Goal: Task Accomplishment & Management: Manage account settings

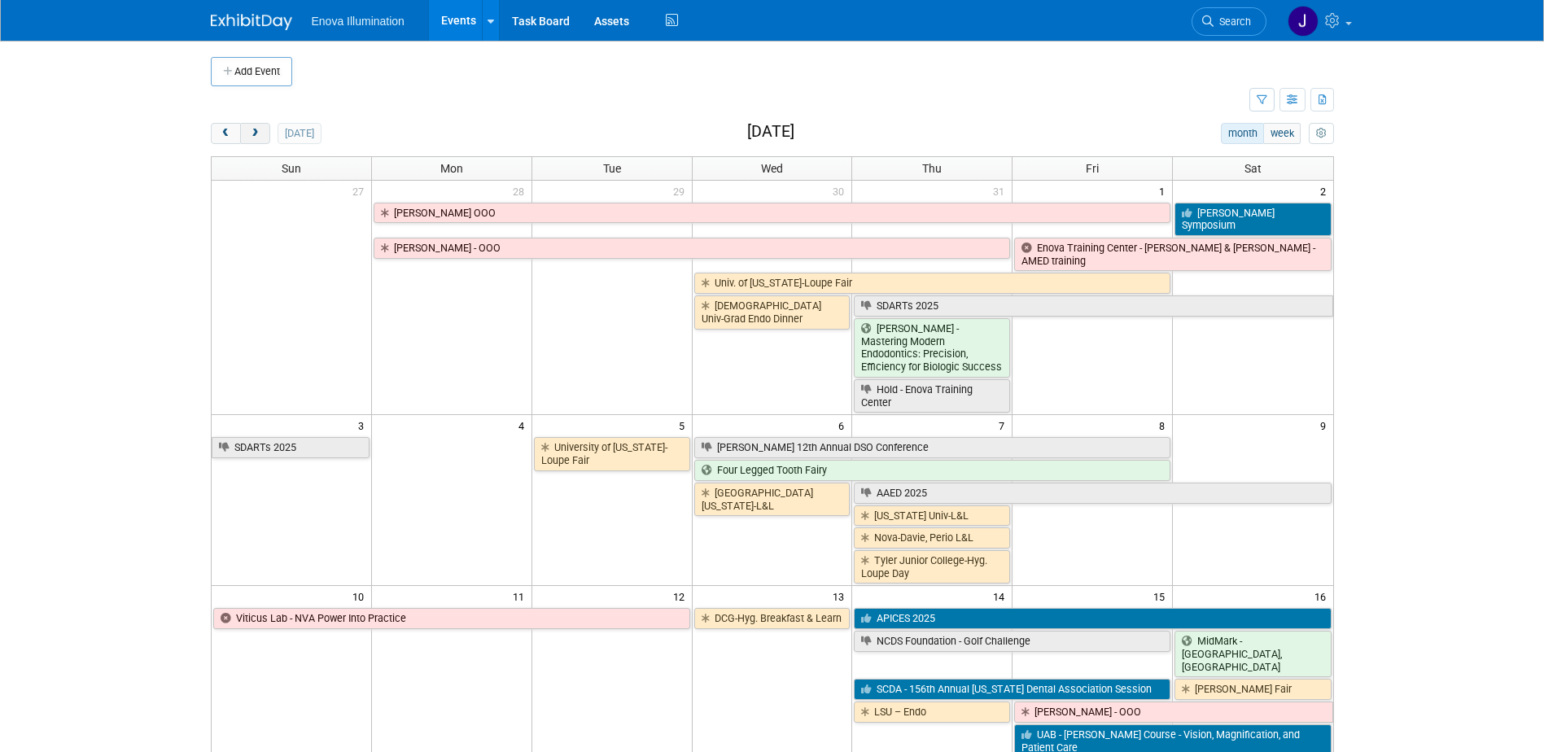
click at [260, 139] on button "next" at bounding box center [255, 133] width 30 height 21
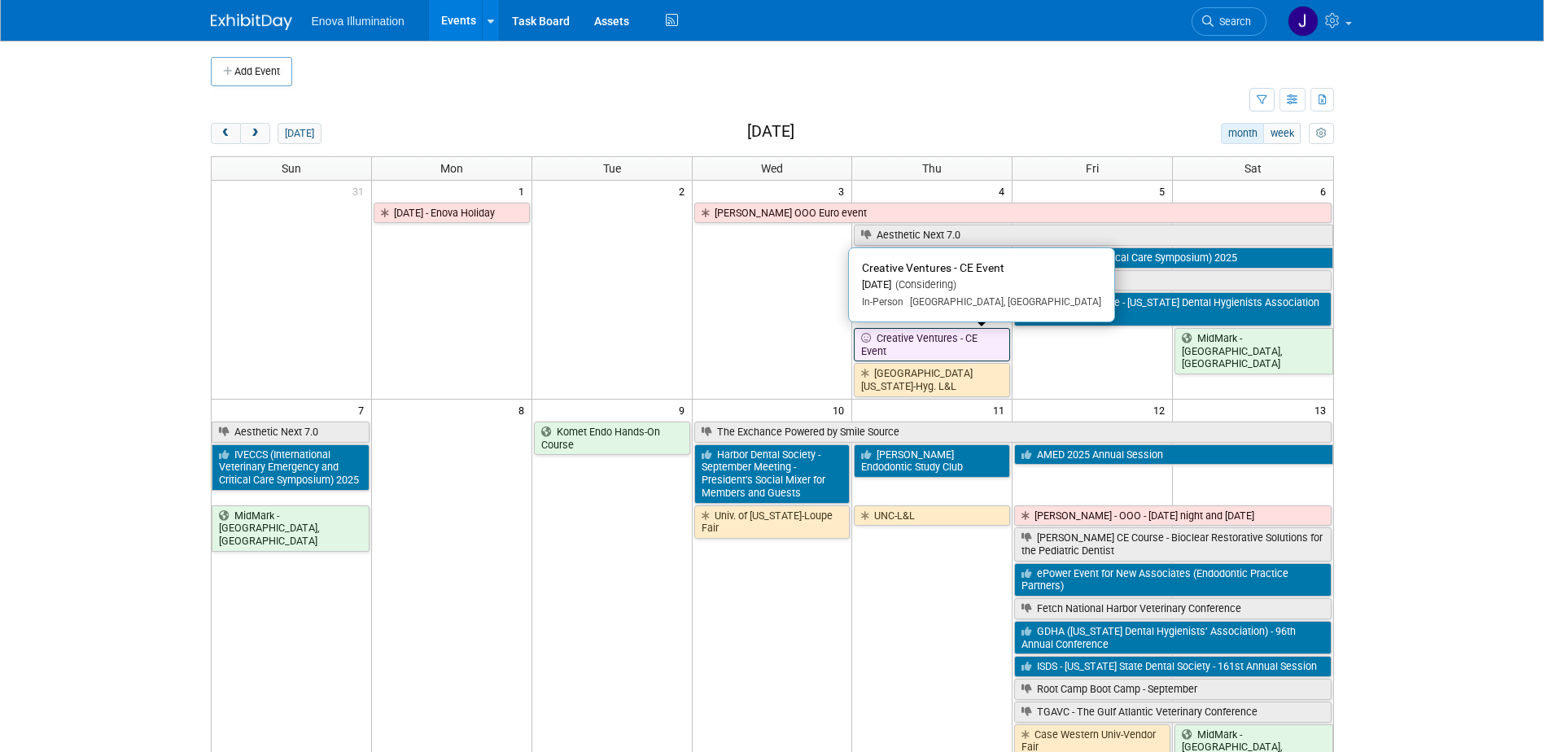
click at [914, 343] on link "Creative Ventures - CE Event" at bounding box center [932, 344] width 156 height 33
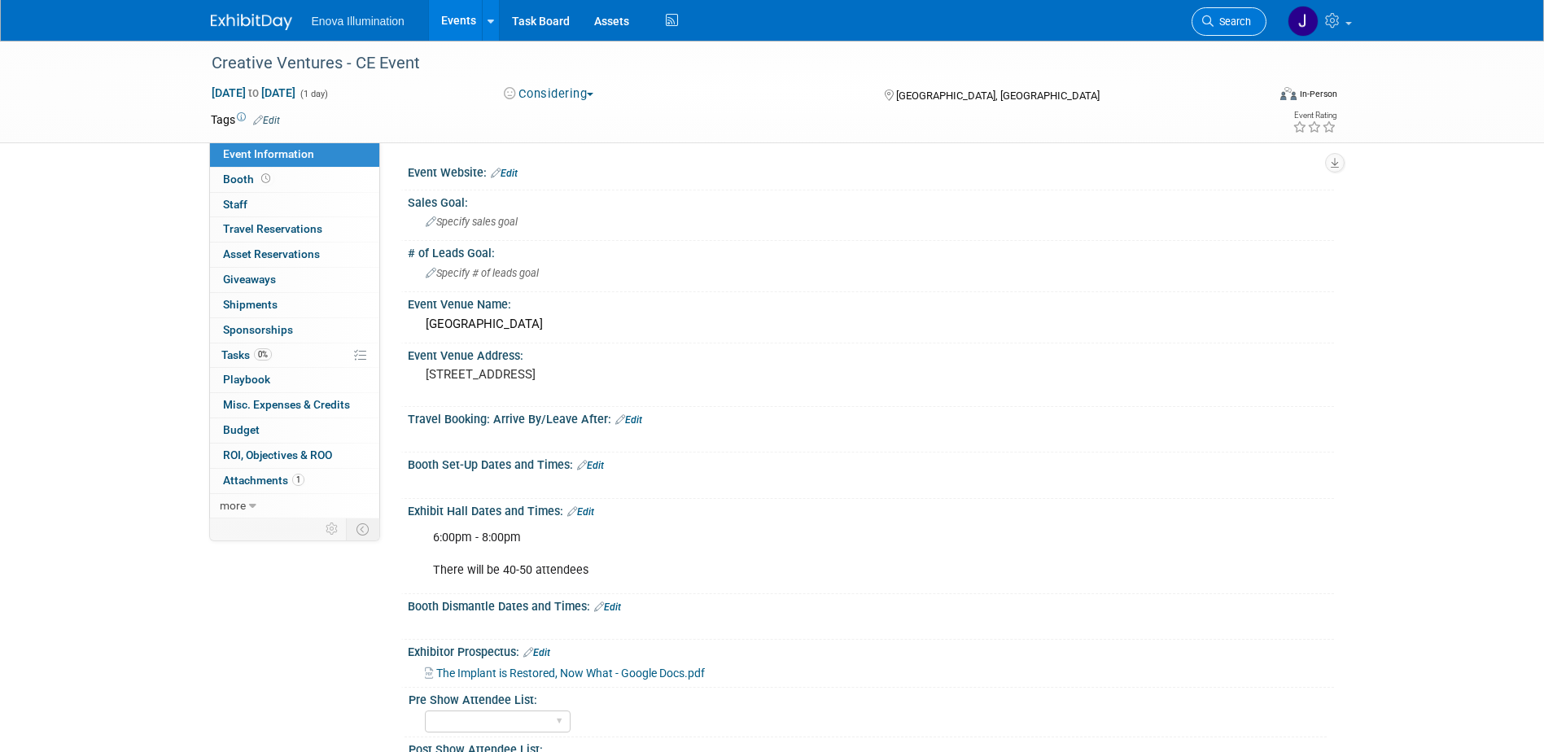
click at [1223, 23] on span "Search" at bounding box center [1231, 21] width 37 height 12
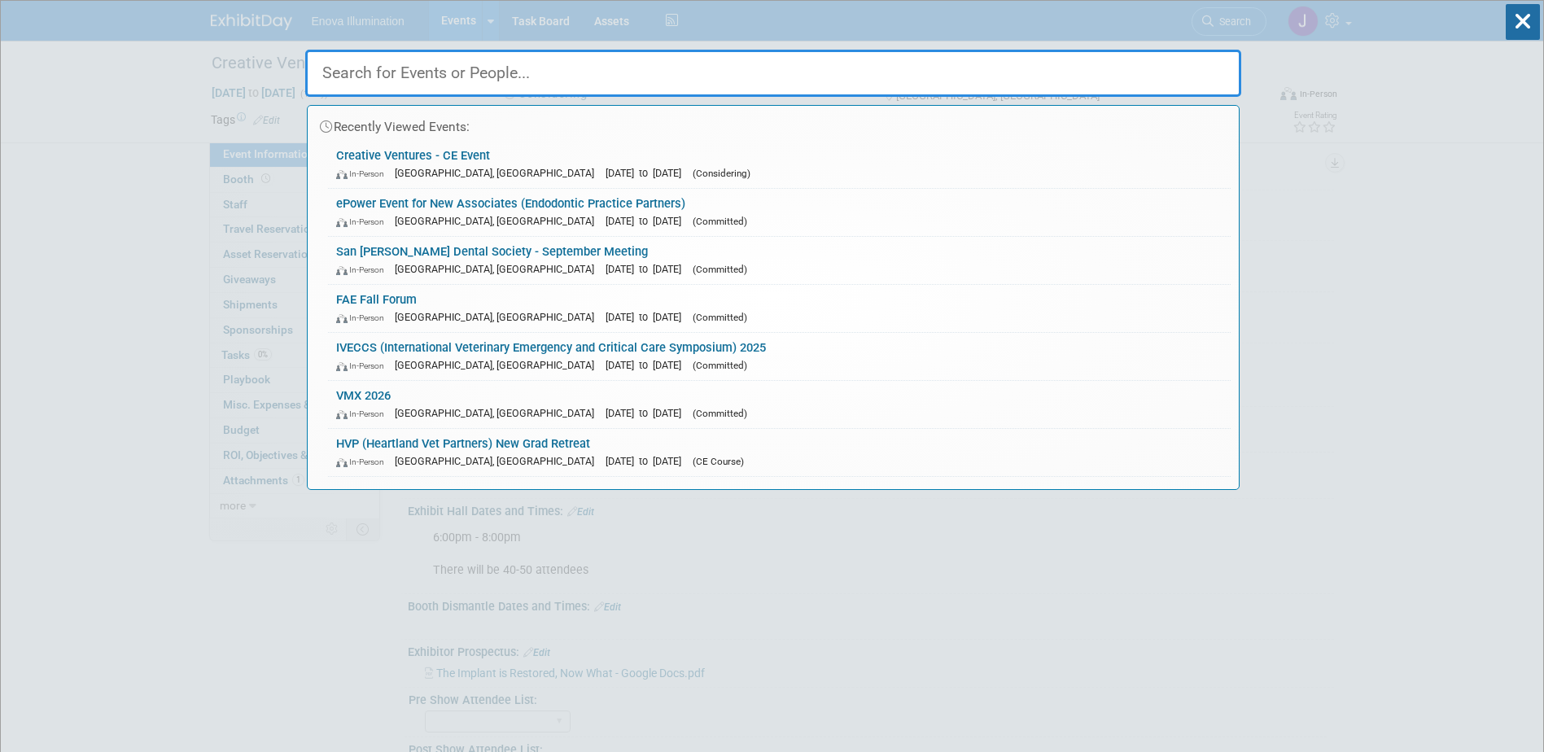
click at [898, 54] on input "text" at bounding box center [773, 73] width 936 height 47
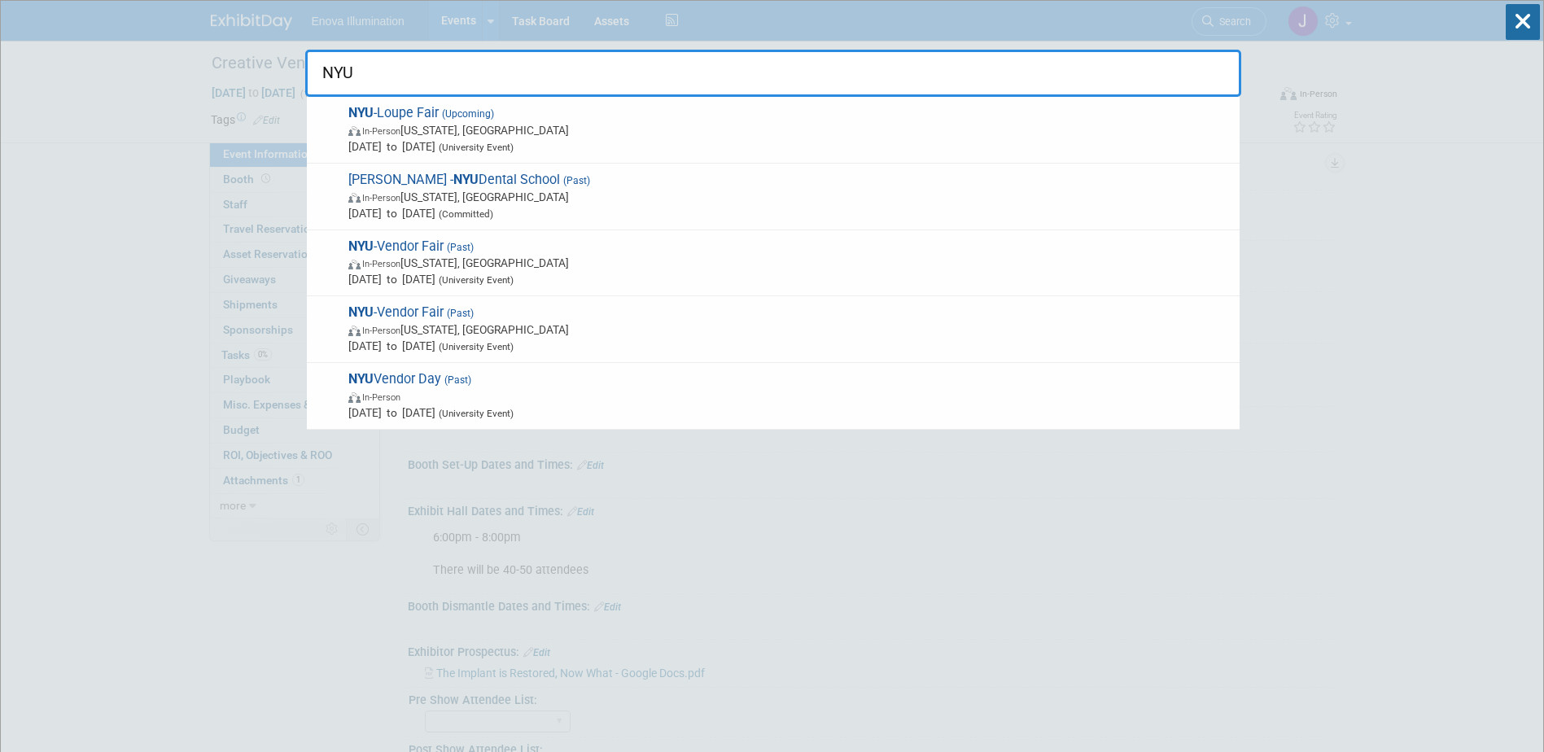
drag, startPoint x: 383, startPoint y: 72, endPoint x: 0, endPoint y: 90, distance: 383.7
click at [310, 77] on input "NYU" at bounding box center [773, 73] width 936 height 47
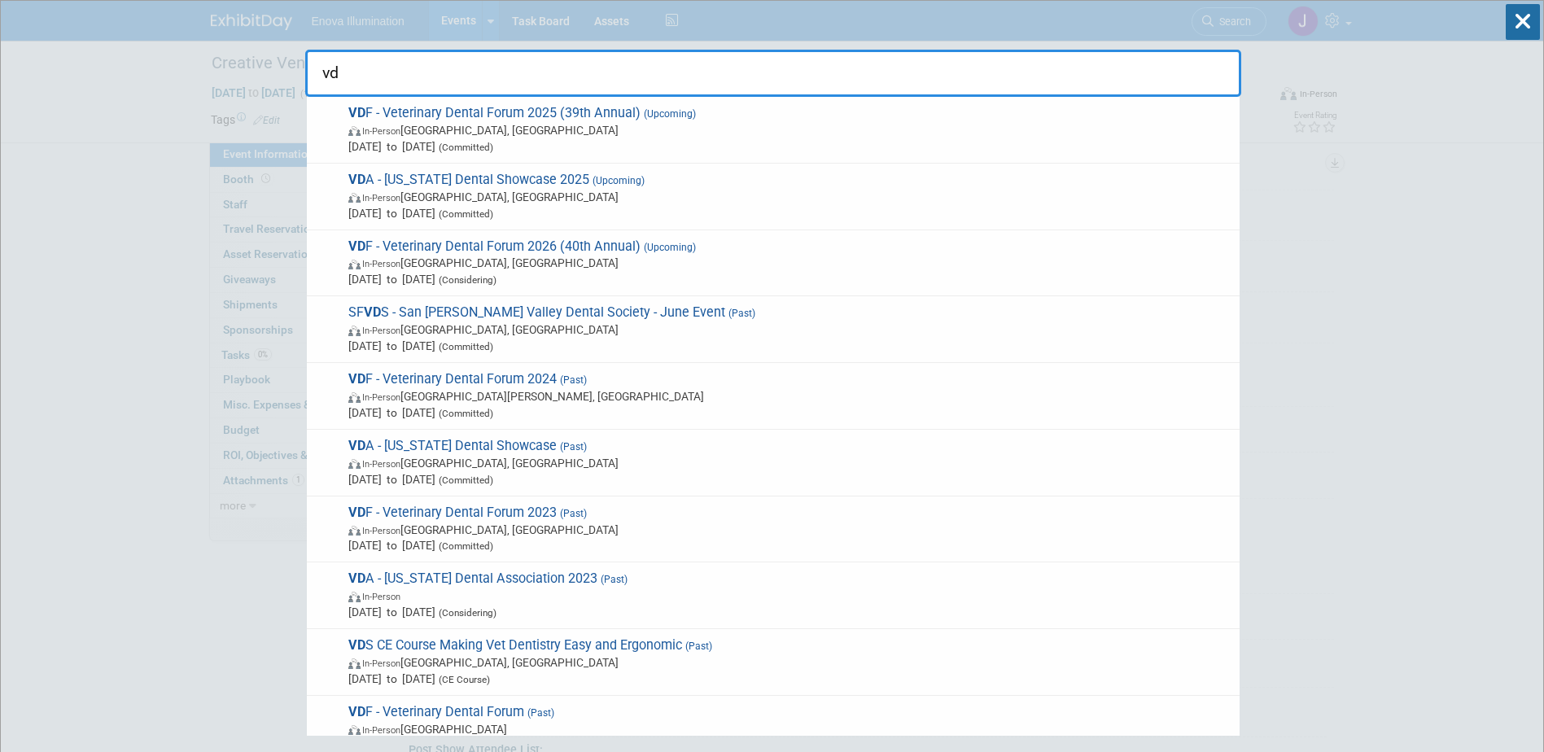
type input "vd"
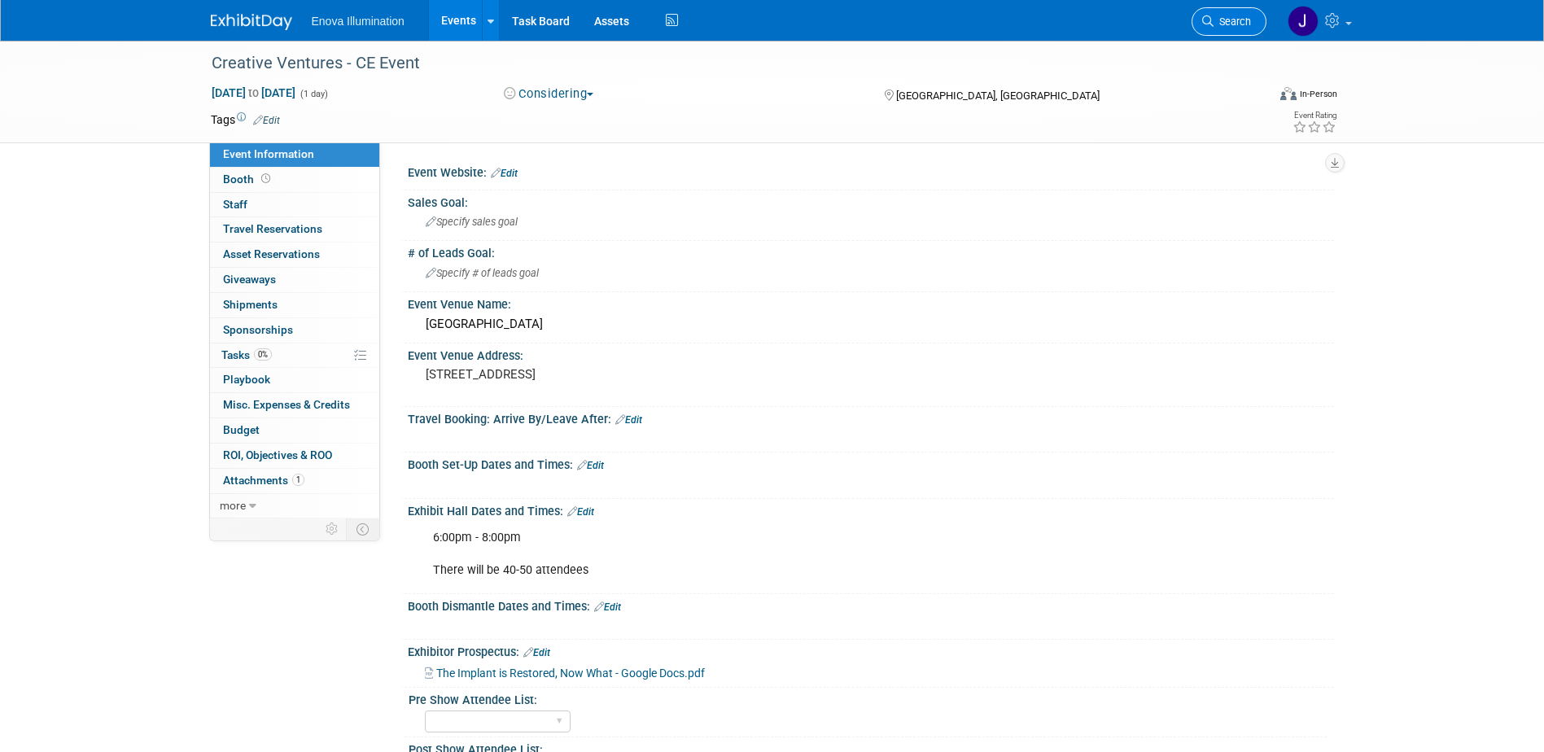
click at [1226, 15] on span "Search" at bounding box center [1231, 21] width 37 height 12
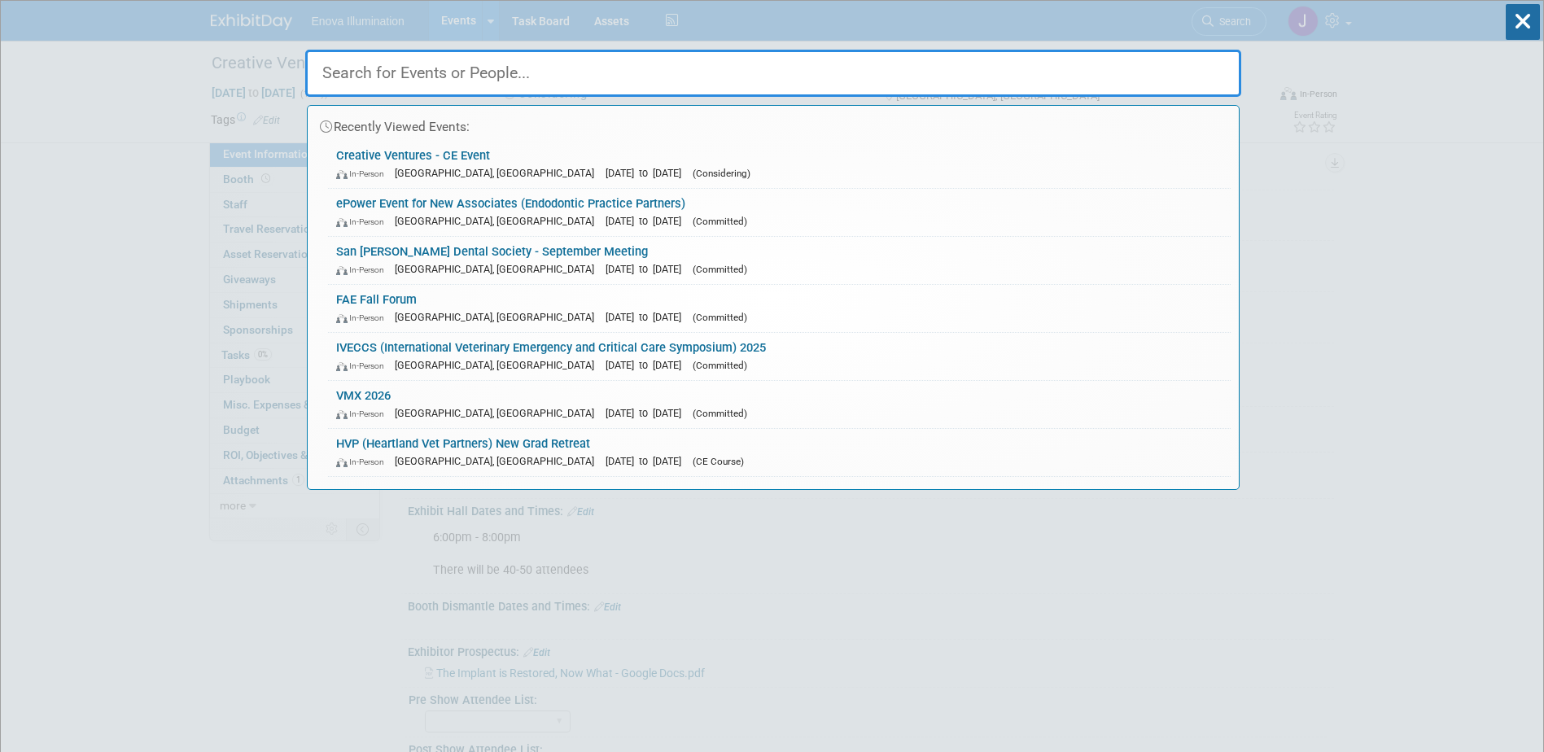
click at [887, 72] on input "text" at bounding box center [773, 73] width 936 height 47
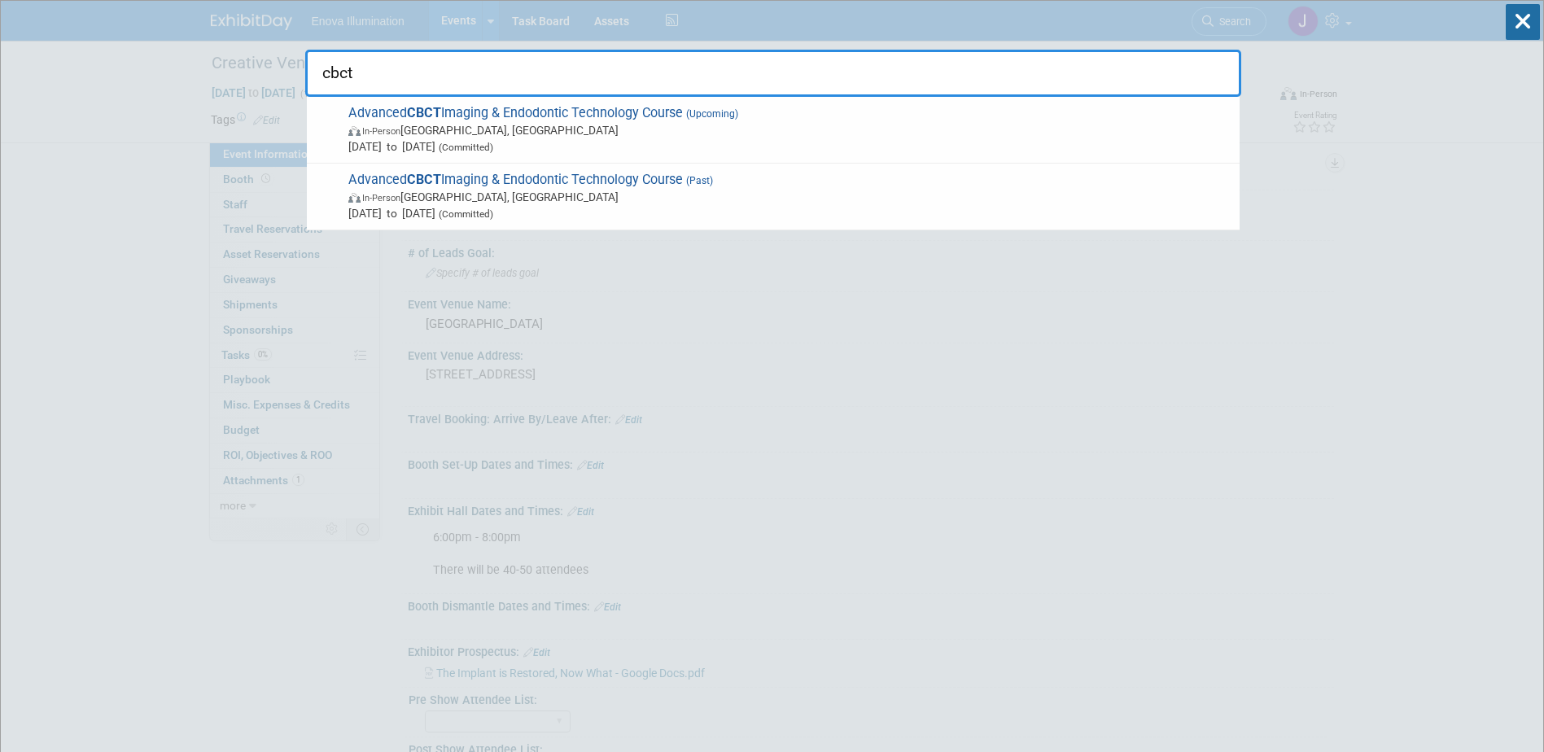
type input "cbct"
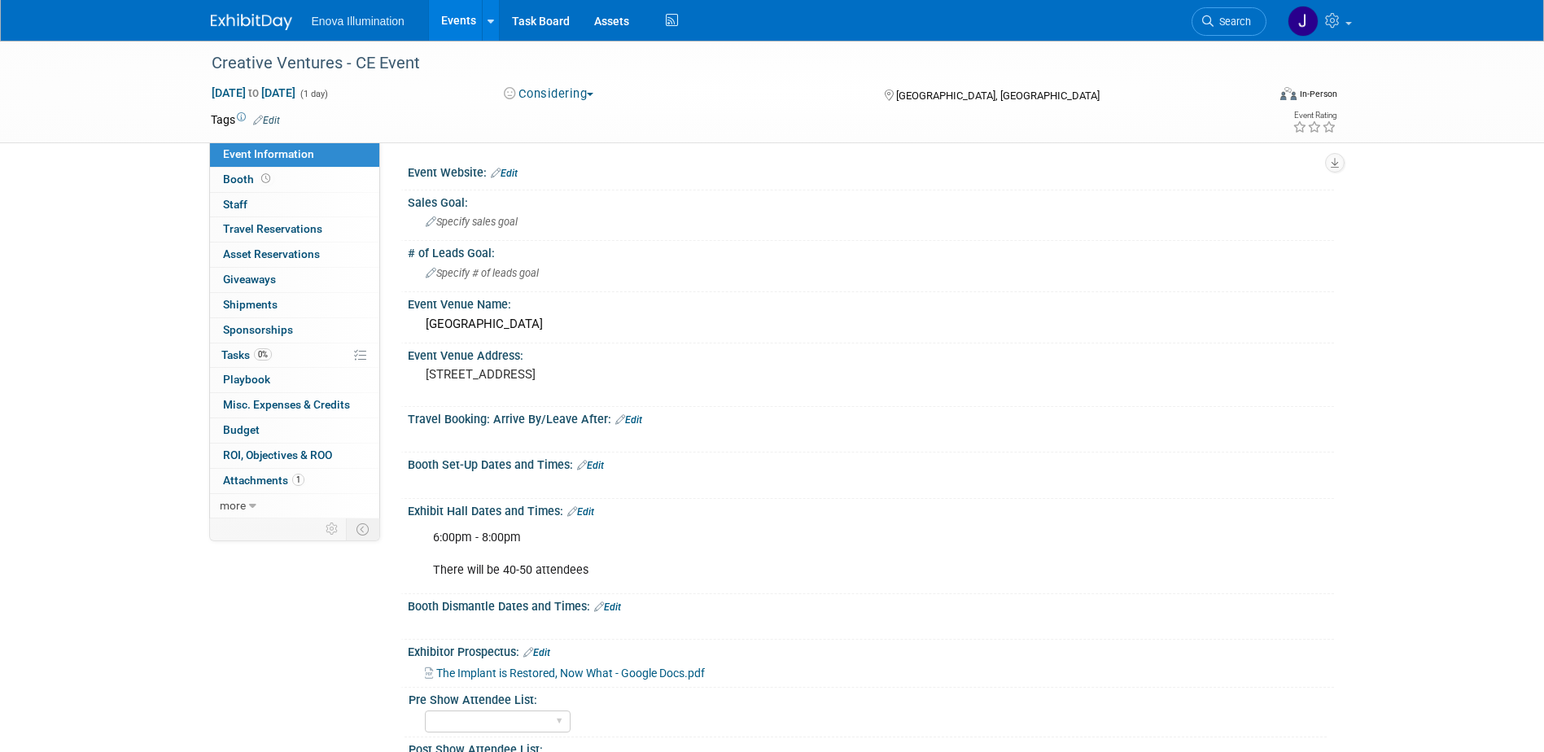
click at [253, 14] on img at bounding box center [251, 22] width 81 height 16
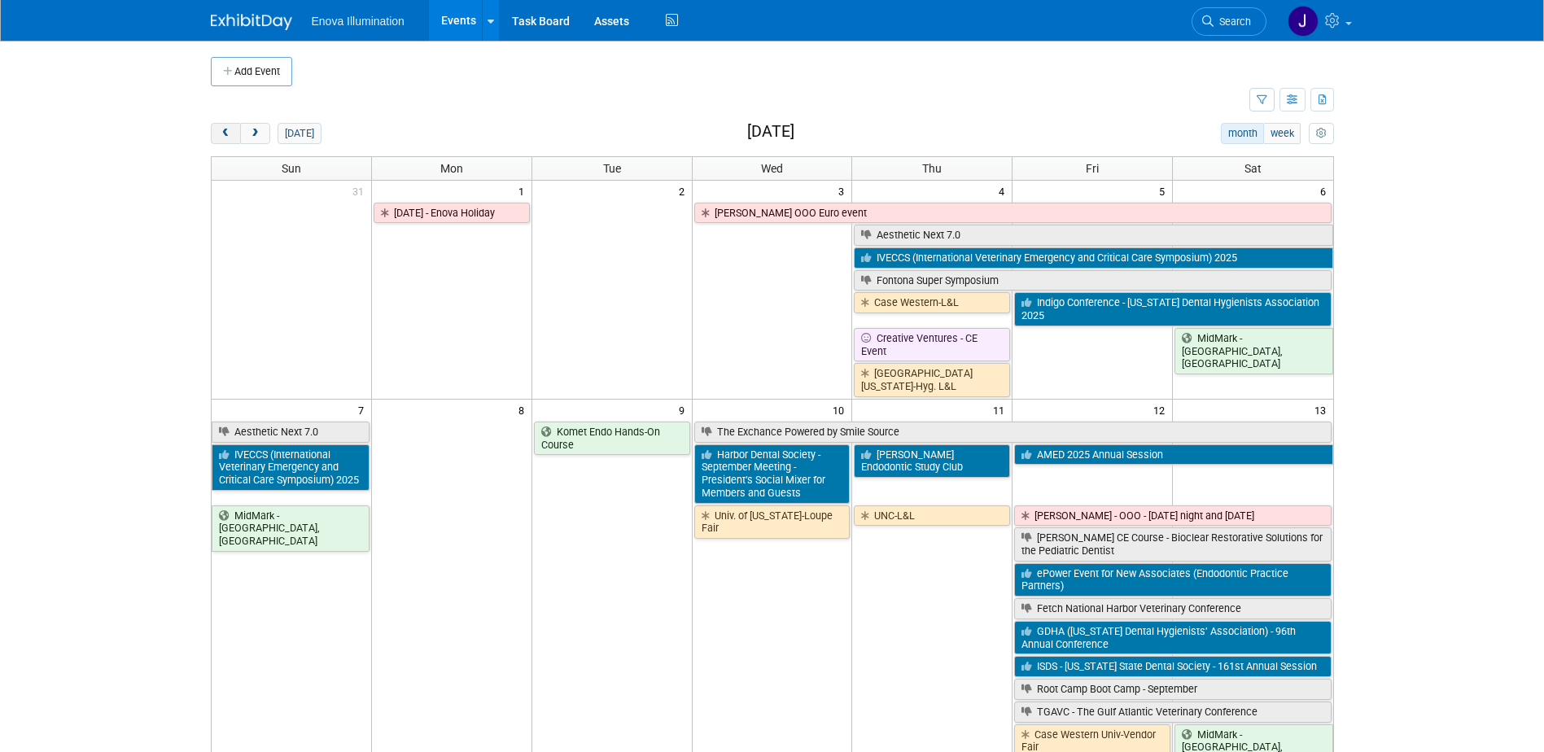
click at [228, 129] on span "prev" at bounding box center [226, 134] width 12 height 11
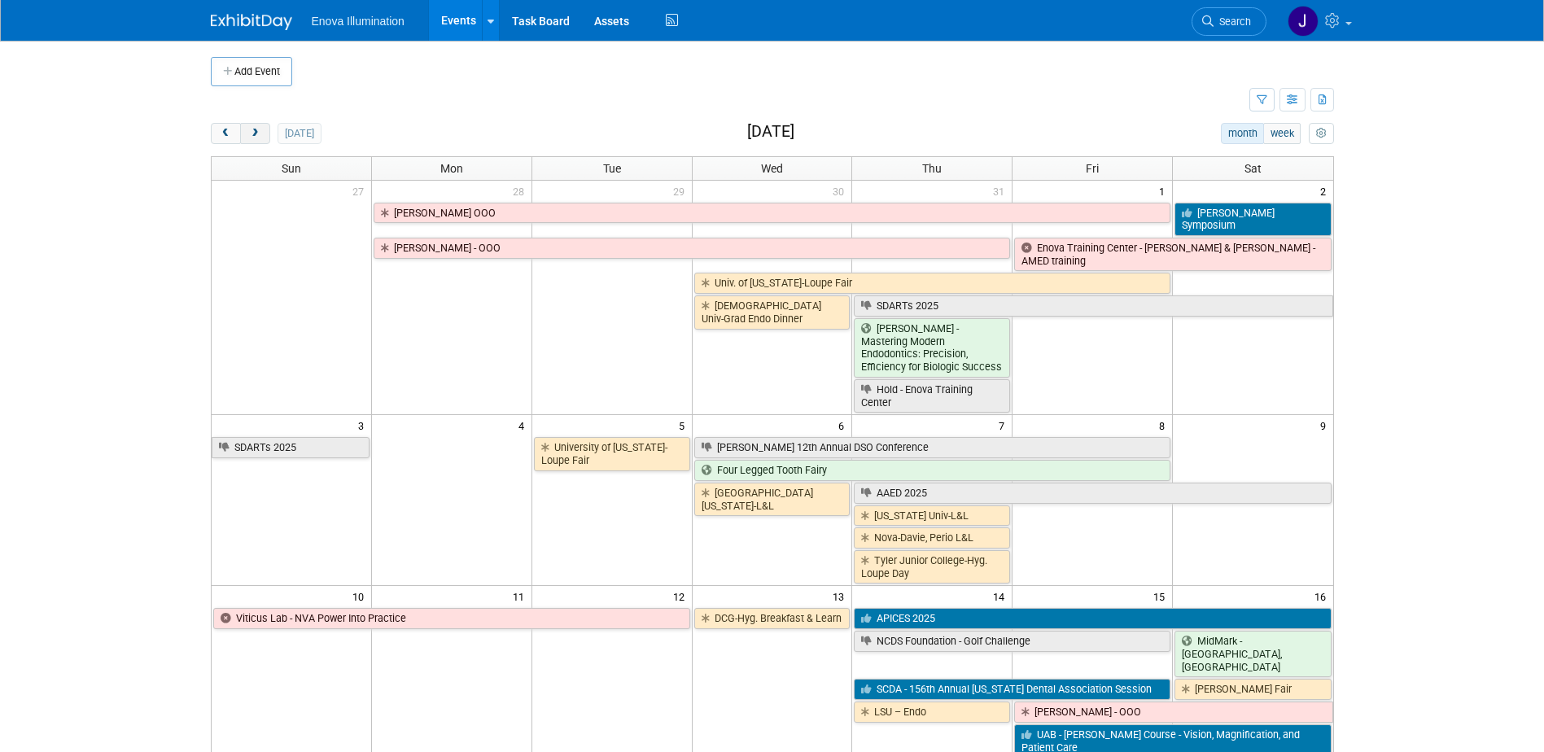
click at [262, 137] on button "next" at bounding box center [255, 133] width 30 height 21
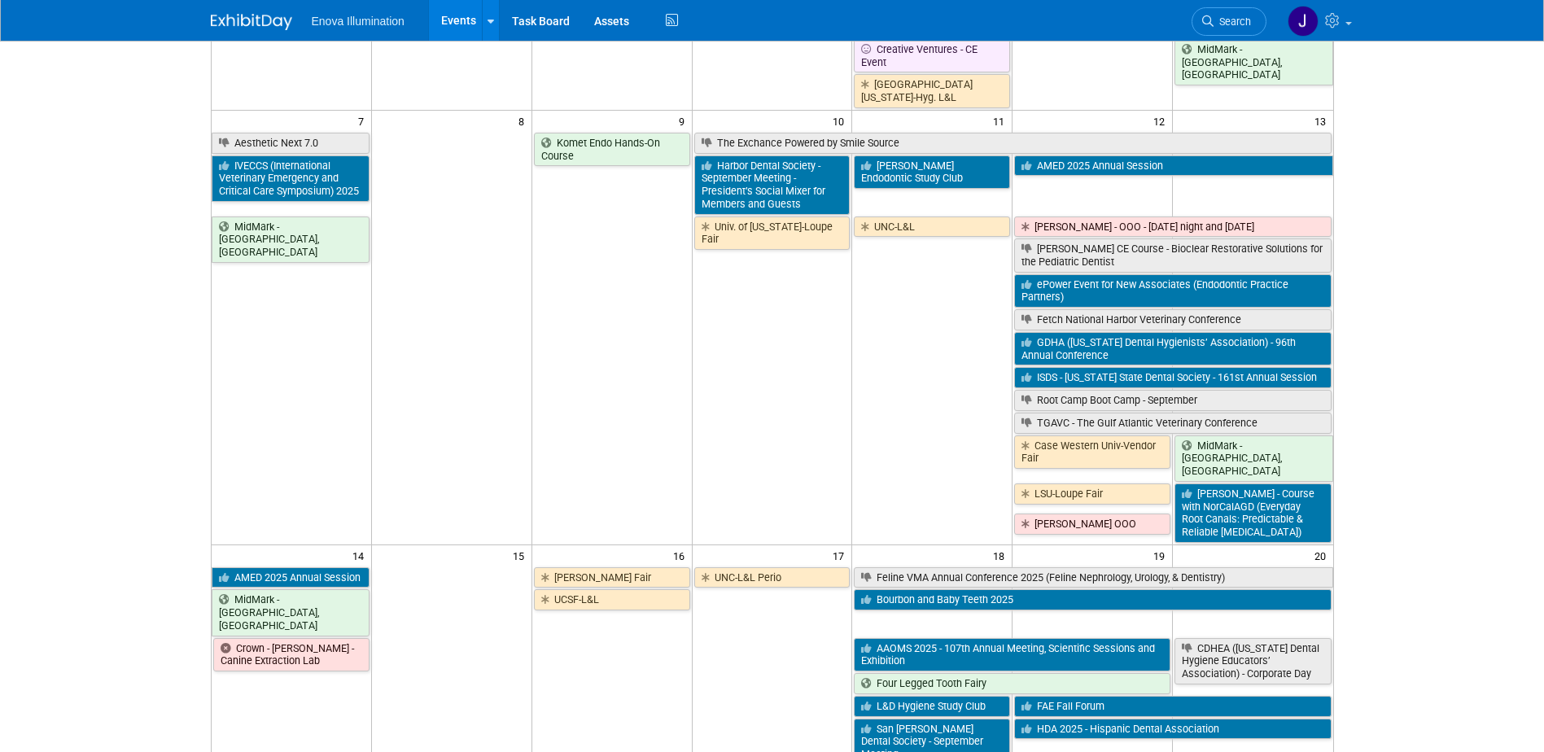
scroll to position [326, 0]
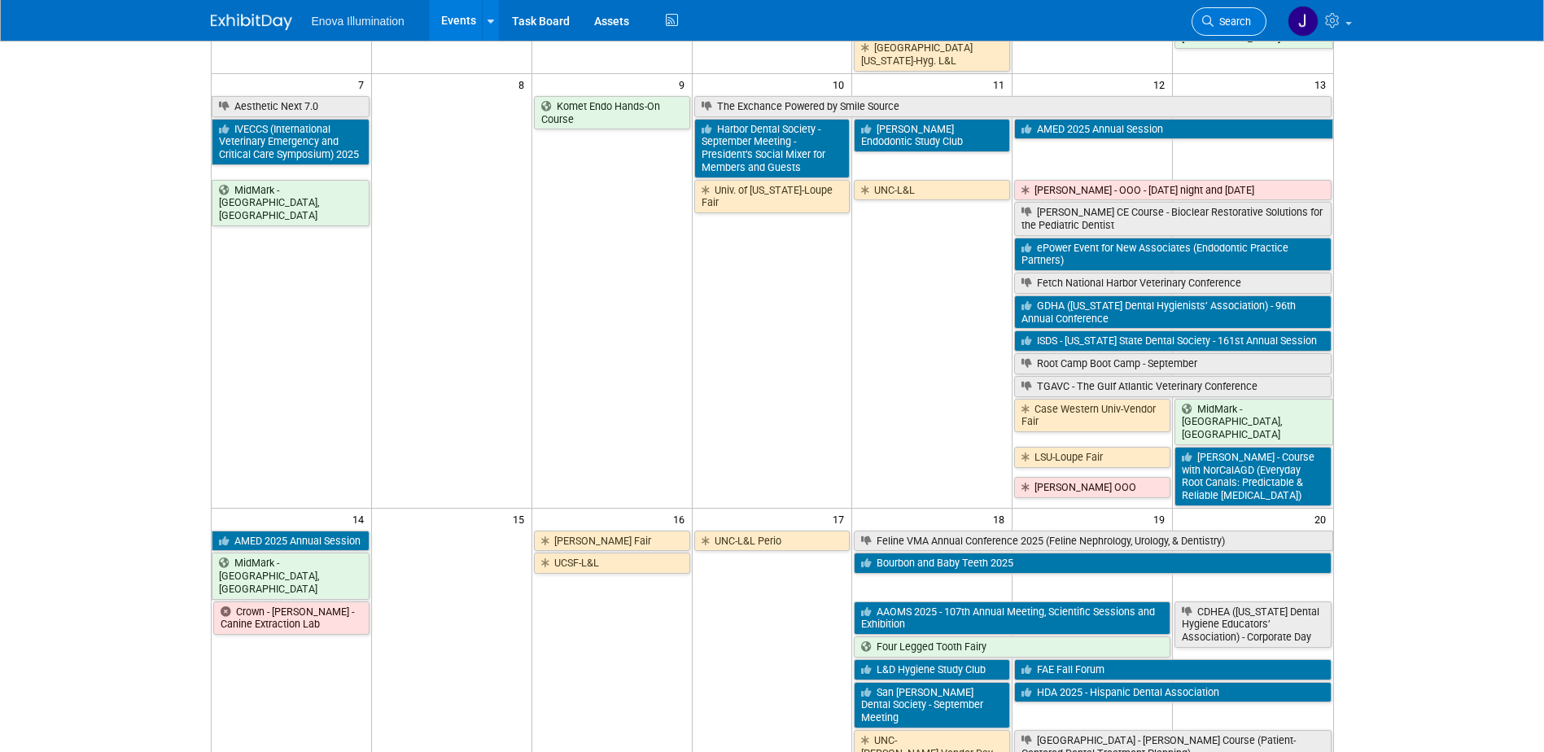
click at [1237, 13] on link "Search" at bounding box center [1228, 21] width 75 height 28
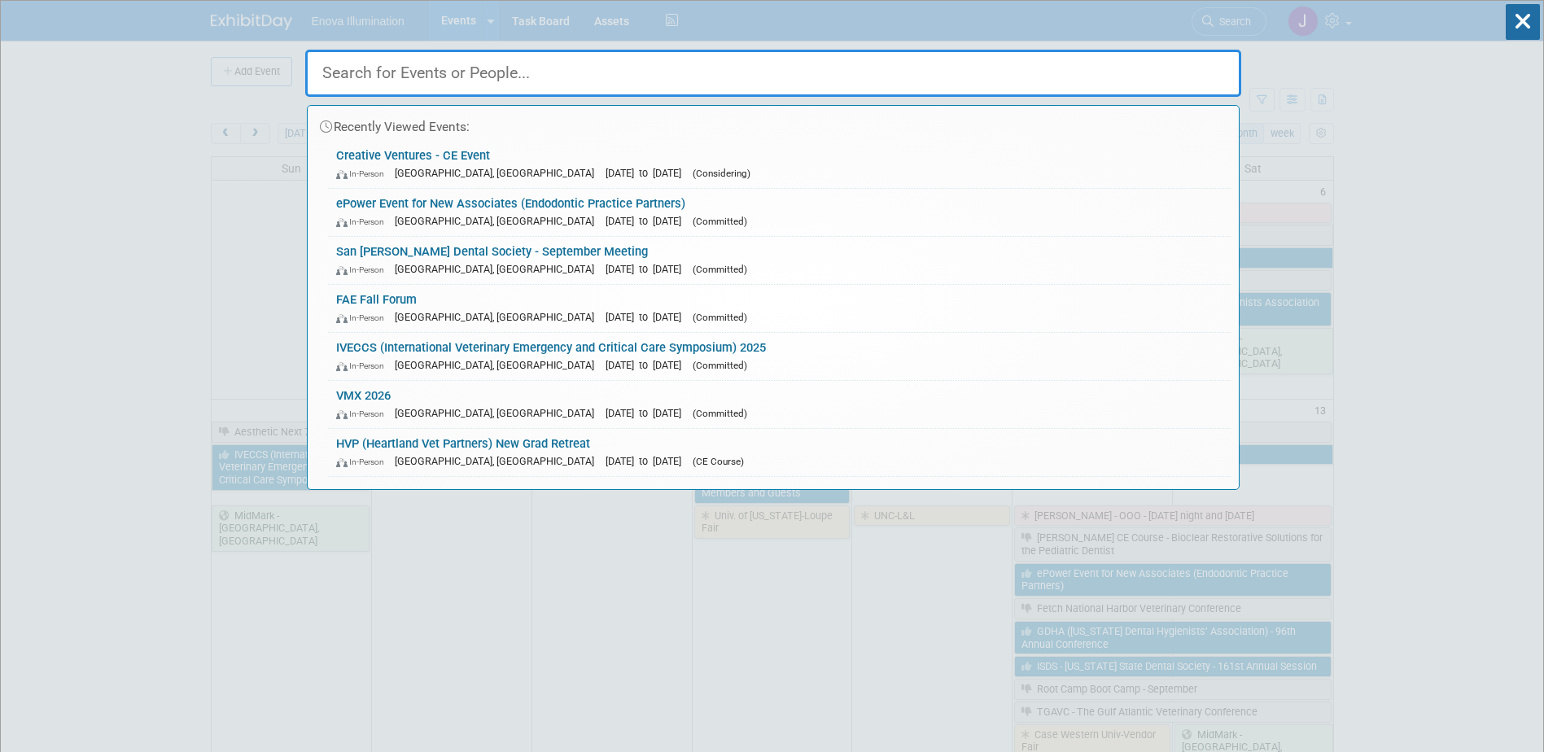
type input "d"
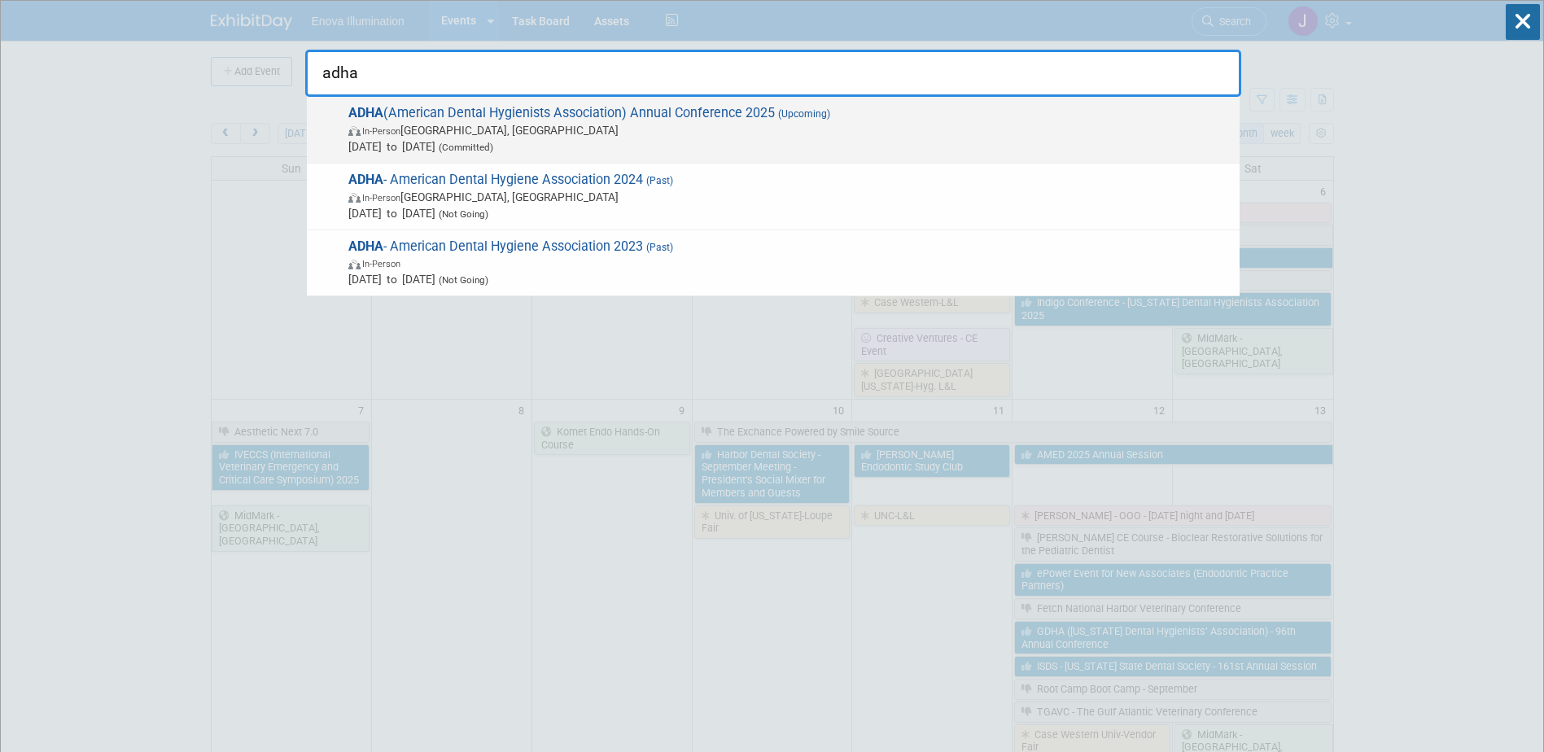
type input "adha"
click at [494, 134] on span "In-Person Long Beach, CA" at bounding box center [789, 130] width 883 height 16
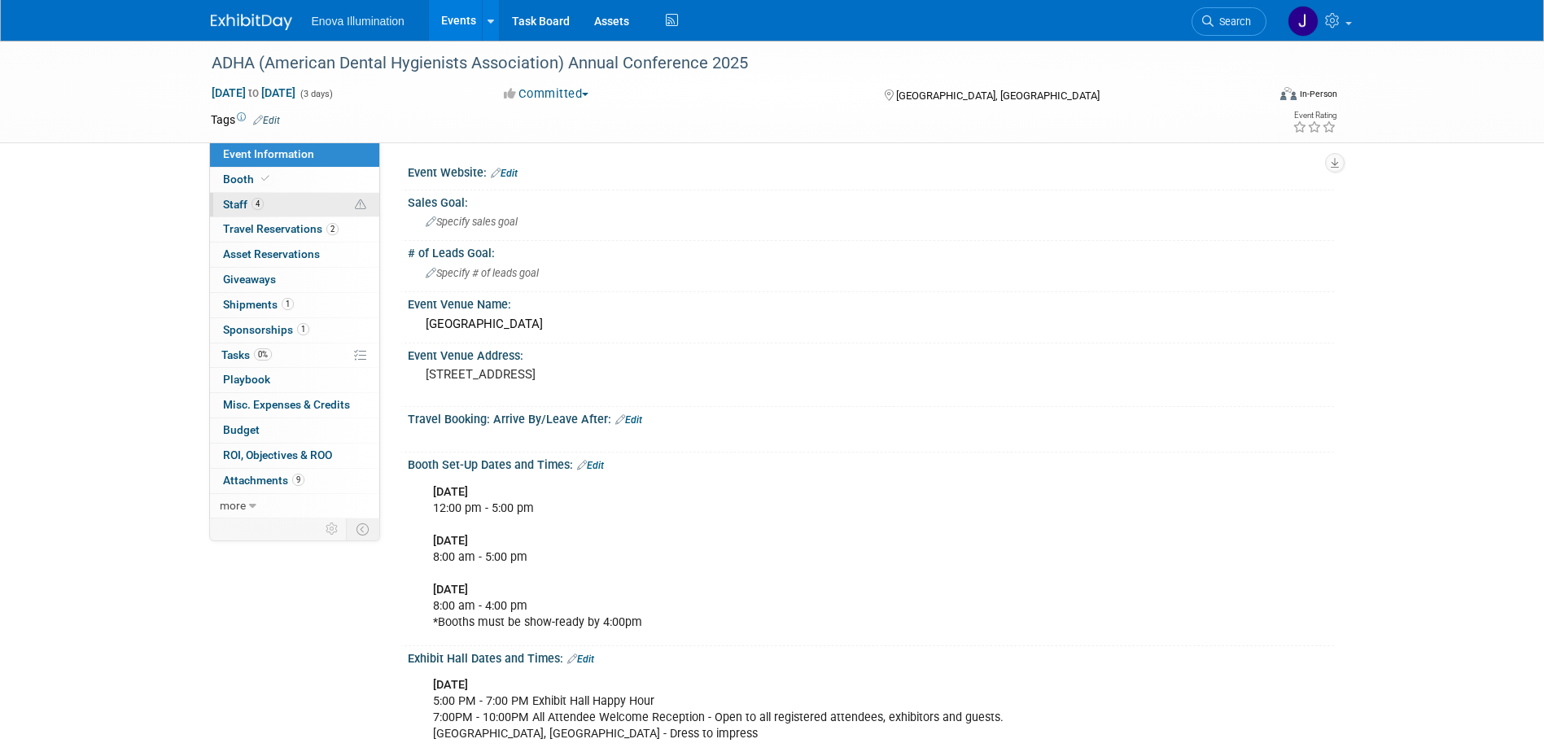
click at [302, 210] on link "4 Staff 4" at bounding box center [294, 205] width 169 height 24
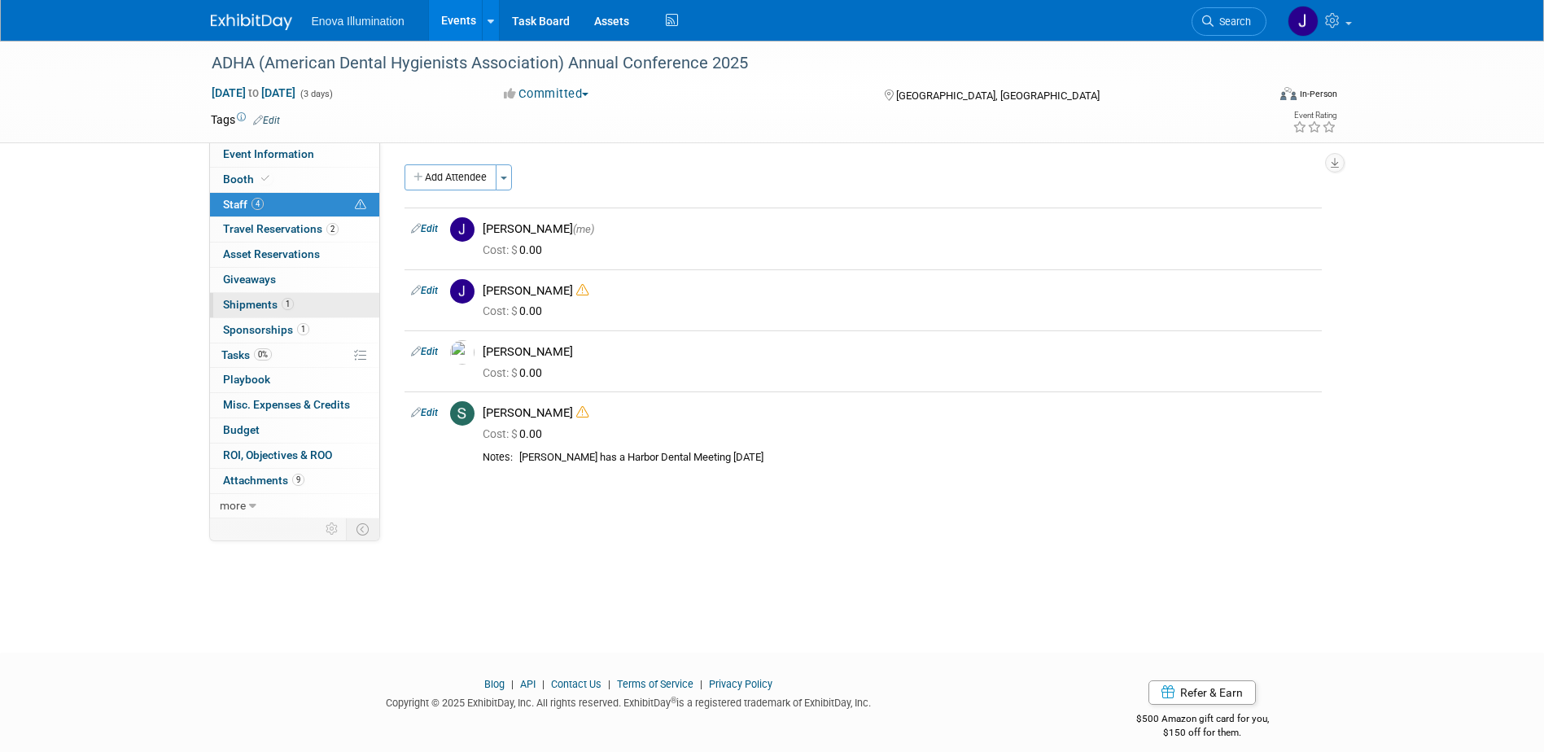
click at [258, 307] on span "Shipments 1" at bounding box center [258, 304] width 71 height 13
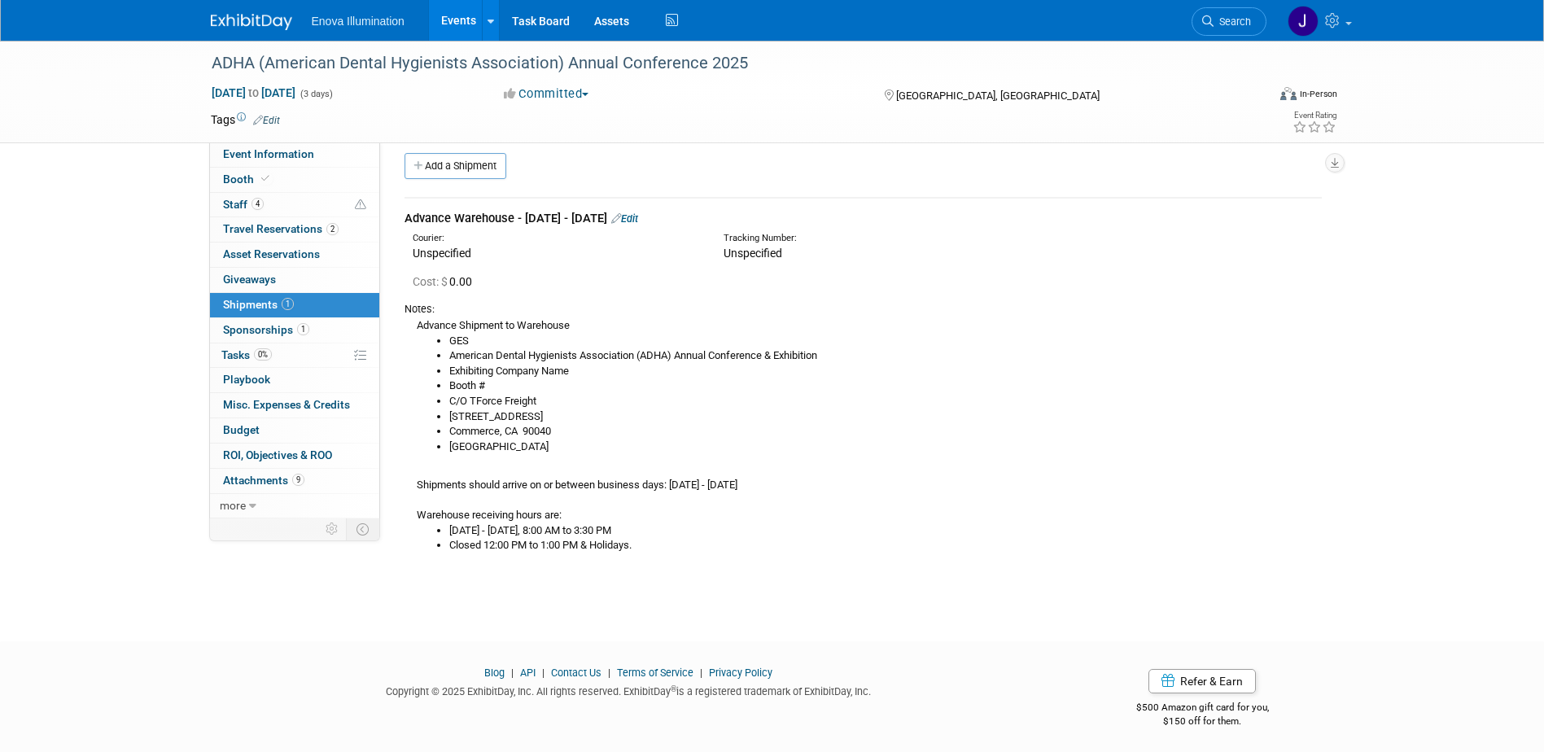
scroll to position [15, 0]
drag, startPoint x: 1217, startPoint y: 28, endPoint x: 1194, endPoint y: 32, distance: 23.8
click at [1218, 28] on link "Search" at bounding box center [1228, 21] width 75 height 28
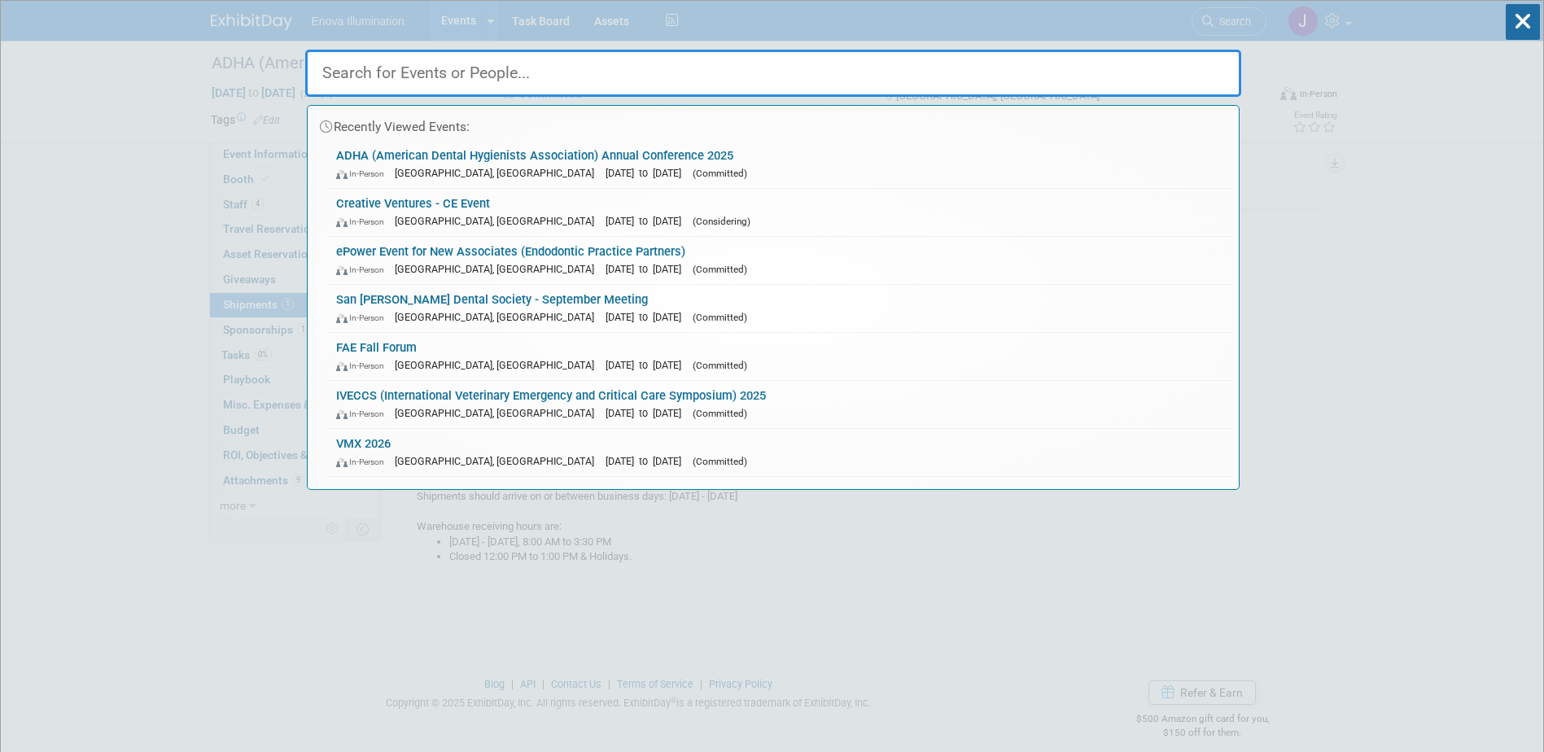
click at [1016, 61] on input "text" at bounding box center [773, 73] width 936 height 47
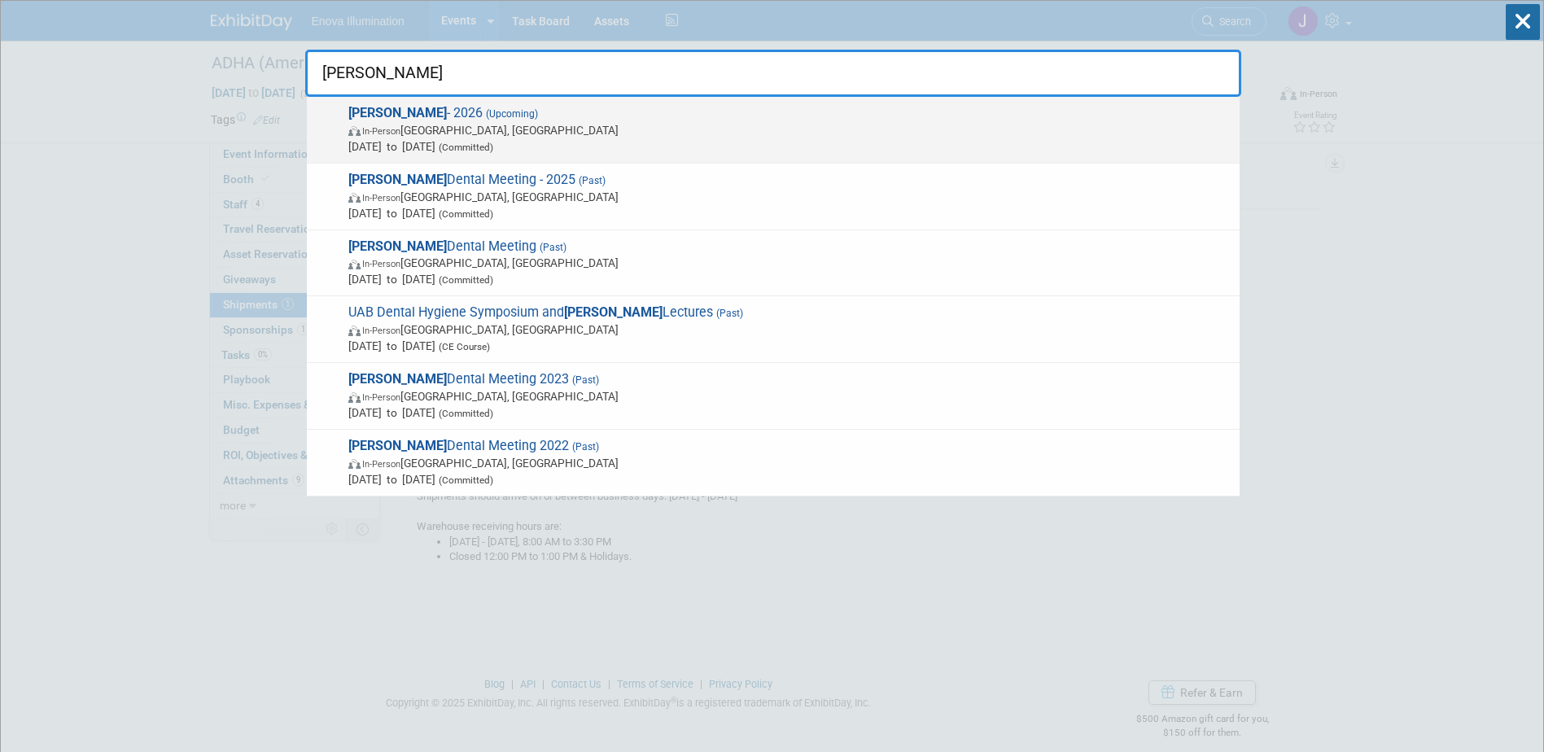
type input "hinman"
click at [393, 126] on span "In-Person" at bounding box center [381, 131] width 38 height 11
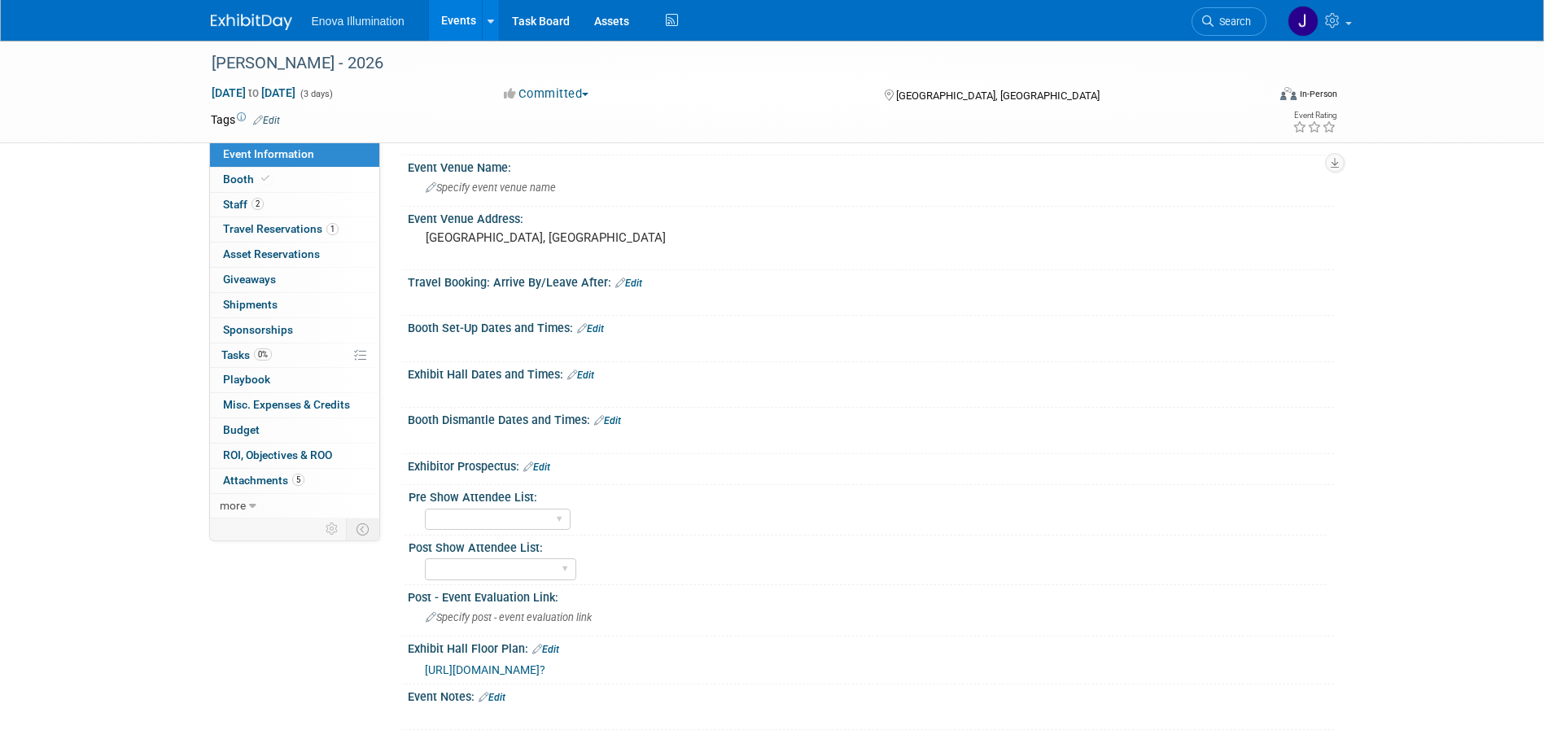
scroll to position [128, 0]
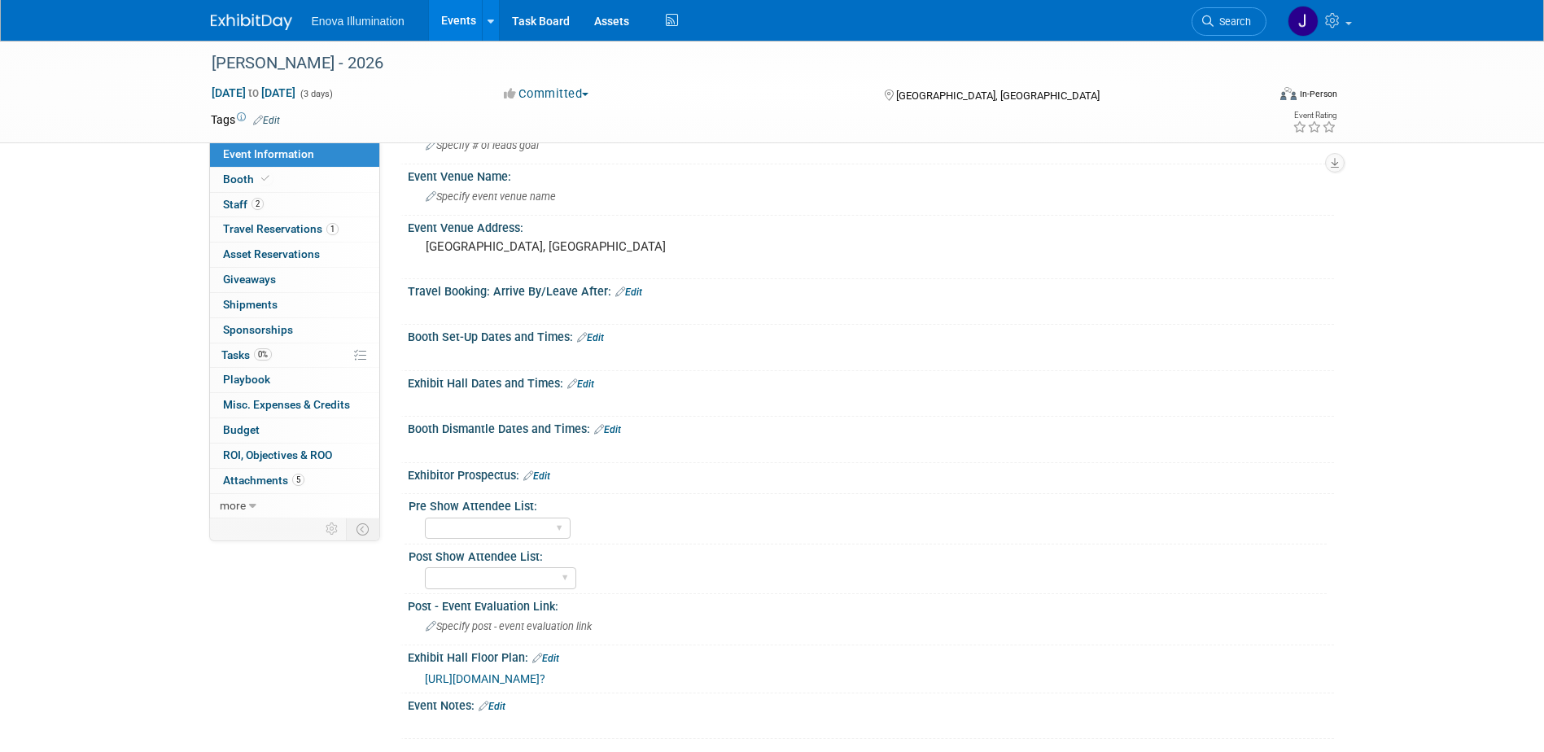
click at [588, 384] on link "Edit" at bounding box center [580, 383] width 27 height 11
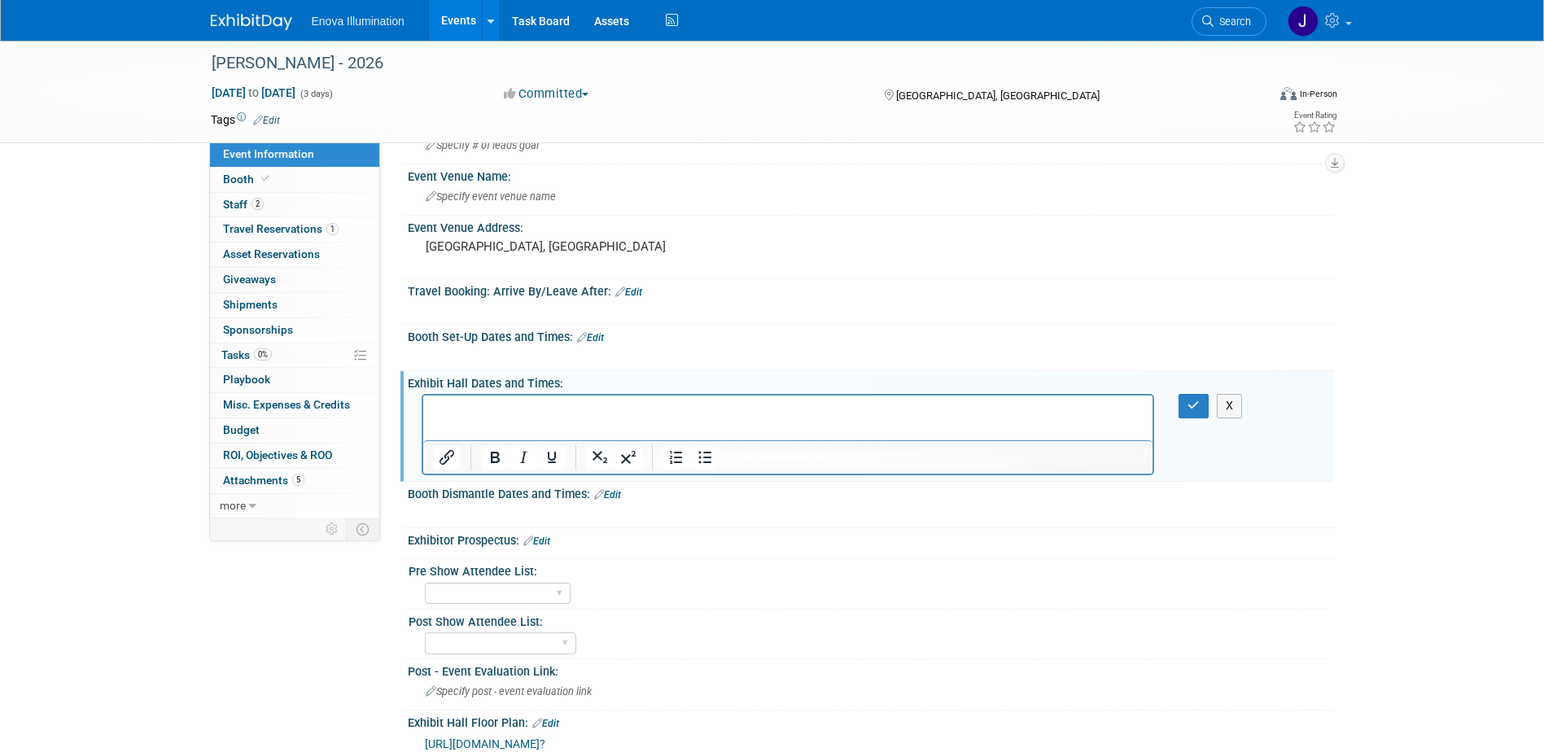
scroll to position [0, 0]
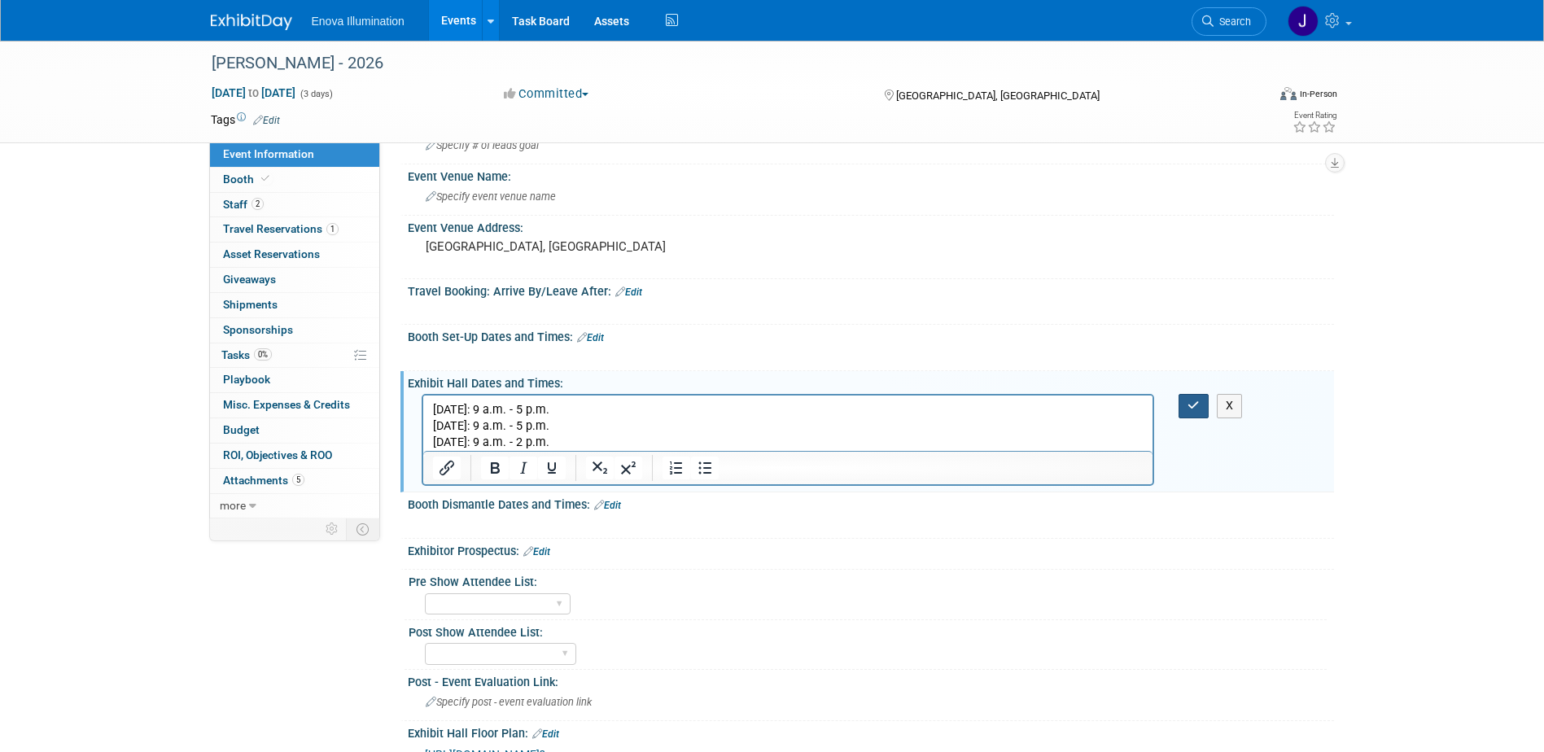
click at [1192, 404] on icon "button" at bounding box center [1193, 405] width 12 height 11
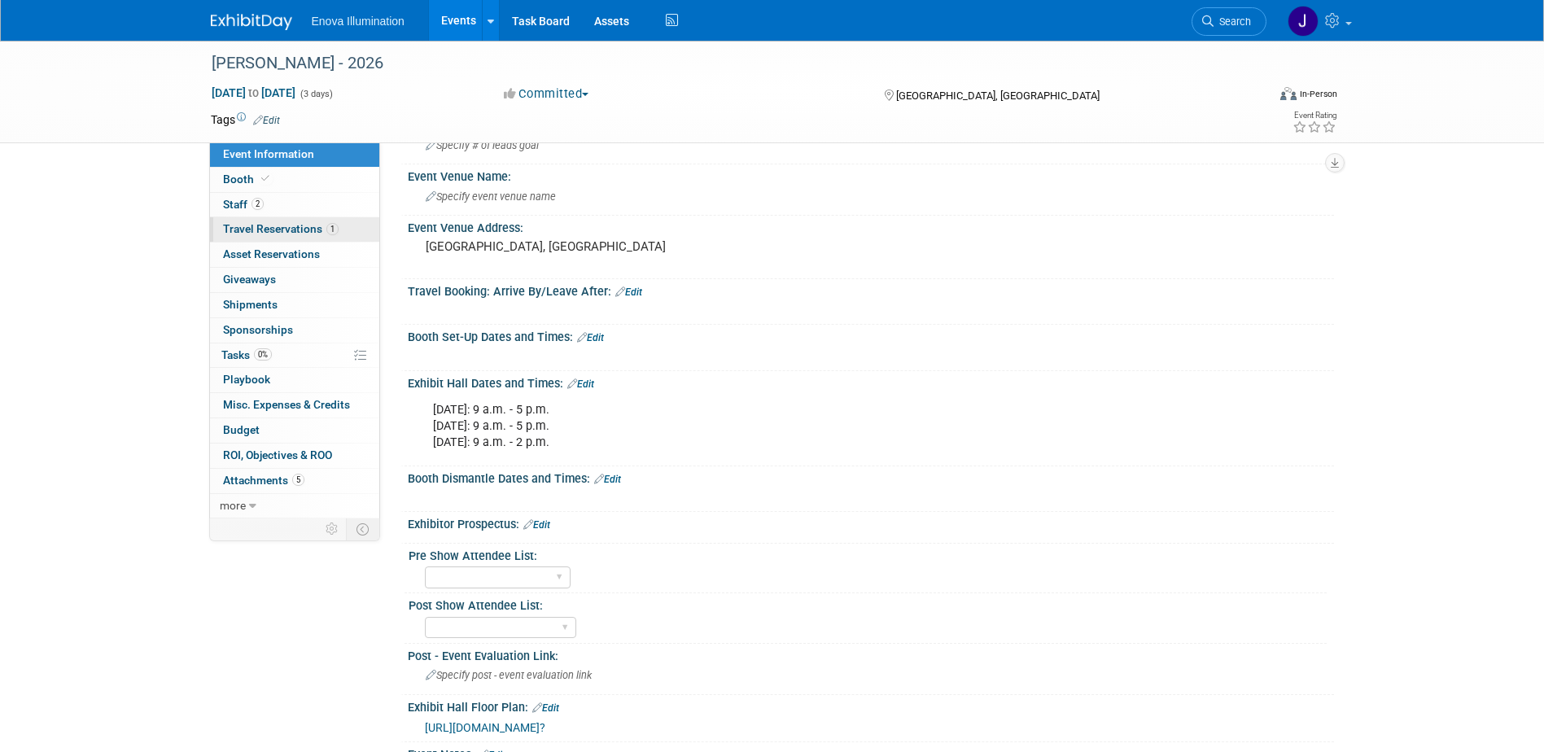
click at [243, 228] on span "Travel Reservations 1" at bounding box center [281, 228] width 116 height 13
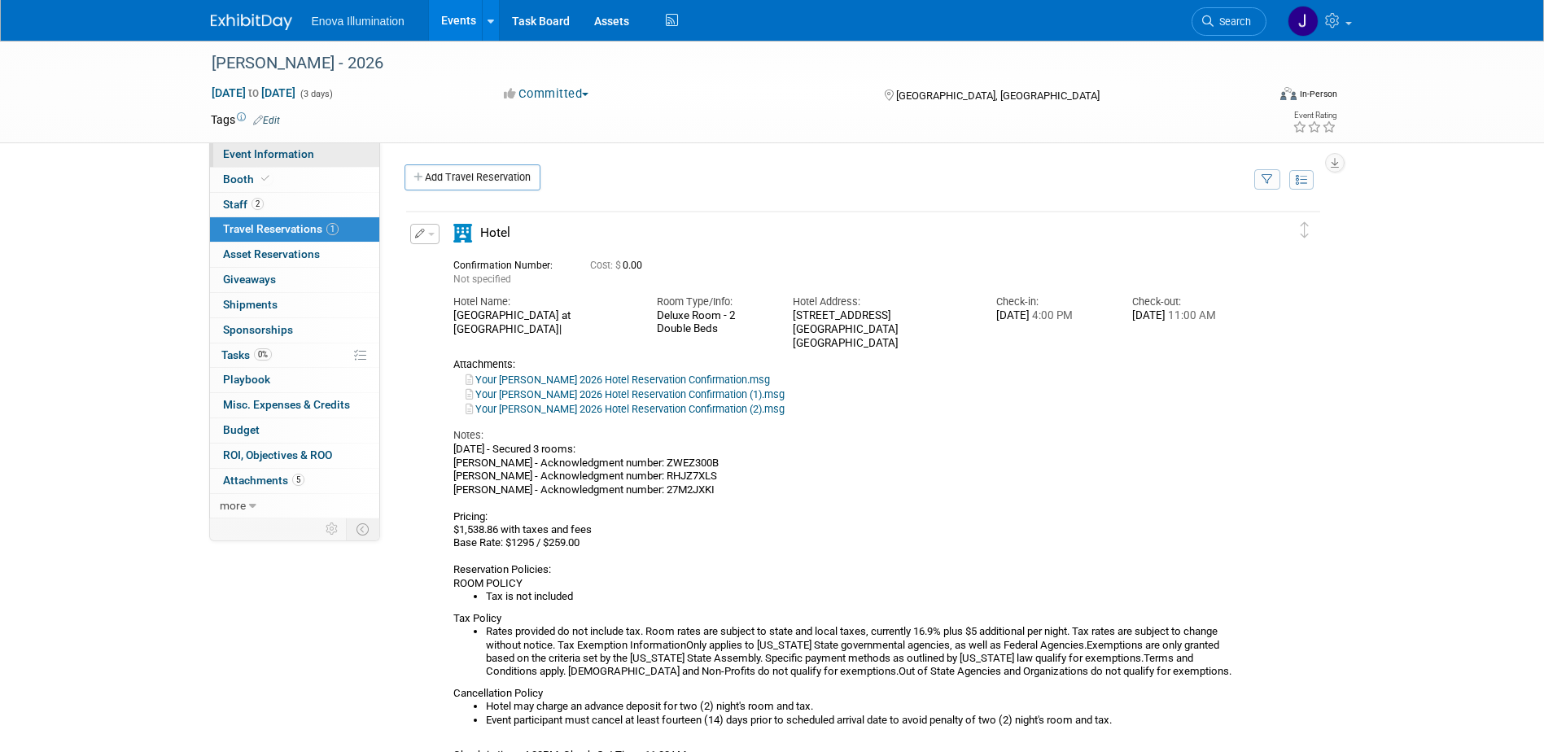
click at [260, 156] on span "Event Information" at bounding box center [268, 153] width 91 height 13
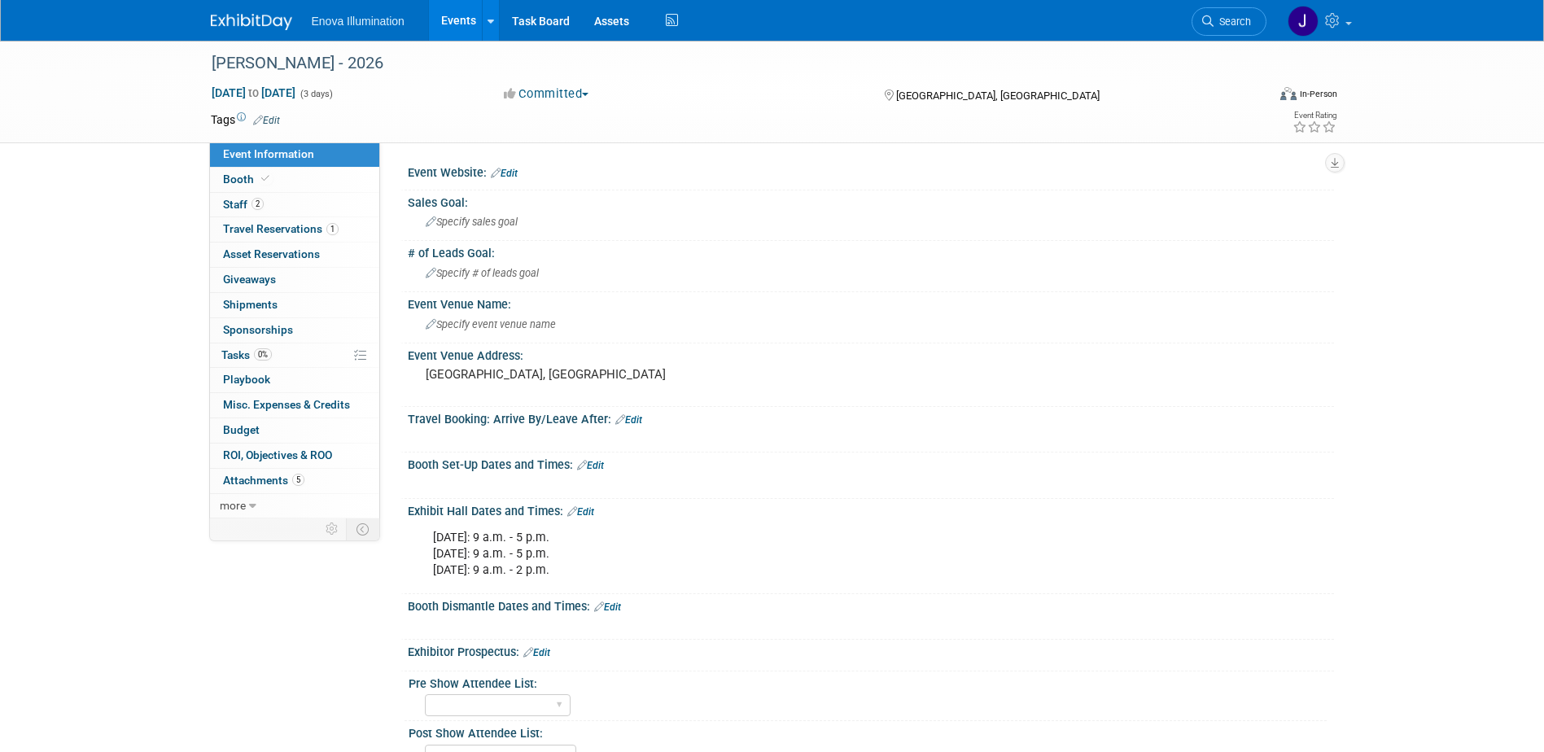
click at [593, 508] on link "Edit" at bounding box center [580, 511] width 27 height 11
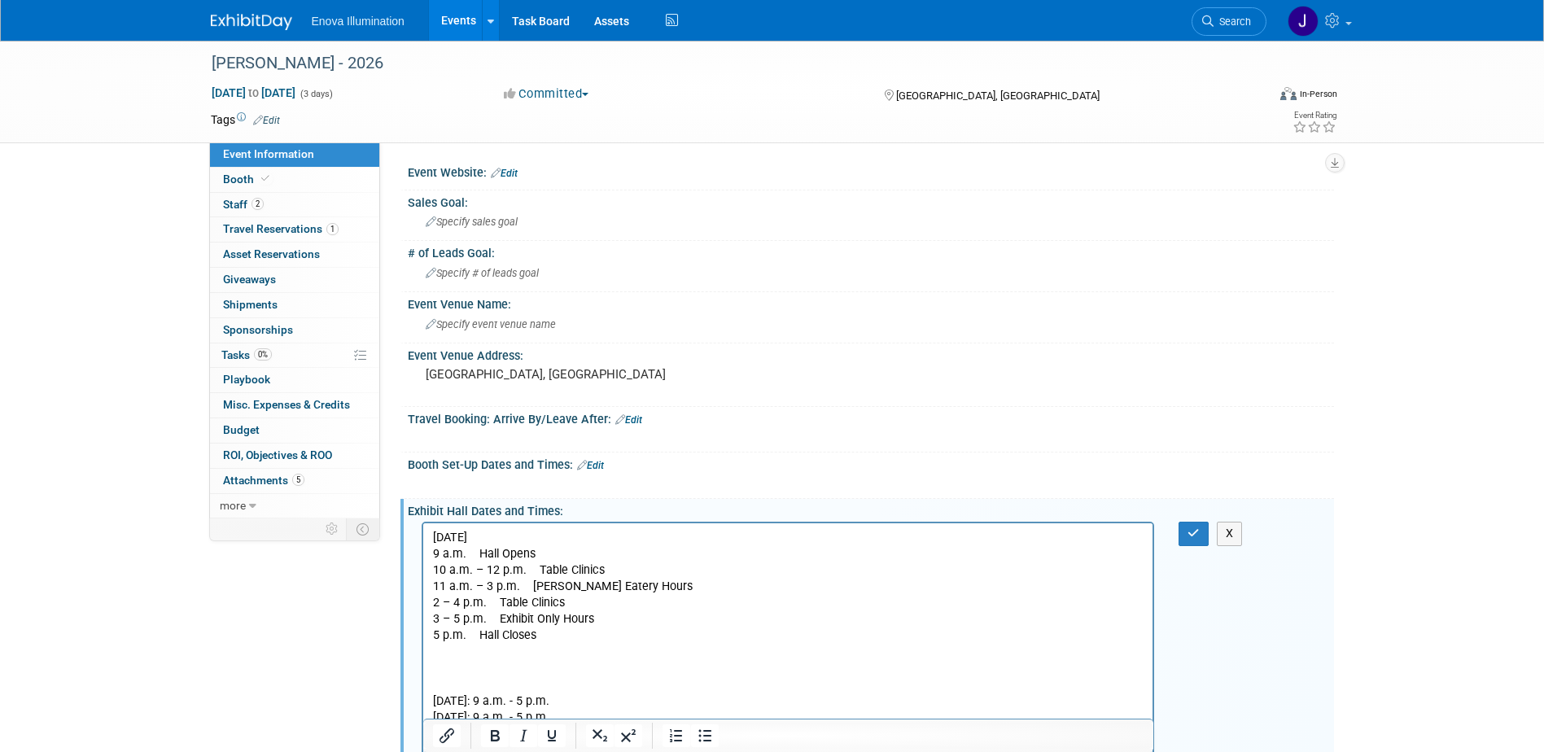
drag, startPoint x: 545, startPoint y: 535, endPoint x: 416, endPoint y: 538, distance: 129.4
click at [422, 538] on html "Thursday, March 12 9 a.m. Hall Opens 10 a.m. – 12 p.m. Table Clinics 11 a.m. – …" at bounding box center [787, 632] width 730 height 219
click at [496, 733] on icon "Bold" at bounding box center [495, 736] width 20 height 20
click at [540, 658] on p "Rich Text Area. Press ALT-0 for help." at bounding box center [787, 653] width 711 height 16
click at [470, 556] on p "Thursday, March 12 9 a.m. Hall Opens 10 a.m. – 12 p.m. Table Clinics 11 a.m. – …" at bounding box center [787, 587] width 711 height 115
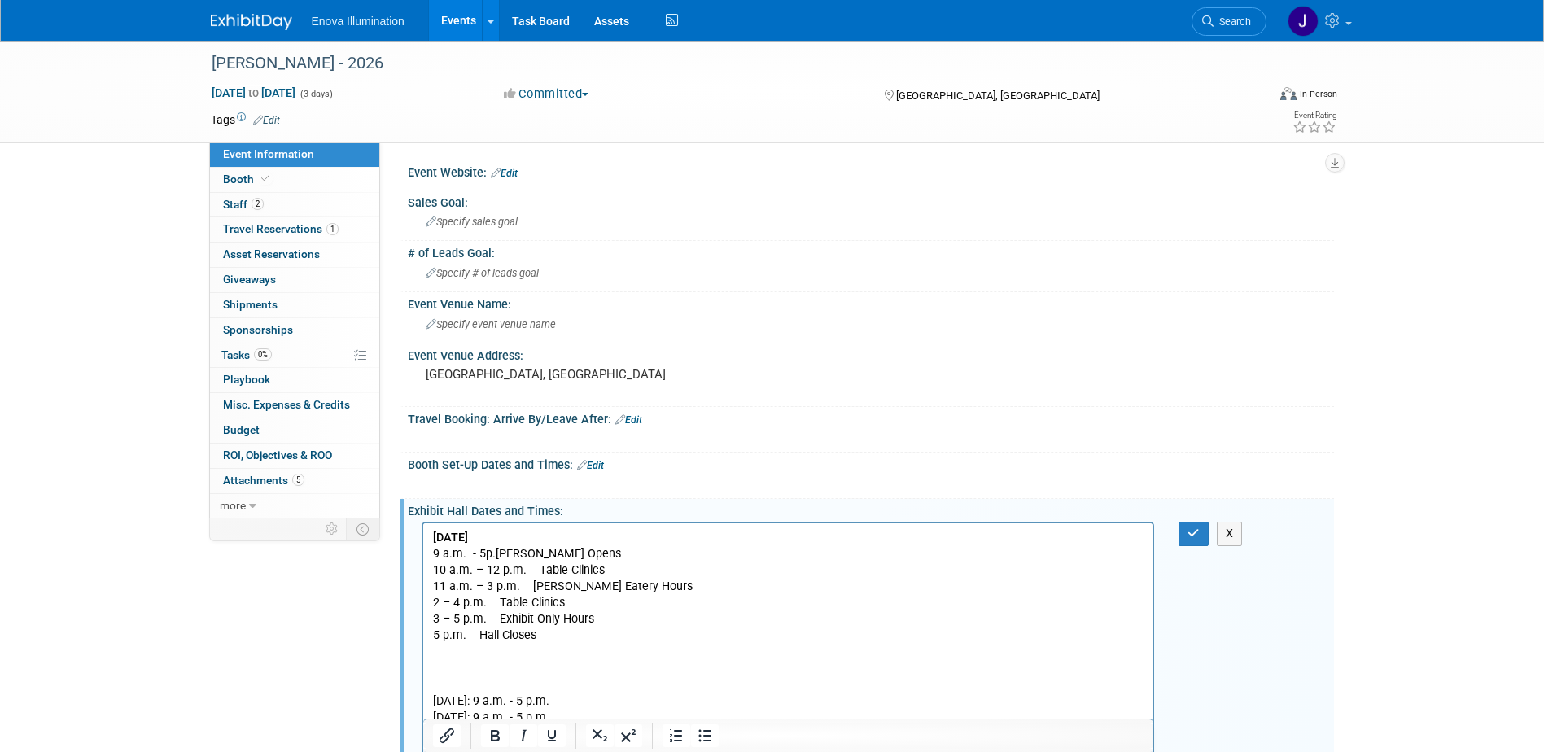
click at [584, 554] on p "Thursday, March 12 9 a.m. - 5p.m. Hall Opens 10 a.m. – 12 p.m. Table Clinics 11…" at bounding box center [787, 587] width 711 height 115
drag, startPoint x: 548, startPoint y: 640, endPoint x: 837, endPoint y: 1165, distance: 600.3
click at [422, 642] on html "Thursday, March 12 9 a.m. - 5p.m. Hall Open 10 a.m. – 12 p.m. Table Clinics 11 …" at bounding box center [787, 632] width 730 height 219
click at [431, 569] on body "Thursday, March 12 9 a.m. - 5p.m. Hall Open 10 a.m. – 12 p.m. Table Clinics 11 …" at bounding box center [787, 636] width 713 height 212
click at [706, 732] on icon "Bullet list" at bounding box center [705, 736] width 20 height 20
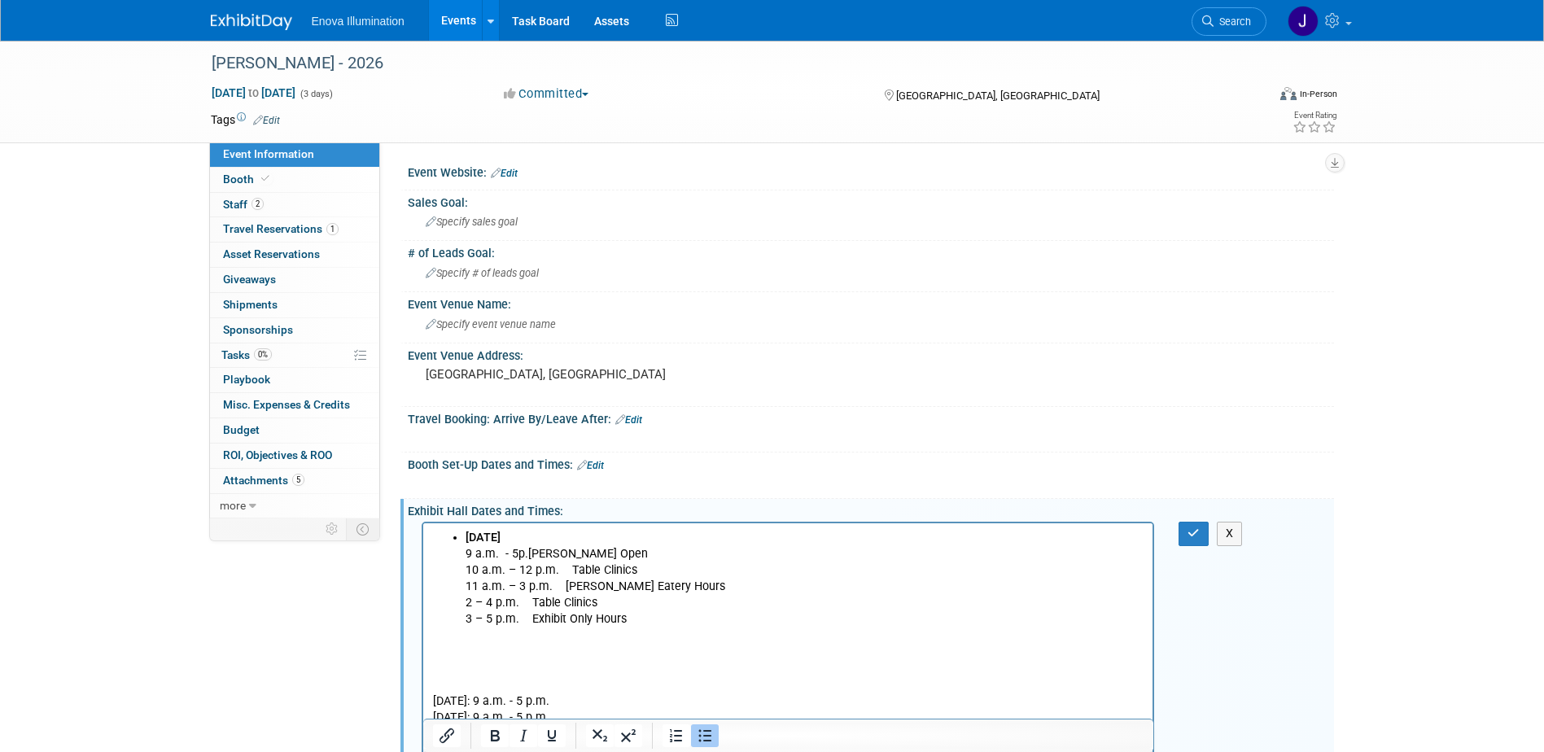
click at [706, 731] on icon "Bullet list" at bounding box center [704, 736] width 13 height 12
click at [554, 535] on p "Thursday, March 12 9 a.m. - 5p.m. Hall Open 10 a.m. – 12 p.m. Table Clinics 11 …" at bounding box center [787, 587] width 711 height 115
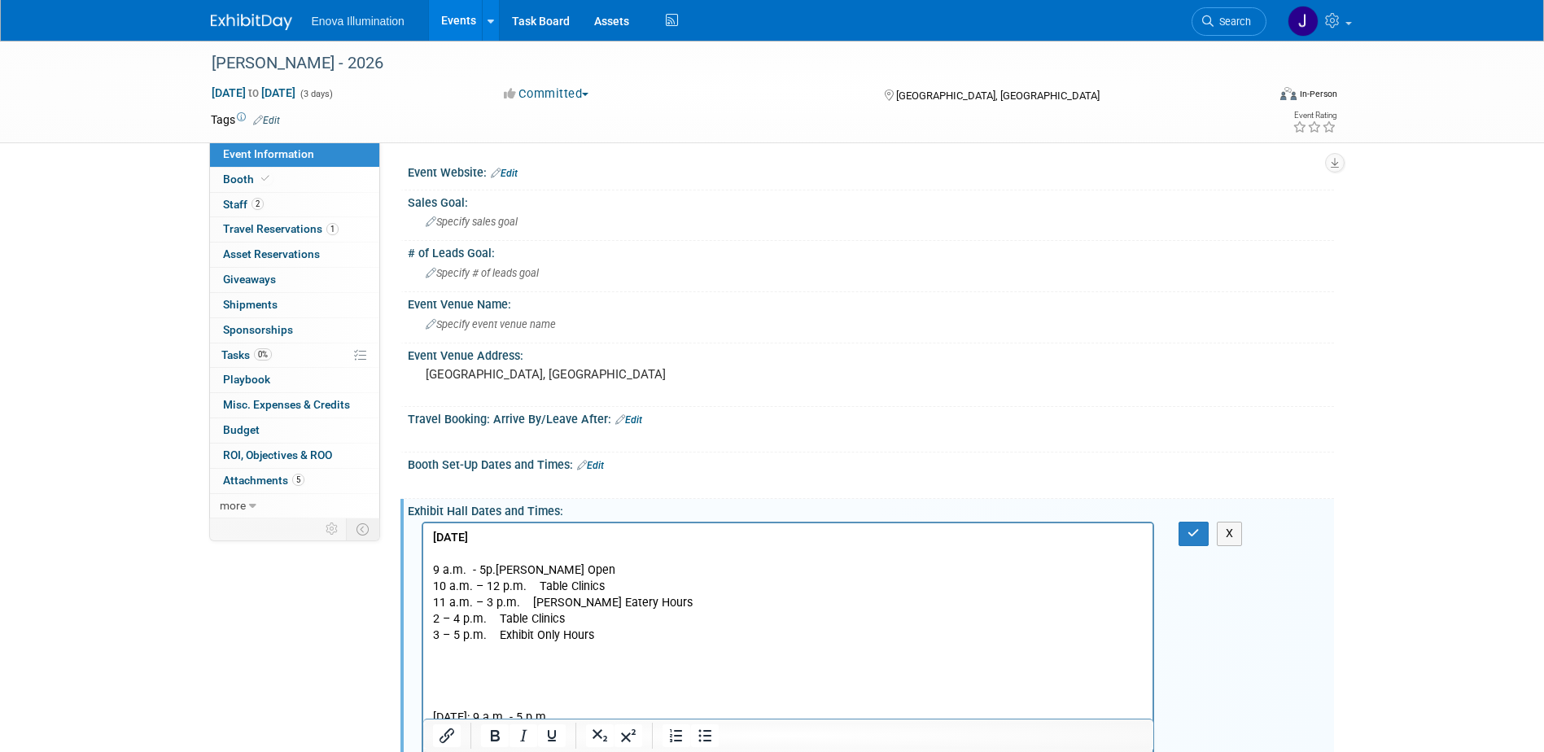
click at [431, 570] on body "Thursday, March 12 9 a.m. - 5p.m. Hall Open 10 a.m. – 12 p.m. Table Clinics 11 …" at bounding box center [787, 644] width 713 height 229
drag, startPoint x: 710, startPoint y: 739, endPoint x: 702, endPoint y: 725, distance: 16.5
click at [709, 737] on icon "Bullet list" at bounding box center [705, 736] width 20 height 20
click at [527, 557] on li "9 a.m. - 5p.m. Hall Open 10 a.m. – 12 p.m. Table Clinics 11 a.m. – 3 p.m. Hinma…" at bounding box center [804, 603] width 679 height 115
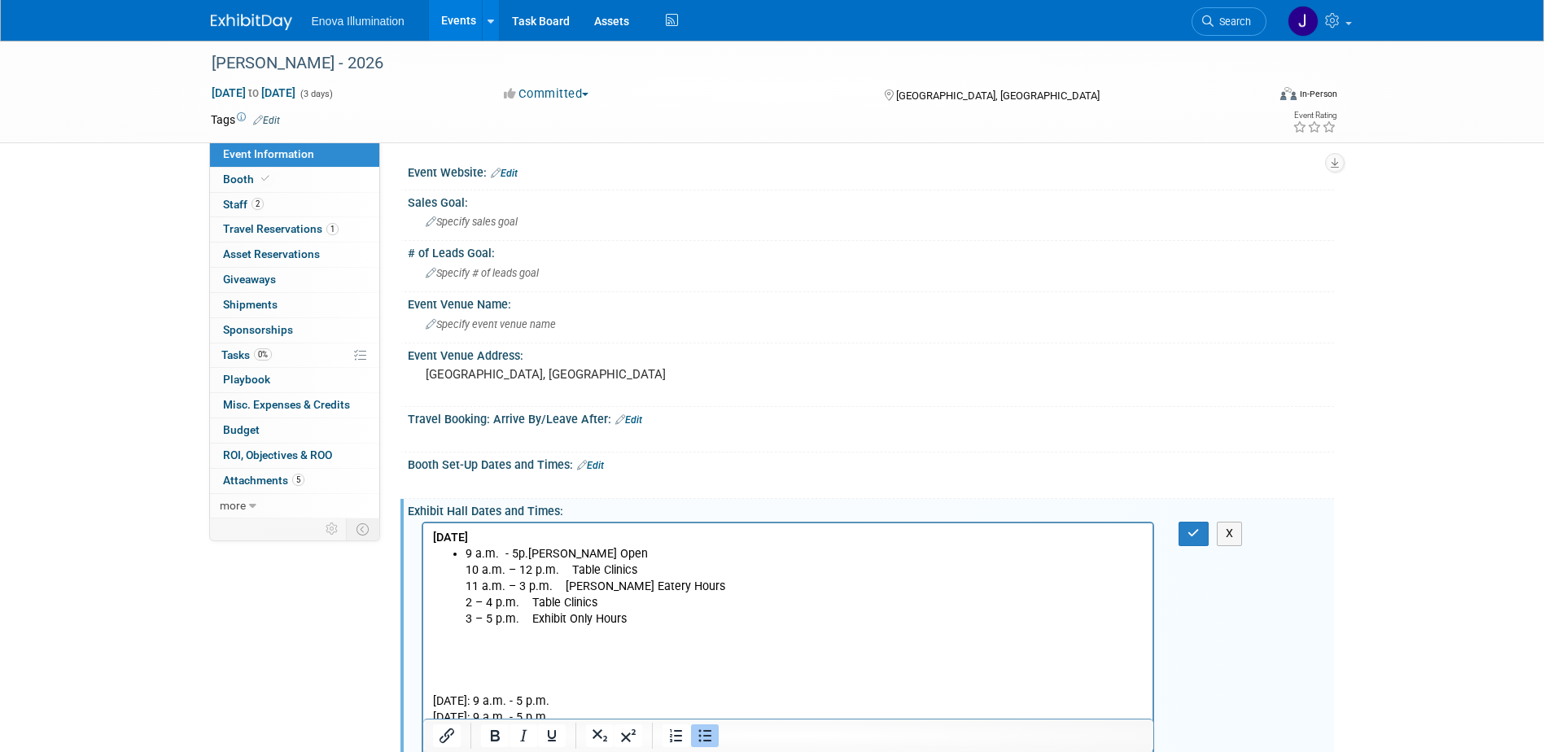
click at [623, 549] on li "9 a.m. - 5p.m. Hall Open 10 a.m. – 12 p.m. Table Clinics 11 a.m. – 3 p.m. Hinma…" at bounding box center [804, 595] width 679 height 98
click at [641, 571] on li "10 a.m. – 12 p.m. Table Clinics 11 a.m. – 3 p.m. Hinman Eatery Hours 2 – 4 p.m.…" at bounding box center [804, 602] width 679 height 81
click at [675, 588] on li "11 a.m. – 3 p.m. Hinman Eatery Hours 2 – 4 p.m. Table Clinics 3 – 5 p.m. Exhibi…" at bounding box center [804, 611] width 679 height 65
click at [658, 601] on li "2 – 4 p.m. Table Clinics 3 – 5 p.m. Exhibit Only Hours" at bounding box center [804, 619] width 679 height 49
click at [647, 618] on li "3 – 5 p.m. Exhibit Only Hours" at bounding box center [804, 627] width 679 height 33
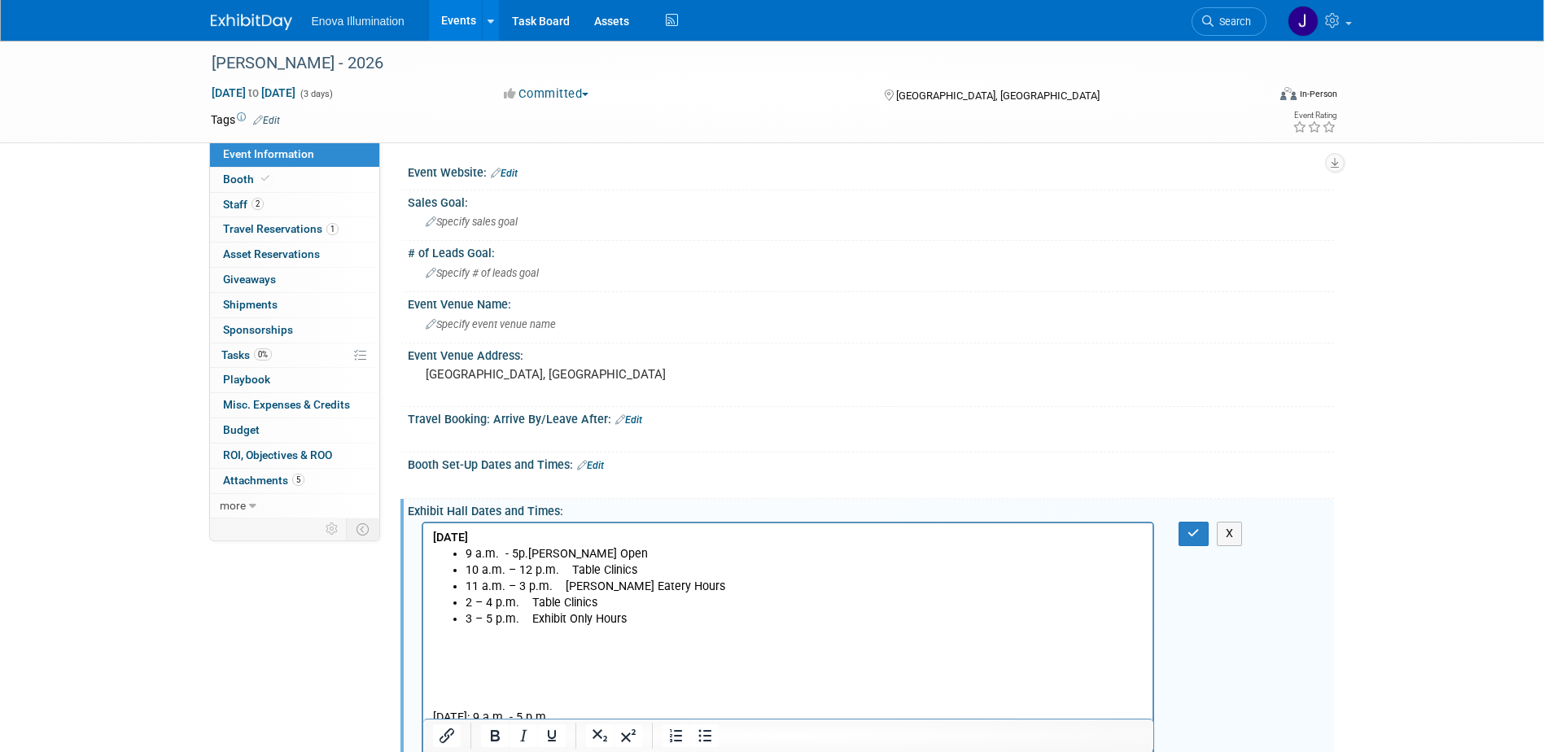
scroll to position [81, 0]
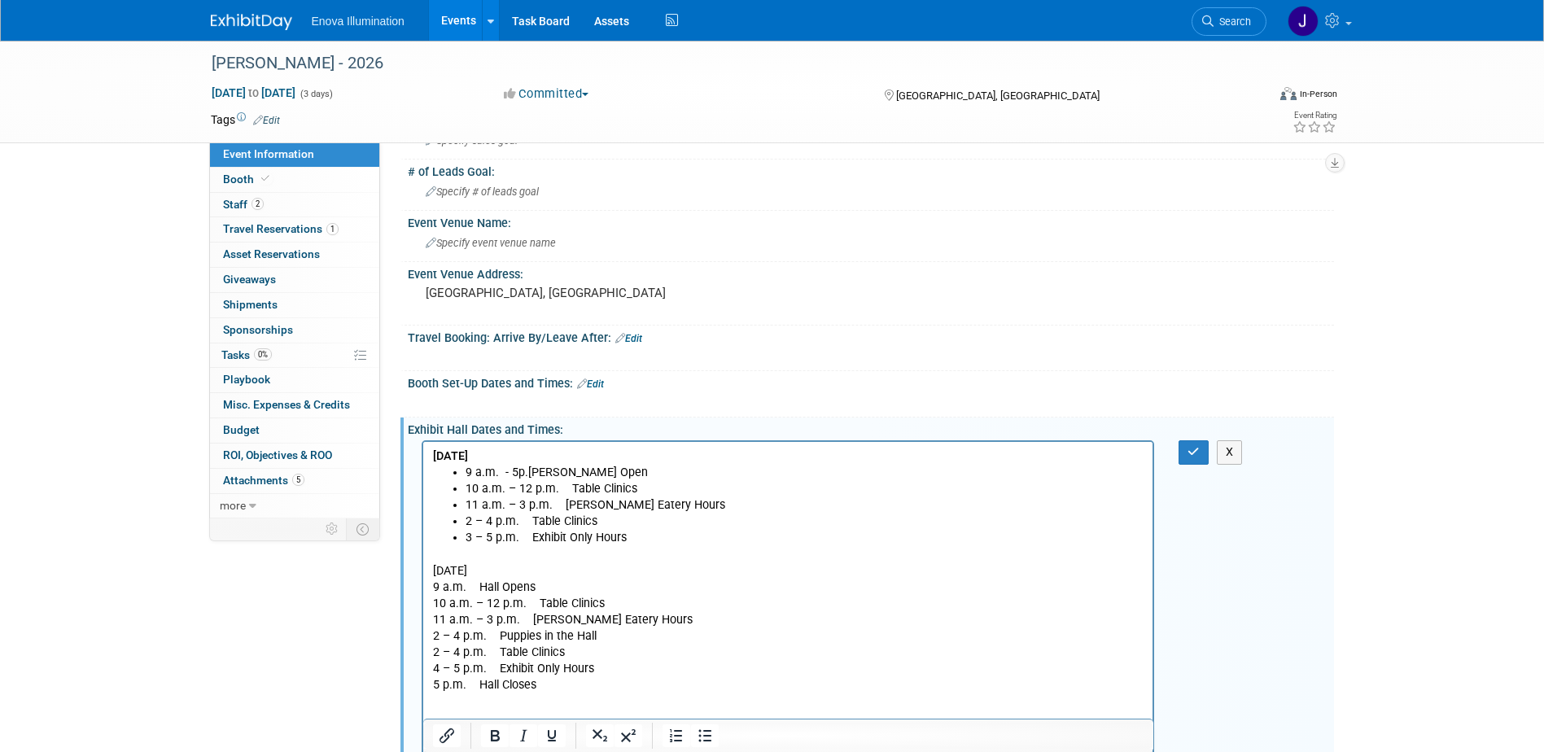
drag, startPoint x: 513, startPoint y: 570, endPoint x: 843, endPoint y: 1016, distance: 554.4
click at [422, 572] on html "Thursday, March 12 9 a.m. - 5p.m. Hall Open 10 a.m. – 12 p.m. Table Clinics 11 …" at bounding box center [787, 617] width 730 height 350
click at [495, 736] on icon "Bold" at bounding box center [495, 735] width 9 height 11
click at [525, 571] on p "Friday, March 13 9 a.m. Hall Opens 10 a.m. – 12 p.m. Table Clinics 11 a.m. – 3 …" at bounding box center [787, 628] width 711 height 131
click at [432, 599] on p "9 a.m. Hall Opens 10 a.m. – 12 p.m. Table Clinics 11 a.m. – 3 p.m. Hinman Eater…" at bounding box center [787, 644] width 711 height 131
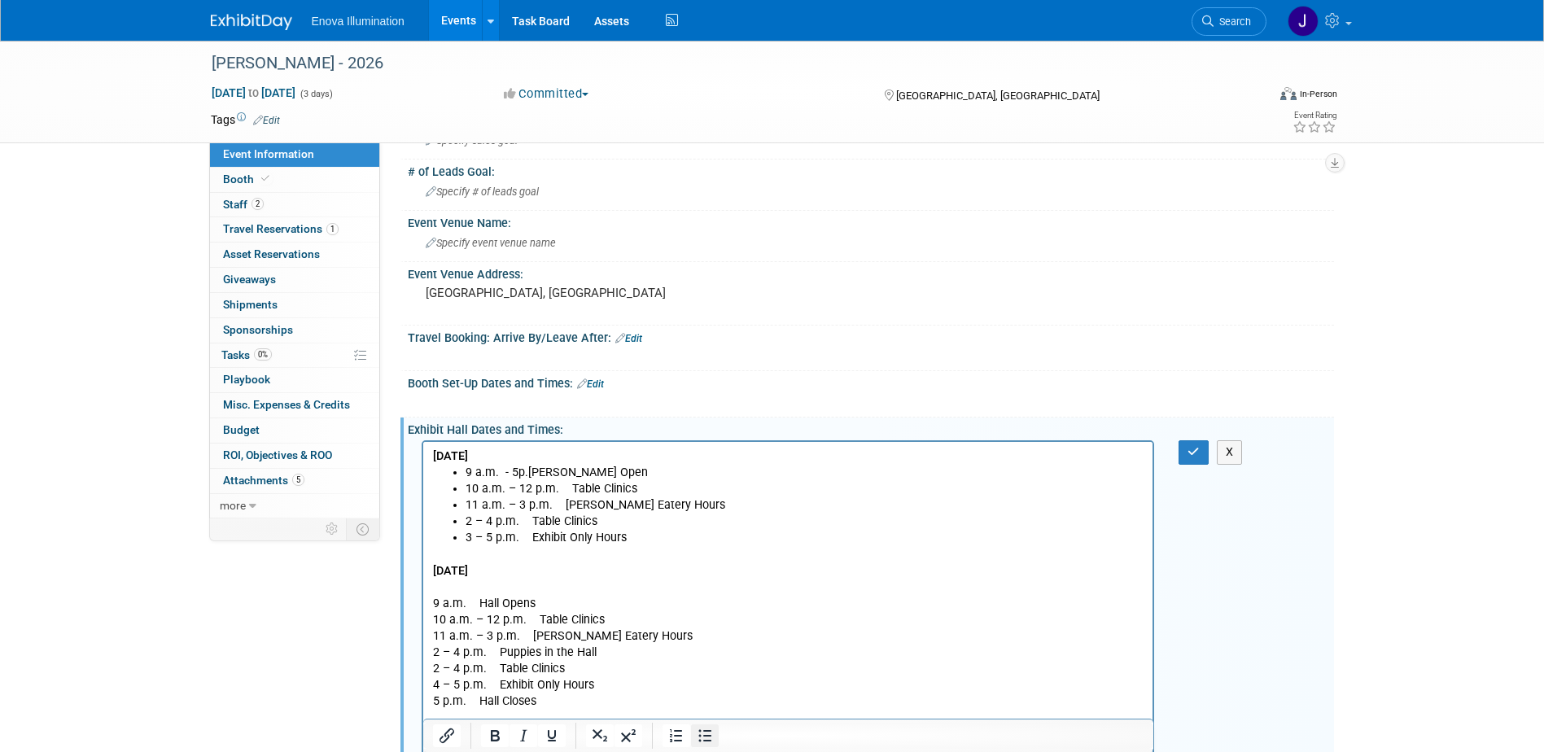
click at [709, 737] on icon "Bullet list" at bounding box center [705, 736] width 20 height 20
click at [524, 587] on li "9 a.m. Hall Opens 10 a.m. – 12 p.m. Table Clinics 11 a.m. – 3 p.m. Hinman Eater…" at bounding box center [804, 644] width 679 height 131
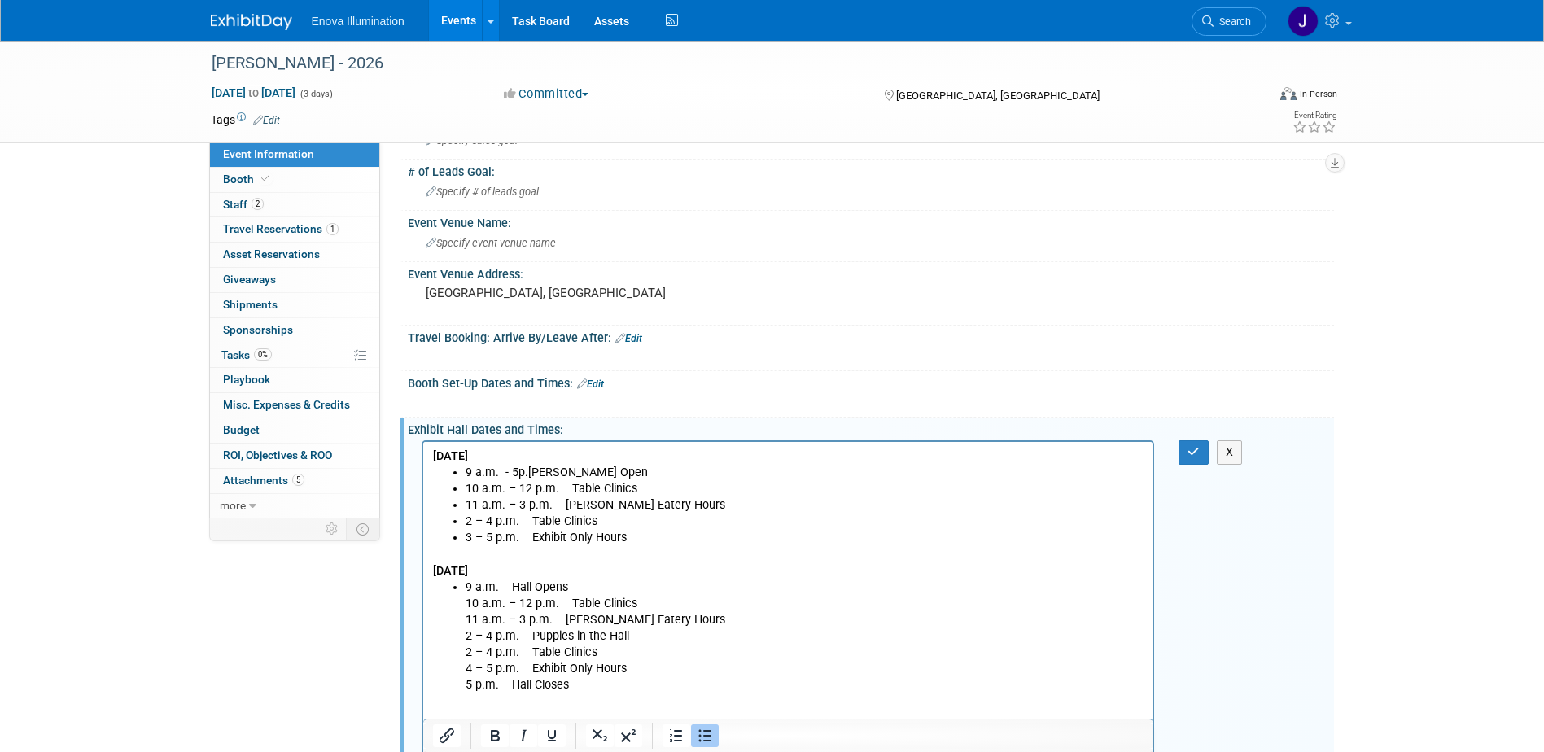
click at [569, 588] on li "9 a.m. Hall Opens 10 a.m. – 12 p.m. Table Clinics 11 a.m. – 3 p.m. Hinman Eater…" at bounding box center [804, 636] width 679 height 115
click at [635, 606] on li "10 a.m. – 12 p.m. Table Clinics 11 a.m. – 3 p.m. Hinman Eatery Hours 2 – 4 p.m.…" at bounding box center [804, 645] width 679 height 98
click at [678, 618] on li "11 a.m. – 3 p.m. Hinman Eatery Hours 2 – 4 p.m. Puppies in the Hall 2 – 4 p.m. …" at bounding box center [804, 652] width 679 height 81
click at [652, 635] on li "2 – 4 p.m. Puppies in the Hall 2 – 4 p.m. Table Clinics 4 – 5 p.m. Exhibit Only…" at bounding box center [804, 660] width 679 height 65
click at [639, 651] on li "2 – 4 p.m. Table Clinics 4 – 5 p.m. Exhibit Only Hours 5 p.m. Hall Closes" at bounding box center [804, 669] width 679 height 49
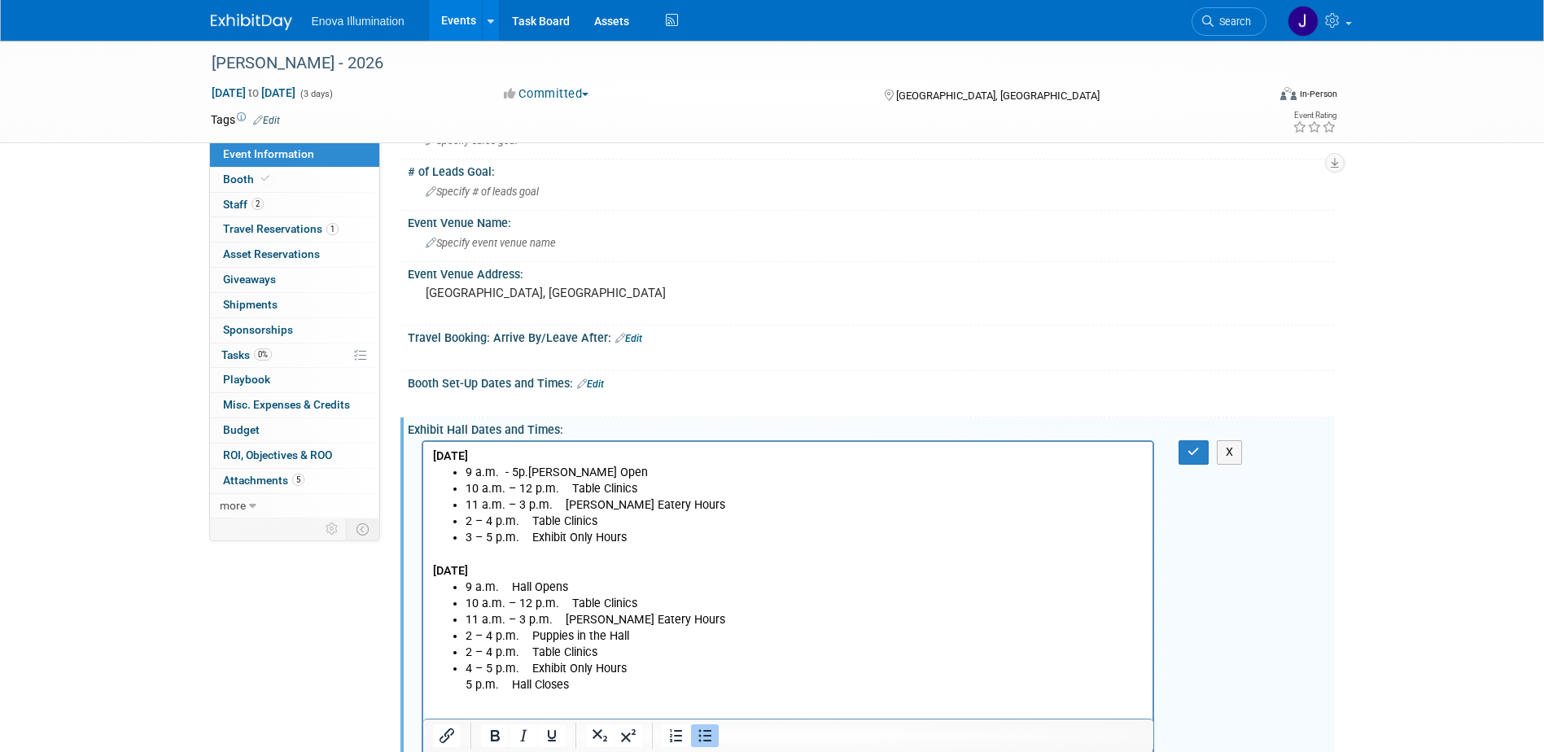
click at [501, 590] on li "9 a.m. Hall Opens" at bounding box center [804, 587] width 679 height 16
click at [616, 590] on li "9 a.m. - 5:00p.m. Hall Opens" at bounding box center [804, 587] width 679 height 16
drag, startPoint x: 582, startPoint y: 687, endPoint x: 450, endPoint y: 687, distance: 131.8
click at [450, 687] on ul "9 a.m. - 5:00p.m. Hall Open 10 a.m. – 12 p.m. Table Clinics 11 a.m. – 3 p.m. Hi…" at bounding box center [787, 636] width 711 height 115
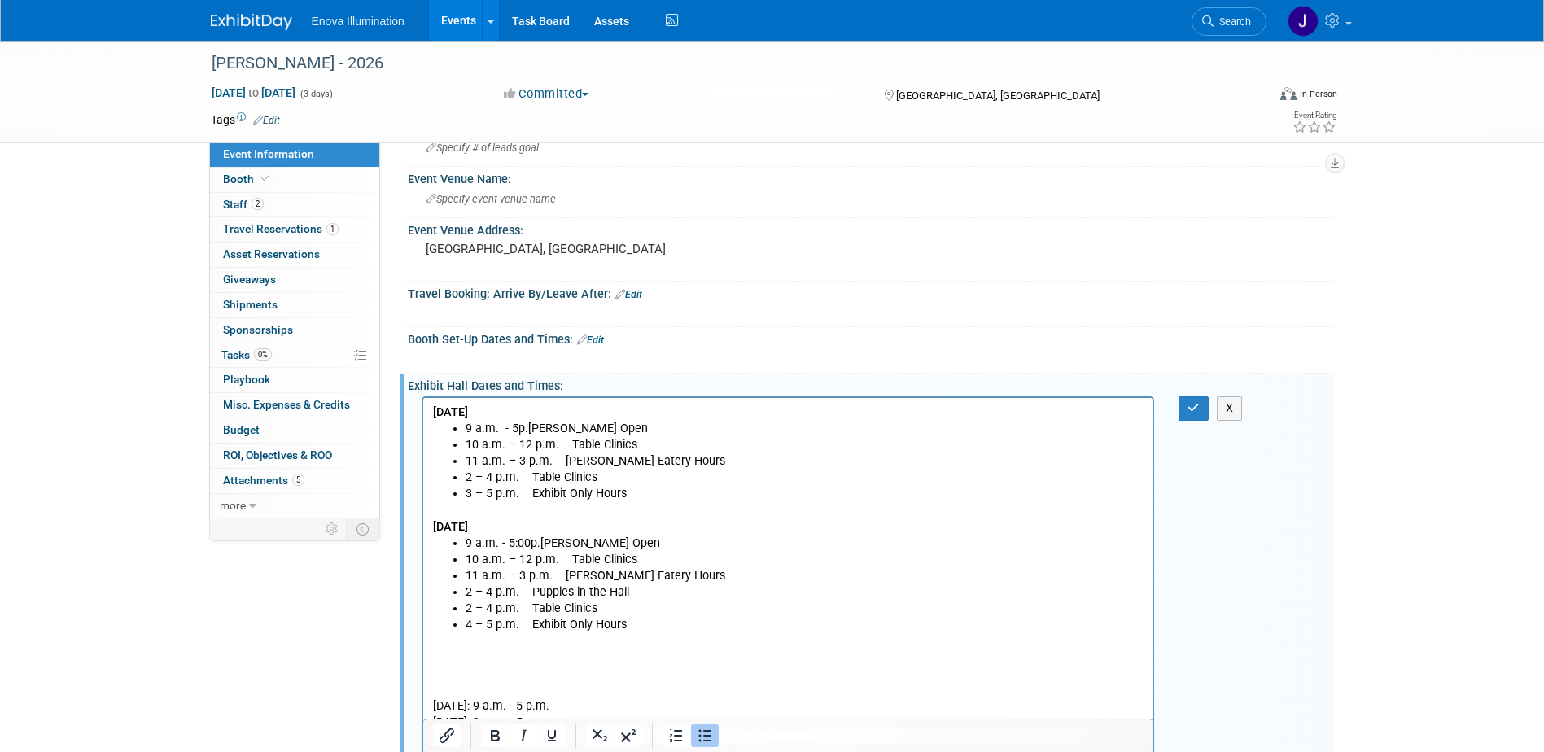
scroll to position [163, 0]
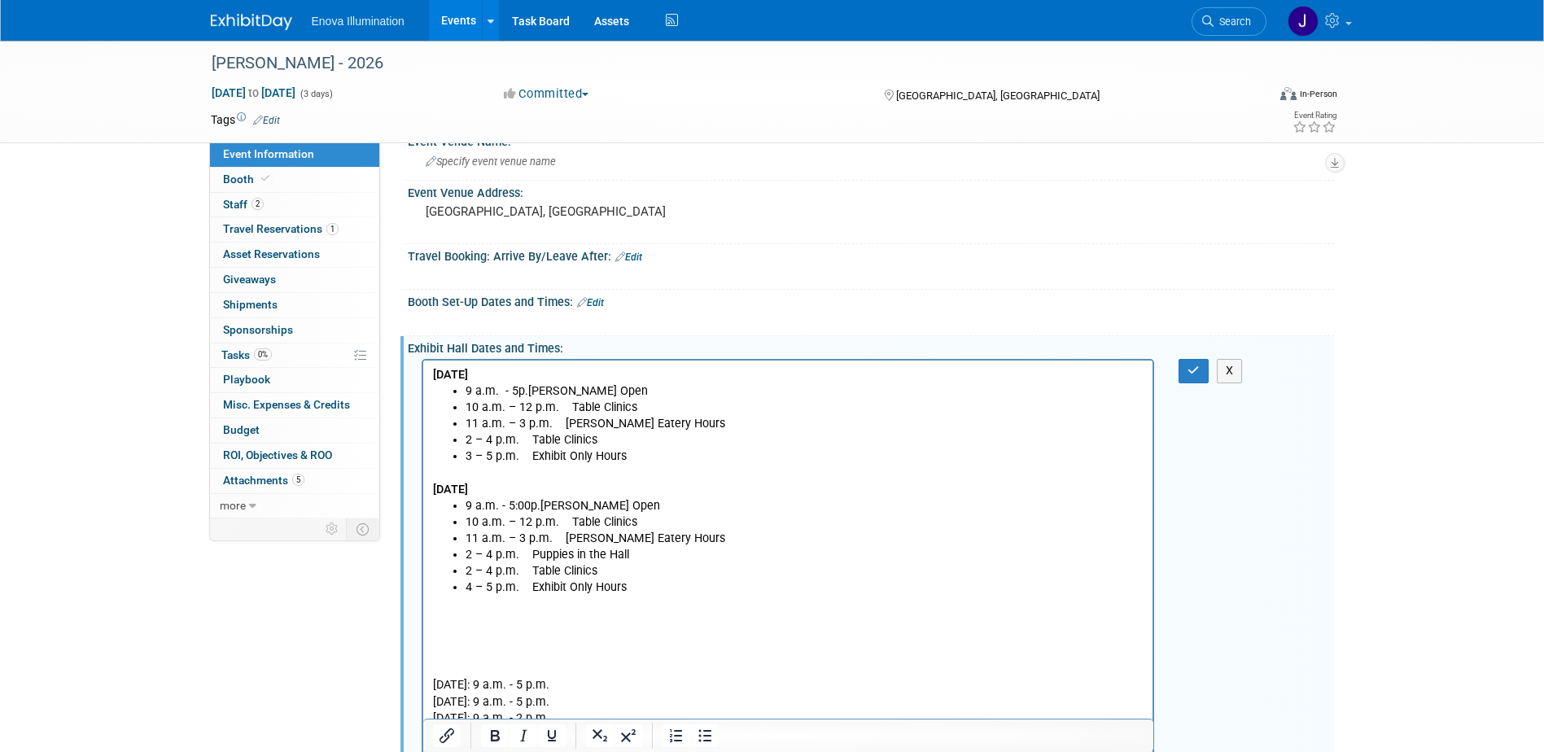
click at [432, 621] on p "Rich Text Area. Press ALT-0 for help." at bounding box center [787, 620] width 711 height 16
drag, startPoint x: 547, startPoint y: 620, endPoint x: 427, endPoint y: 612, distance: 119.9
click at [427, 612] on html "Thursday, March 12 9 a.m. - 5p.m. Hall Open 10 a.m. – 12 p.m. Table Clinics 11 …" at bounding box center [787, 576] width 730 height 431
click at [495, 736] on icon "Bold" at bounding box center [495, 735] width 9 height 11
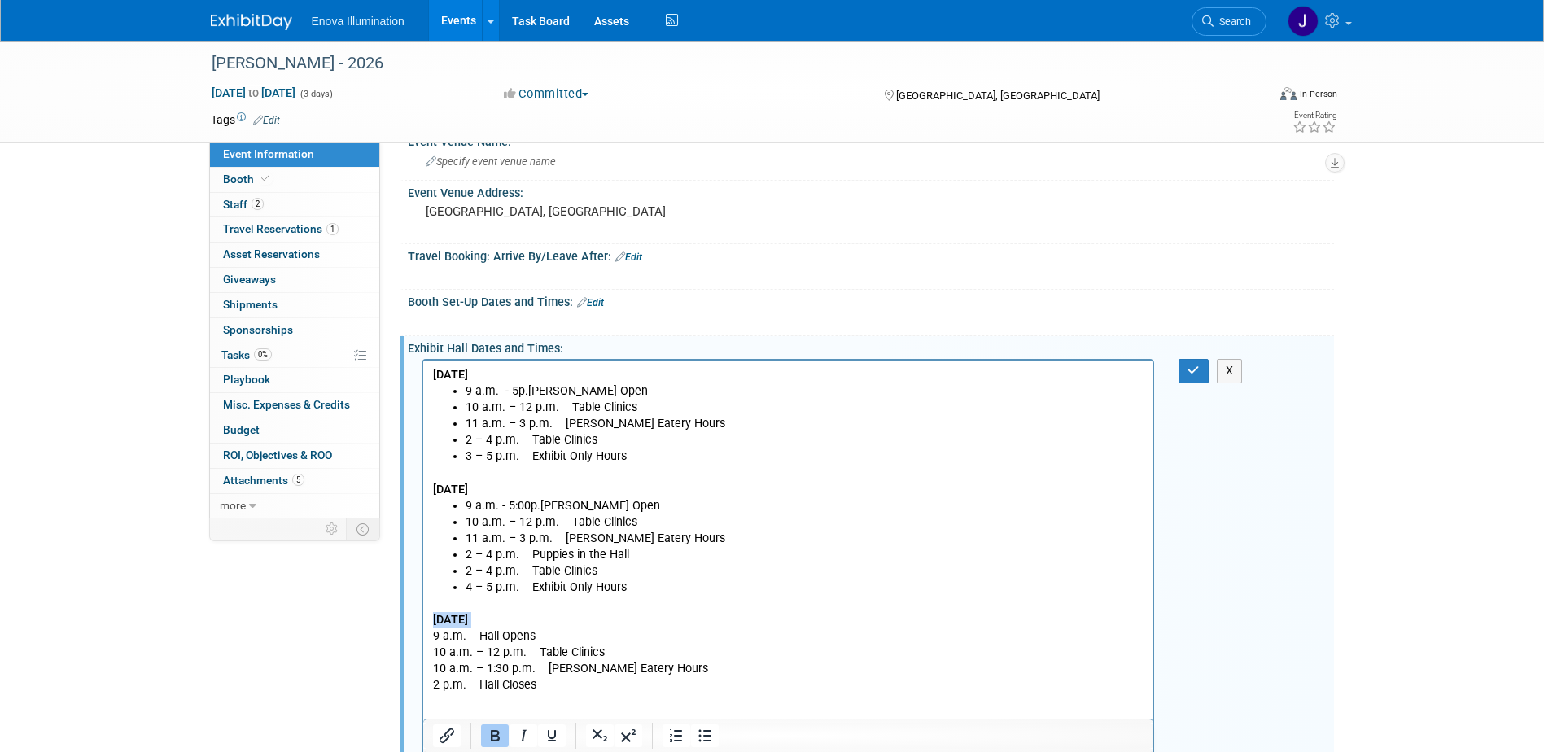
click at [540, 619] on p "Saturday, March 14 9 a.m. Hall Opens 10 a.m. – 12 p.m. Table Clinics 10 a.m. – …" at bounding box center [787, 652] width 711 height 81
click at [699, 737] on icon "Bullet list" at bounding box center [705, 736] width 20 height 20
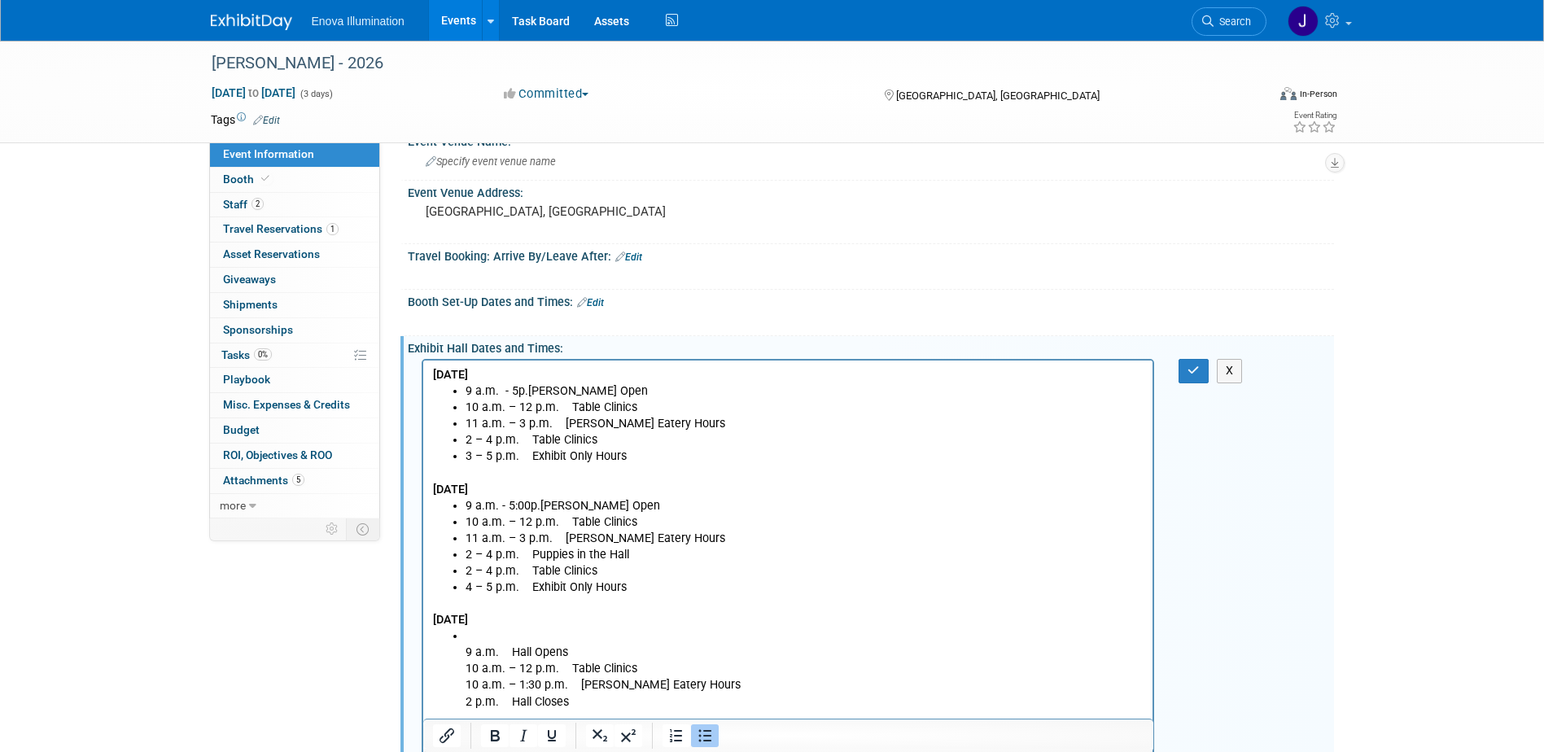
click at [474, 636] on li "9 a.m. Hall Opens 10 a.m. – 12 p.m. Table Clinics 10 a.m. – 1:30 p.m. Hinman Ea…" at bounding box center [804, 668] width 679 height 81
click at [501, 636] on li "9 a.m. Hall Opens 10 a.m. – 12 p.m. Table Clinics 10 a.m. – 1:30 p.m. Hinman Ea…" at bounding box center [804, 660] width 679 height 65
click at [616, 635] on li "9 a.m. - 2:00p.m. Hall Opens 10 a.m. – 12 p.m. Table Clinics 10 a.m. – 1:30 p.m…" at bounding box center [804, 660] width 679 height 65
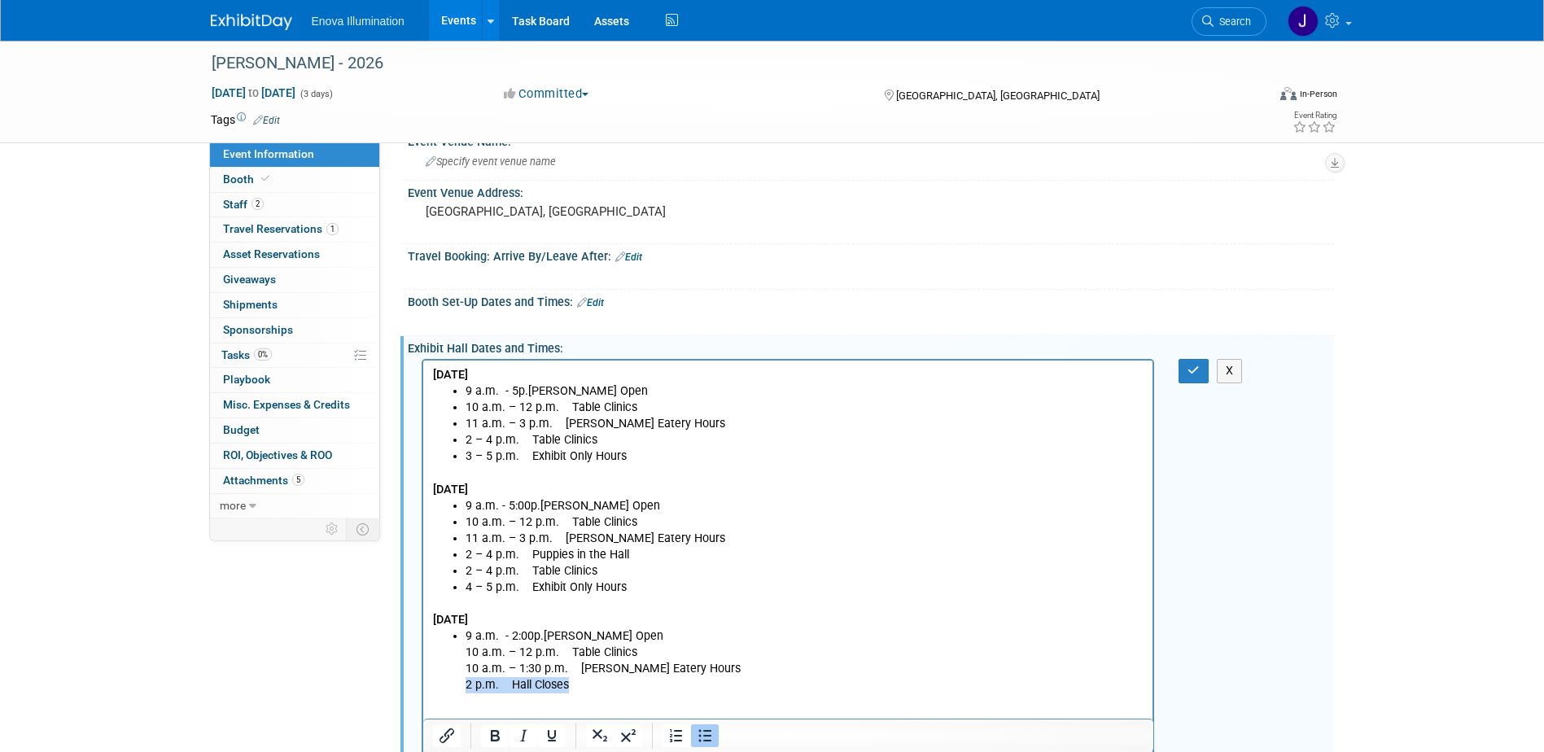
drag, startPoint x: 540, startPoint y: 684, endPoint x: 449, endPoint y: 689, distance: 91.3
click at [449, 689] on ul "9 a.m. - 2:00p.m. Hall Open 10 a.m. – 12 p.m. Table Clinics 10 a.m. – 1:30 p.m.…" at bounding box center [787, 660] width 711 height 65
click at [620, 640] on li "9 a.m. - 2:00p.m. Hall Open 10 a.m. – 12 p.m. Table Clinics 10 a.m. – 1:30 p.m.…" at bounding box center [804, 660] width 679 height 65
click at [638, 648] on li "10 a.m. – 12 p.m. Table Clinics 10 a.m. – 1:30 p.m. Hinman Eatery Hours" at bounding box center [804, 669] width 679 height 49
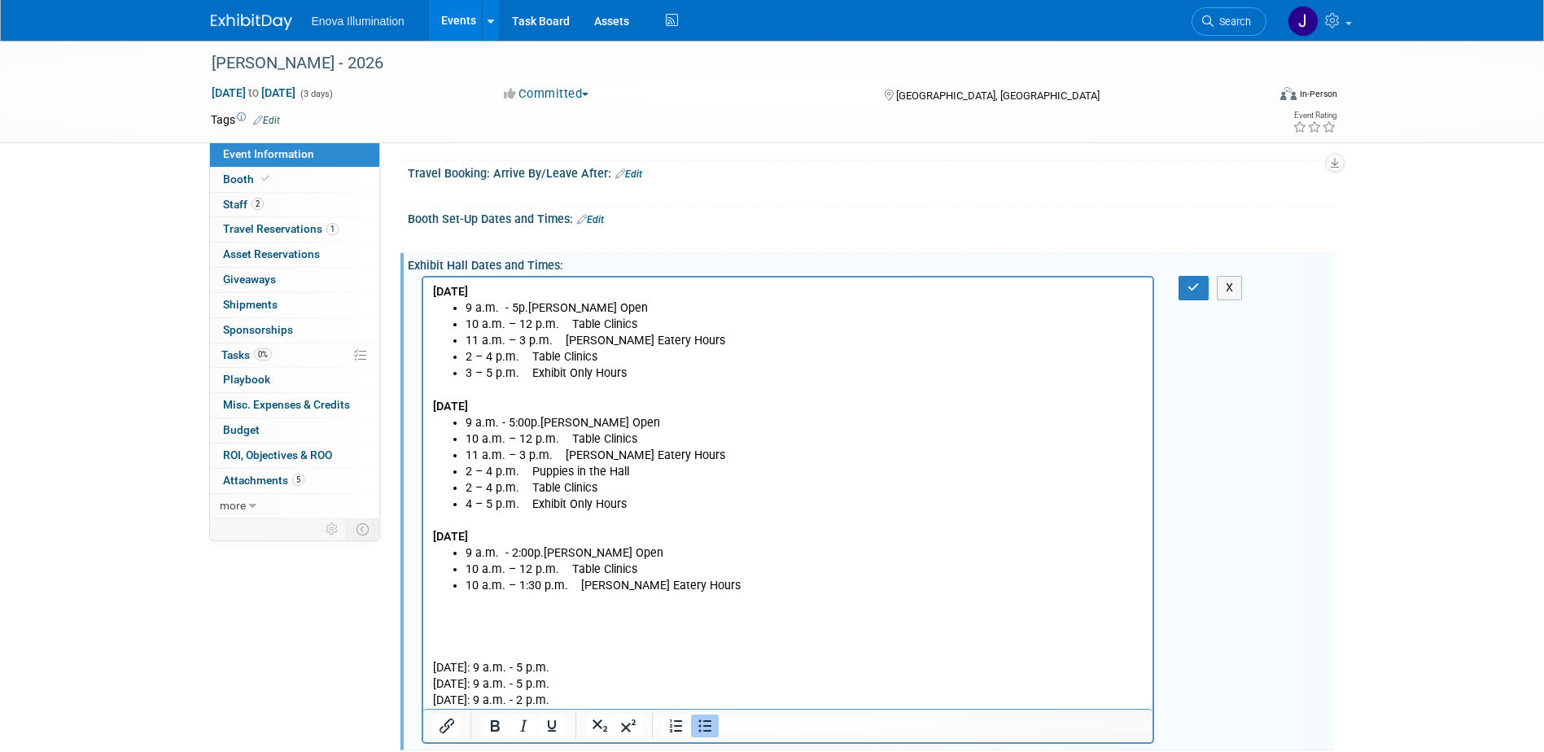
scroll to position [326, 0]
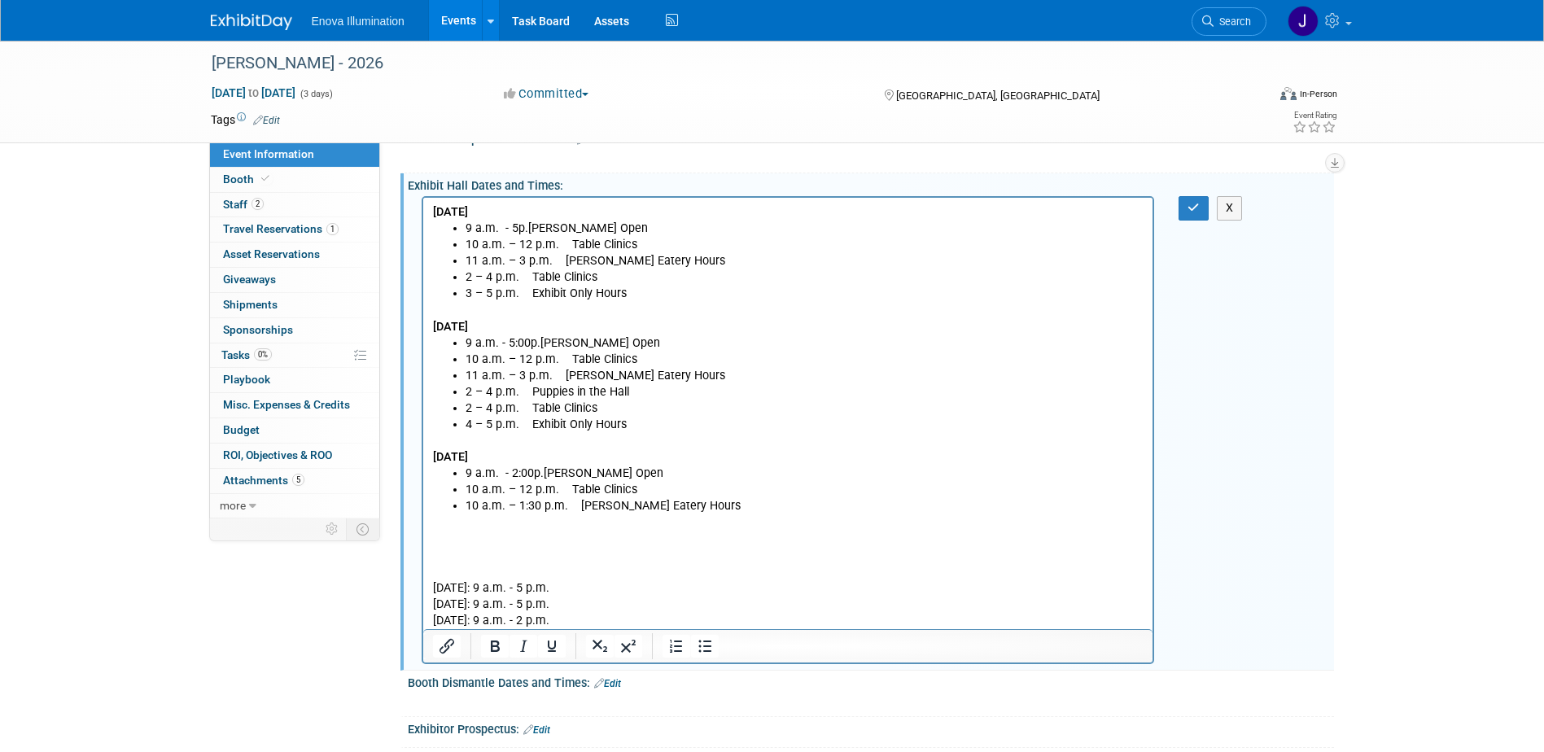
drag, startPoint x: 559, startPoint y: 623, endPoint x: 431, endPoint y: 589, distance: 132.3
click at [432, 589] on p "Thursday: 9 a.m. - 5 p.m. Friday: 9 a.m. - 5 p.m. Saturday: 9 a.m. - 2 p.m." at bounding box center [787, 604] width 711 height 49
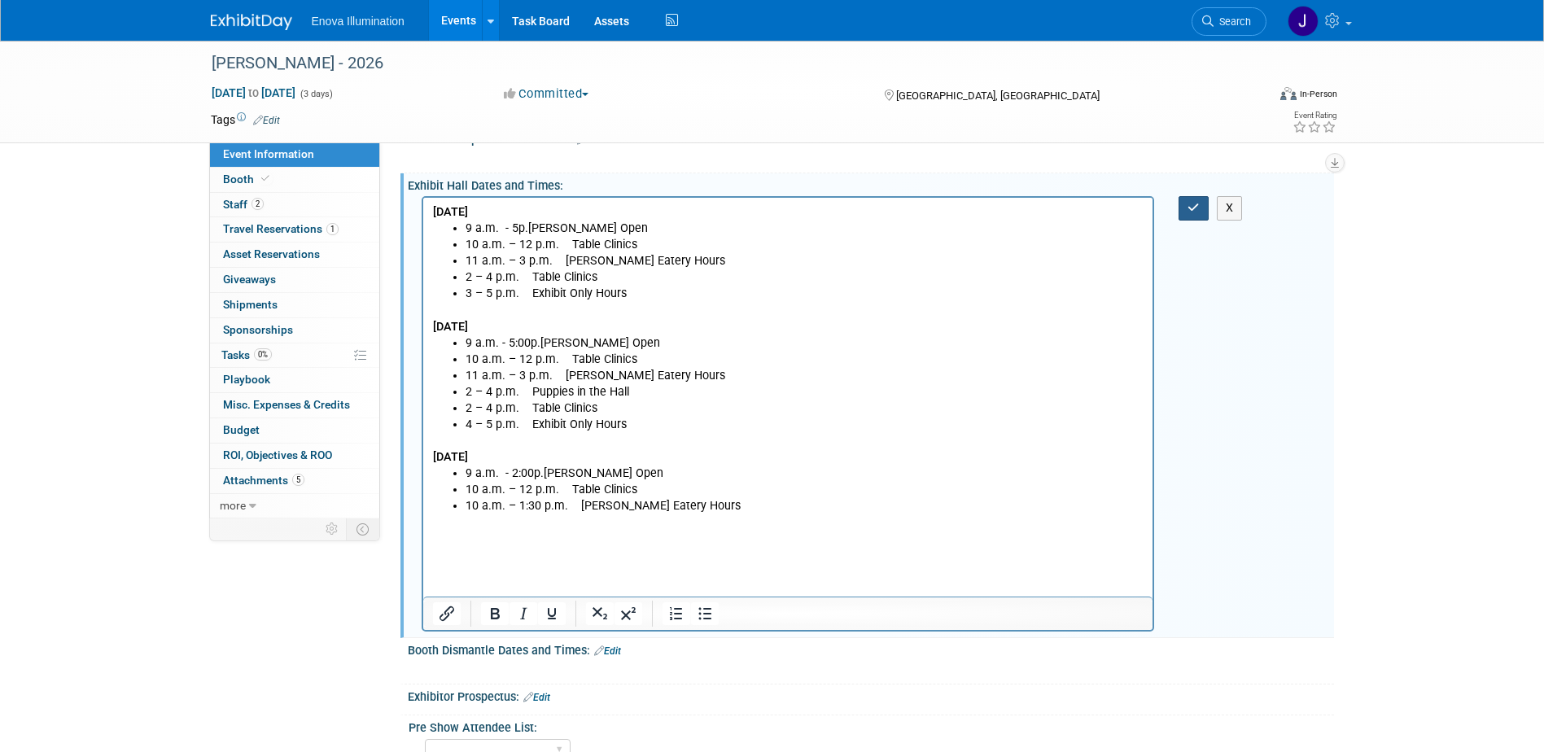
click at [1196, 202] on icon "button" at bounding box center [1193, 207] width 12 height 11
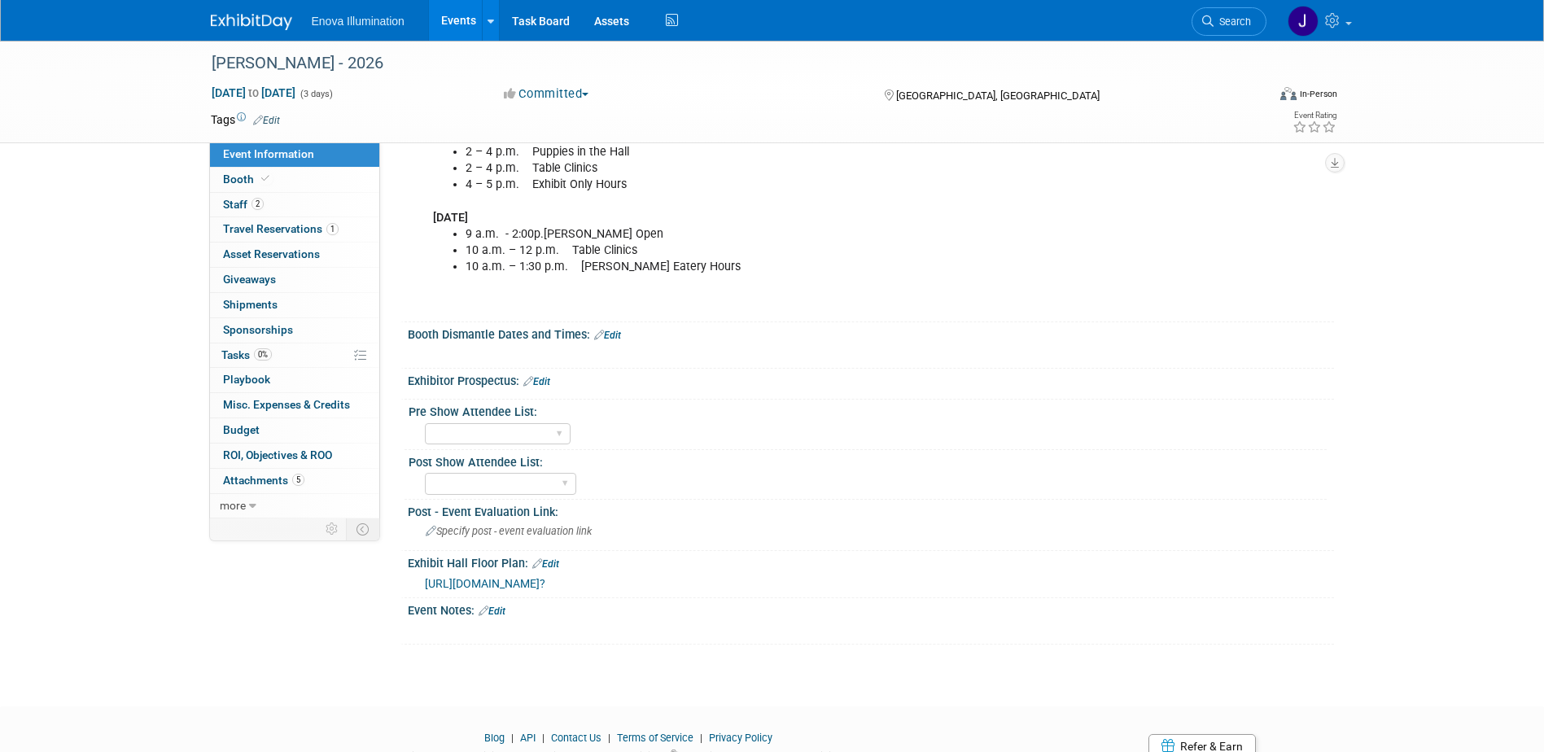
scroll to position [570, 0]
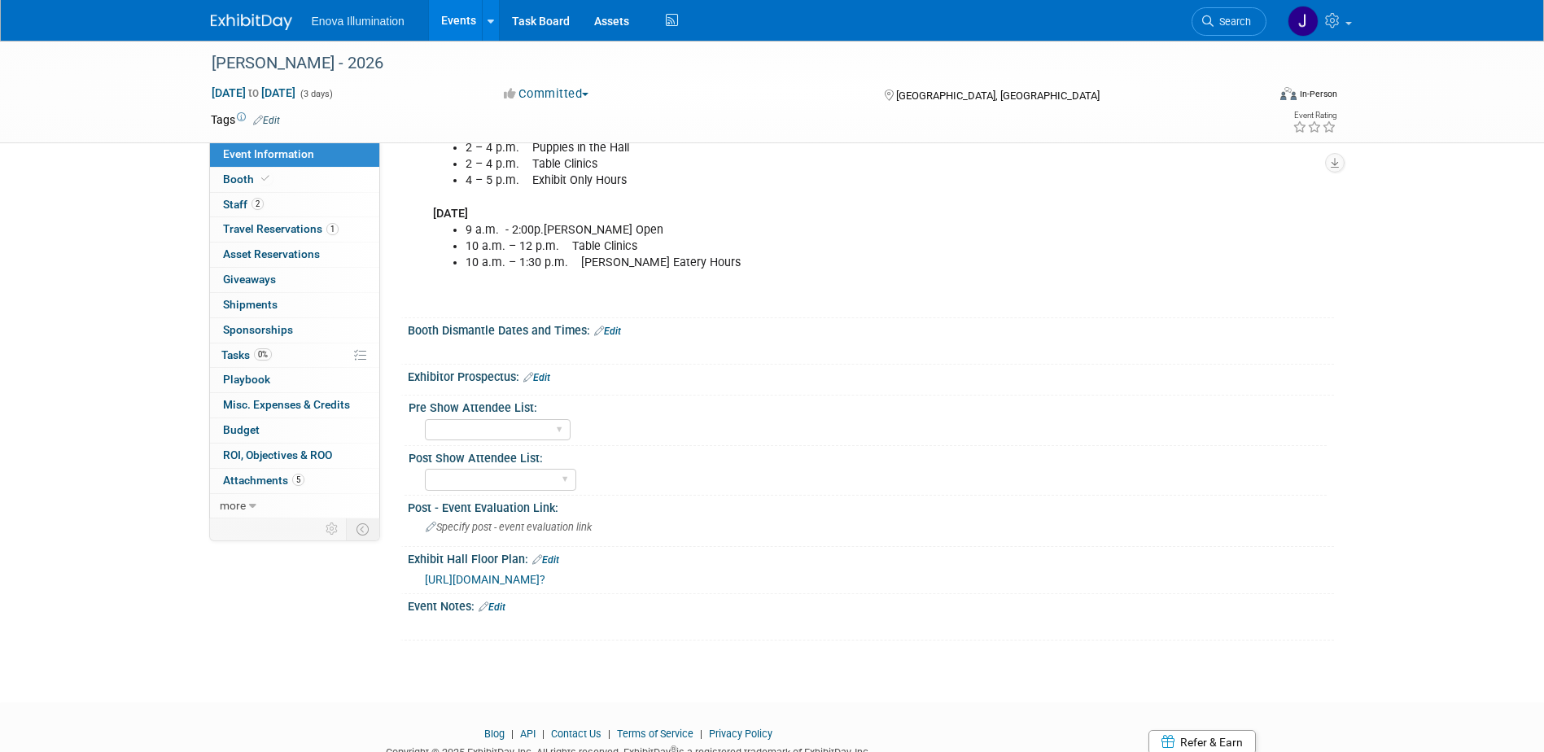
click at [529, 579] on span "https://s36.a2zinc.net/clients/HDSA/hinman2026/Public/e_BoothSales.aspx?" at bounding box center [485, 579] width 120 height 13
click at [551, 557] on link "Edit" at bounding box center [545, 559] width 27 height 11
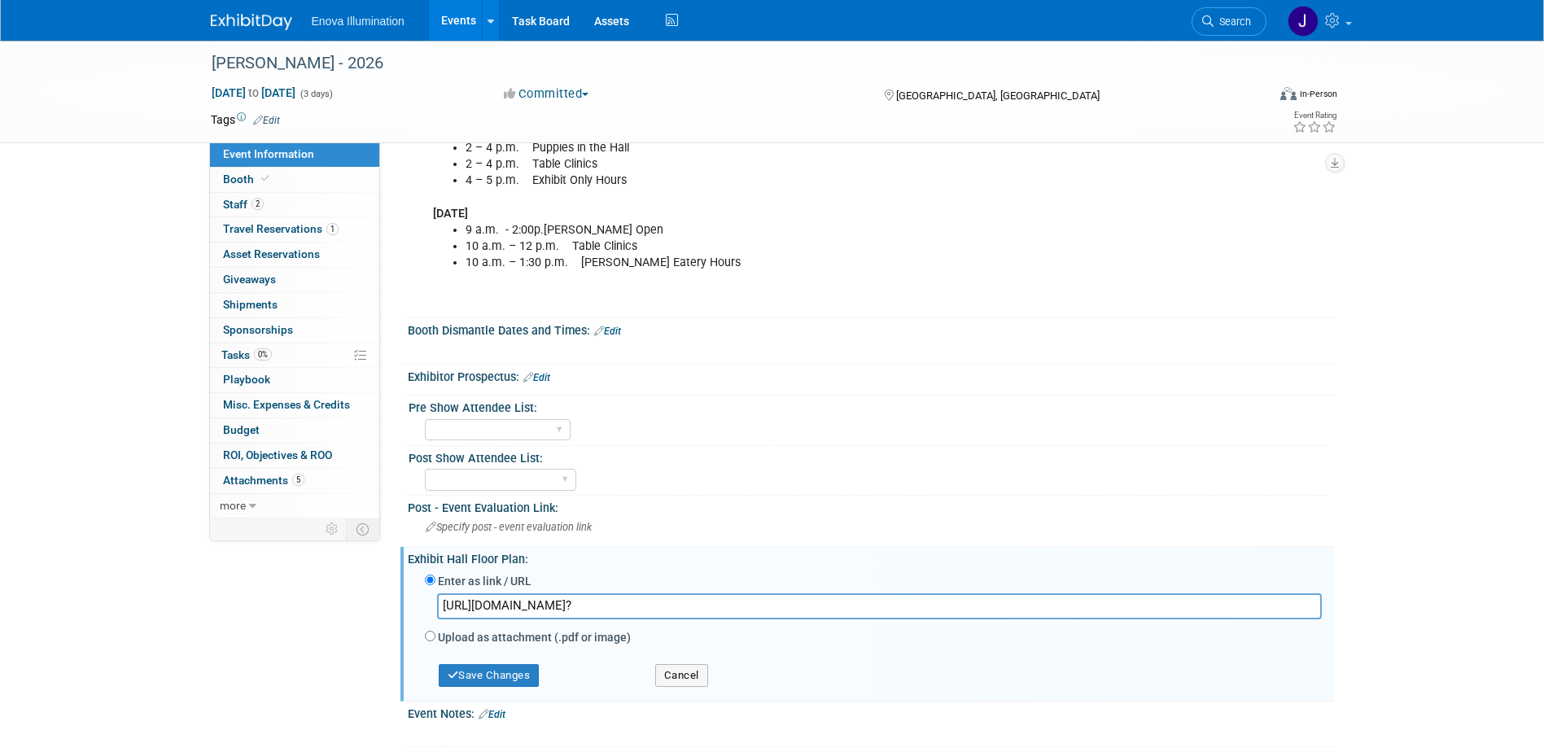
drag, startPoint x: 898, startPoint y: 601, endPoint x: 0, endPoint y: 595, distance: 898.5
click at [7, 600] on div "Hinman - 2026 Mar 12, 2026 to Mar 14, 2026 (3 days) Mar 12, 2026 to Mar 14, 202…" at bounding box center [772, 125] width 1544 height 1309
type input "https://s36.a2zinc.net/clients/HDSA/hinman2026/Public/EventMap.aspx?shMode=E&ID…"
click at [489, 676] on button "Save Changes" at bounding box center [489, 675] width 101 height 23
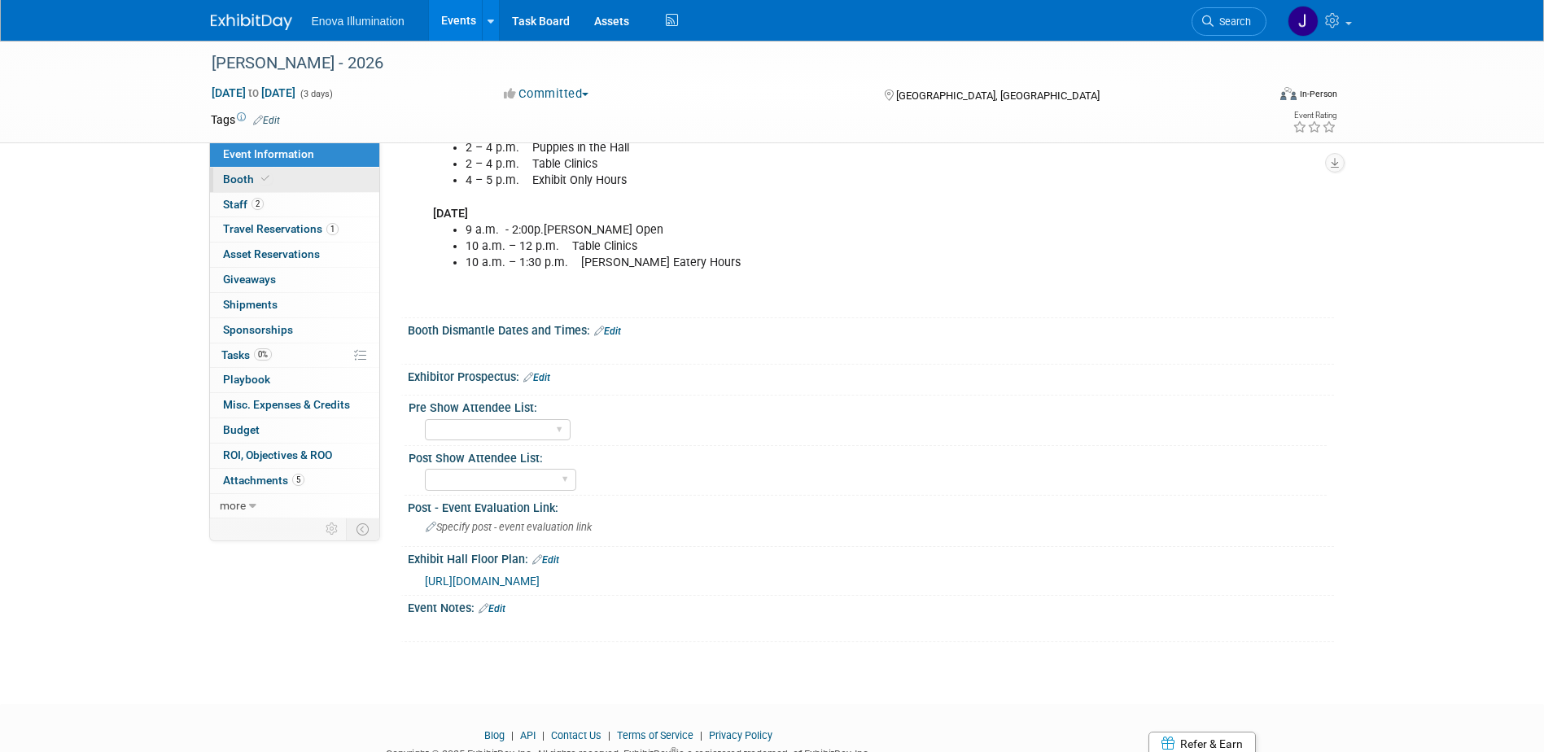
click at [343, 174] on link "Booth" at bounding box center [294, 180] width 169 height 24
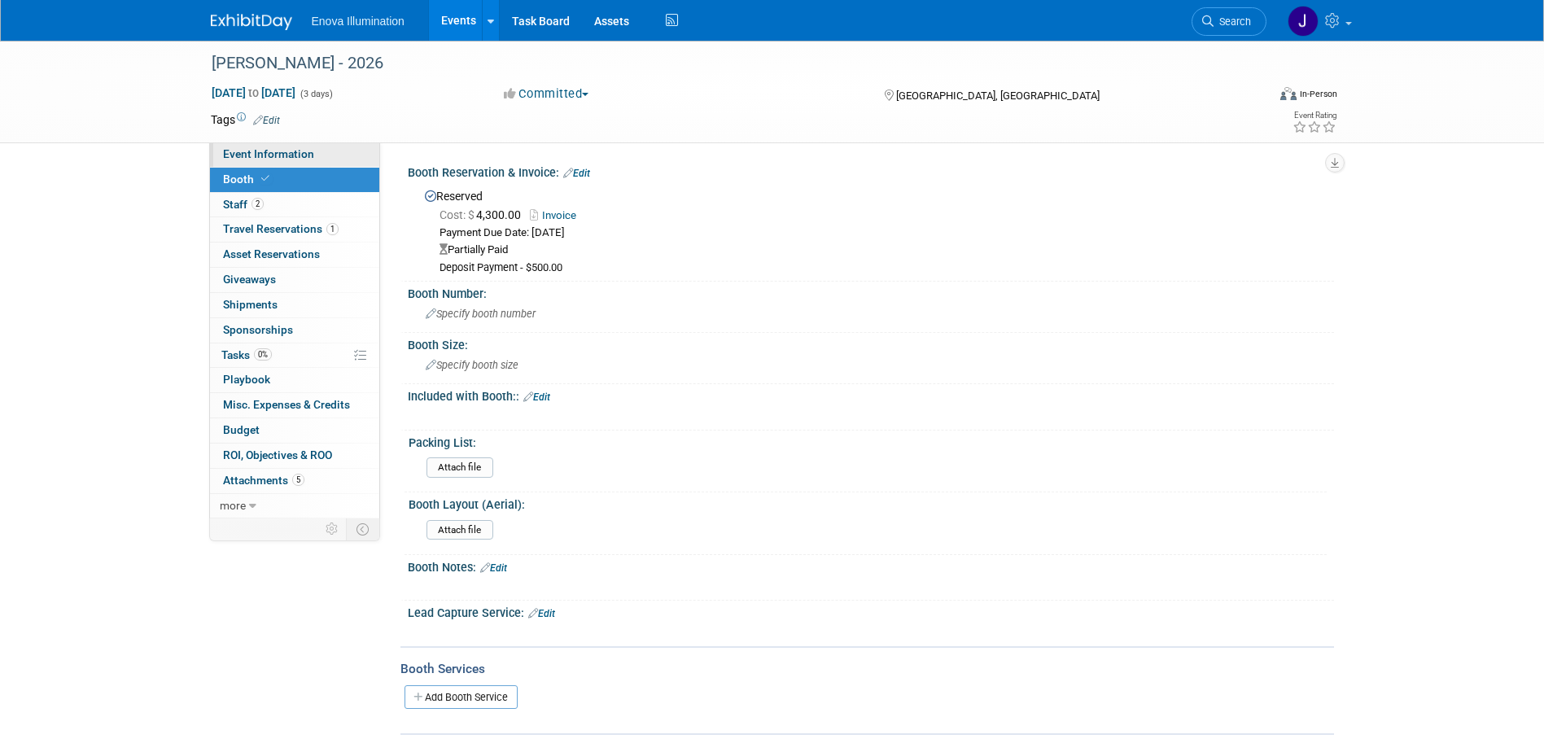
click at [334, 164] on link "Event Information" at bounding box center [294, 154] width 169 height 24
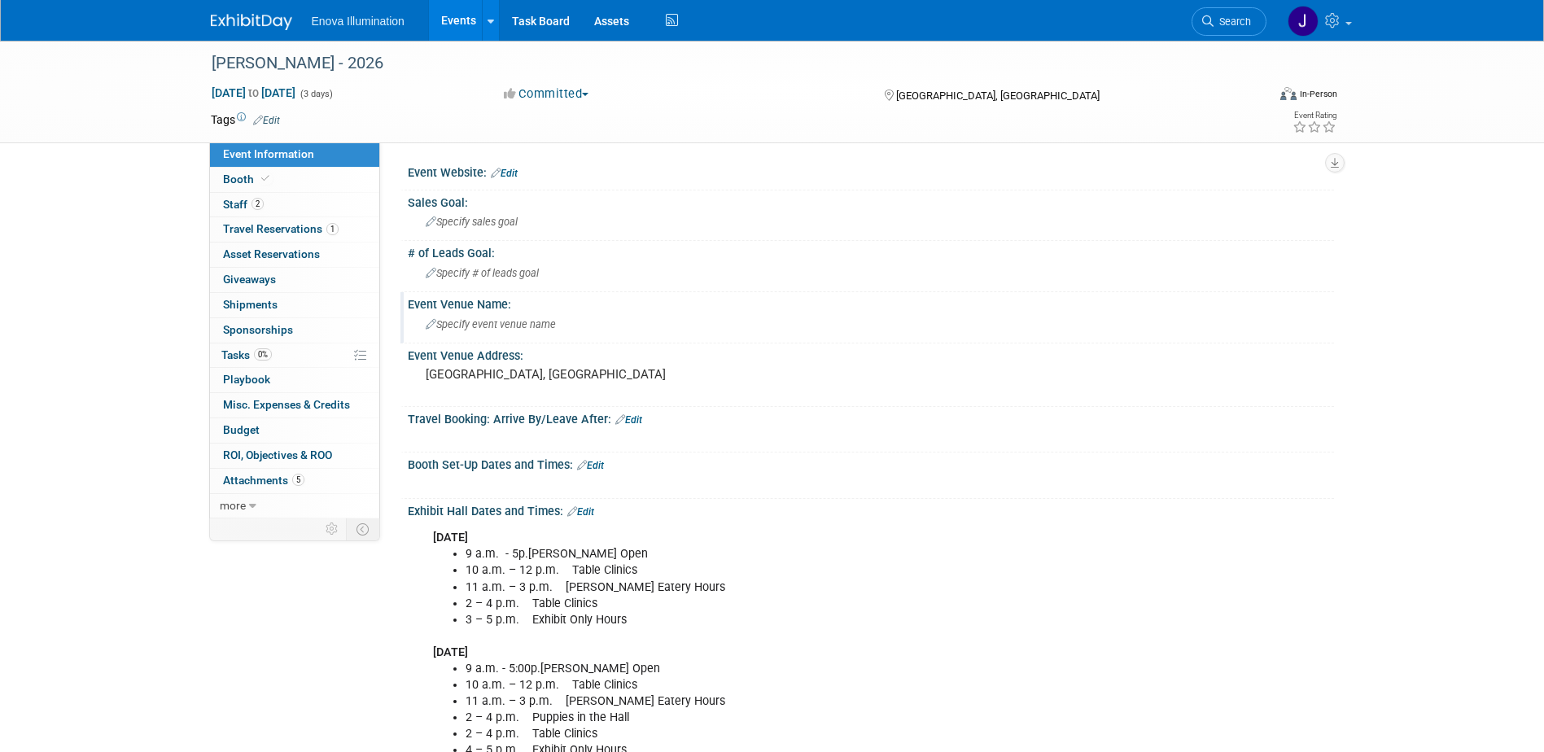
click at [483, 329] on span "Specify event venue name" at bounding box center [491, 324] width 130 height 12
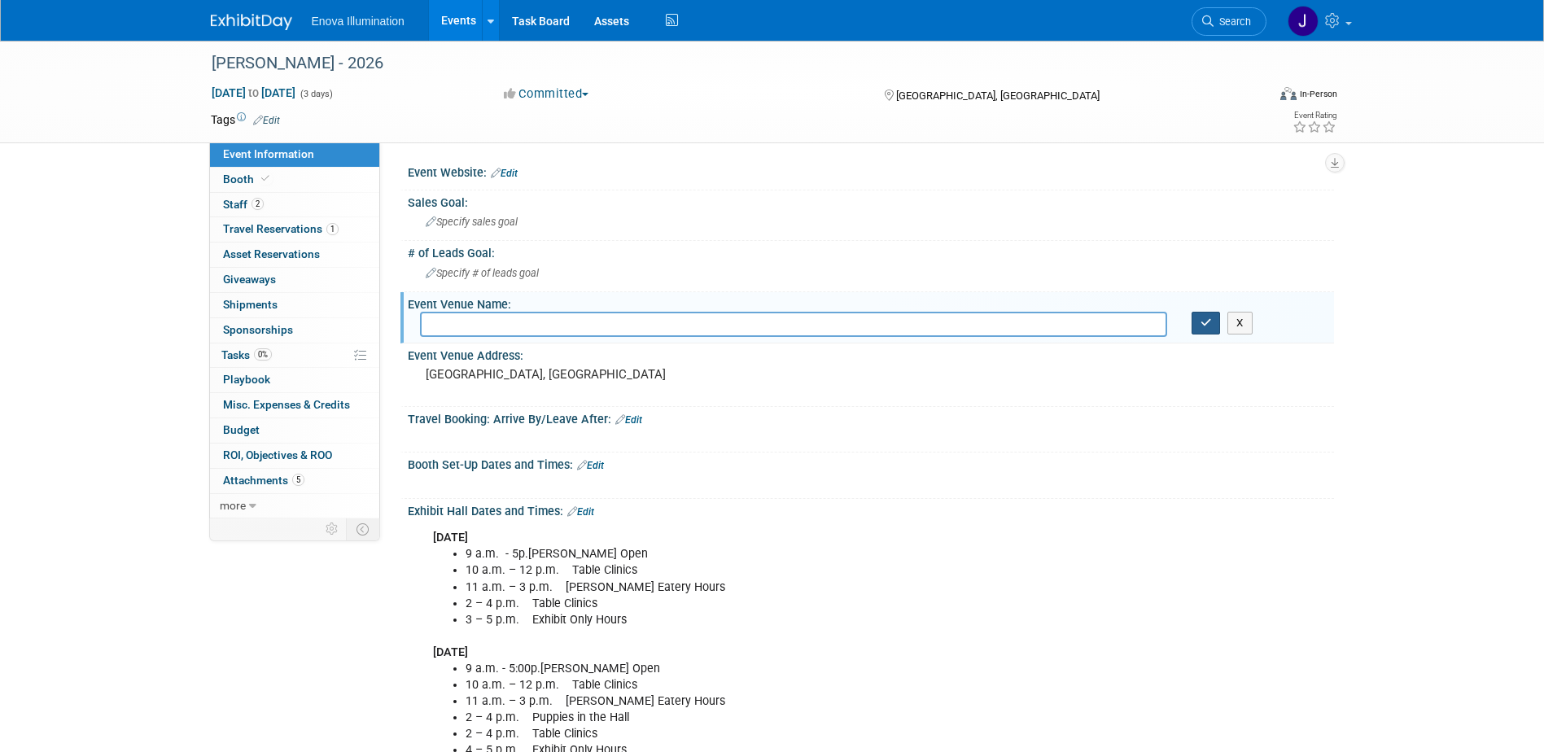
drag, startPoint x: 1213, startPoint y: 323, endPoint x: 1294, endPoint y: 323, distance: 80.6
click at [1213, 323] on button "button" at bounding box center [1205, 323] width 29 height 23
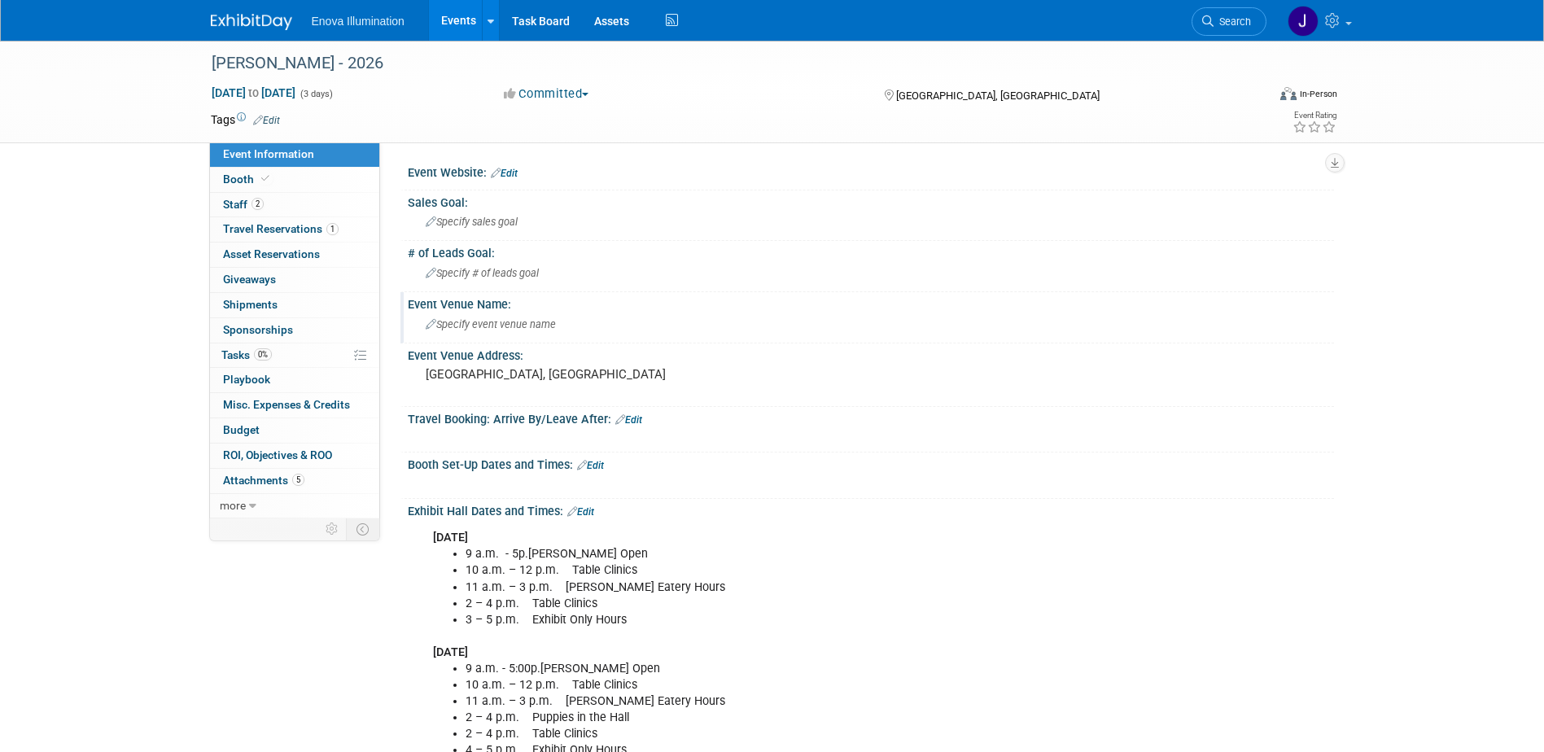
drag, startPoint x: 1263, startPoint y: 18, endPoint x: 1254, endPoint y: 18, distance: 9.0
click at [1263, 18] on link "Search" at bounding box center [1228, 21] width 75 height 28
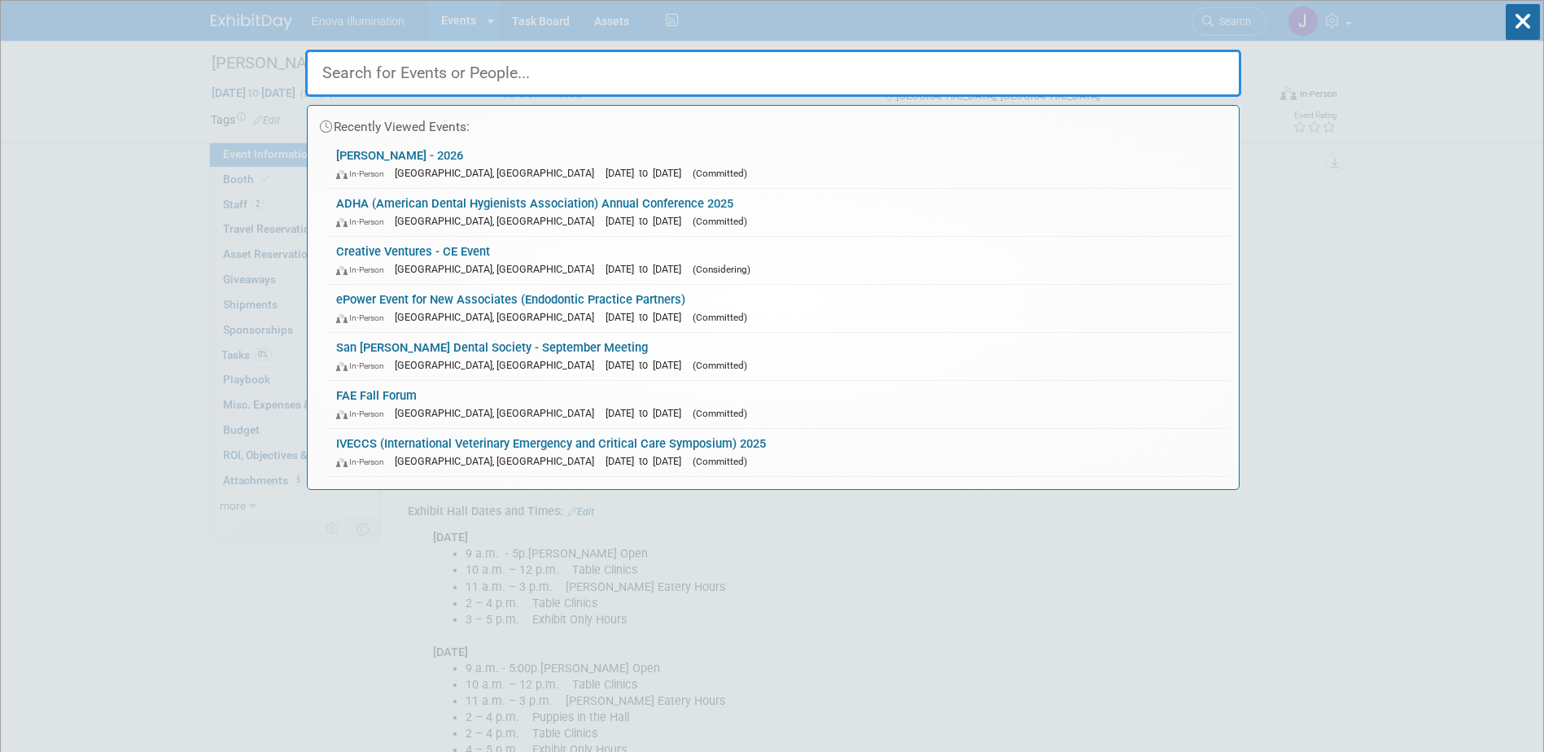
click at [1008, 63] on input "text" at bounding box center [773, 73] width 936 height 47
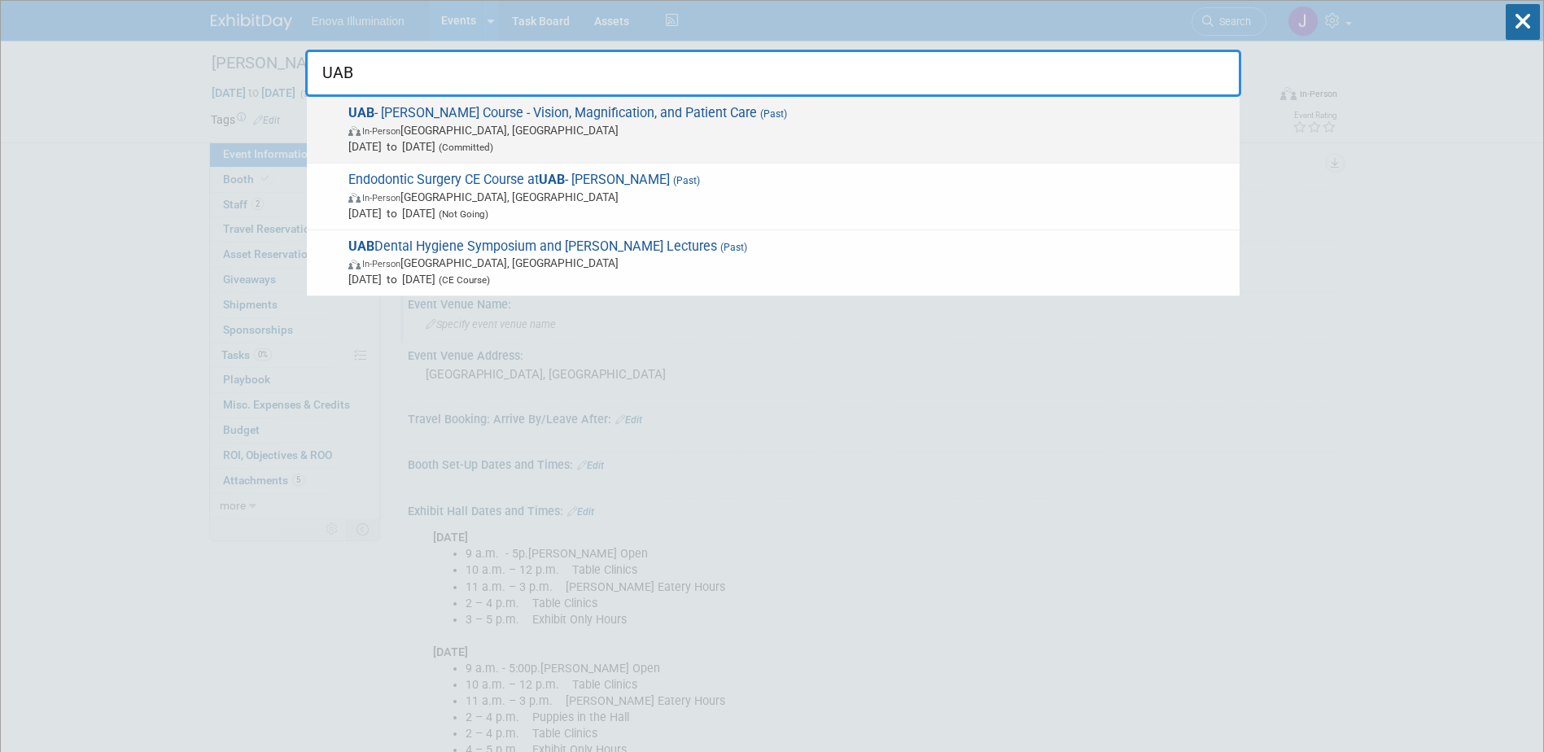
type input "UAB"
click at [439, 140] on span "Aug 15, 2025 to Aug 16, 2025 (Committed)" at bounding box center [789, 146] width 883 height 16
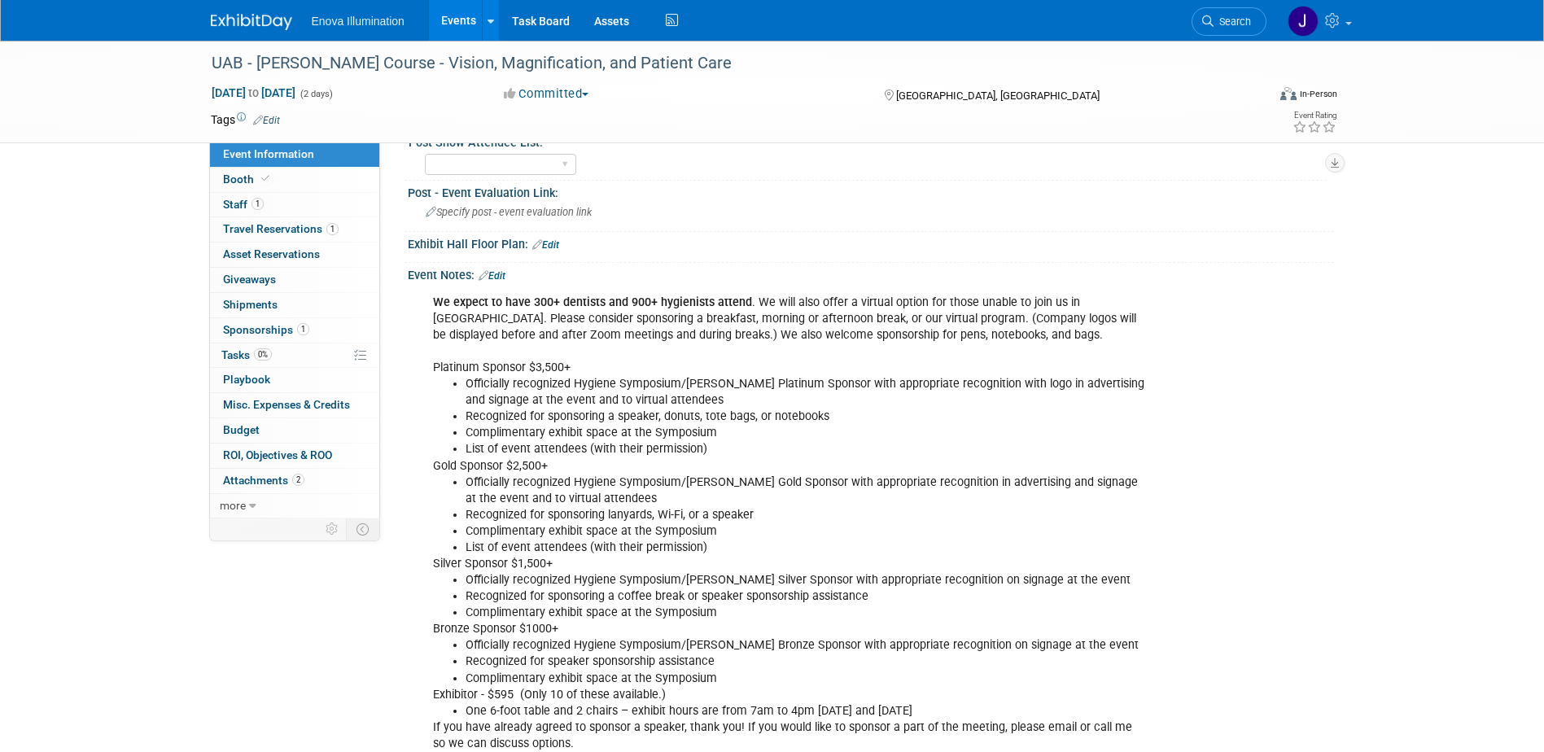
scroll to position [1139, 0]
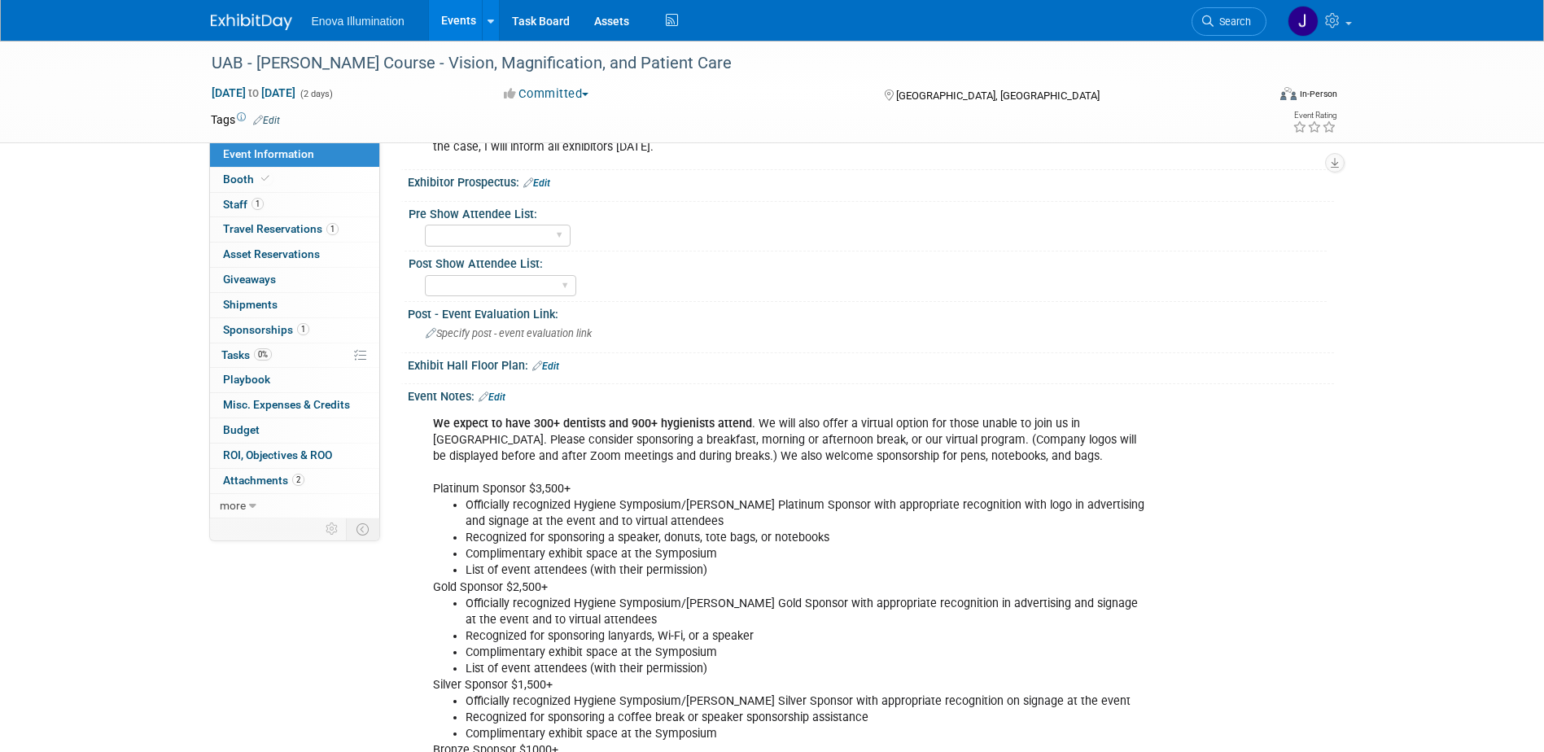
click at [504, 397] on link "Edit" at bounding box center [492, 396] width 27 height 11
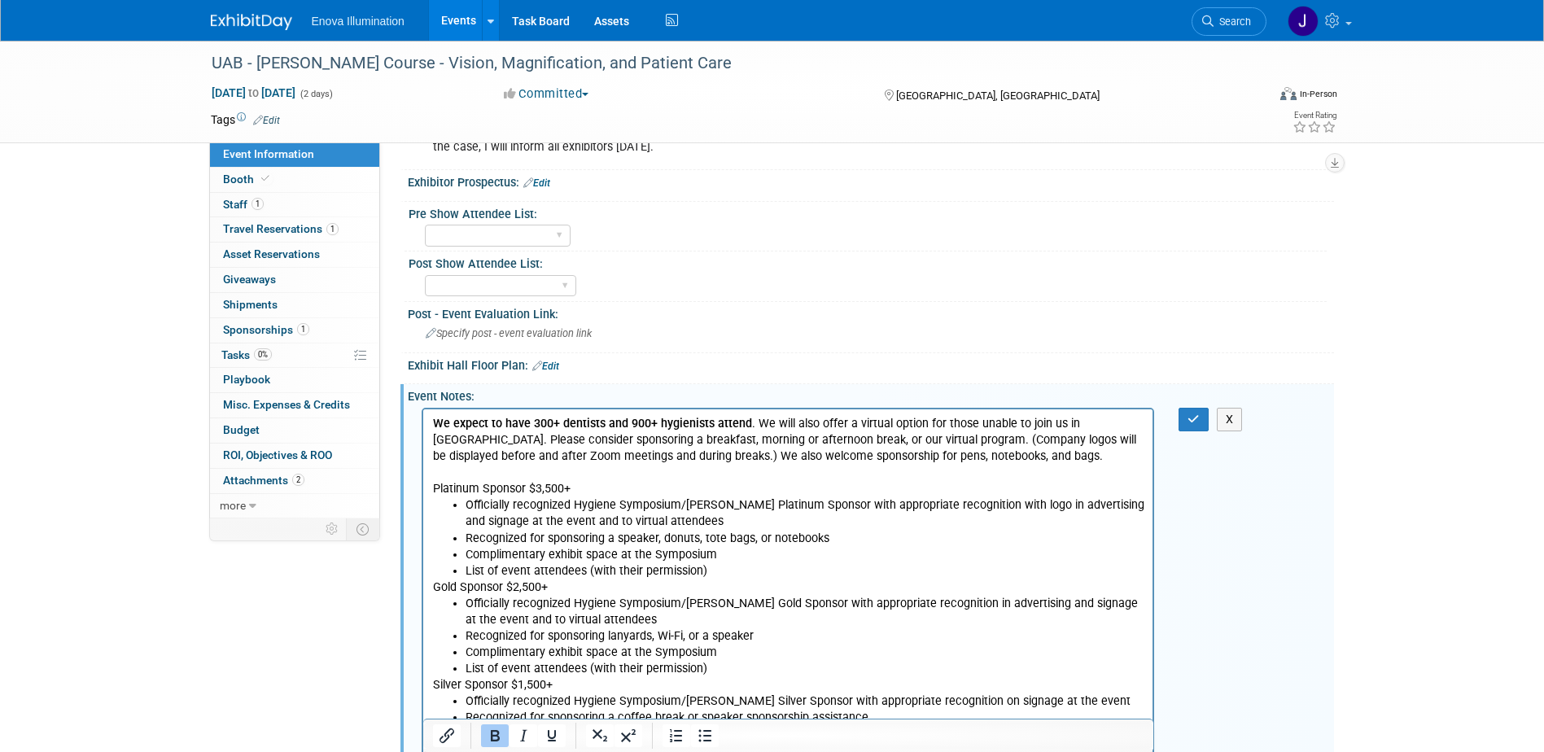
scroll to position [0, 0]
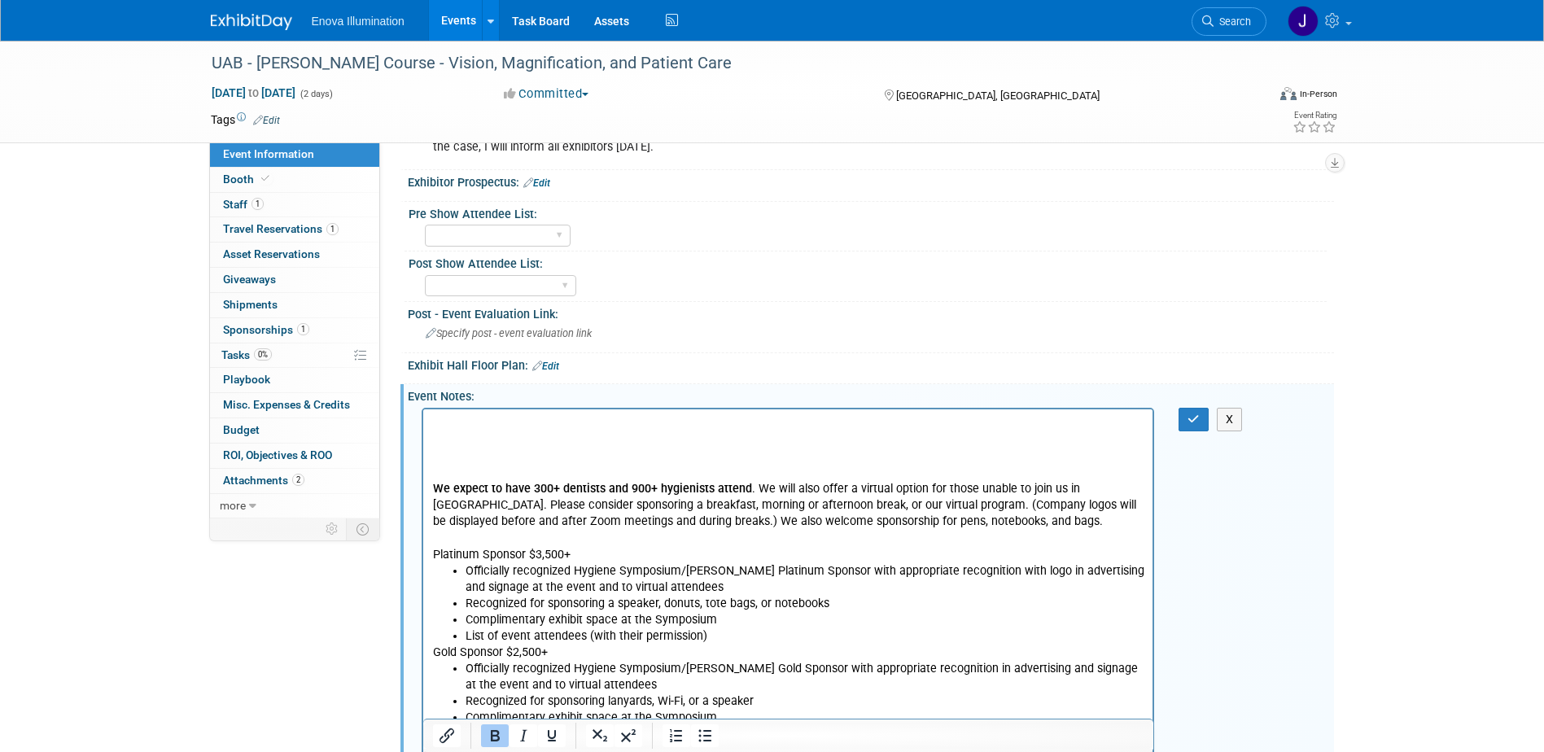
click at [504, 418] on p "Rich Text Area. Press ALT-0 for help." at bounding box center [787, 423] width 711 height 16
click at [449, 426] on p "Rich Text Area. Press ALT-0 for help." at bounding box center [787, 423] width 711 height 16
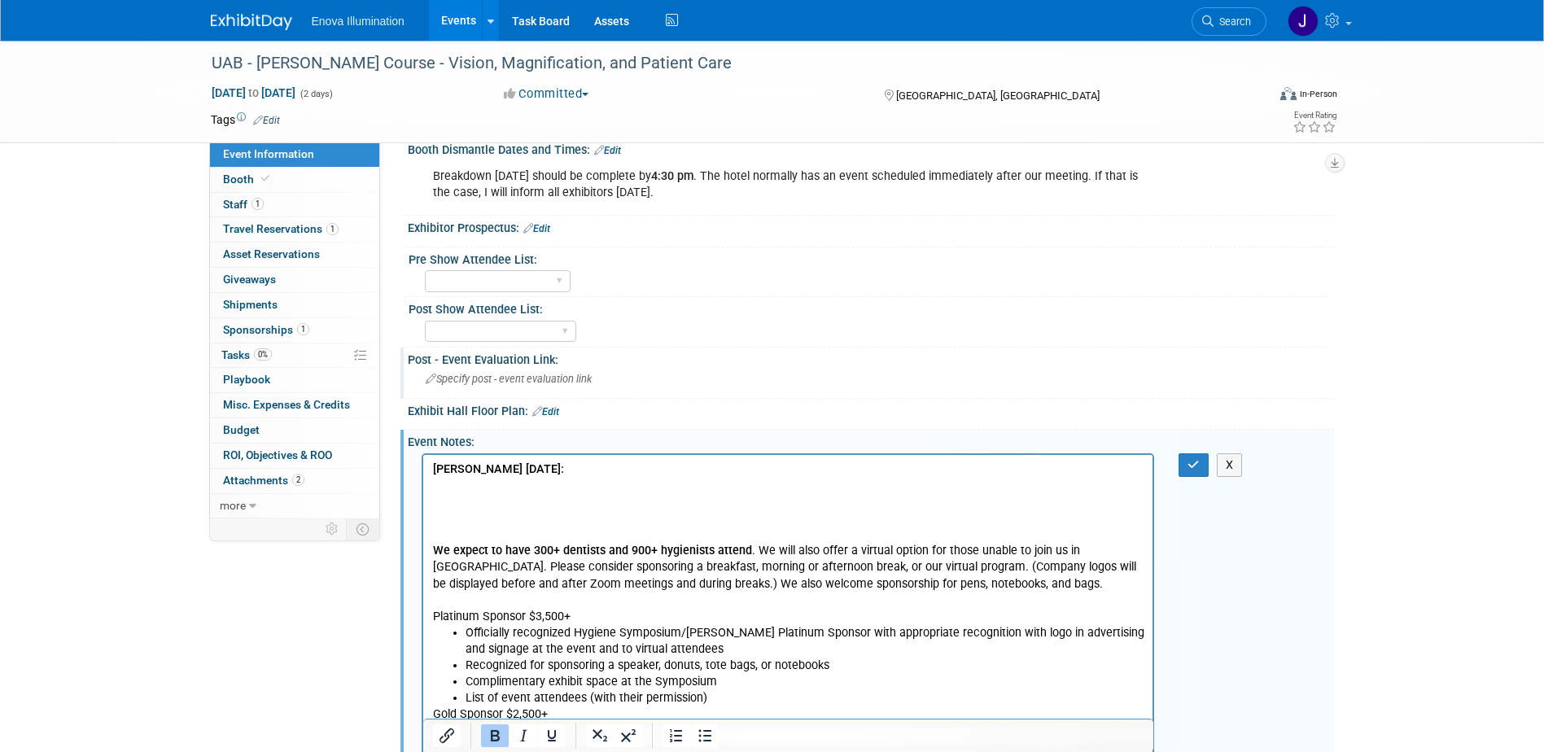
scroll to position [1058, 0]
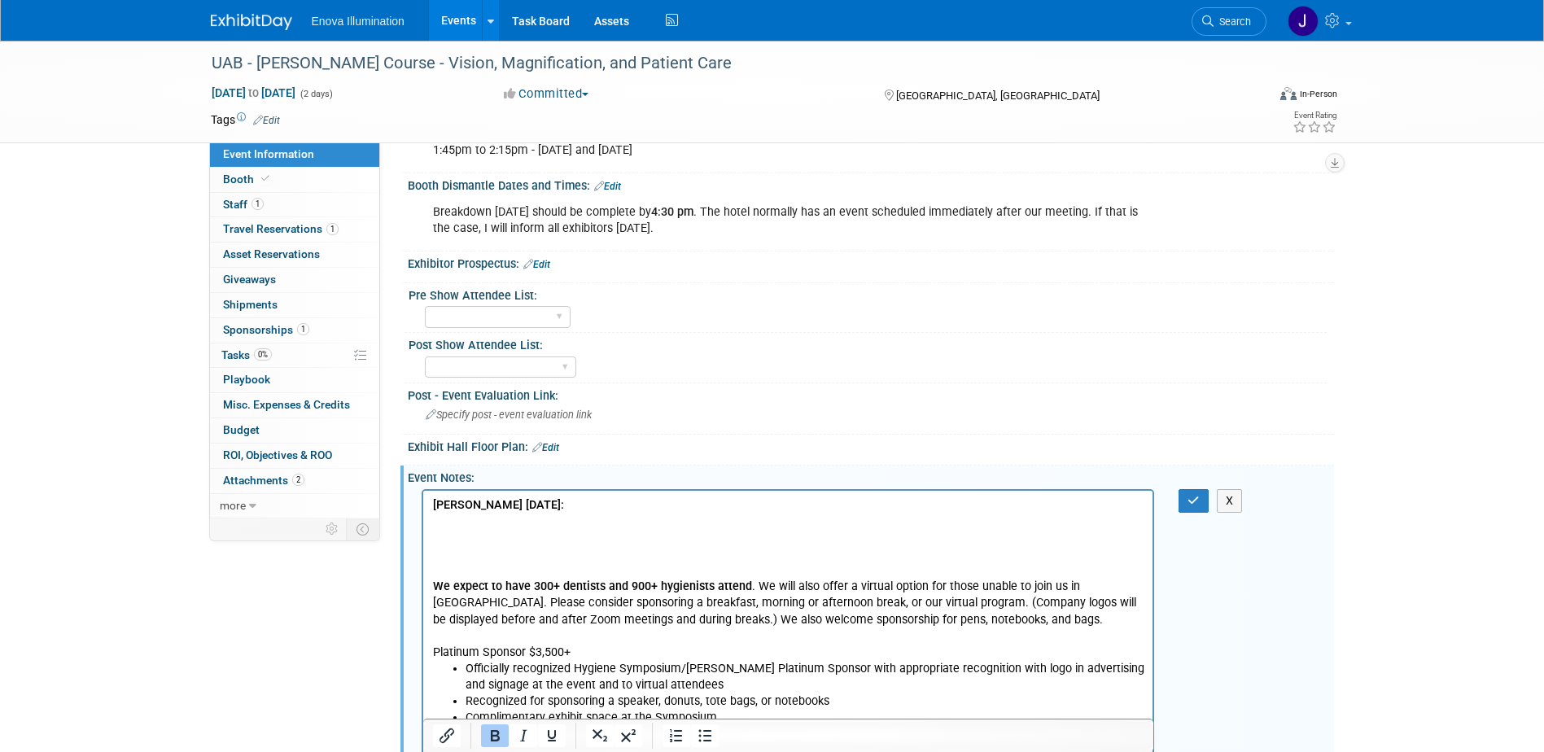
drag, startPoint x: 539, startPoint y: 501, endPoint x: 438, endPoint y: 531, distance: 105.1
click at [438, 533] on body "Eric Feedback 8/20/25: We expect to have 300+ dentists and 900+ hygienists atte…" at bounding box center [787, 766] width 713 height 540
click at [461, 550] on p "Rich Text Area. Press ALT-0 for help." at bounding box center [787, 553] width 711 height 16
drag, startPoint x: 447, startPoint y: 566, endPoint x: 433, endPoint y: 506, distance: 61.8
click at [433, 506] on body "Eric Feedback 8/20/25: We expect to have 300+ dentists and 900+ hygienists atte…" at bounding box center [787, 766] width 713 height 540
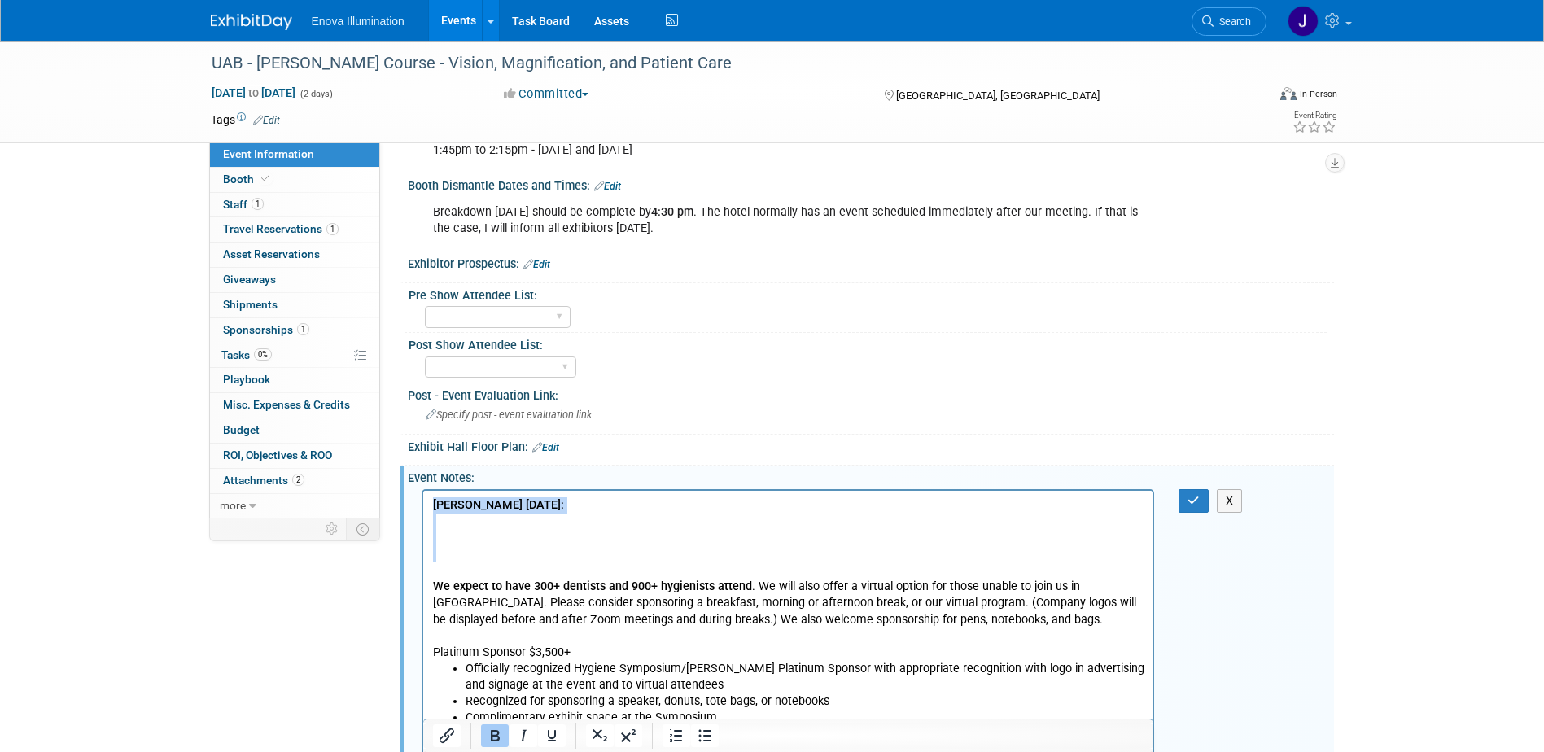
click at [502, 731] on icon "Bold" at bounding box center [495, 736] width 20 height 20
click at [482, 529] on p "Rich Text Area. Press ALT-0 for help." at bounding box center [787, 537] width 711 height 16
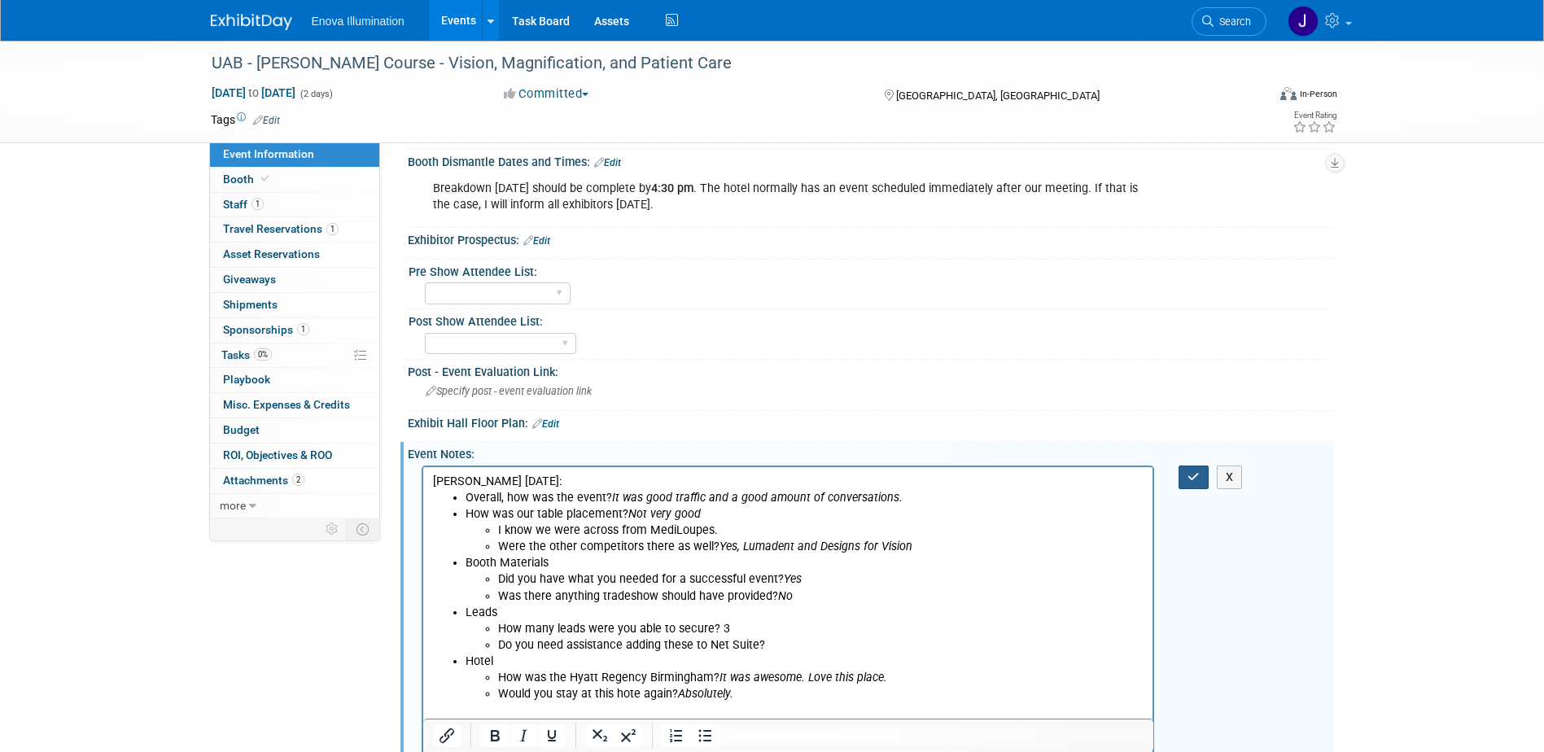
click at [1202, 475] on button "button" at bounding box center [1193, 478] width 30 height 24
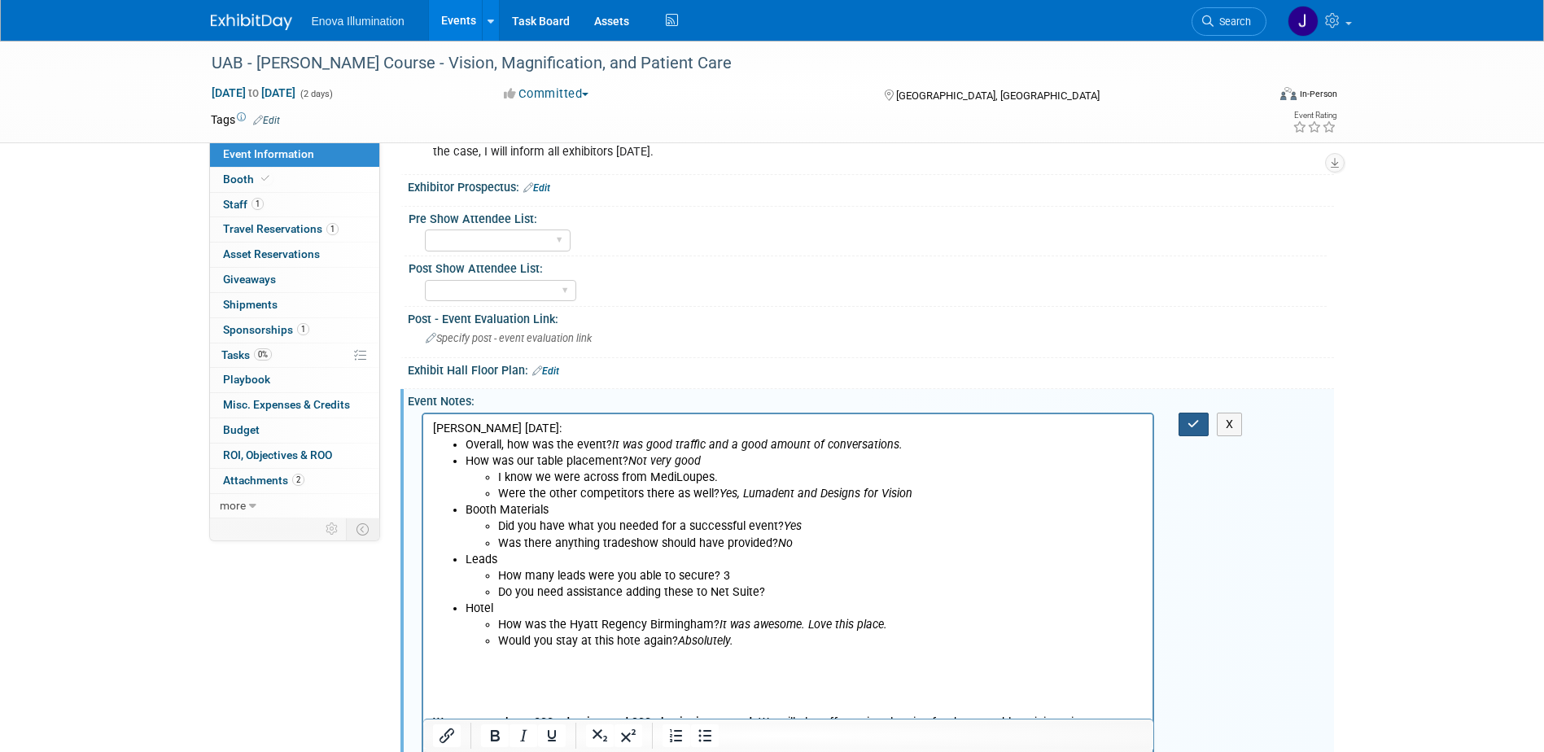
scroll to position [1163, 0]
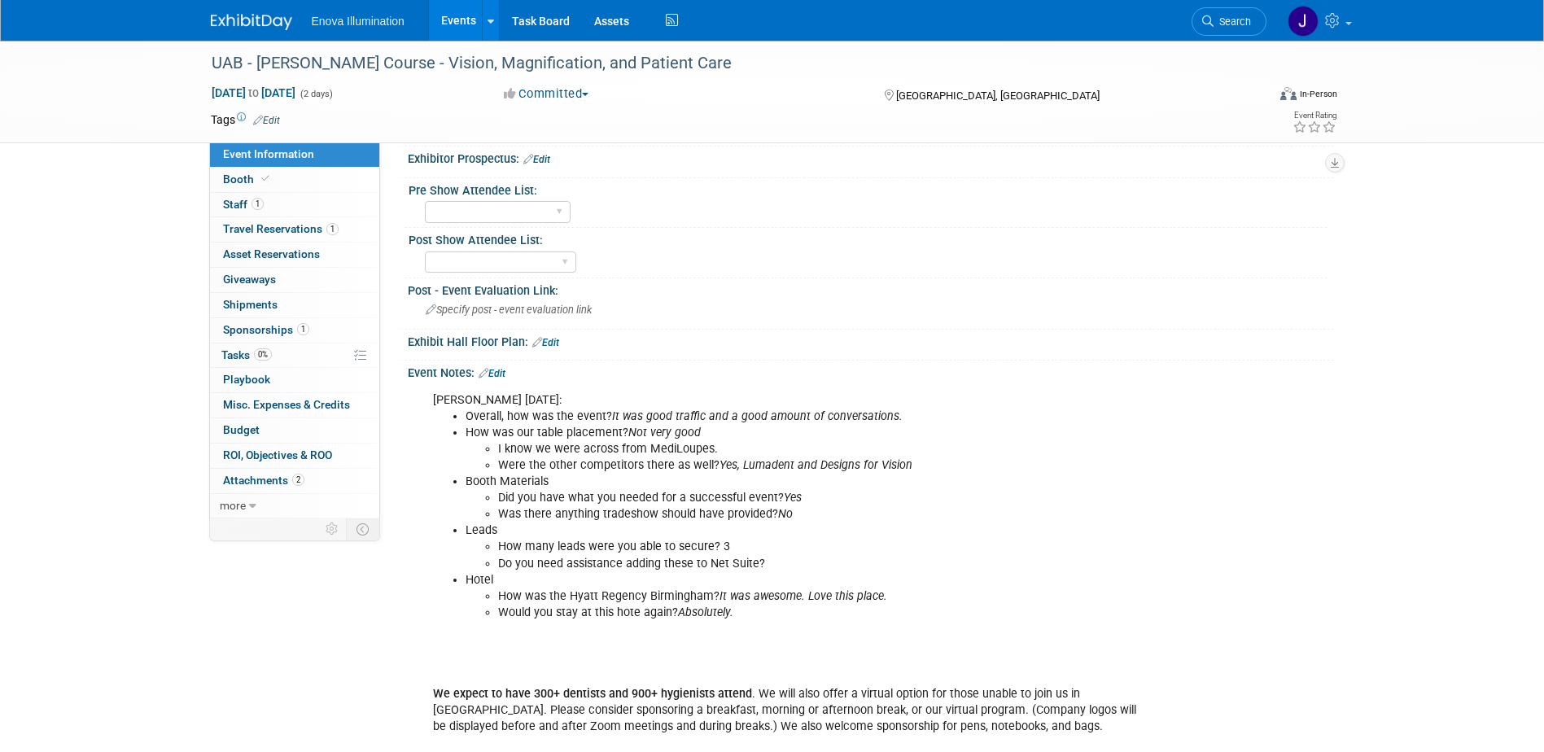
click at [1208, 16] on icon at bounding box center [1207, 20] width 11 height 11
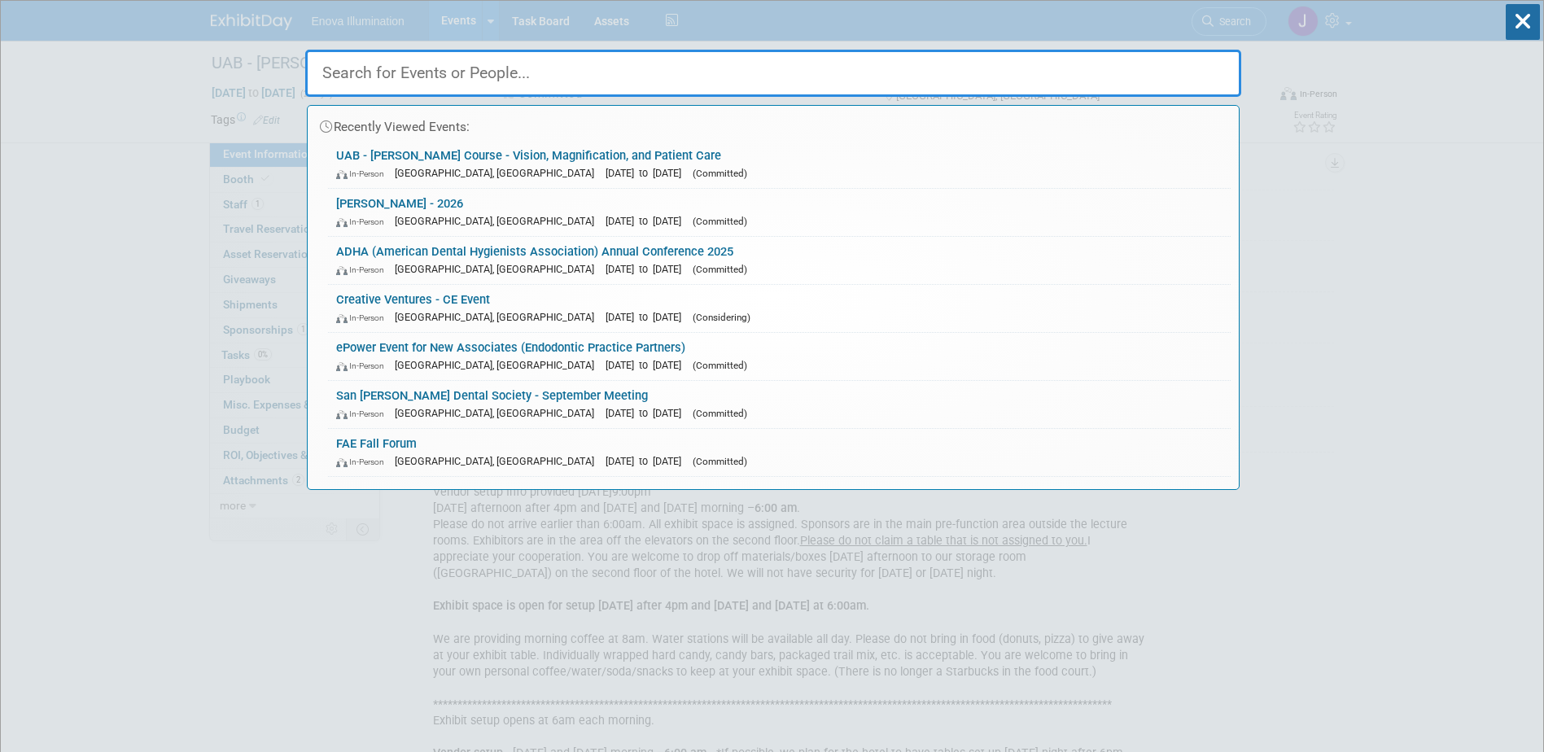
click at [1036, 69] on input "text" at bounding box center [773, 73] width 936 height 47
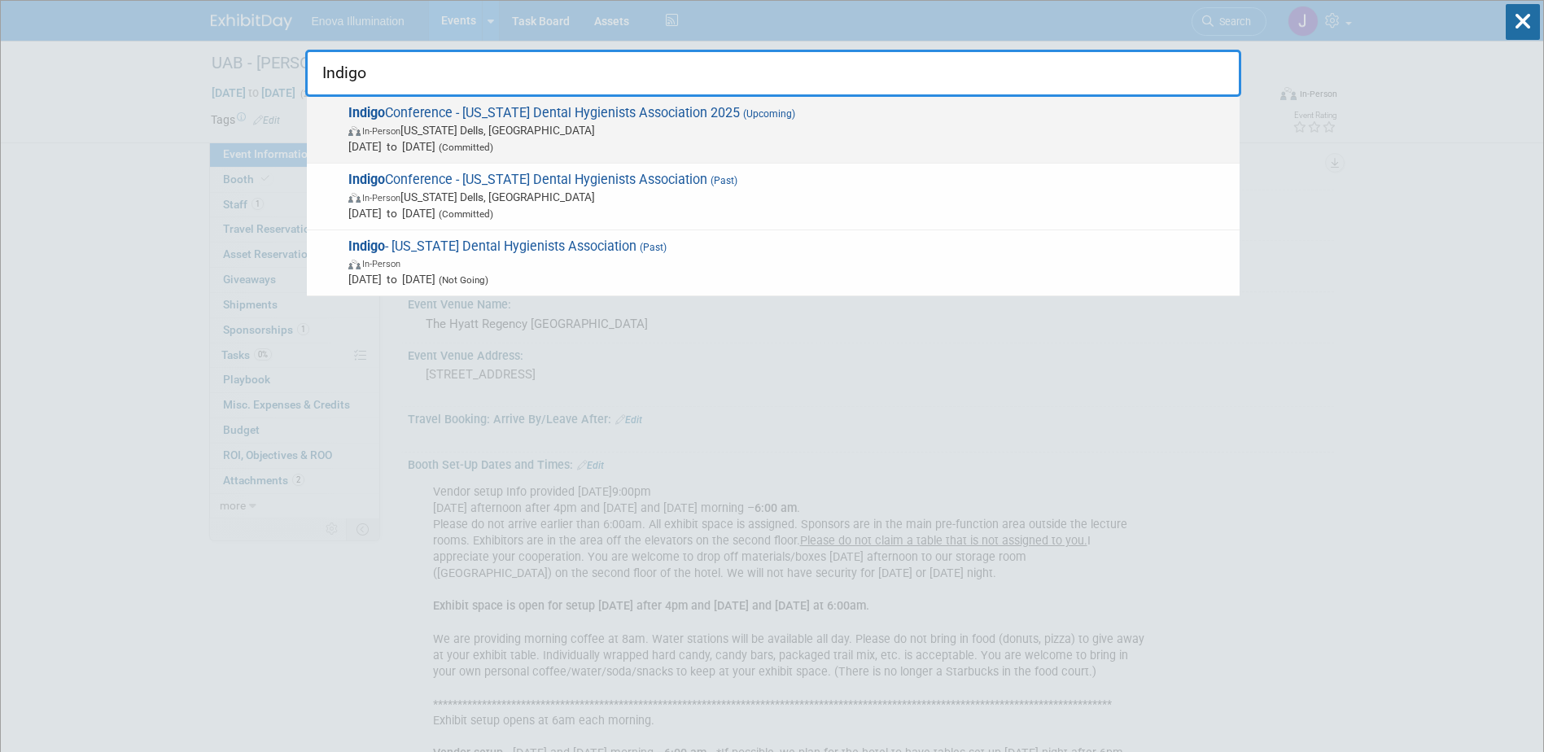
type input "Indigo"
click at [415, 148] on span "Sep 5, 2025 to Sep 6, 2025 (Committed)" at bounding box center [789, 146] width 883 height 16
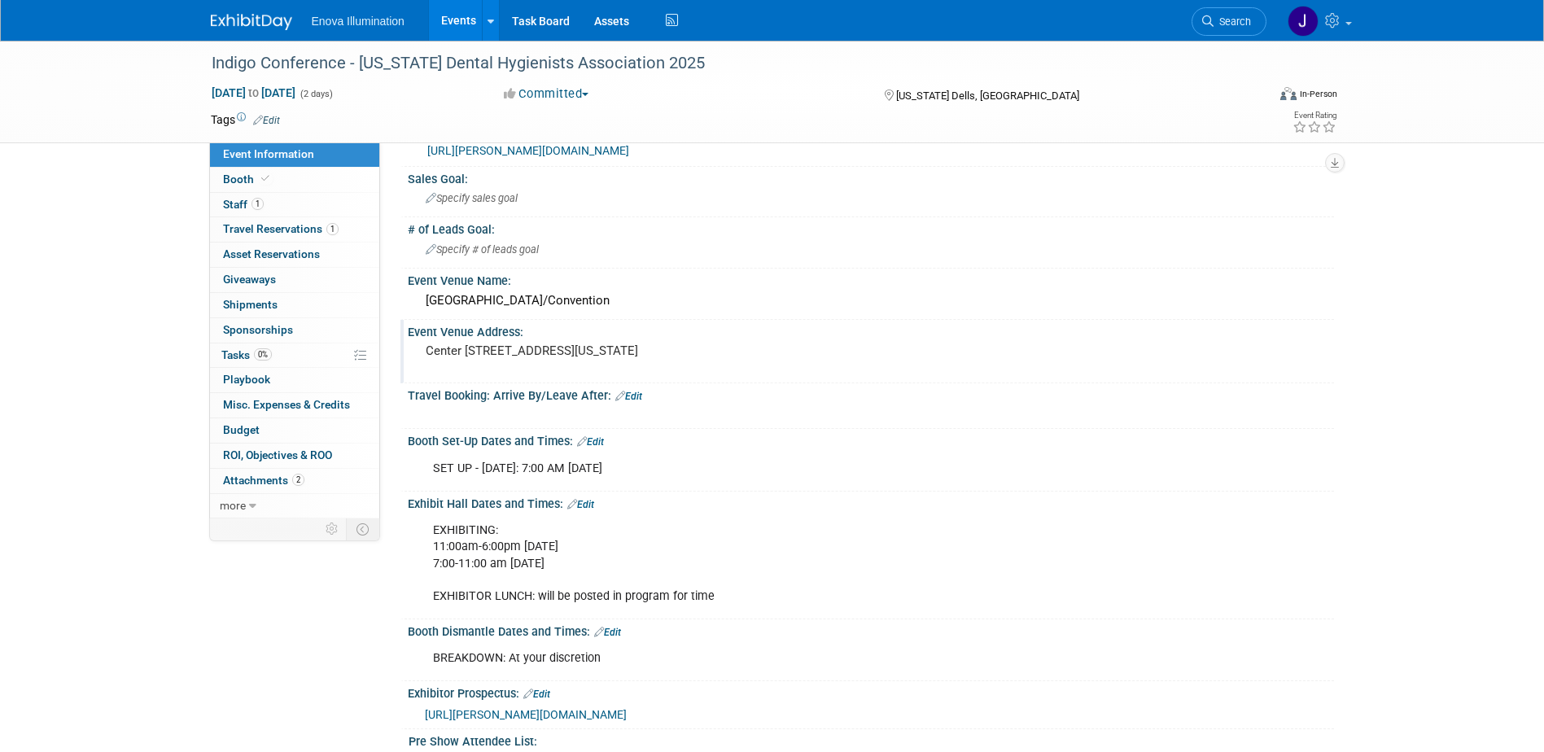
scroll to position [81, 0]
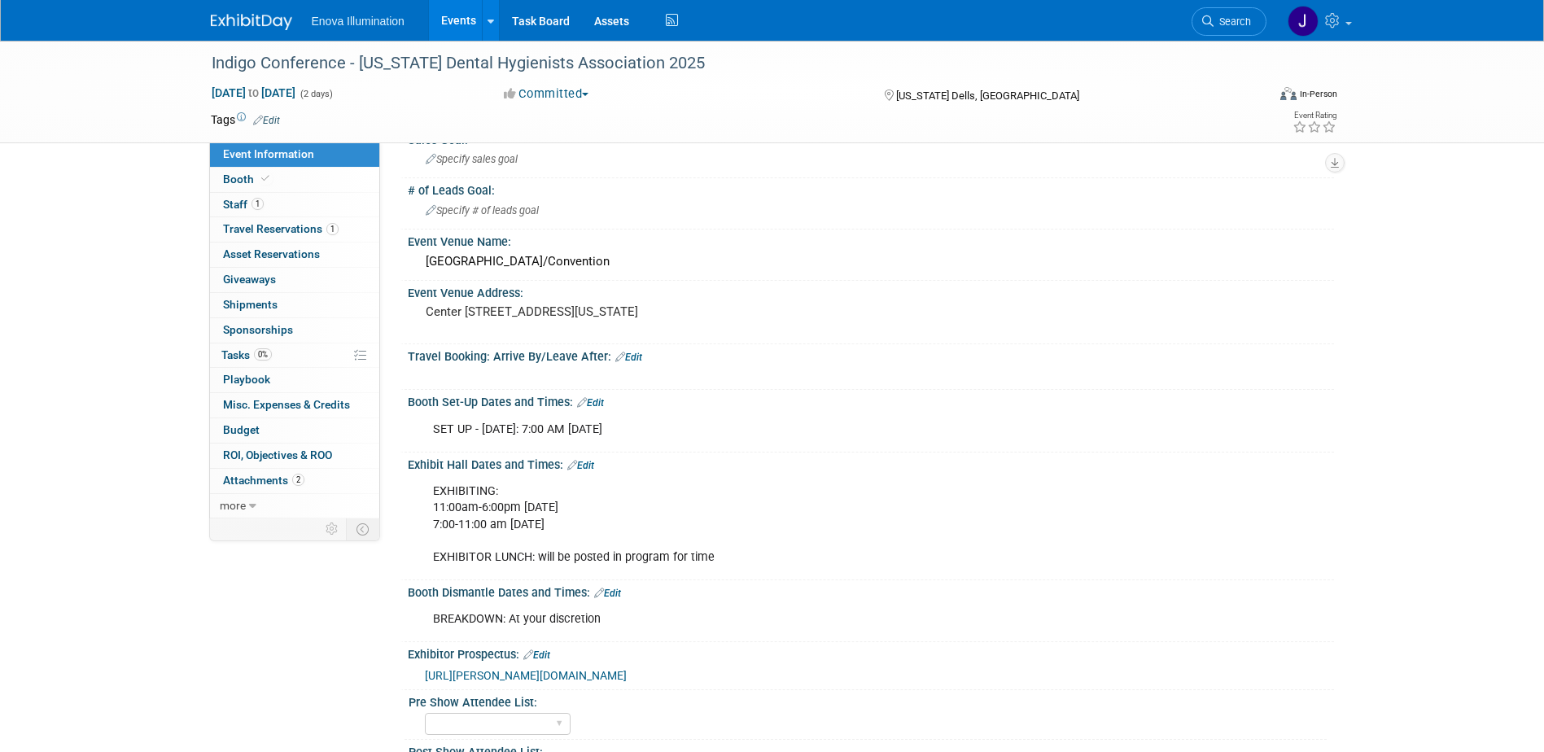
click at [594, 466] on link "Edit" at bounding box center [580, 465] width 27 height 11
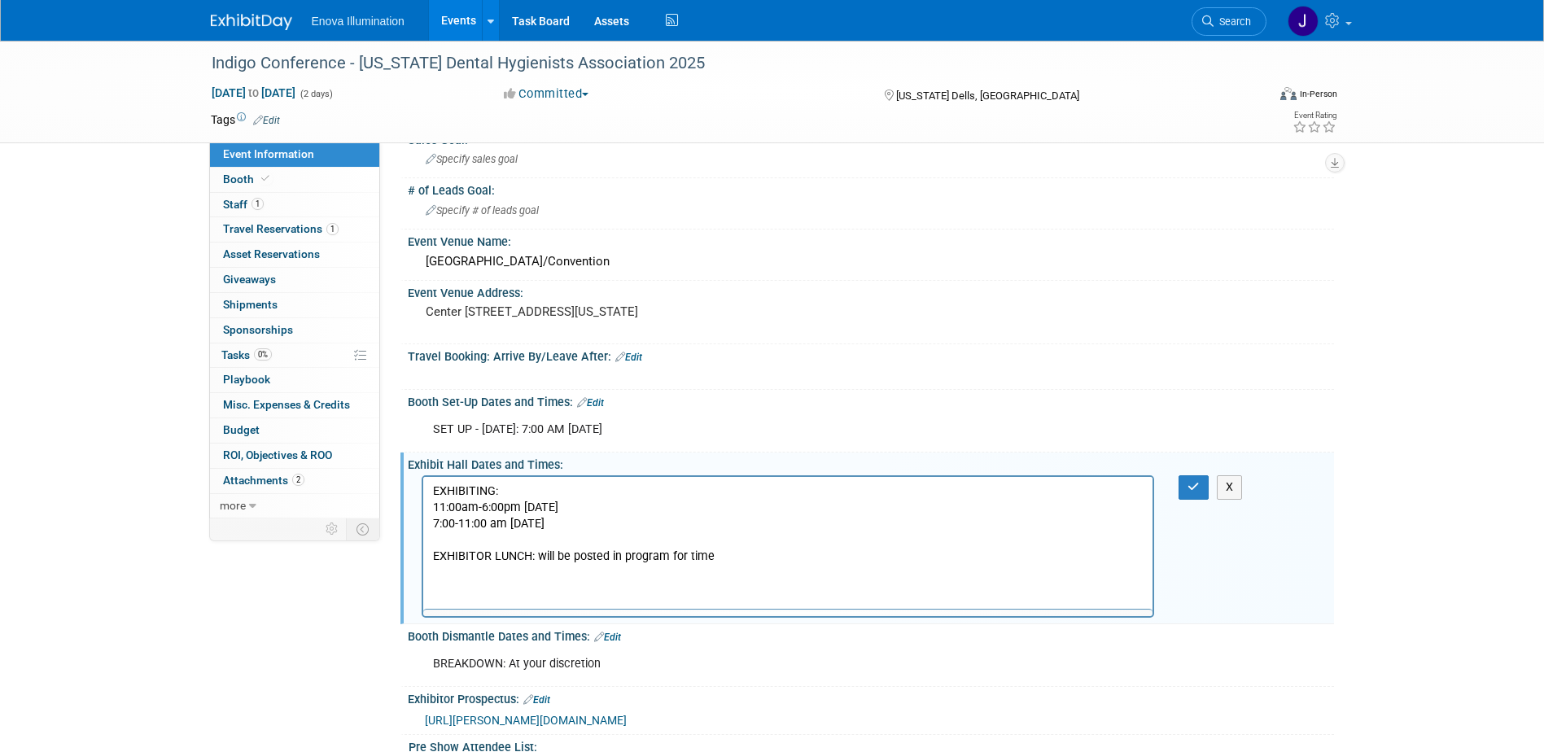
scroll to position [0, 0]
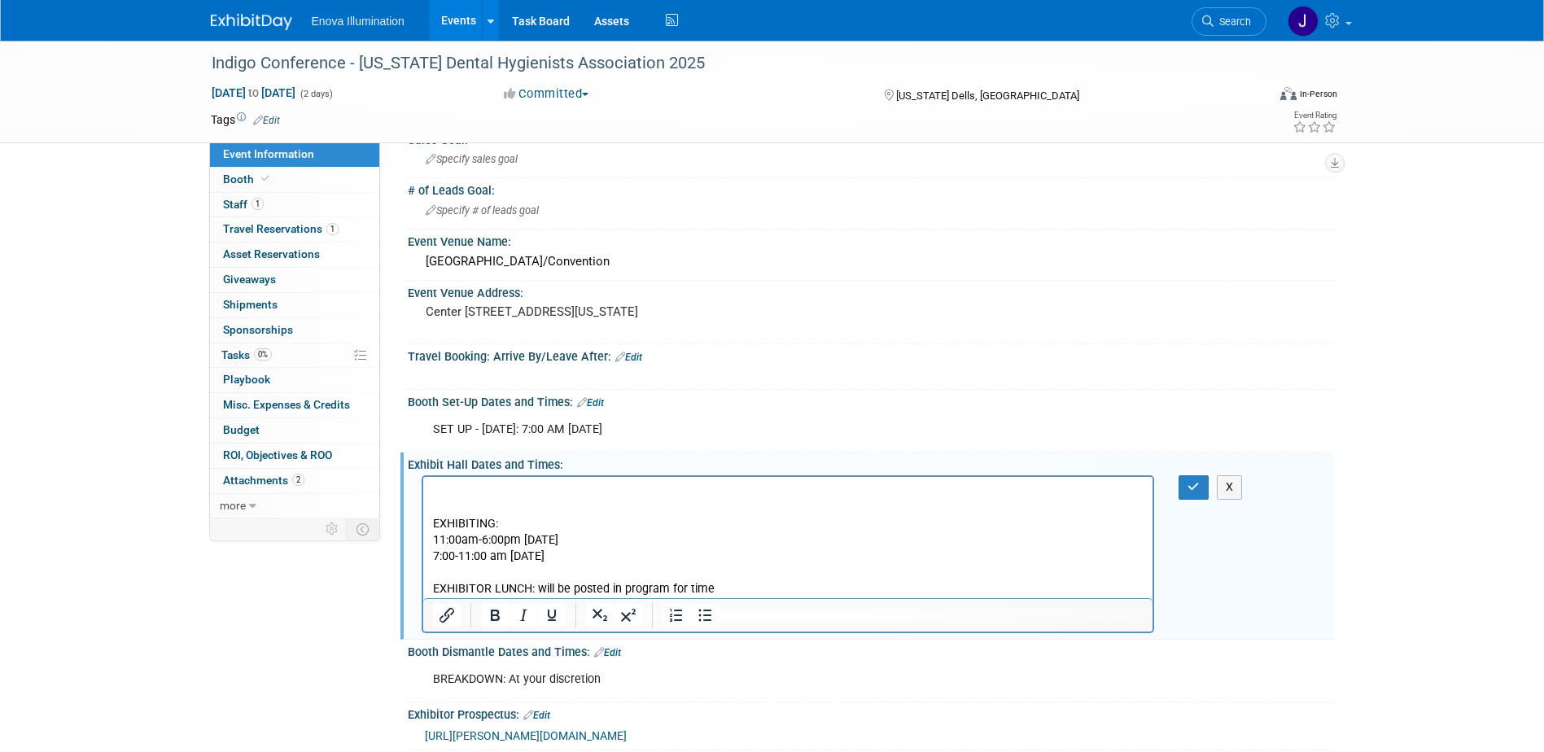
click at [594, 480] on html "EXHIBITING: 11:00am-6:00pm [DATE] 7:00-11:00 am [DATE] EXHIBITOR LUNCH: will be…" at bounding box center [787, 537] width 730 height 121
click at [511, 484] on p "Rich Text Area. Press ALT-0 for help." at bounding box center [787, 491] width 711 height 16
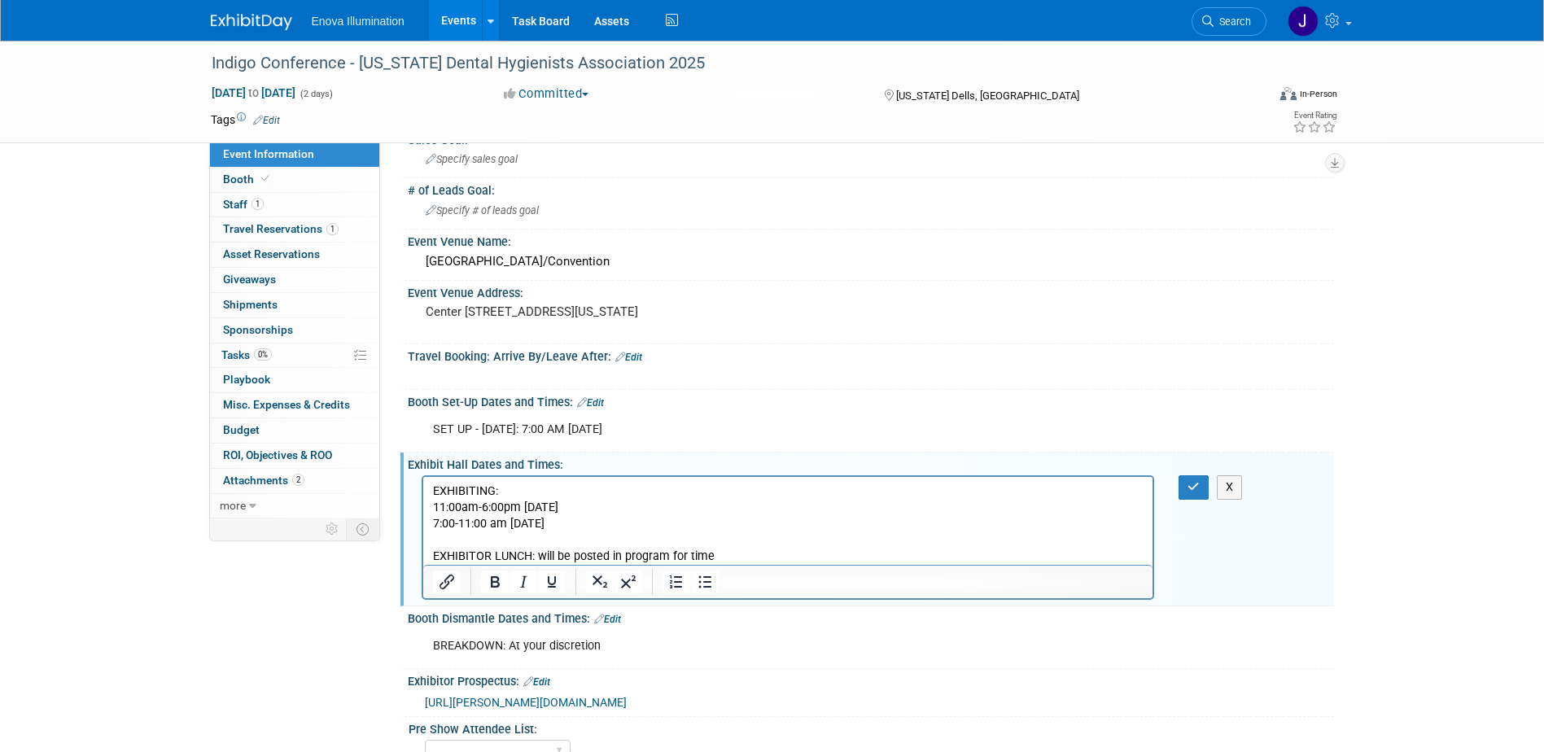
drag, startPoint x: 599, startPoint y: 403, endPoint x: 651, endPoint y: 411, distance: 52.7
click at [599, 403] on link "Edit" at bounding box center [590, 402] width 27 height 11
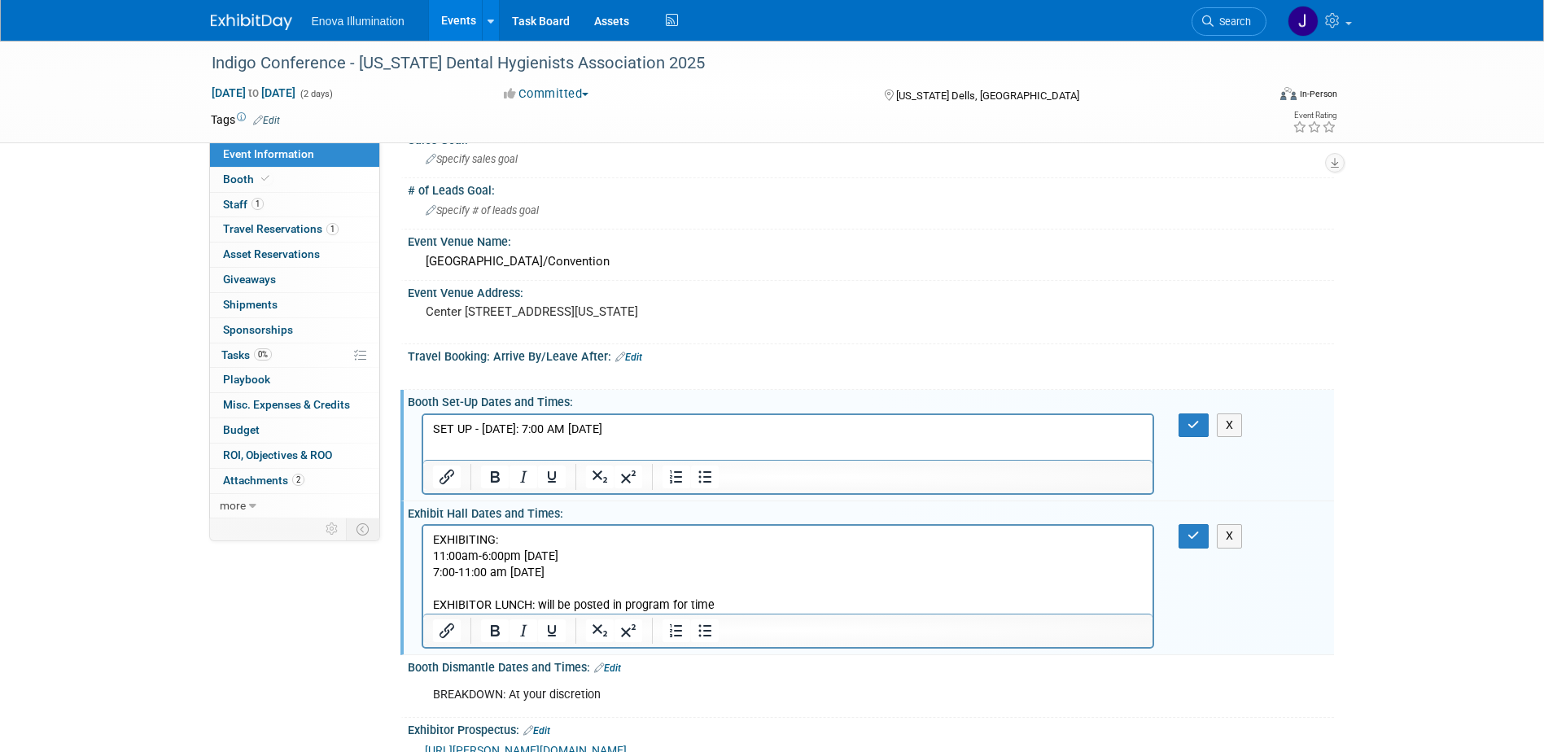
click at [714, 428] on p "SET UP - September 5th: 7:00 AM Friday" at bounding box center [787, 429] width 711 height 16
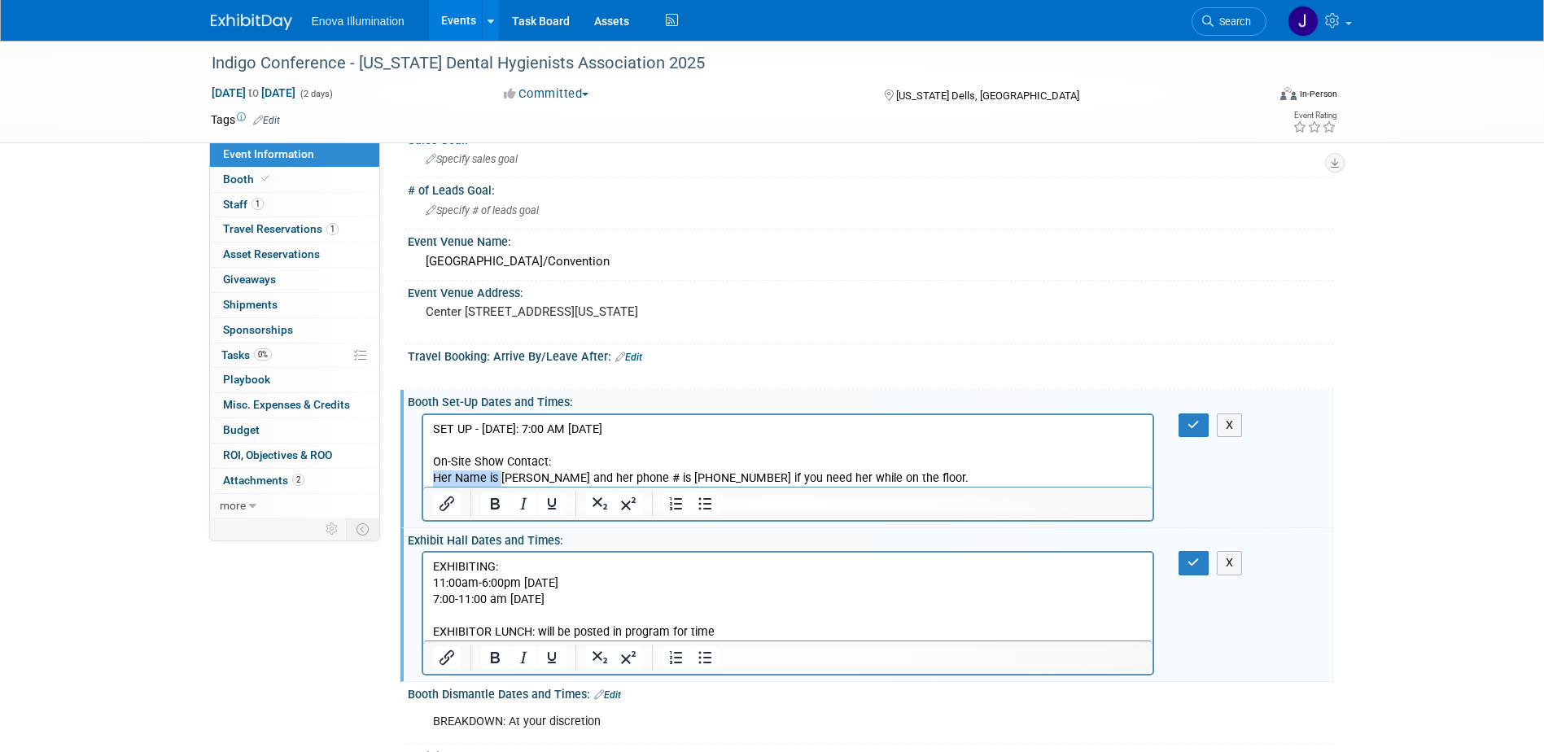
drag, startPoint x: 500, startPoint y: 475, endPoint x: 434, endPoint y: 479, distance: 66.0
click at [434, 479] on p "Her Name is Lisa Bahr and her phone # is 1- 414-915-5395 if you need her while …" at bounding box center [787, 478] width 711 height 16
click at [1188, 429] on icon "button" at bounding box center [1193, 424] width 12 height 11
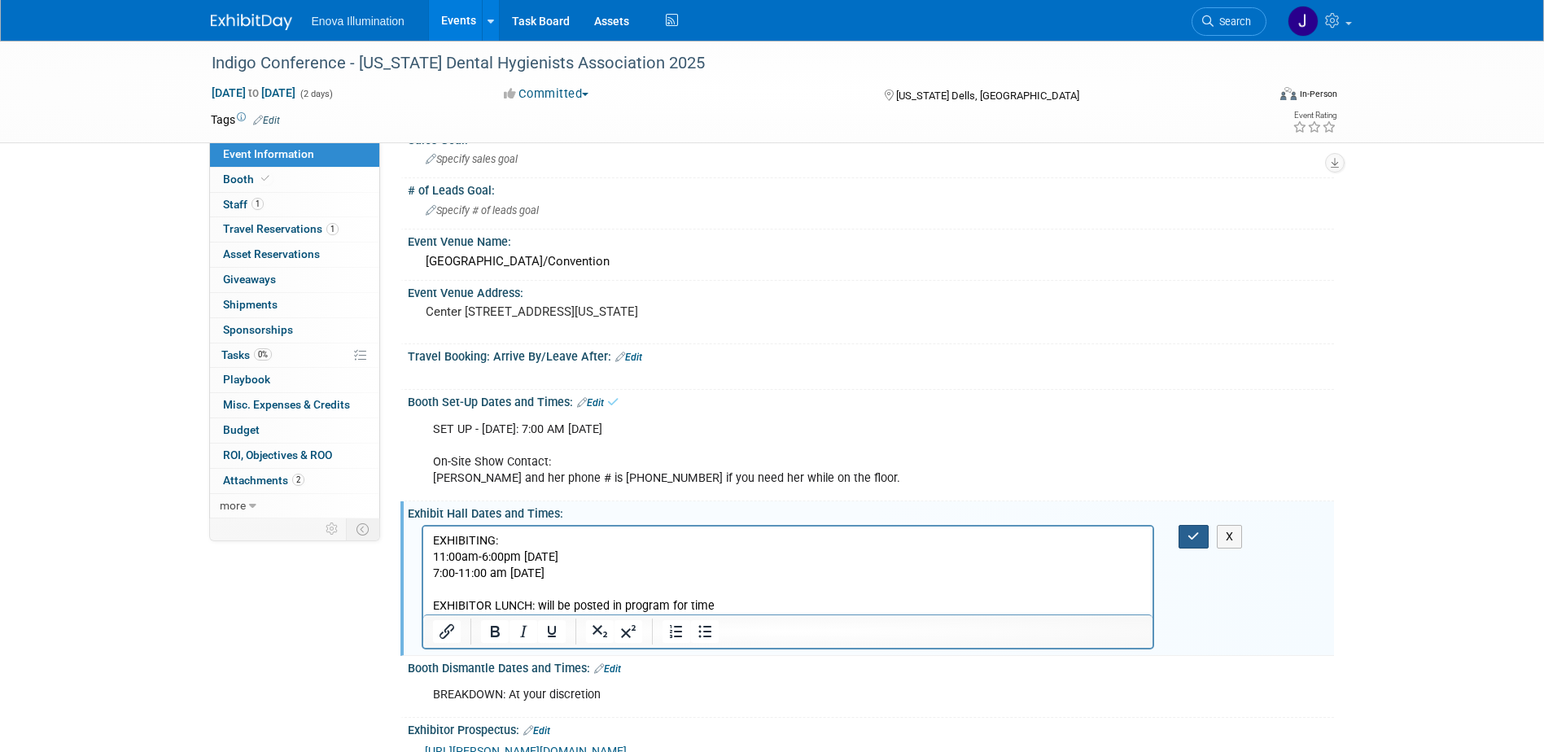
click at [1196, 538] on icon "button" at bounding box center [1193, 536] width 12 height 11
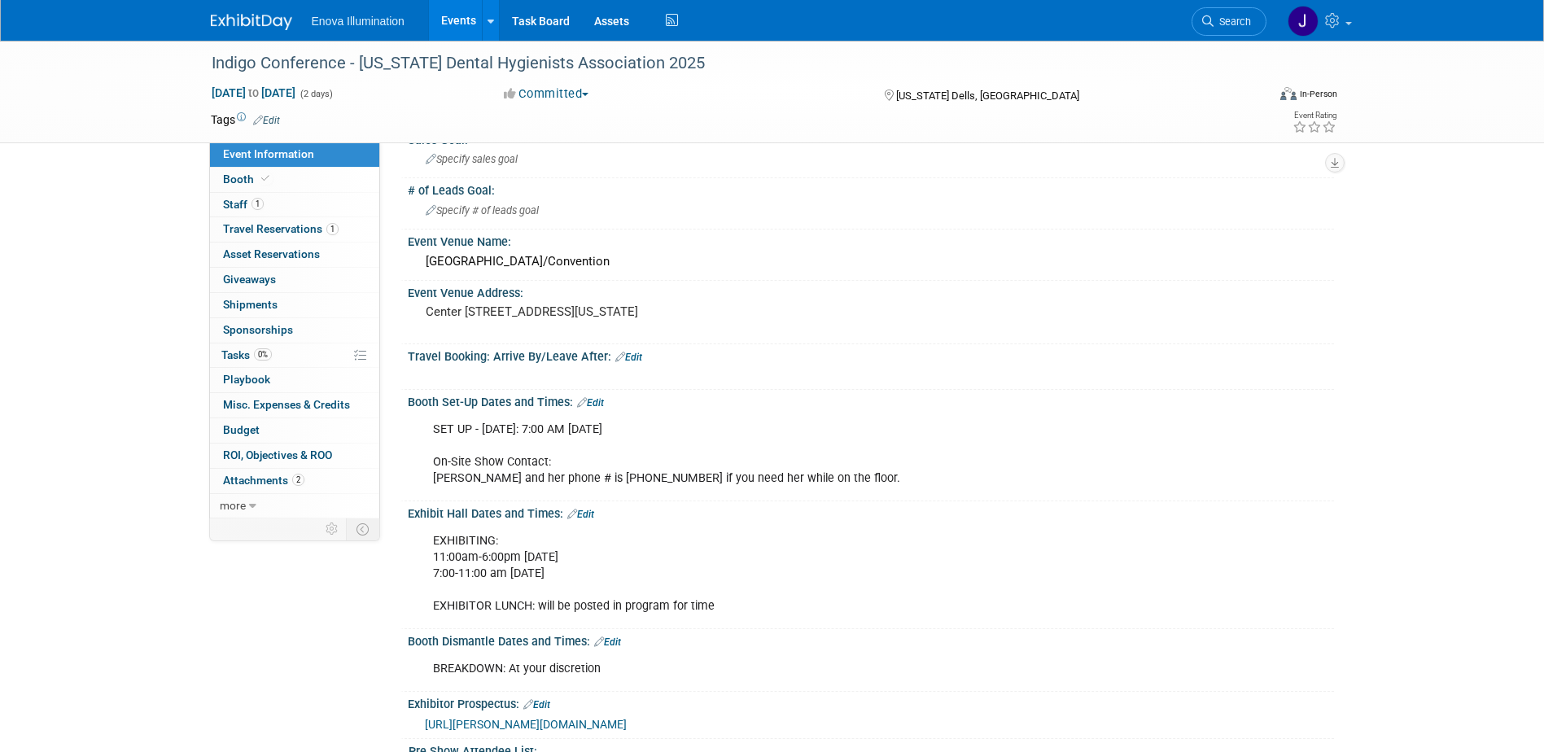
click at [600, 396] on div "Booth Set-Up Dates and Times: Edit" at bounding box center [871, 400] width 926 height 21
click at [662, 433] on div "SET UP - September 5th: 7:00 AM Friday On-Site Show Contact: Lisa Bahr and her …" at bounding box center [788, 453] width 733 height 81
click at [602, 404] on link "Edit" at bounding box center [590, 402] width 27 height 11
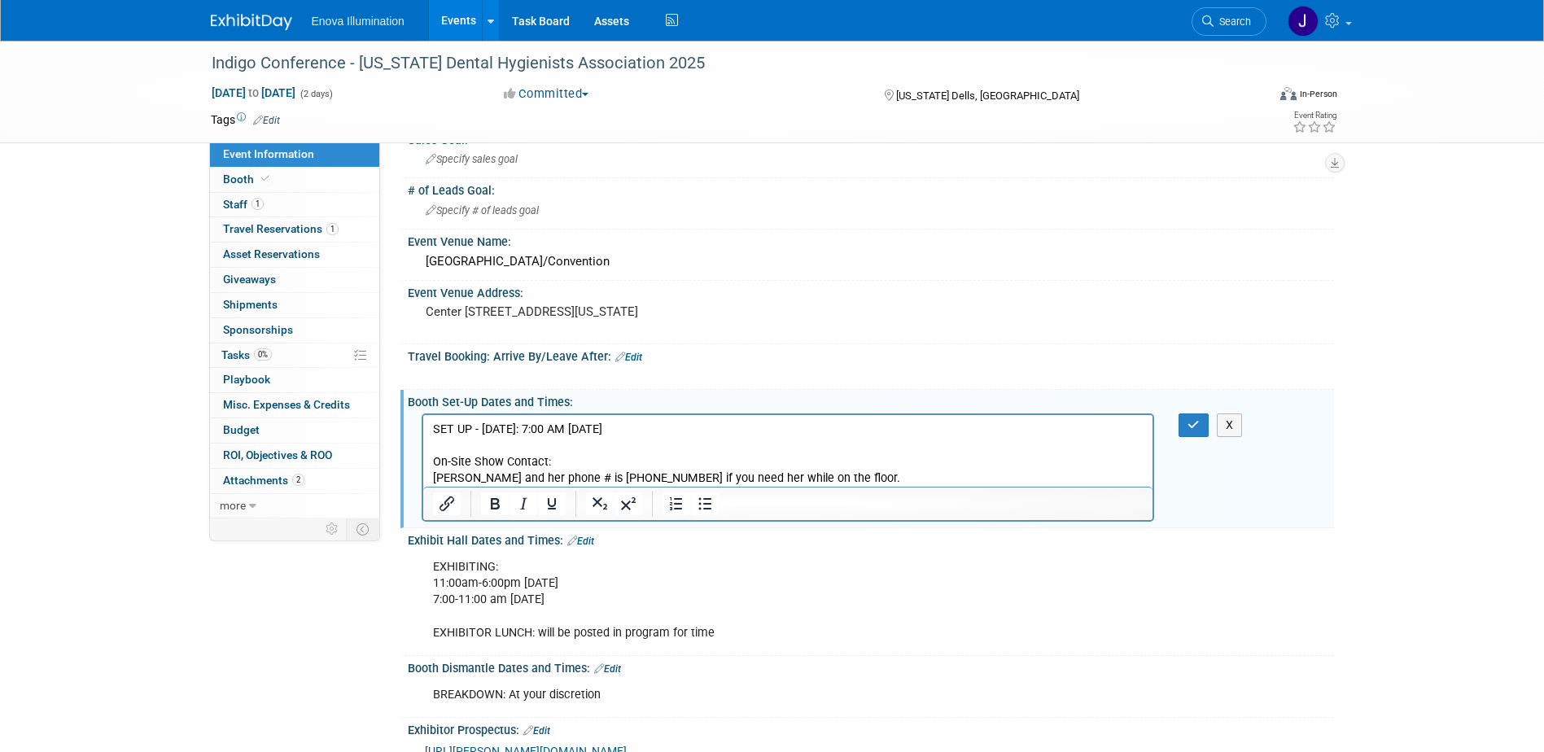
click at [668, 430] on p "SET UP - September 5th: 7:00 AM Friday On-Site Show Contact: Lisa Bahr and her …" at bounding box center [787, 453] width 711 height 65
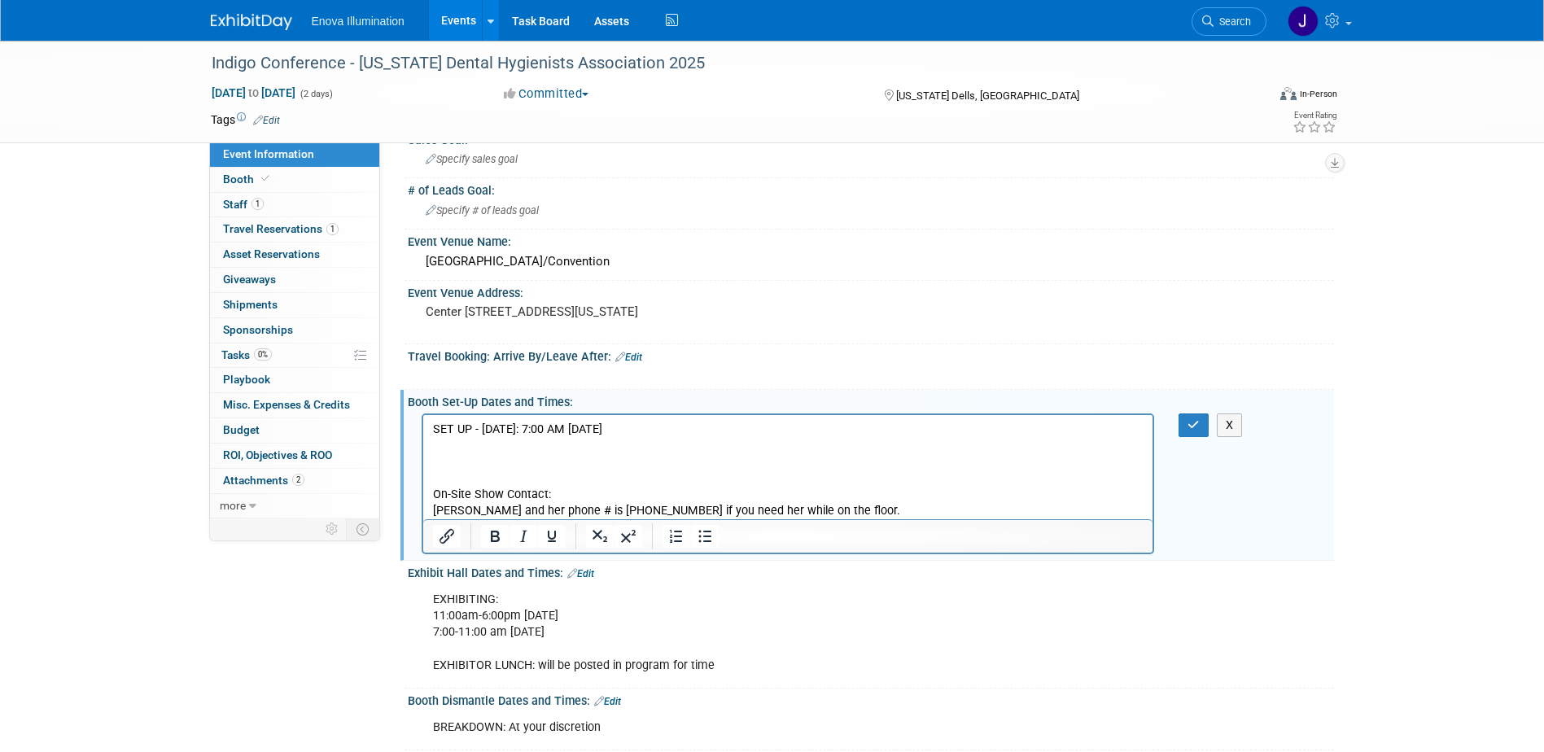
click at [570, 429] on p "SET UP - September 5th: 7:00 AM Friday" at bounding box center [787, 429] width 711 height 16
drag, startPoint x: 603, startPoint y: 432, endPoint x: 616, endPoint y: 422, distance: 16.3
click at [604, 431] on p "SET UP - September 5th: 7:00 AM Friday" at bounding box center [787, 429] width 711 height 16
click at [643, 433] on p "SET UP - September 5th: 7:00 AM - 10:30AM Friday" at bounding box center [787, 429] width 711 height 16
click at [763, 433] on p "SET UP - September 5th: 7:00 AM - 10:30 AM Friday" at bounding box center [787, 429] width 711 height 16
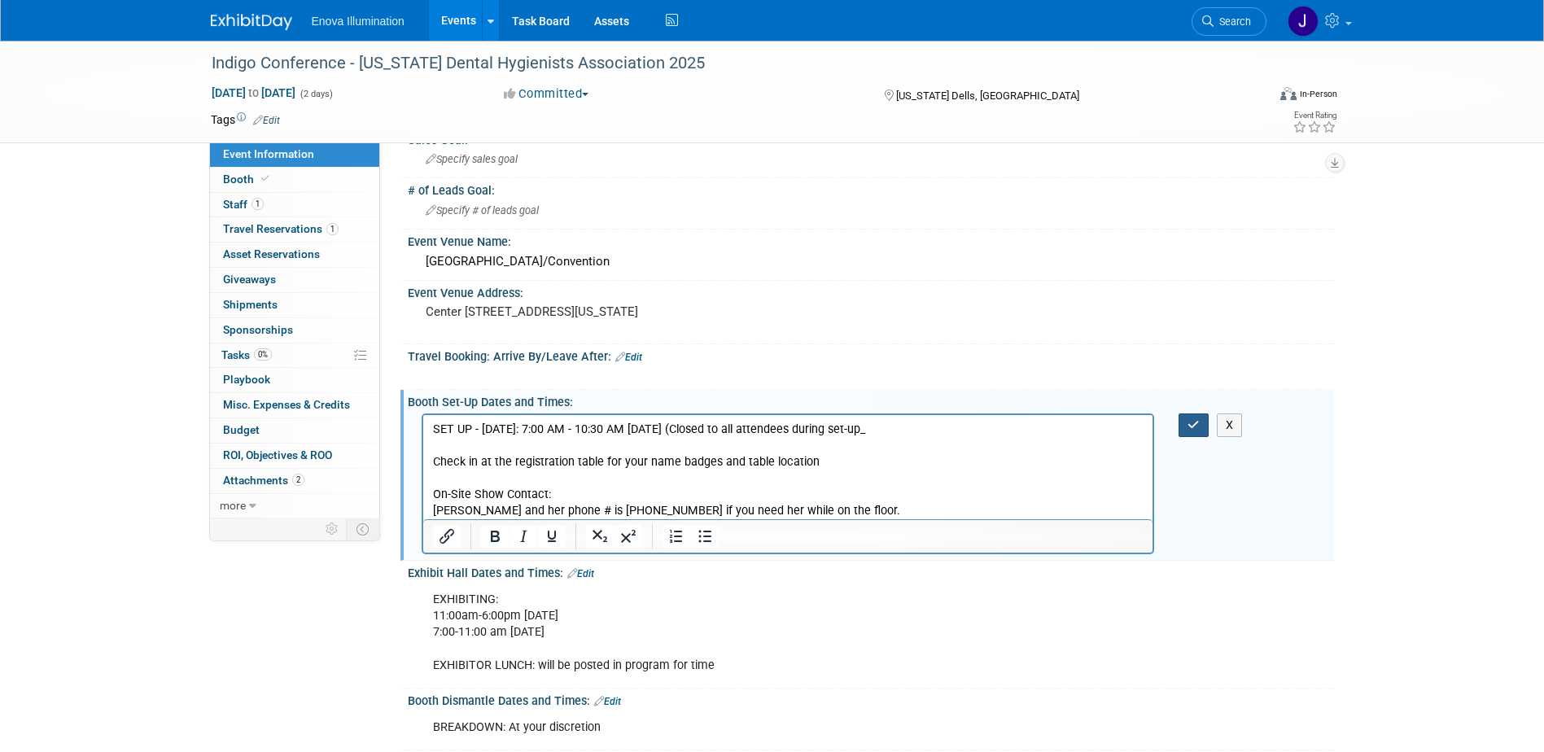
click at [1181, 428] on button "button" at bounding box center [1193, 425] width 30 height 24
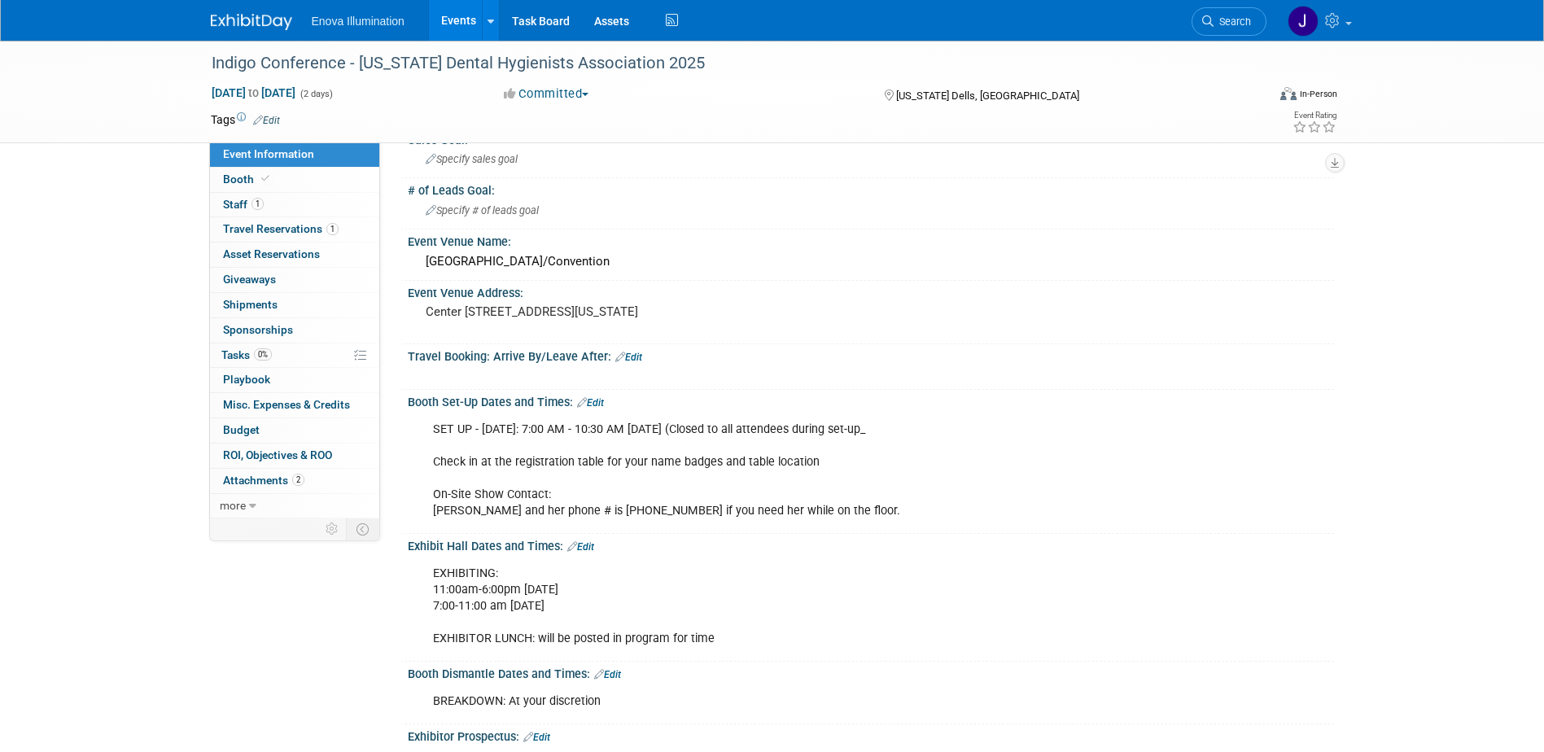
click at [593, 545] on link "Edit" at bounding box center [580, 546] width 27 height 11
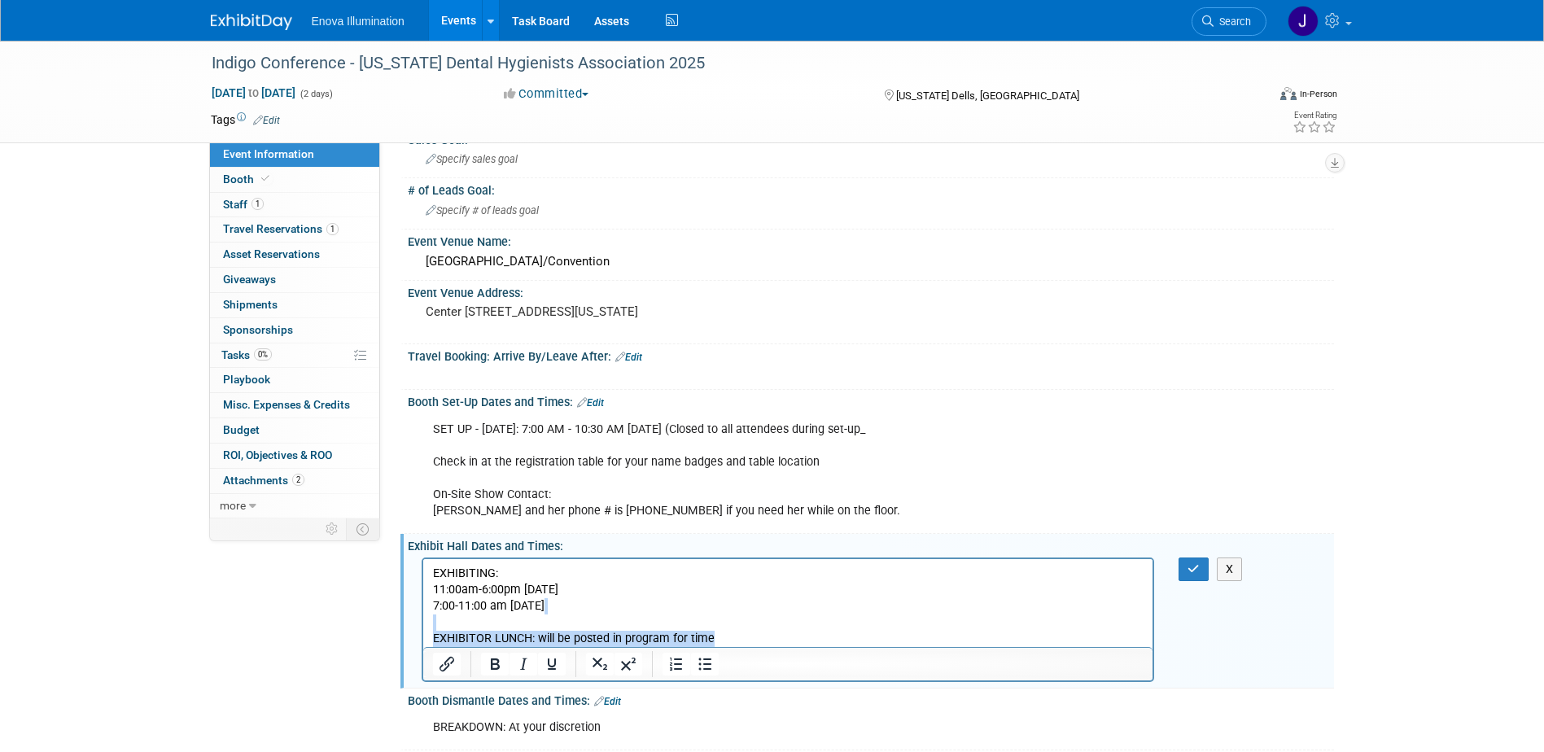
drag, startPoint x: 722, startPoint y: 640, endPoint x: 416, endPoint y: 627, distance: 306.3
click at [422, 627] on html "EXHIBITING: 11:00am-6:00pm Friday, September 5th 7:00-11:00 am Saturday, Septem…" at bounding box center [787, 602] width 730 height 88
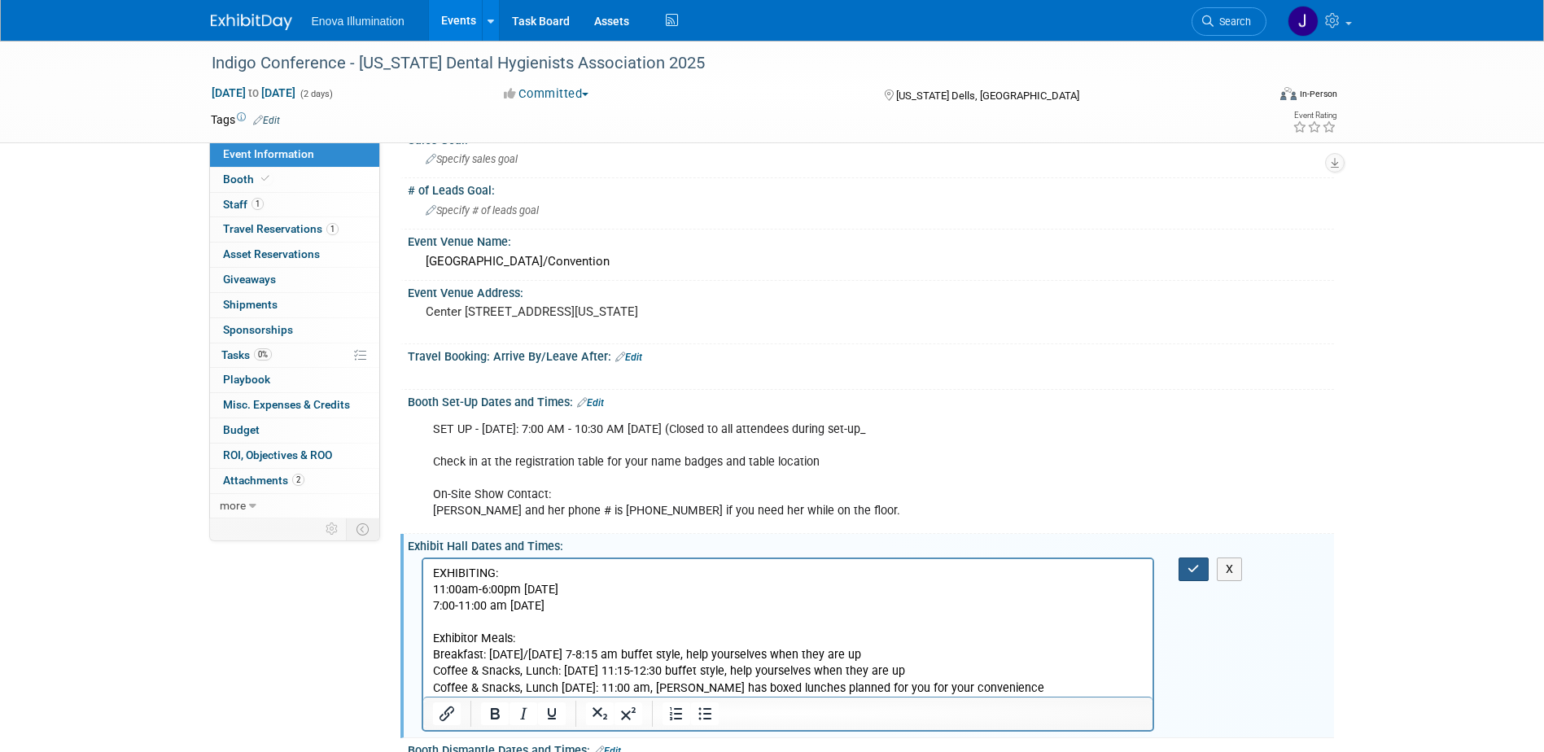
click at [1185, 570] on button "button" at bounding box center [1193, 569] width 30 height 24
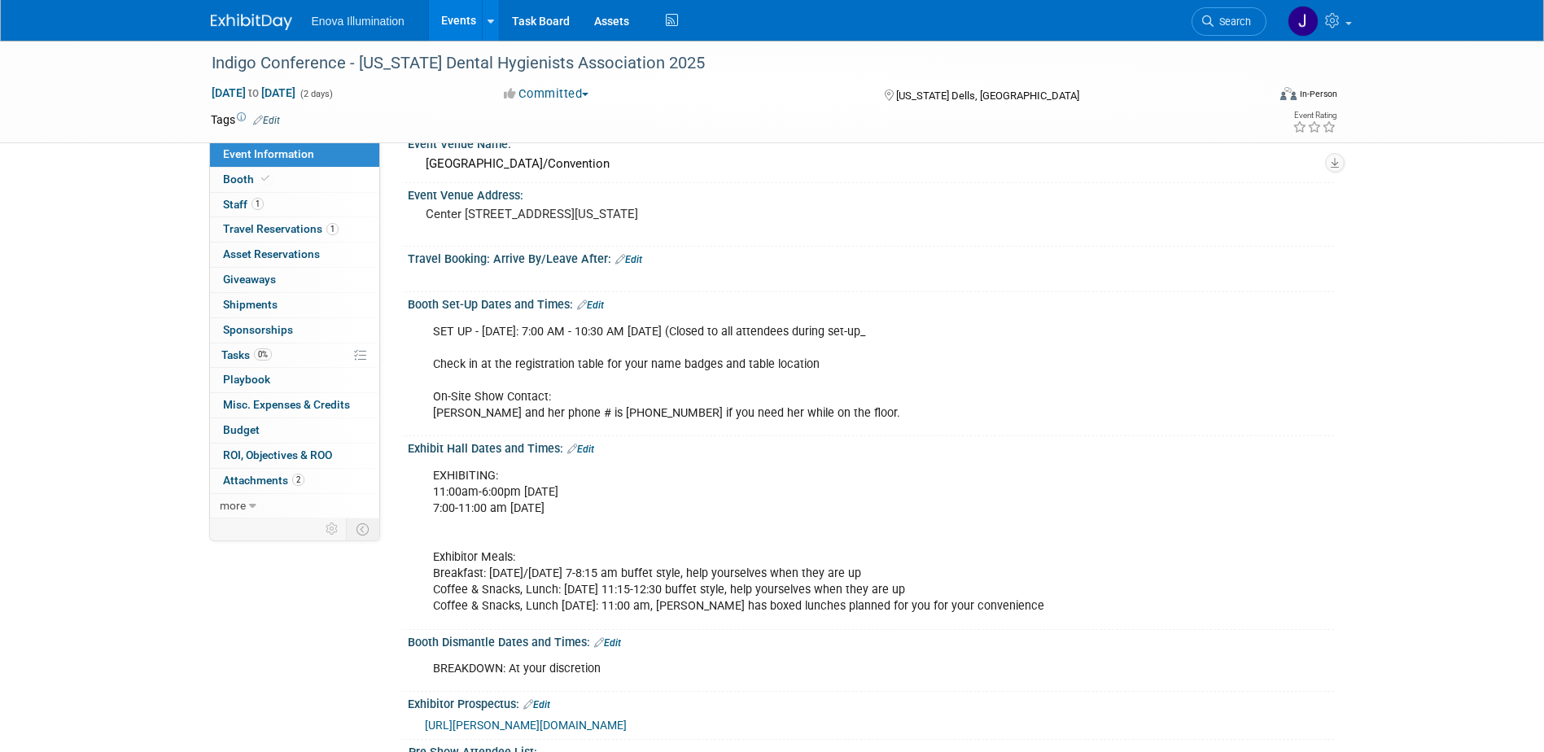
scroll to position [244, 0]
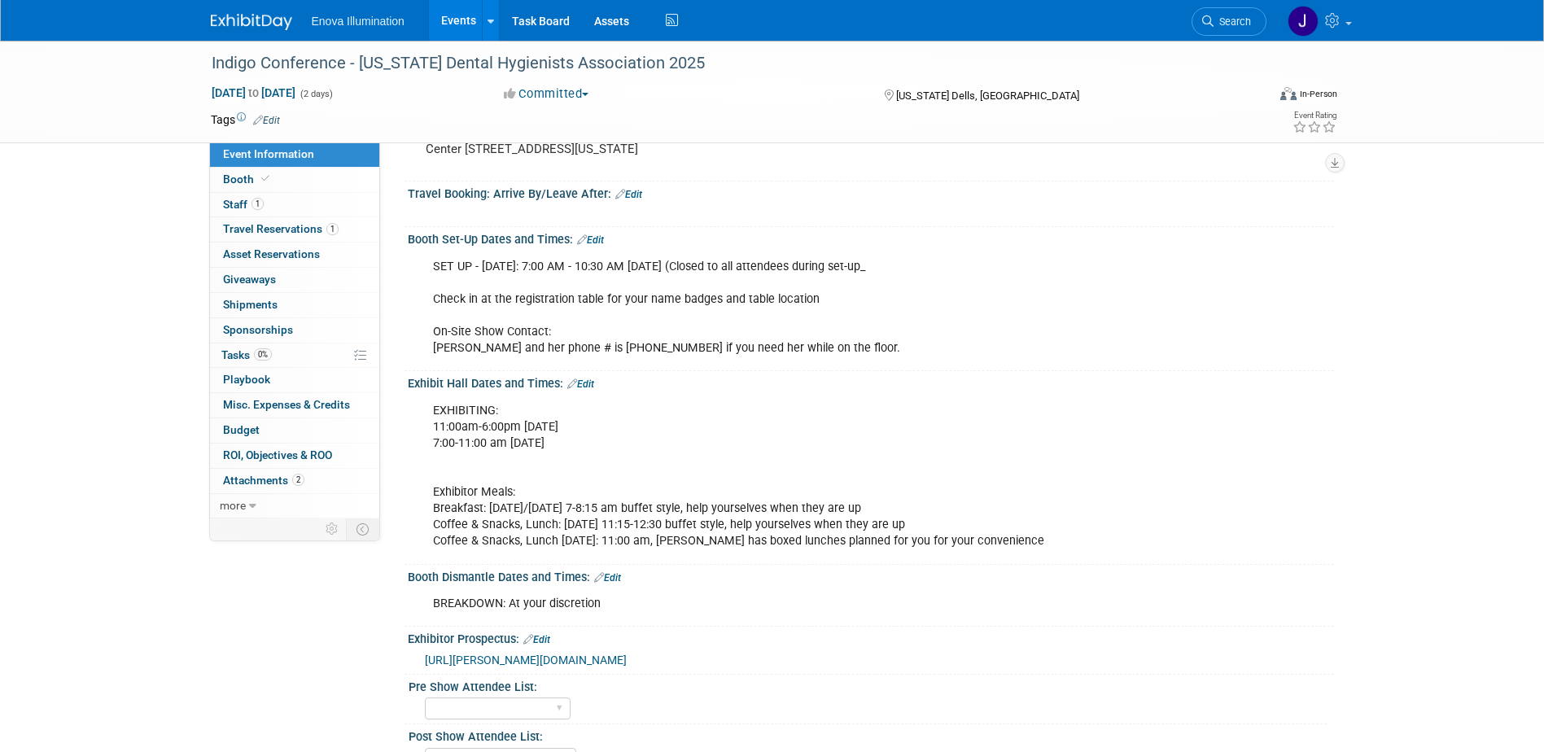
click at [613, 575] on link "Edit" at bounding box center [607, 577] width 27 height 11
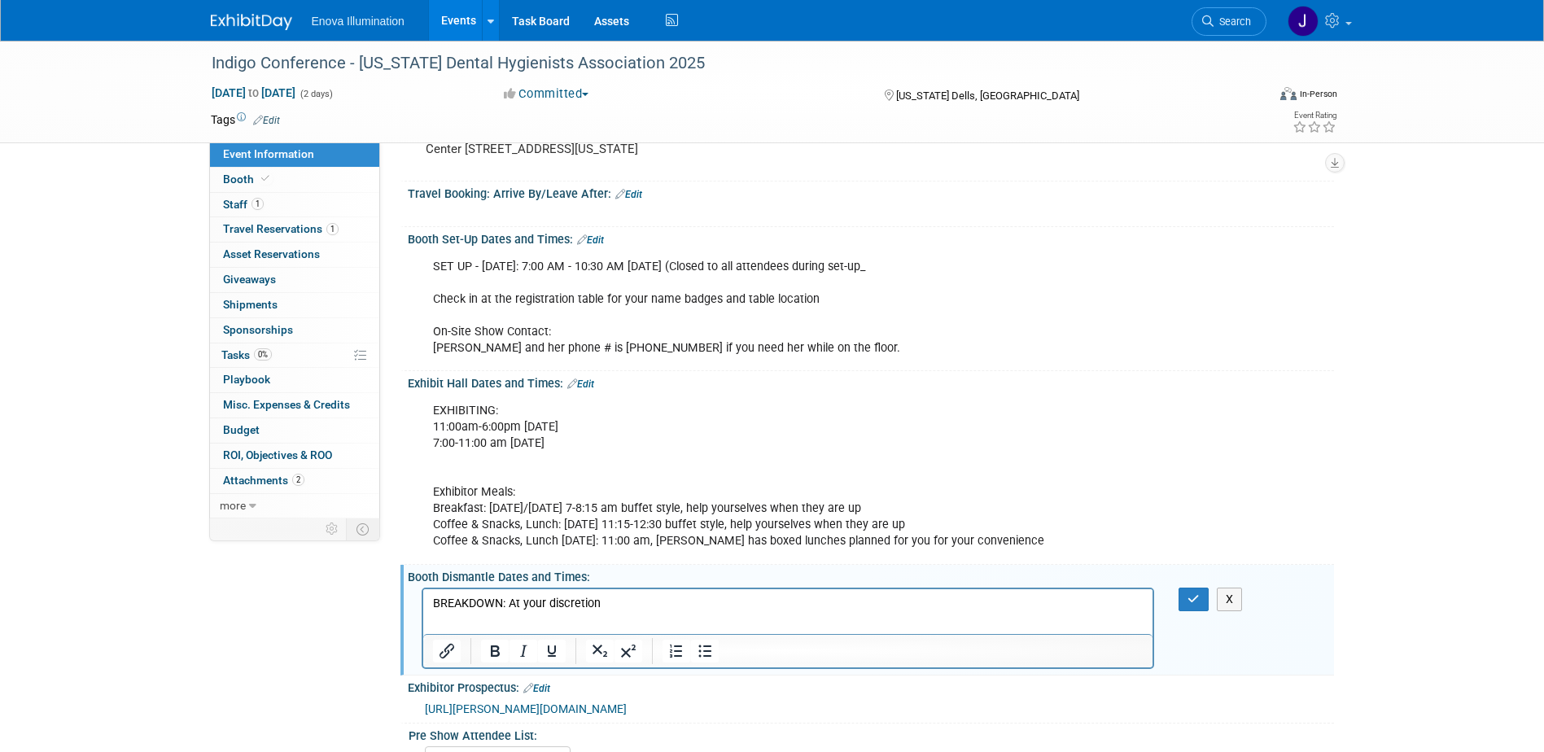
scroll to position [0, 0]
drag, startPoint x: 606, startPoint y: 598, endPoint x: 516, endPoint y: 600, distance: 90.3
click at [516, 600] on p "BREAKDOWN: At your discretion" at bounding box center [787, 603] width 711 height 16
drag, startPoint x: 452, startPoint y: 614, endPoint x: 445, endPoint y: 622, distance: 10.9
click at [445, 611] on html "BREAKDOWN" at bounding box center [787, 599] width 730 height 23
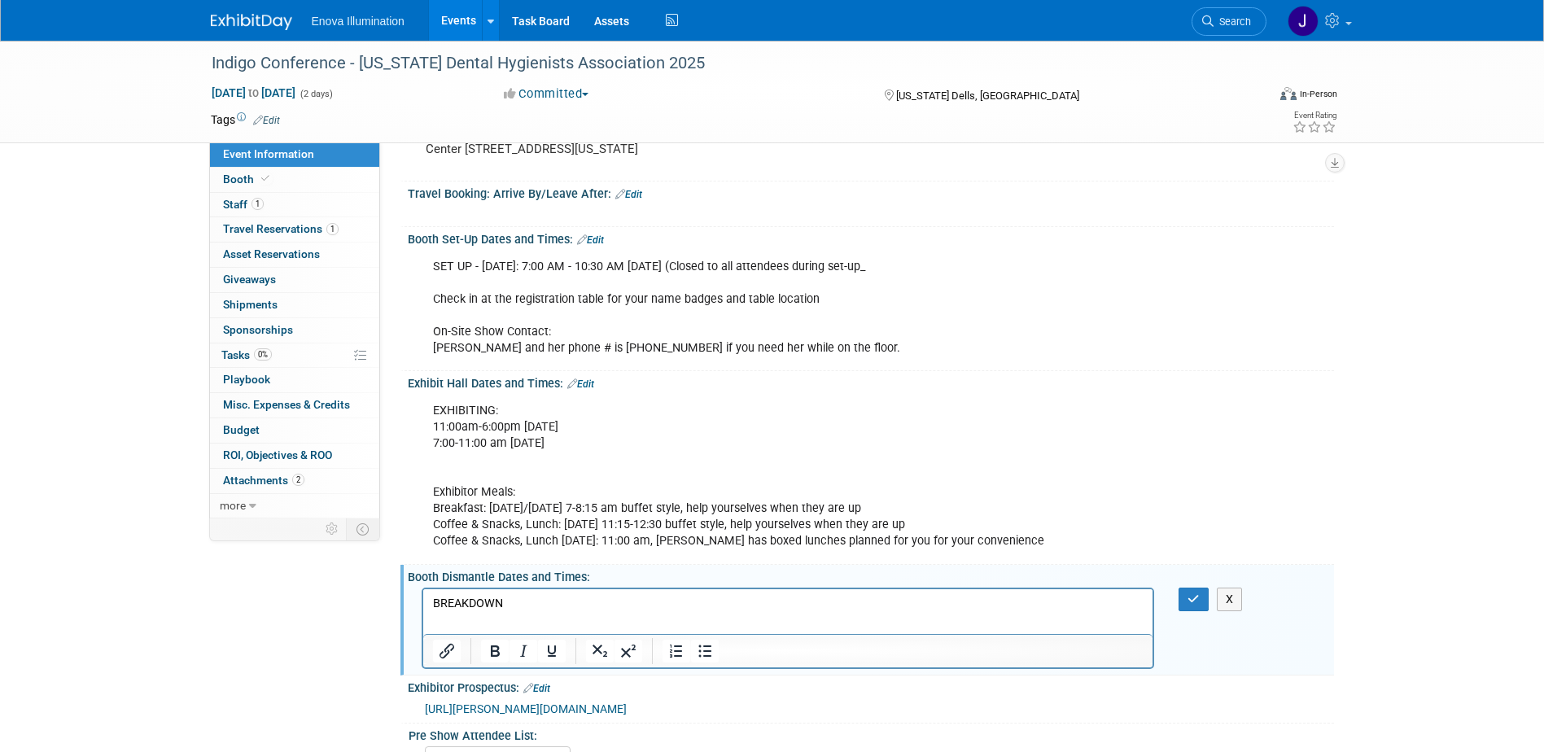
click at [527, 597] on p "BREAKDOWN" at bounding box center [787, 603] width 711 height 16
click at [1183, 598] on button "button" at bounding box center [1193, 600] width 30 height 24
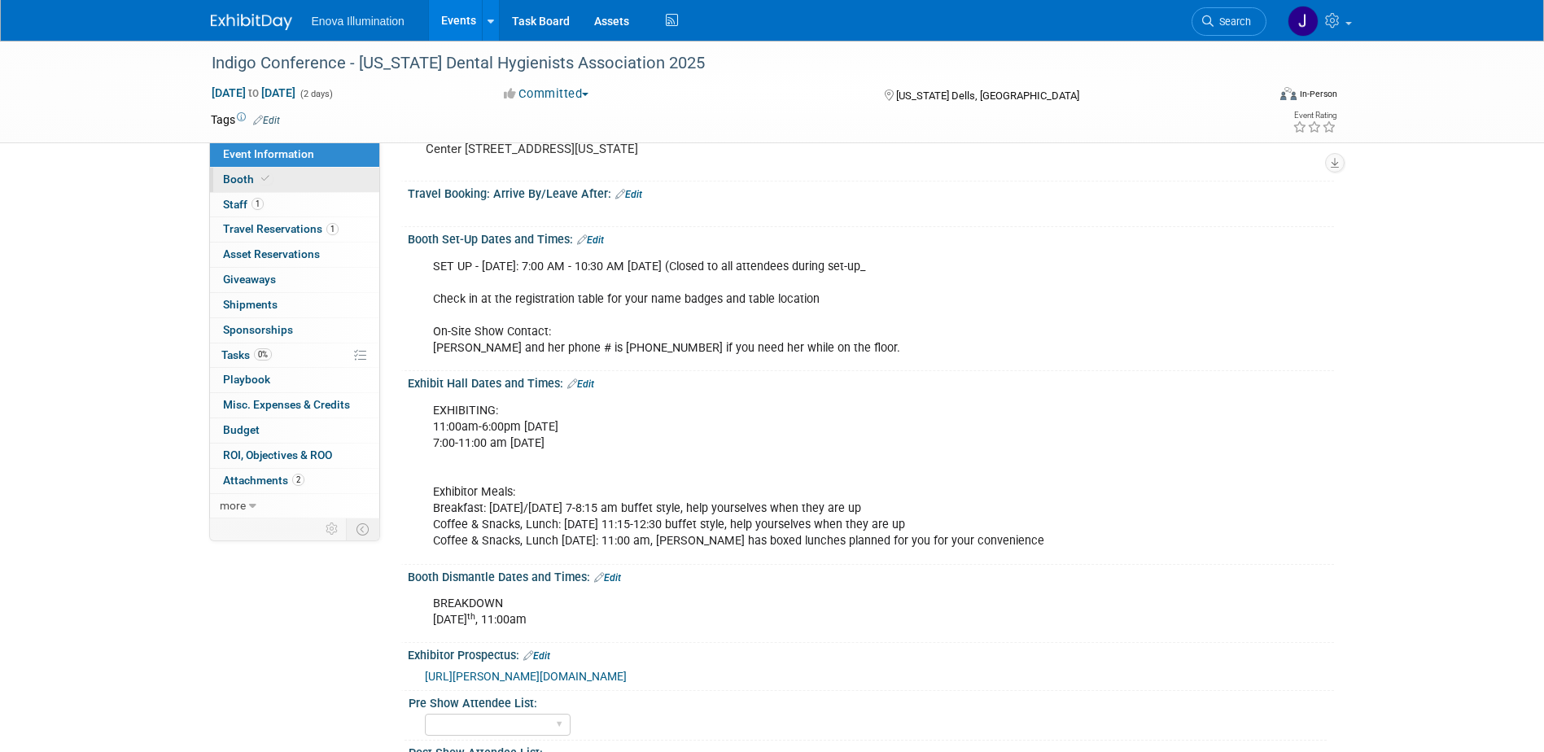
click at [270, 171] on link "Booth" at bounding box center [294, 180] width 169 height 24
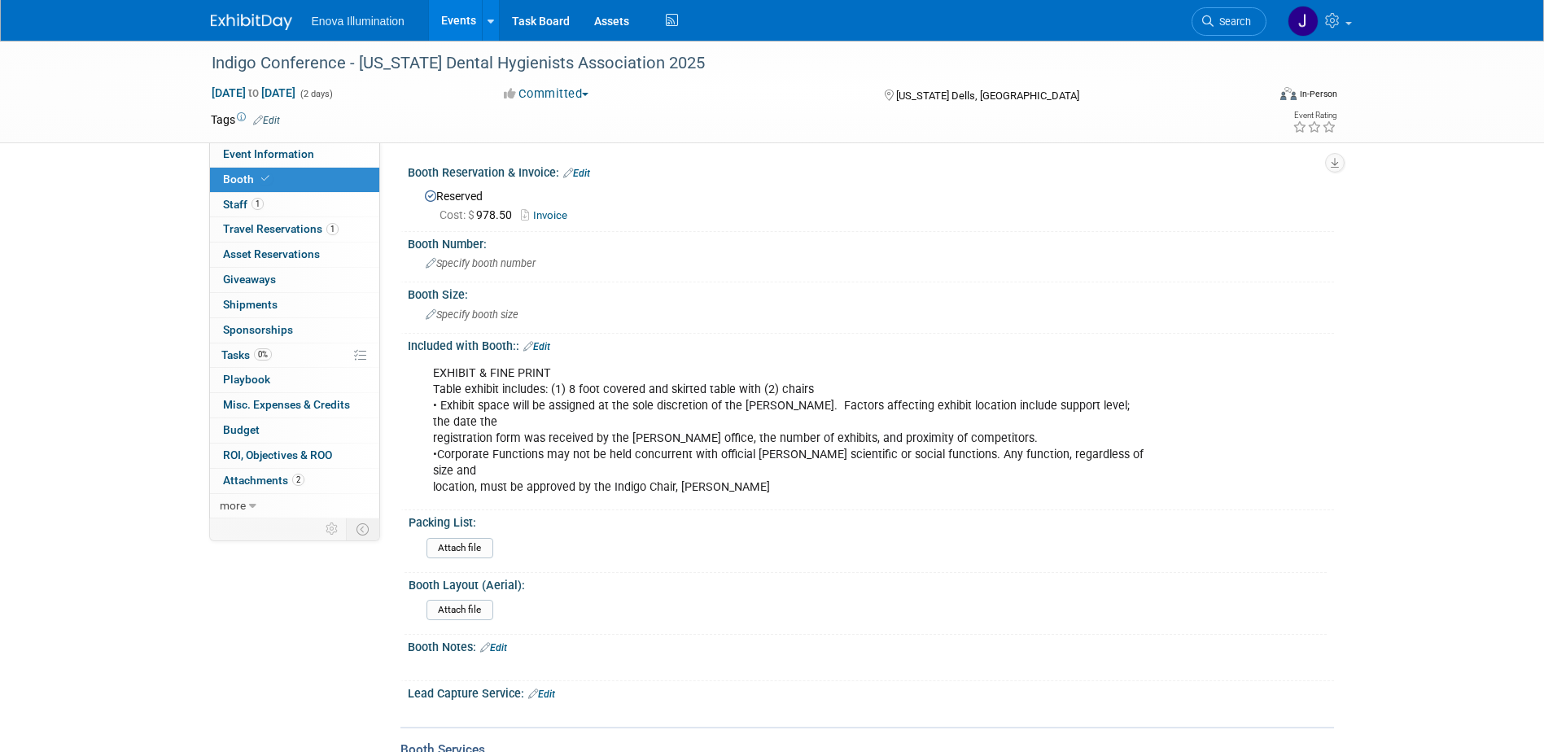
click at [567, 390] on div "EXHIBIT & FINE PRINT Table exhibit includes: (1) 8 foot covered and skirted tab…" at bounding box center [788, 430] width 733 height 147
click at [548, 345] on link "Edit" at bounding box center [536, 346] width 27 height 11
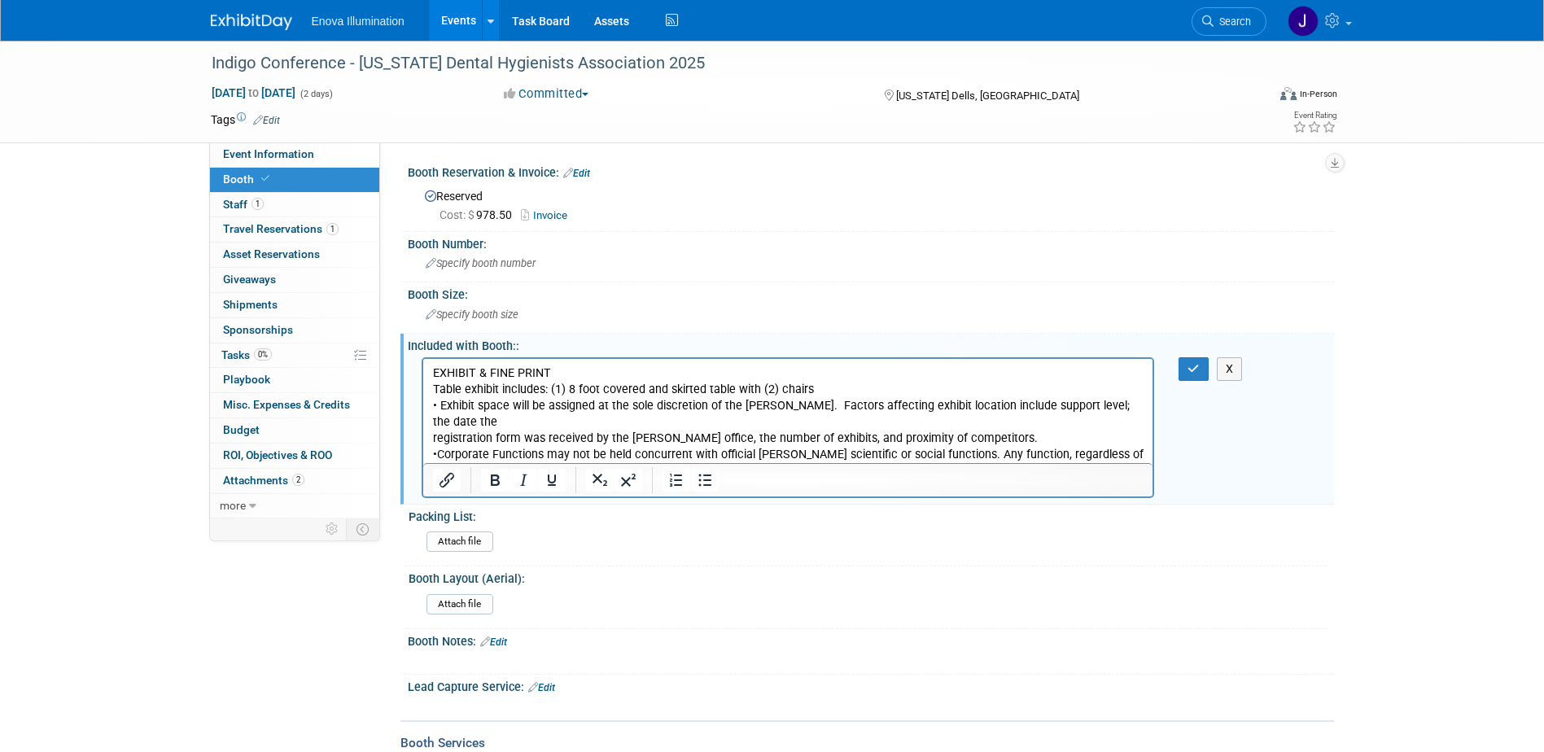
click at [567, 388] on p "EXHIBIT & FINE PRINT Table exhibit includes: (1) 8 foot covered and skirted tab…" at bounding box center [787, 430] width 711 height 131
click at [809, 391] on p "EXHIBIT & FINE PRINT Table exhibit includes: (1) 6 foot covered and skirted tab…" at bounding box center [787, 430] width 711 height 131
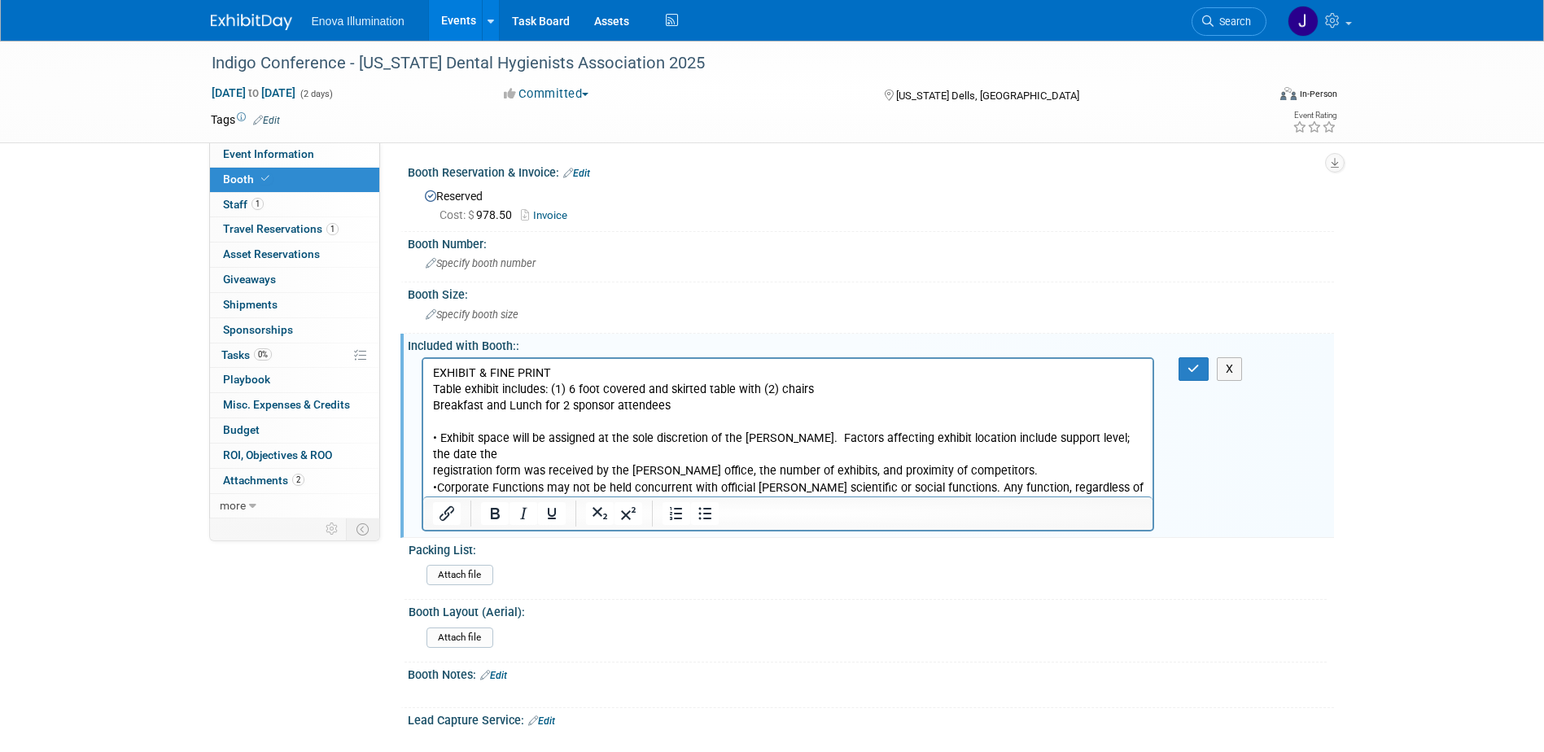
click at [712, 409] on p "Breakfast and Lunch for 2 sponsor attendees" at bounding box center [787, 405] width 711 height 16
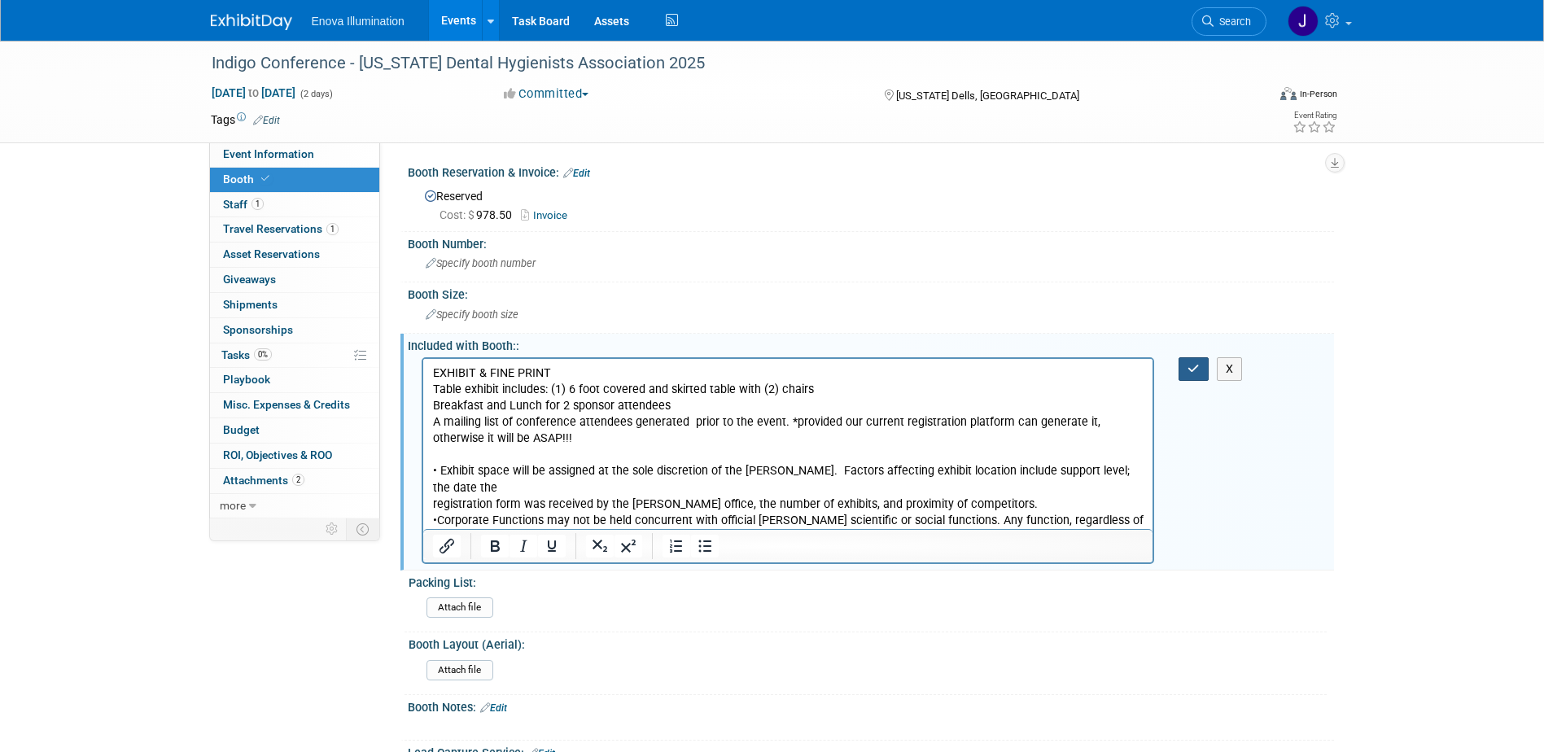
click at [1186, 372] on button "button" at bounding box center [1193, 369] width 30 height 24
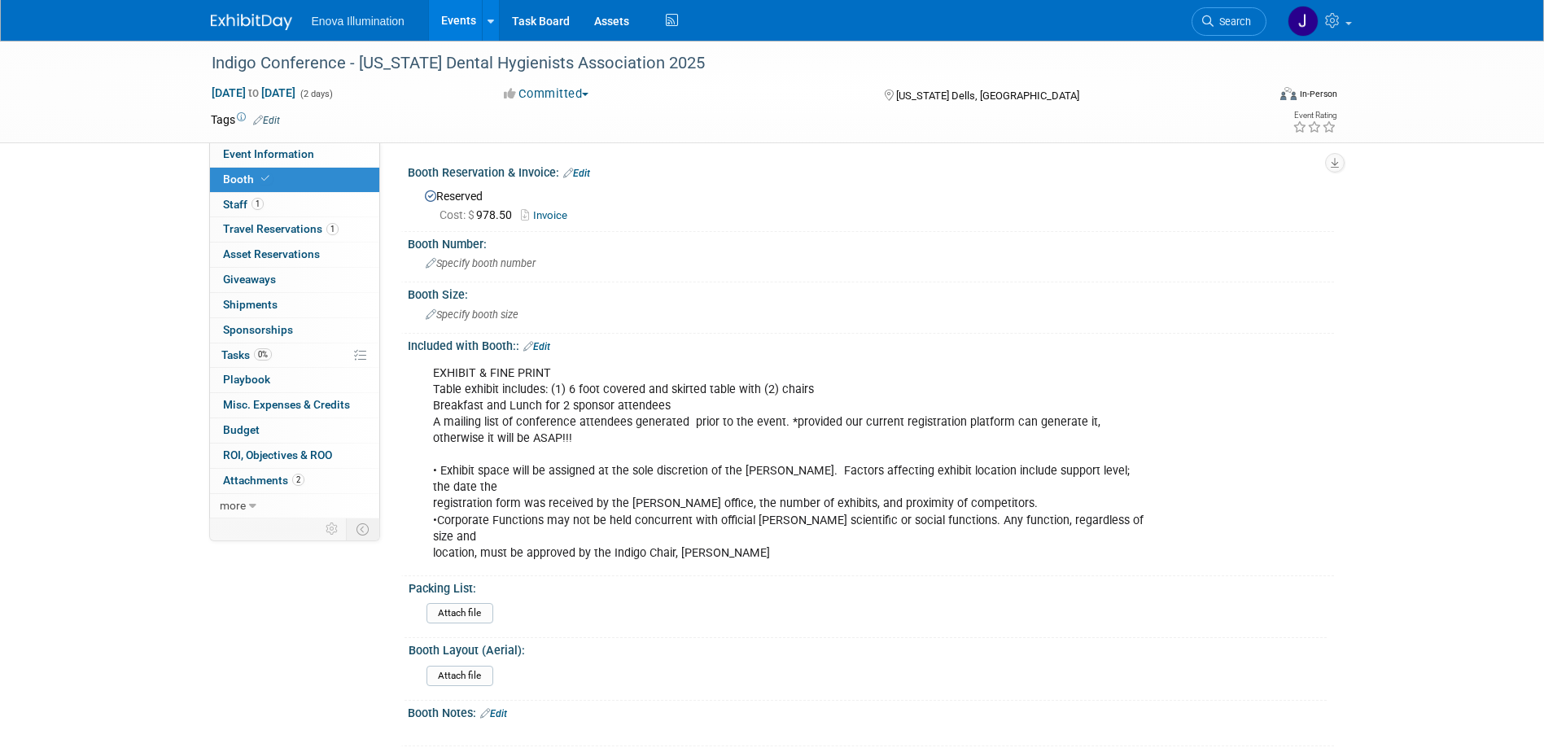
click at [1220, 33] on link "Search" at bounding box center [1228, 21] width 75 height 28
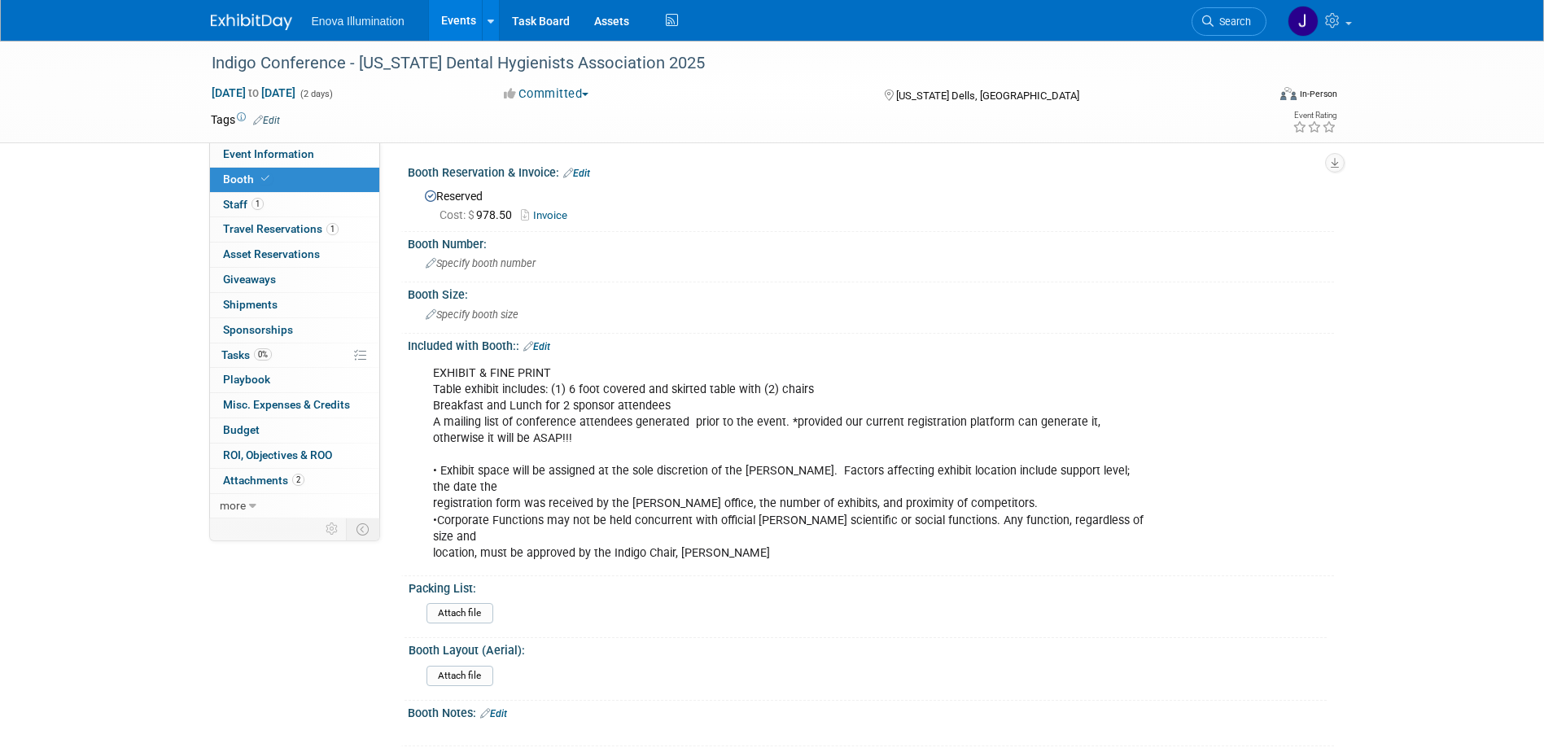
click at [260, 19] on img at bounding box center [251, 22] width 81 height 16
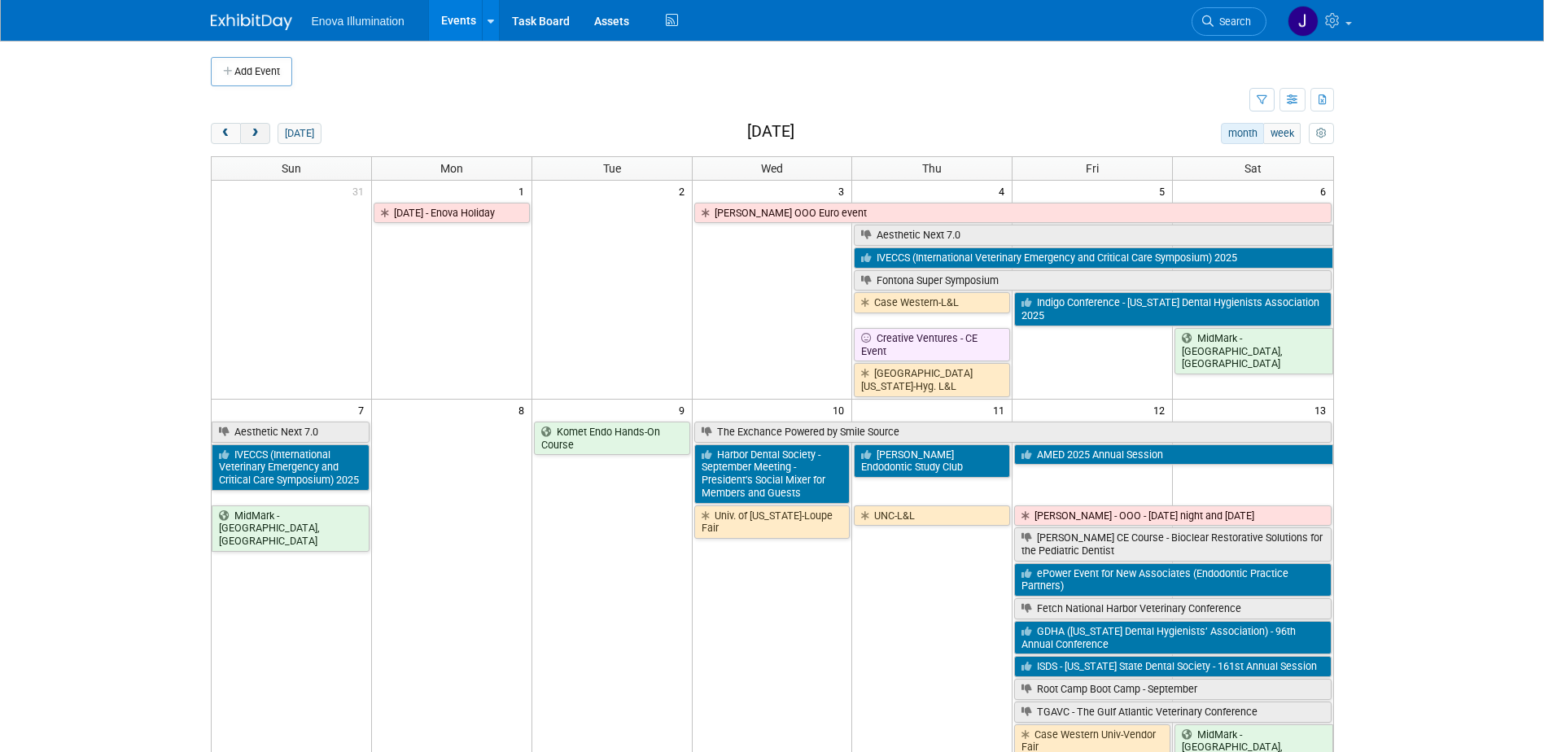
click at [256, 141] on button "next" at bounding box center [255, 133] width 30 height 21
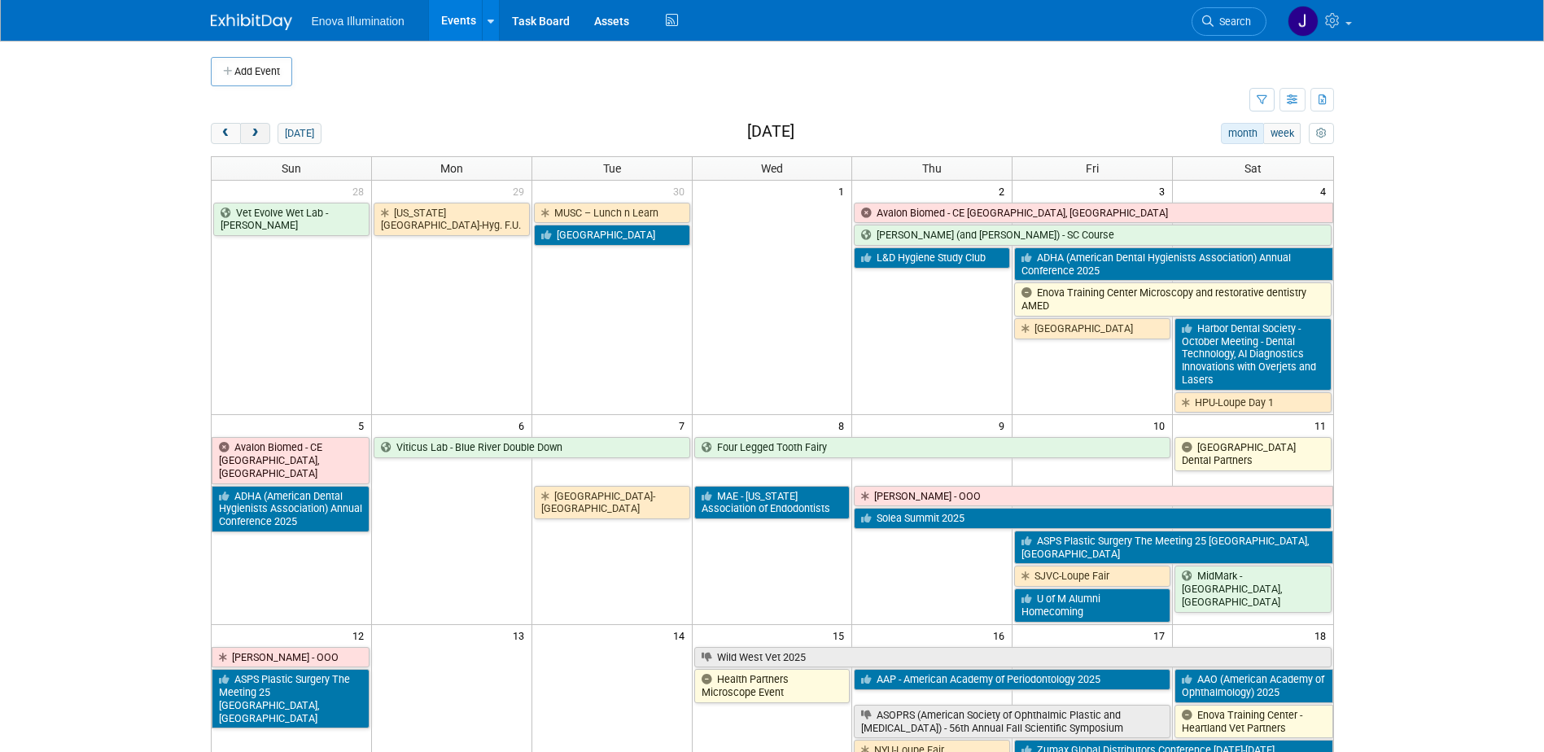
click at [256, 141] on button "next" at bounding box center [255, 133] width 30 height 21
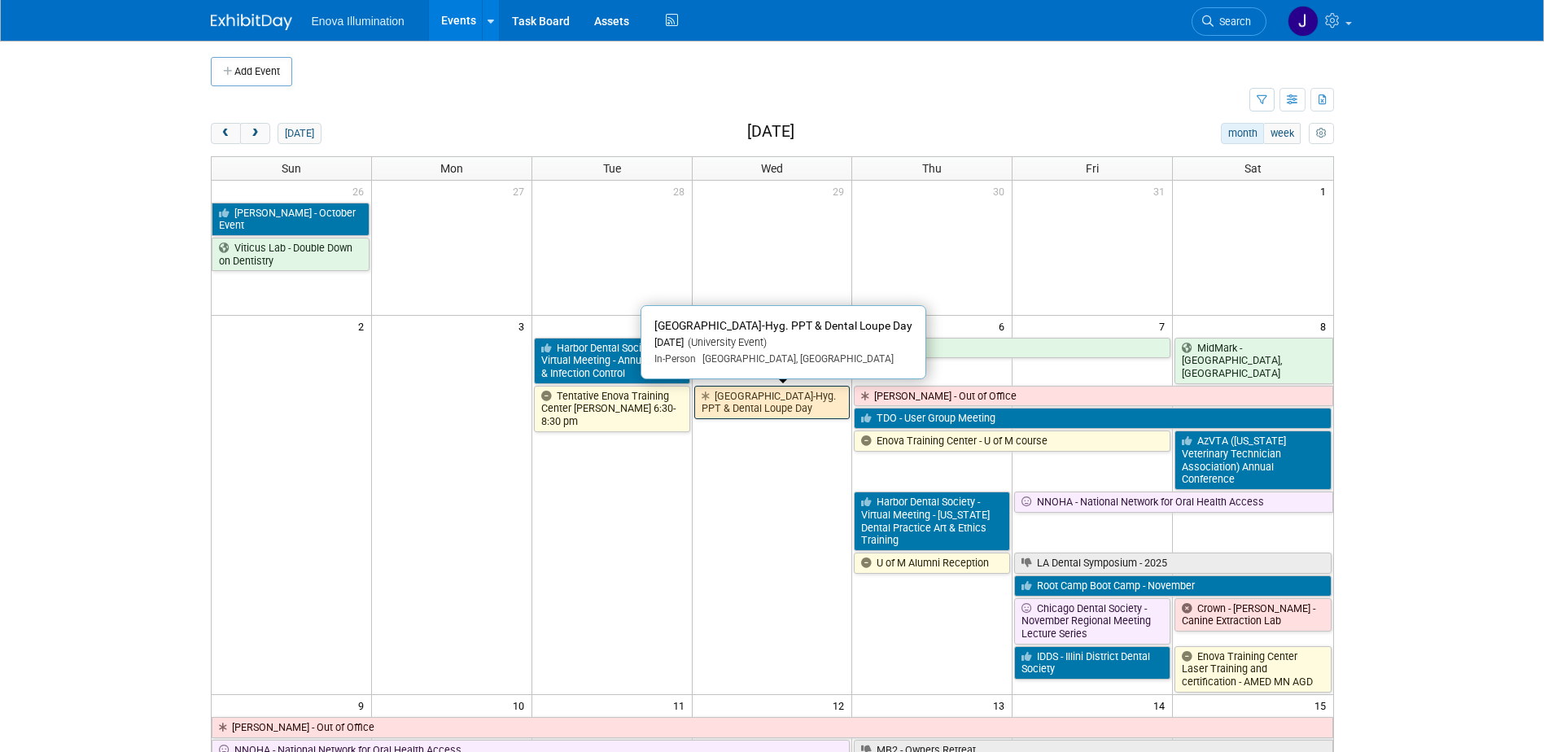
click at [720, 414] on link "[GEOGRAPHIC_DATA]-Hyg. PPT & Dental Loupe Day" at bounding box center [772, 402] width 156 height 33
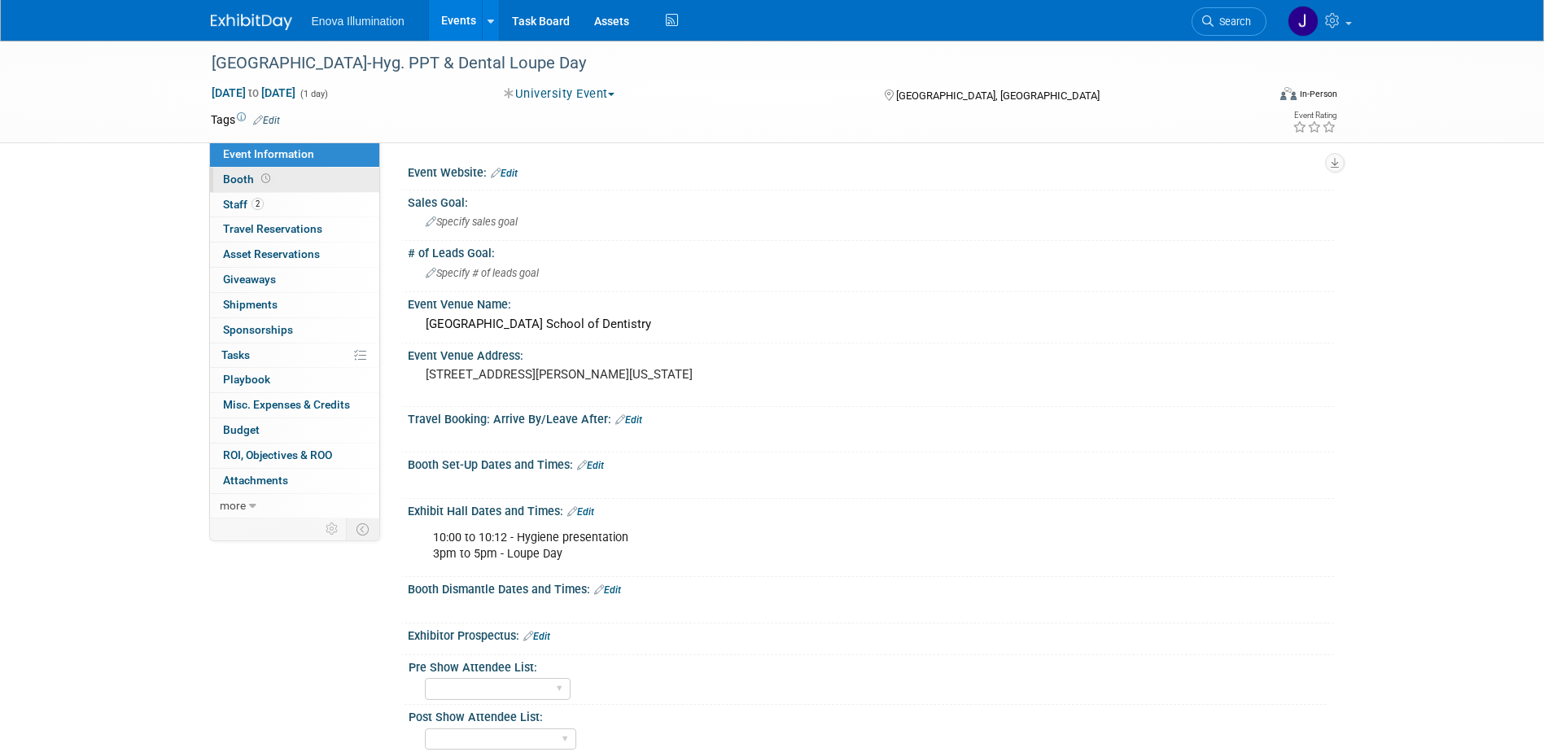
click at [247, 174] on span "Booth" at bounding box center [248, 179] width 50 height 13
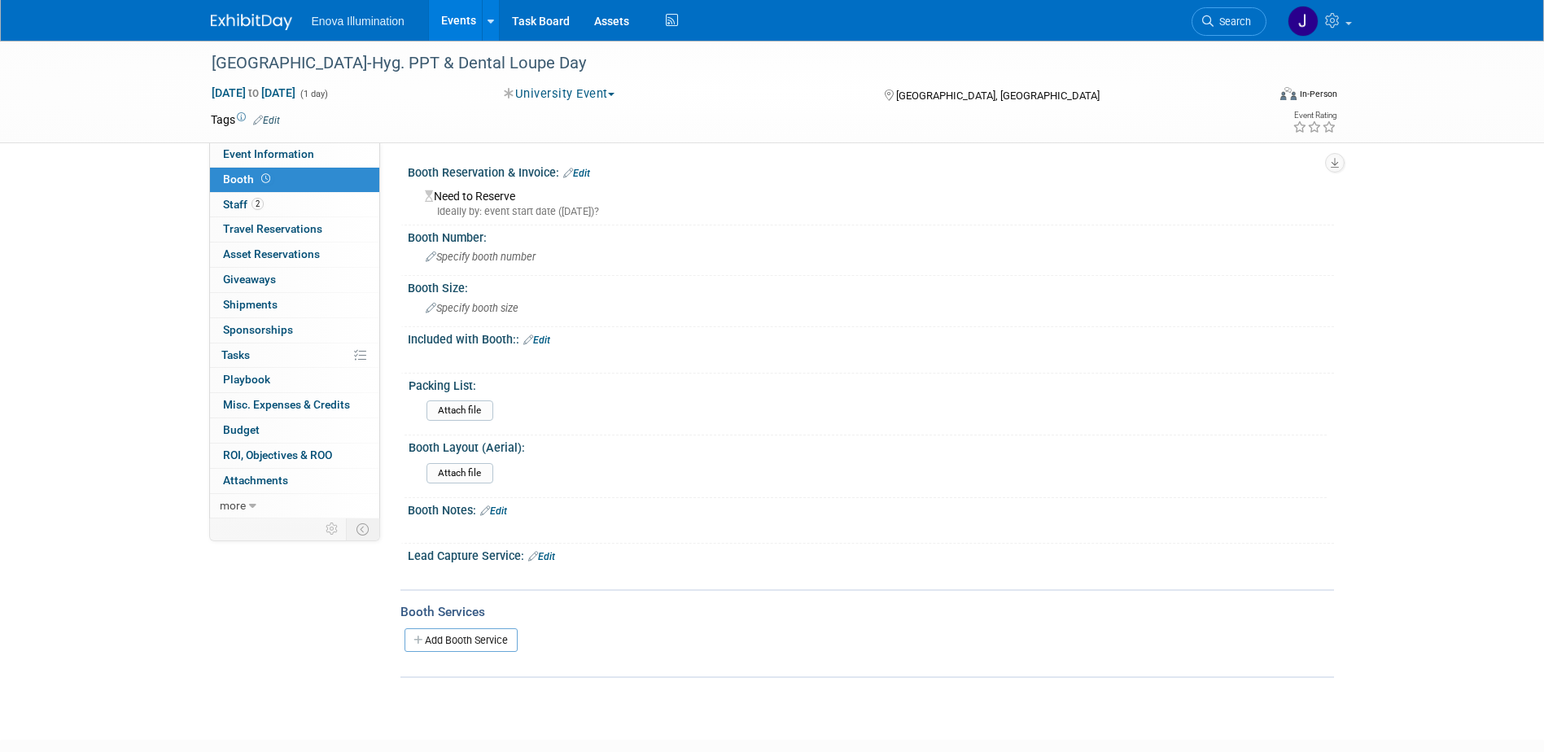
click at [579, 174] on link "Edit" at bounding box center [576, 173] width 27 height 11
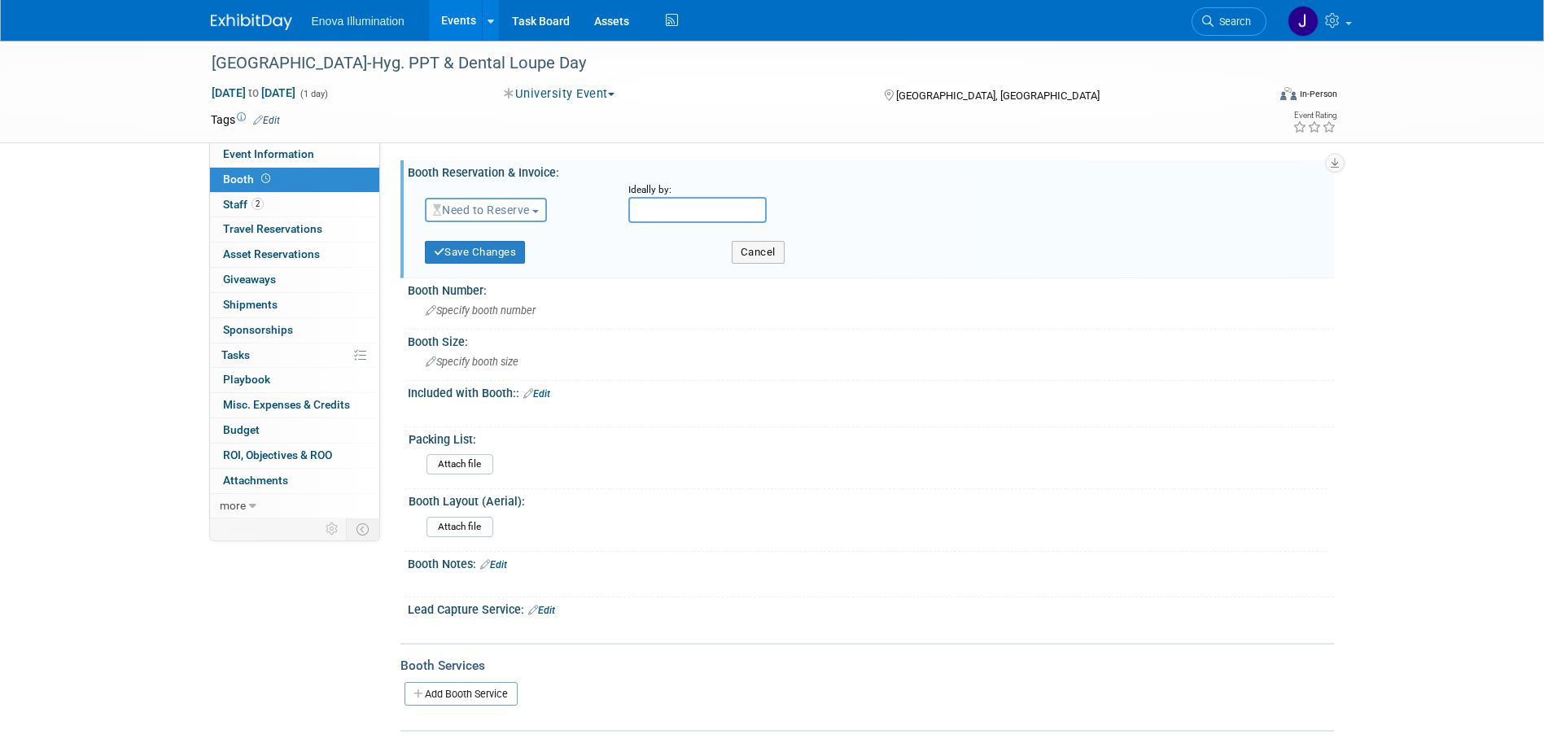
click at [487, 205] on span "Need to Reserve" at bounding box center [481, 209] width 97 height 13
click at [483, 258] on link "Reserved" at bounding box center [513, 260] width 174 height 23
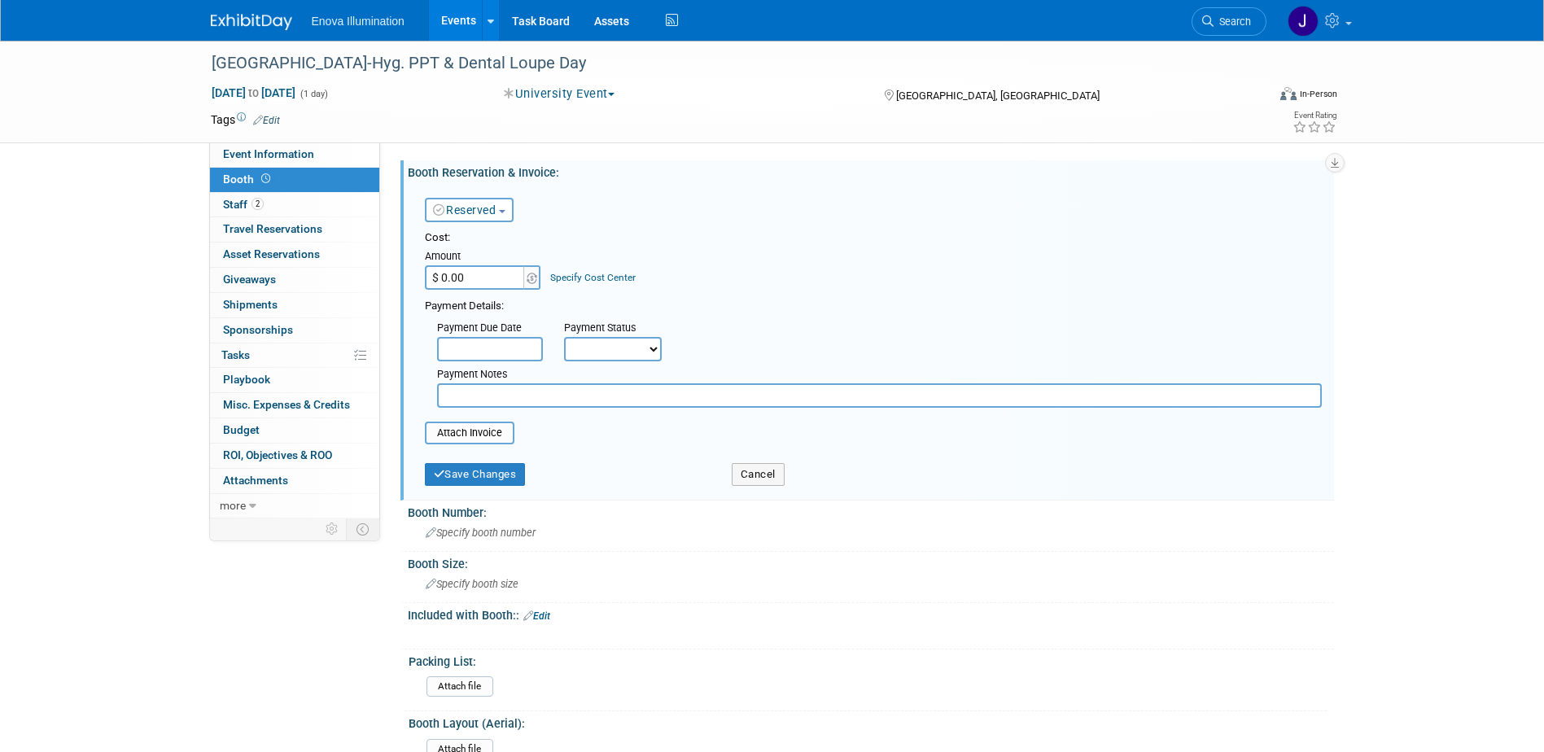
click at [483, 268] on input "$ 0.00" at bounding box center [476, 277] width 102 height 24
type input "$ 750.00"
click at [497, 480] on button "Save Changes" at bounding box center [475, 474] width 101 height 23
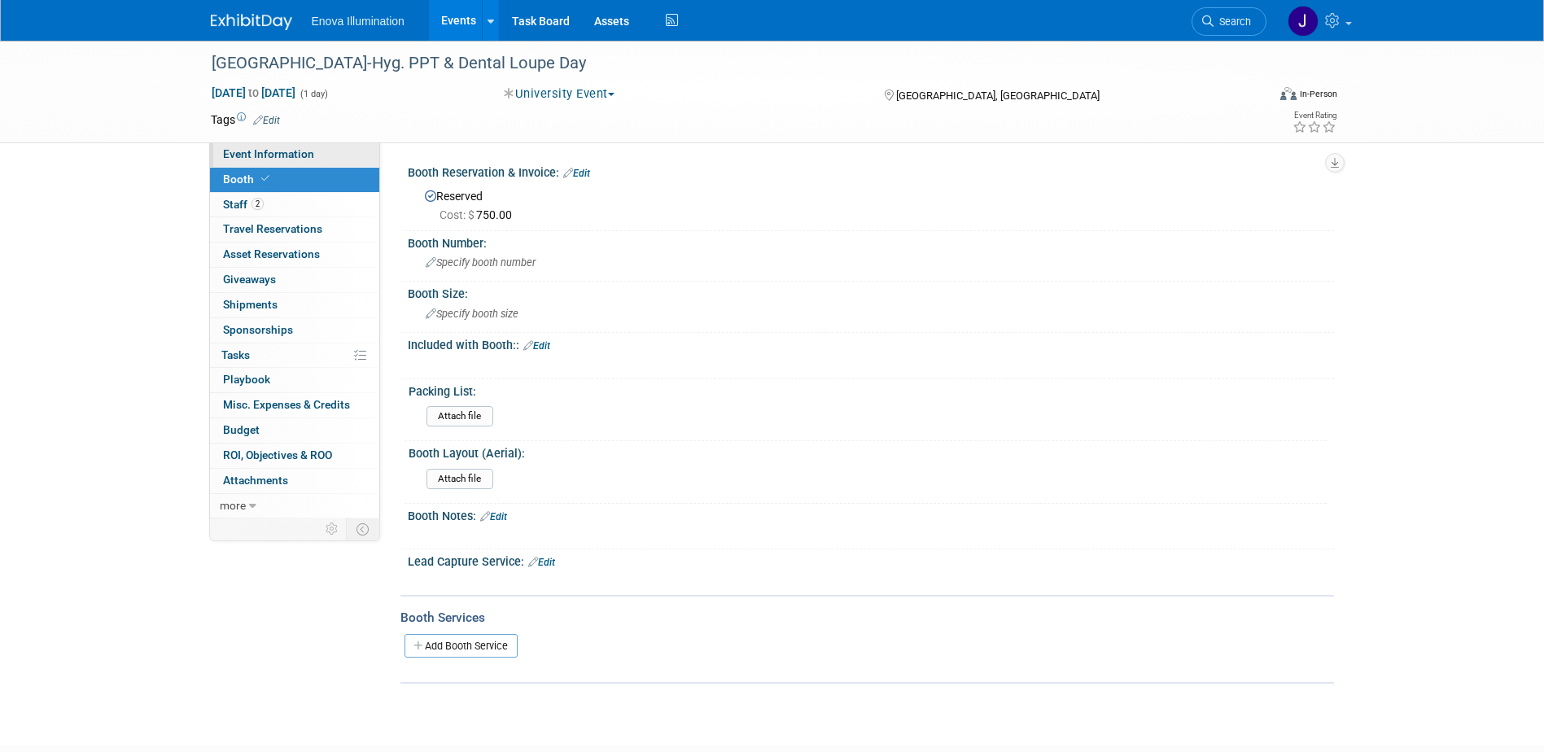
click at [326, 151] on link "Event Information" at bounding box center [294, 154] width 169 height 24
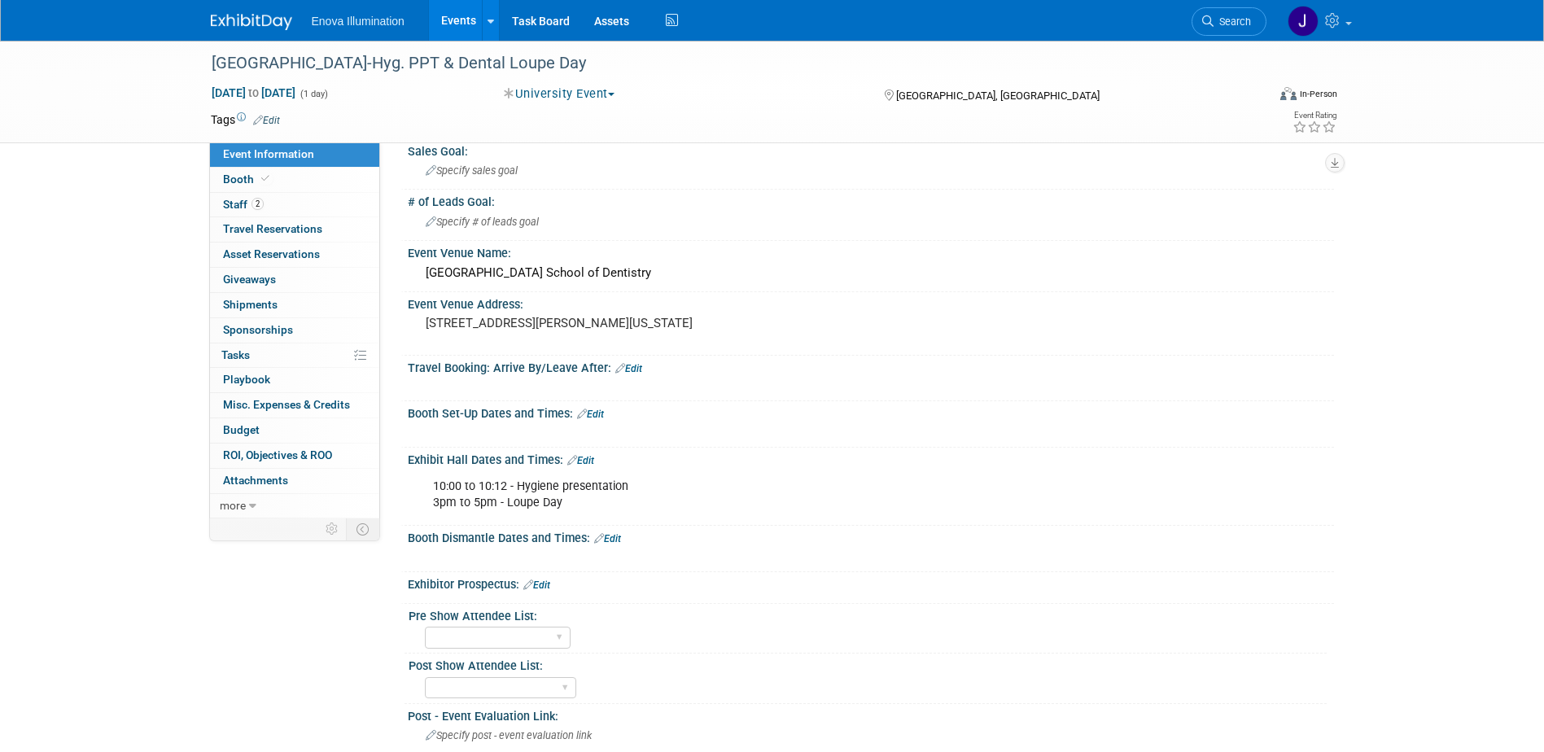
scroll to position [163, 0]
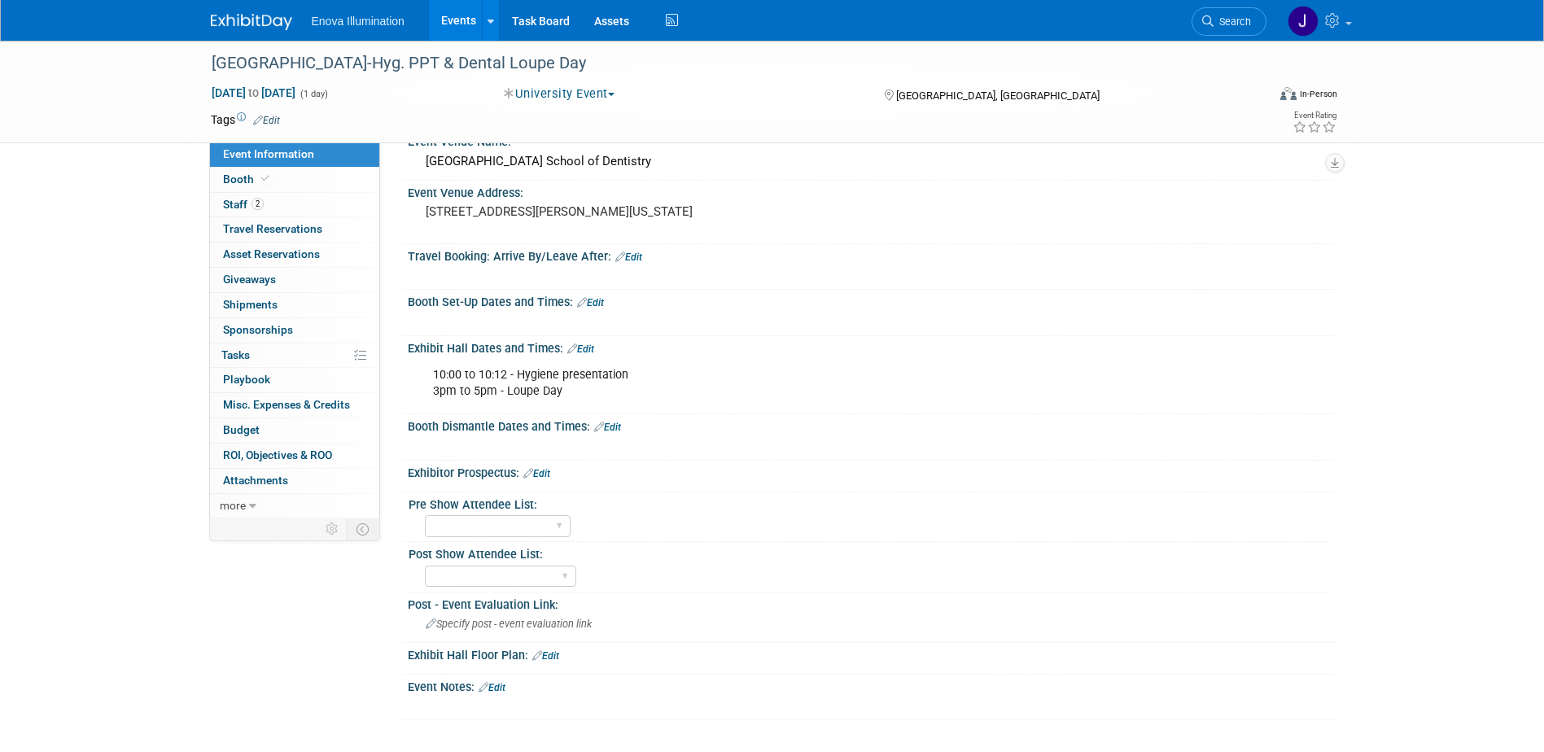
click at [544, 470] on link "Edit" at bounding box center [536, 473] width 27 height 11
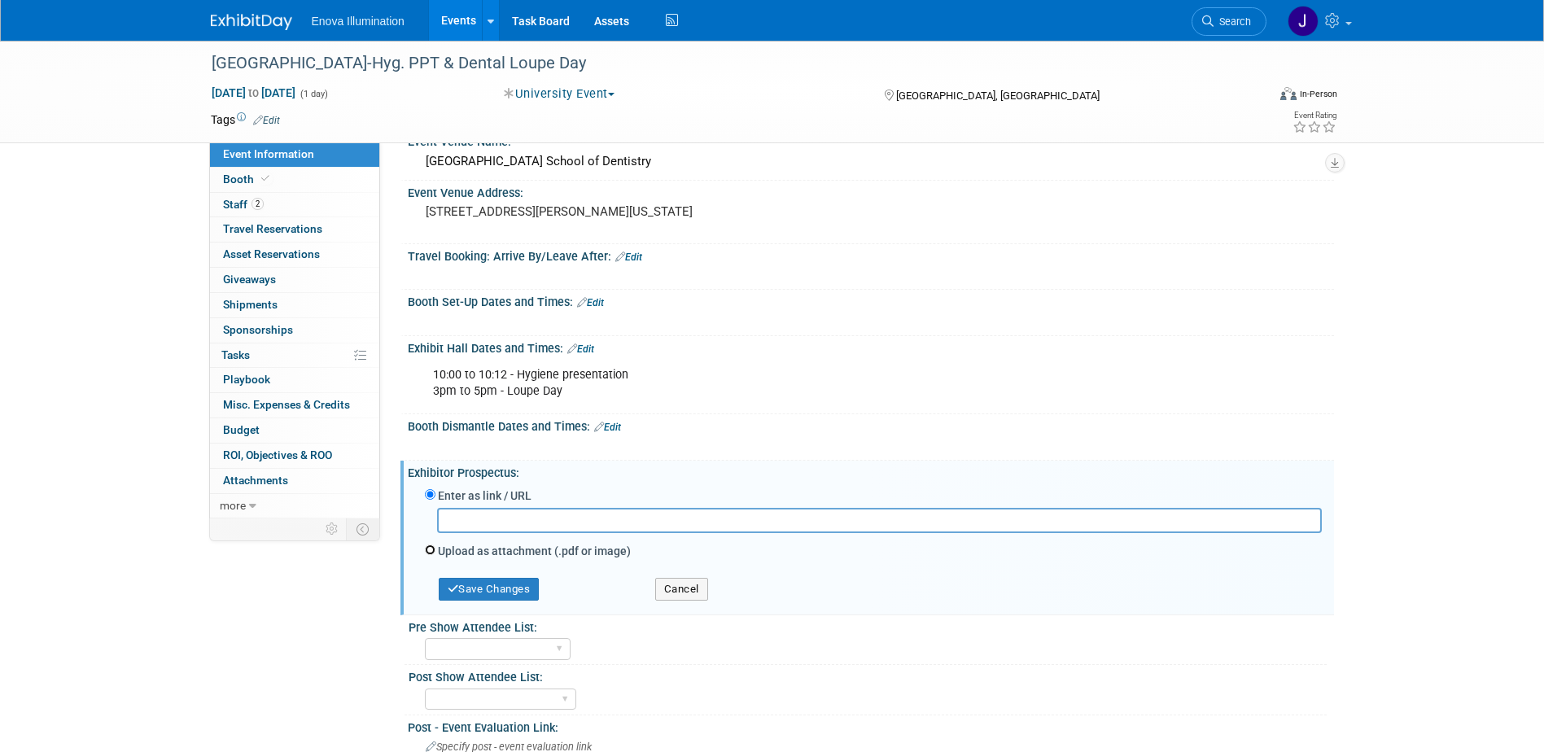
click at [431, 548] on input "Upload as attachment (.pdf or image)" at bounding box center [430, 549] width 11 height 11
radio input "true"
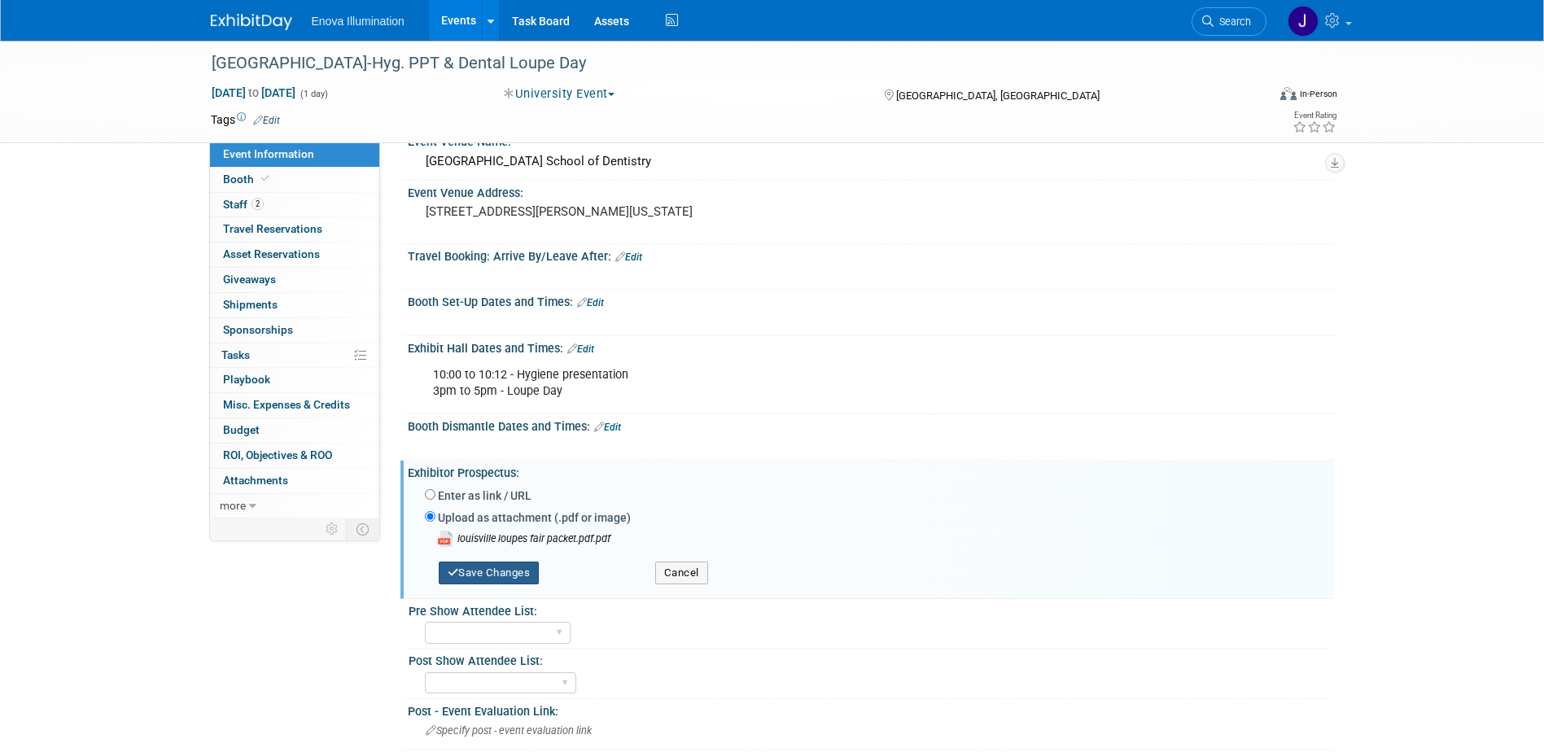
click at [503, 570] on button "Save Changes" at bounding box center [489, 573] width 101 height 23
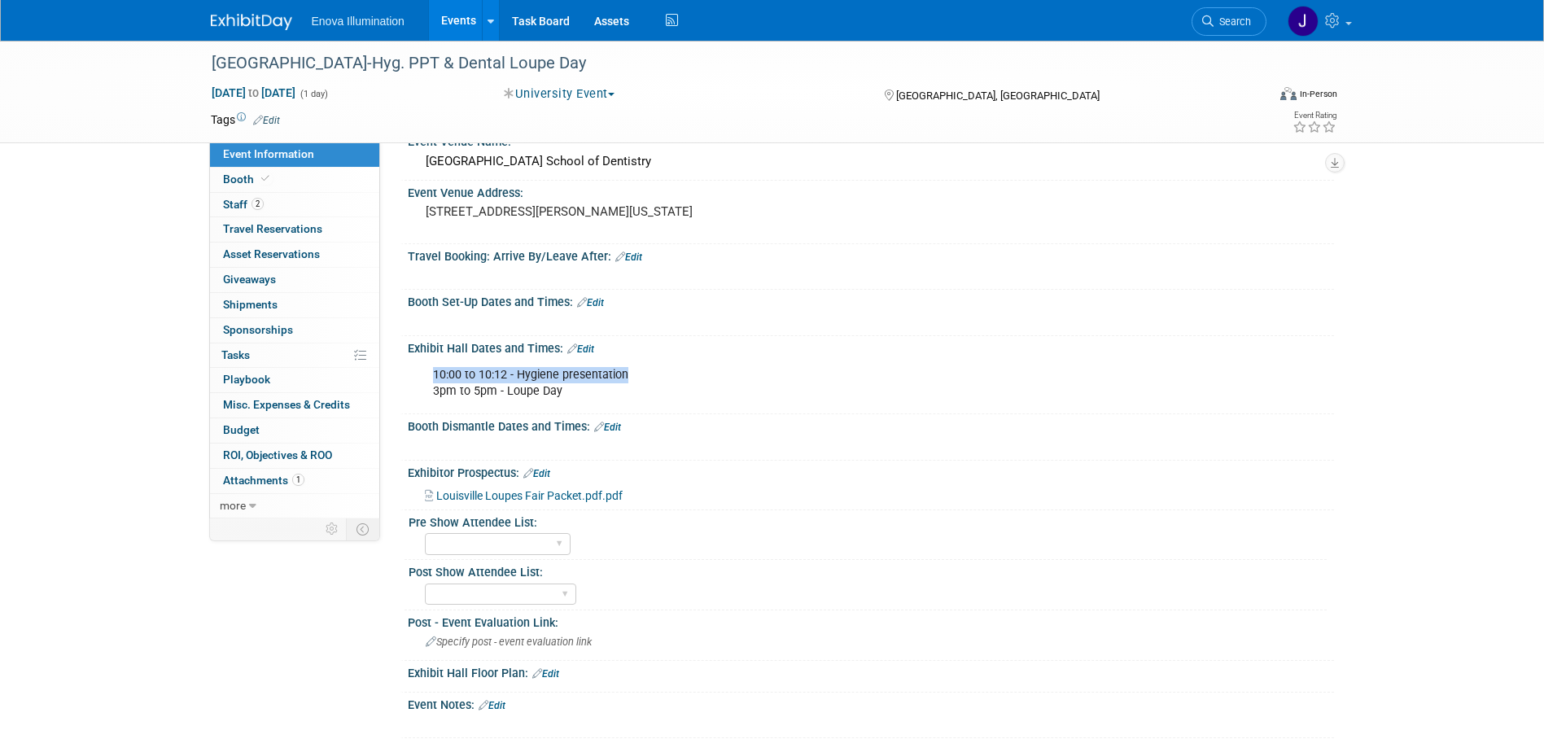
drag, startPoint x: 433, startPoint y: 369, endPoint x: 647, endPoint y: 377, distance: 214.2
click at [647, 377] on div "10:00 to 10:12 - Hygiene presentation 3pm to 5pm - Loupe Day" at bounding box center [788, 383] width 733 height 49
drag, startPoint x: 647, startPoint y: 377, endPoint x: 617, endPoint y: 377, distance: 30.1
copy div "10:00 to 10:12 - Hygiene presentation"
drag, startPoint x: 1248, startPoint y: 12, endPoint x: 1243, endPoint y: 19, distance: 8.7
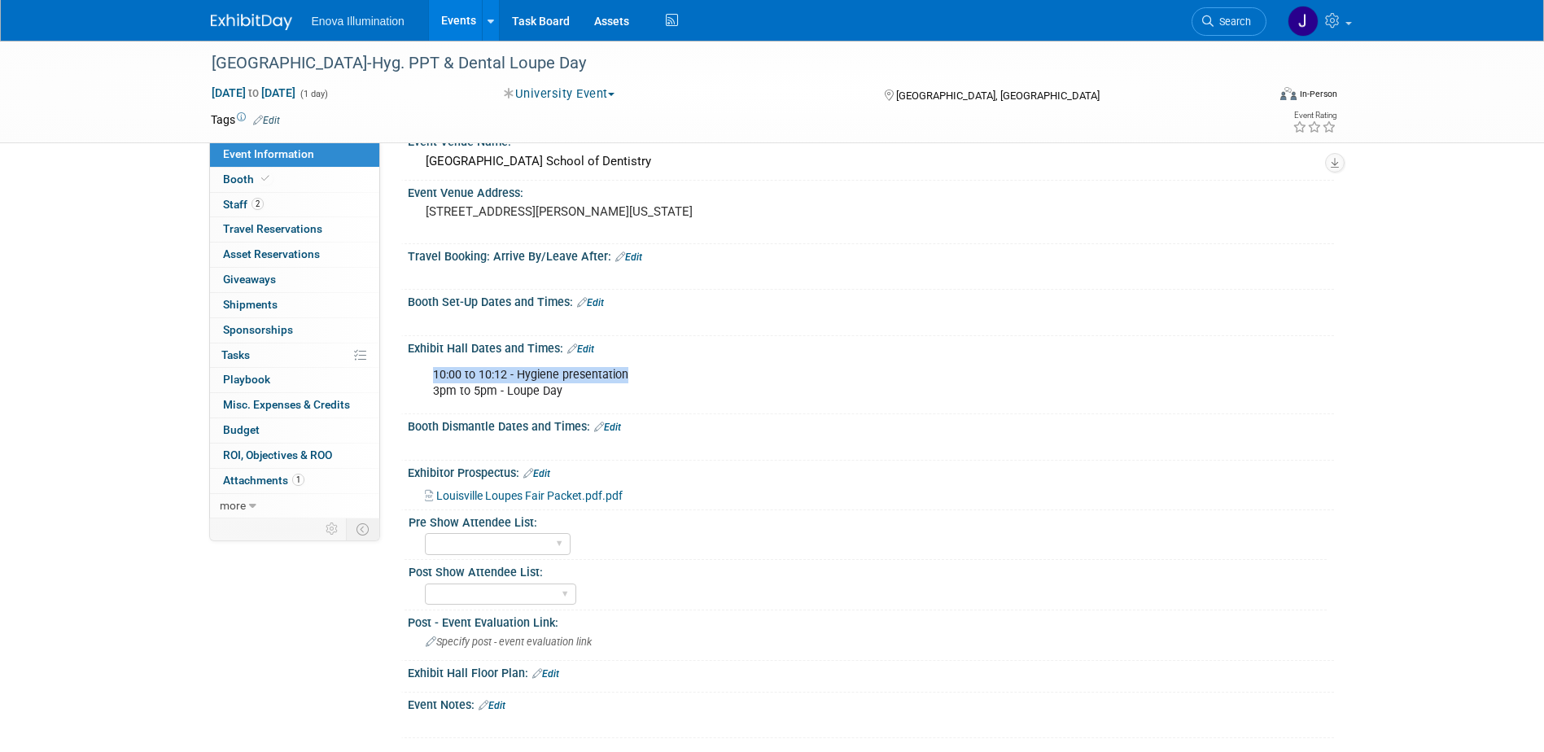
click at [1248, 12] on link "Search" at bounding box center [1228, 21] width 75 height 28
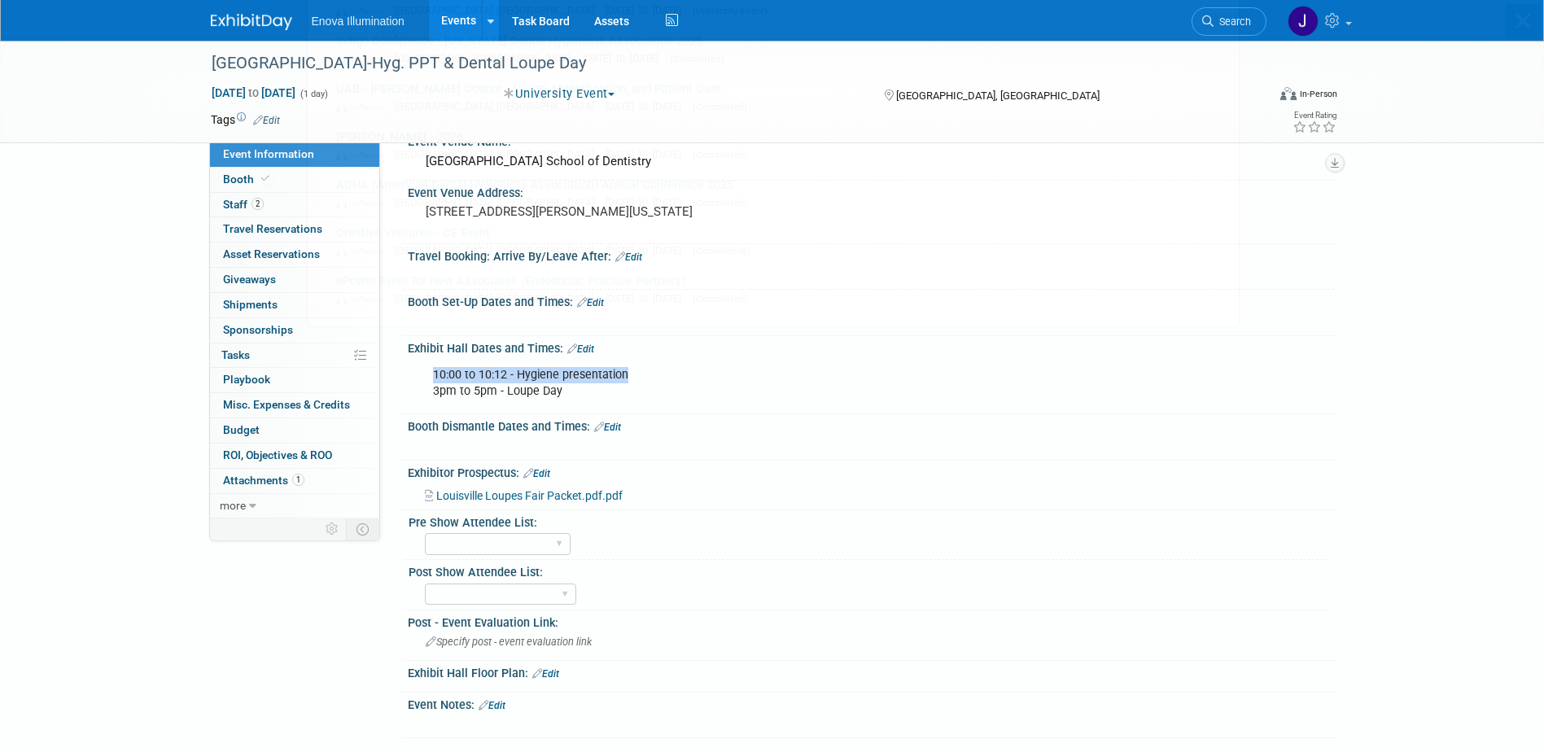
scroll to position [0, 0]
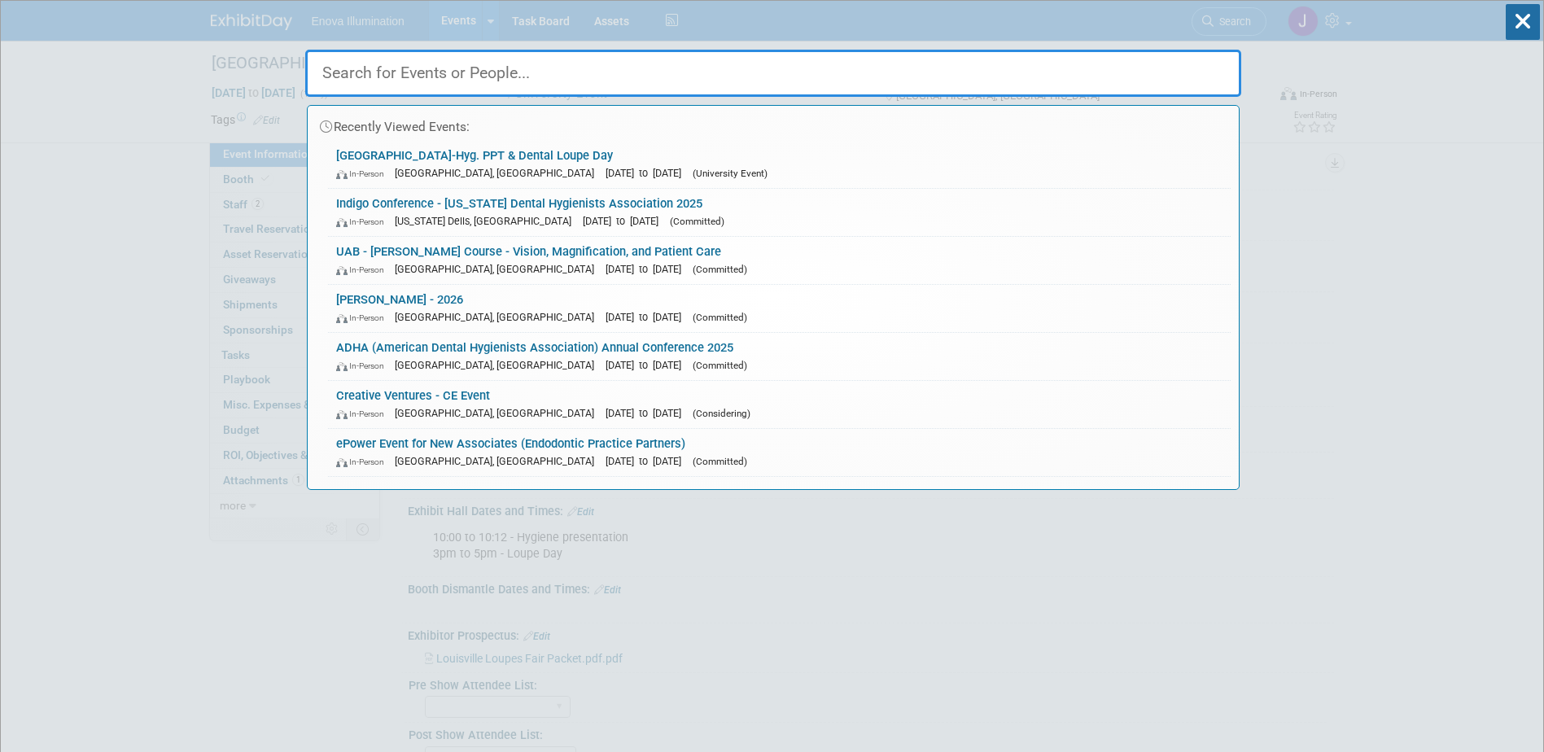
click at [1200, 55] on input "text" at bounding box center [773, 73] width 936 height 47
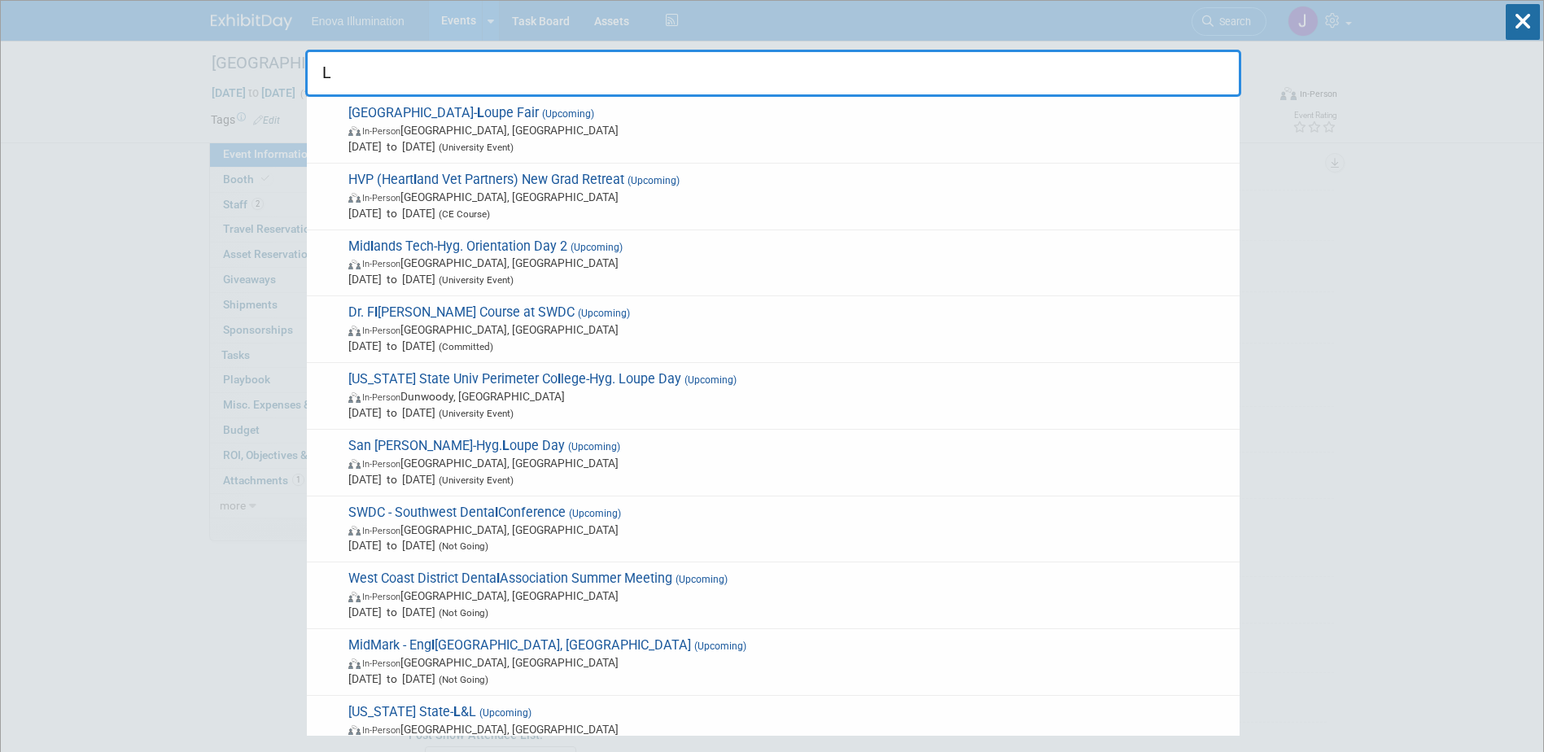
type input "L"
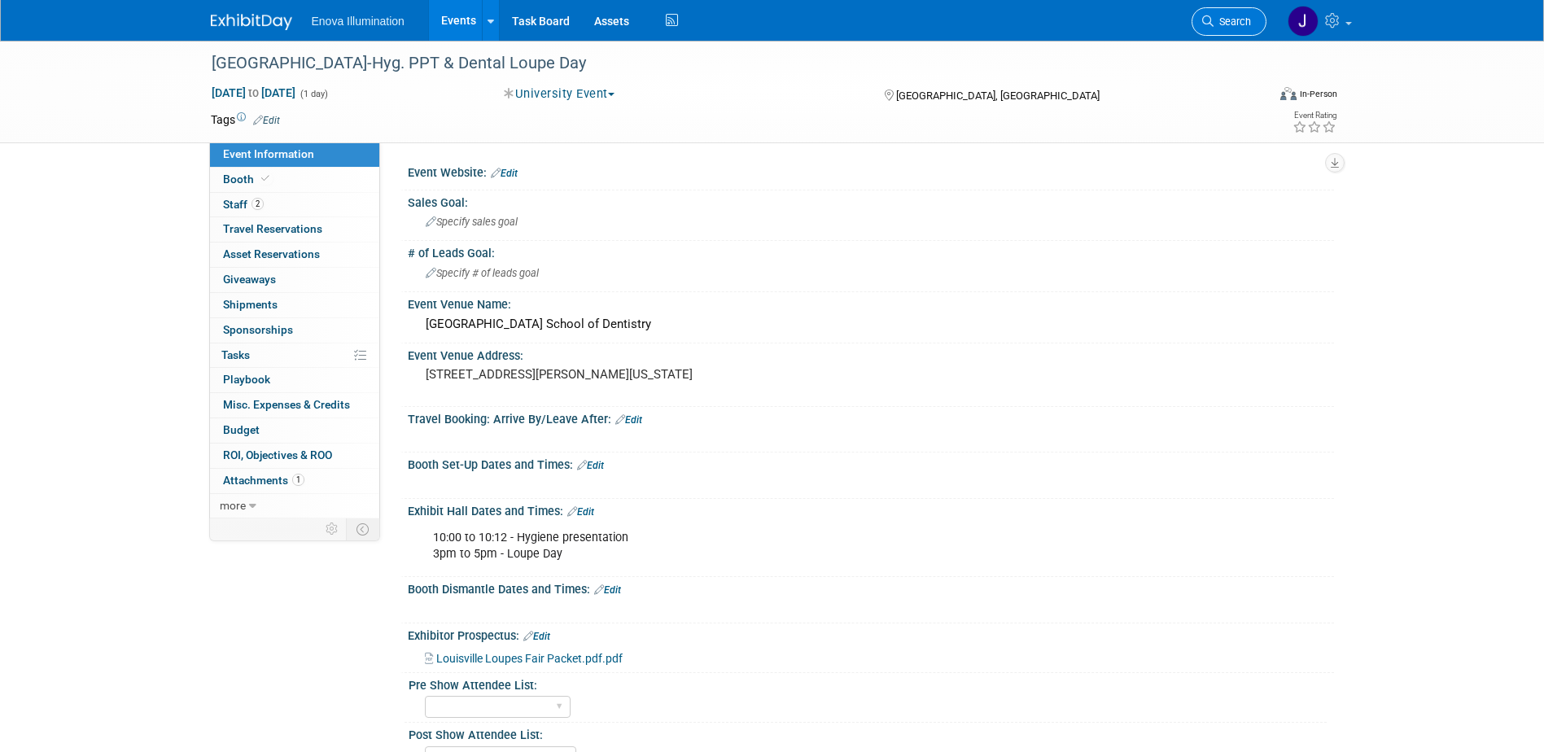
click at [1226, 17] on span "Search" at bounding box center [1231, 21] width 37 height 12
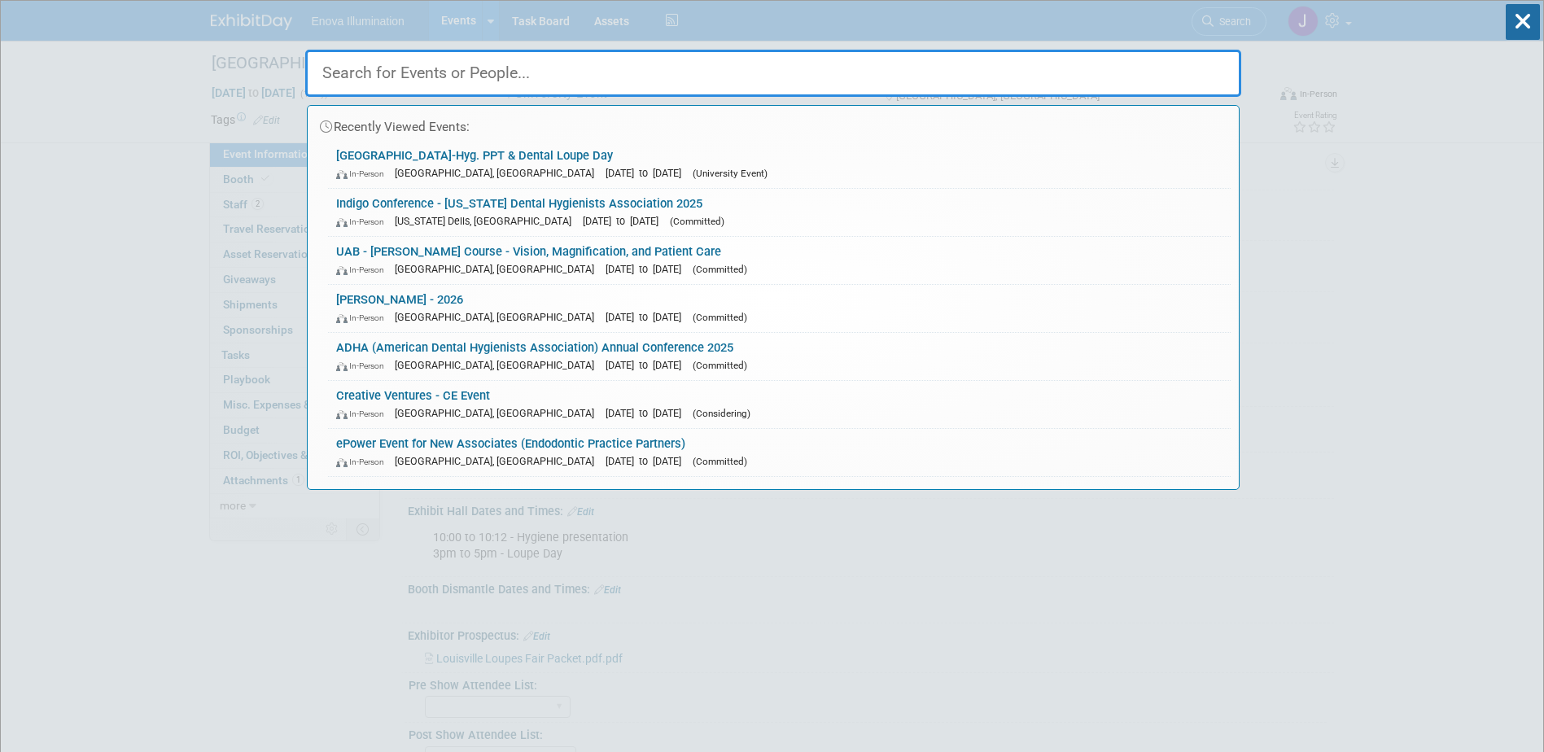
click at [1166, 62] on input "text" at bounding box center [773, 73] width 936 height 47
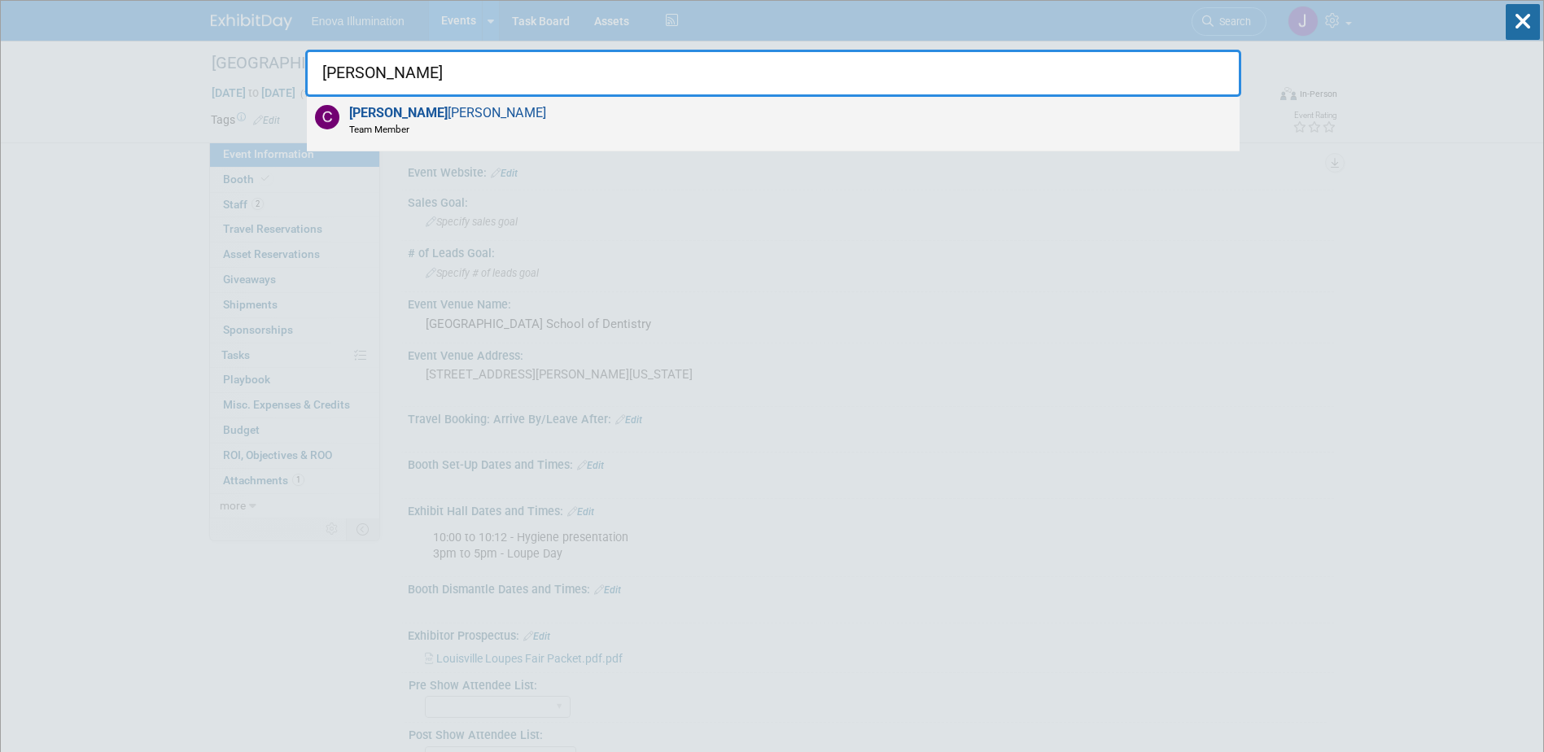
type input "colin"
click at [371, 117] on strong "Colin" at bounding box center [398, 112] width 98 height 15
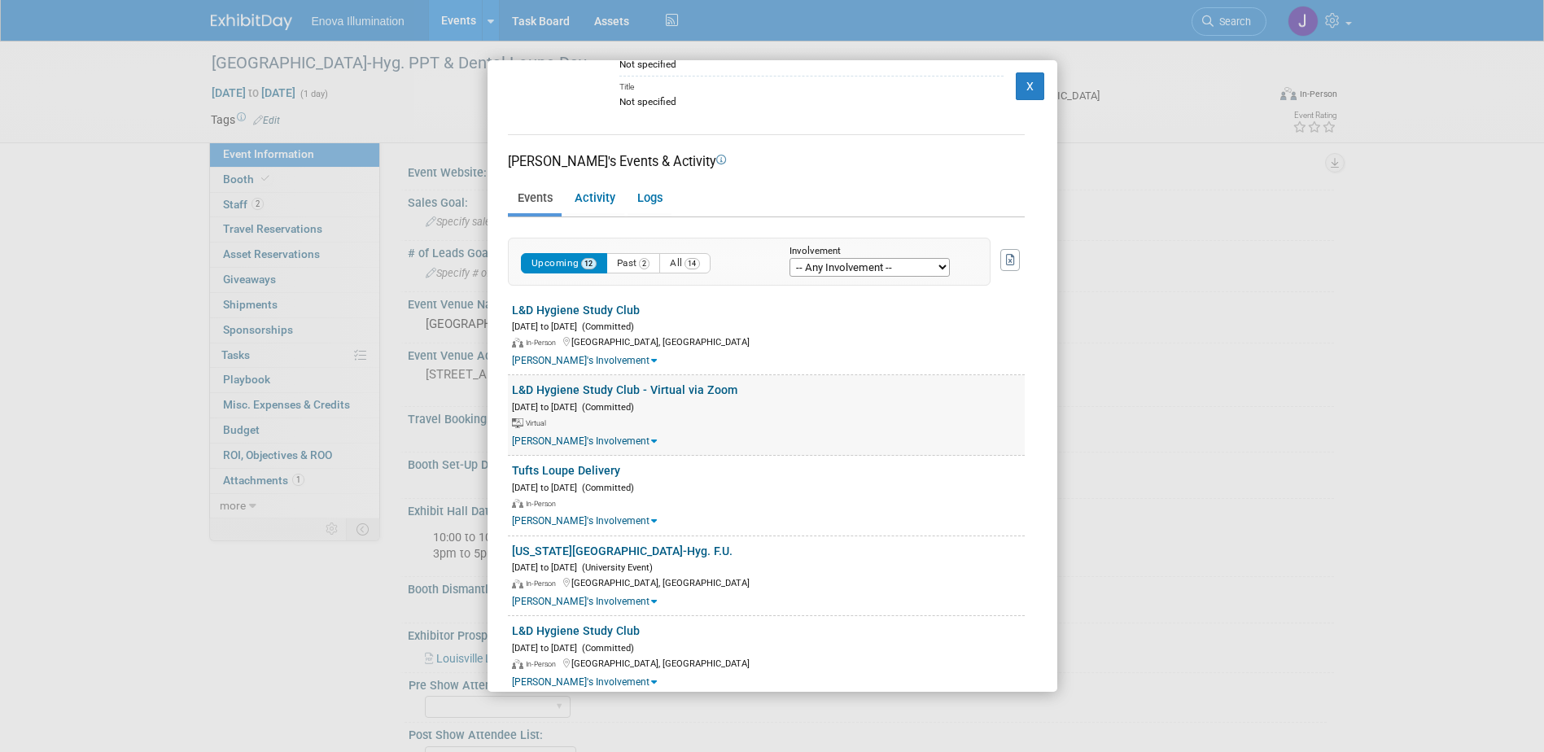
scroll to position [244, 0]
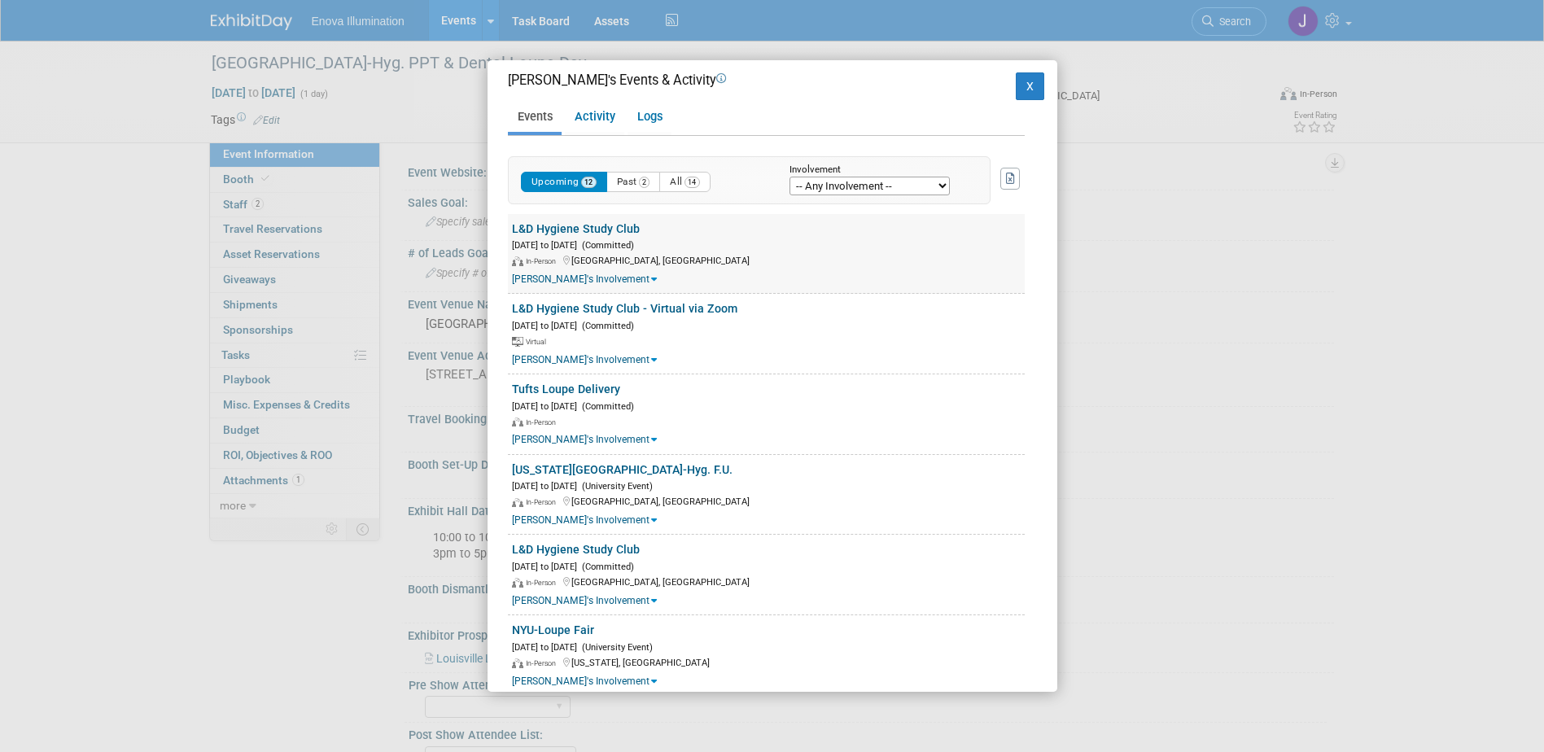
click at [576, 262] on div "In-Person North Andover, MA" at bounding box center [768, 259] width 513 height 15
click at [578, 247] on div "Sep 18, 2025 to Sep 18, 2025 (Committed)" at bounding box center [768, 244] width 513 height 15
click at [1019, 90] on button "X" at bounding box center [1030, 86] width 29 height 28
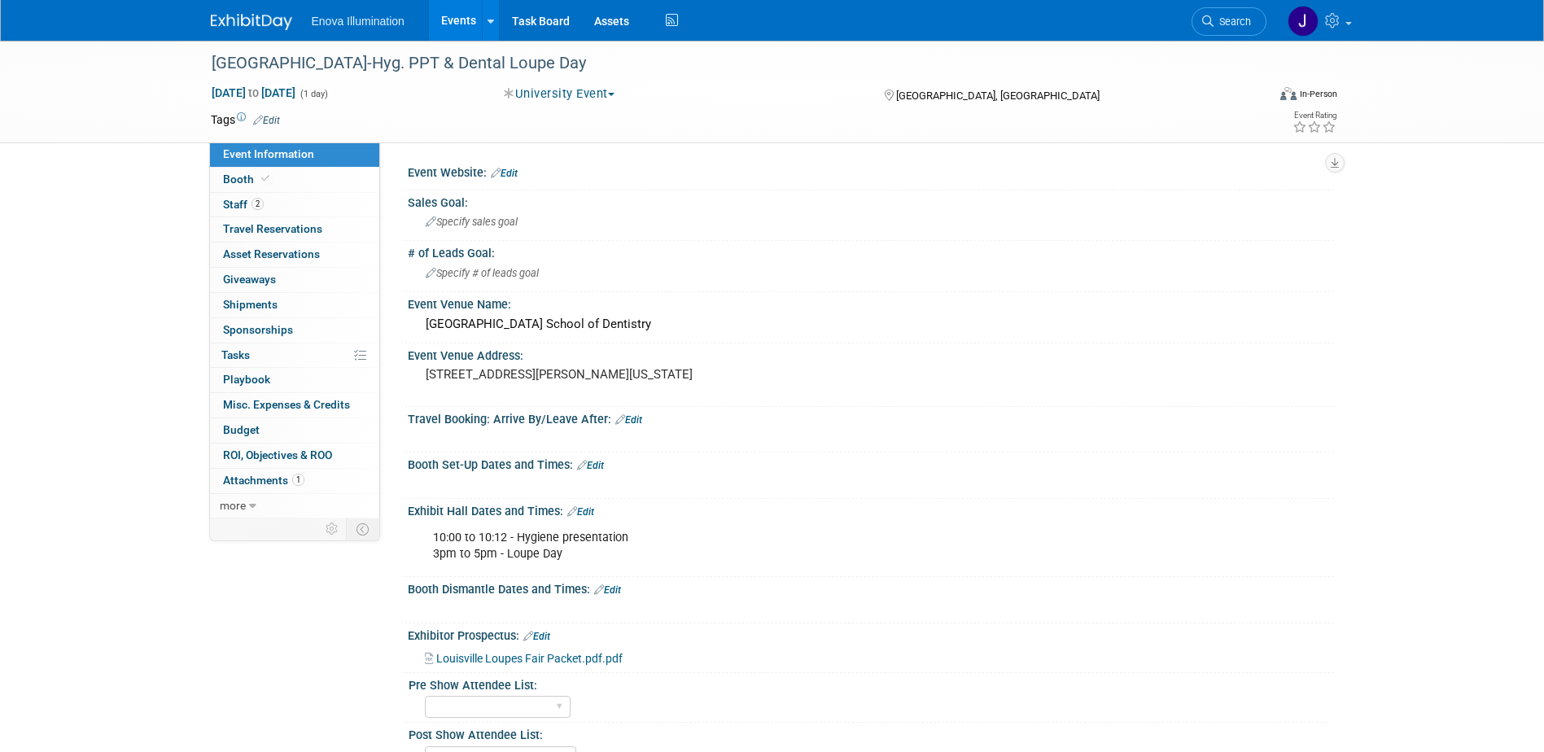
click at [232, 19] on img at bounding box center [251, 22] width 81 height 16
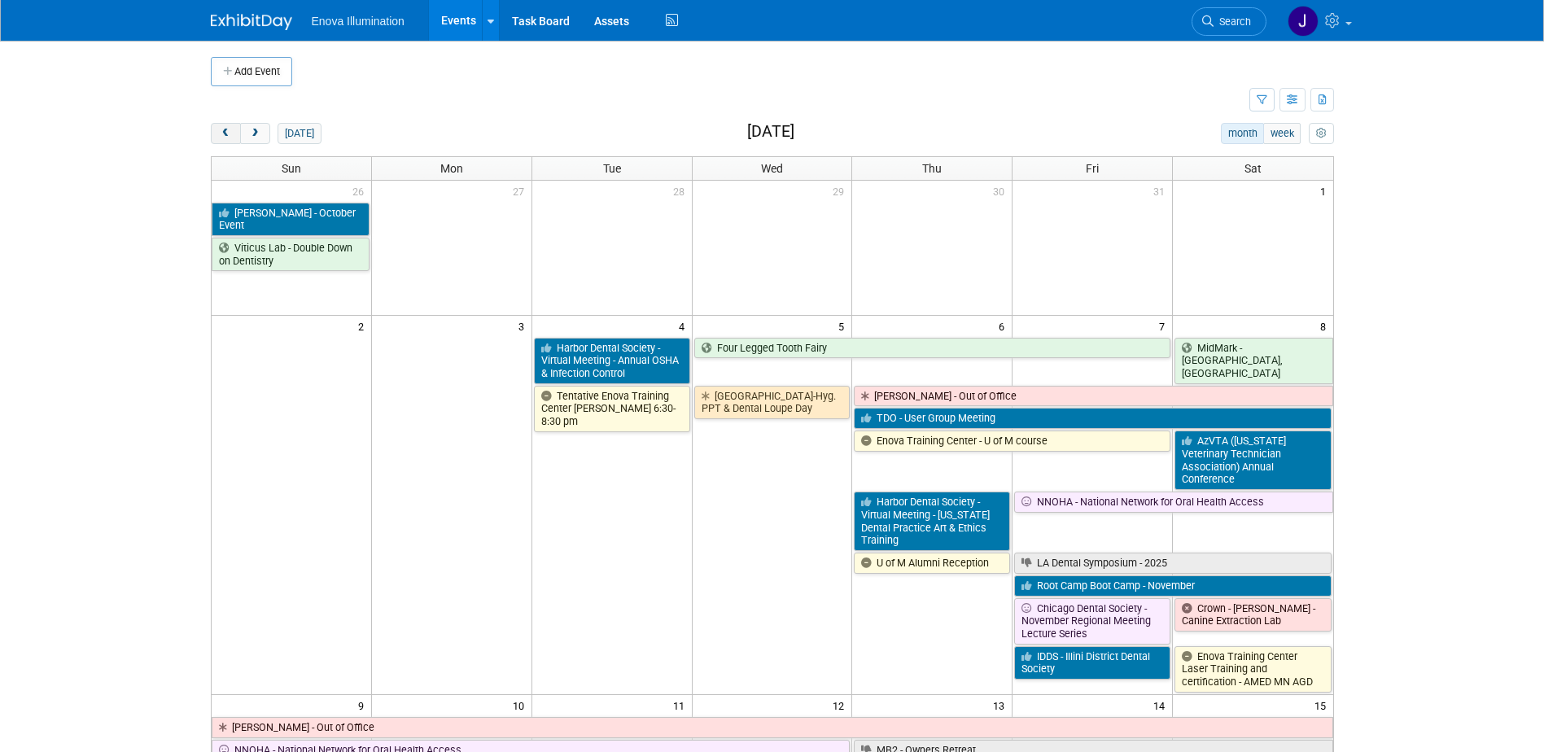
click at [232, 126] on button "prev" at bounding box center [226, 133] width 30 height 21
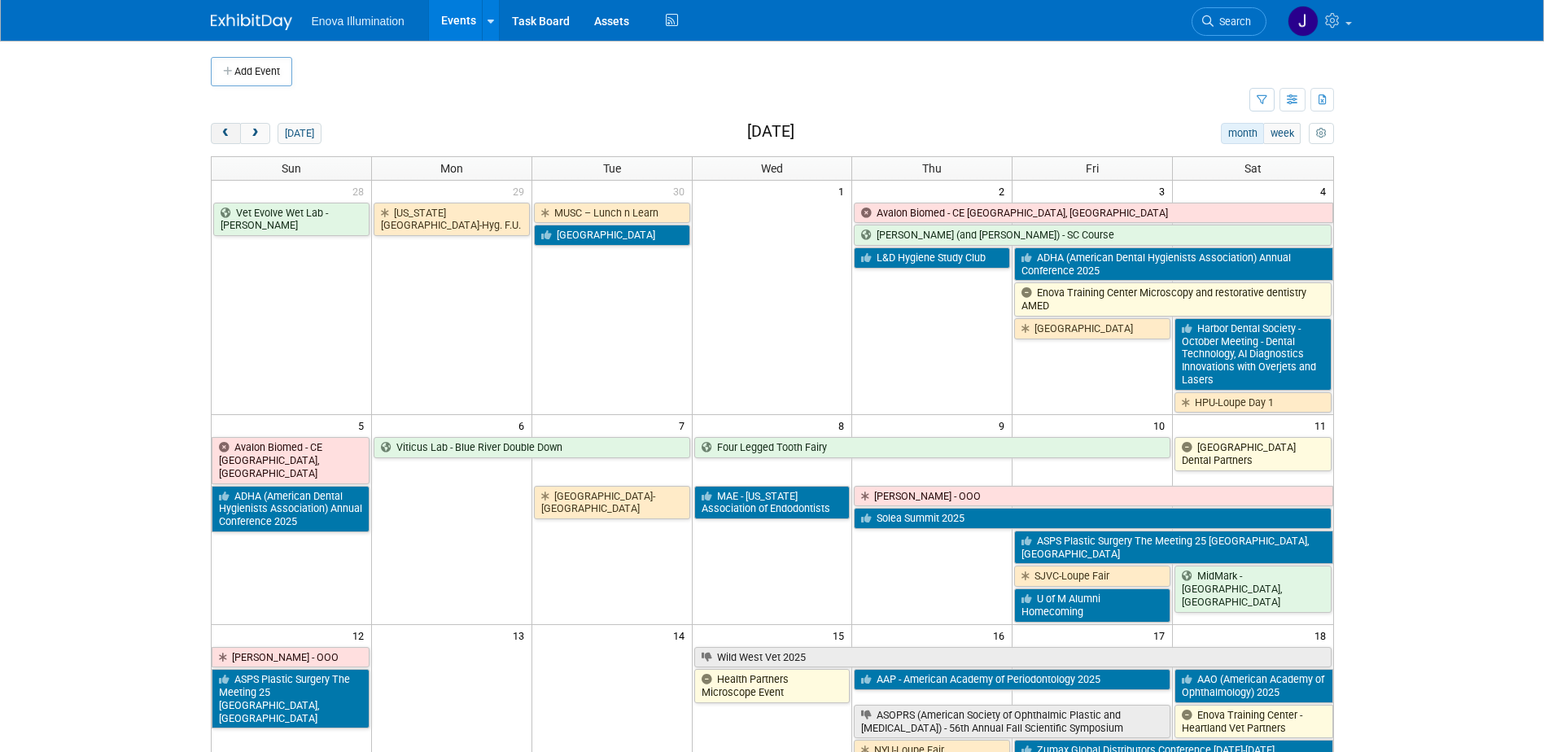
click at [232, 126] on button "prev" at bounding box center [226, 133] width 30 height 21
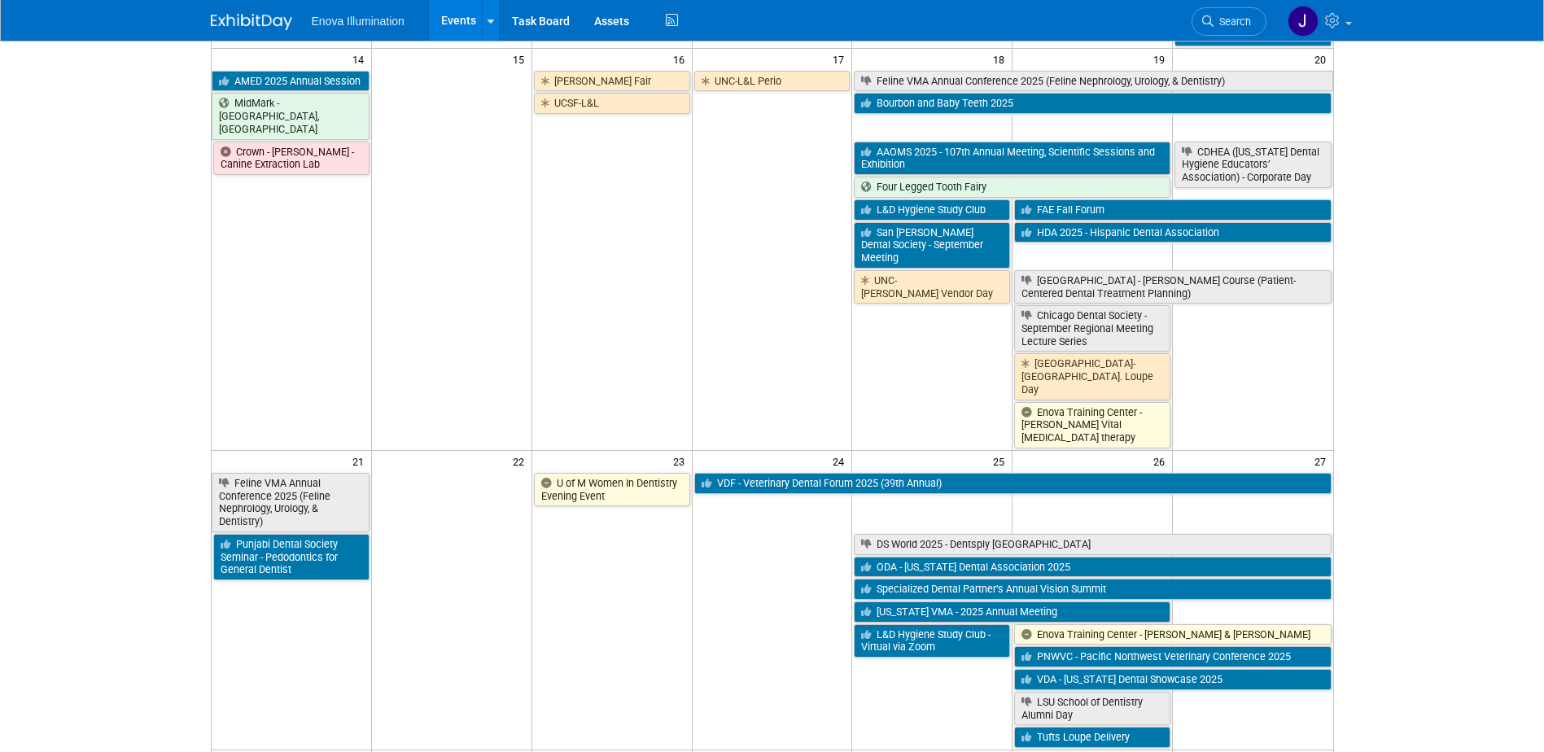
scroll to position [814, 0]
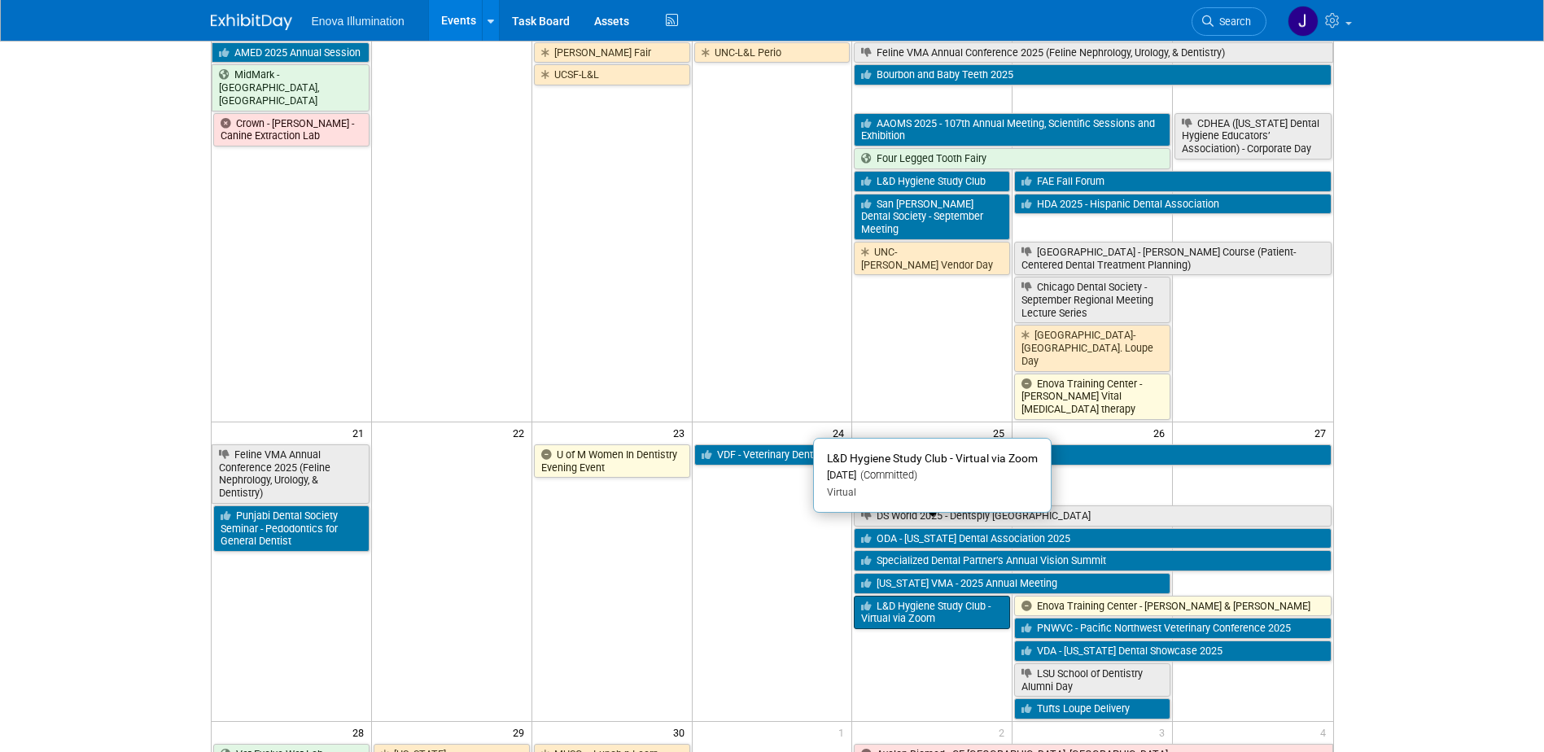
click at [898, 596] on link "L&D Hygiene Study Club - Virtual via Zoom" at bounding box center [932, 612] width 156 height 33
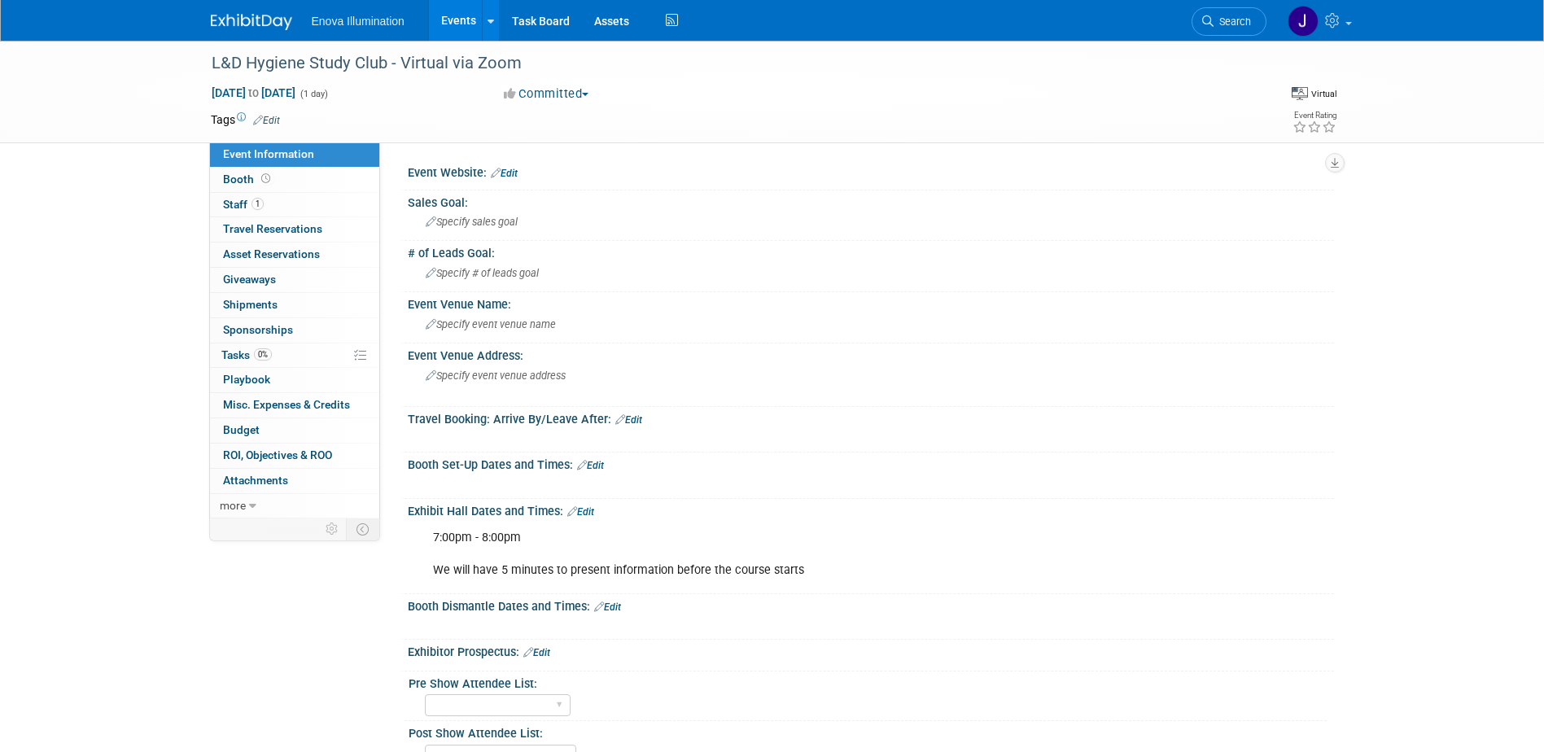
click at [238, 22] on img at bounding box center [251, 22] width 81 height 16
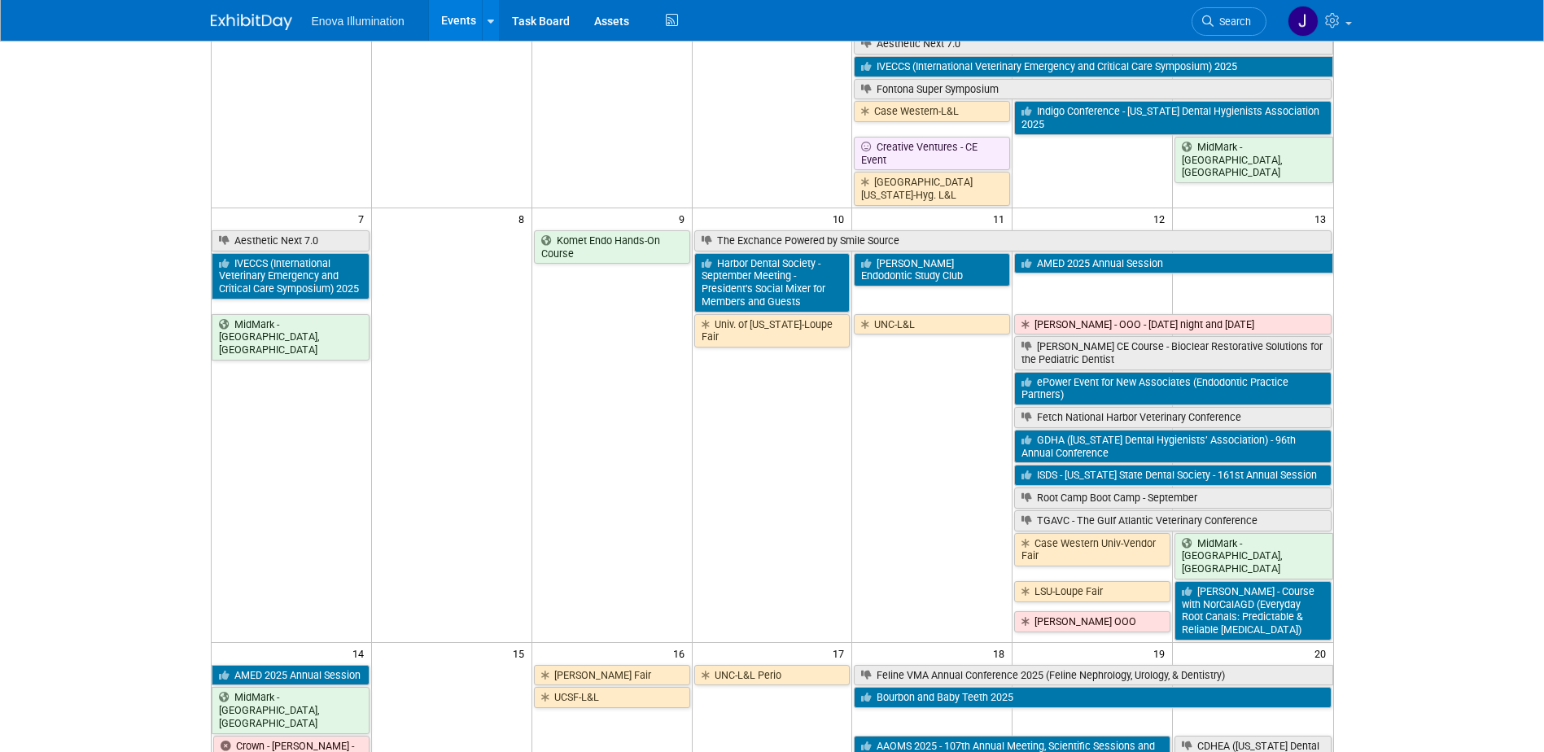
scroll to position [326, 0]
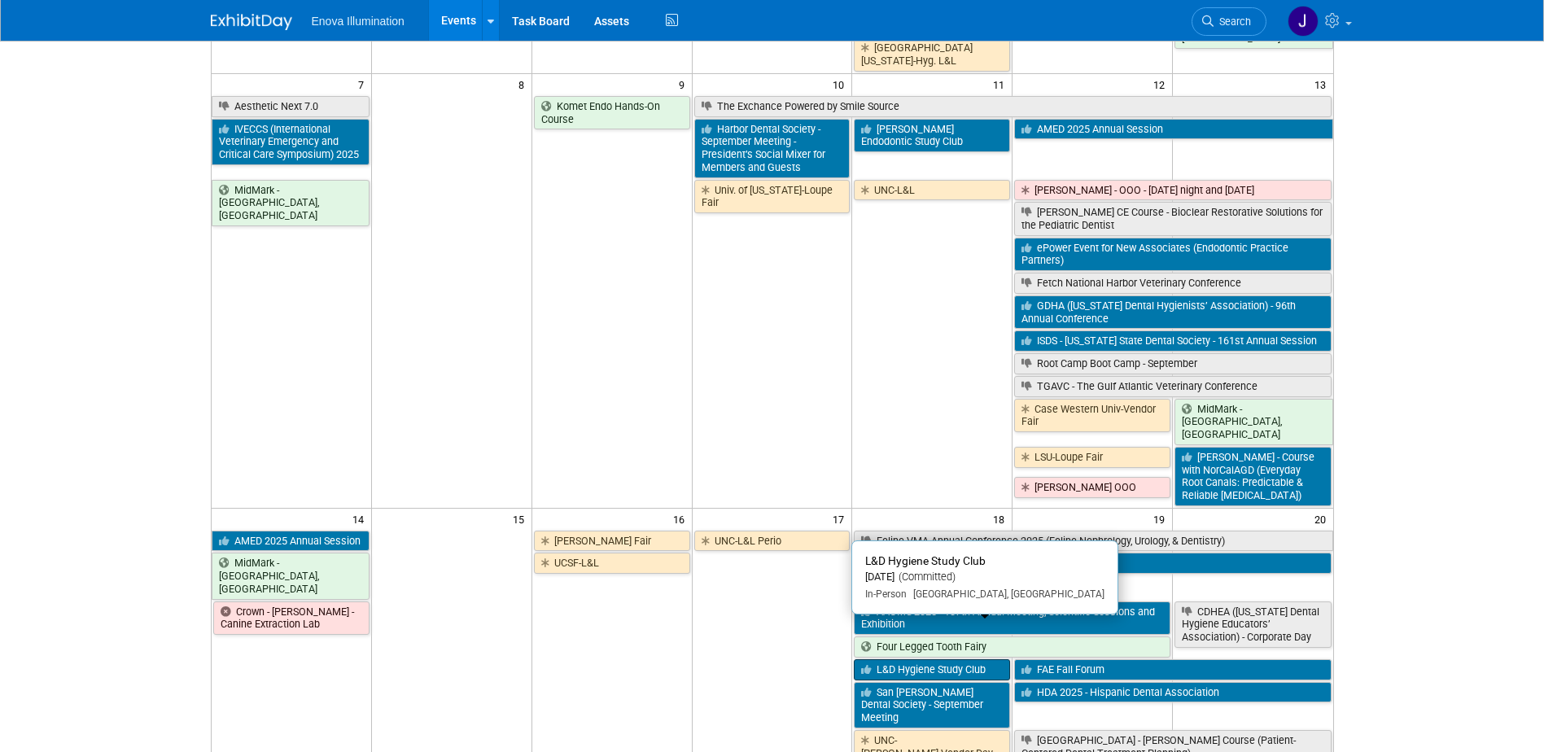
click at [904, 659] on link "L&D Hygiene Study Club" at bounding box center [932, 669] width 156 height 21
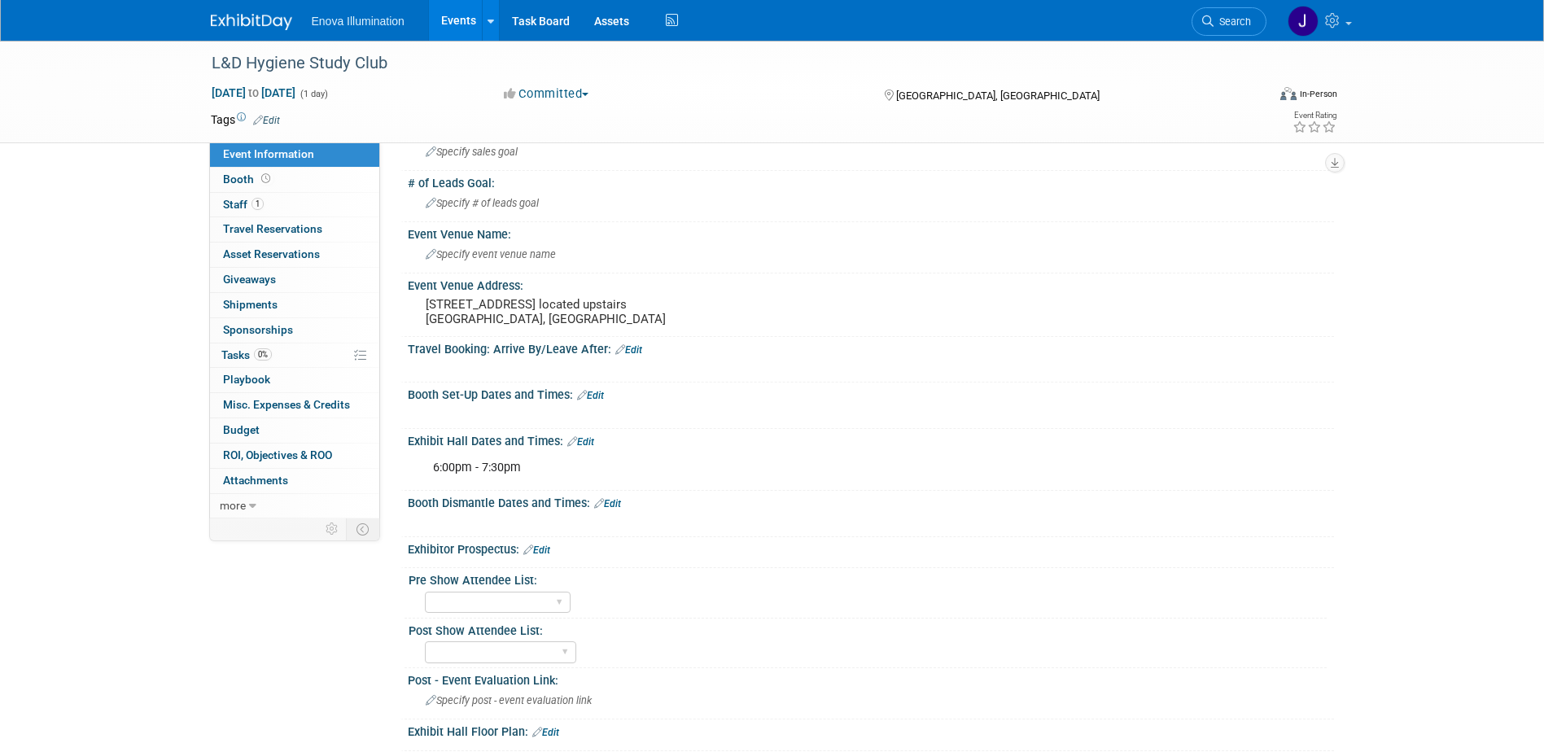
scroll to position [163, 0]
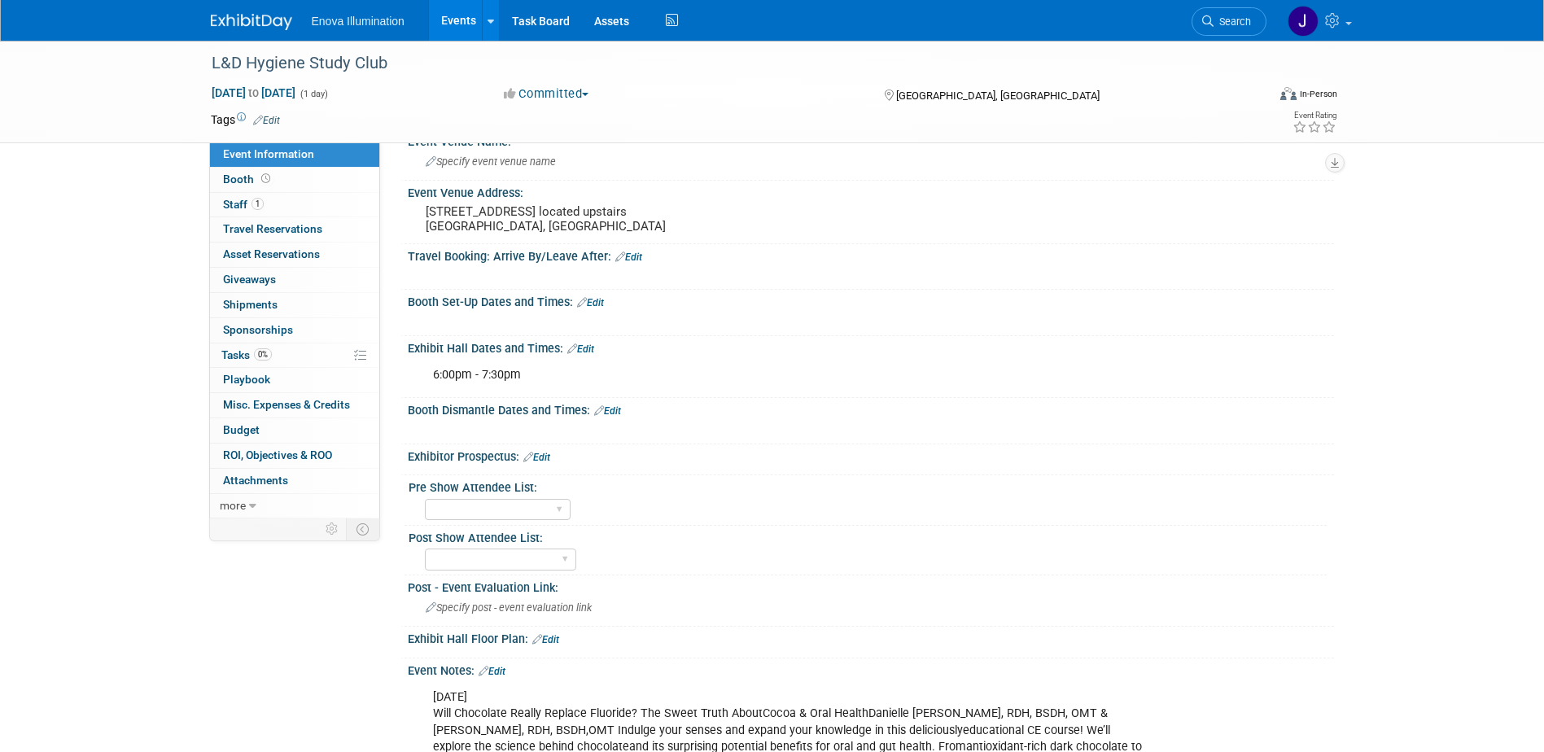
click at [549, 462] on link "Edit" at bounding box center [536, 457] width 27 height 11
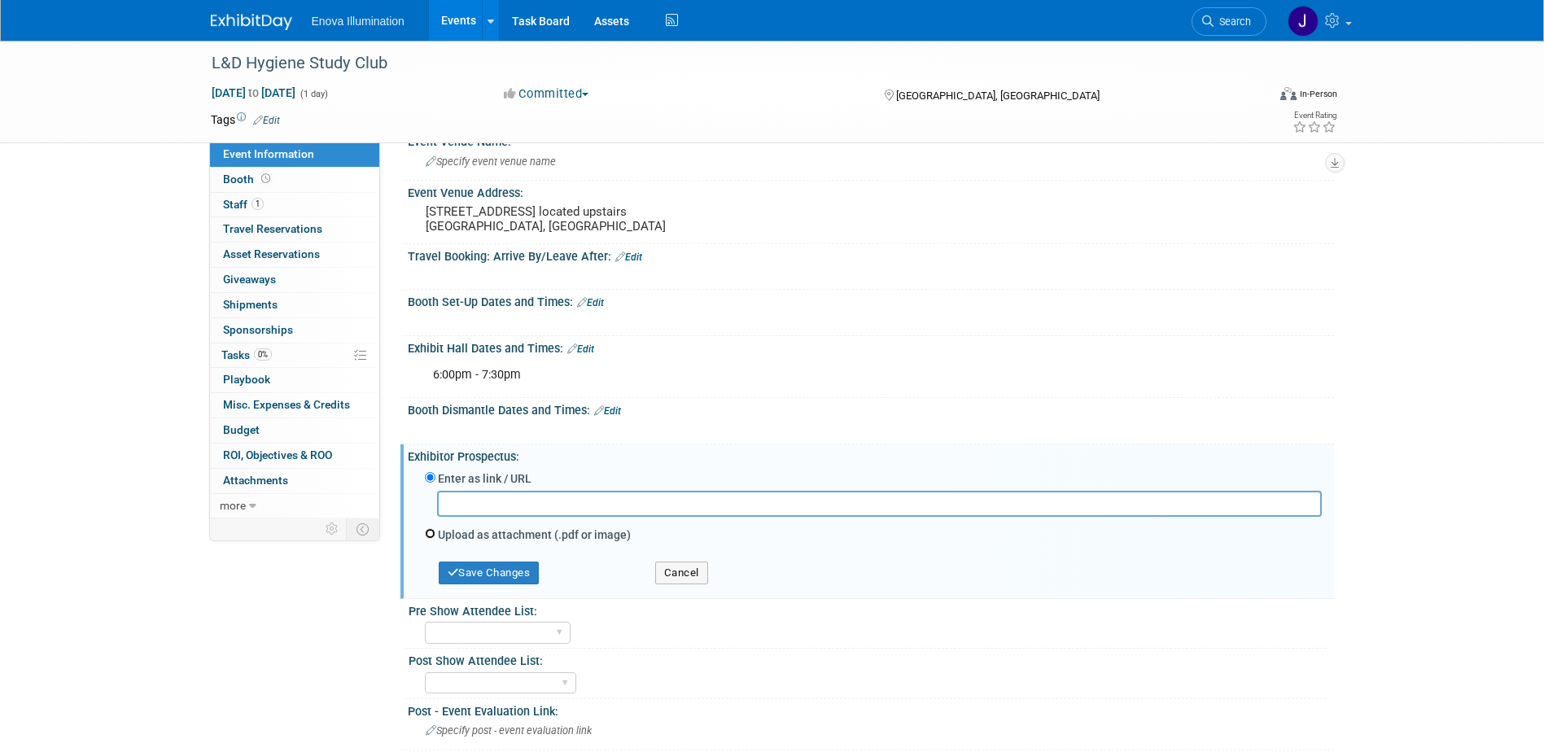
click at [427, 532] on input "Upload as attachment (.pdf or image)" at bounding box center [430, 533] width 11 height 11
radio input "true"
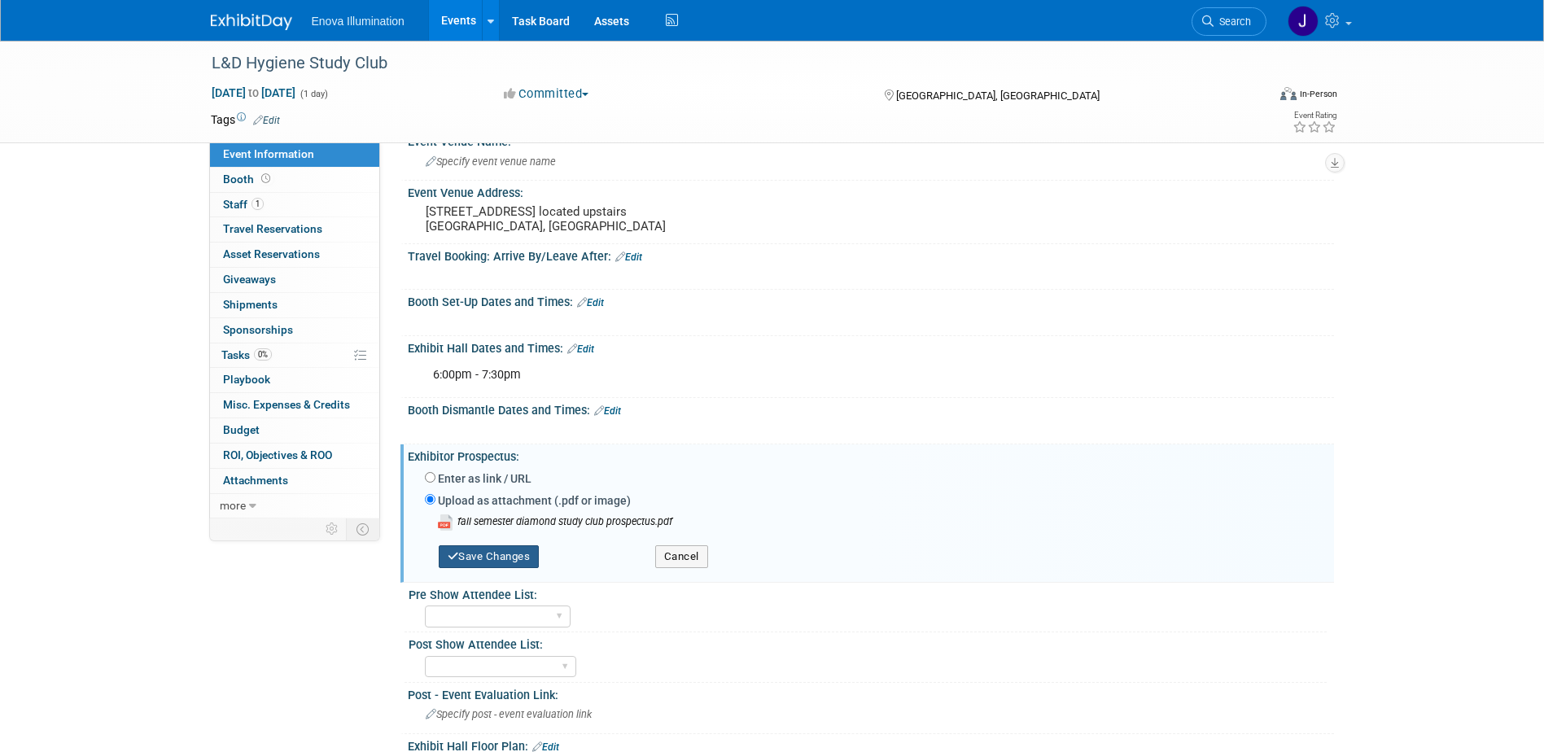
click at [501, 551] on button "Save Changes" at bounding box center [489, 556] width 101 height 23
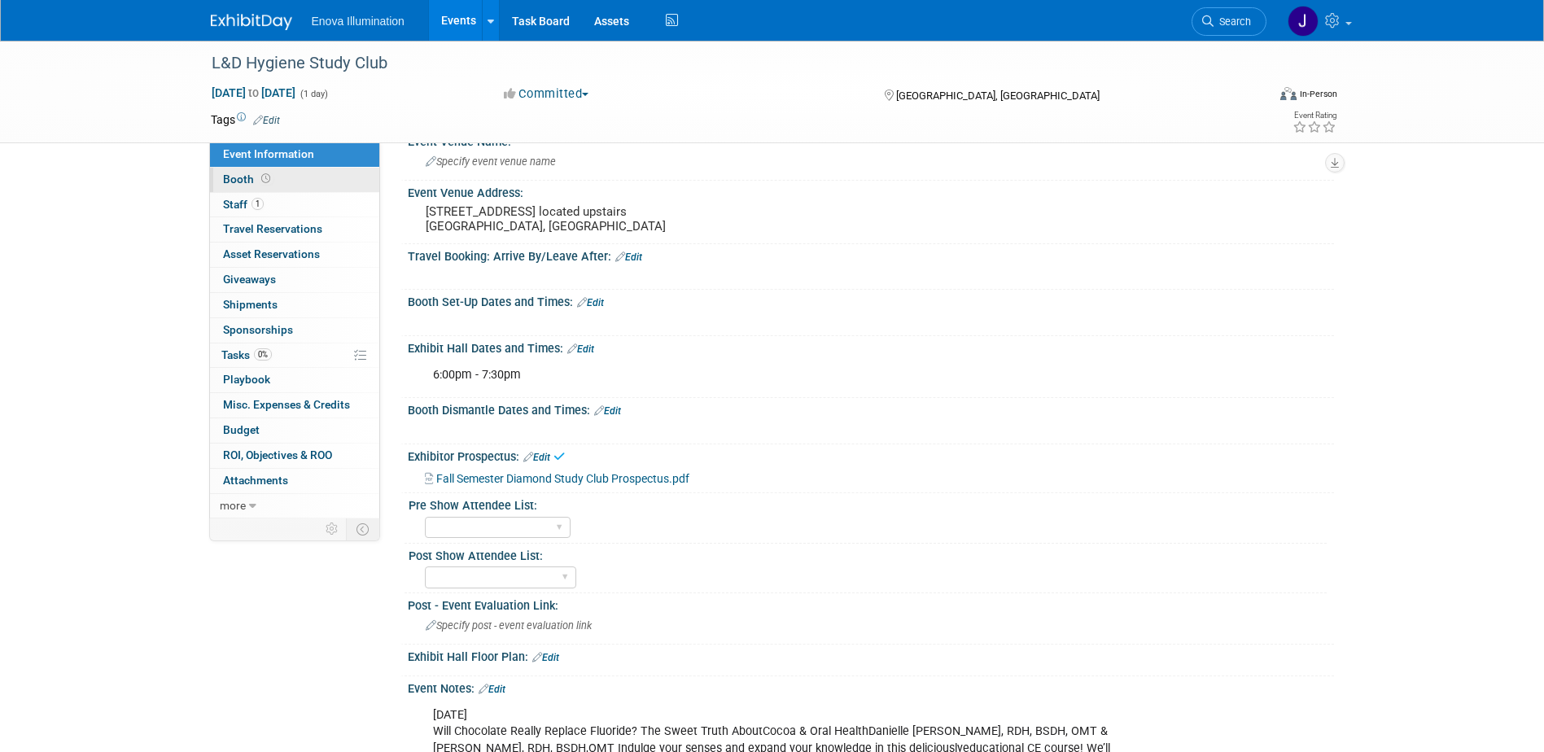
click at [348, 177] on link "Booth" at bounding box center [294, 180] width 169 height 24
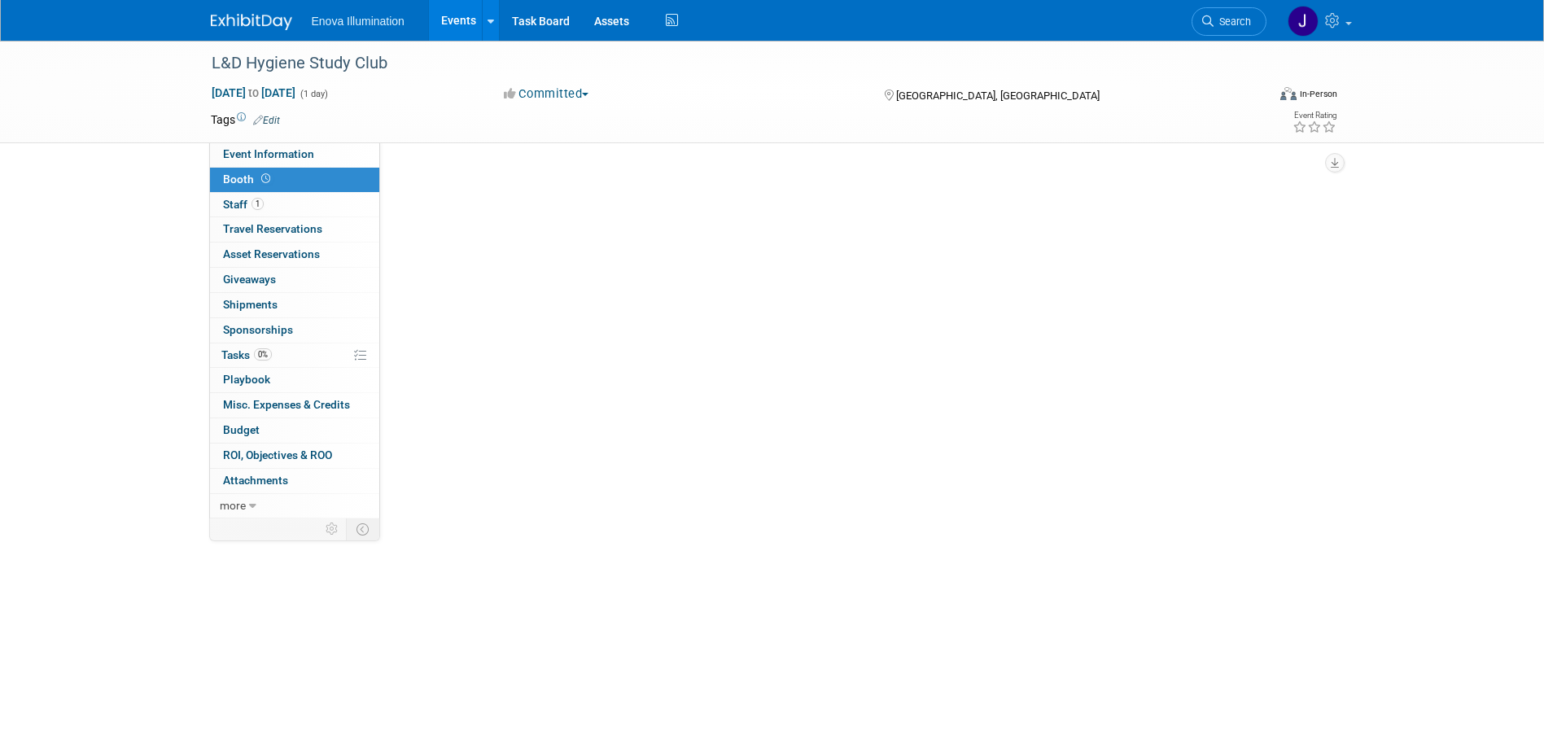
scroll to position [0, 0]
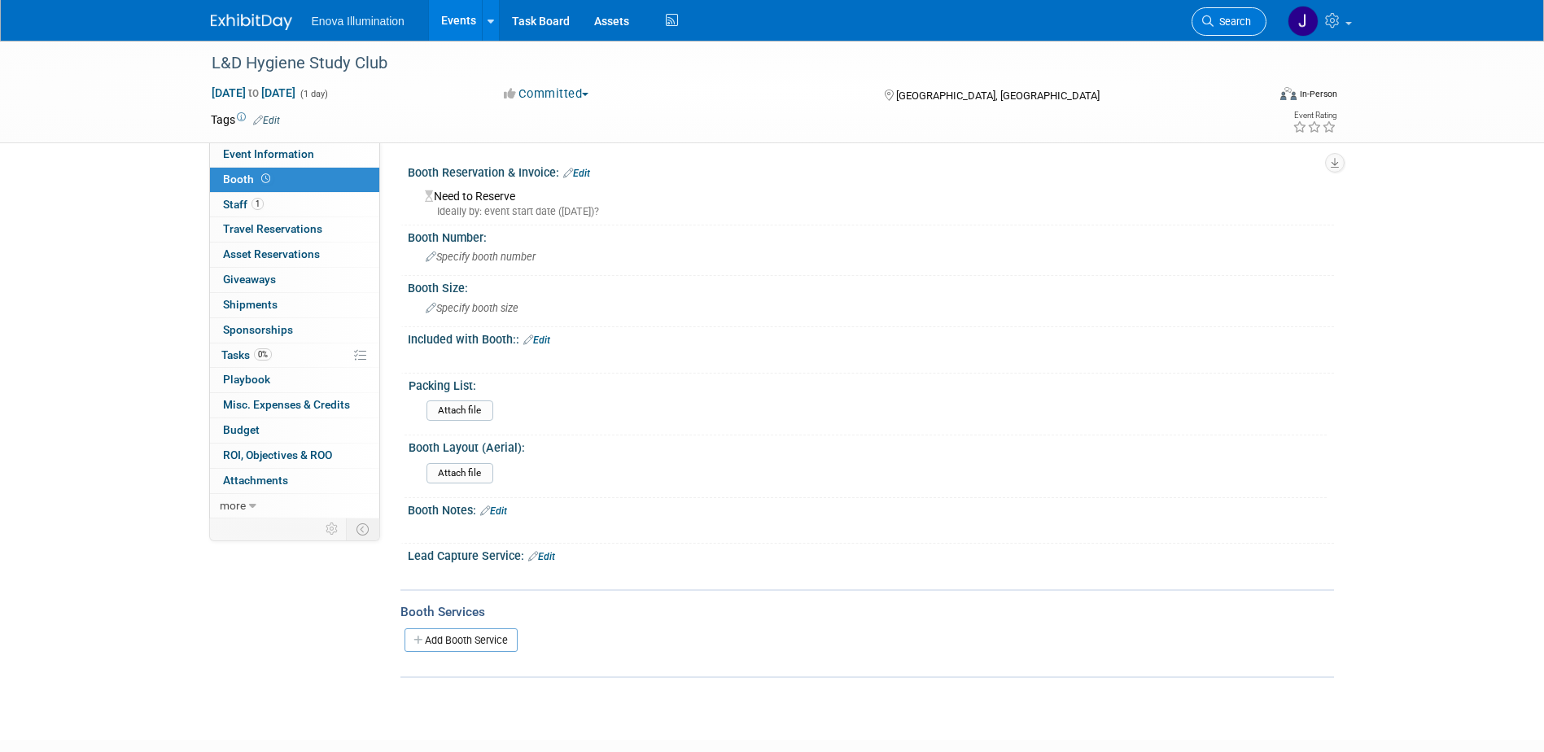
click at [1222, 22] on span "Search" at bounding box center [1231, 21] width 37 height 12
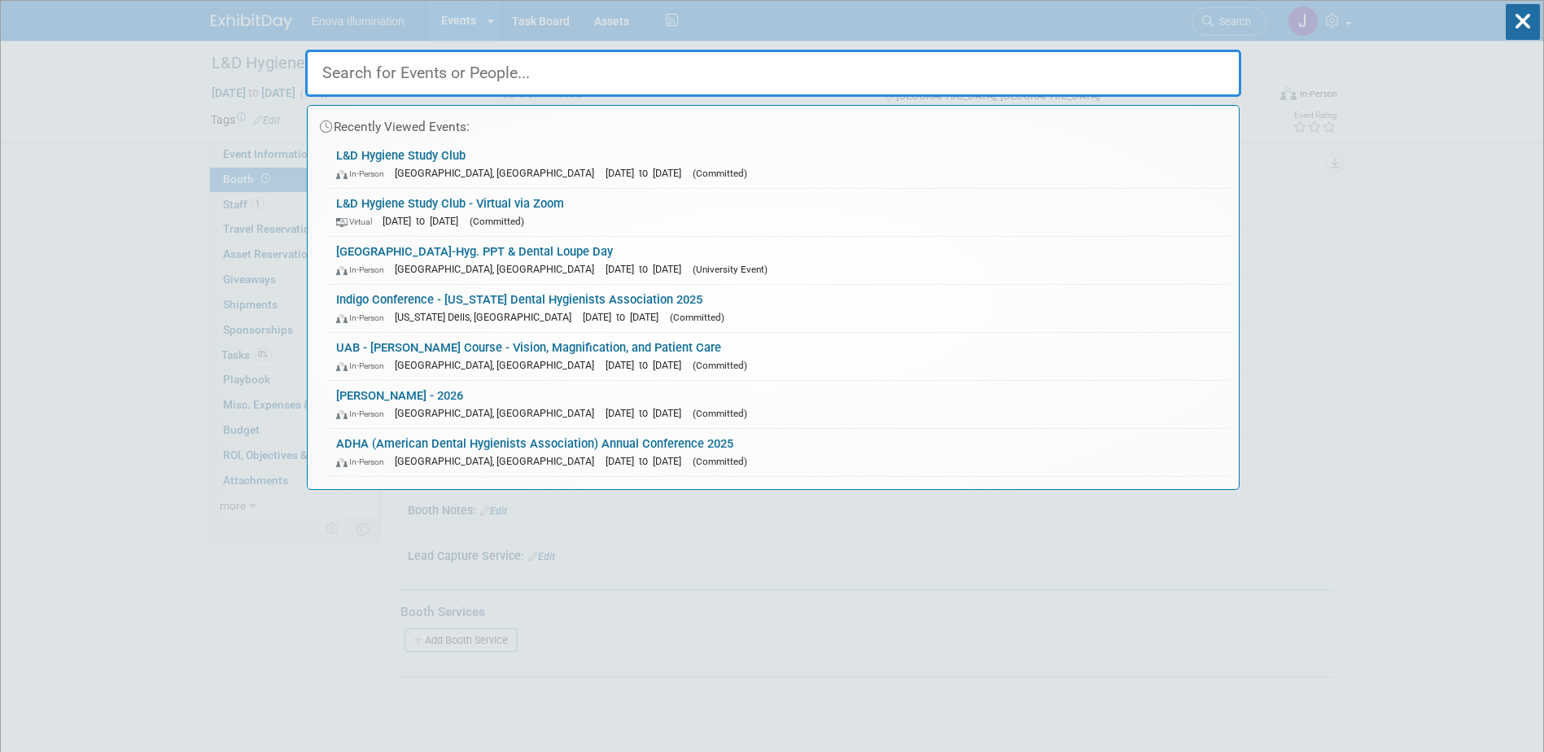
click at [1118, 64] on input "text" at bounding box center [773, 73] width 936 height 47
type input "G"
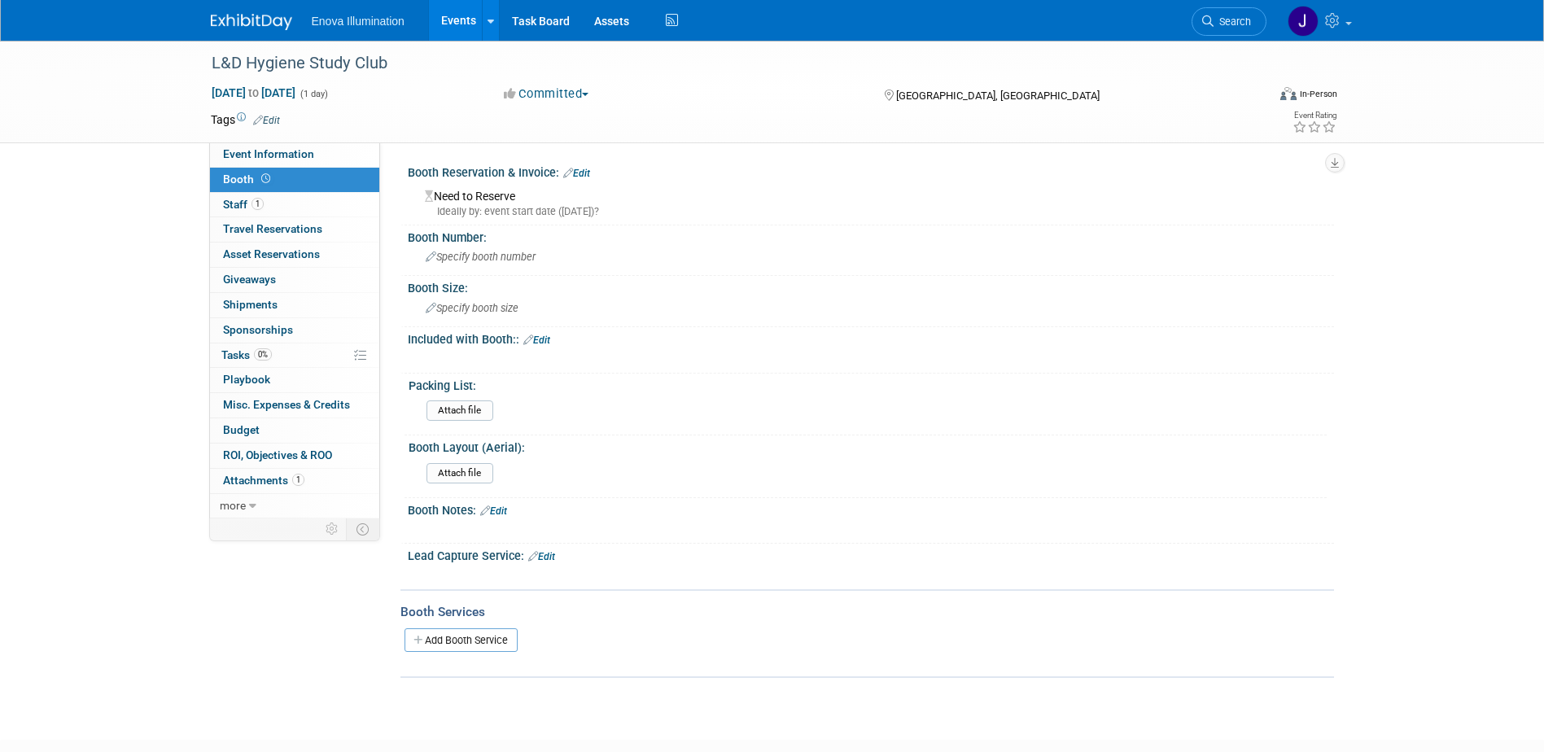
click at [234, 13] on link at bounding box center [261, 13] width 101 height 13
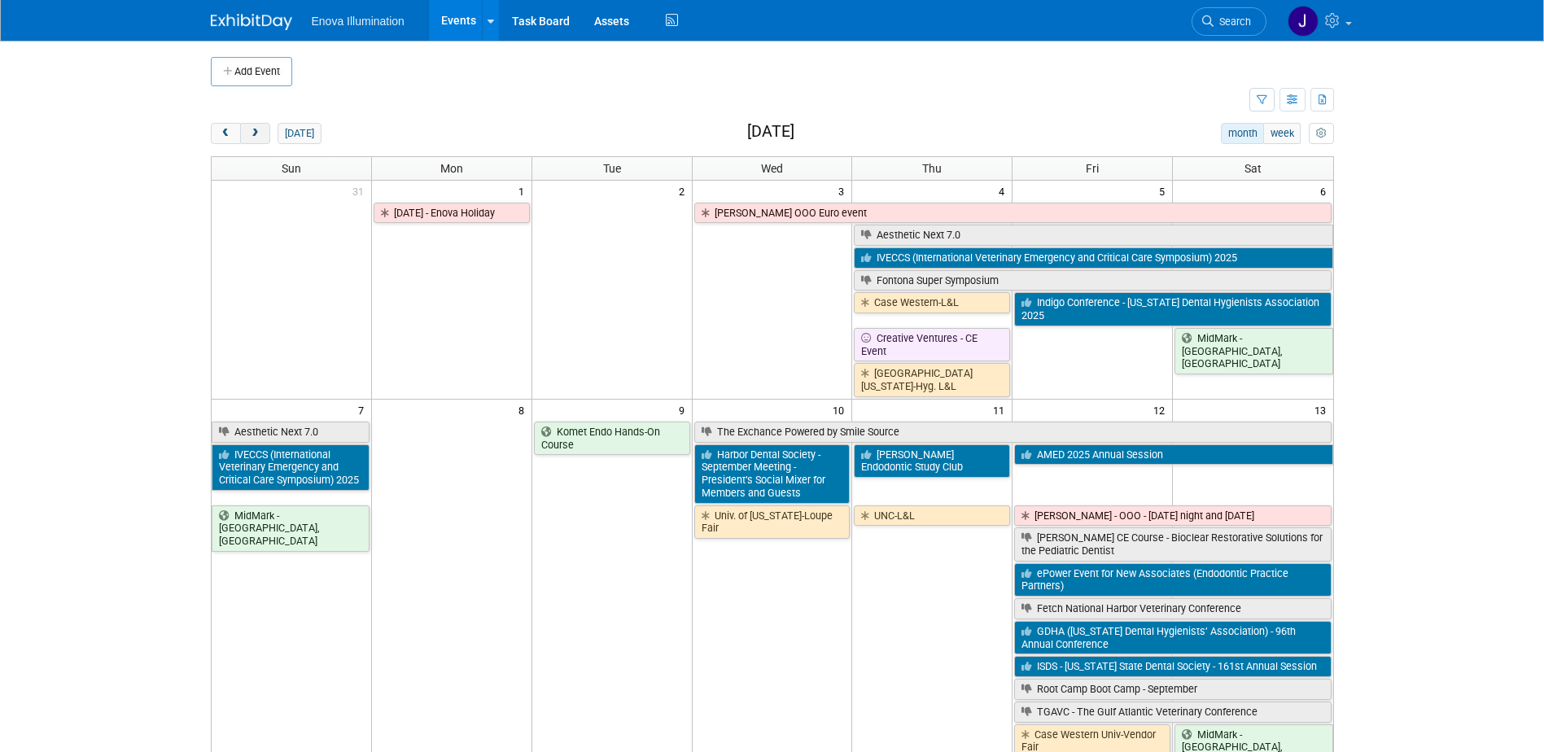
click at [255, 129] on span "next" at bounding box center [255, 134] width 12 height 11
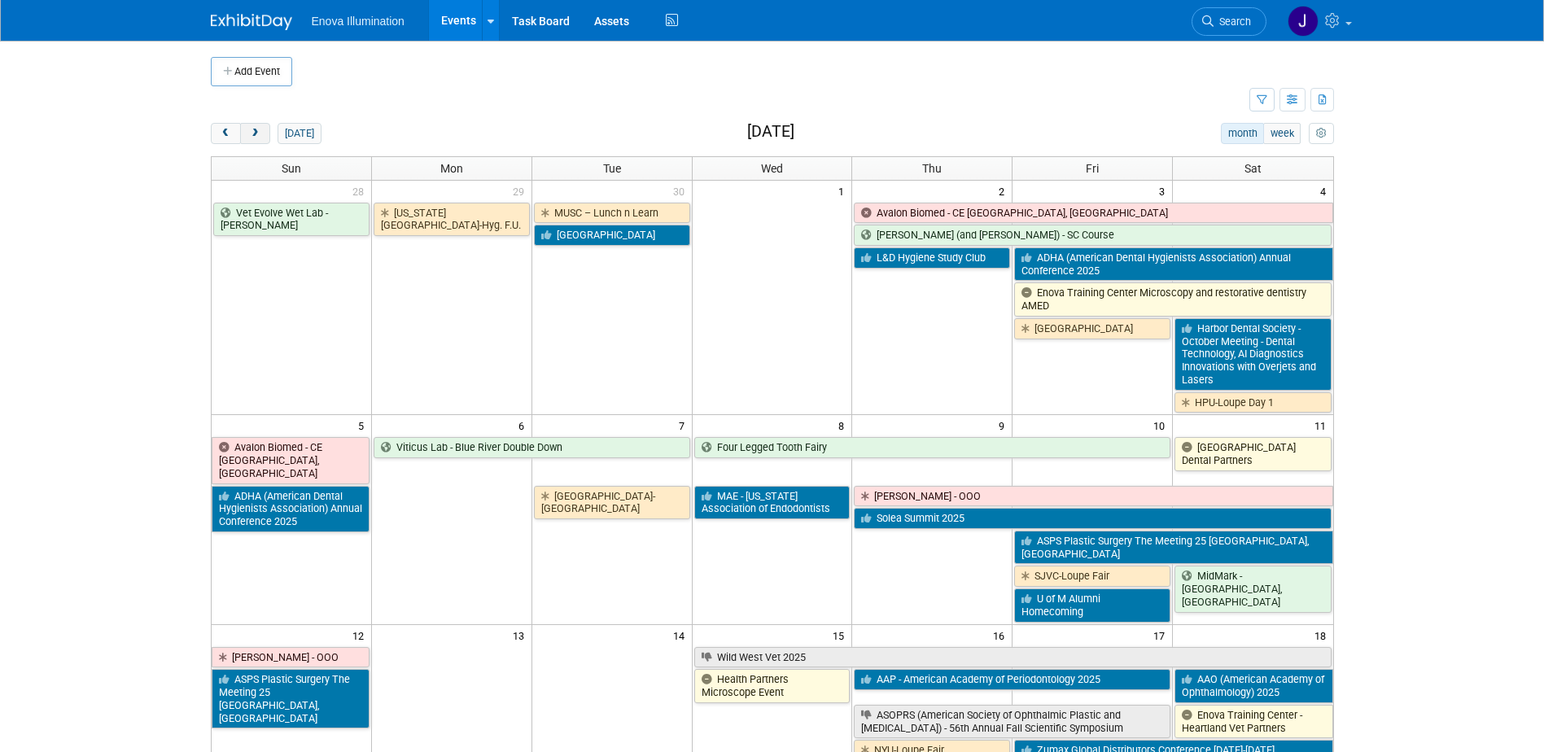
click at [255, 129] on span "next" at bounding box center [255, 134] width 12 height 11
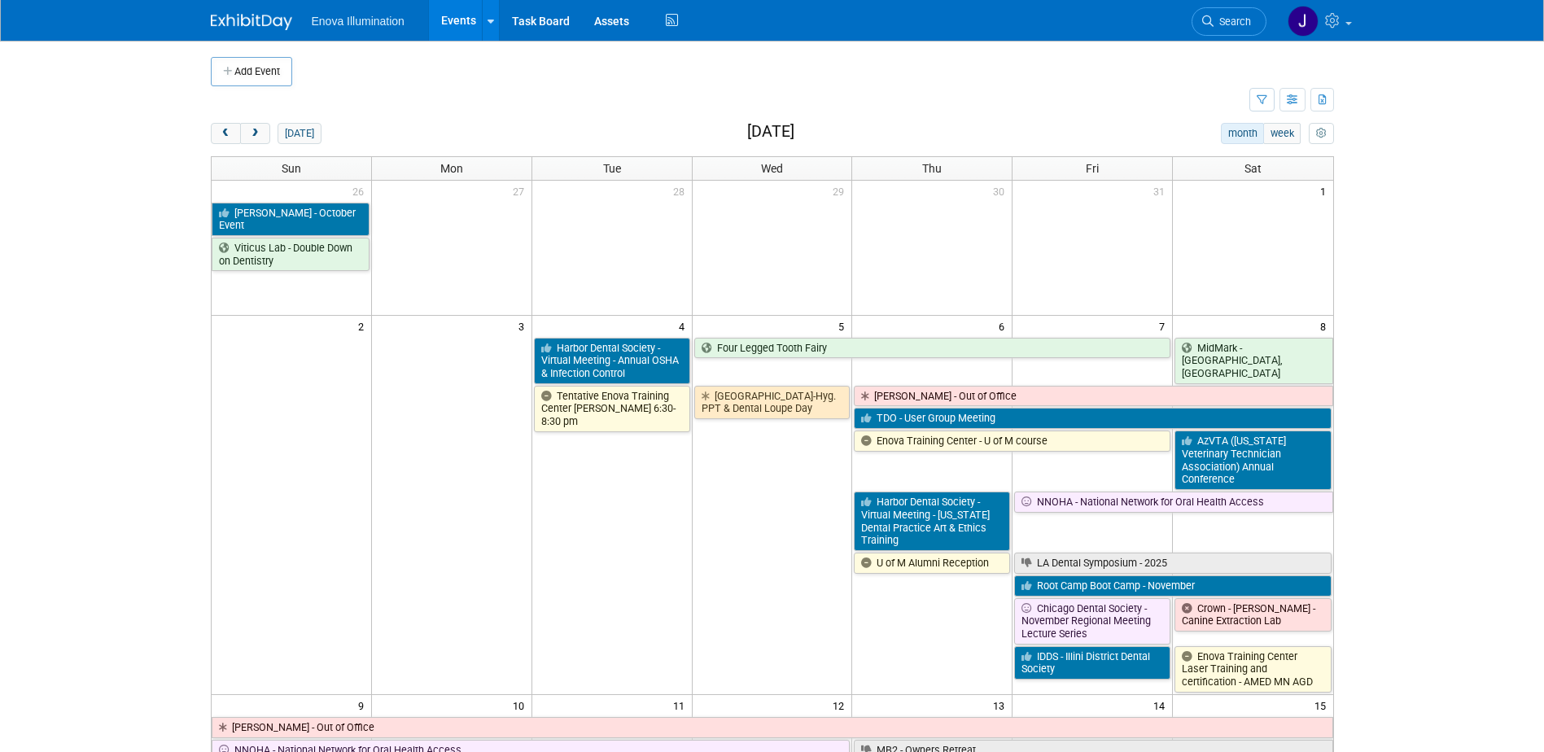
drag, startPoint x: 1242, startPoint y: 20, endPoint x: 1213, endPoint y: 28, distance: 30.6
click at [1242, 20] on span "Search" at bounding box center [1231, 21] width 37 height 12
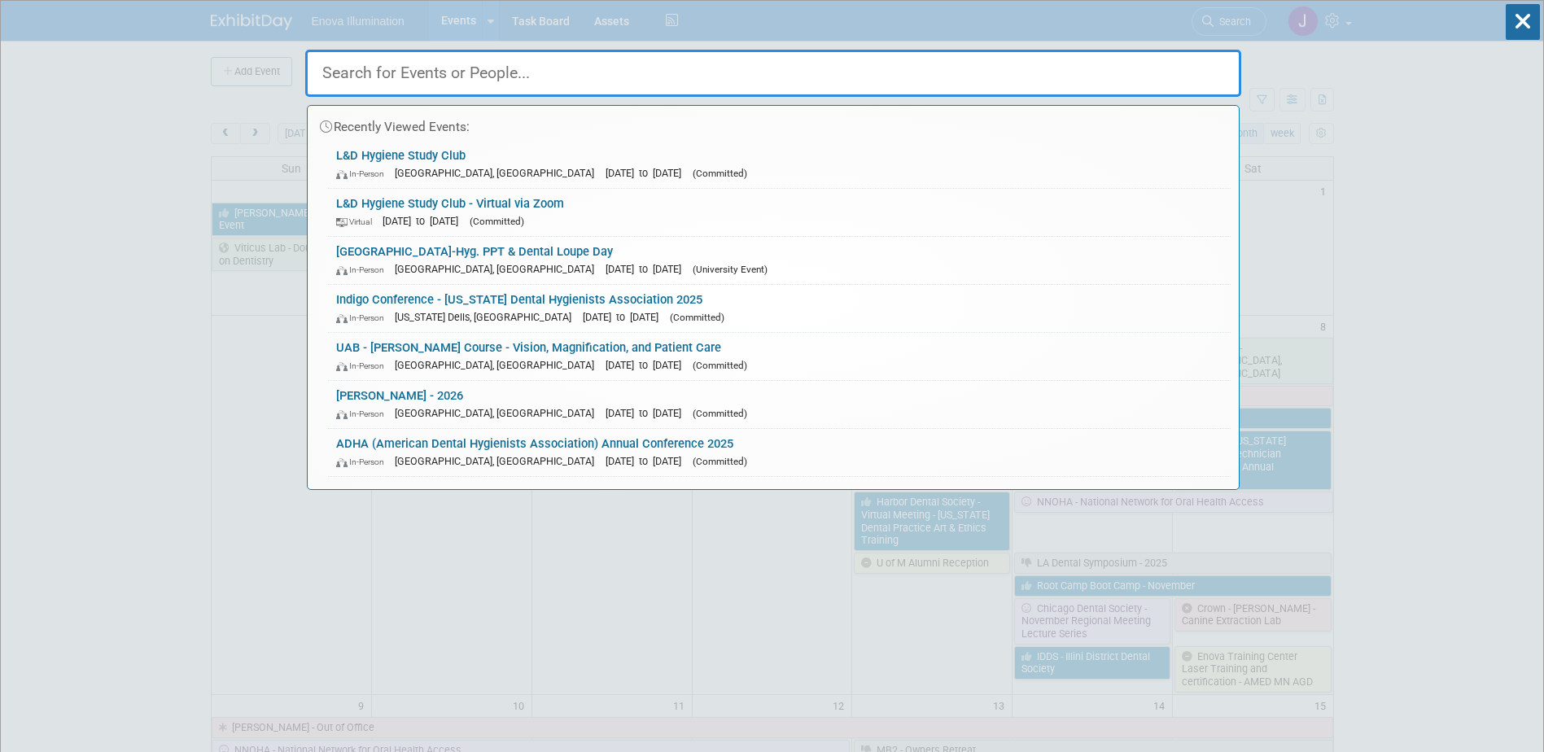
click at [1027, 85] on input "text" at bounding box center [773, 73] width 936 height 47
type input "I"
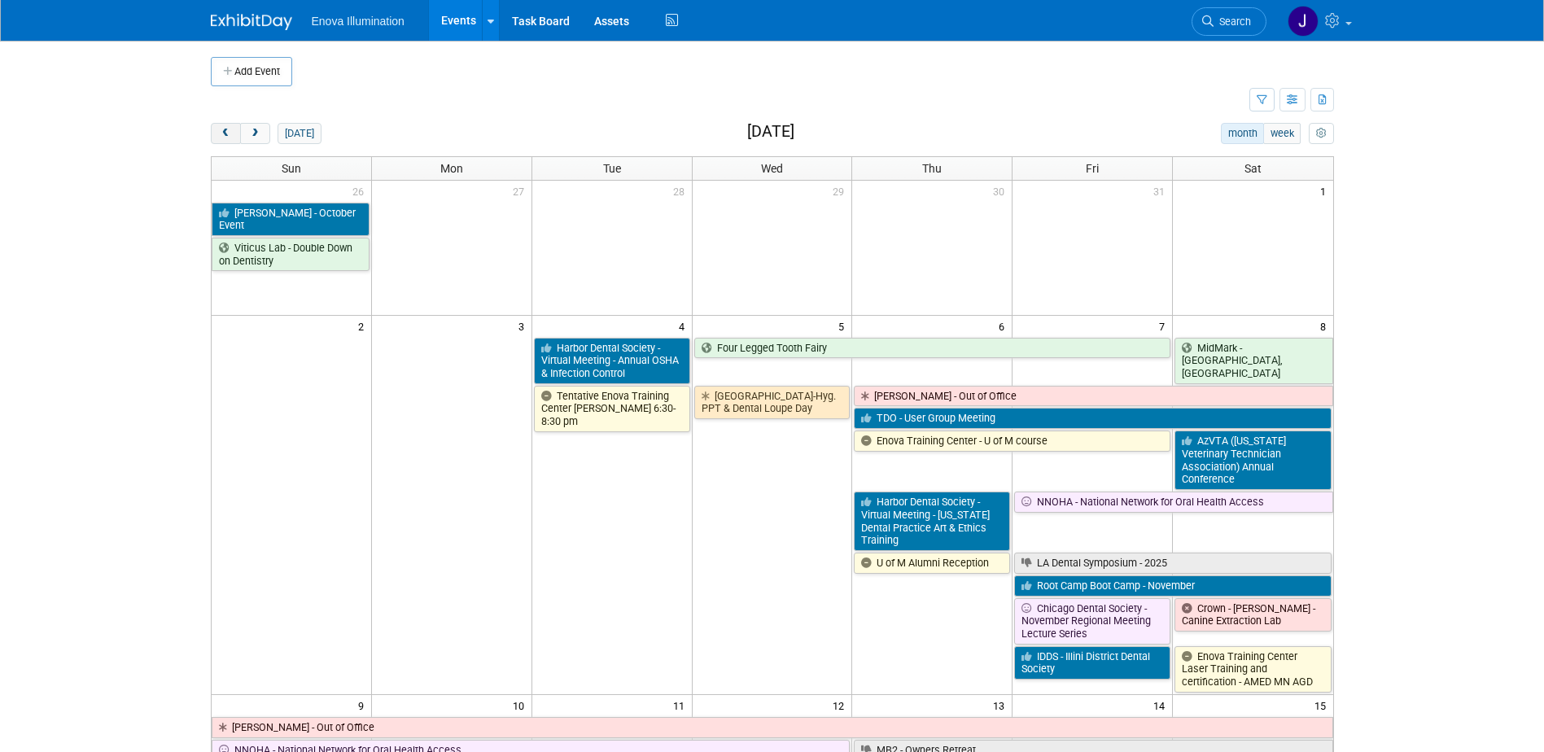
click at [225, 133] on span "prev" at bounding box center [226, 134] width 12 height 11
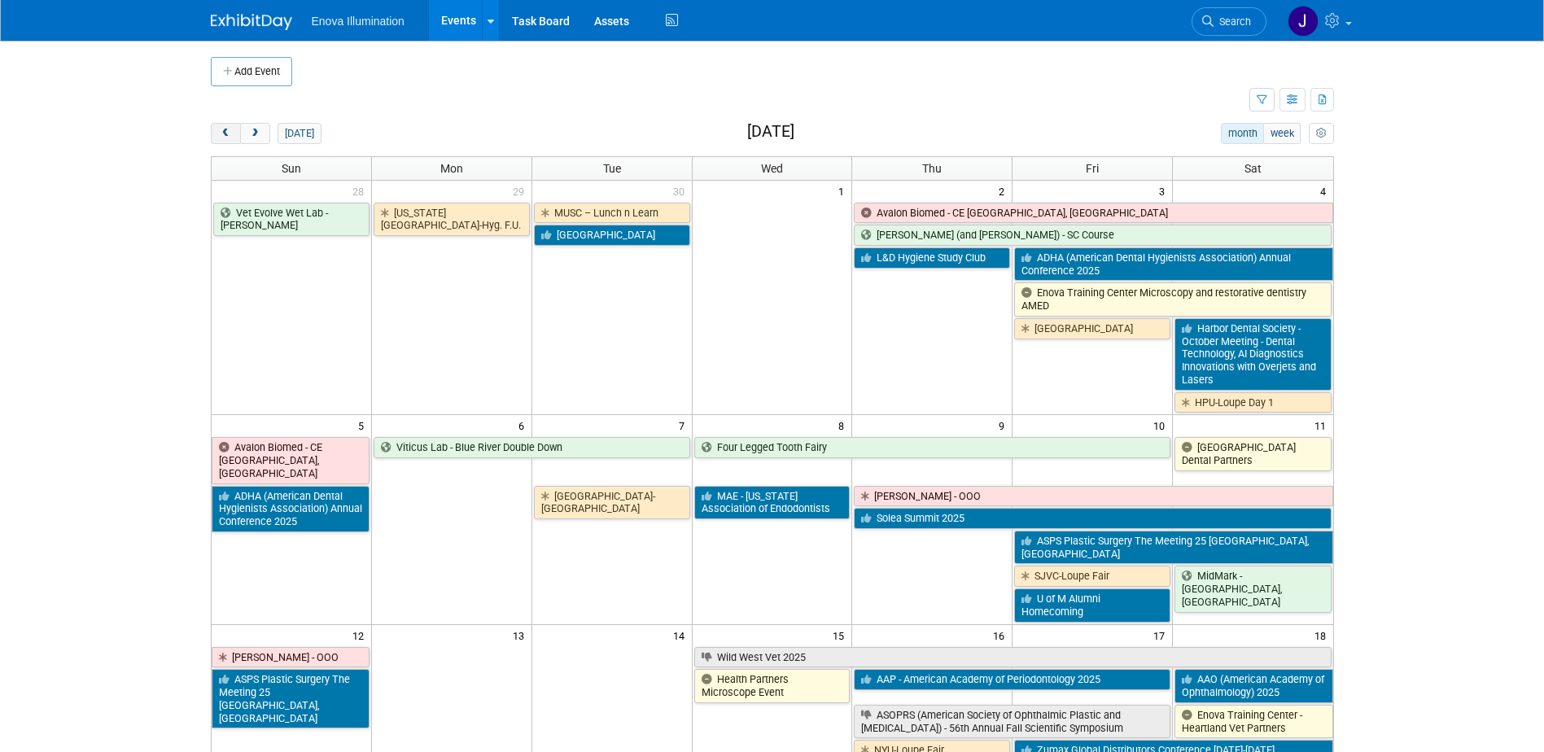
click at [225, 133] on span "prev" at bounding box center [226, 134] width 12 height 11
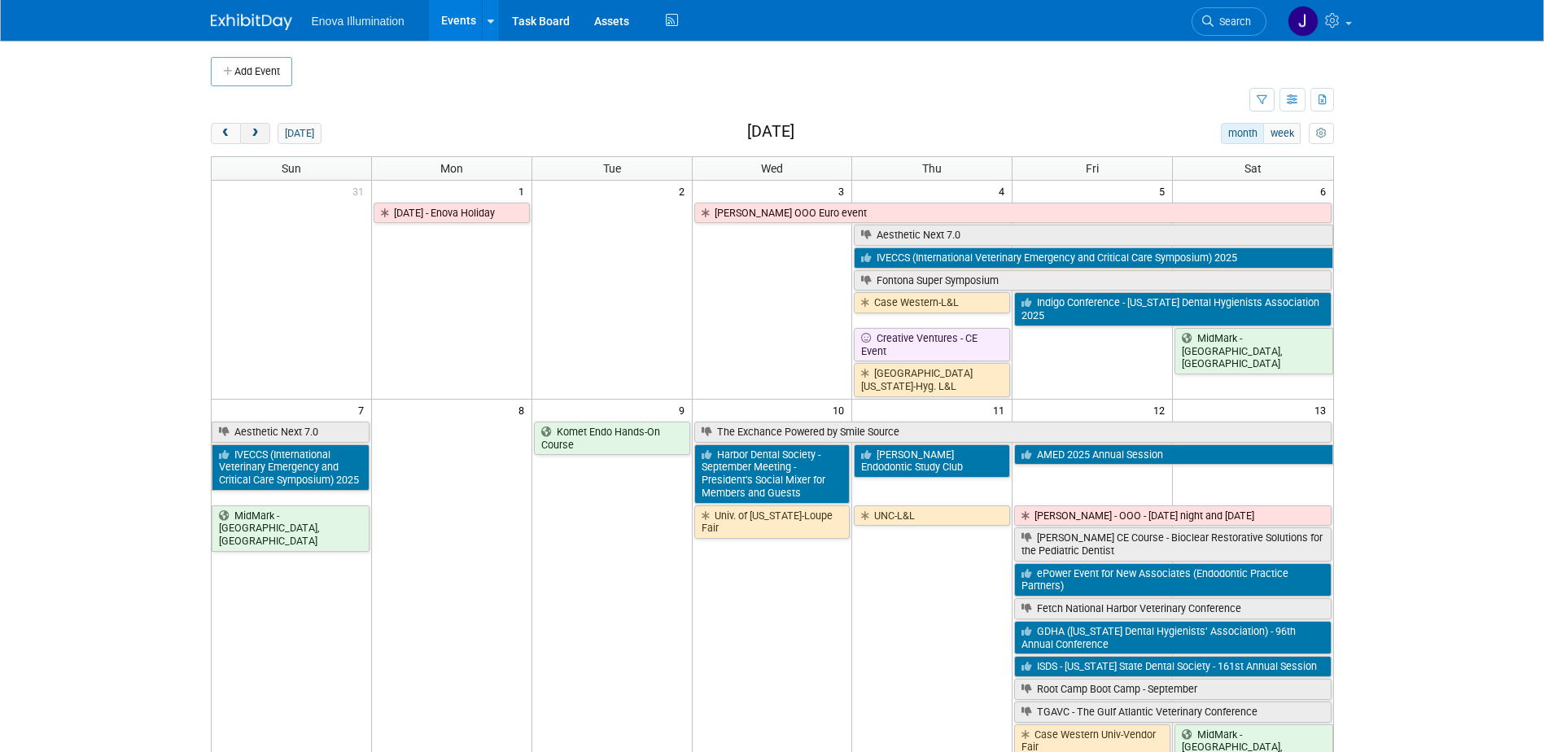
click at [252, 133] on span "next" at bounding box center [255, 134] width 12 height 11
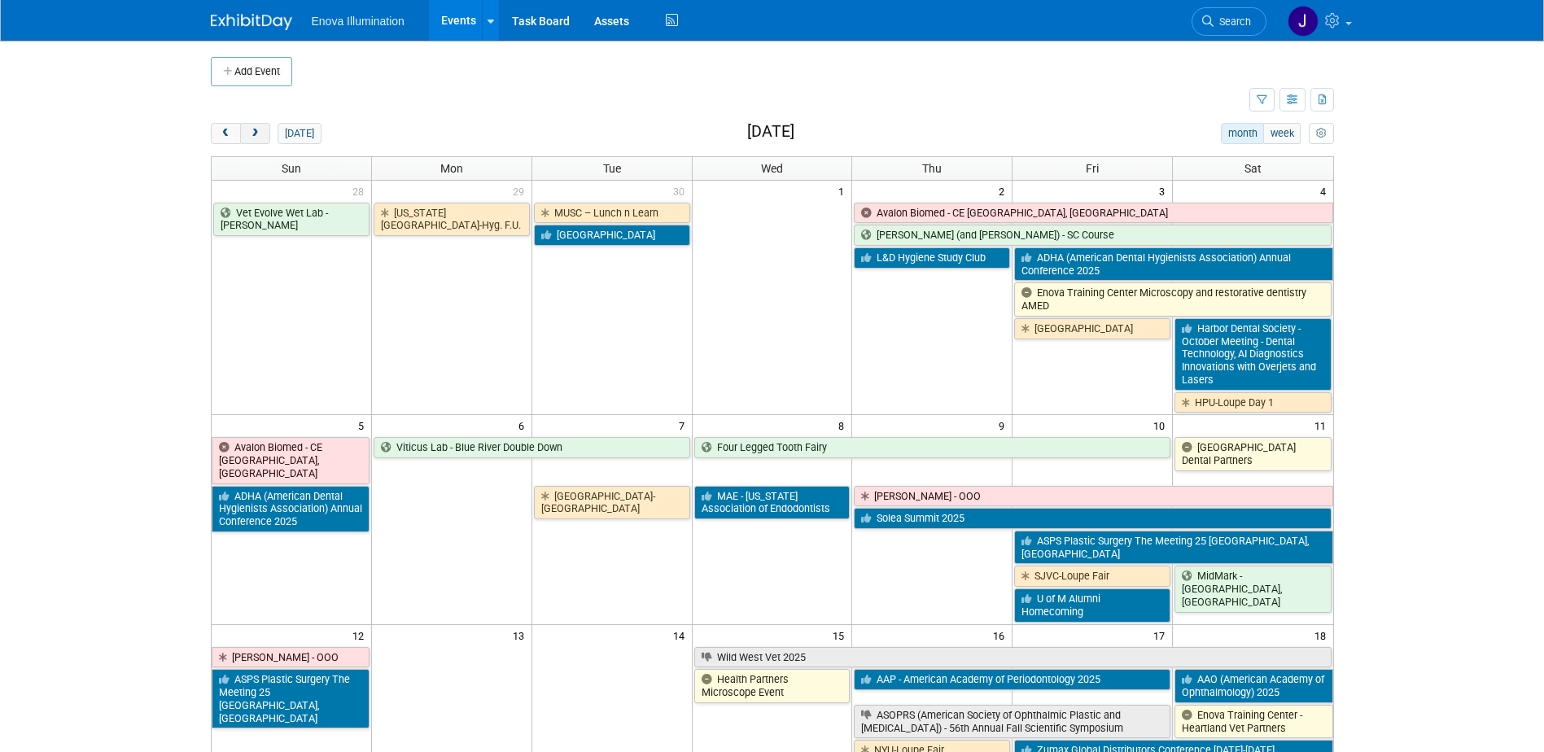
click at [252, 133] on span "next" at bounding box center [255, 134] width 12 height 11
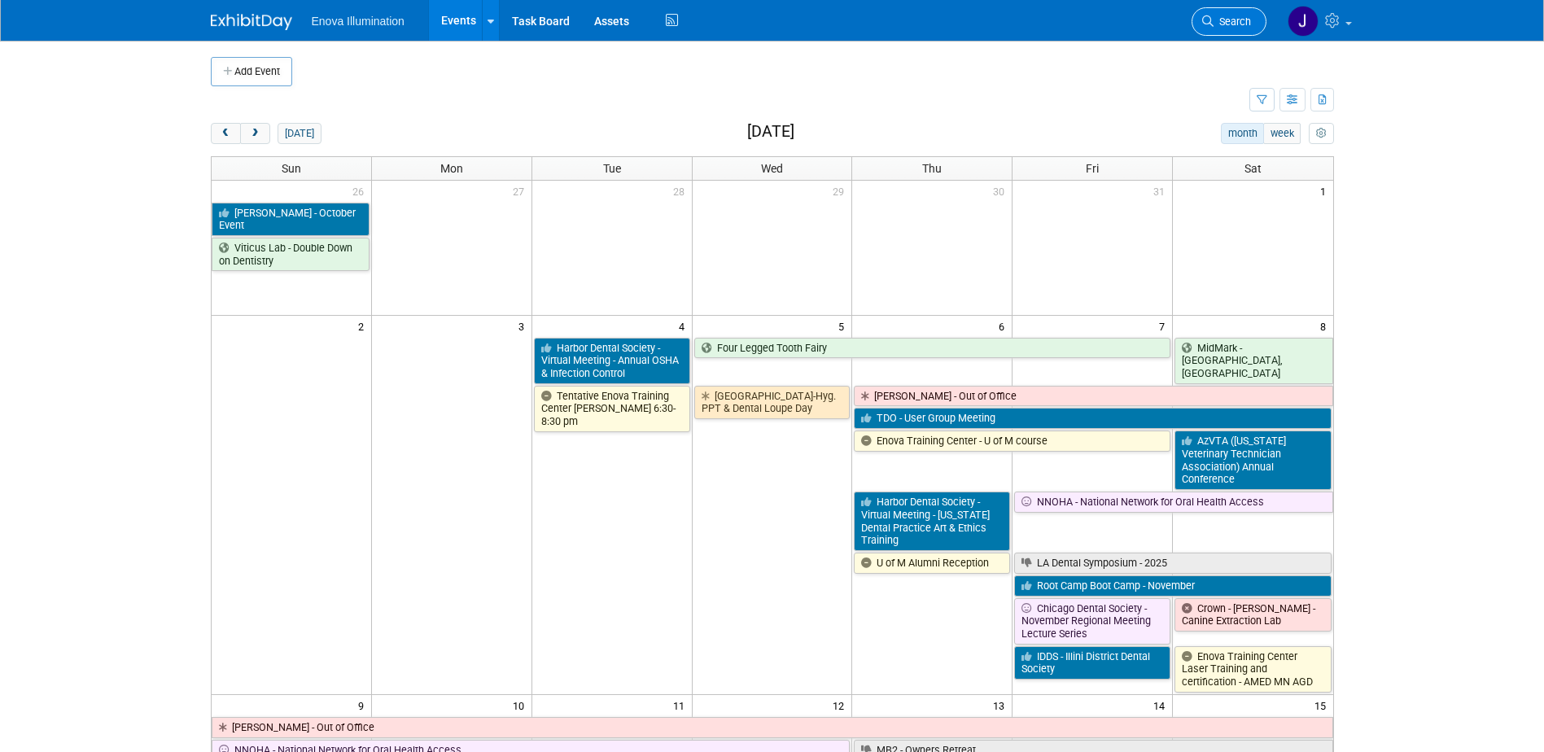
click at [1244, 16] on span "Search" at bounding box center [1231, 21] width 37 height 12
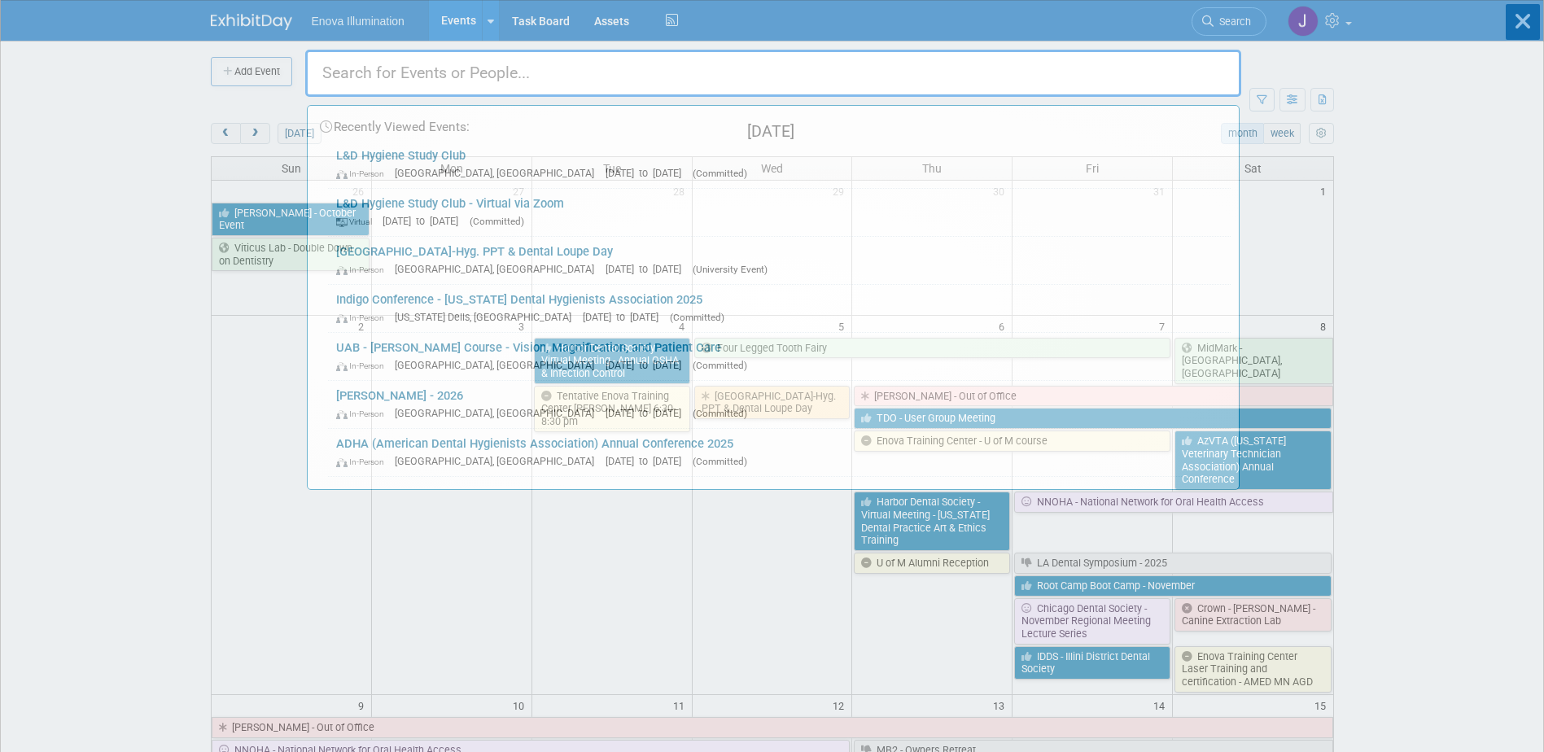
click at [1047, 71] on input "text" at bounding box center [773, 73] width 936 height 47
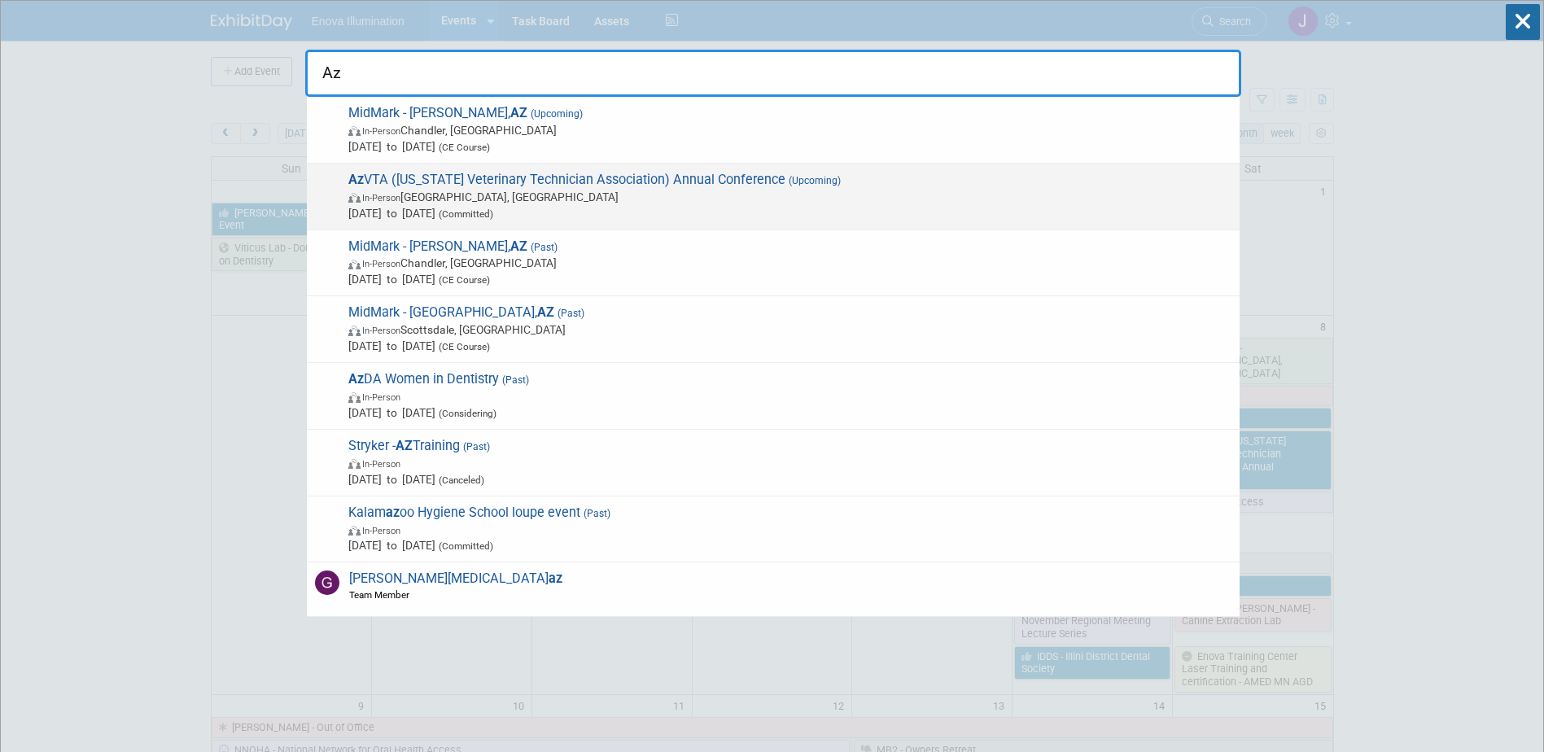
type input "Az"
click at [374, 190] on span "In-Person [GEOGRAPHIC_DATA], [GEOGRAPHIC_DATA]" at bounding box center [789, 197] width 883 height 16
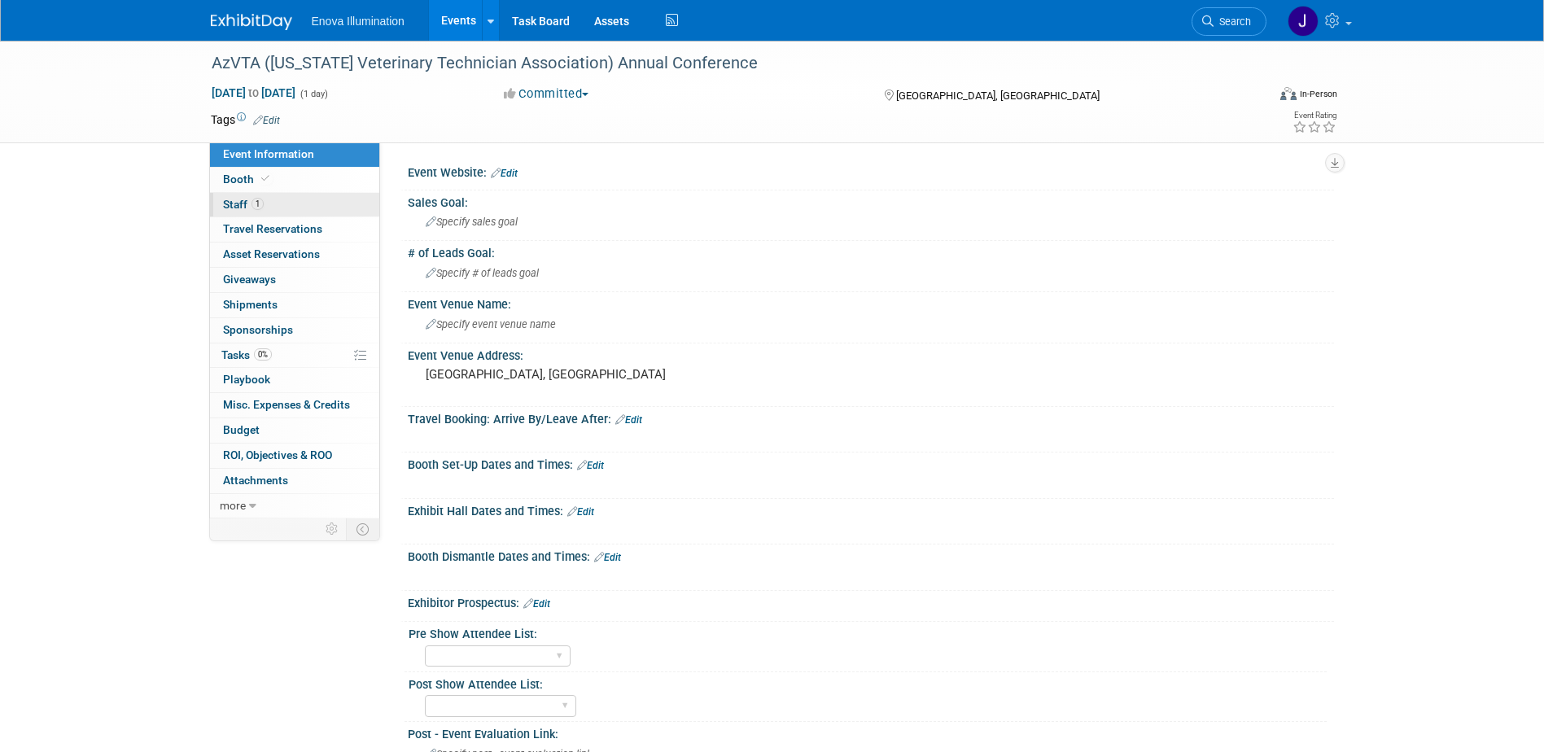
click at [275, 206] on link "1 Staff 1" at bounding box center [294, 205] width 169 height 24
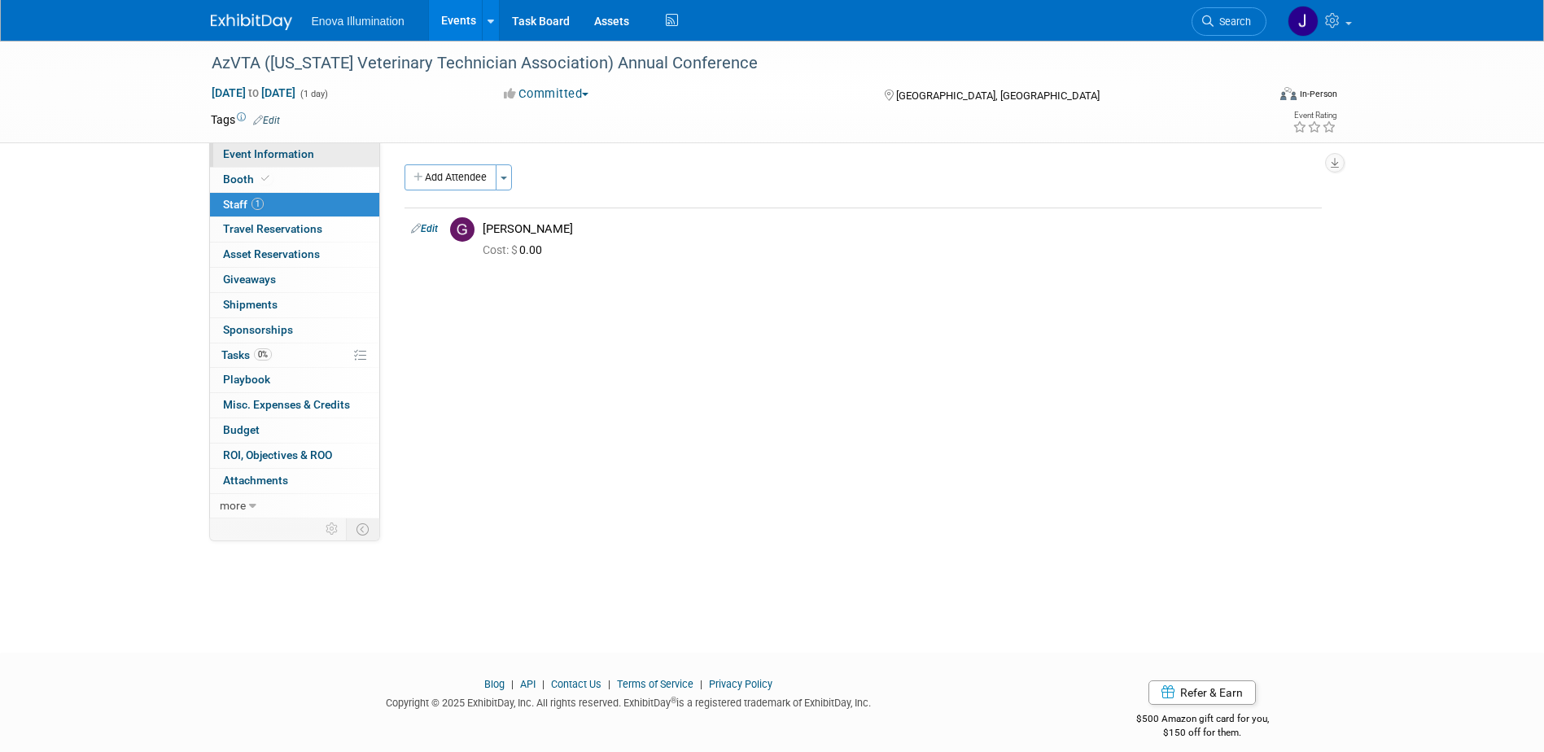
click at [286, 154] on span "Event Information" at bounding box center [268, 153] width 91 height 13
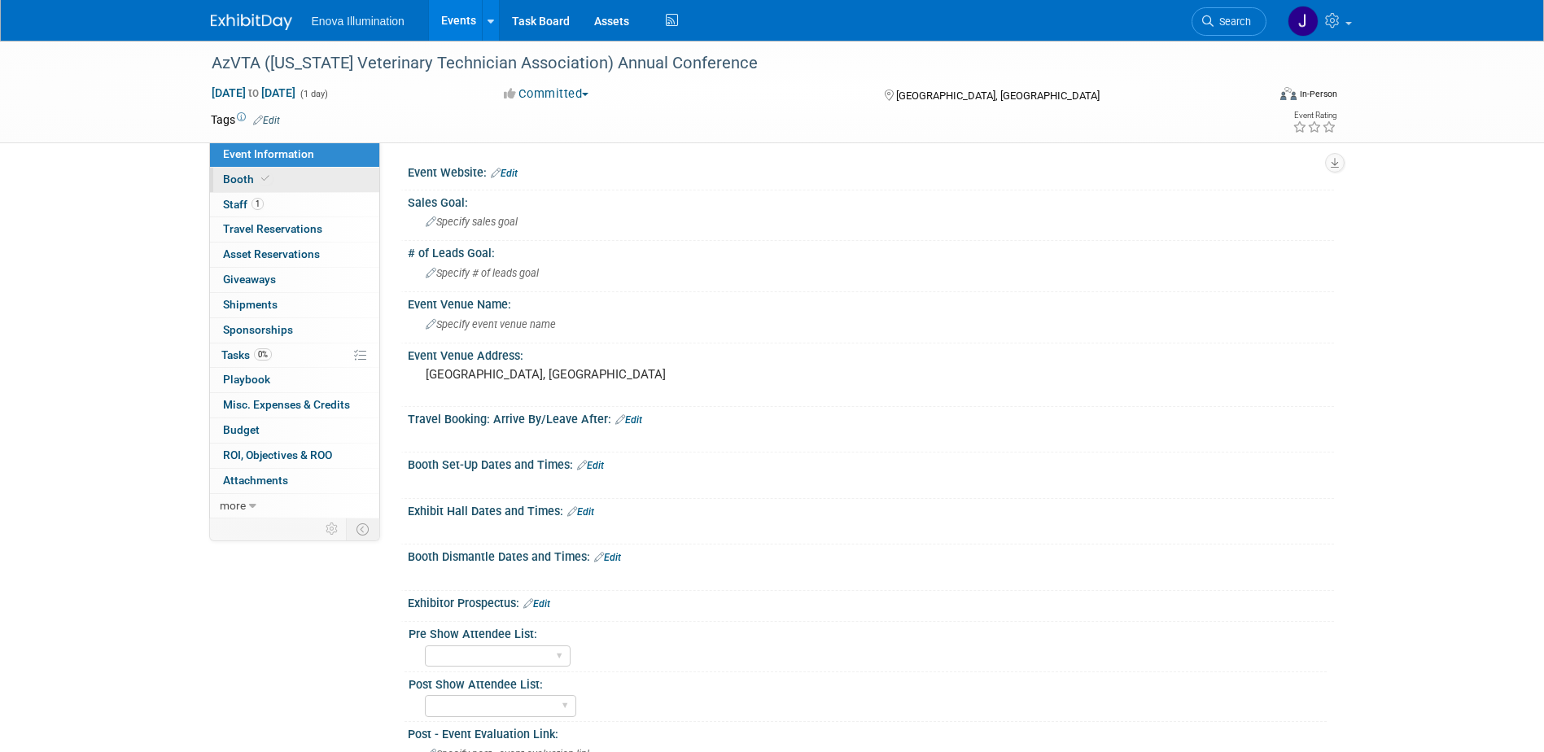
click at [306, 172] on link "Booth" at bounding box center [294, 180] width 169 height 24
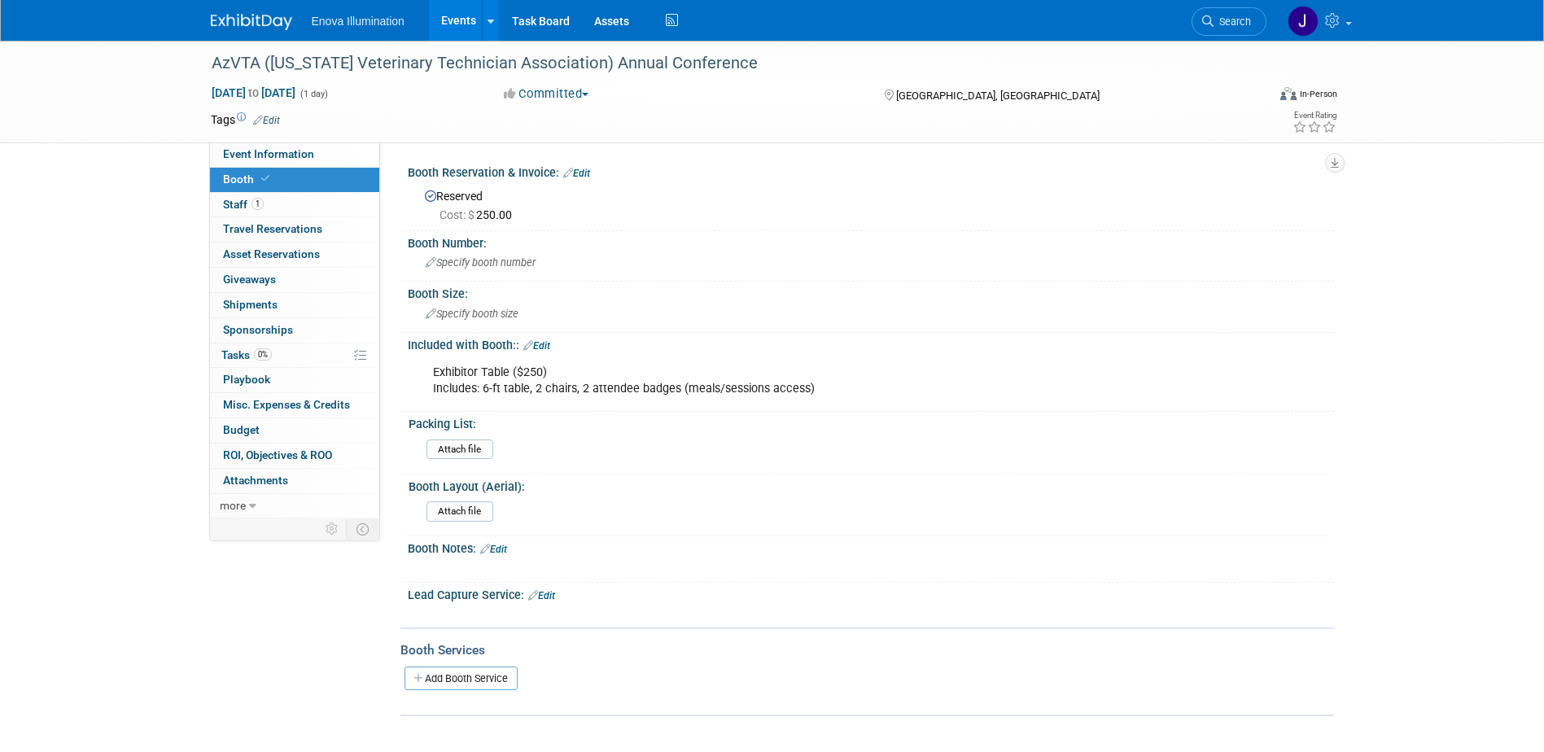
click at [234, 20] on img at bounding box center [251, 22] width 81 height 16
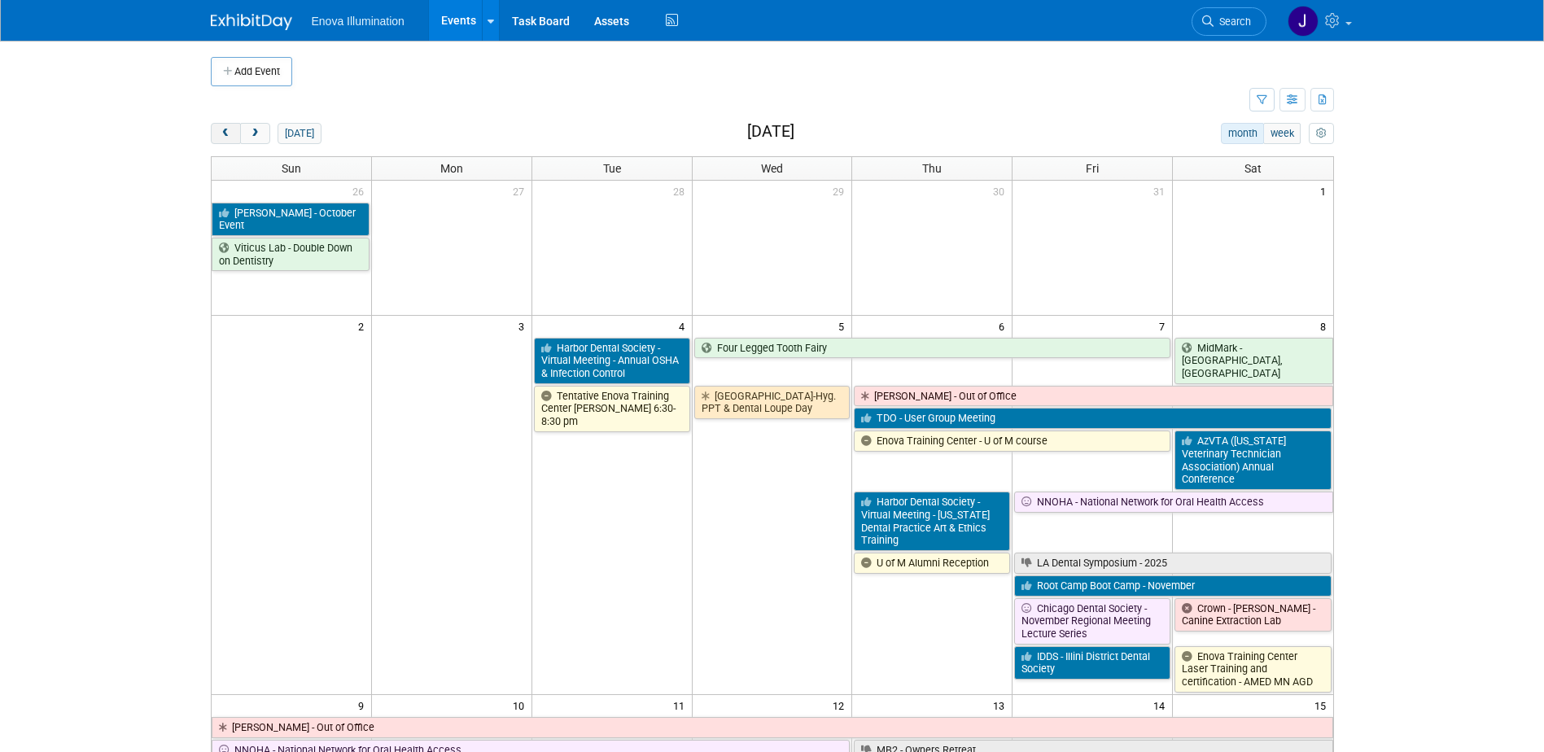
click at [220, 132] on span "prev" at bounding box center [226, 134] width 12 height 11
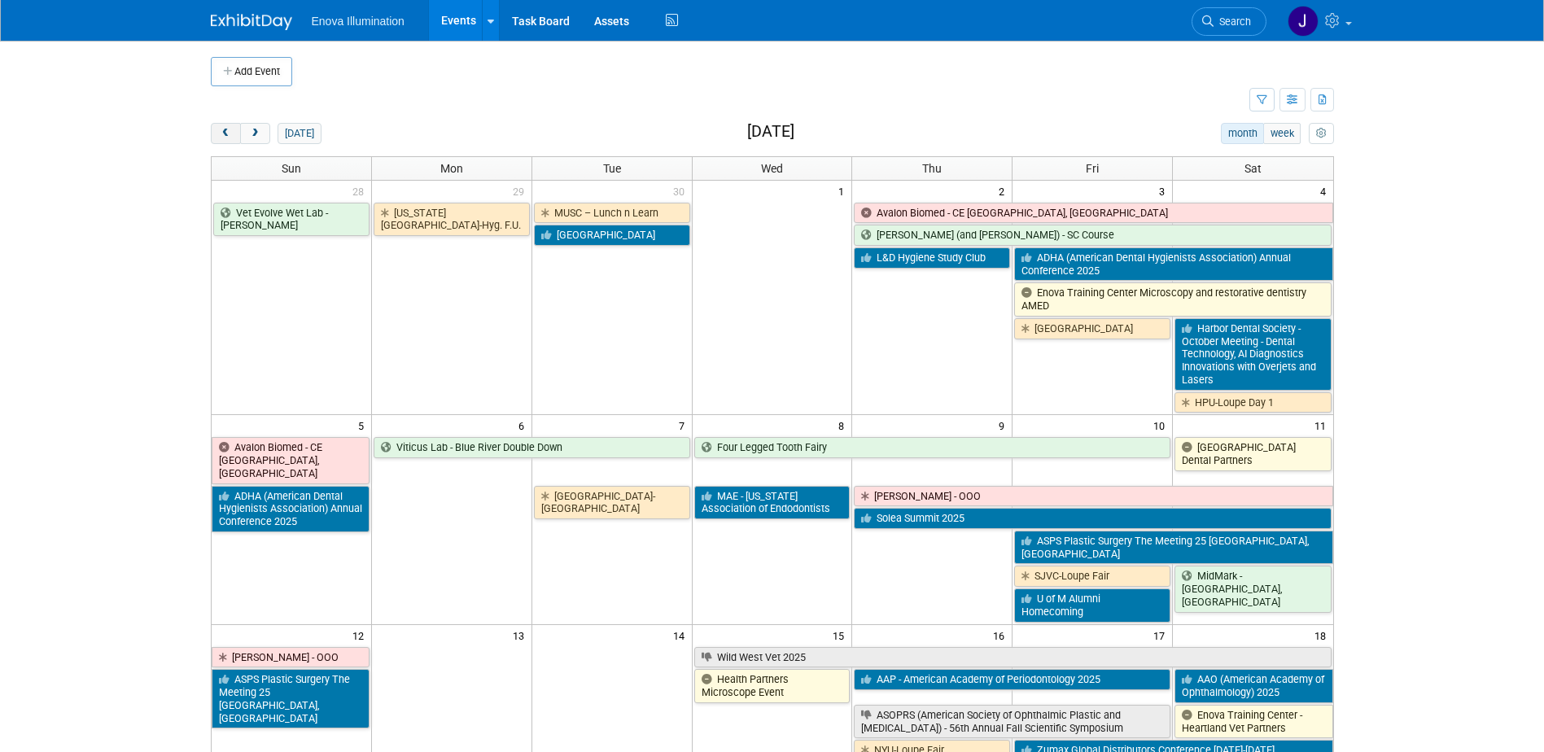
click at [220, 130] on span "prev" at bounding box center [226, 134] width 12 height 11
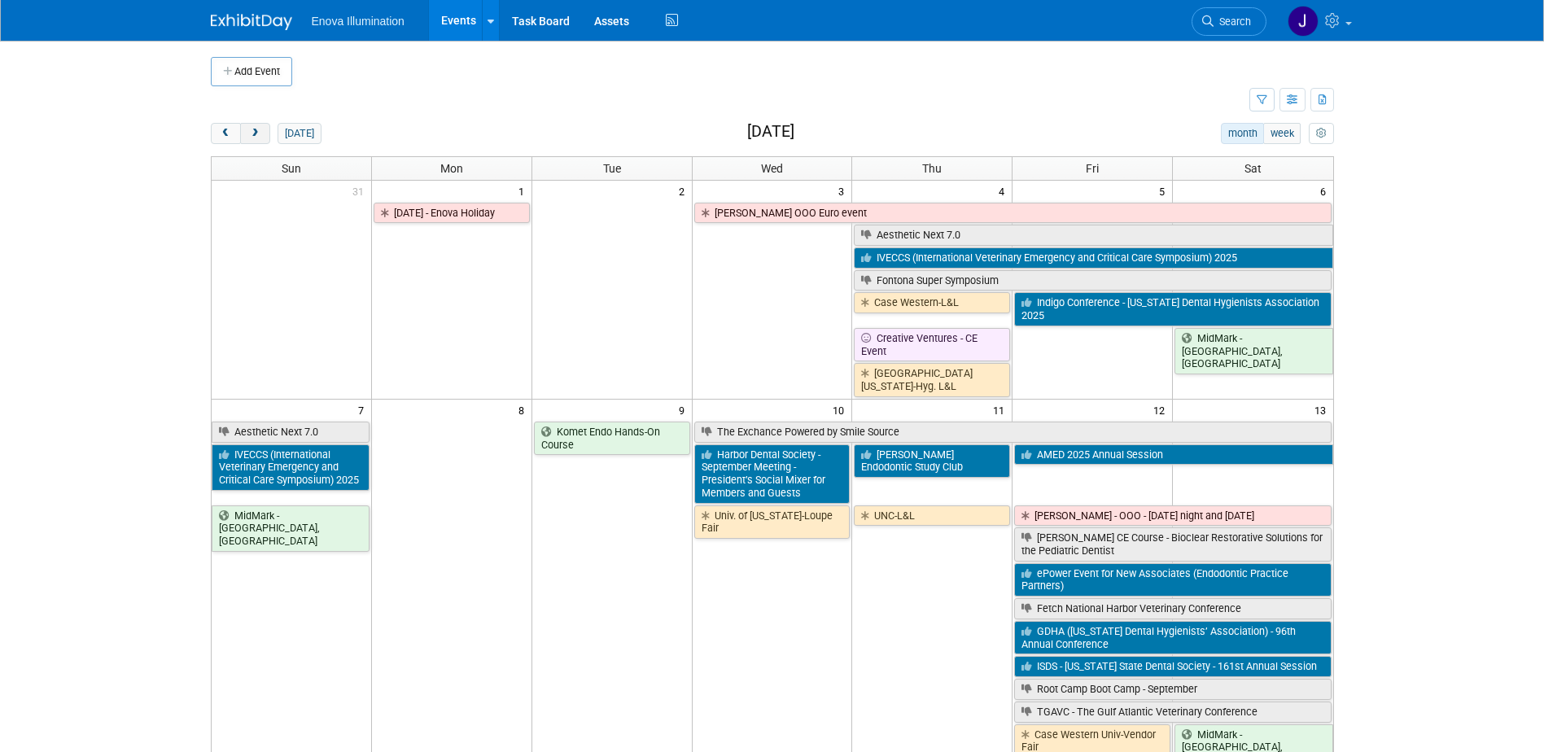
click at [258, 137] on span "next" at bounding box center [255, 134] width 12 height 11
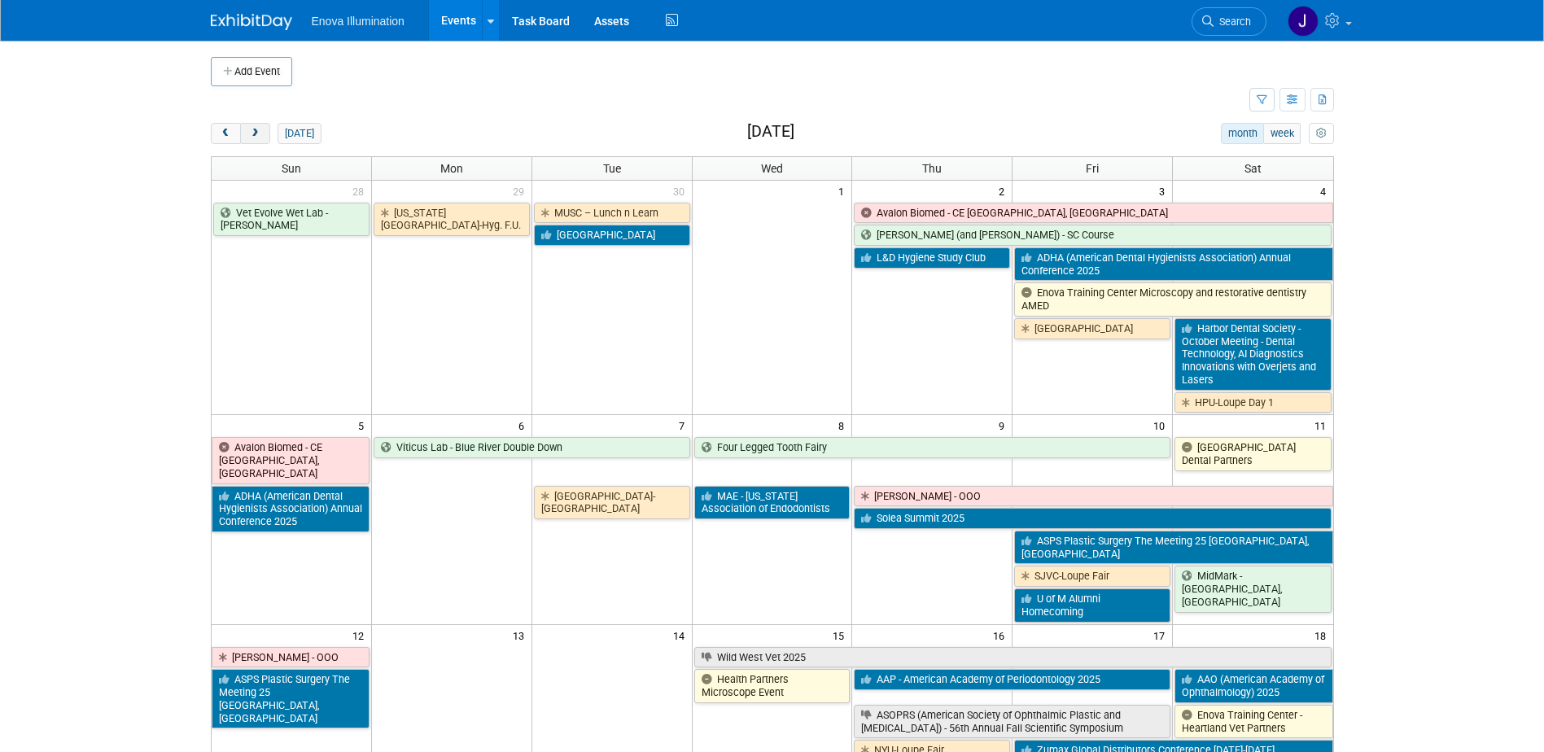
click at [258, 137] on span "next" at bounding box center [255, 134] width 12 height 11
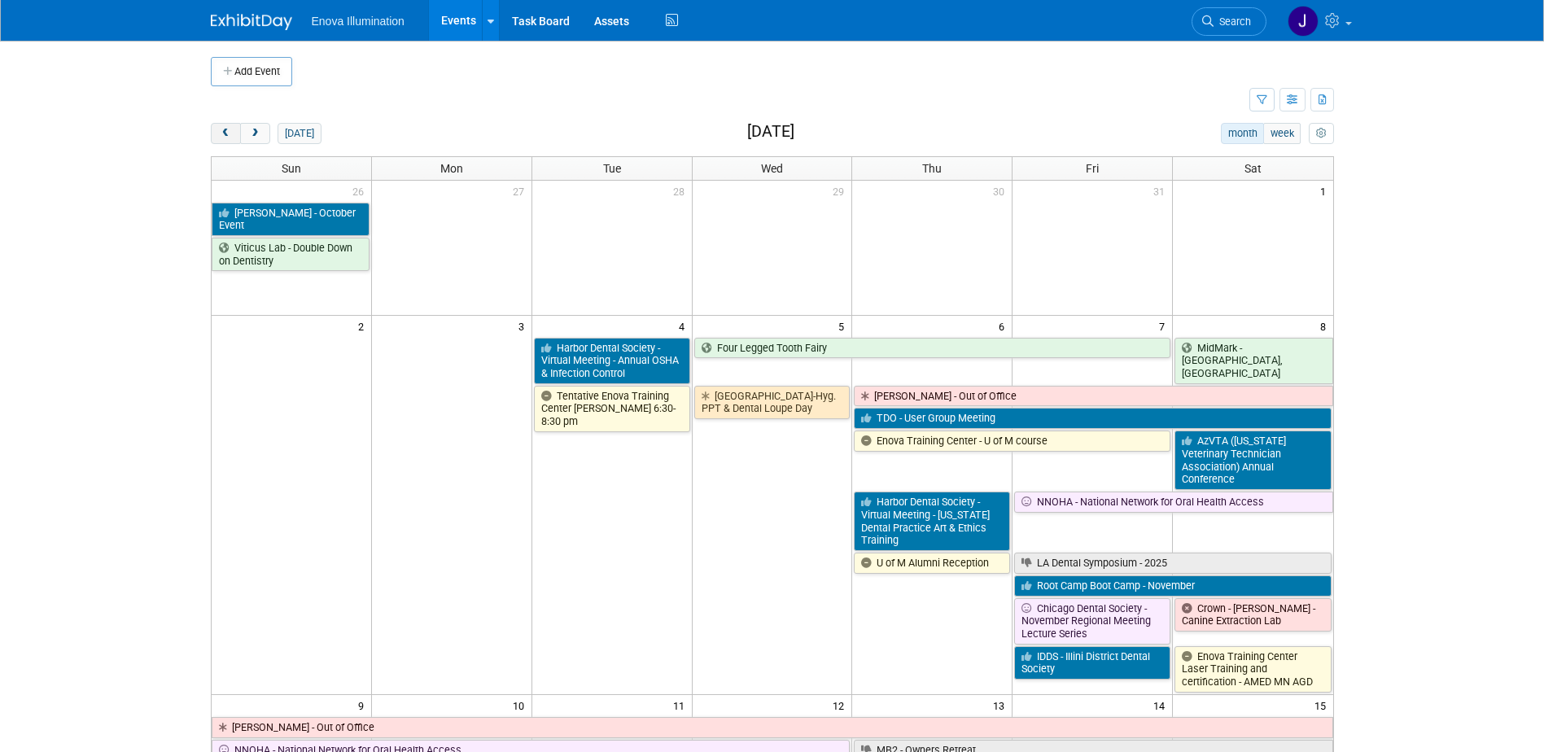
click at [224, 134] on span "prev" at bounding box center [226, 134] width 12 height 11
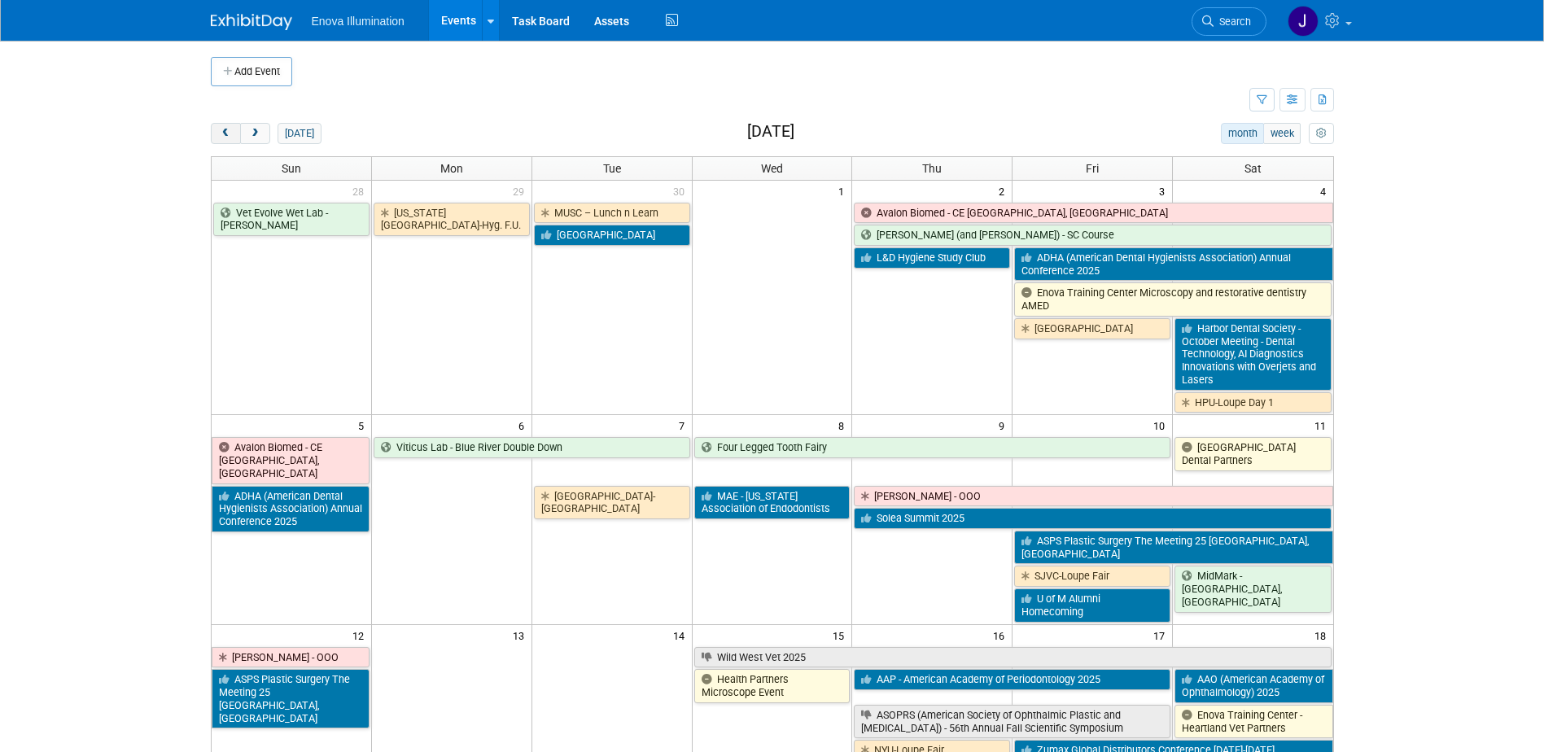
click at [224, 134] on span "prev" at bounding box center [226, 134] width 12 height 11
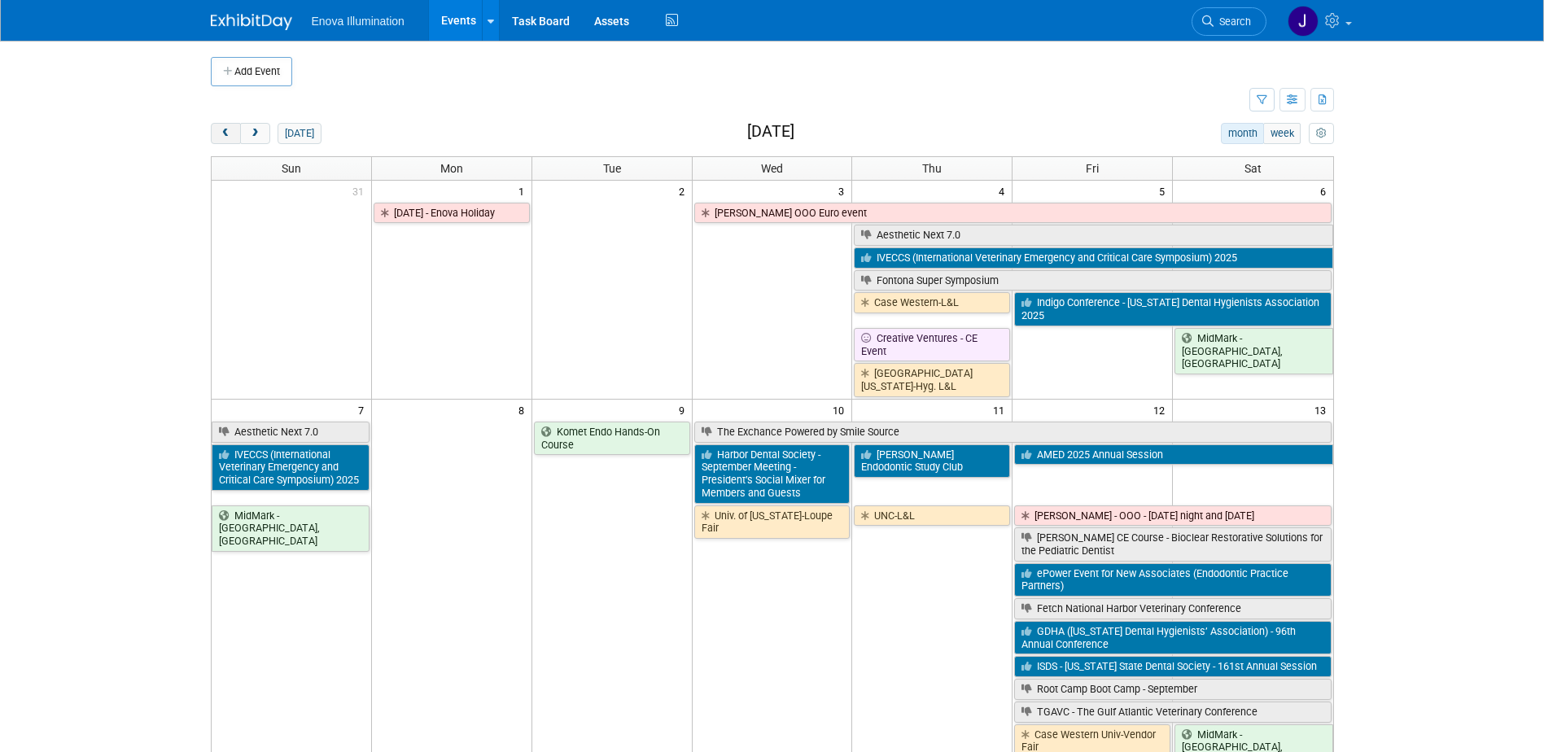
click at [224, 134] on span "prev" at bounding box center [226, 134] width 12 height 11
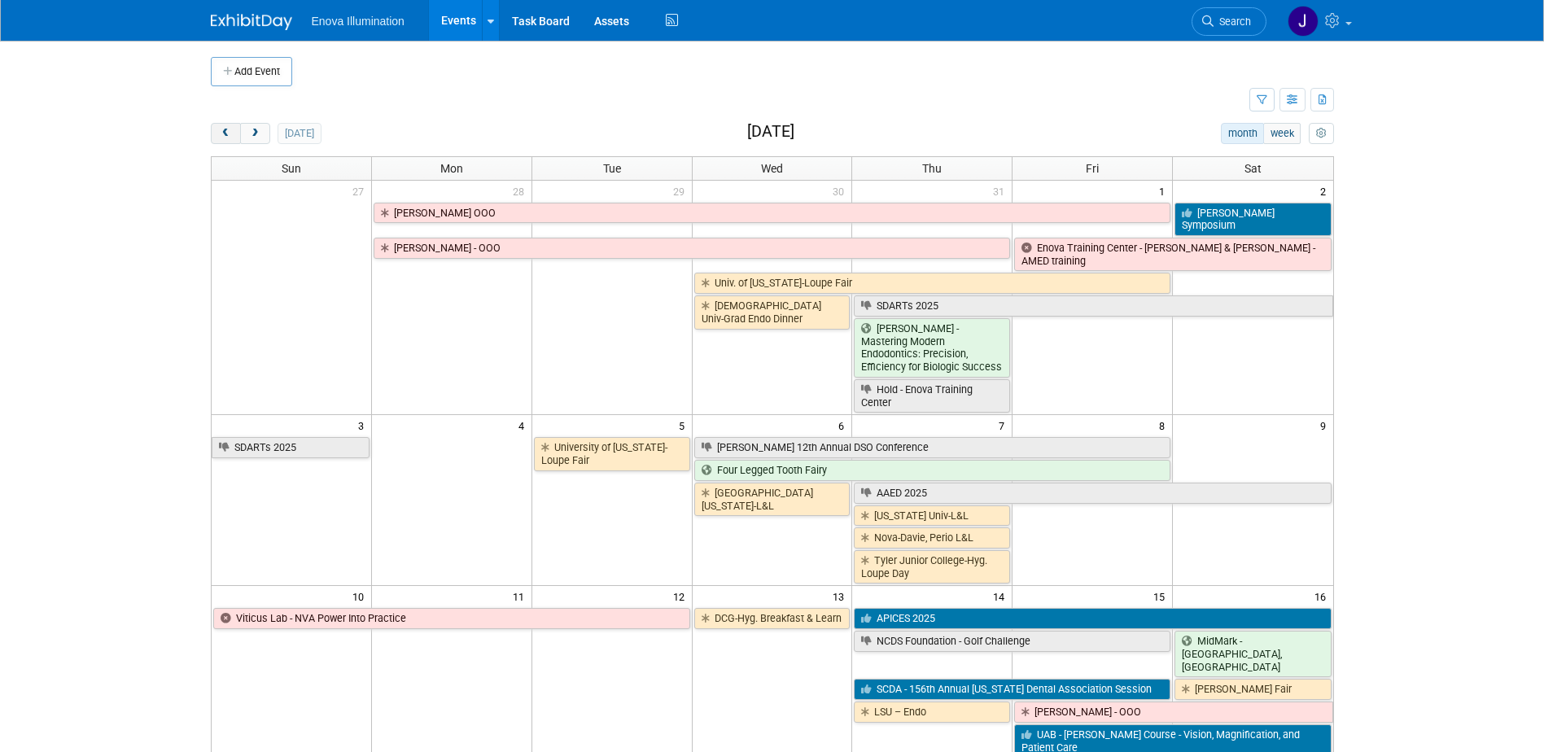
click at [224, 134] on span "prev" at bounding box center [226, 134] width 12 height 11
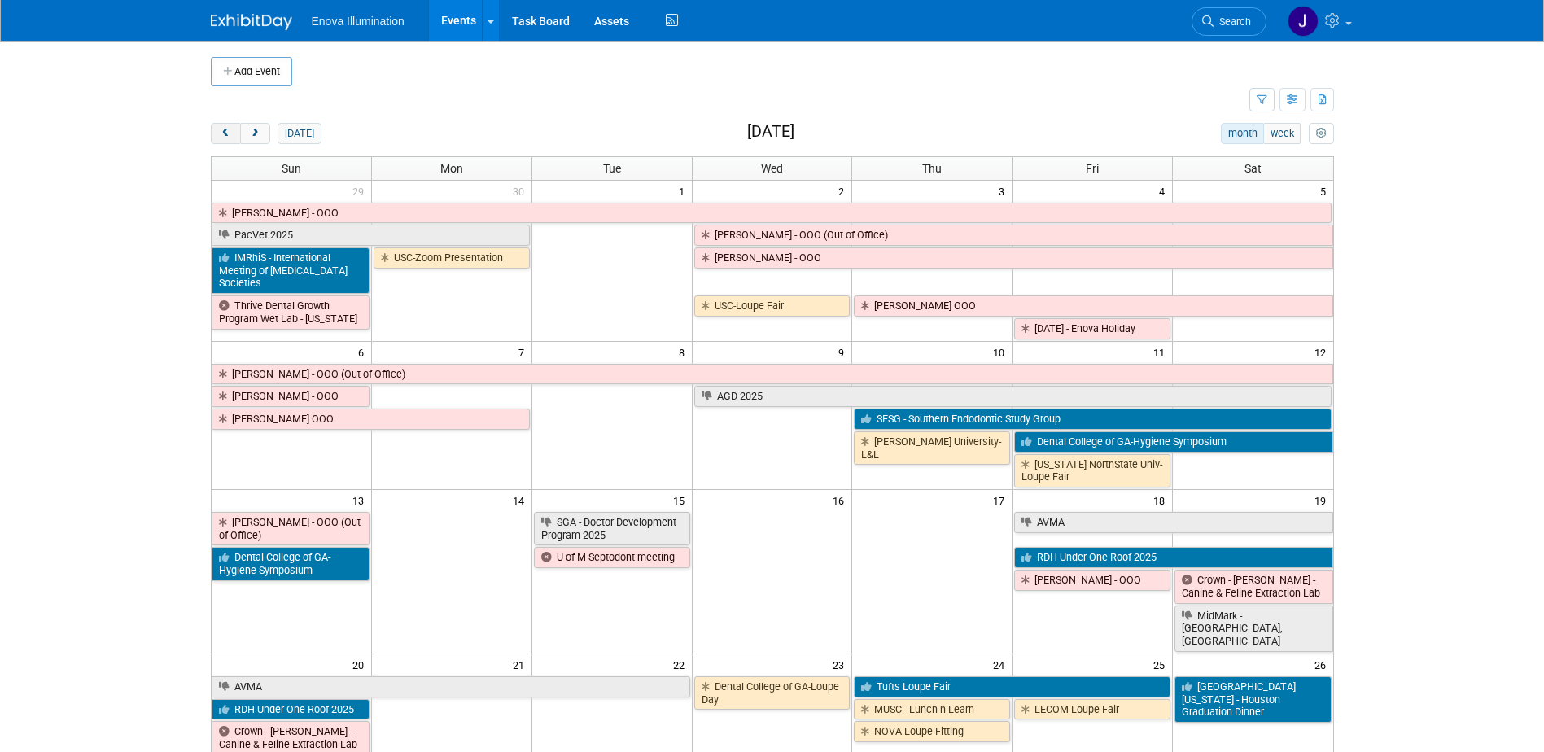
click at [224, 134] on span "prev" at bounding box center [226, 134] width 12 height 11
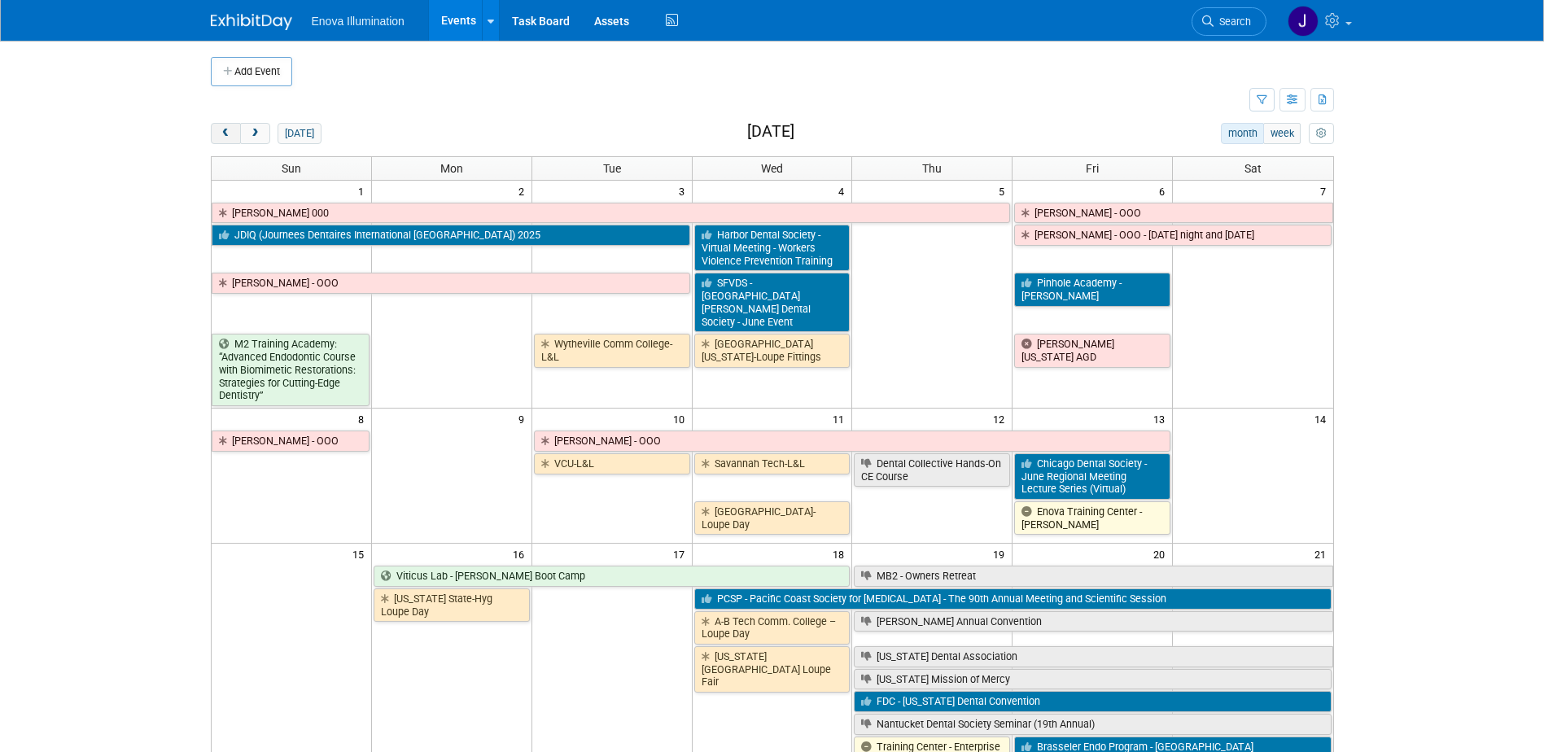
click at [224, 134] on span "prev" at bounding box center [226, 134] width 12 height 11
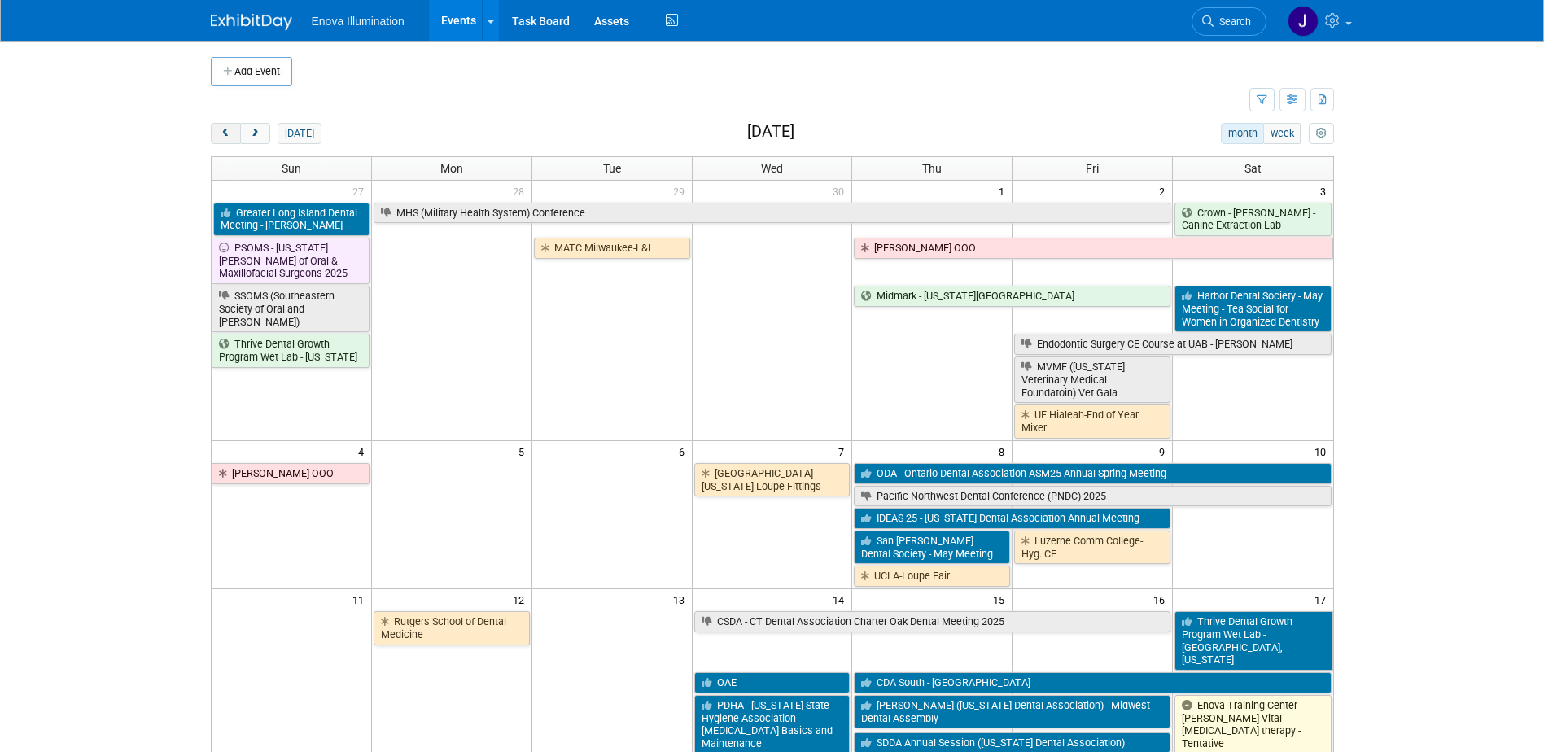
click at [224, 134] on span "prev" at bounding box center [226, 134] width 12 height 11
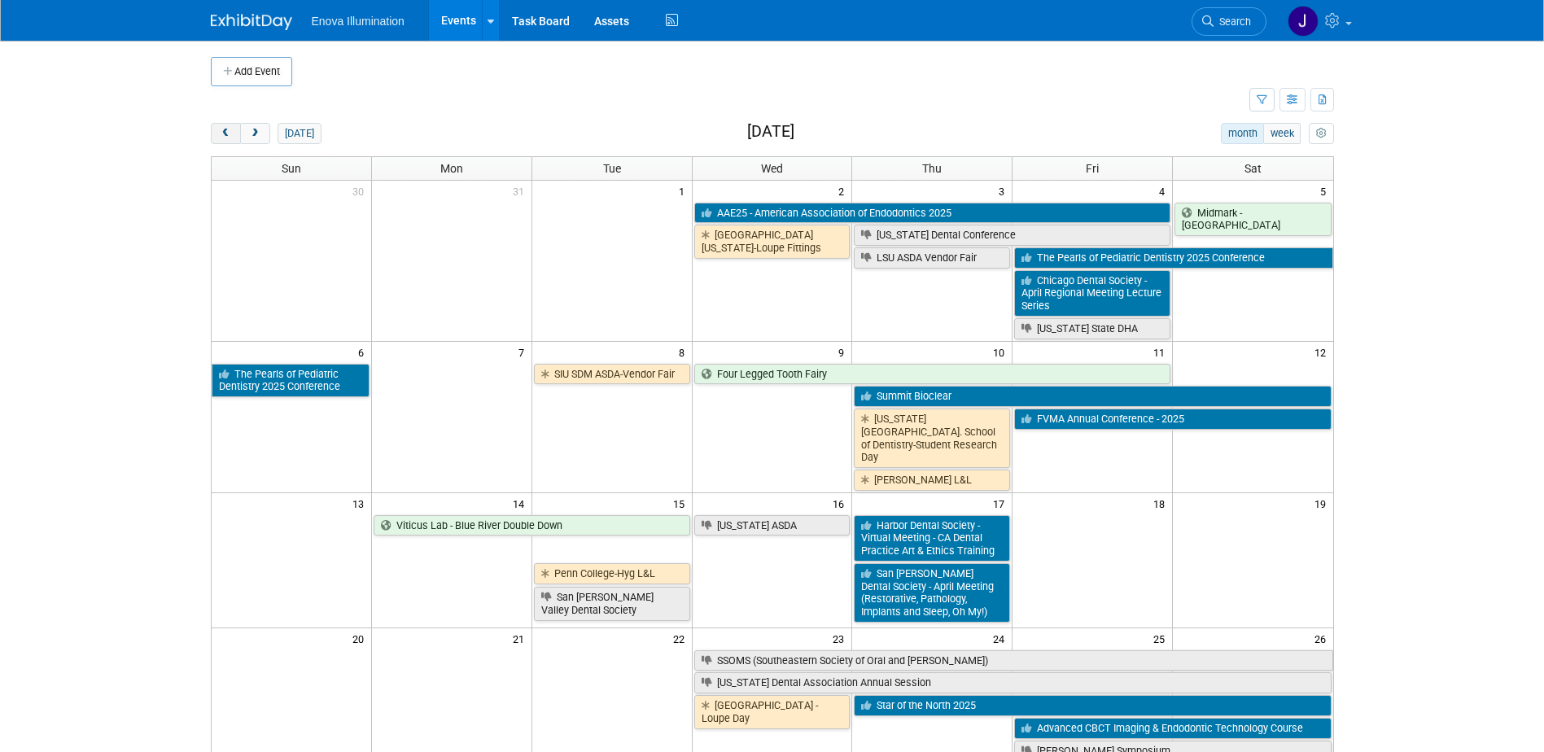
click at [224, 134] on span "prev" at bounding box center [226, 134] width 12 height 11
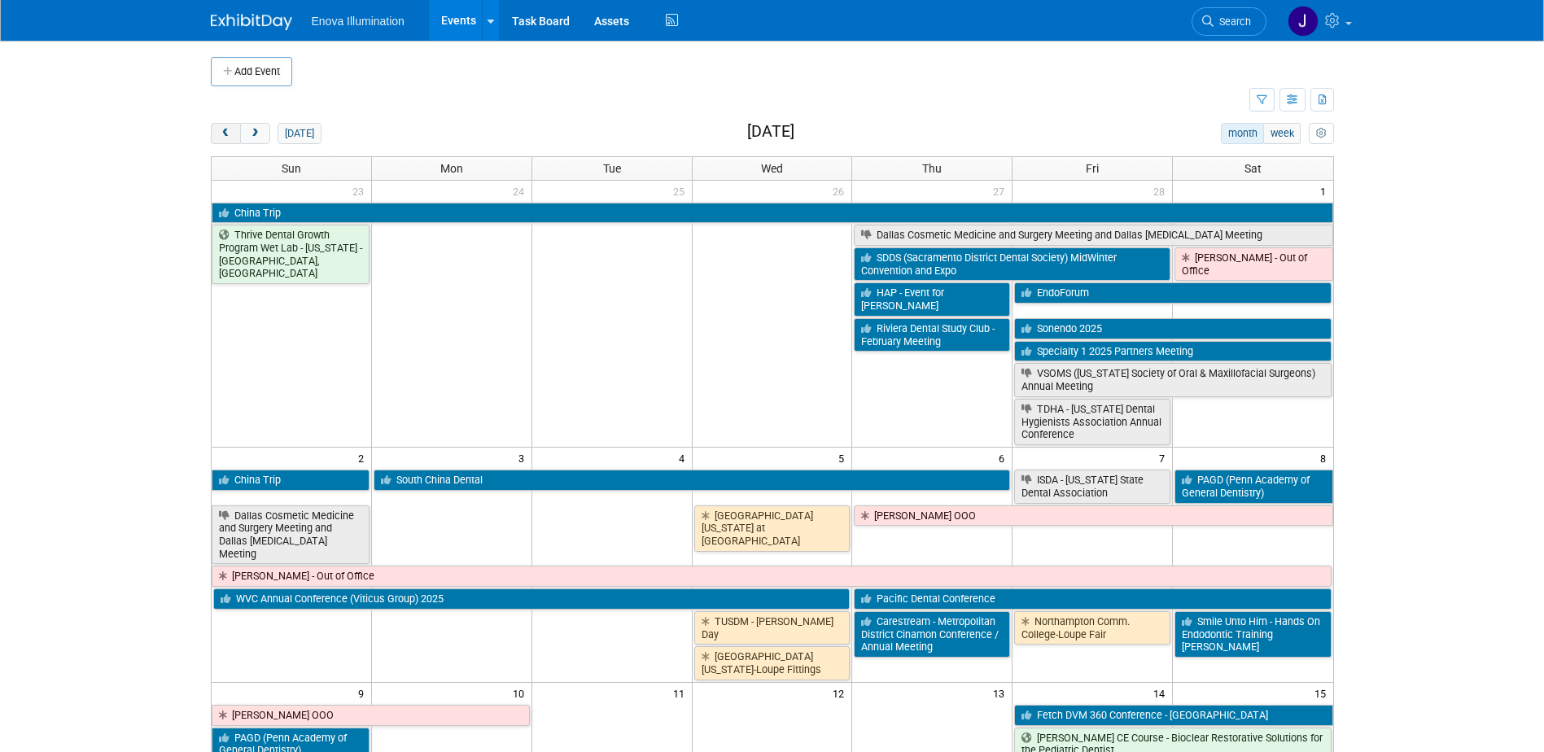
click at [224, 134] on span "prev" at bounding box center [226, 134] width 12 height 11
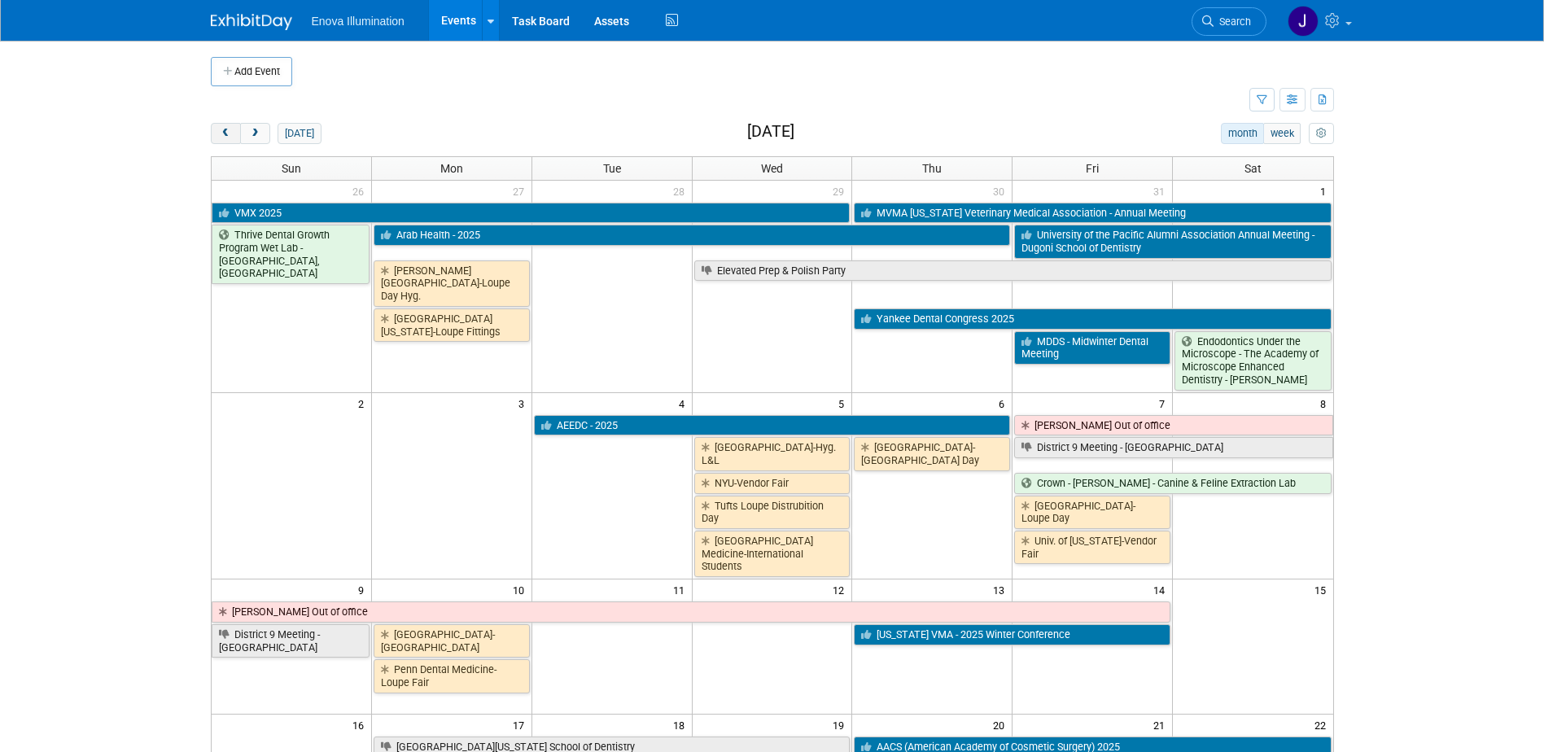
click at [224, 134] on span "prev" at bounding box center [226, 134] width 12 height 11
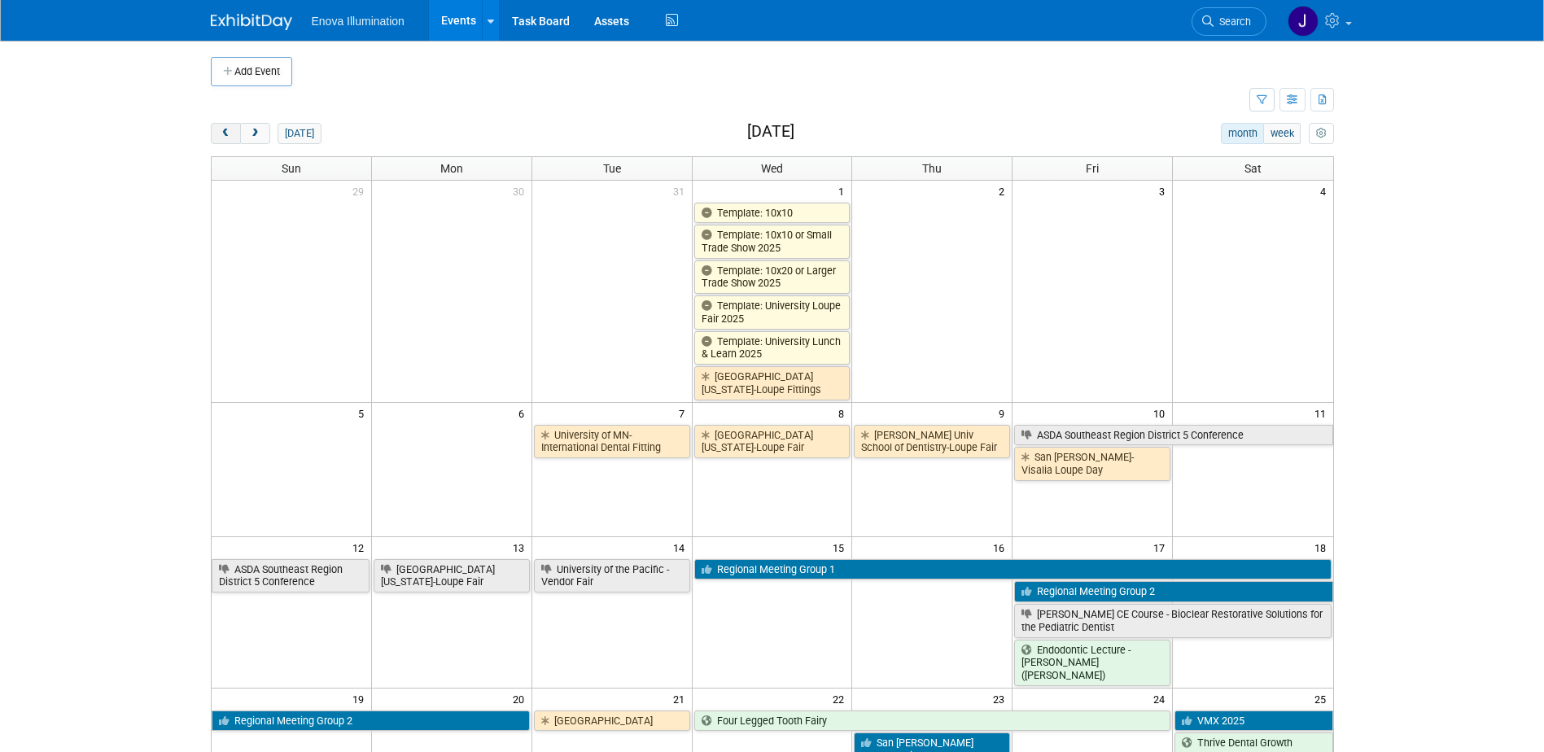
click at [224, 134] on span "prev" at bounding box center [226, 134] width 12 height 11
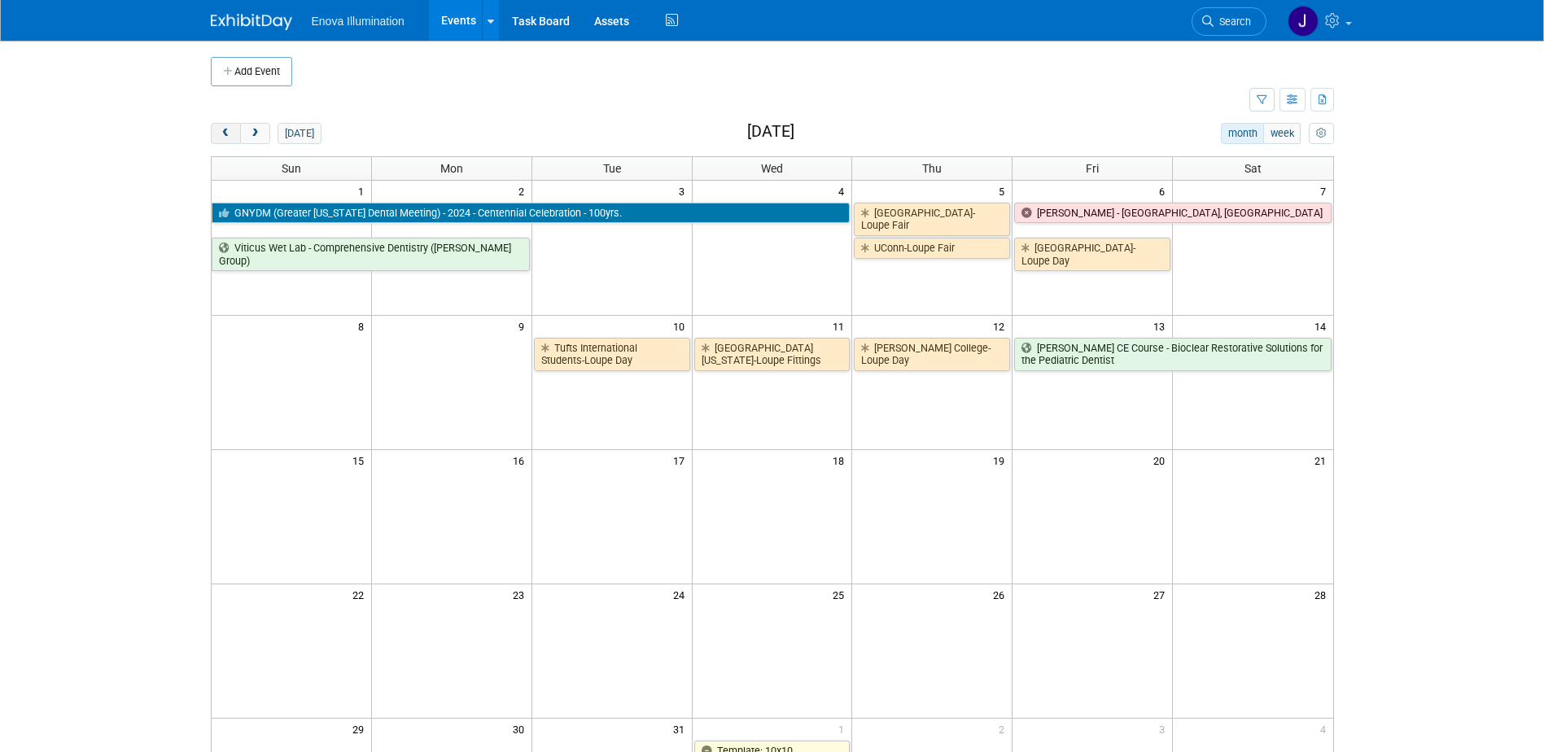
click at [224, 134] on span "prev" at bounding box center [226, 134] width 12 height 11
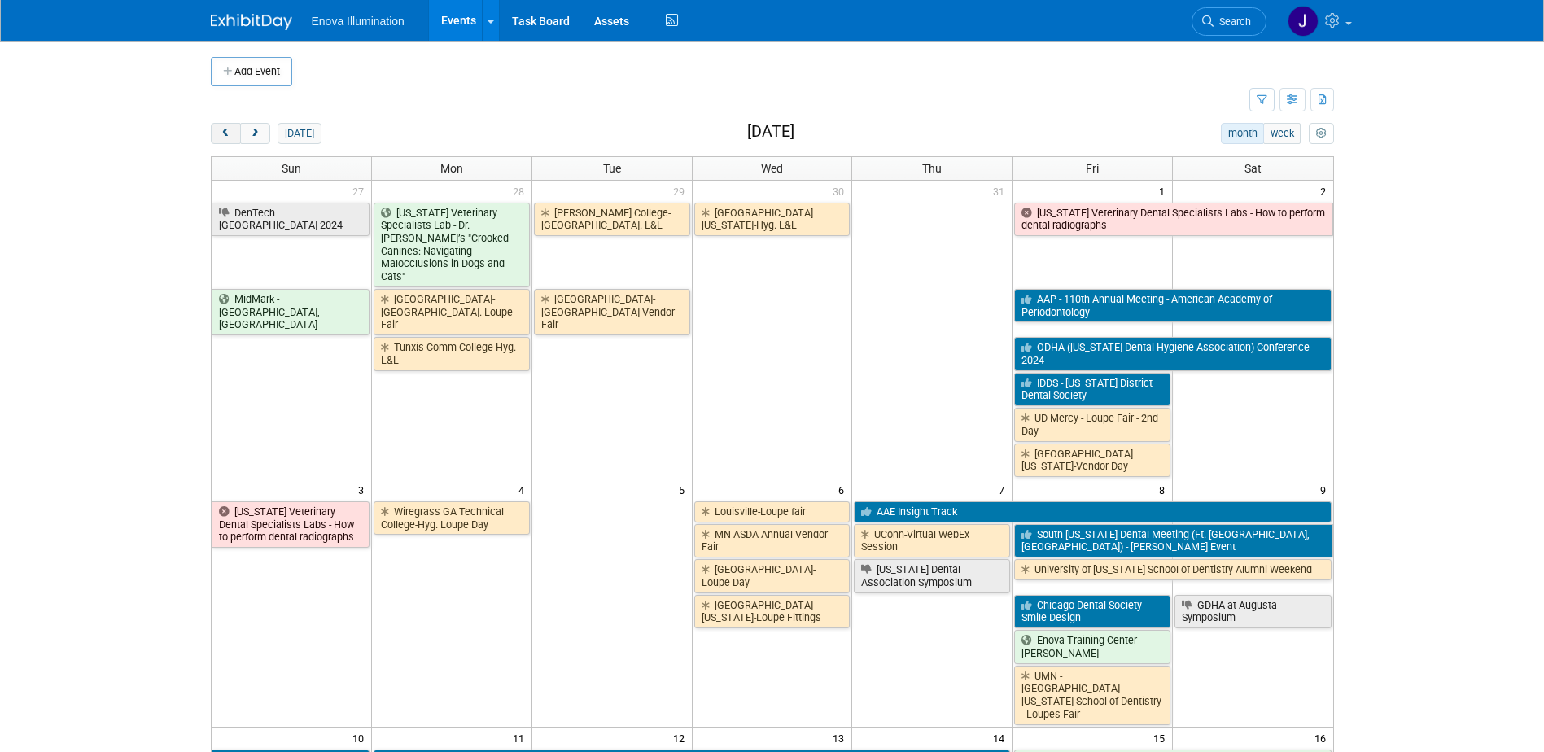
click at [220, 129] on span "prev" at bounding box center [226, 134] width 12 height 11
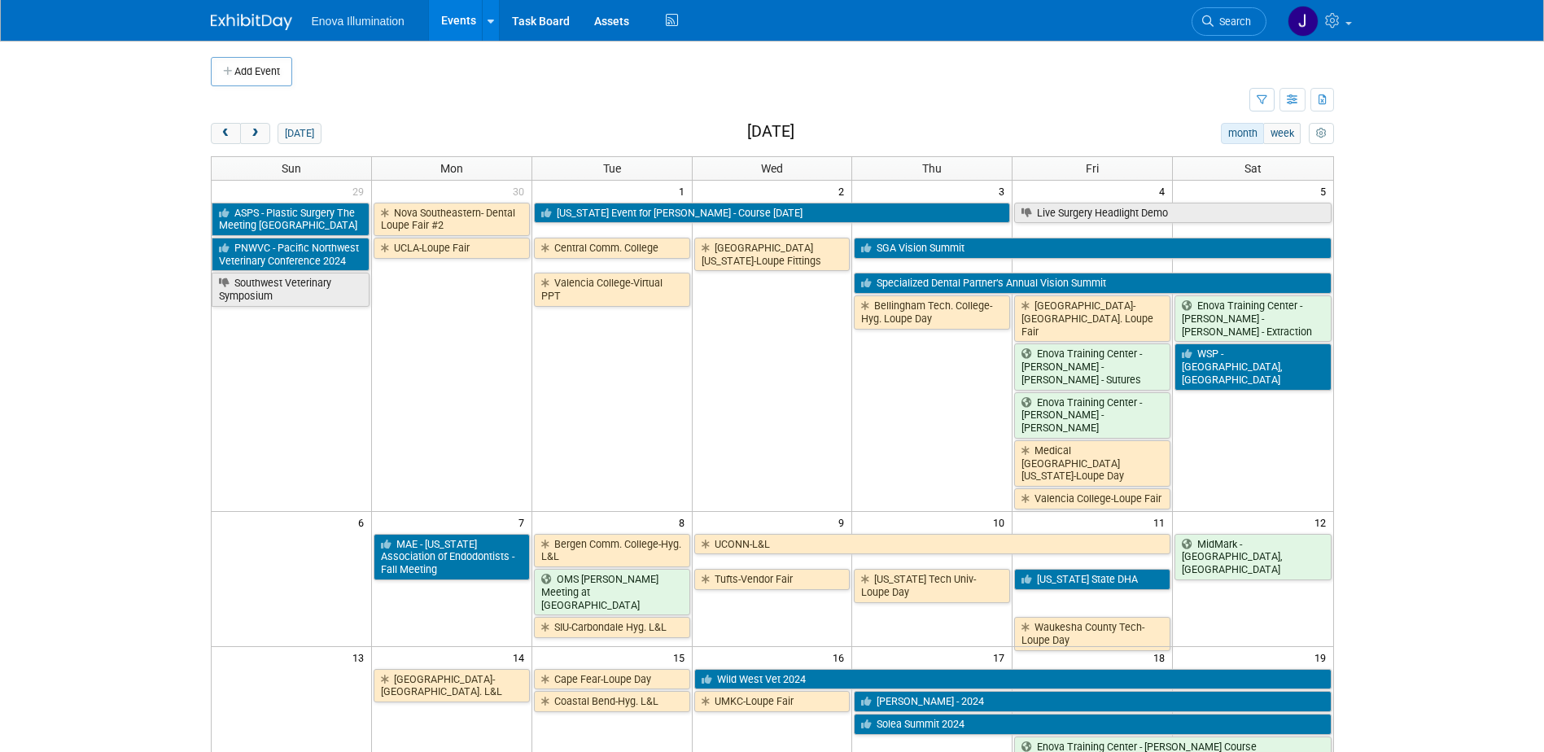
click at [1224, 24] on span "Search" at bounding box center [1231, 21] width 37 height 12
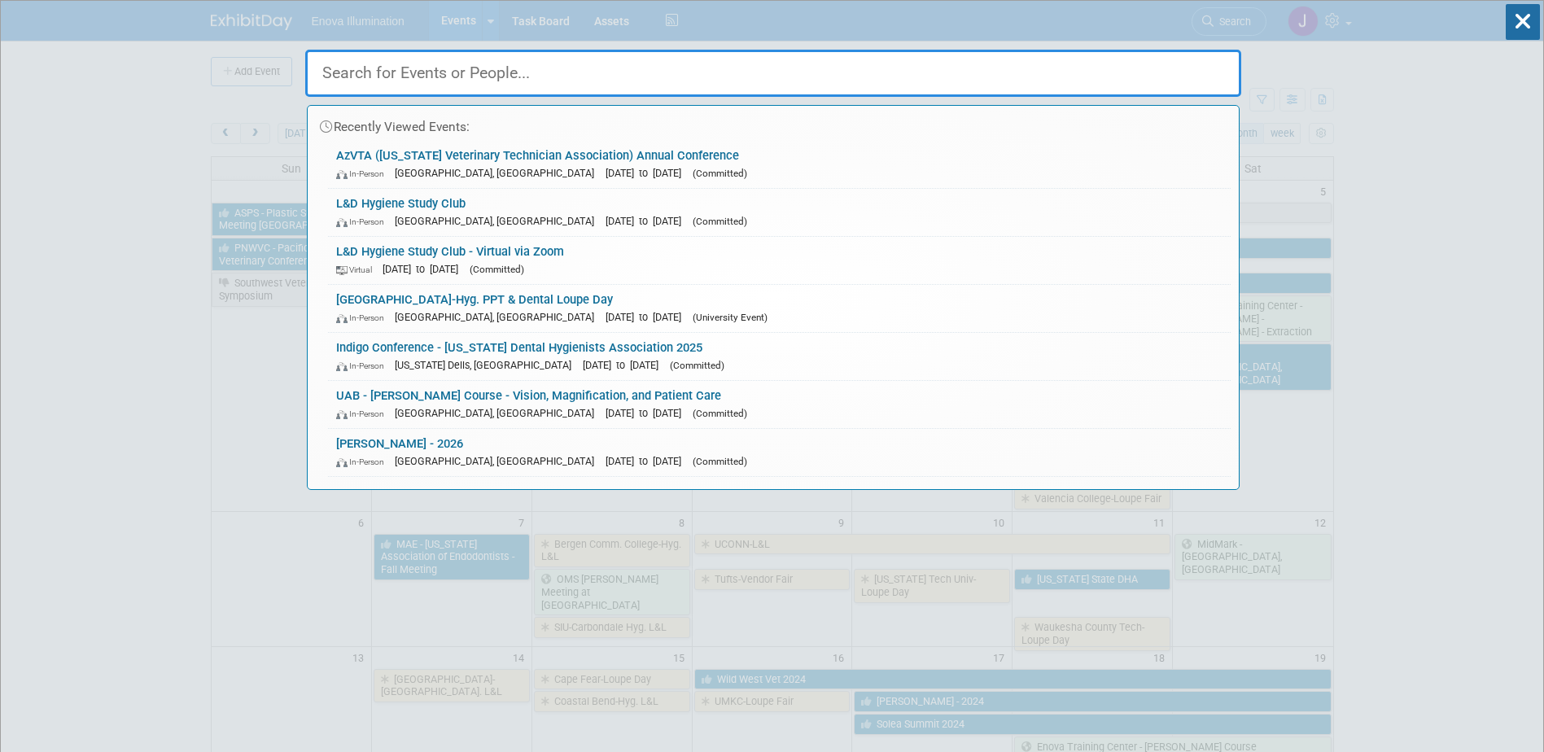
click at [1130, 61] on input "text" at bounding box center [773, 73] width 936 height 47
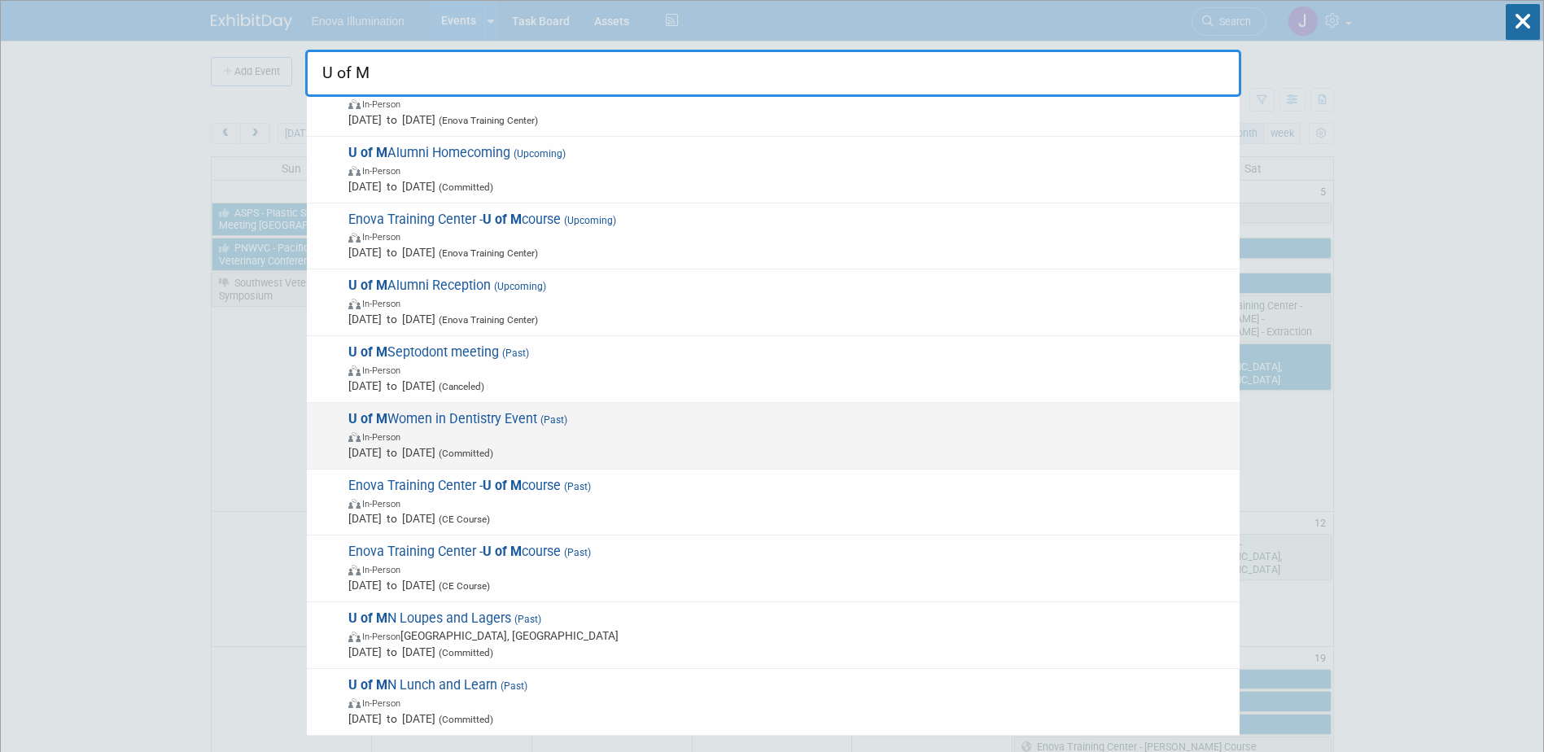
scroll to position [81, 0]
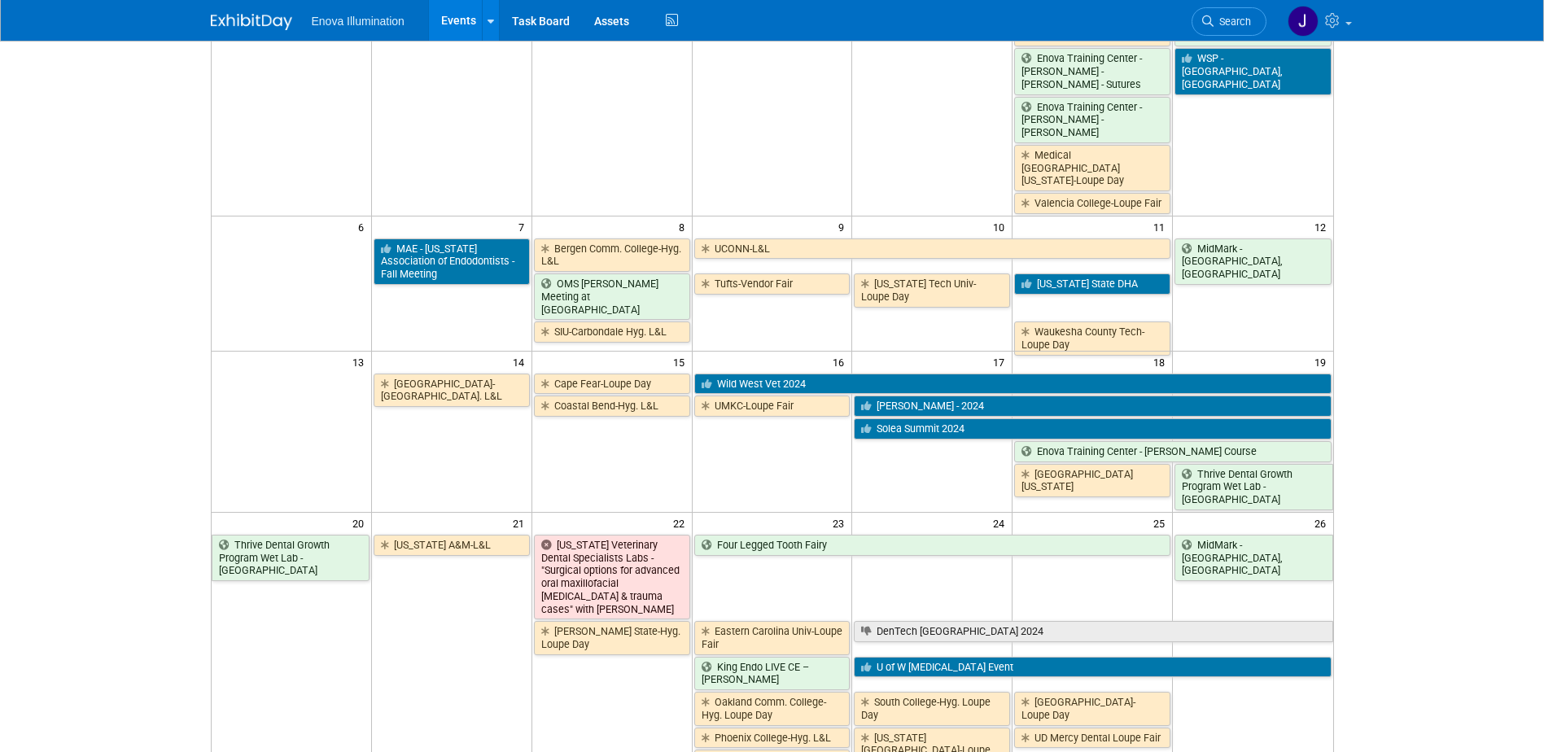
scroll to position [326, 0]
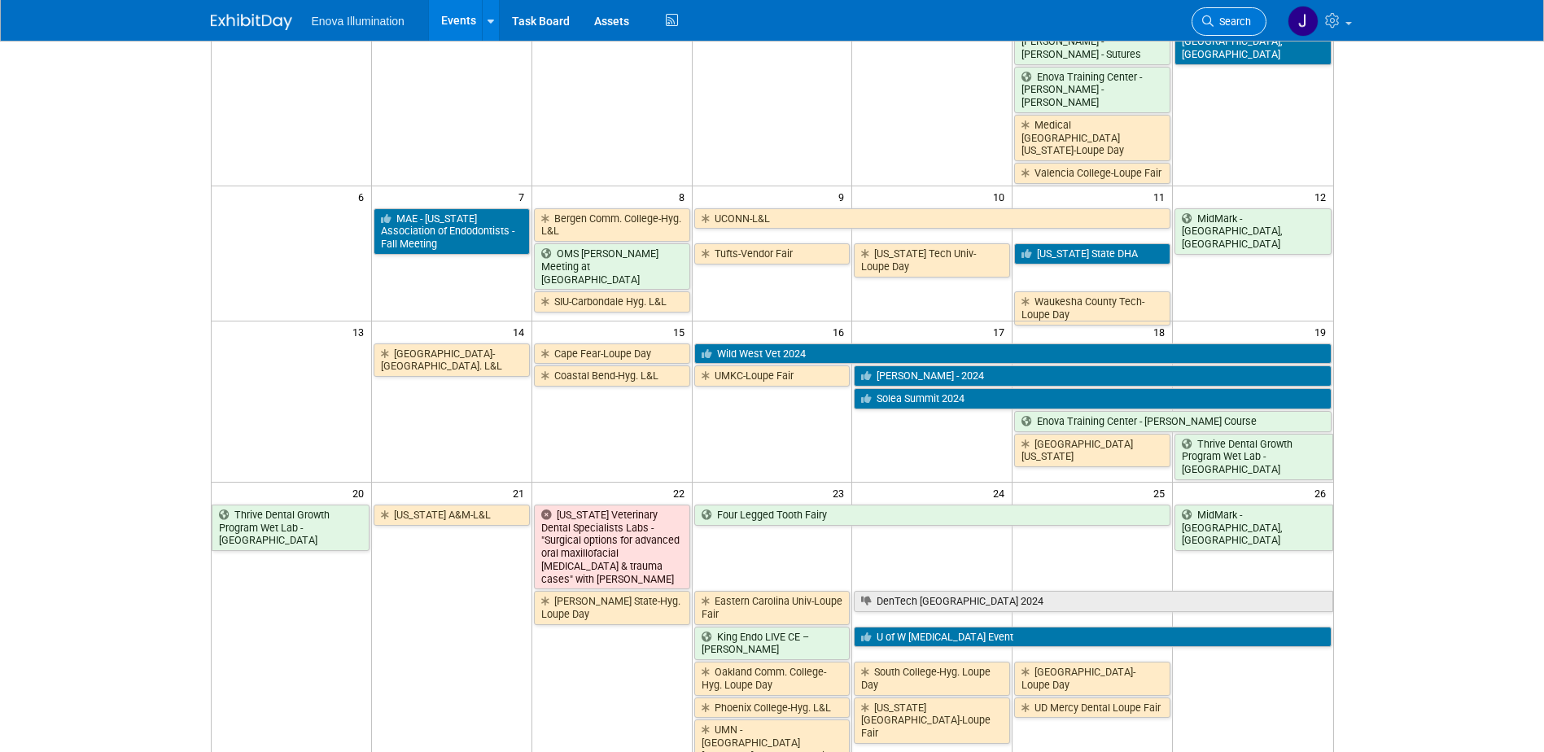
click at [1240, 25] on span "Search" at bounding box center [1231, 21] width 37 height 12
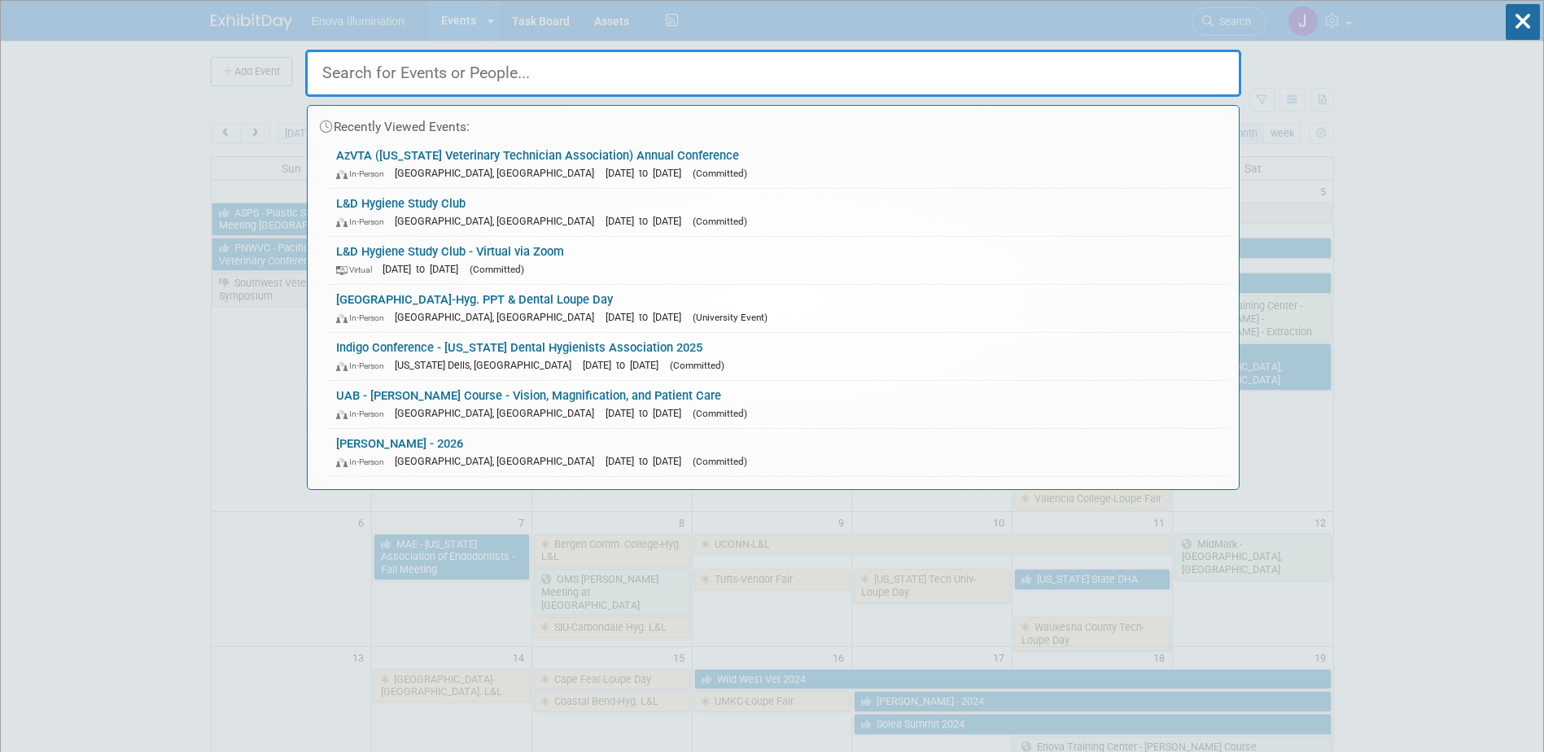
click at [1096, 63] on input "text" at bounding box center [773, 73] width 936 height 47
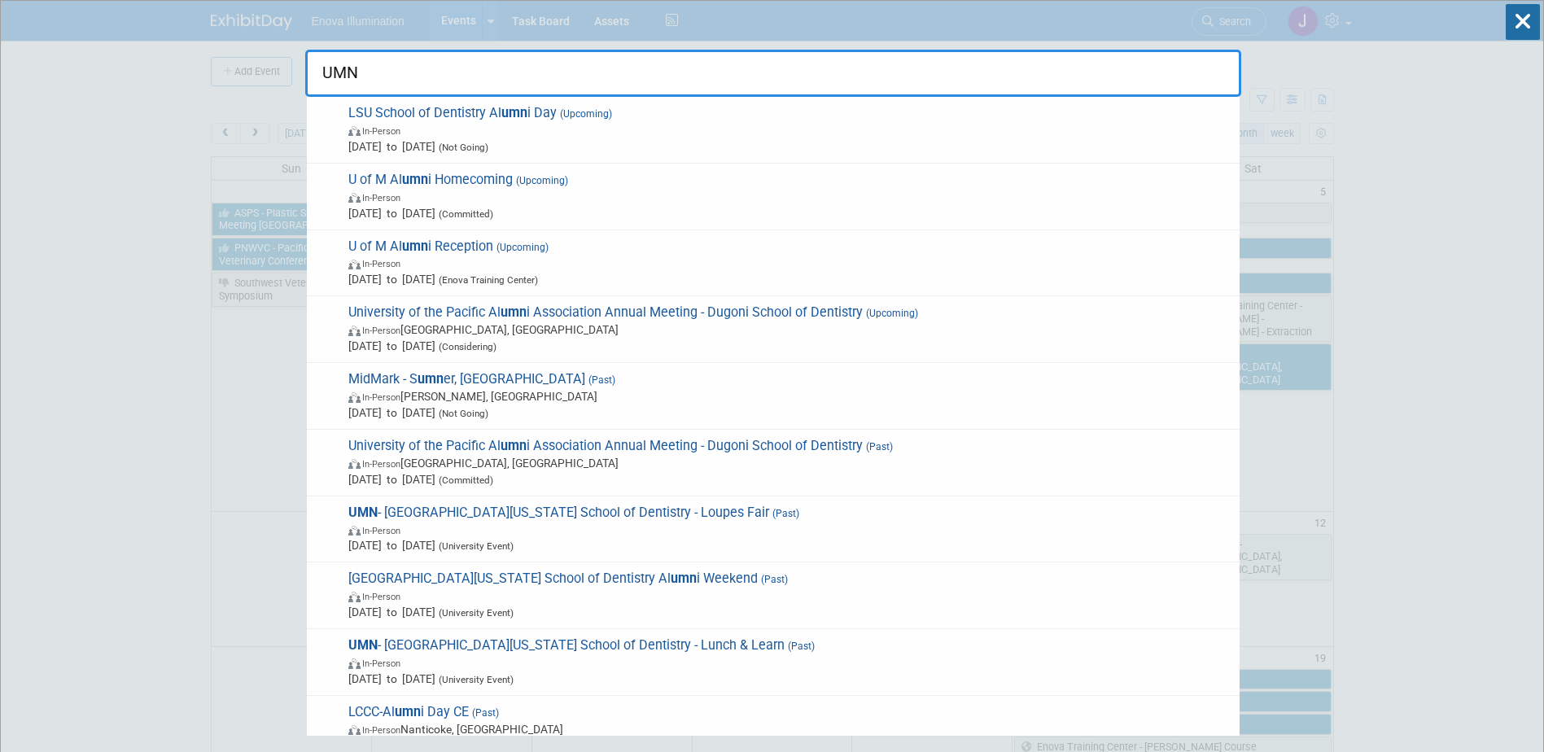
type input "UMN"
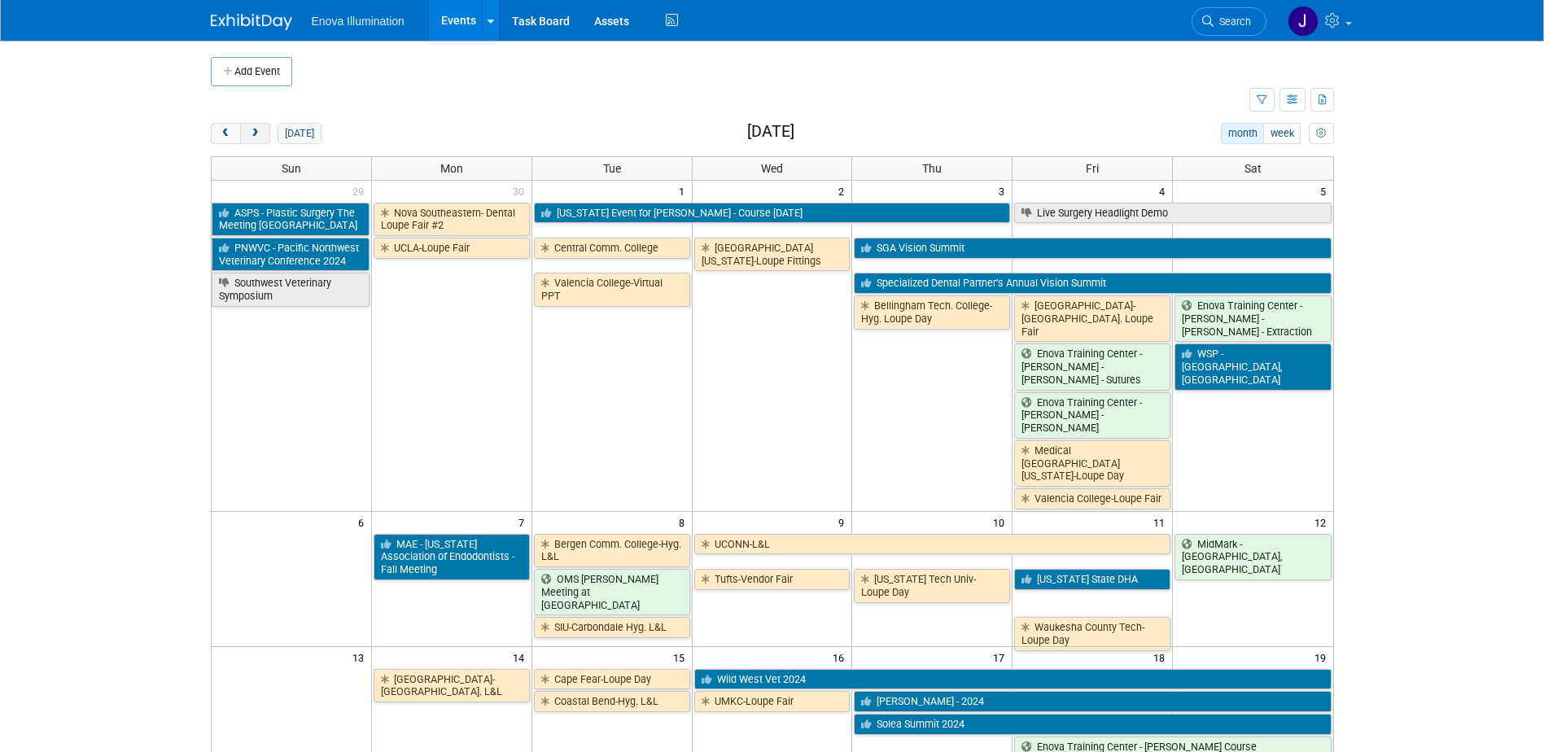
click at [256, 140] on button "next" at bounding box center [255, 133] width 30 height 21
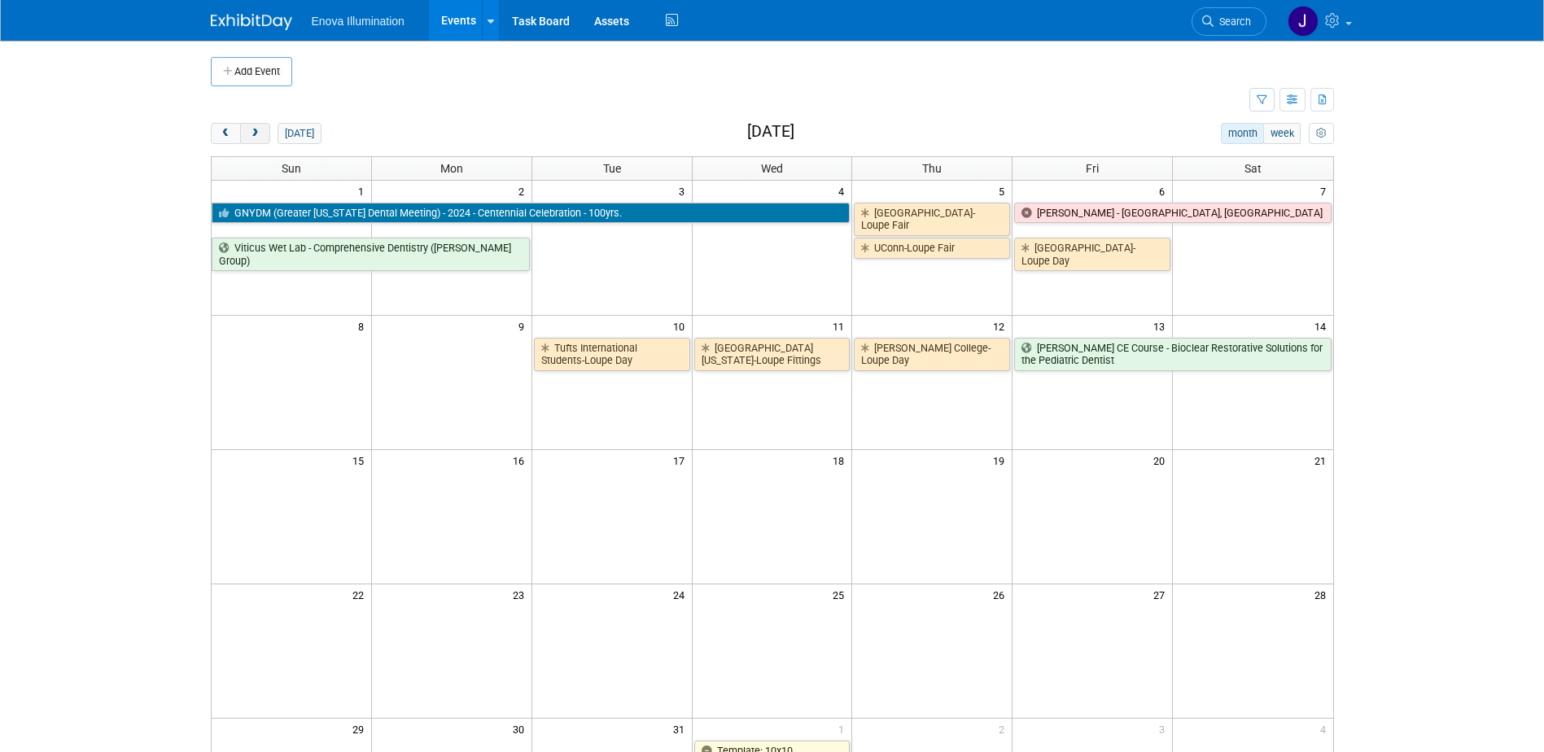
click at [256, 140] on button "next" at bounding box center [255, 133] width 30 height 21
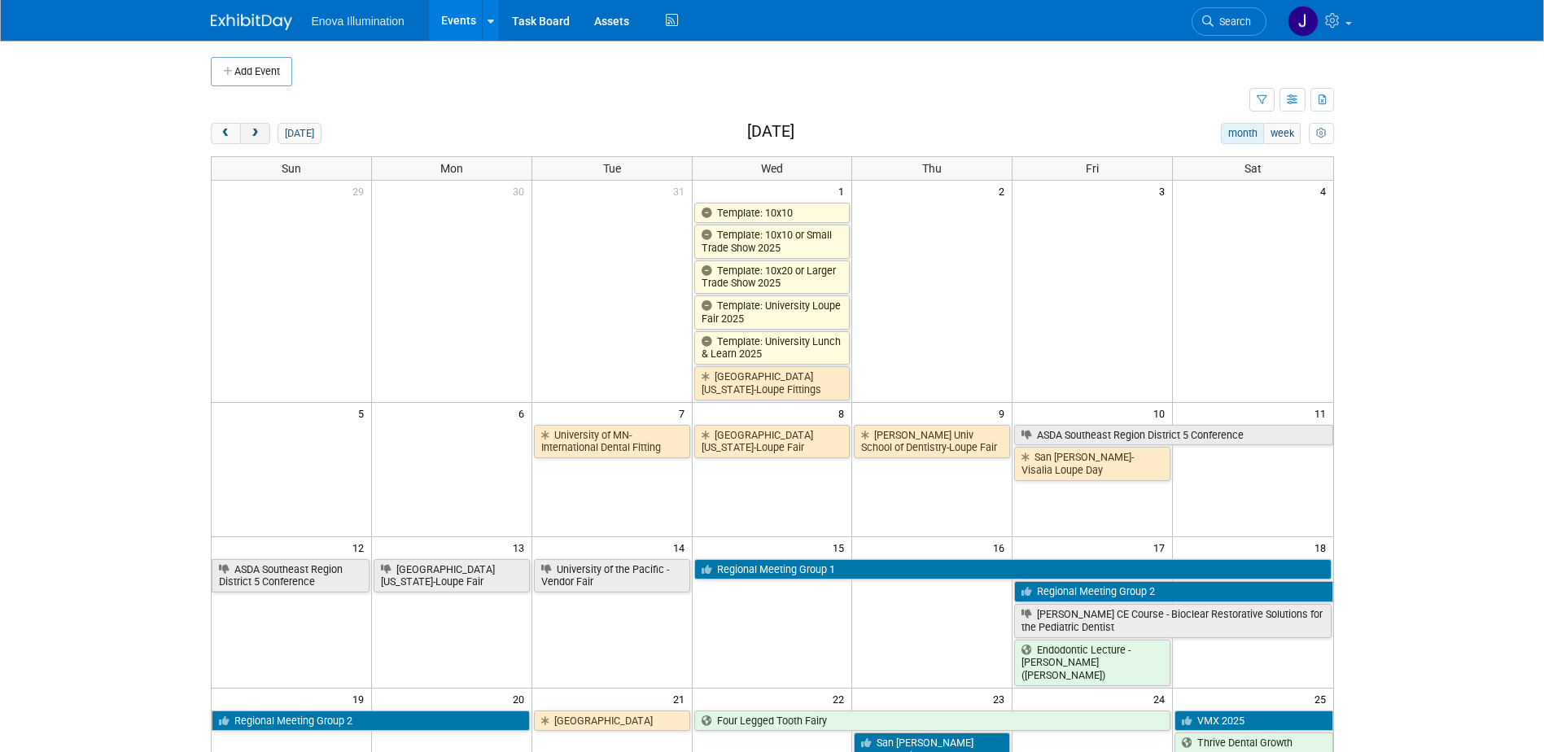
click at [256, 140] on button "next" at bounding box center [255, 133] width 30 height 21
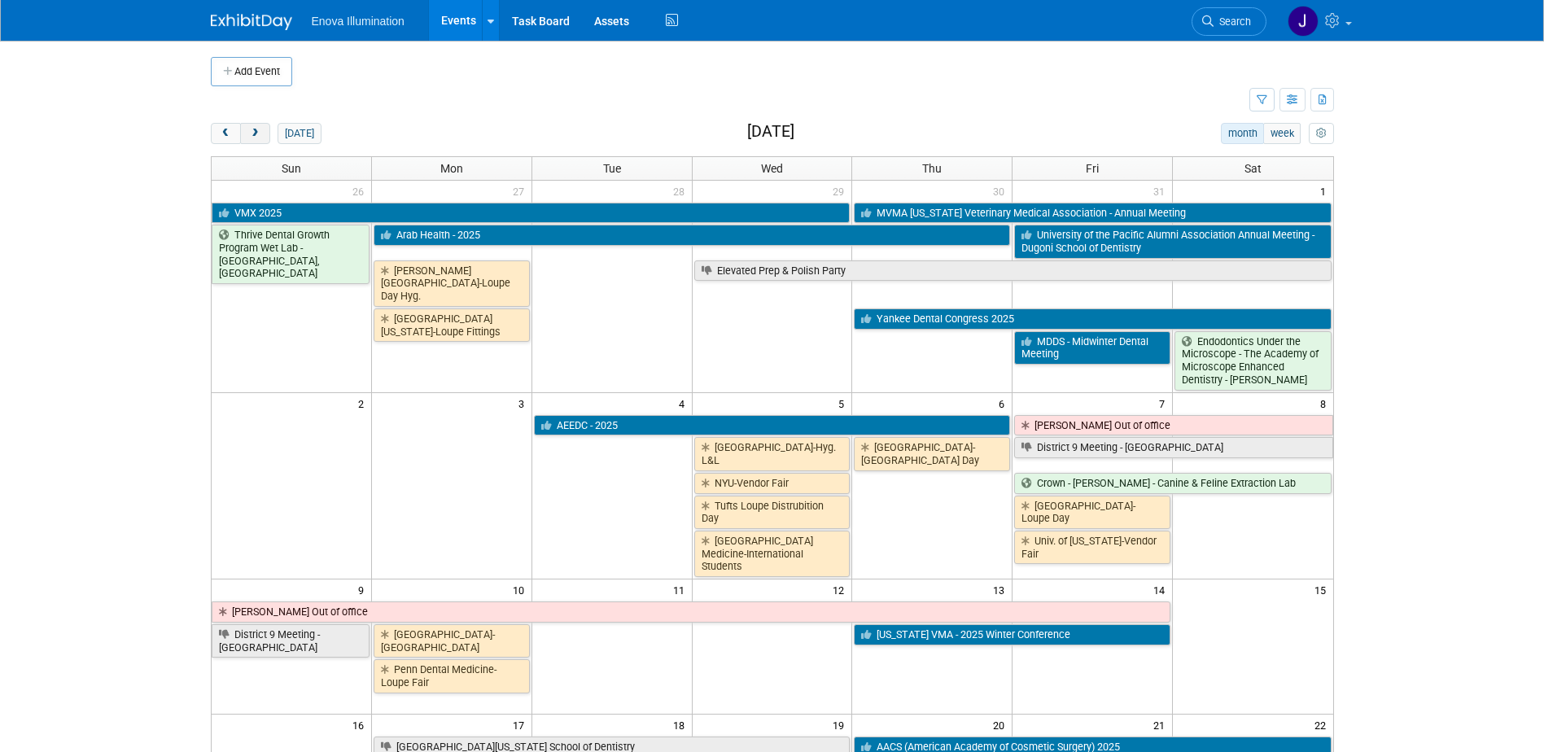
click at [254, 138] on span "next" at bounding box center [255, 134] width 12 height 11
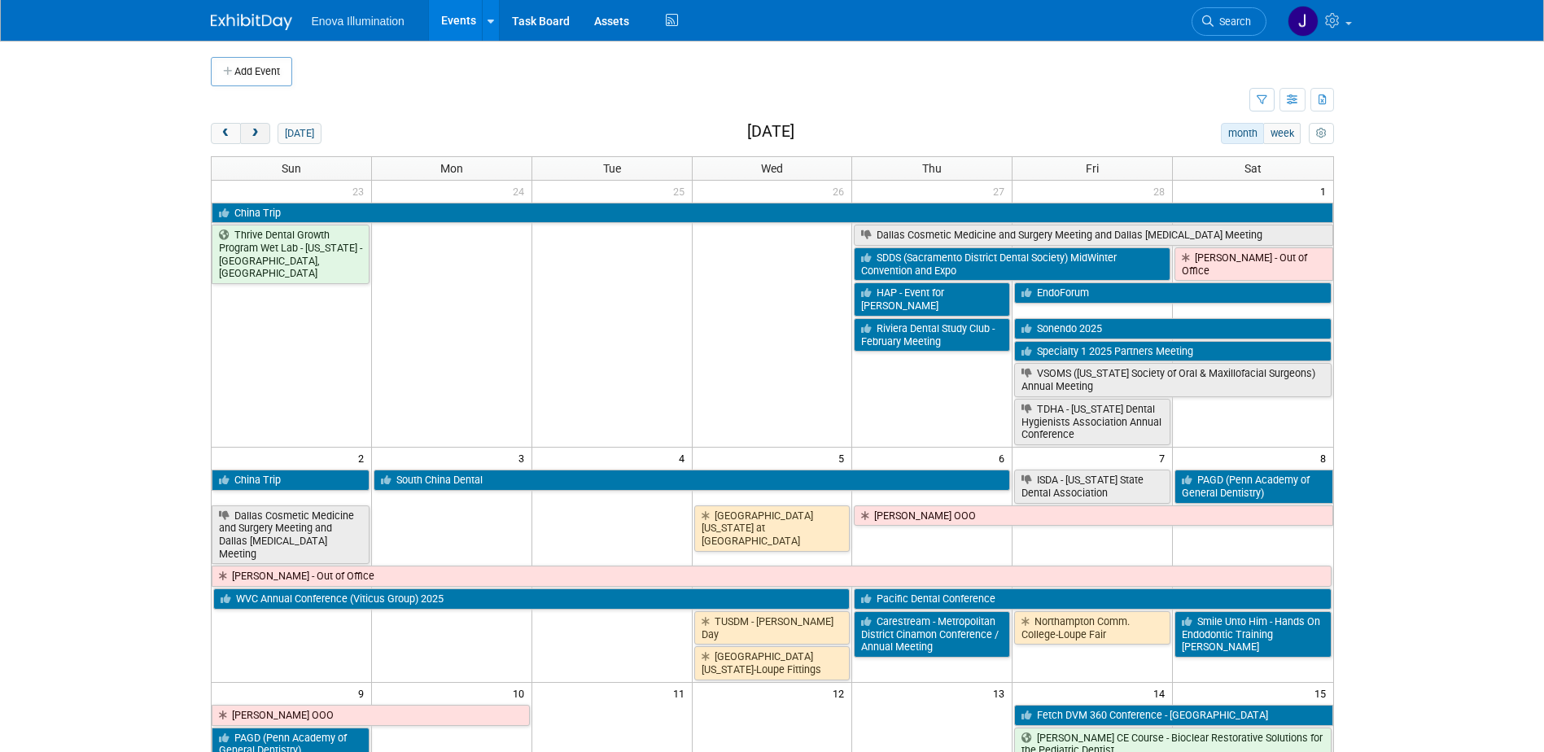
click at [254, 138] on span "next" at bounding box center [255, 134] width 12 height 11
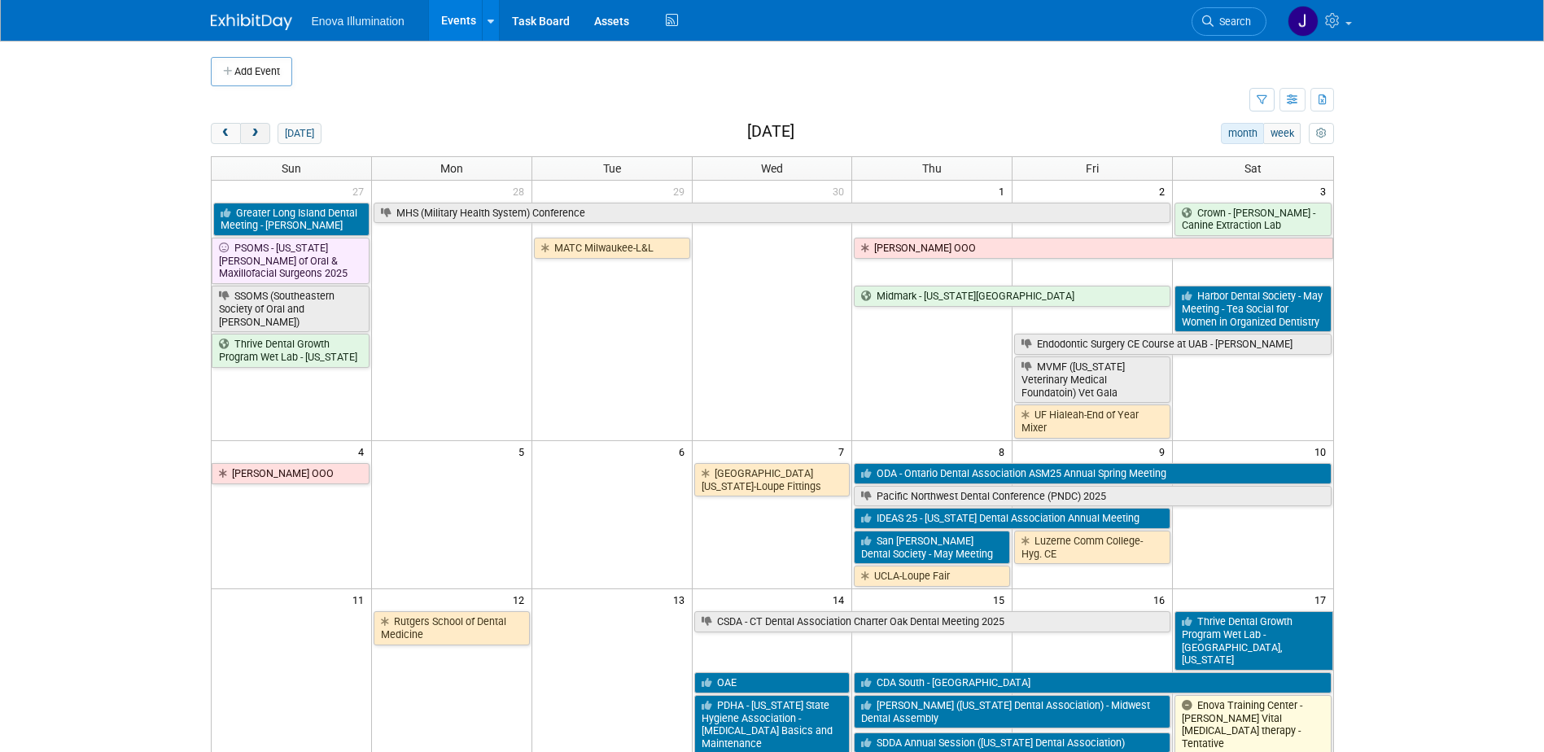
click at [254, 138] on span "next" at bounding box center [255, 134] width 12 height 11
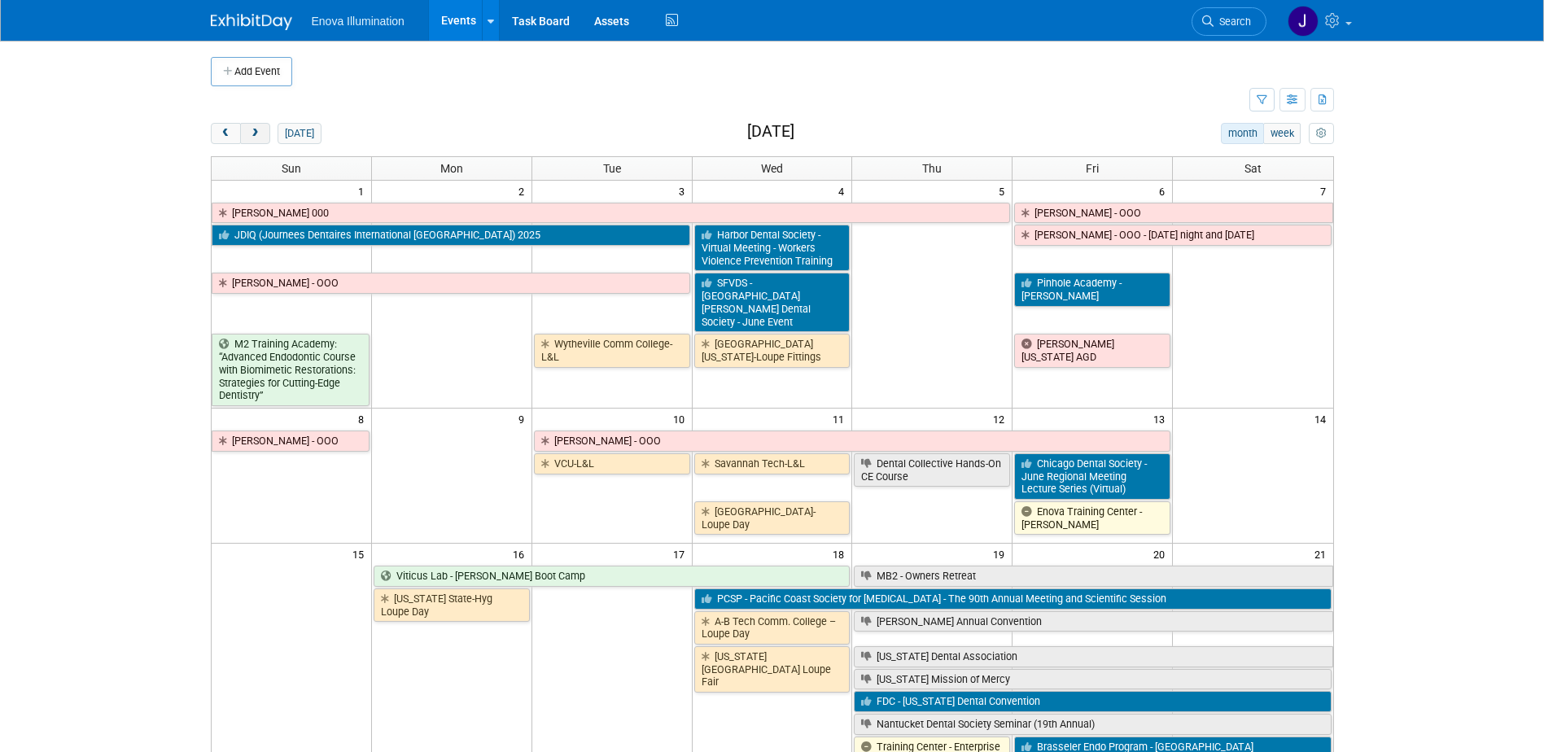
click at [254, 138] on span "next" at bounding box center [255, 134] width 12 height 11
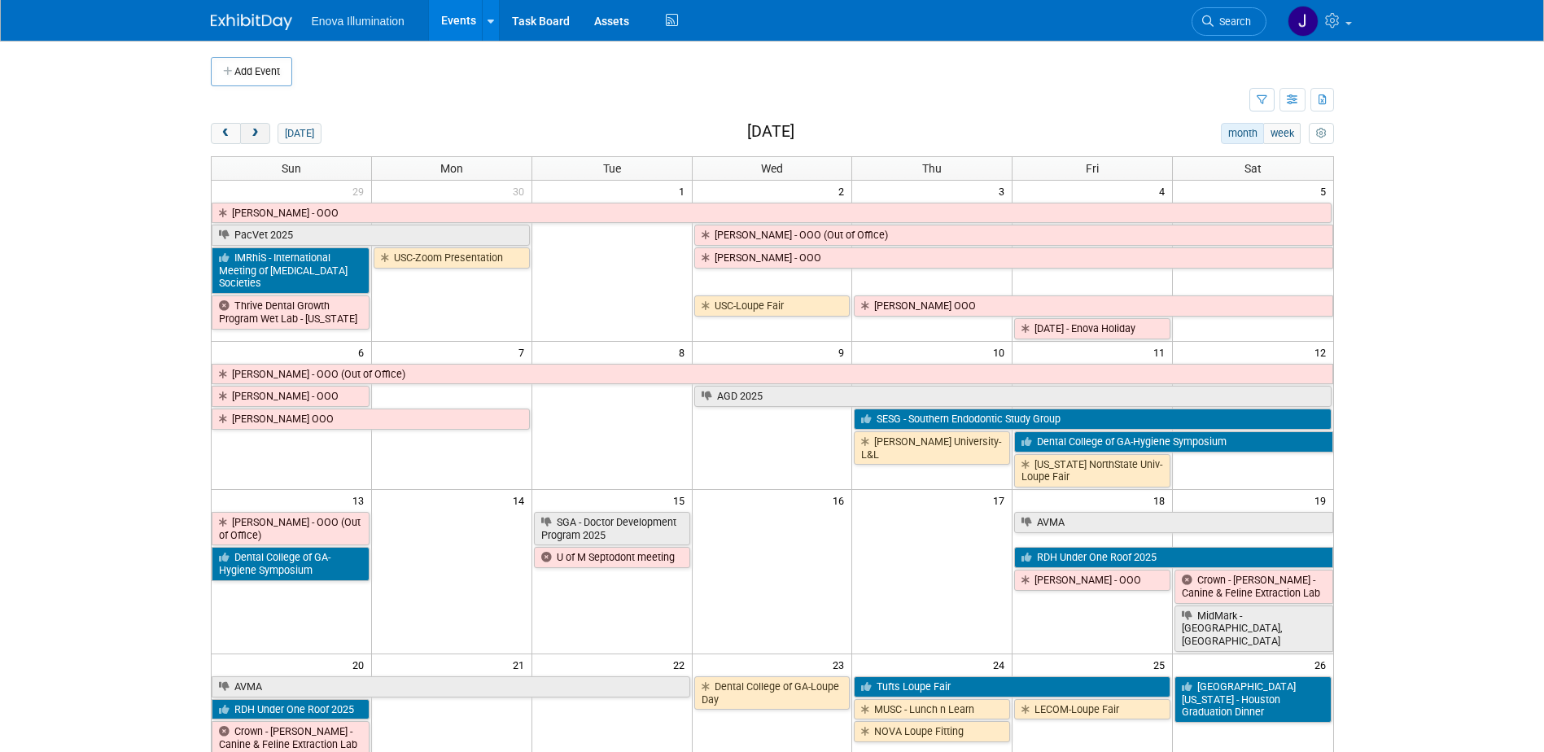
click at [254, 138] on span "next" at bounding box center [255, 134] width 12 height 11
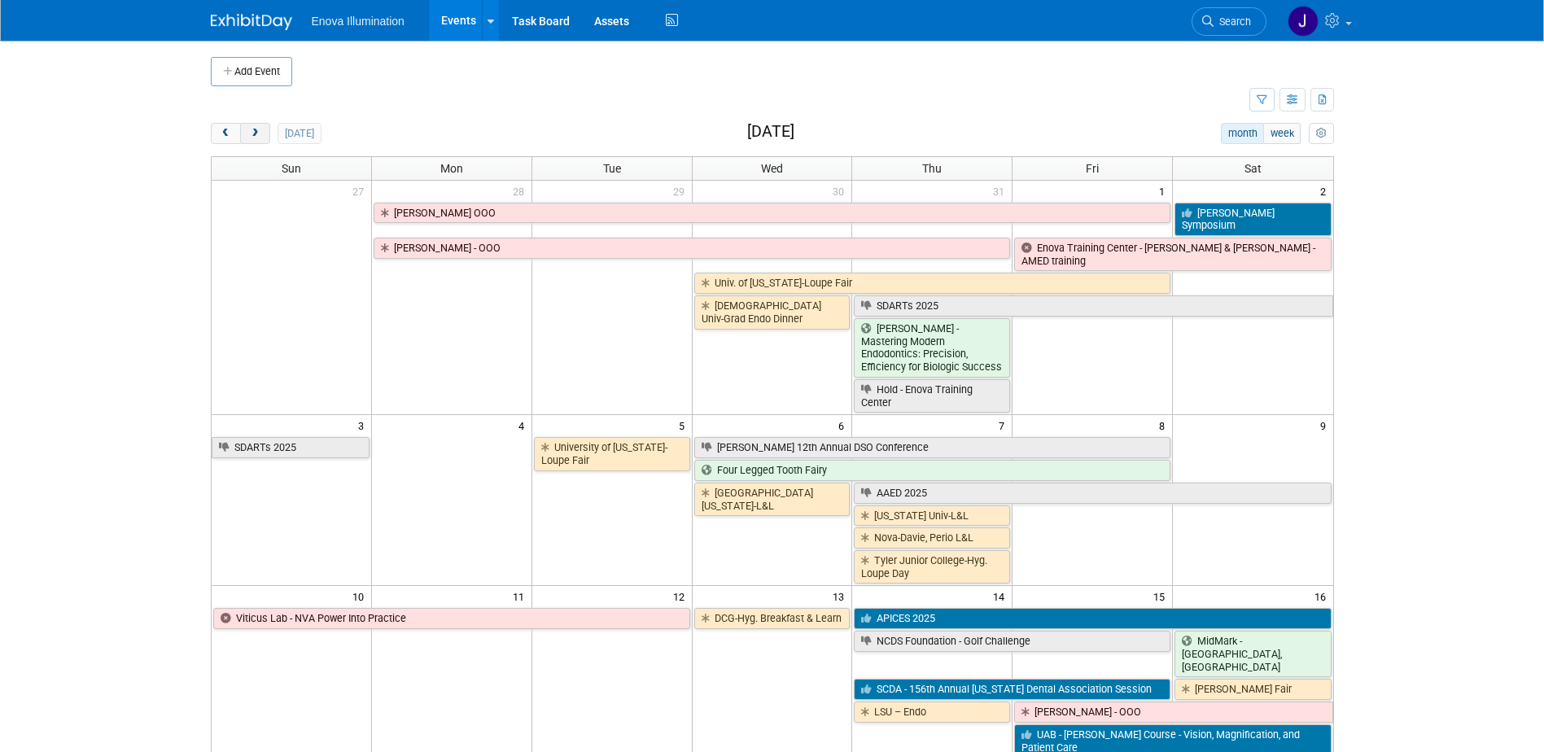
click at [254, 138] on span "next" at bounding box center [255, 134] width 12 height 11
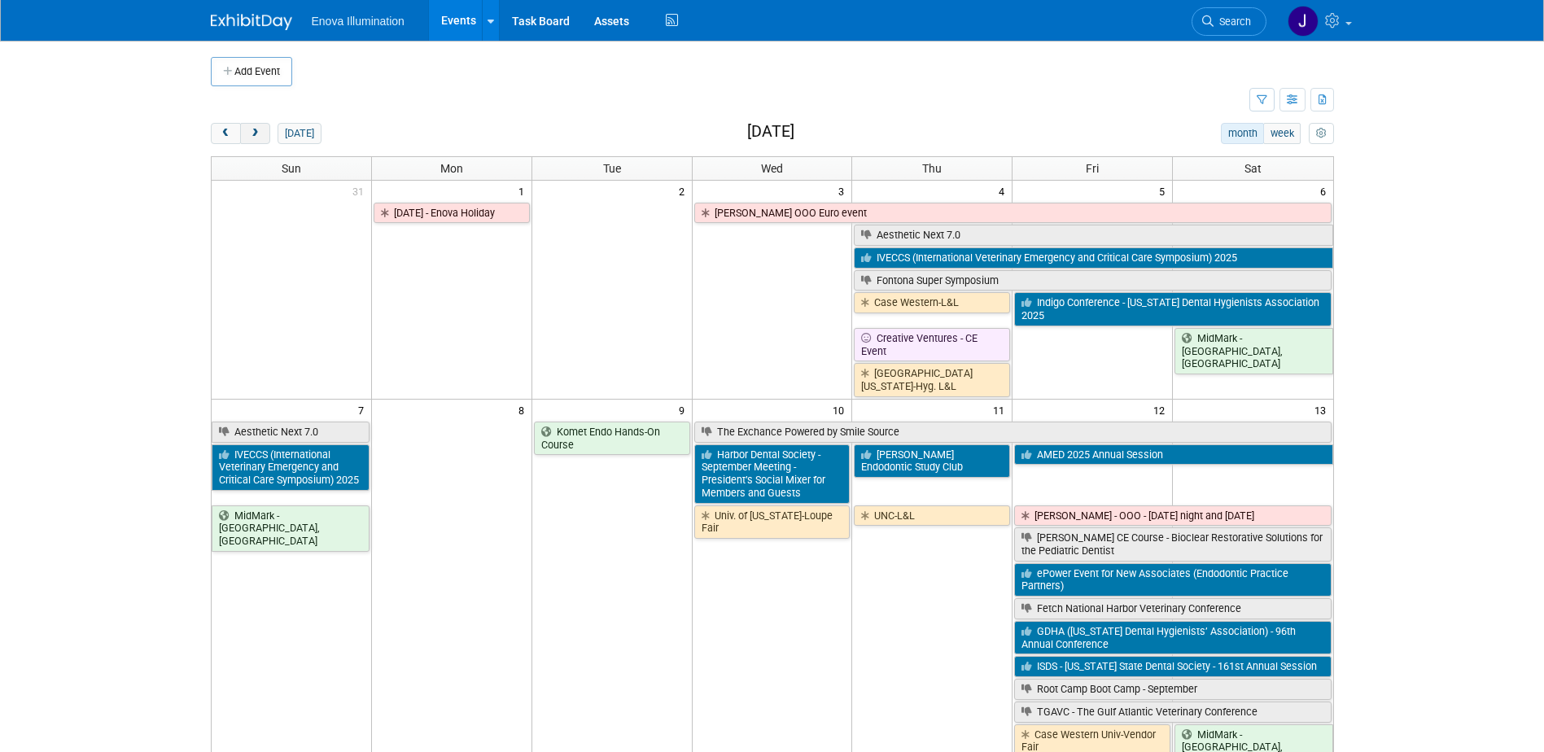
click at [254, 138] on span "next" at bounding box center [255, 134] width 12 height 11
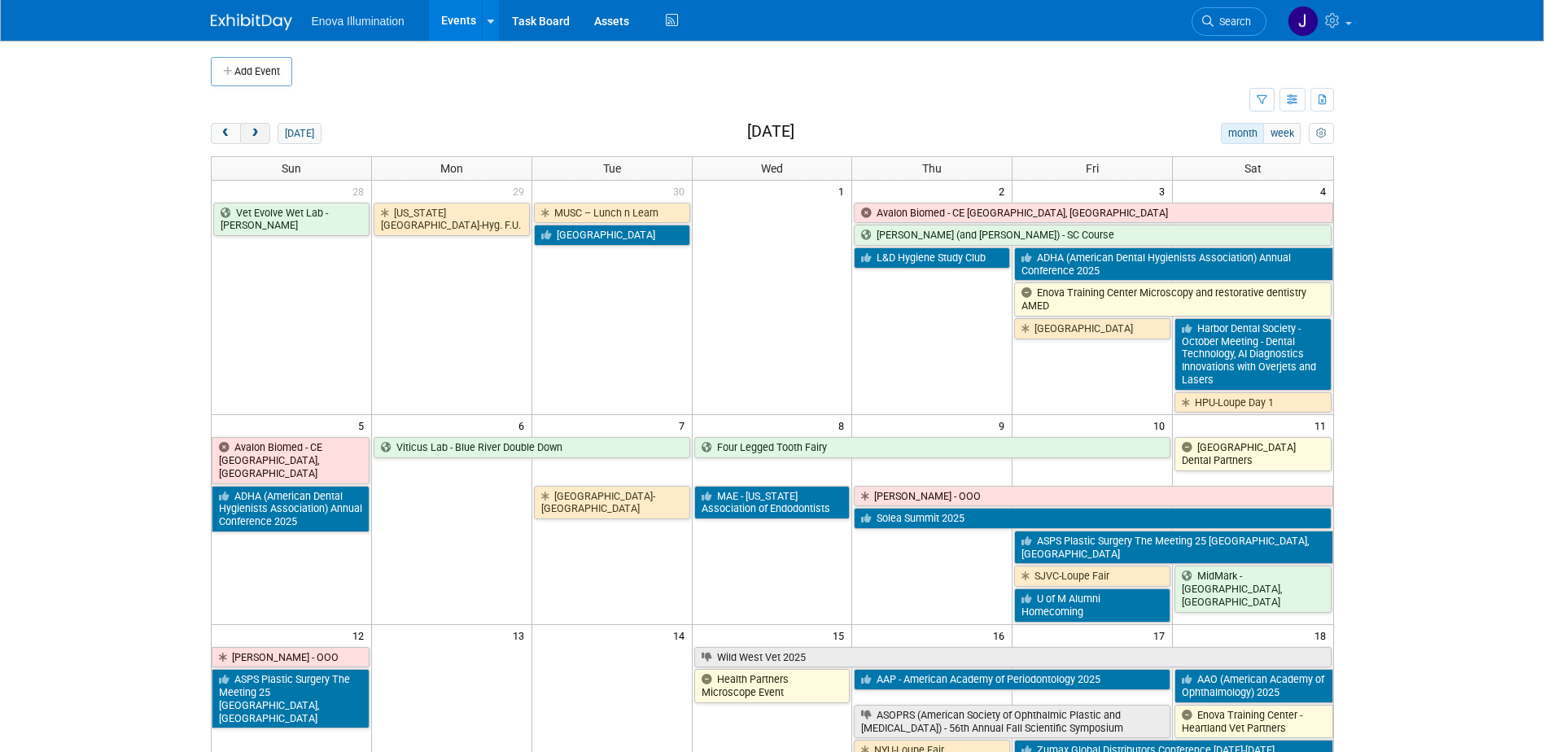
click at [254, 138] on span "next" at bounding box center [255, 134] width 12 height 11
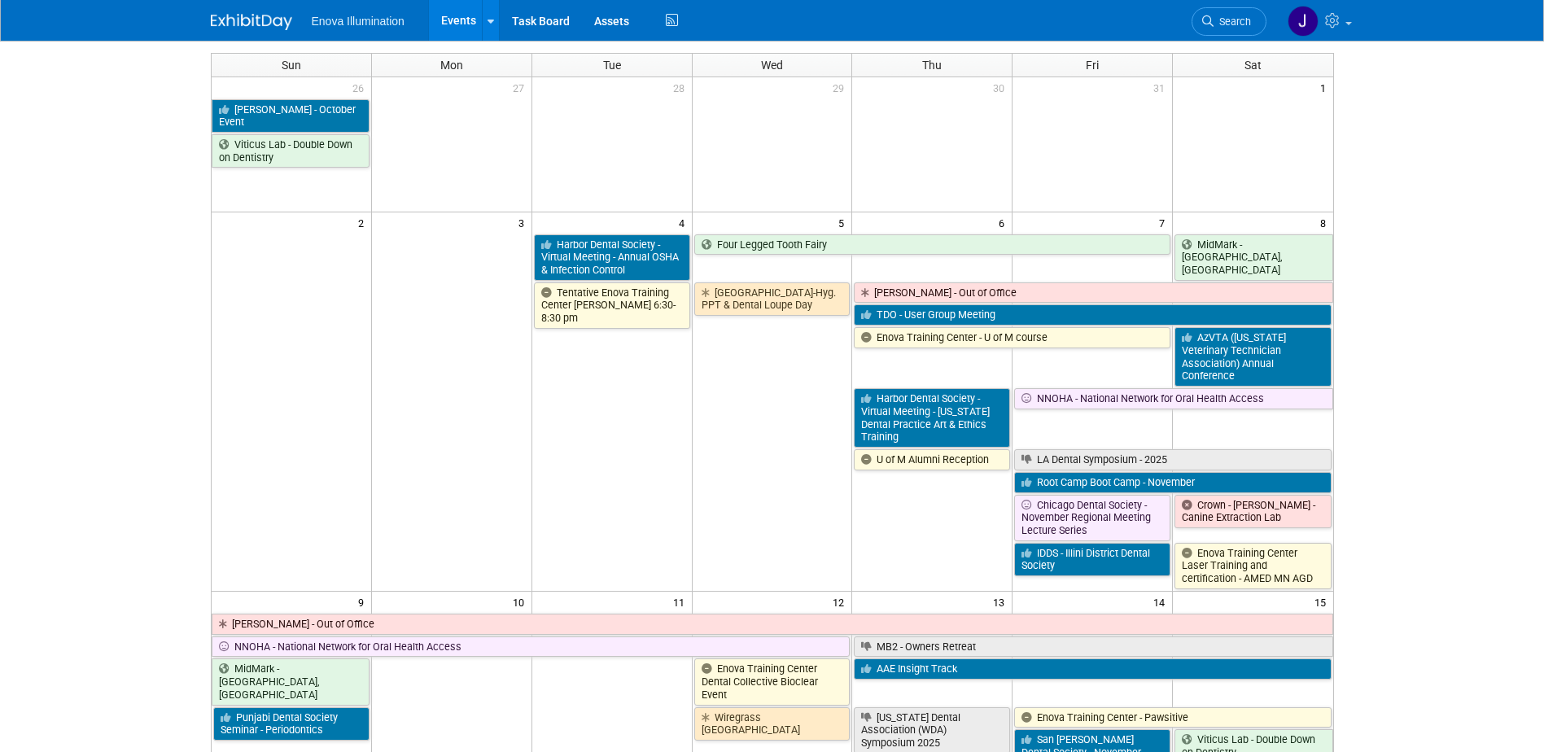
scroll to position [81, 0]
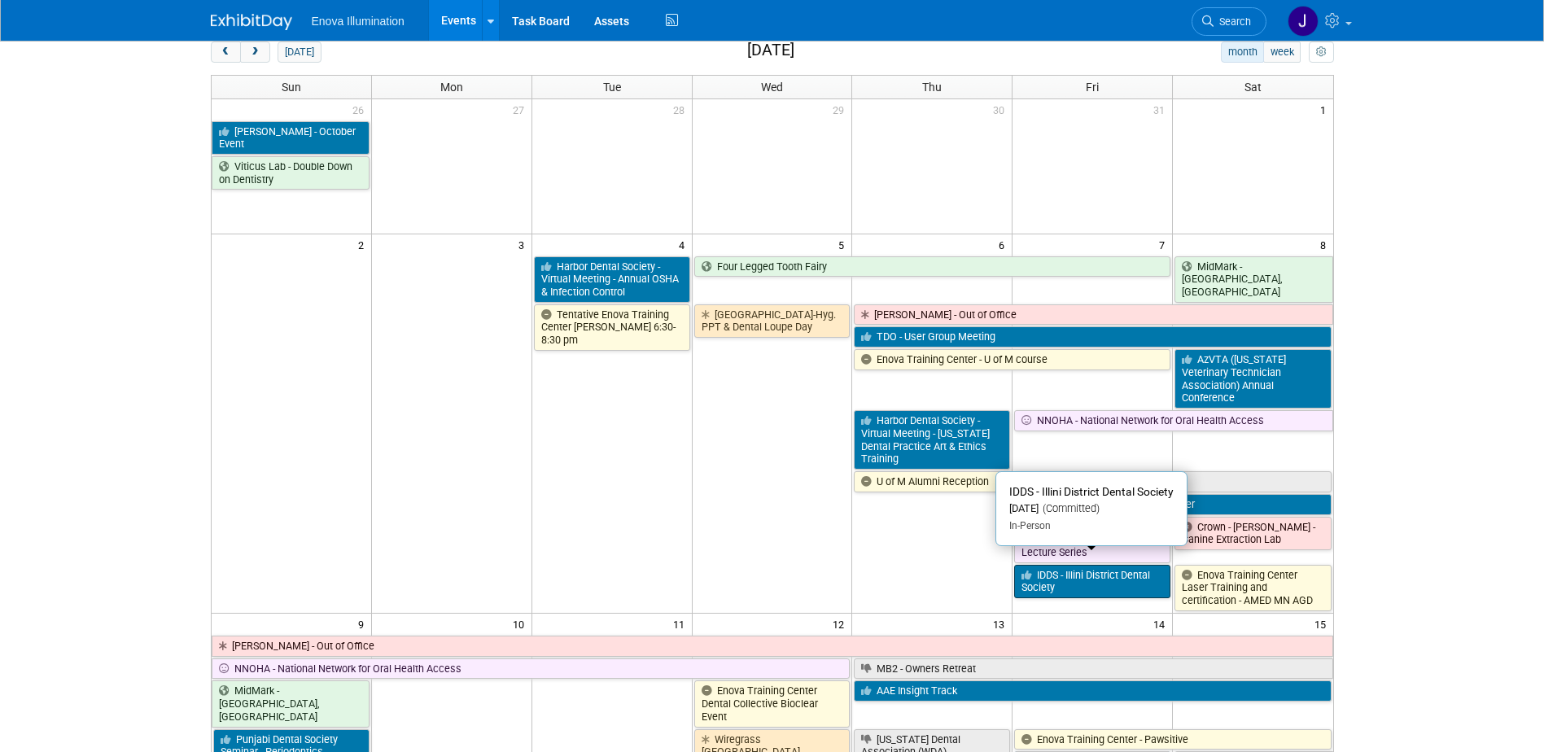
click at [1033, 570] on icon at bounding box center [1028, 575] width 15 height 11
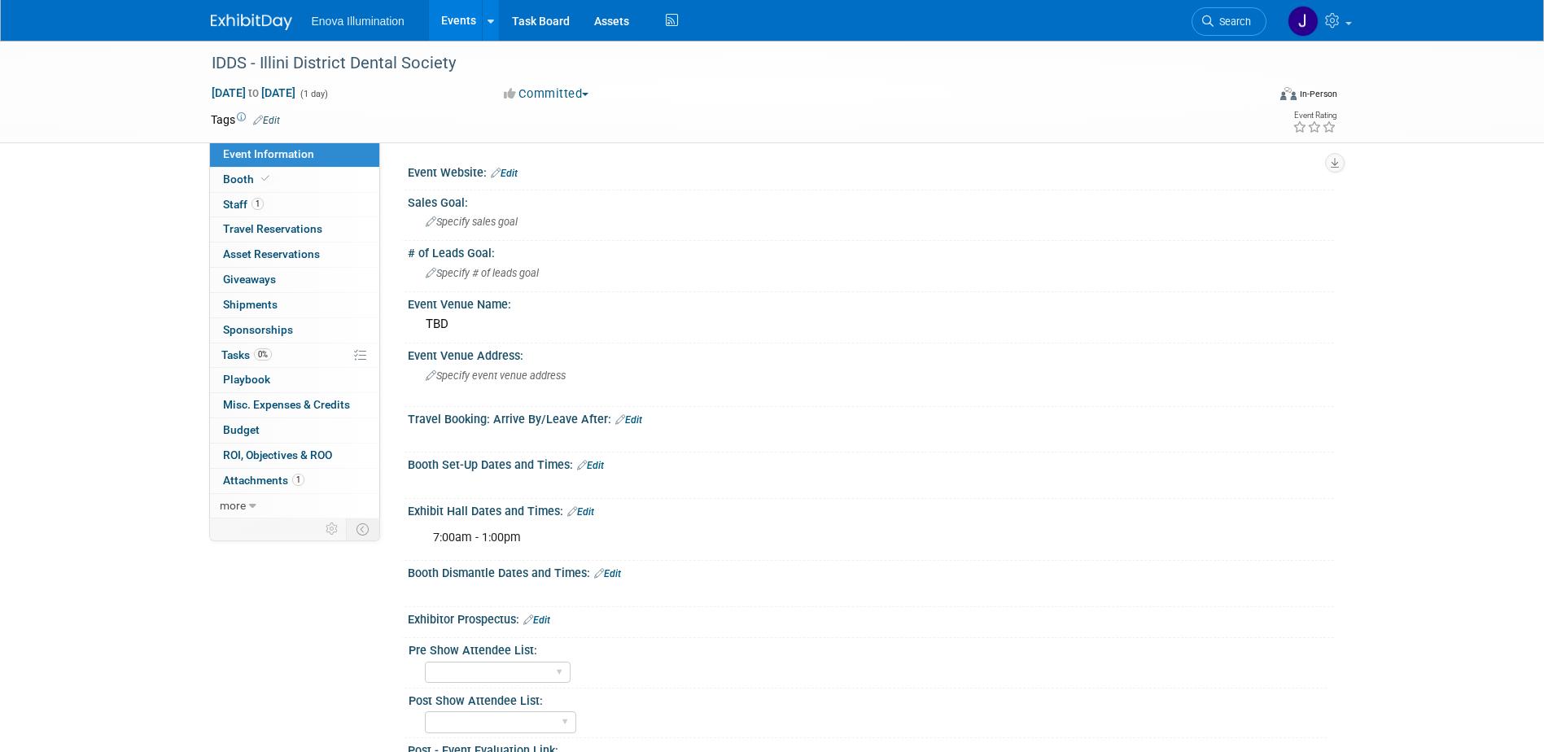
click at [250, 27] on img at bounding box center [251, 22] width 81 height 16
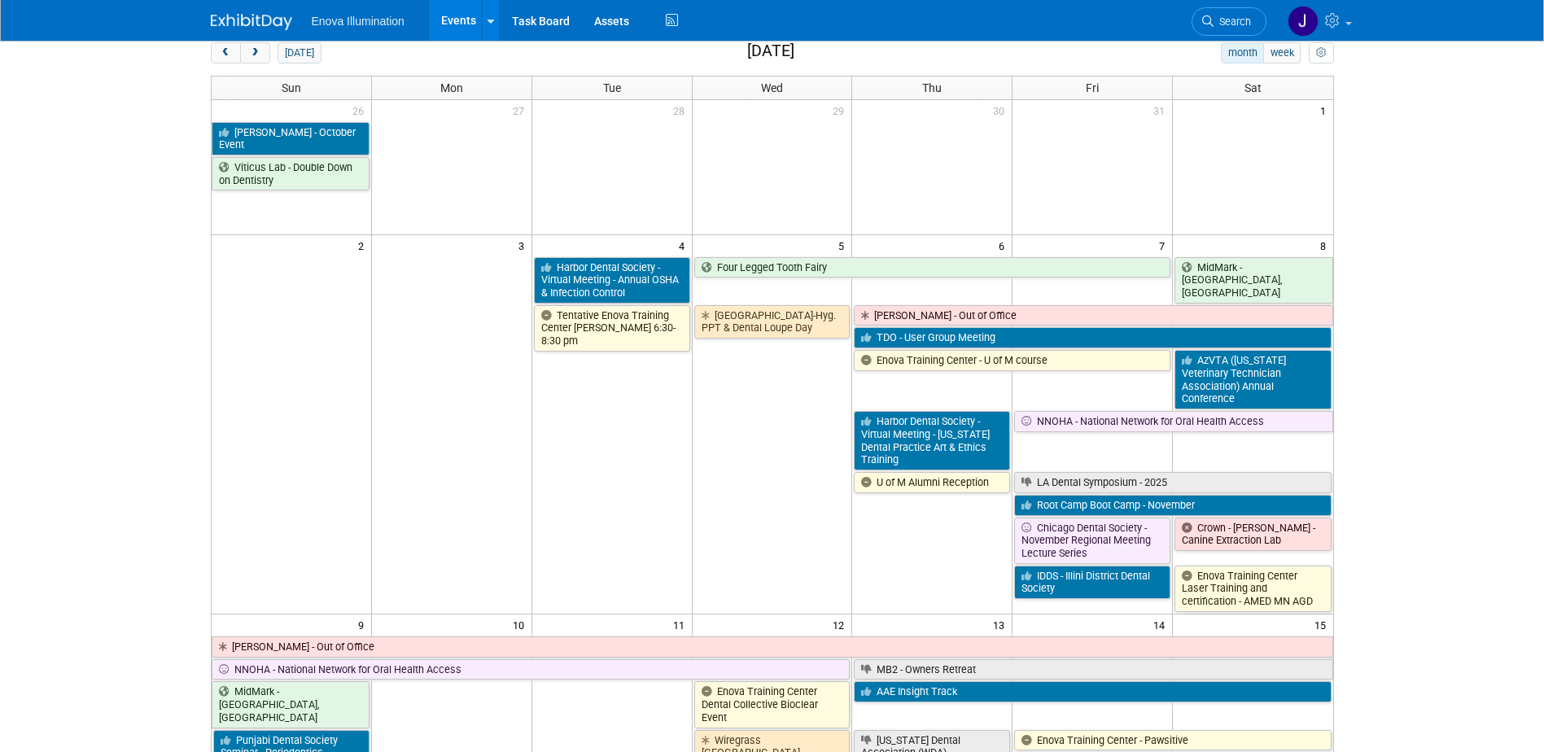
scroll to position [81, 0]
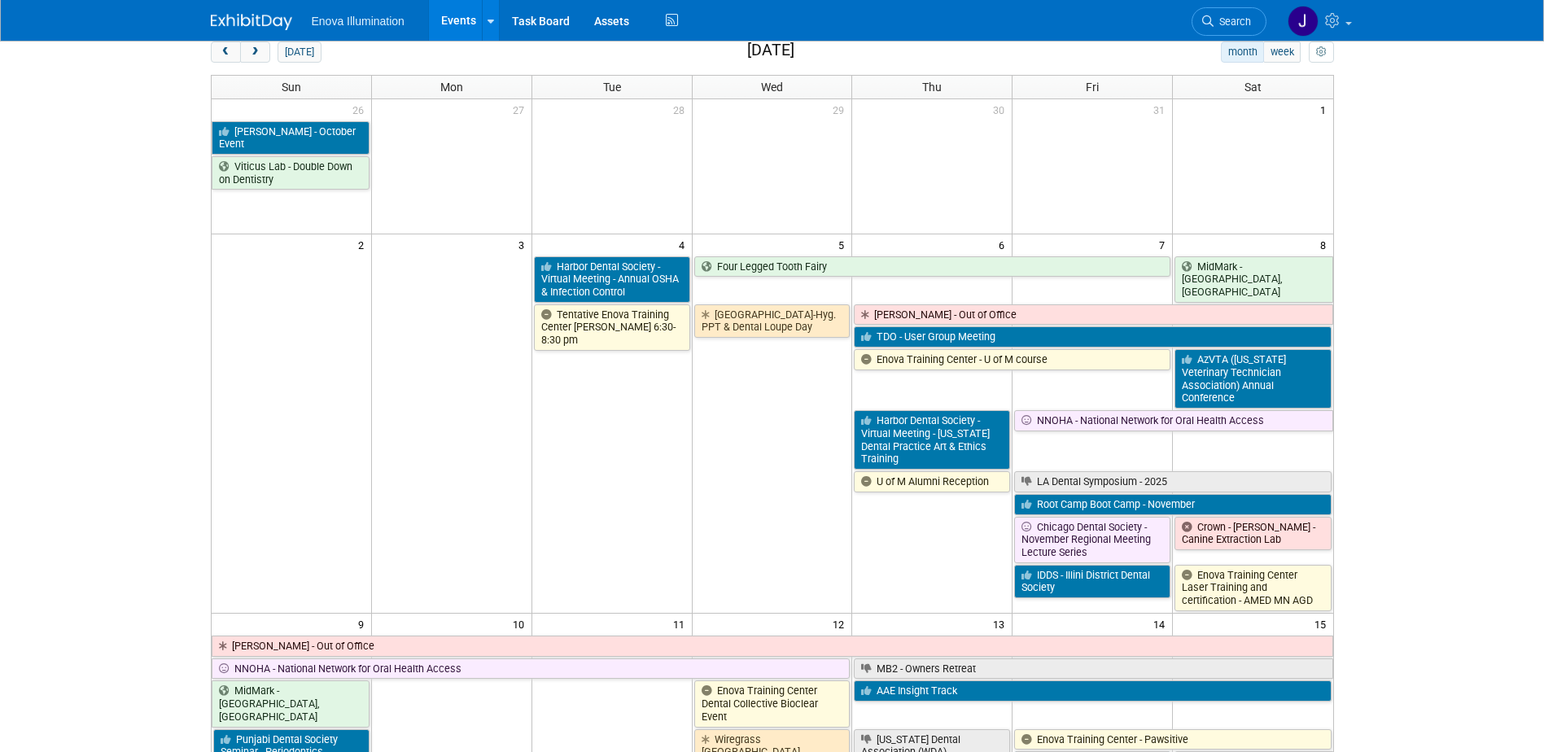
click at [1251, 18] on link "Search" at bounding box center [1228, 21] width 75 height 28
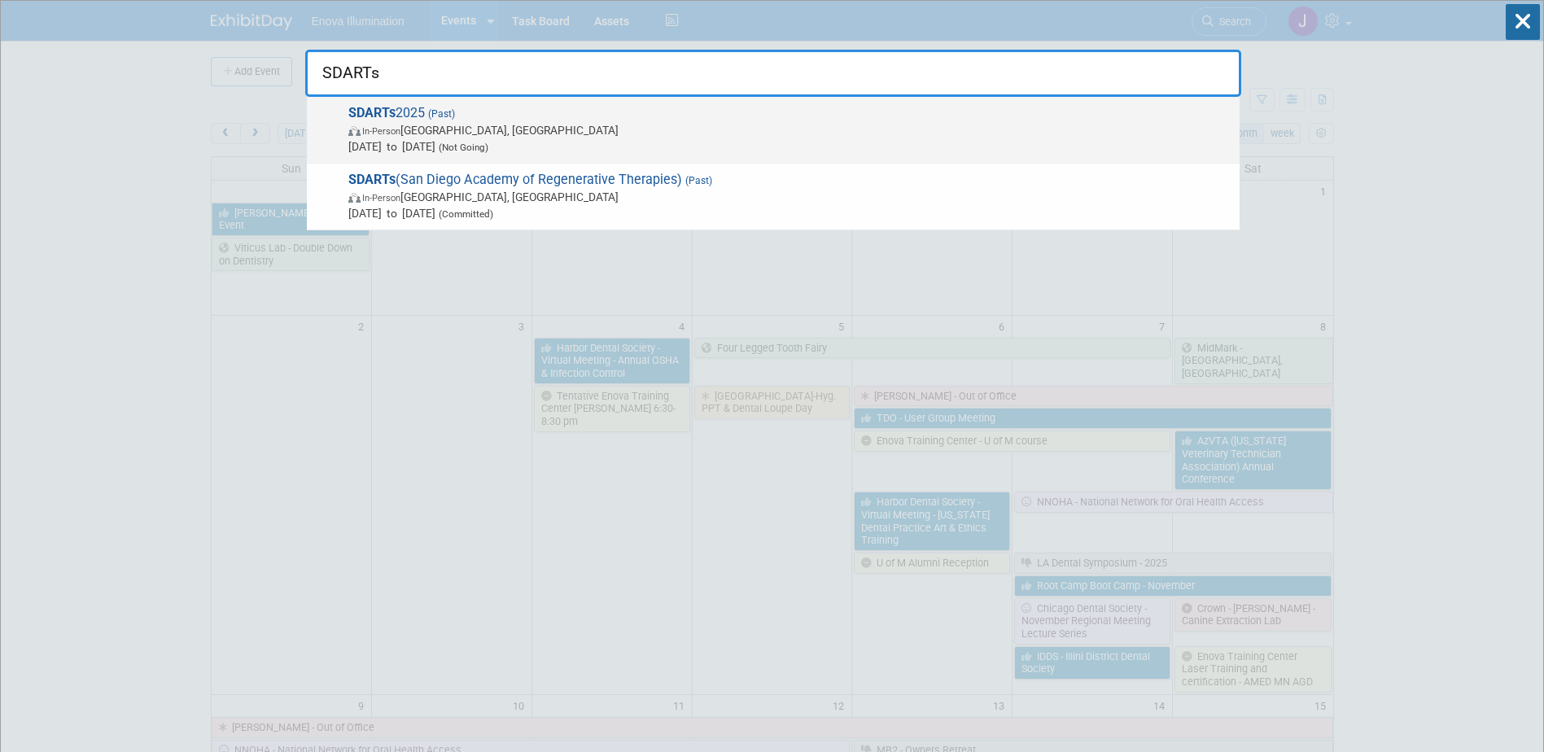
type input "SDARTs"
click at [442, 108] on span "(Past)" at bounding box center [440, 113] width 30 height 11
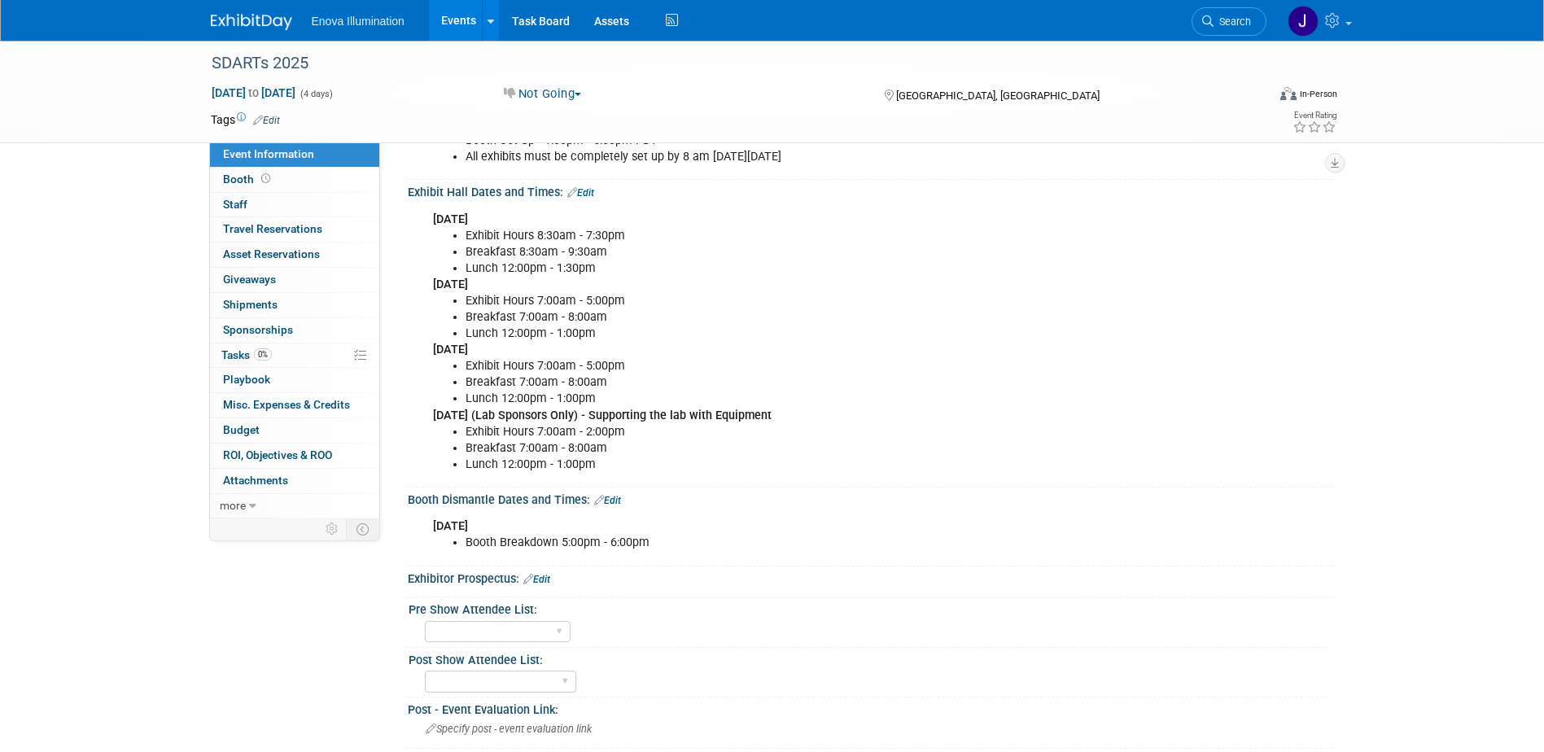
scroll to position [407, 0]
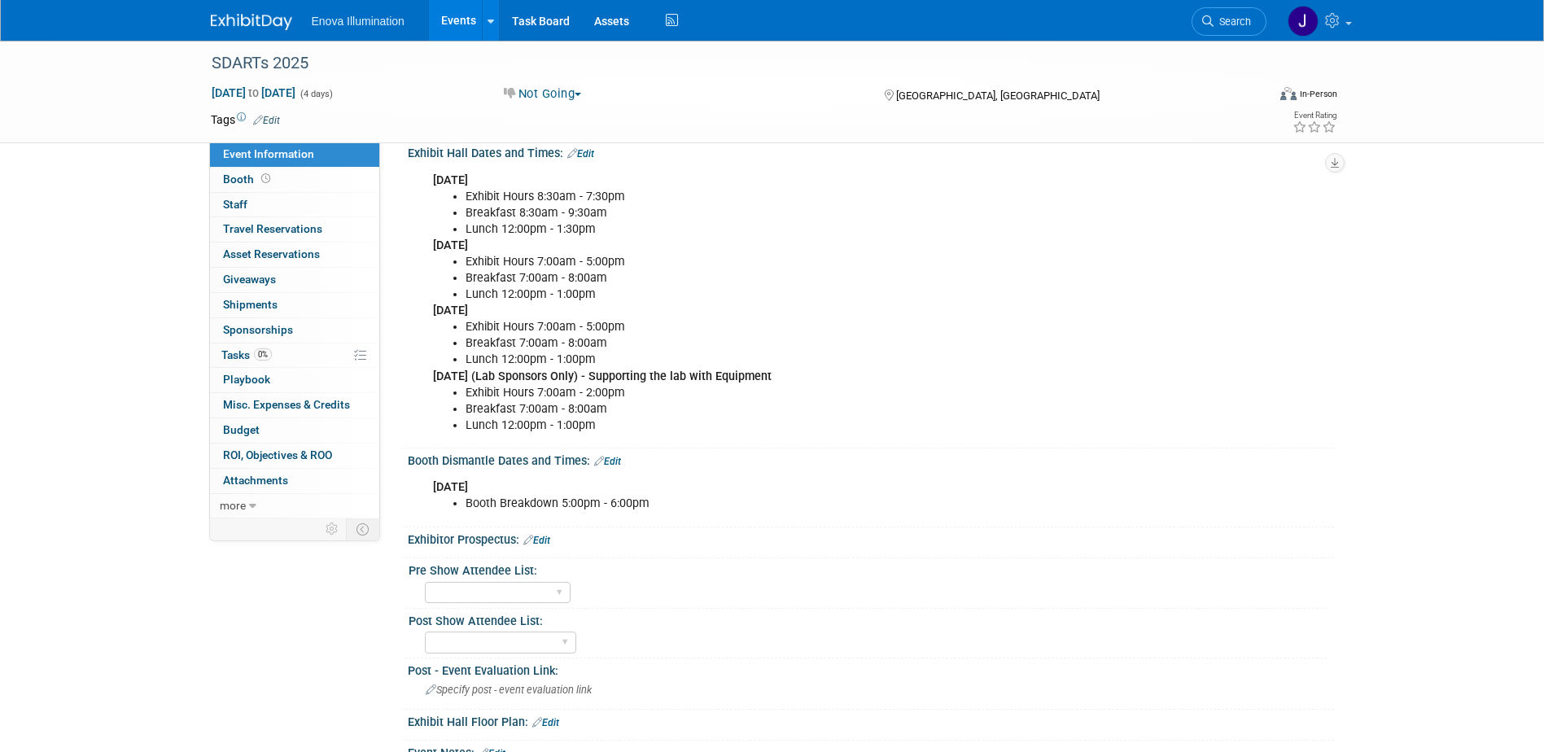
click at [249, 16] on img at bounding box center [251, 22] width 81 height 16
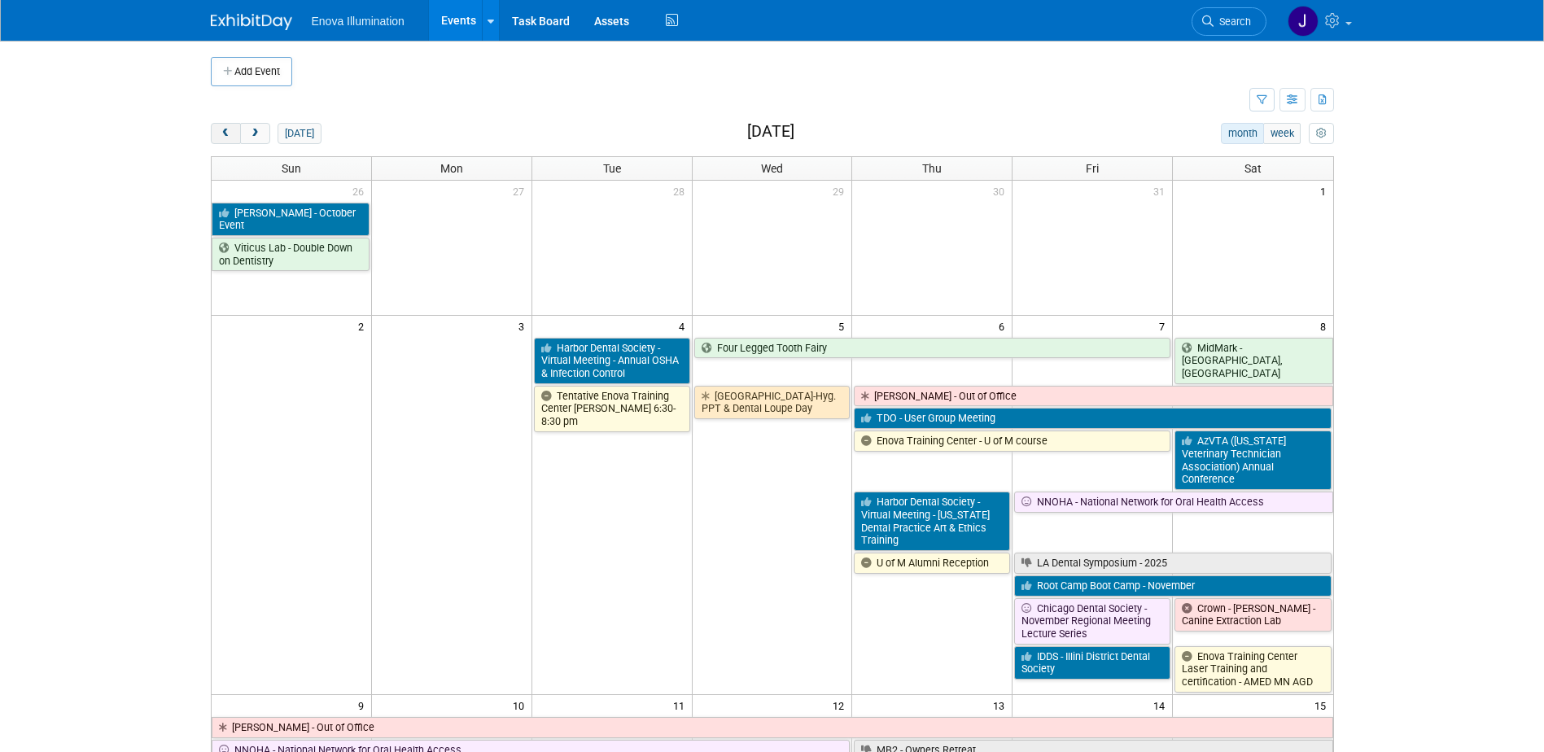
click at [224, 129] on span "prev" at bounding box center [226, 134] width 12 height 11
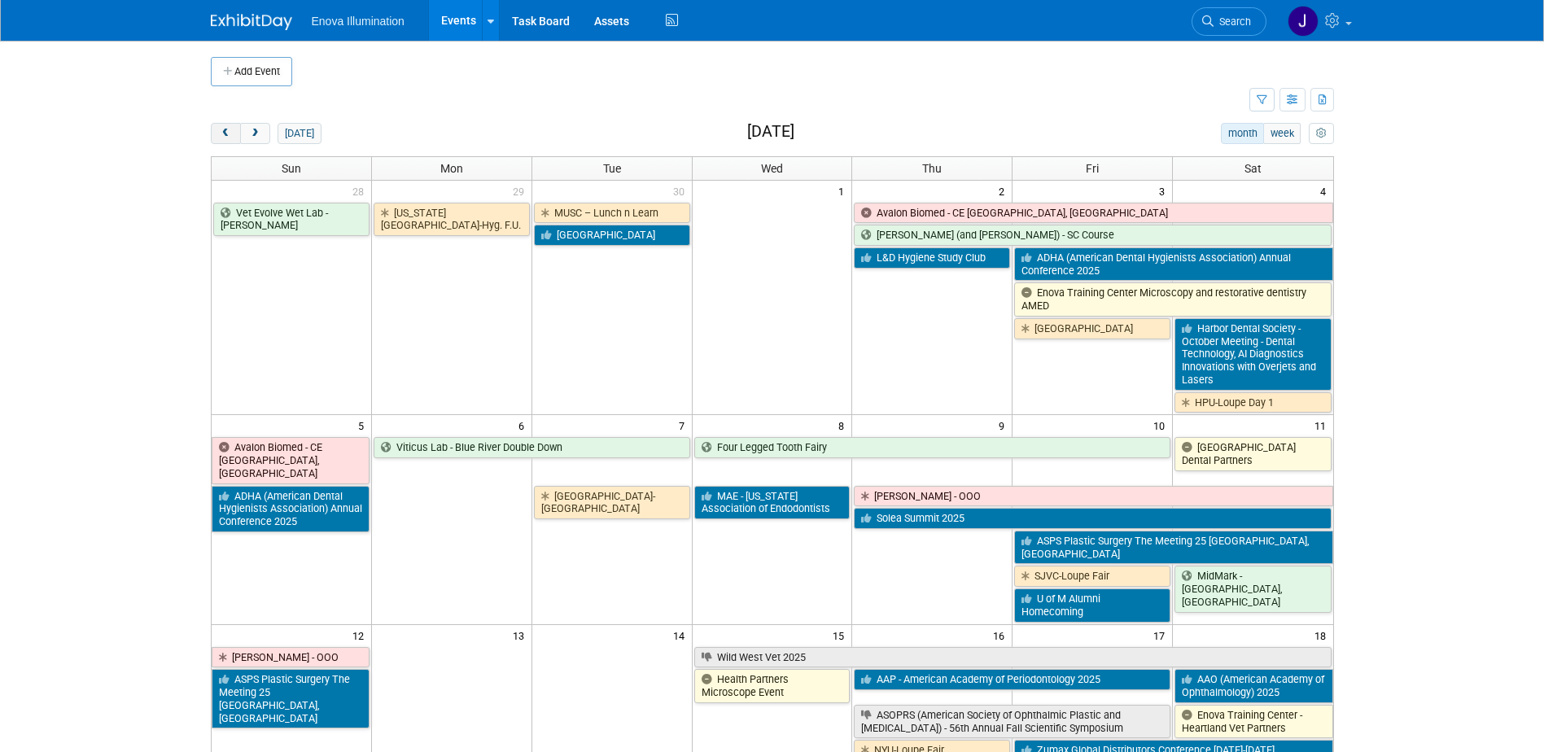
click at [224, 129] on span "prev" at bounding box center [226, 134] width 12 height 11
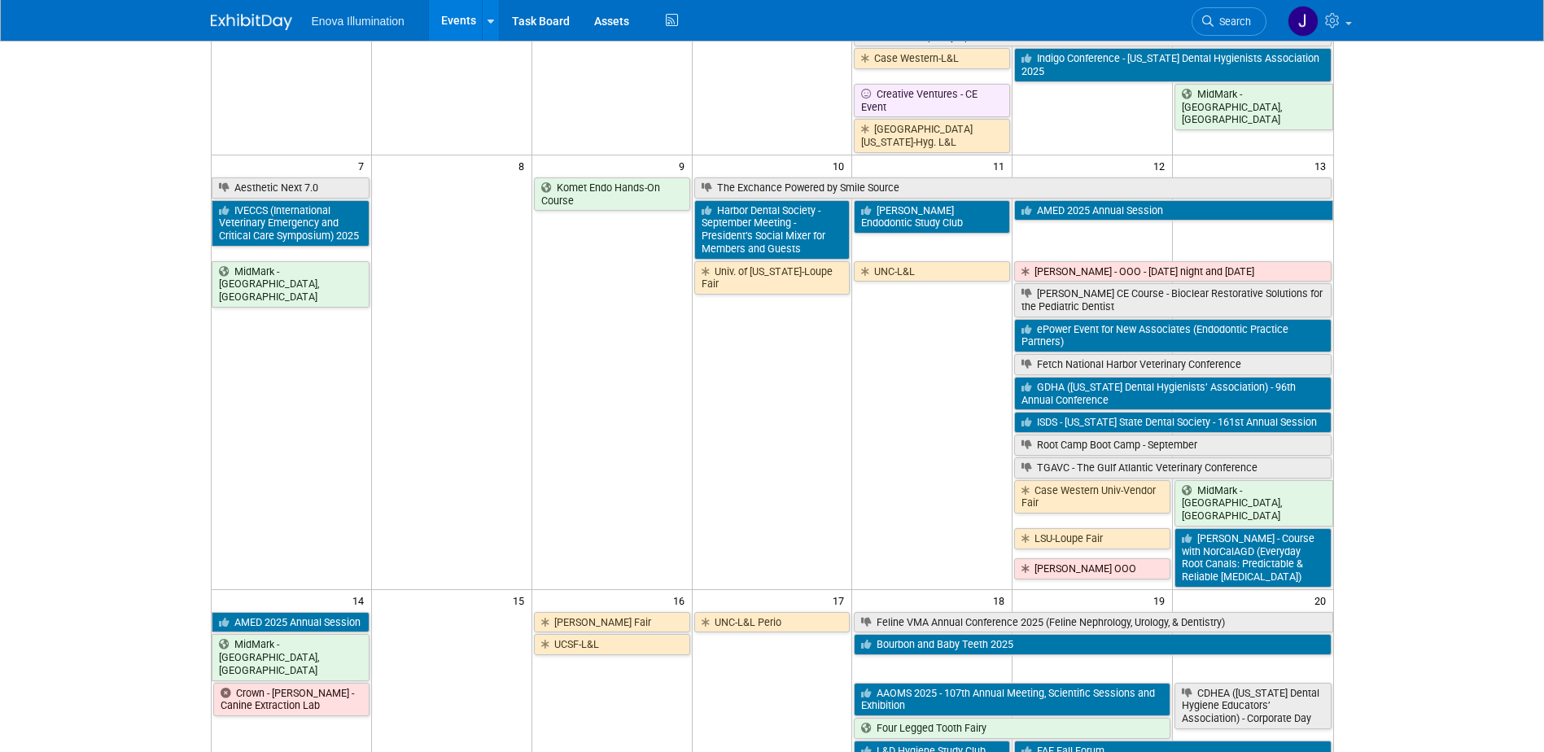
scroll to position [326, 0]
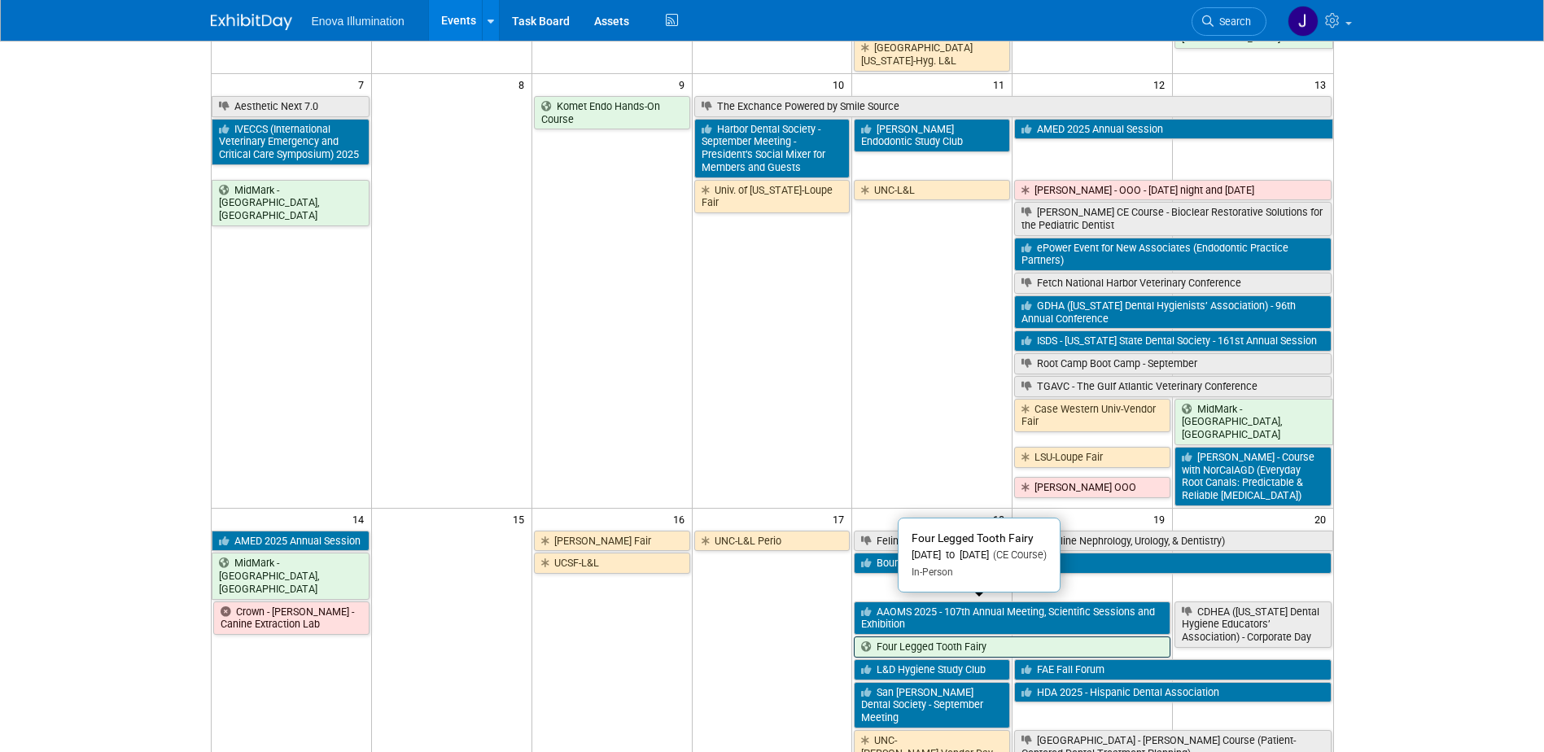
click at [872, 642] on icon at bounding box center [868, 647] width 15 height 11
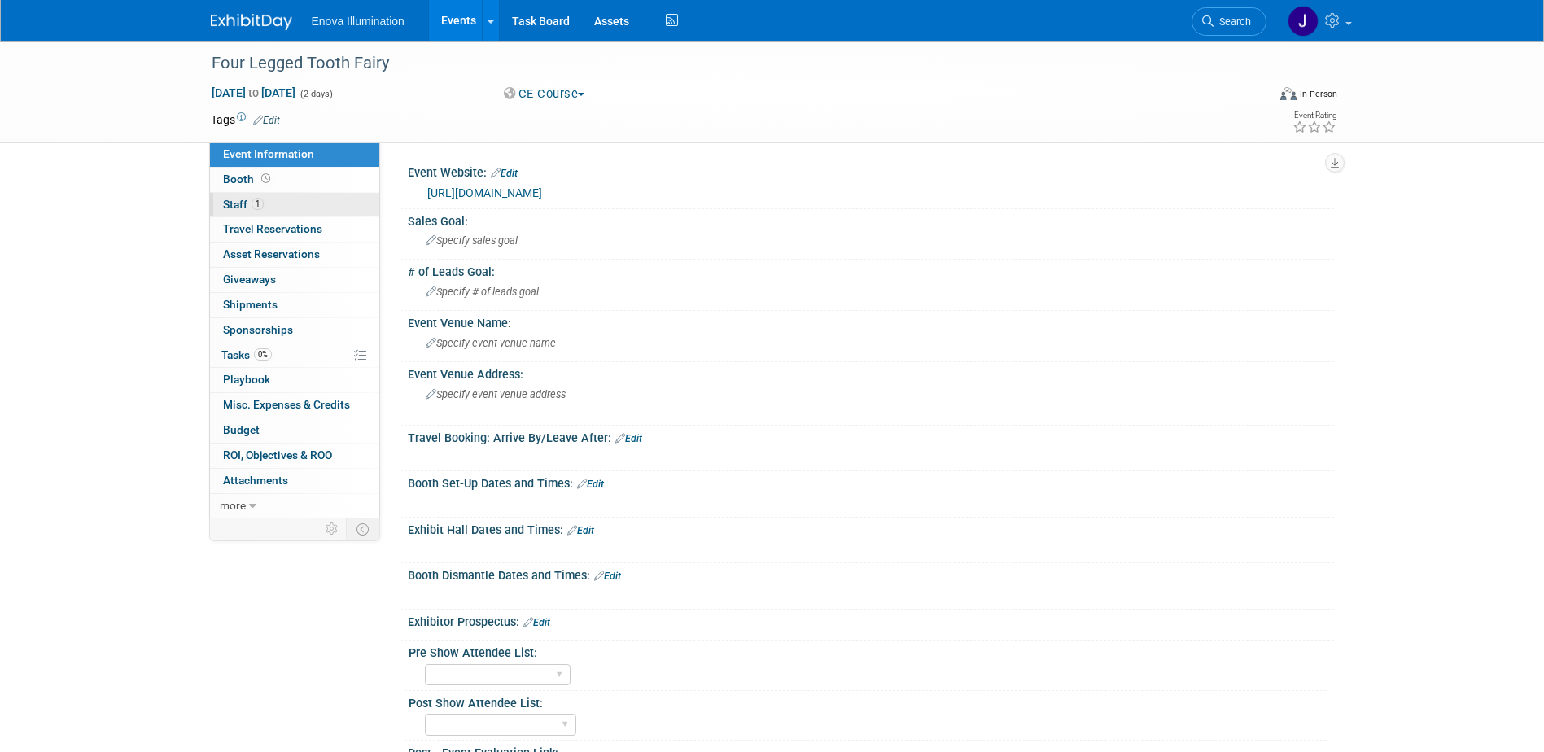
click at [286, 206] on link "1 Staff 1" at bounding box center [294, 205] width 169 height 24
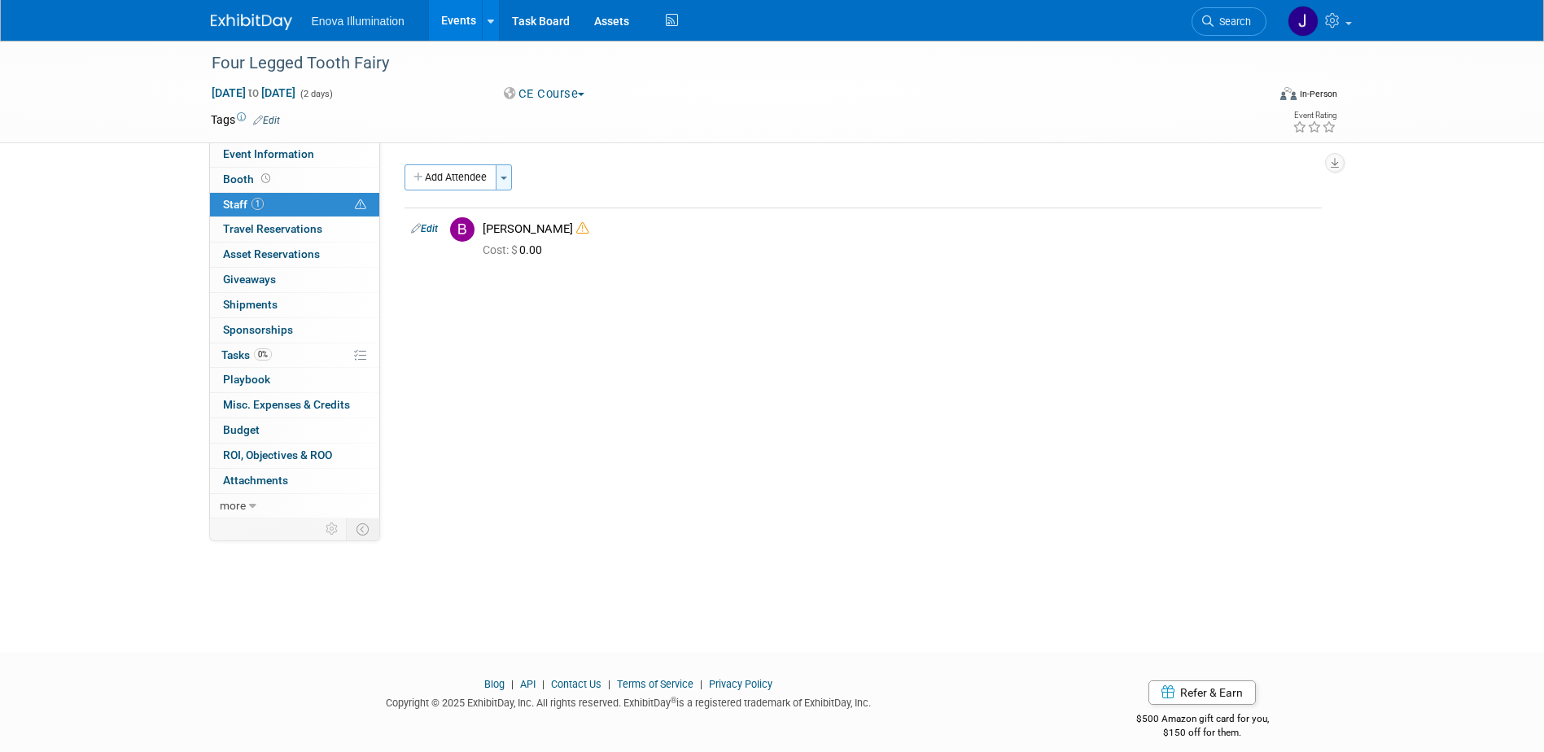
click at [512, 179] on button "Toggle Dropdown" at bounding box center [504, 177] width 16 height 26
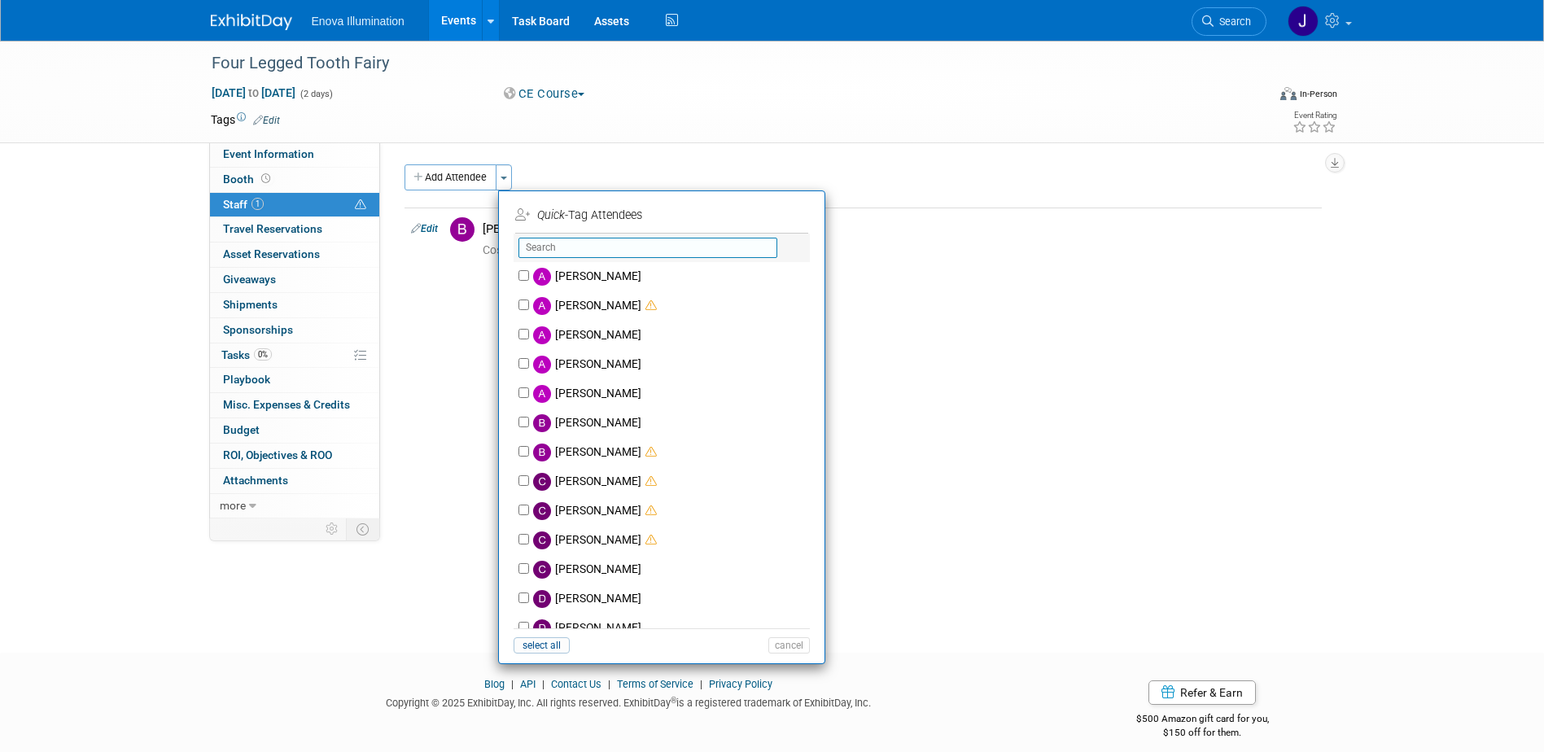
click at [531, 249] on input "text" at bounding box center [647, 248] width 259 height 20
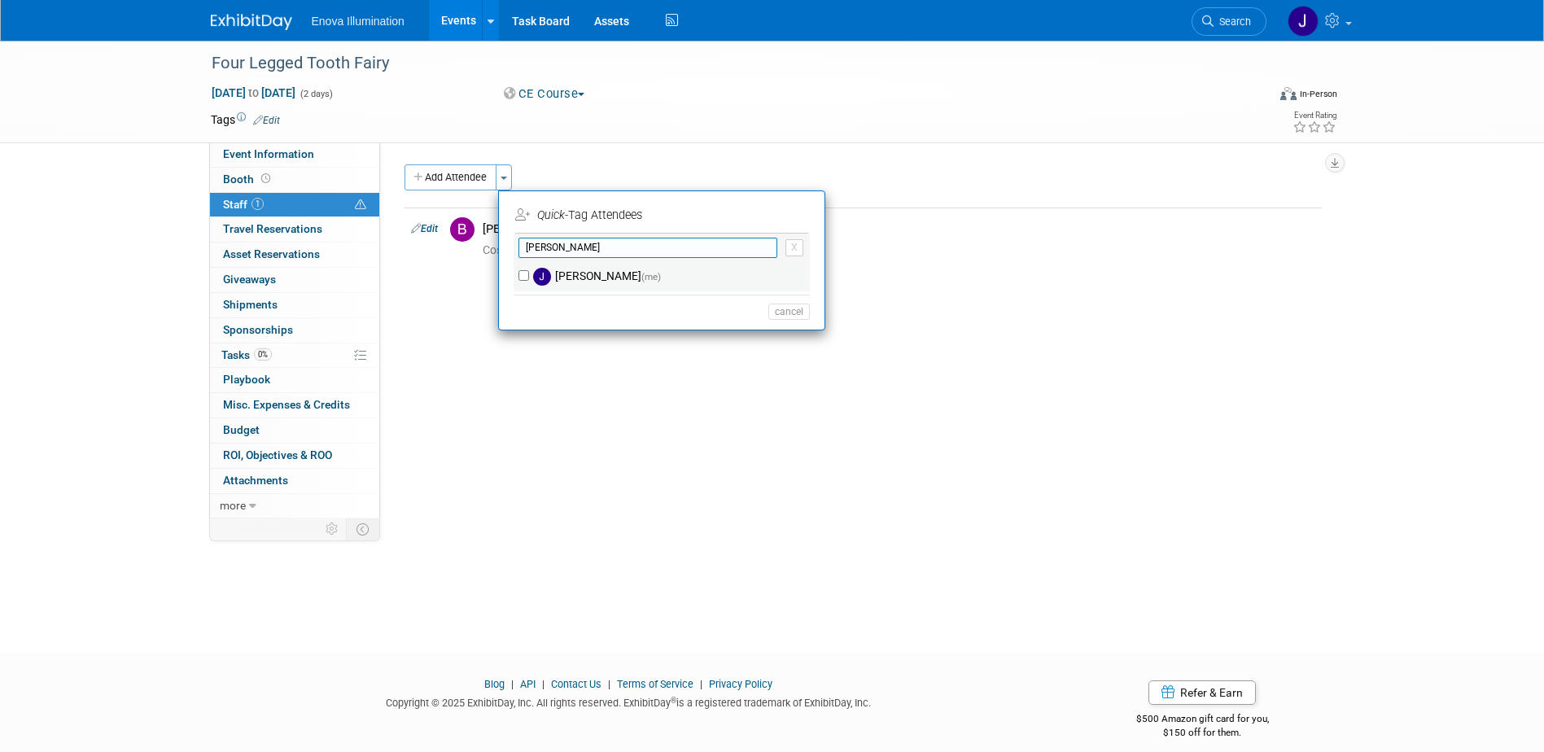
type input "[PERSON_NAME]"
click at [546, 268] on li "[PERSON_NAME] X No matching person found... (me) select all cancel" at bounding box center [662, 280] width 326 height 92
drag, startPoint x: 546, startPoint y: 268, endPoint x: 524, endPoint y: 277, distance: 23.7
click at [524, 277] on input "Janelle Tlusty (me)" at bounding box center [523, 275] width 11 height 11
checkbox input "true"
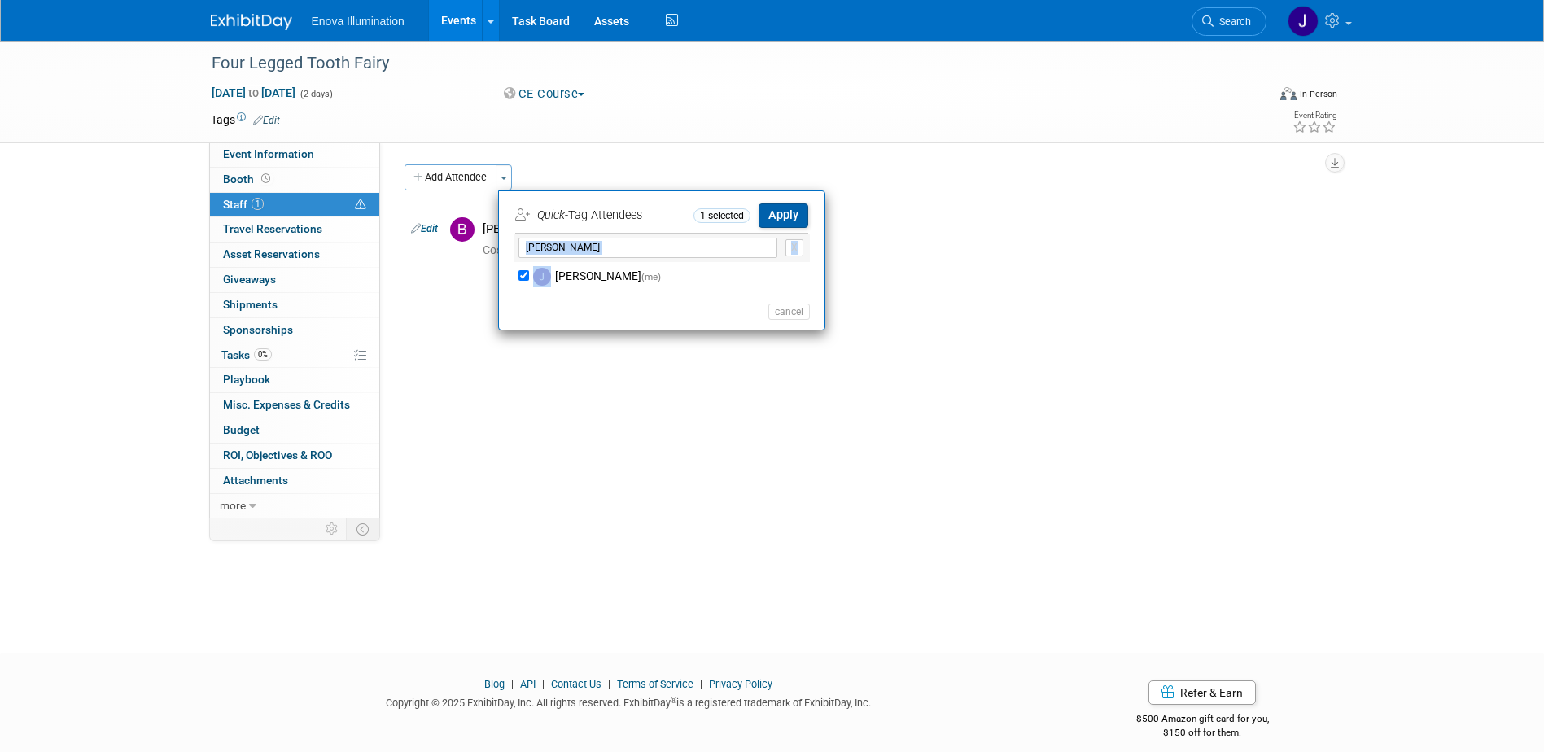
click at [780, 220] on button "Apply" at bounding box center [783, 215] width 50 height 24
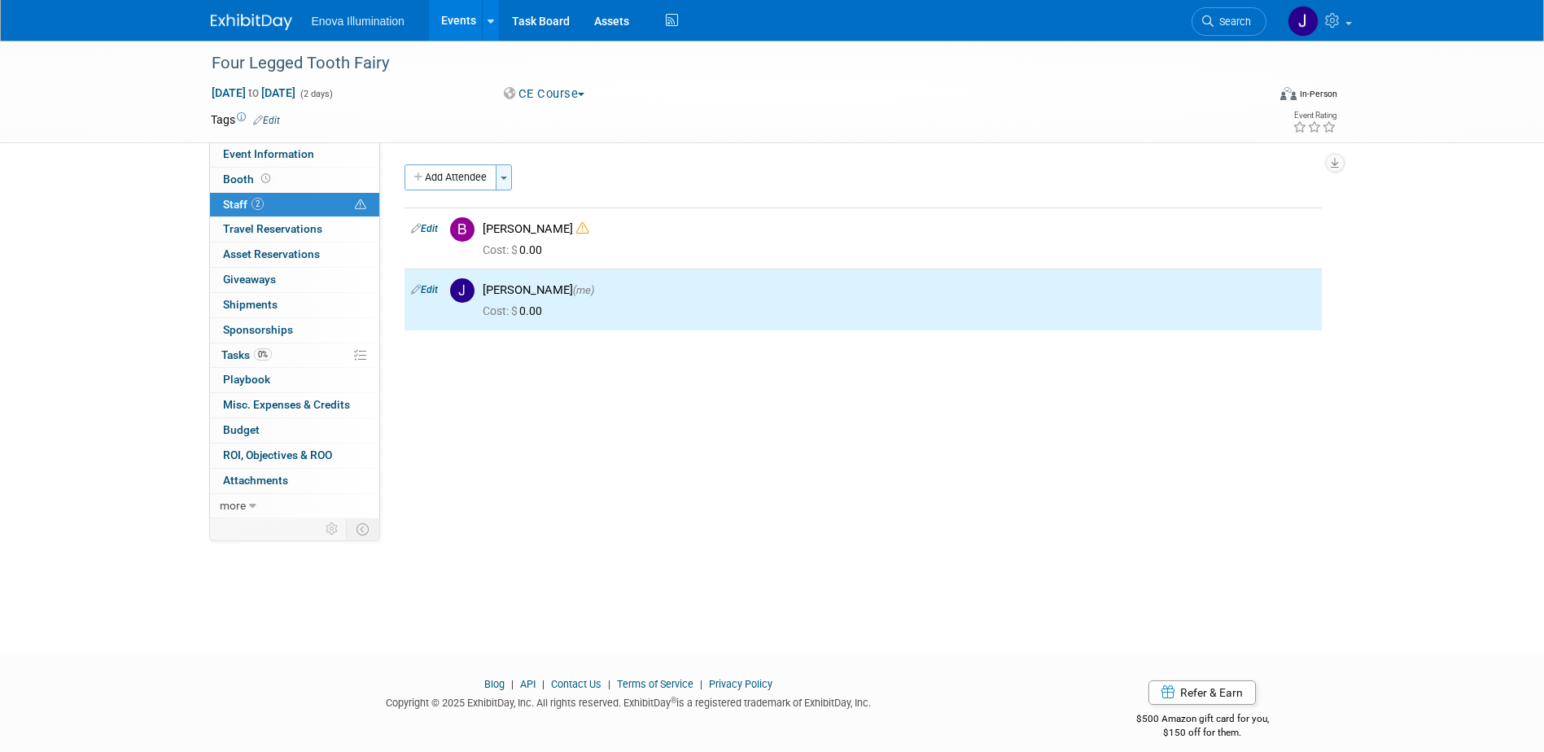
click at [501, 176] on button "Toggle Dropdown" at bounding box center [504, 177] width 16 height 26
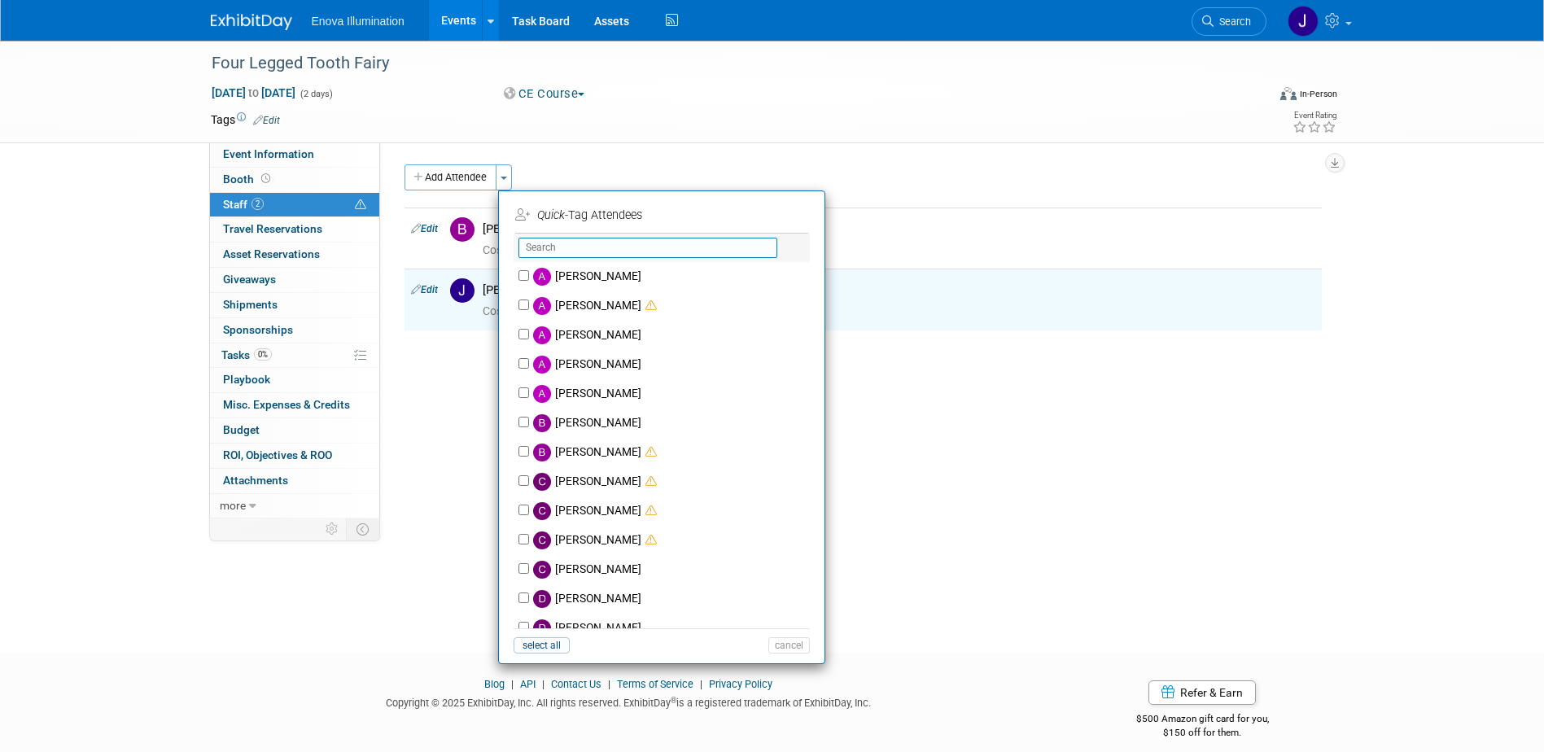
click at [531, 240] on input "text" at bounding box center [647, 248] width 259 height 20
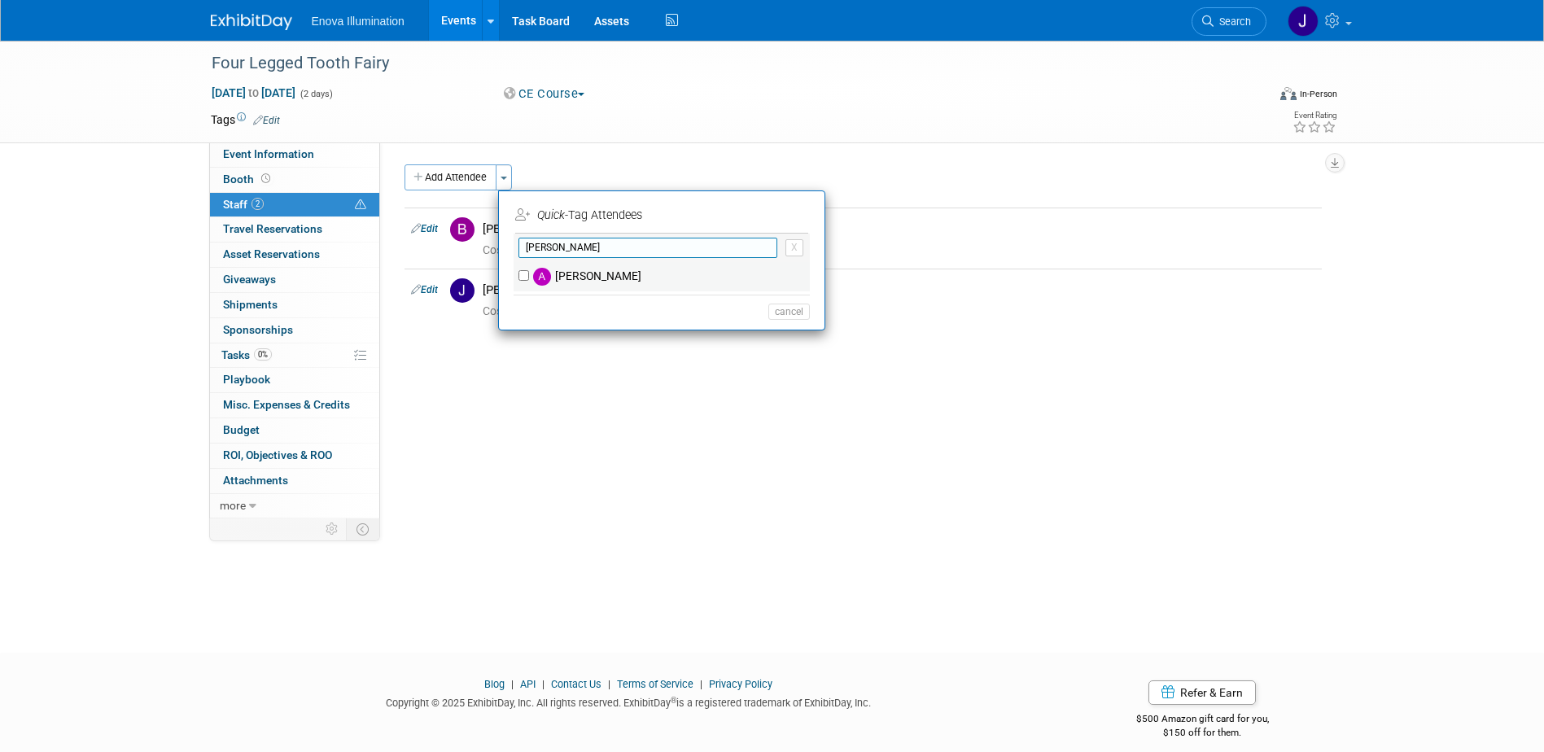
type input "andrea"
click at [588, 269] on label "Andrea Miller" at bounding box center [672, 276] width 286 height 29
click at [529, 270] on input "Andrea Miller" at bounding box center [523, 275] width 11 height 11
checkbox input "true"
click at [776, 221] on button "Apply" at bounding box center [783, 215] width 50 height 24
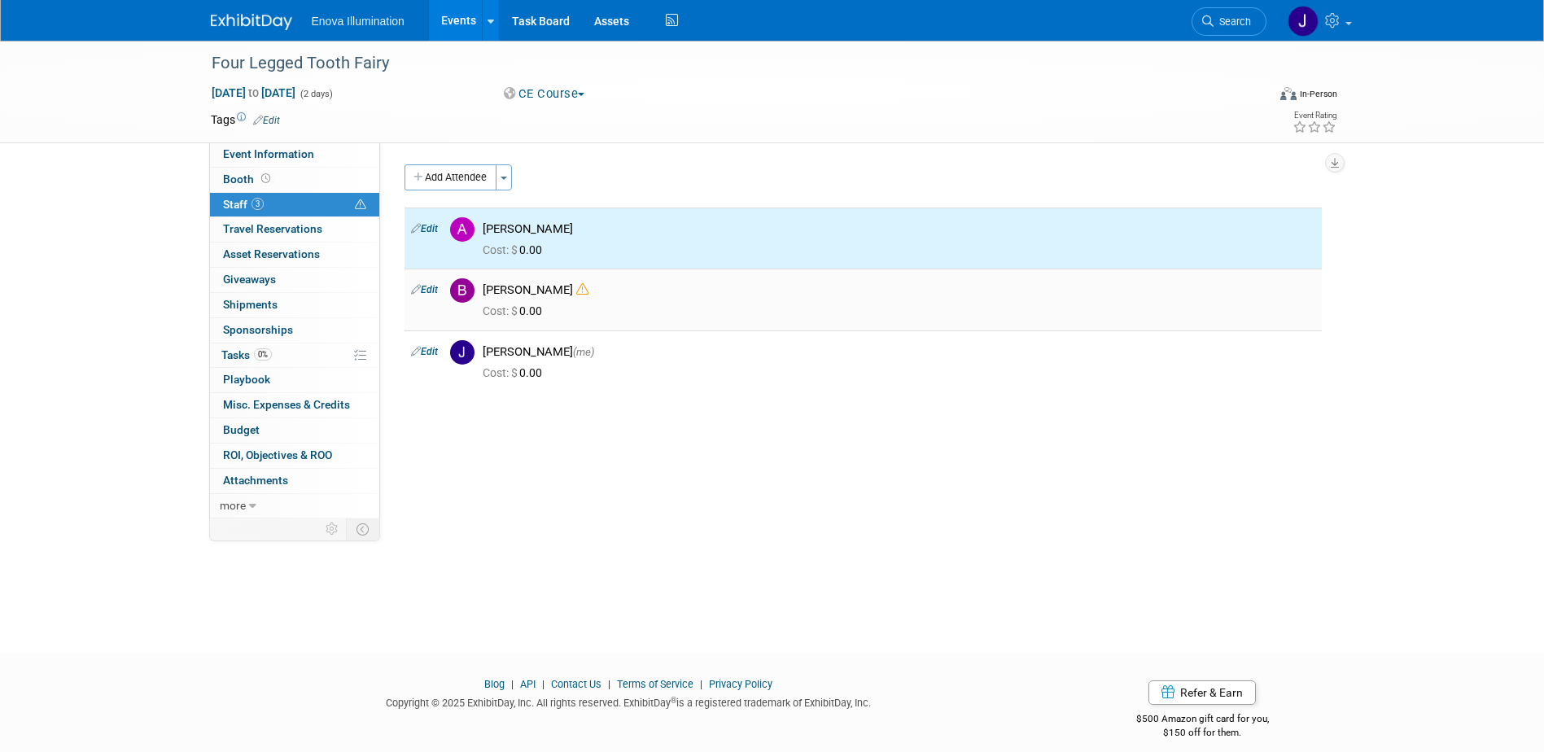
click at [490, 282] on div "Bailey Green" at bounding box center [899, 289] width 833 height 15
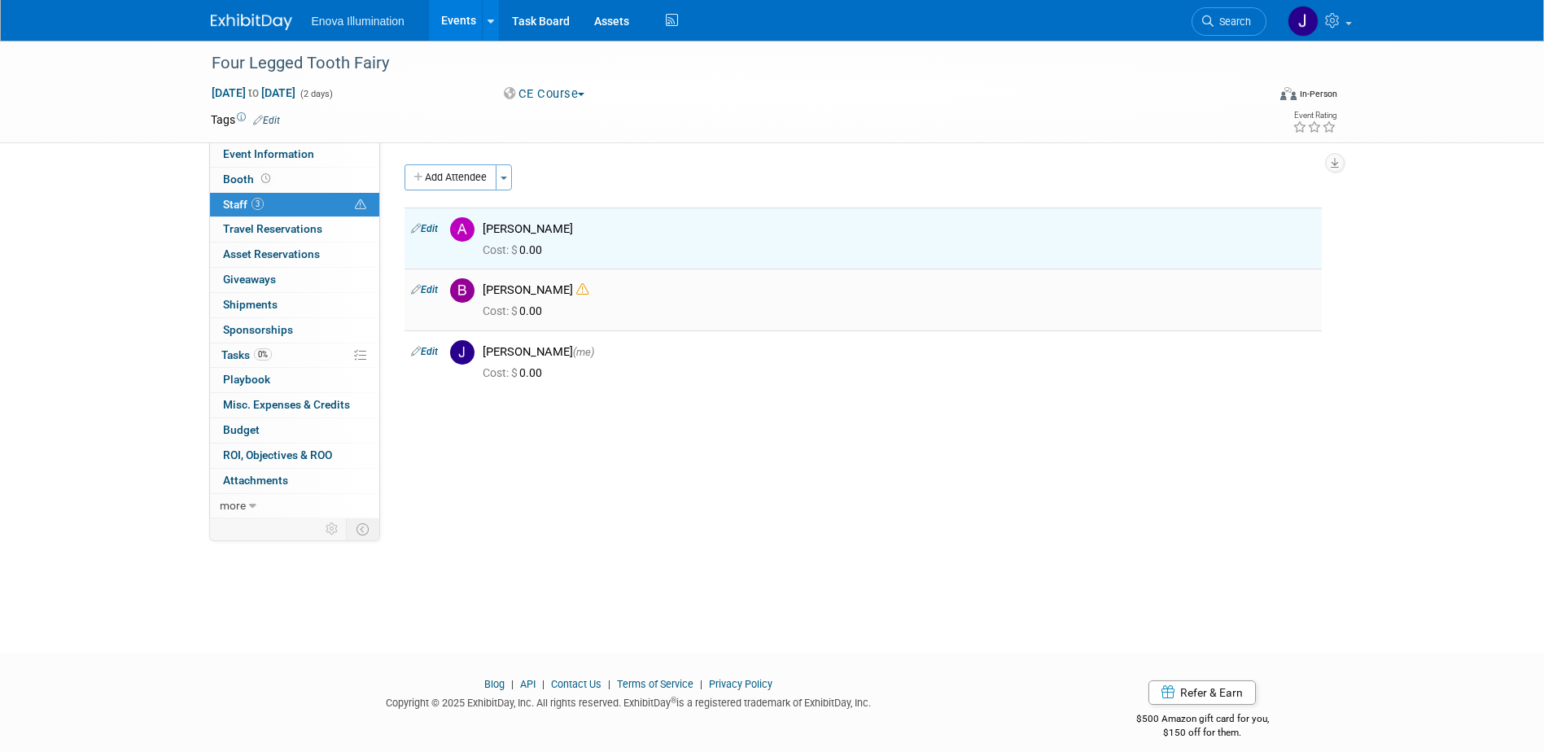
click at [432, 285] on link "Edit" at bounding box center [424, 289] width 27 height 11
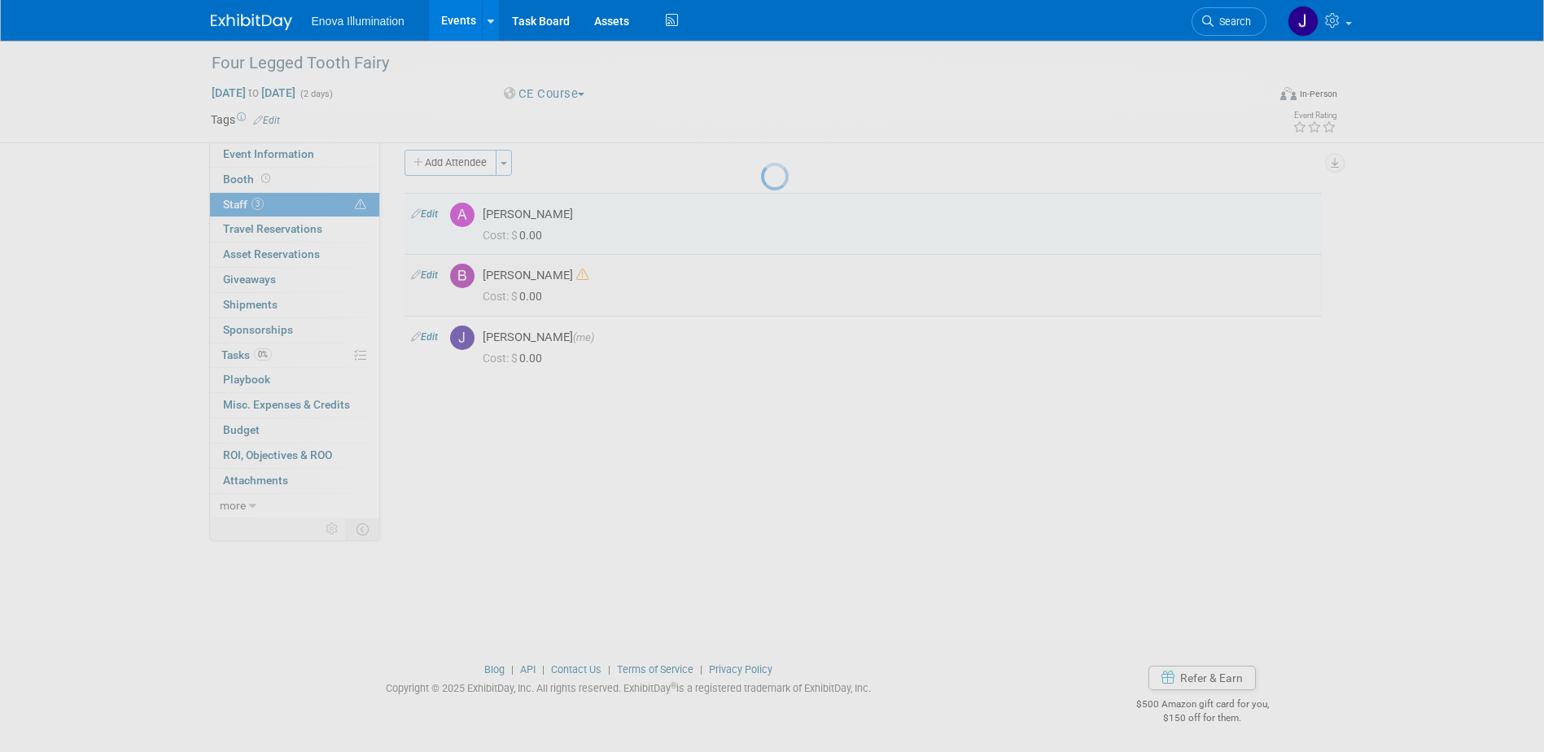
select select "29f256f5-ef74-4486-9c3b-d7dae2fe89eb"
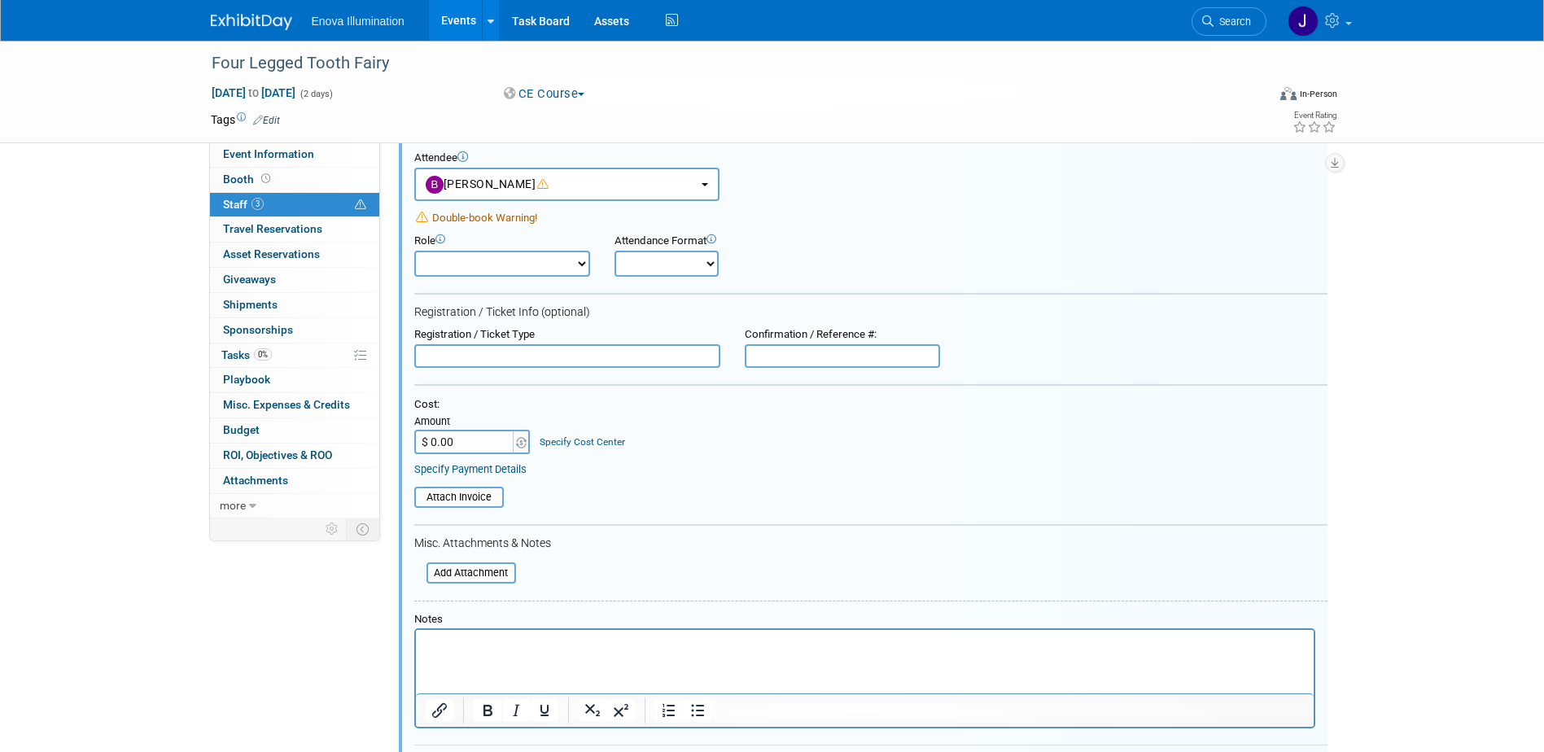
scroll to position [165, 0]
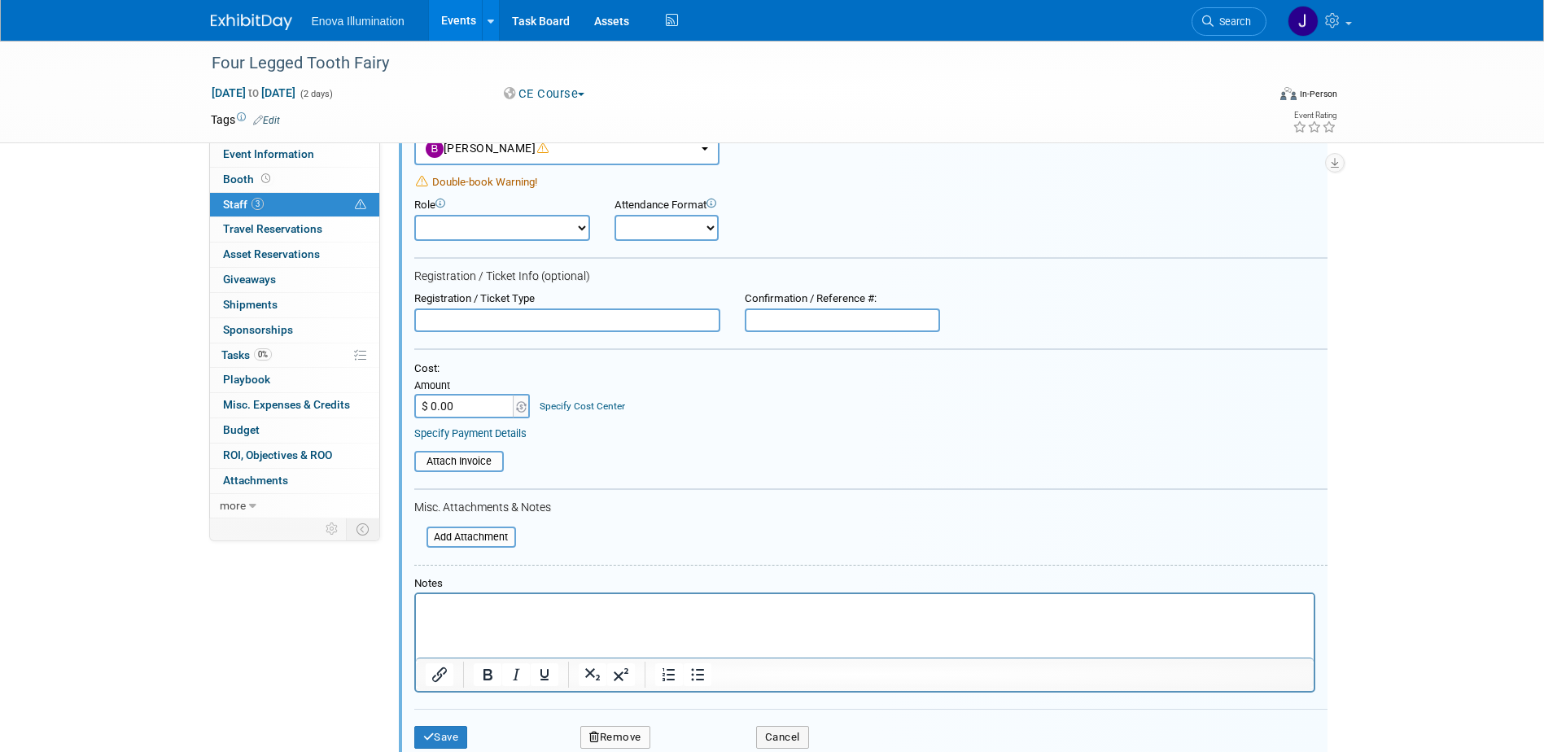
click at [432, 596] on html at bounding box center [864, 605] width 898 height 23
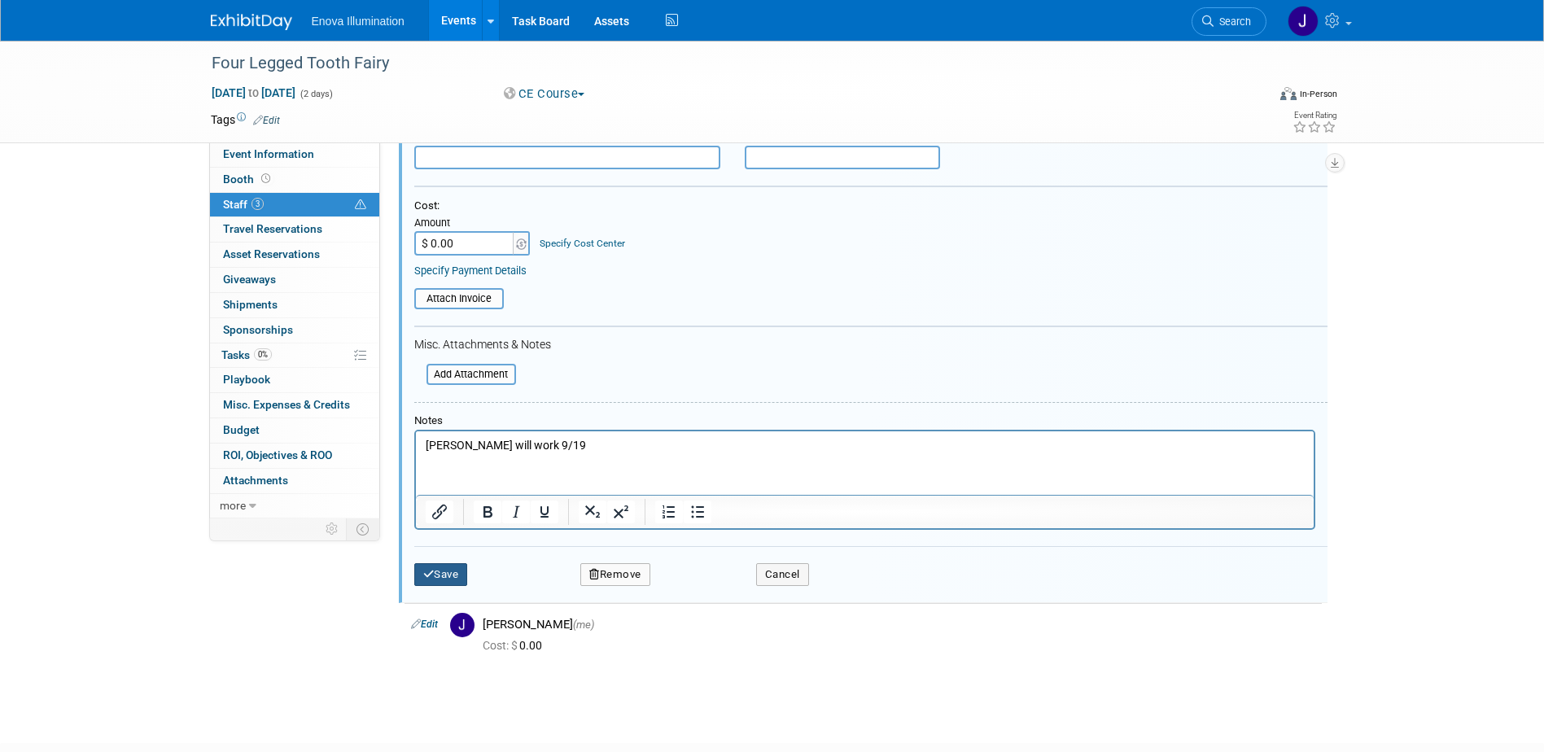
click at [444, 578] on button "Save" at bounding box center [441, 574] width 54 height 23
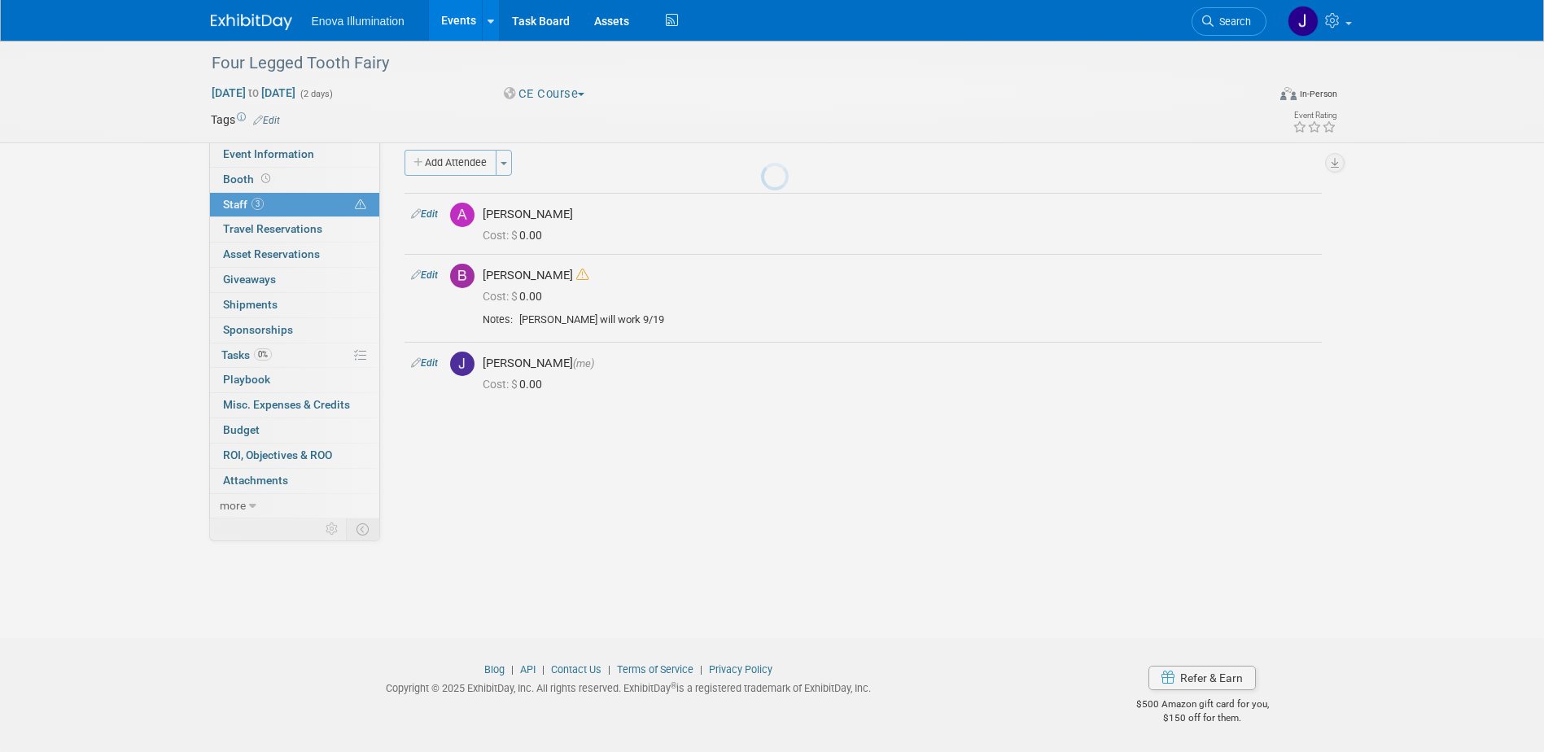
scroll to position [15, 0]
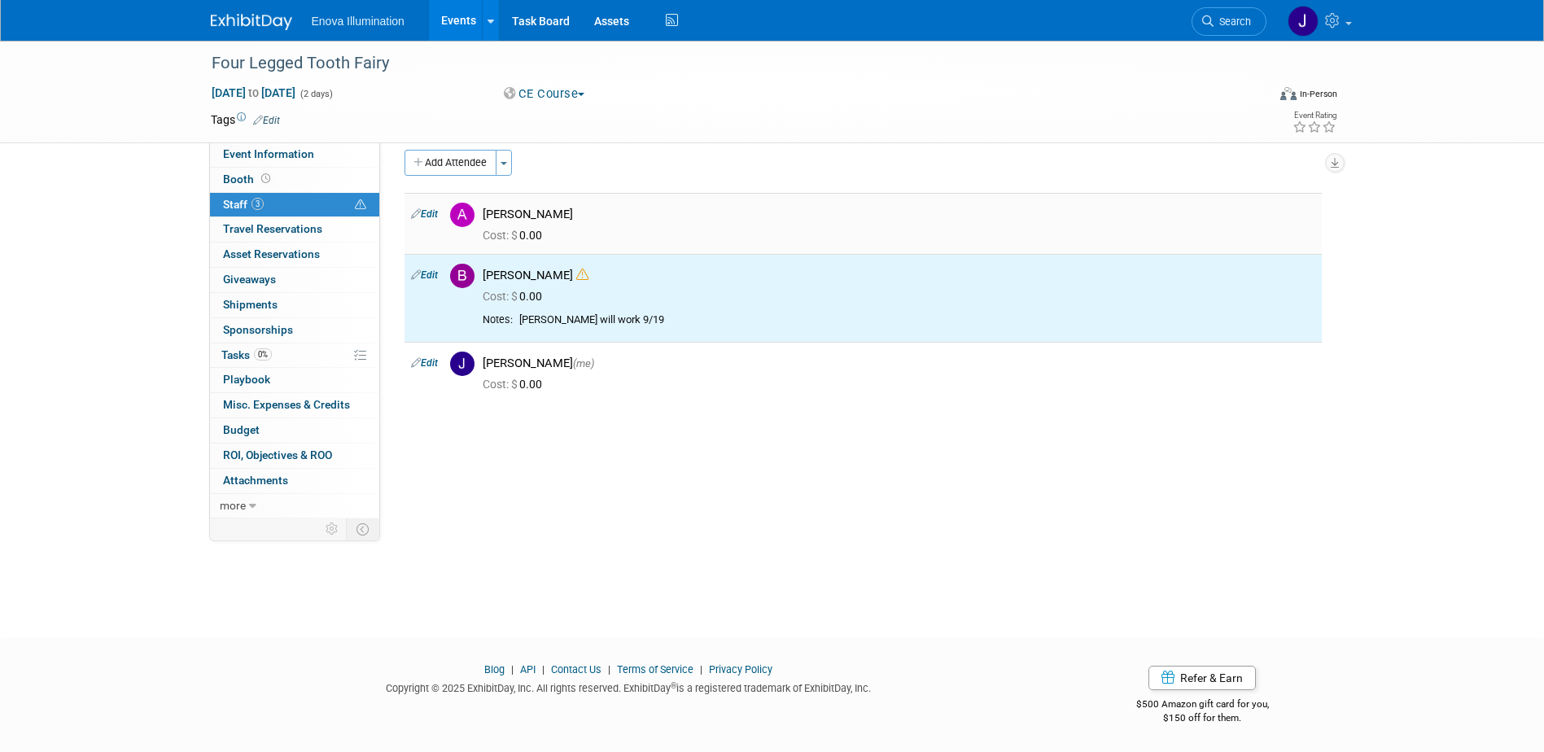
click at [519, 229] on span "Cost: $" at bounding box center [501, 235] width 37 height 13
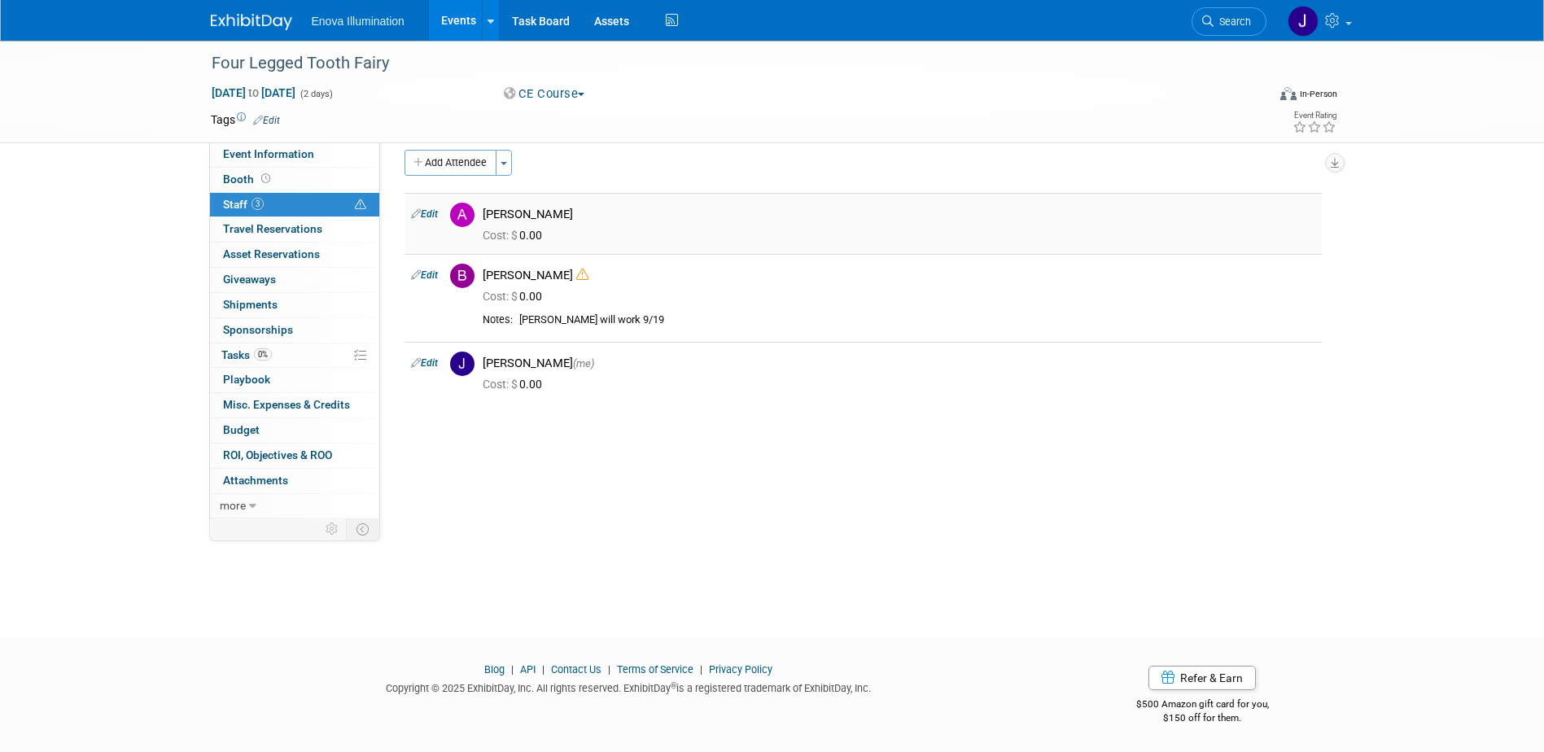
click at [436, 214] on link "Edit" at bounding box center [424, 213] width 27 height 11
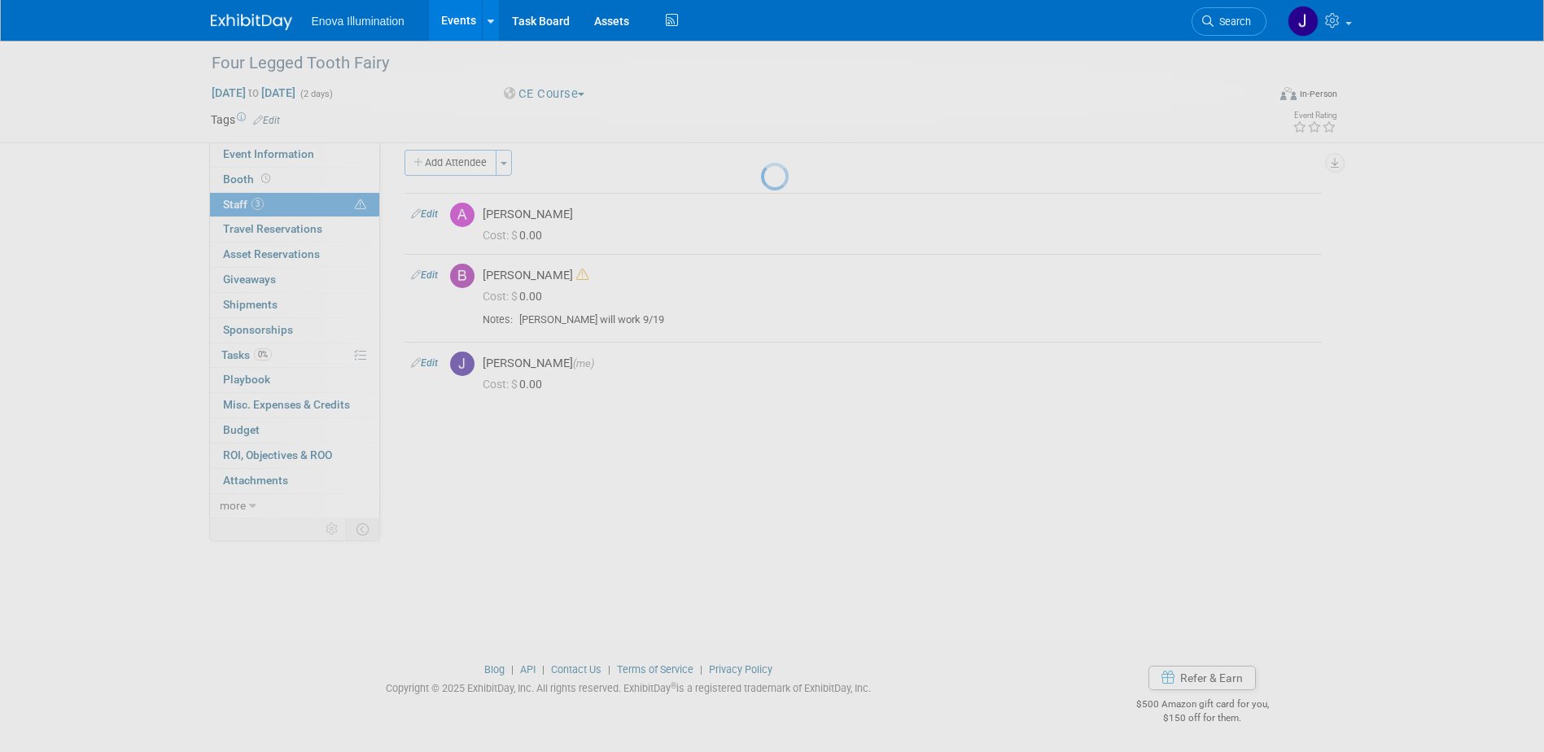
select select "b6b0556b-76c0-4ce4-ba6e-4cd149da1fe5"
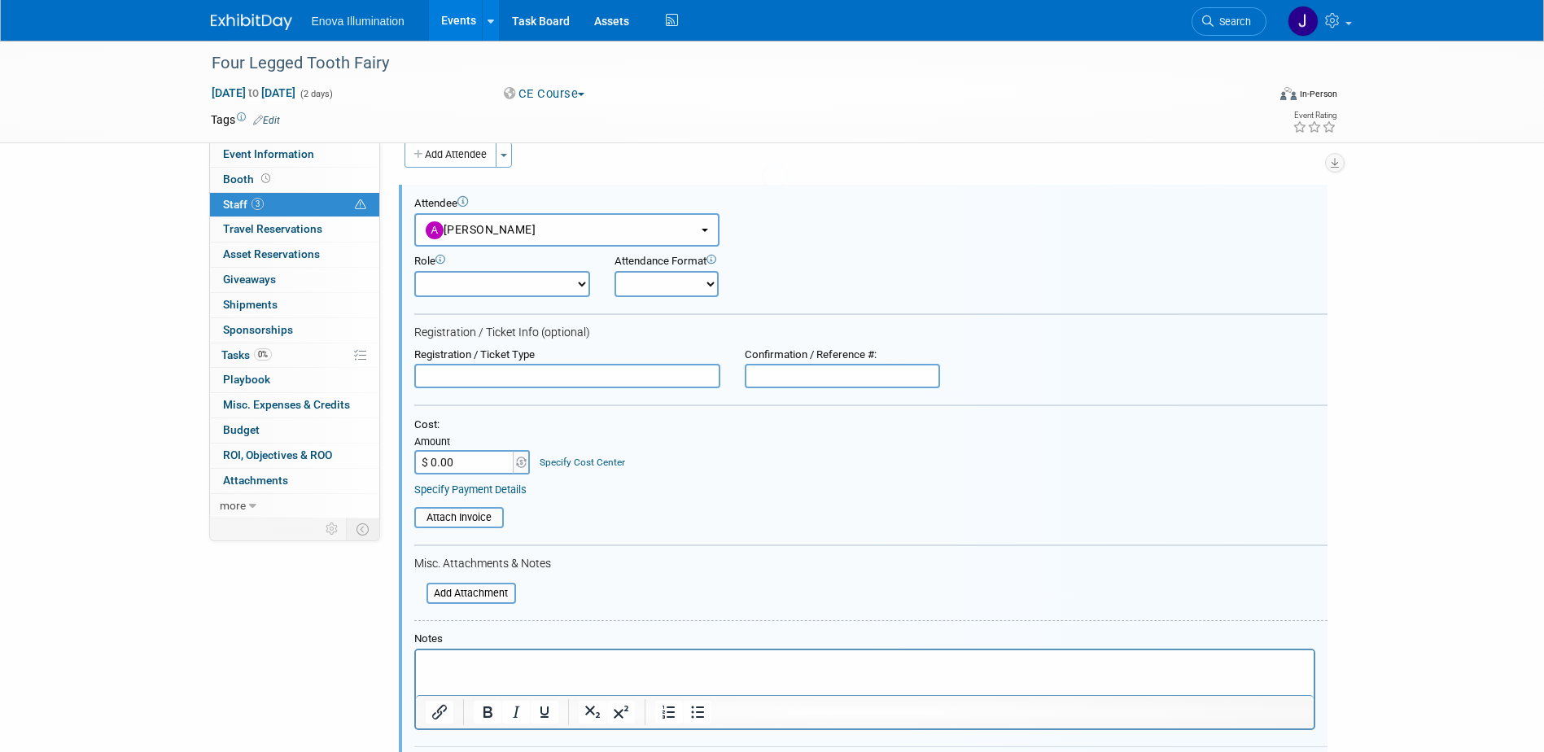
scroll to position [0, 0]
click at [436, 658] on p "Rich Text Area. Press ALT-0 for help." at bounding box center [864, 665] width 879 height 16
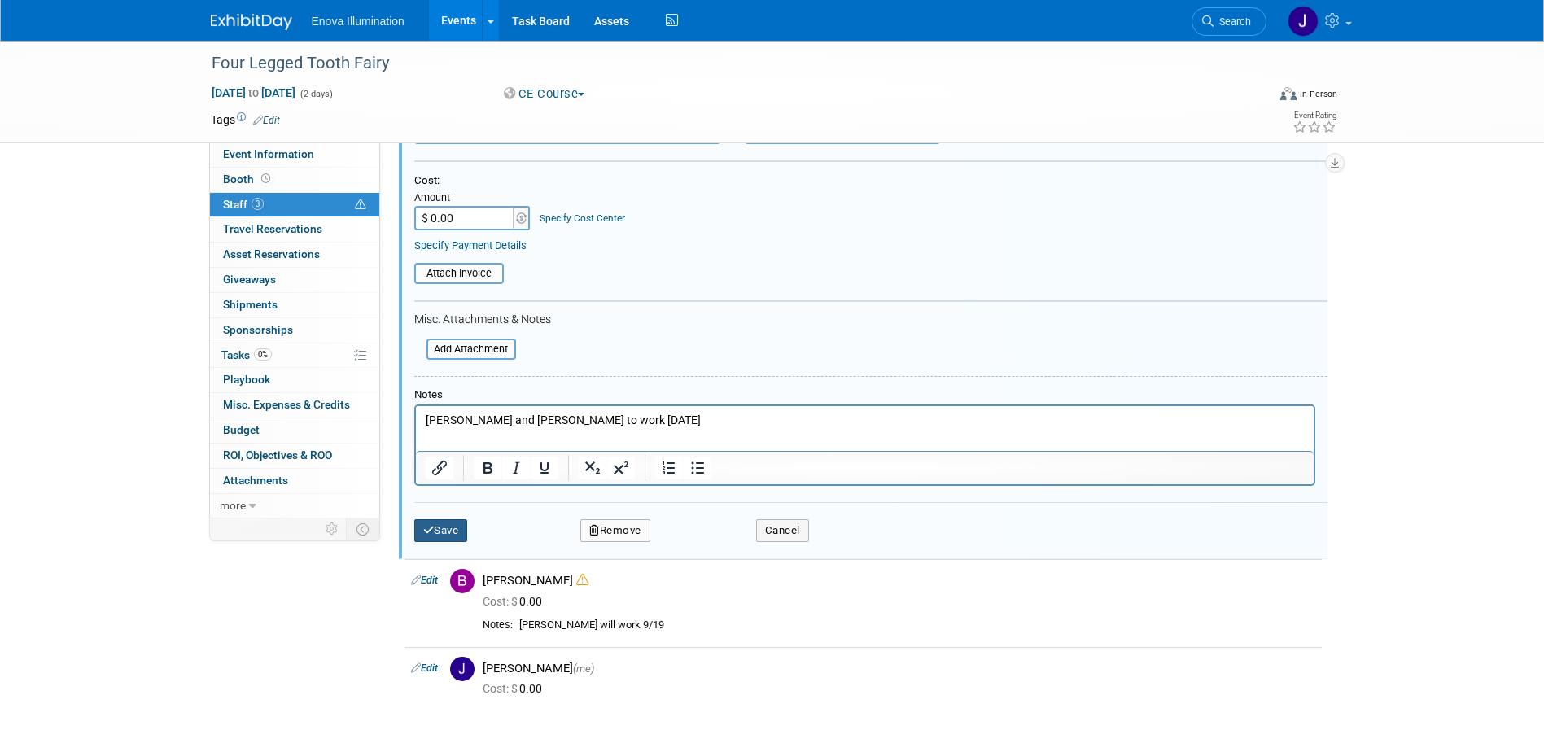
click at [450, 524] on button "Save" at bounding box center [441, 530] width 54 height 23
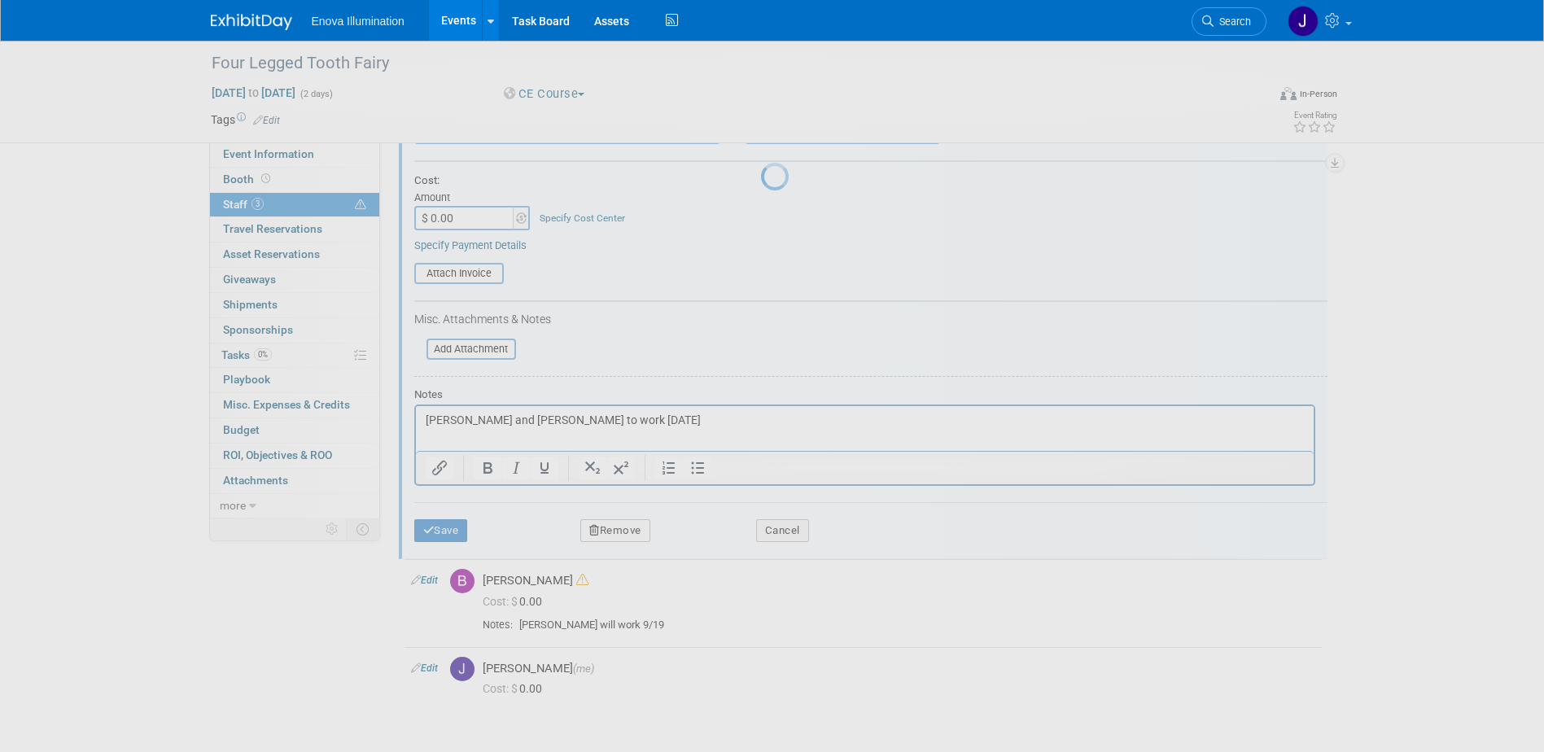
scroll to position [15, 0]
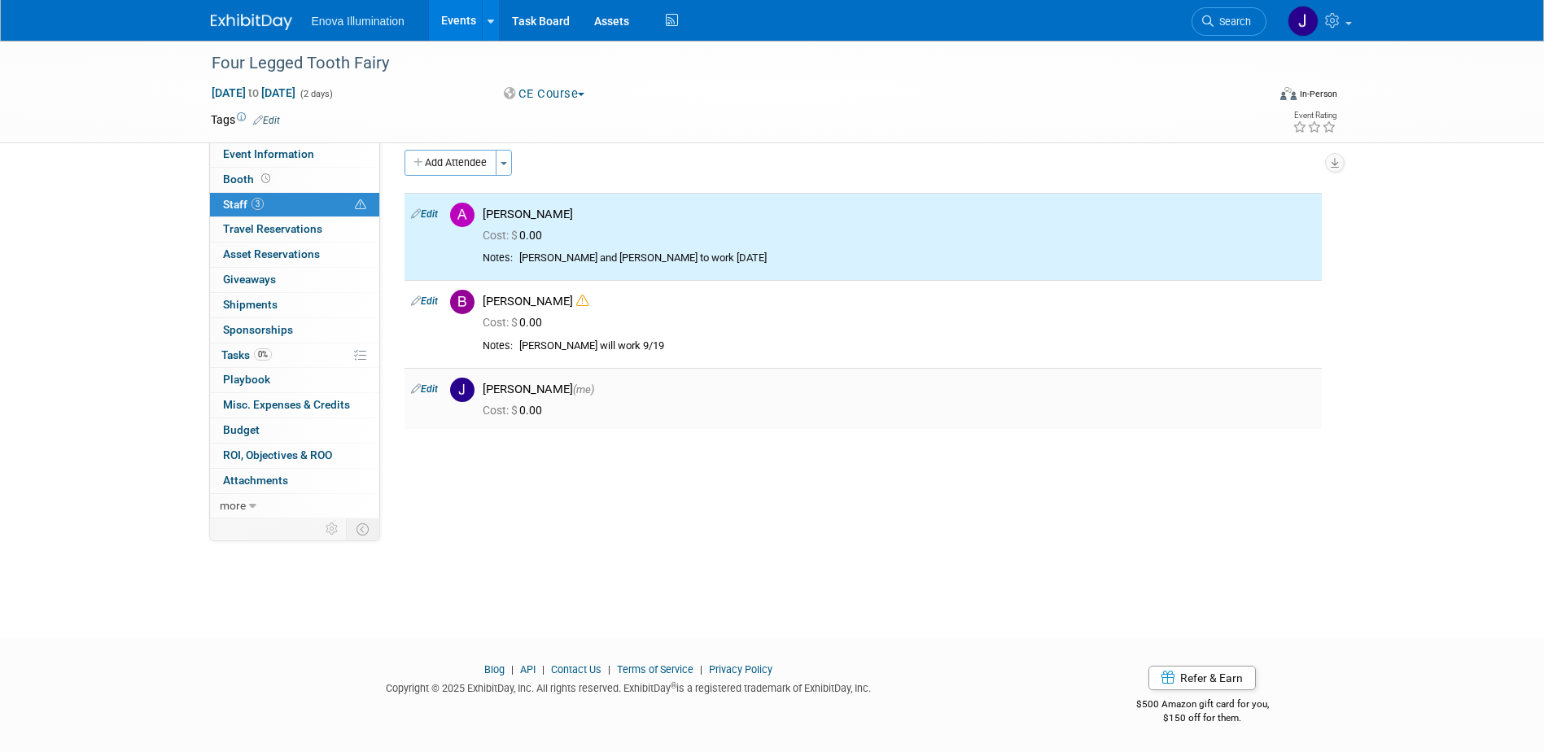
click at [429, 387] on link "Edit" at bounding box center [424, 388] width 27 height 11
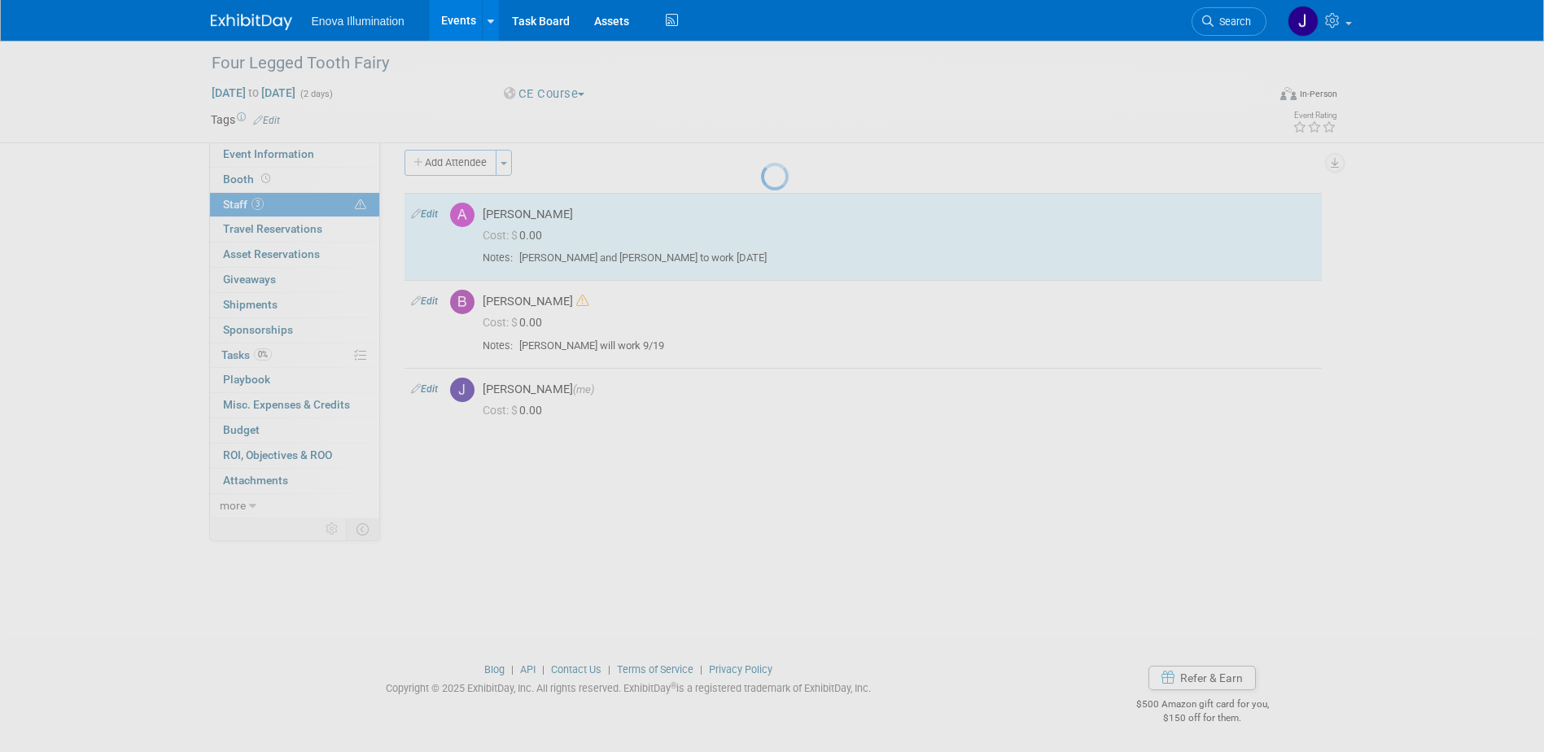
select select "1a7c514f-5609-4a02-91a1-a29814bbfb28"
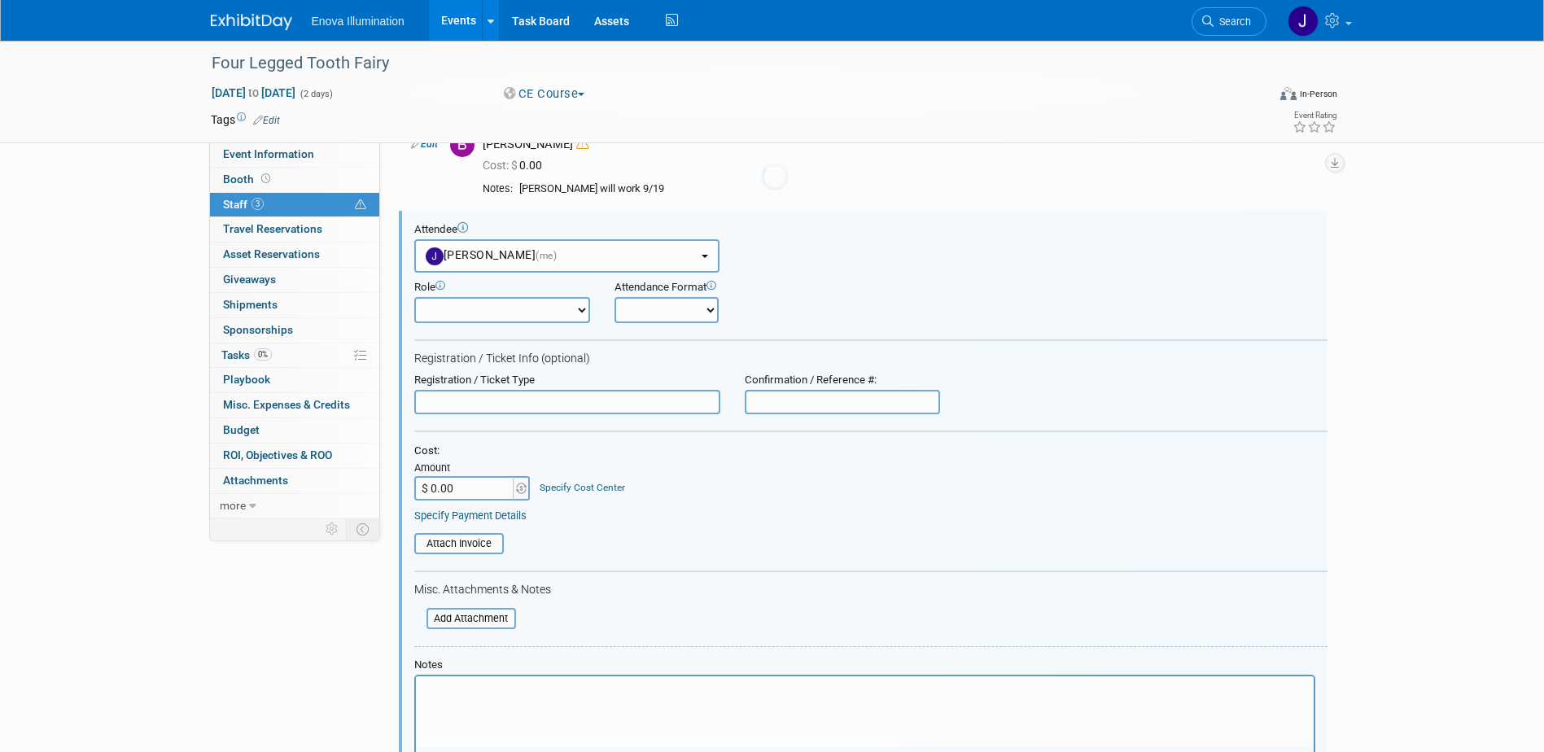
scroll to position [0, 0]
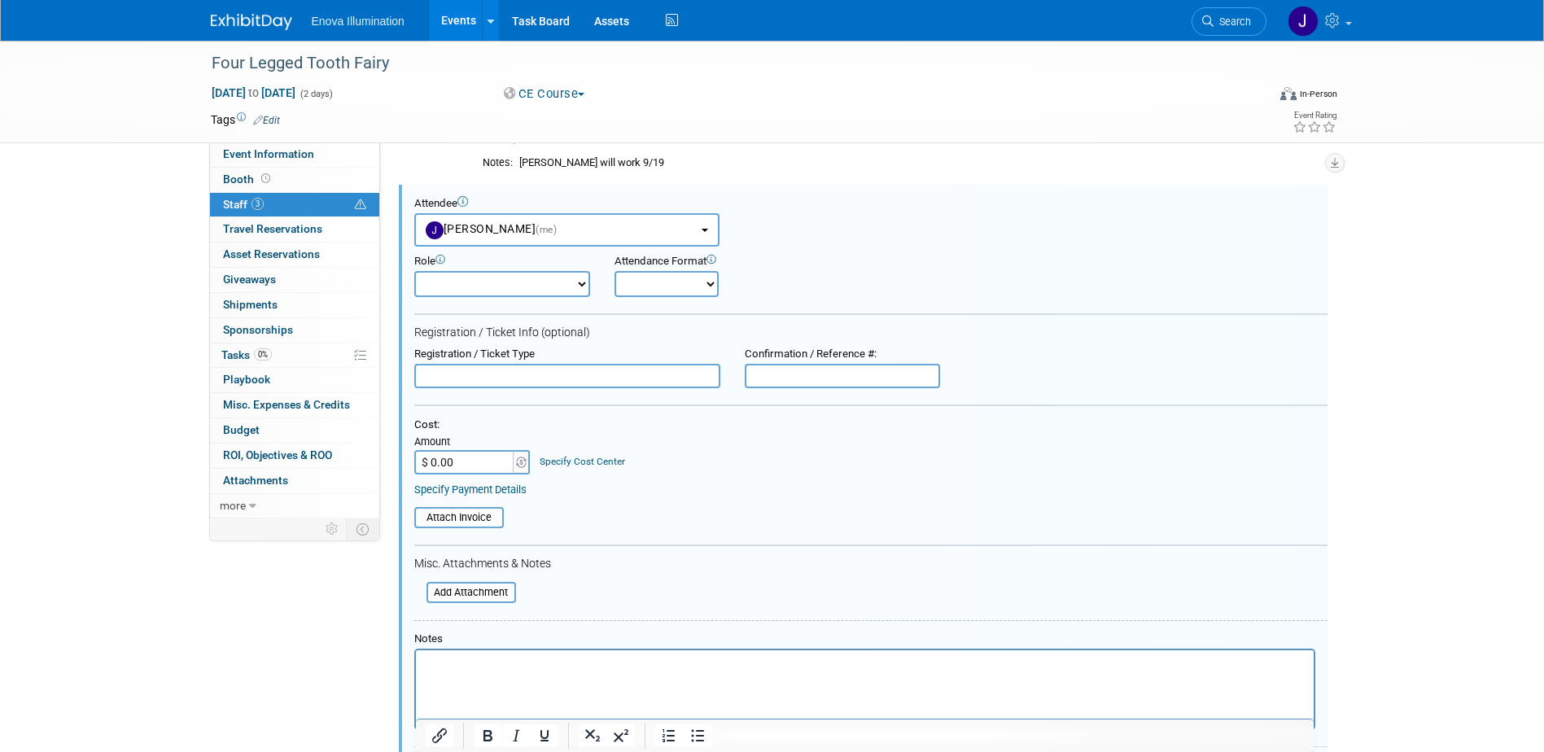
click at [453, 657] on p "Rich Text Area. Press ALT-0 for help." at bounding box center [864, 664] width 879 height 16
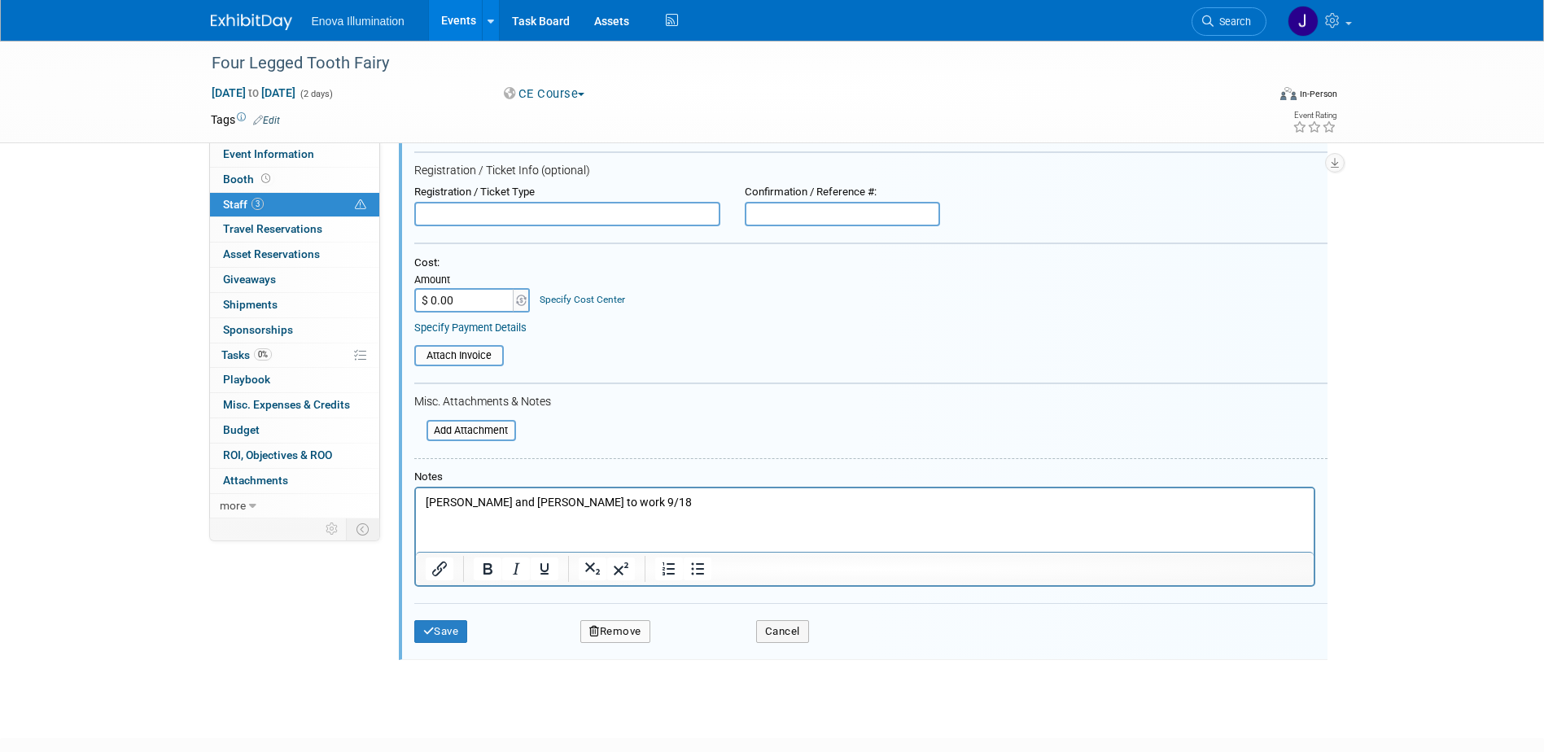
scroll to position [361, 0]
click at [461, 623] on button "Save" at bounding box center [441, 630] width 54 height 23
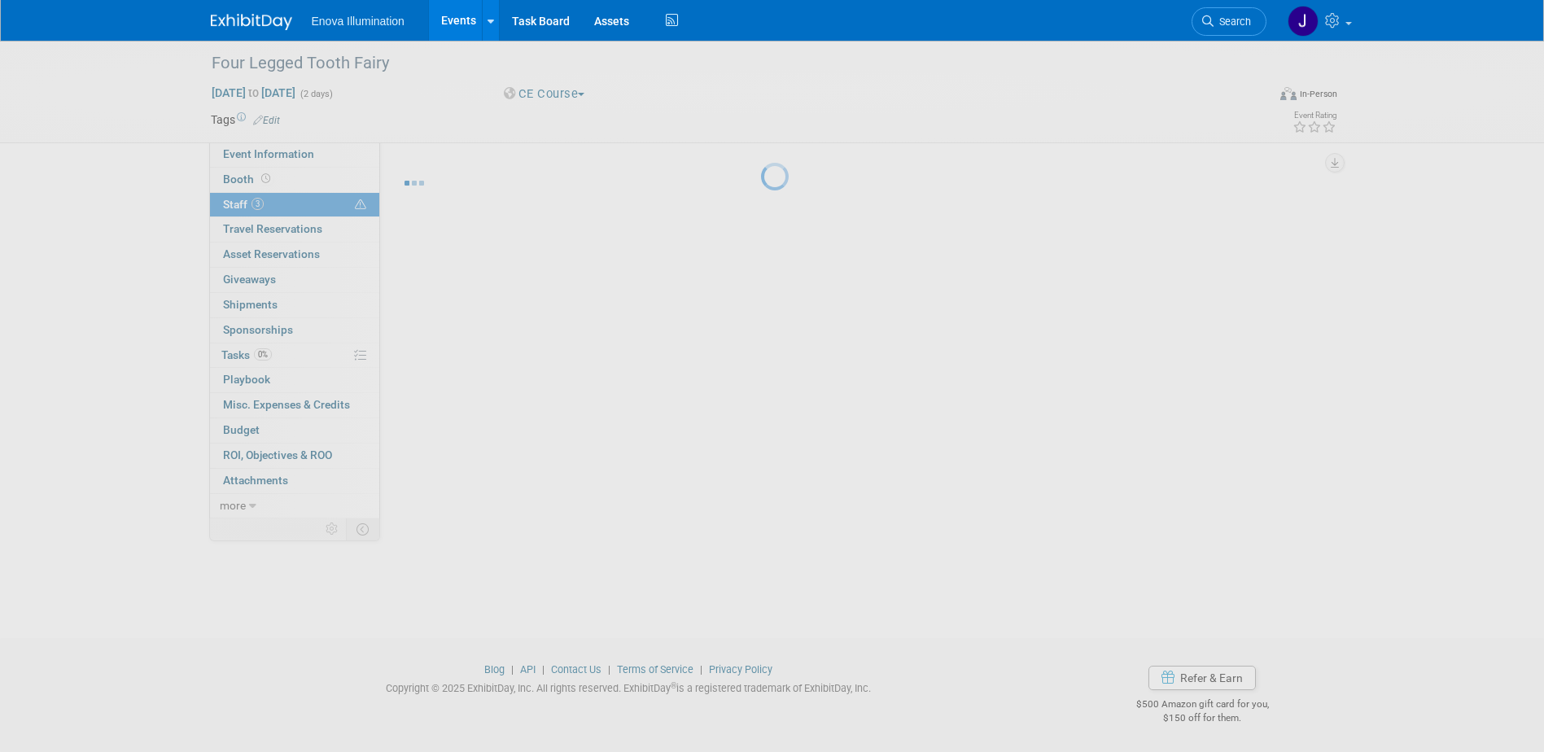
scroll to position [15, 0]
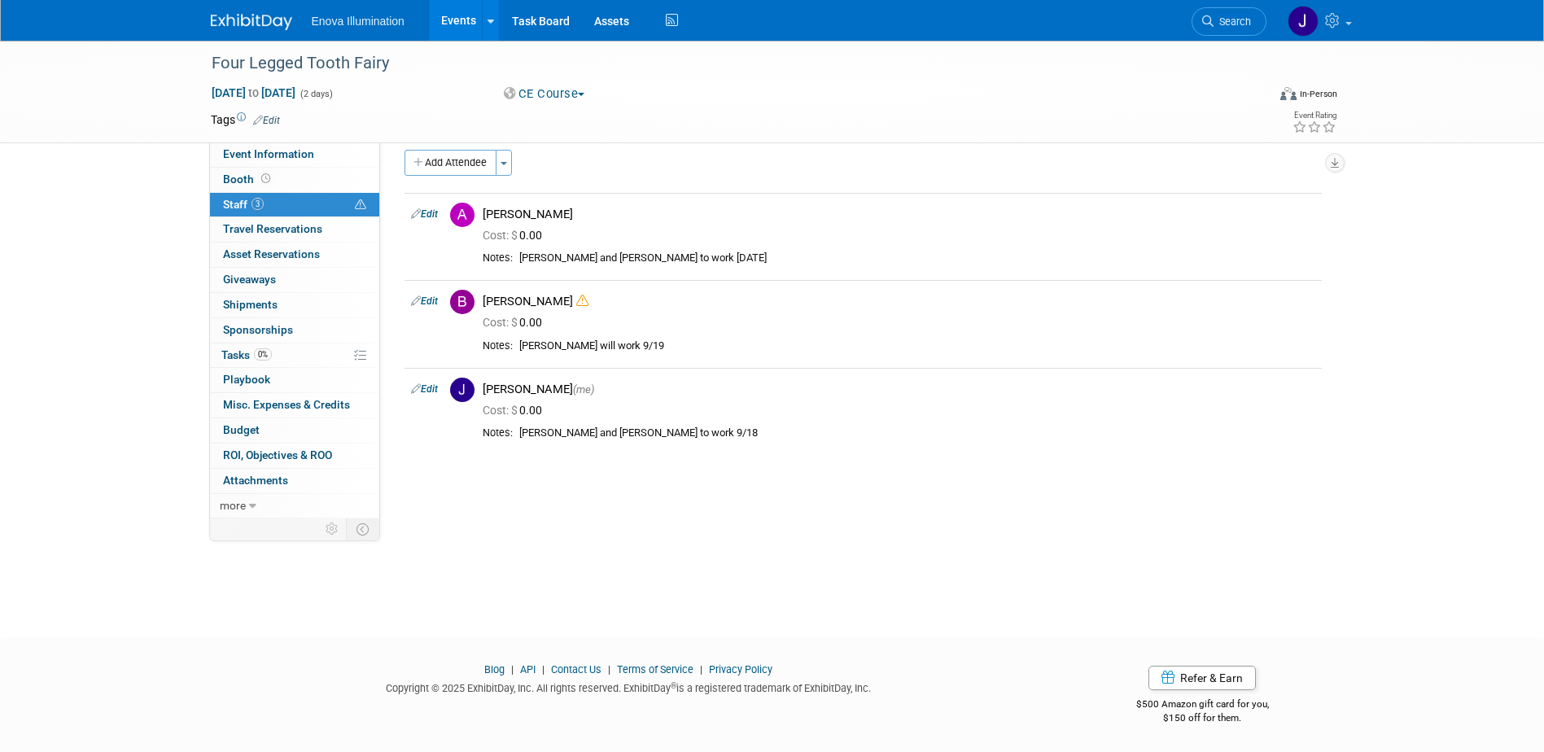
click at [264, 8] on link at bounding box center [261, 13] width 101 height 13
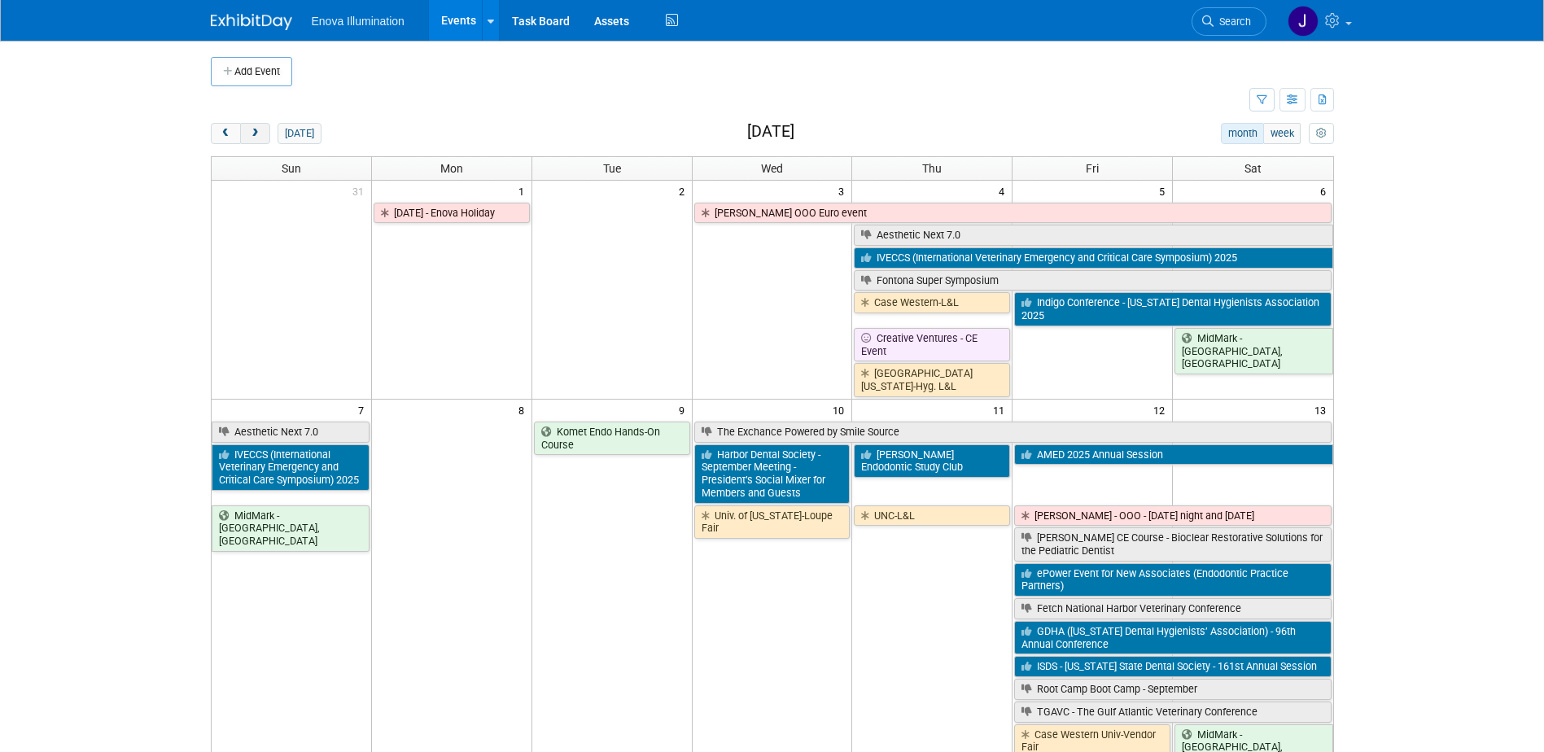
click at [252, 137] on span "next" at bounding box center [255, 134] width 12 height 11
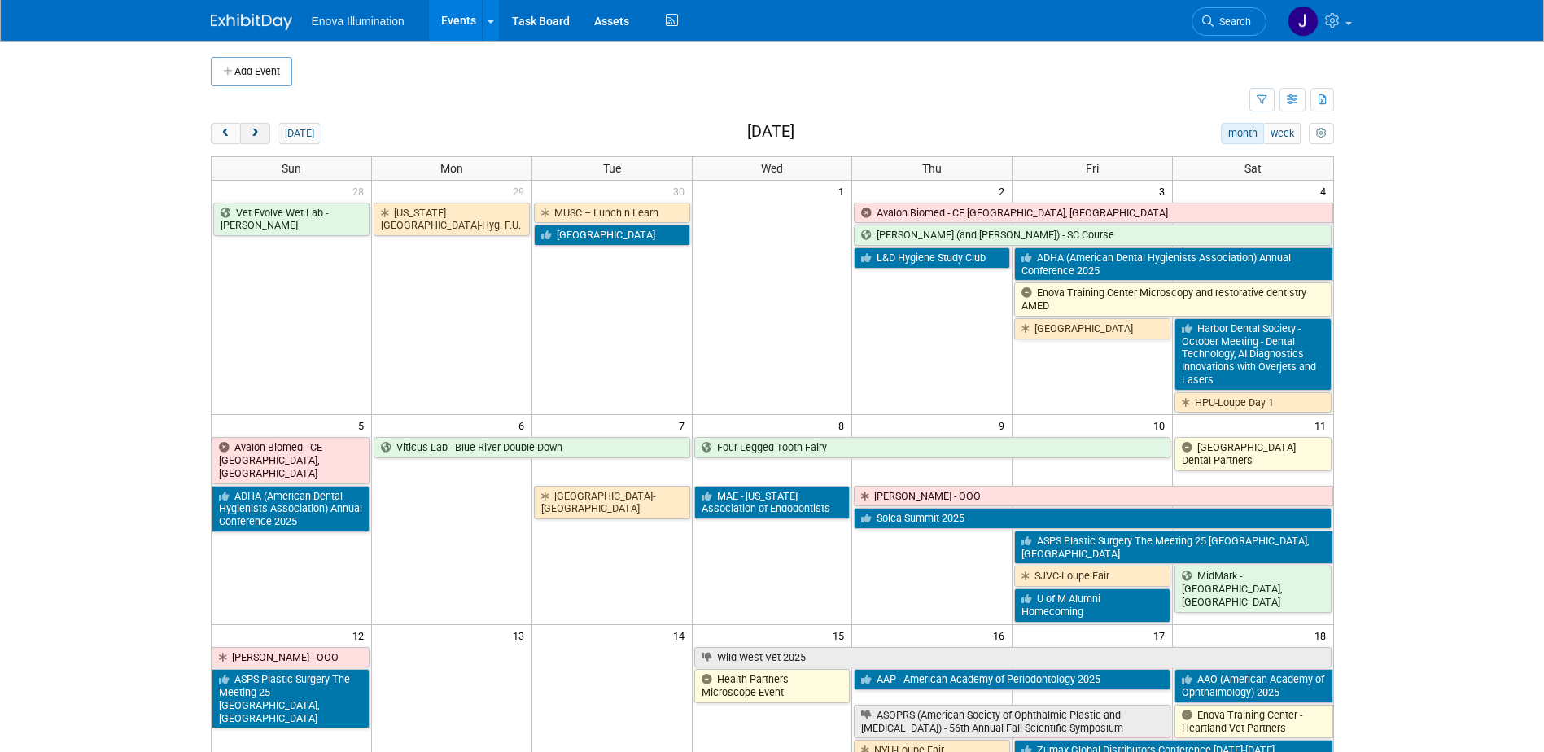
click at [252, 137] on span "next" at bounding box center [255, 134] width 12 height 11
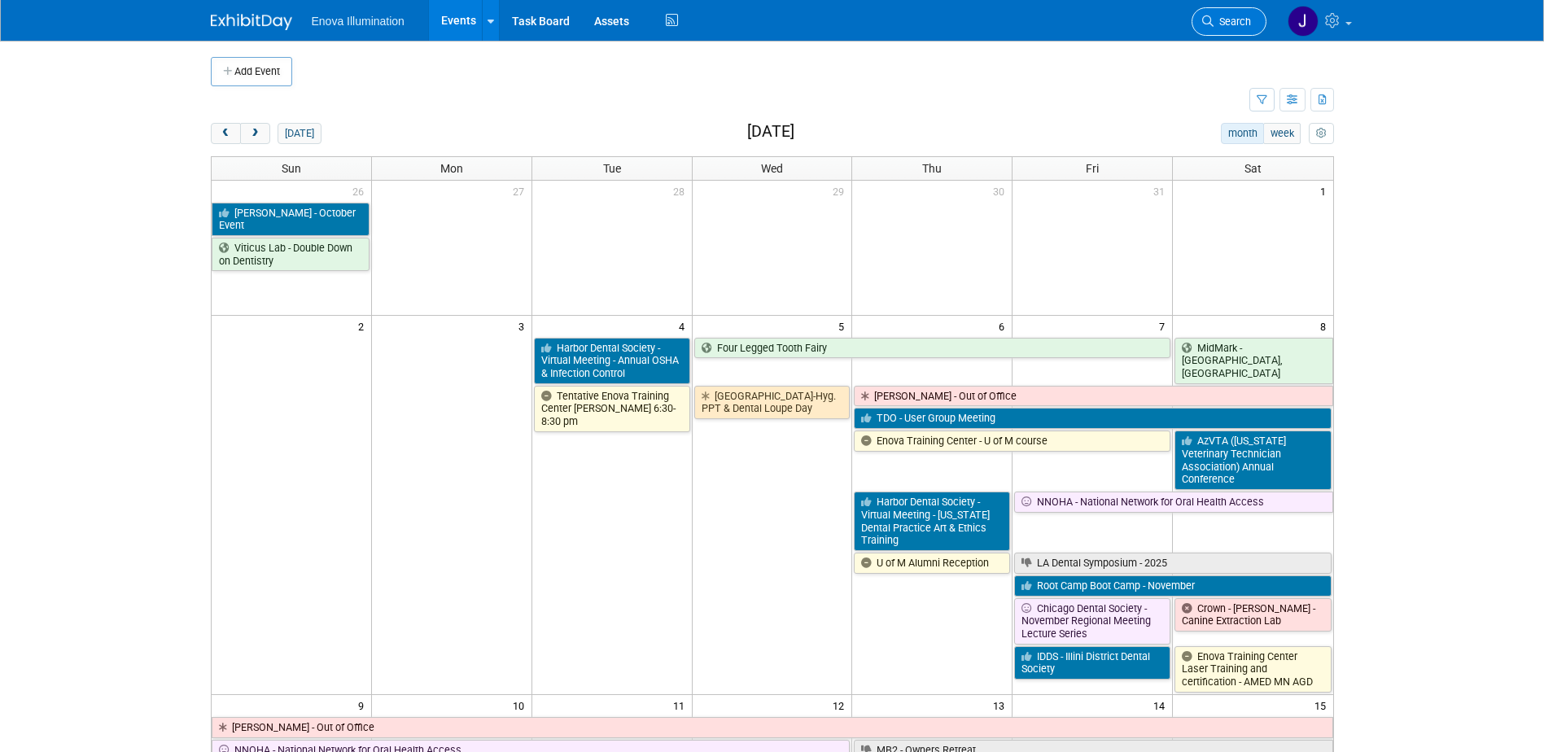
click at [1219, 27] on span "Search" at bounding box center [1231, 21] width 37 height 12
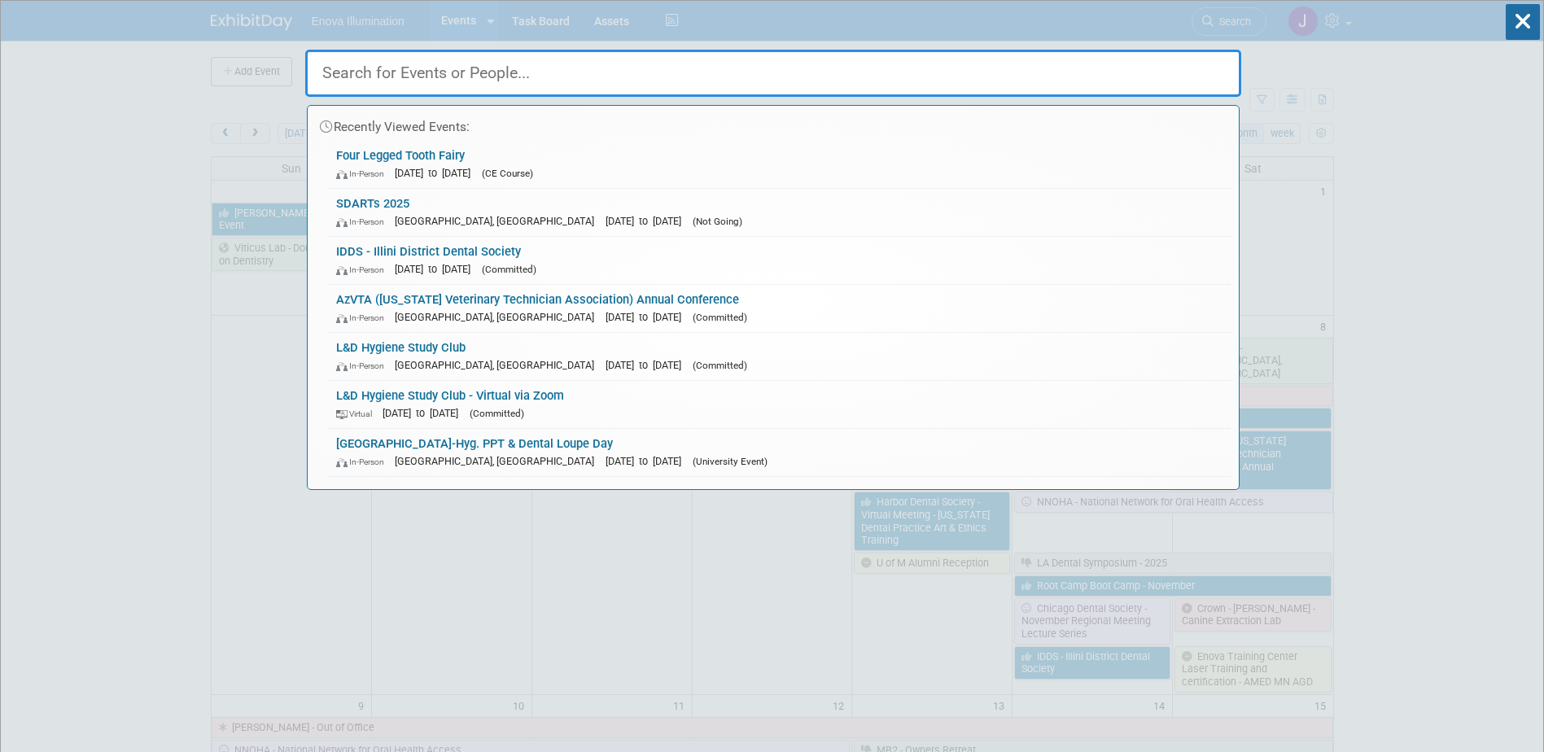
click at [829, 78] on input "text" at bounding box center [773, 73] width 936 height 47
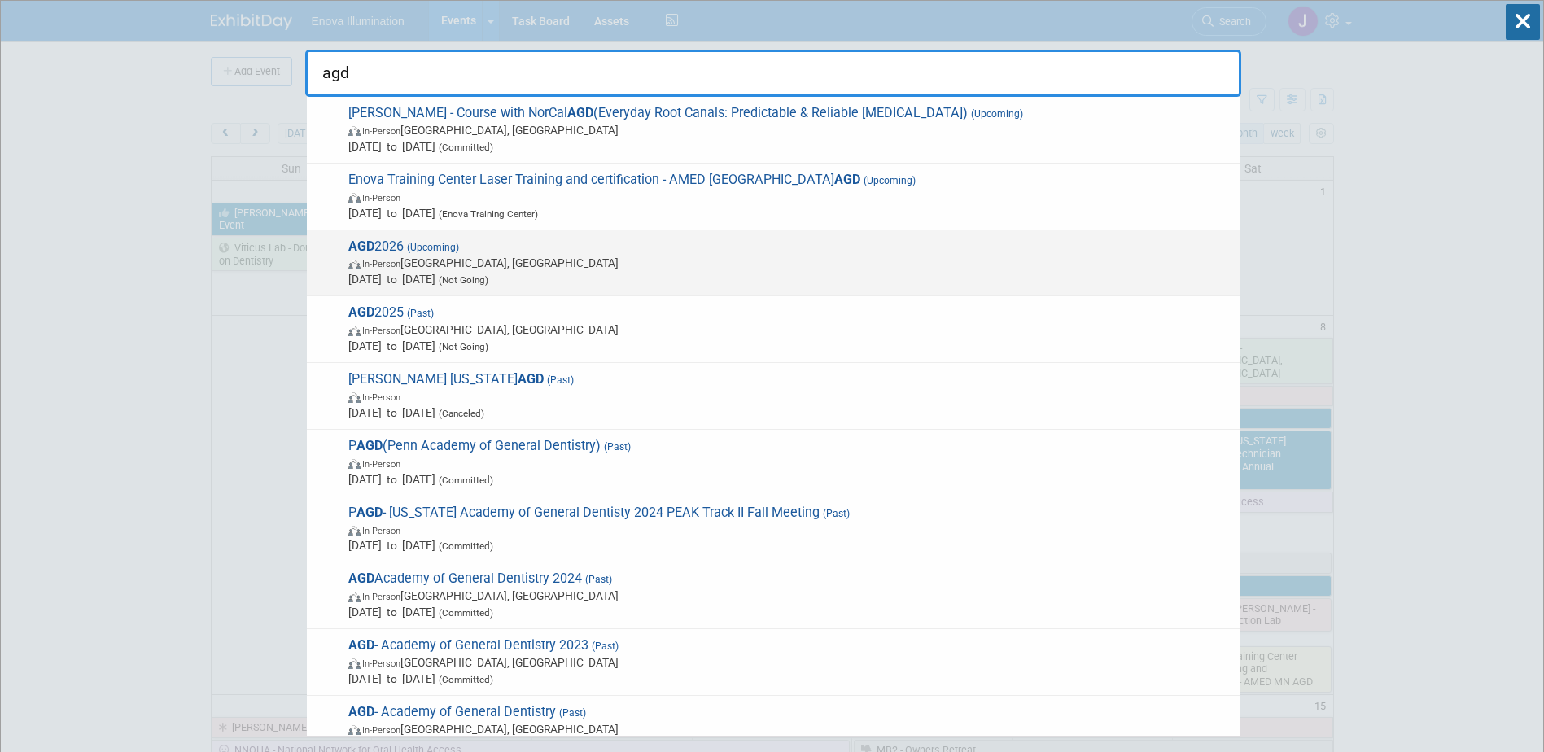
type input "agd"
click at [444, 247] on span "(Upcoming)" at bounding box center [431, 247] width 55 height 11
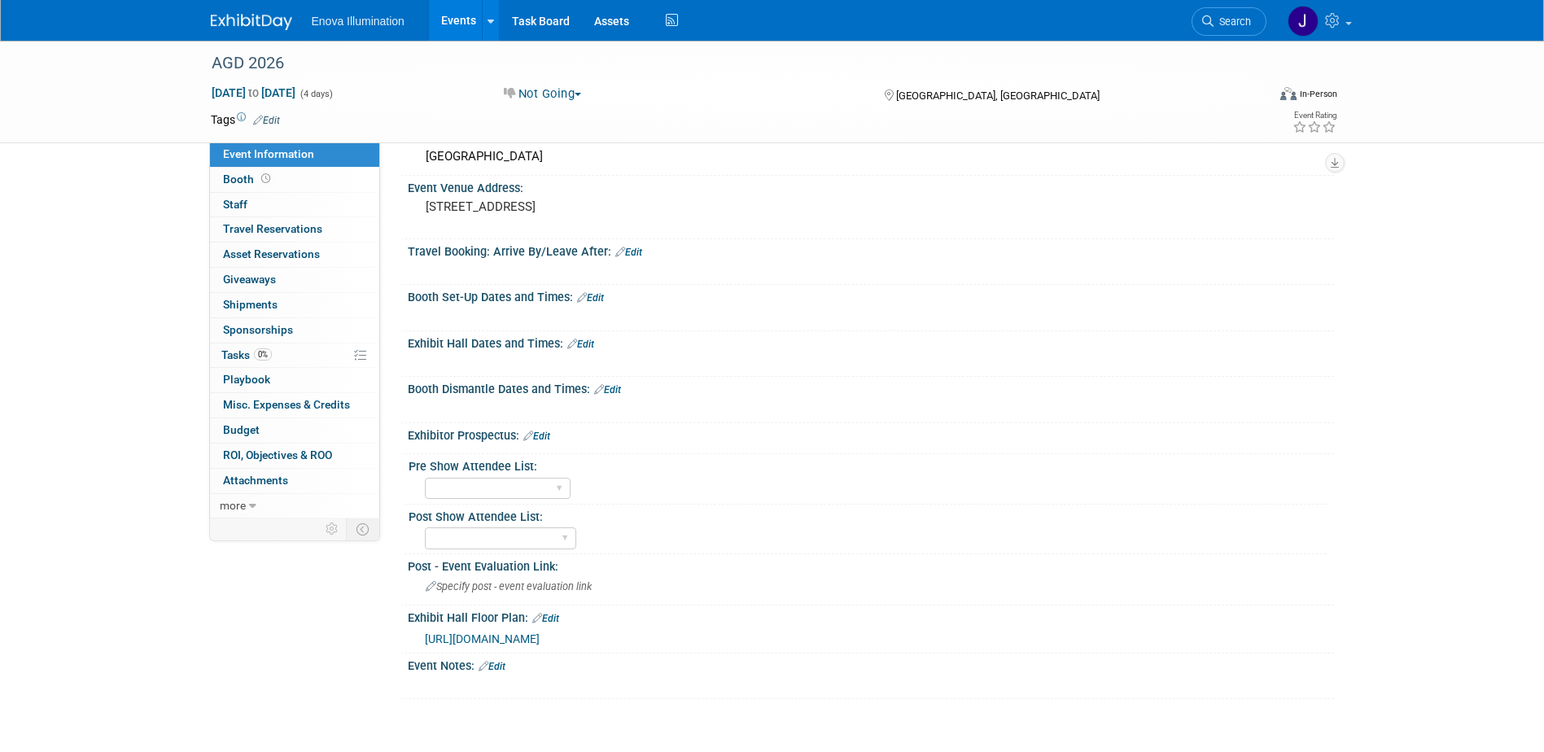
scroll to position [244, 0]
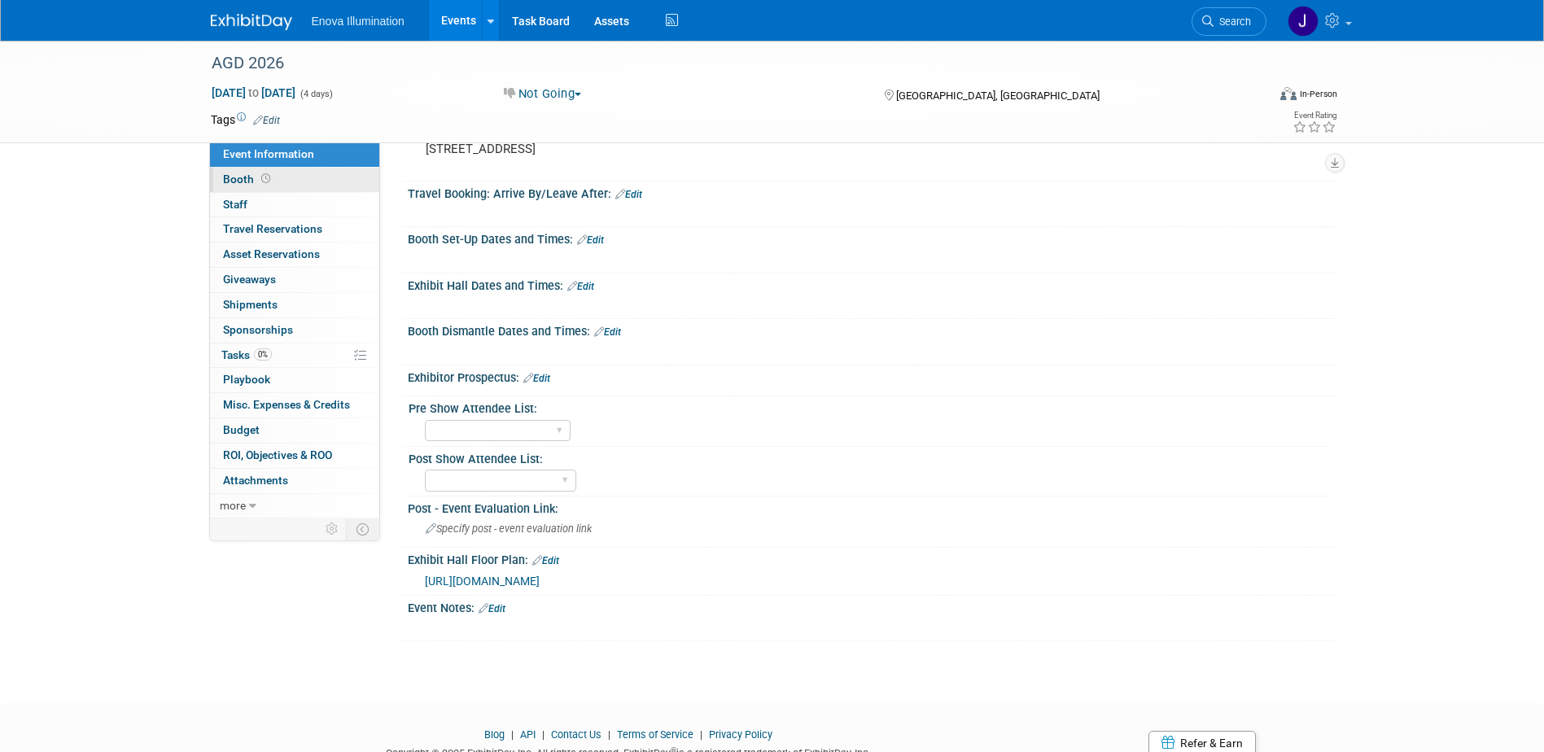
click at [340, 186] on link "Booth" at bounding box center [294, 180] width 169 height 24
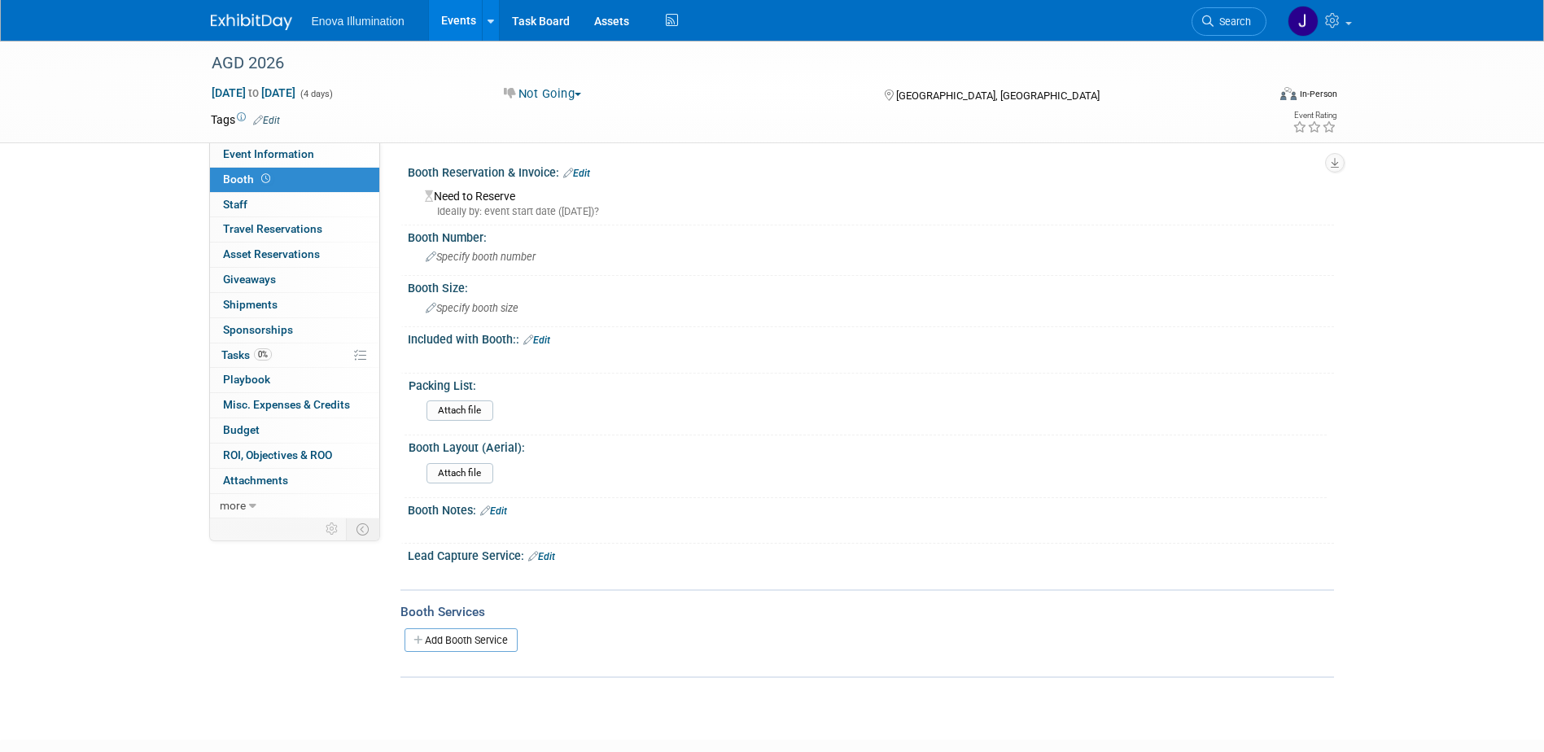
click at [539, 337] on link "Edit" at bounding box center [536, 339] width 27 height 11
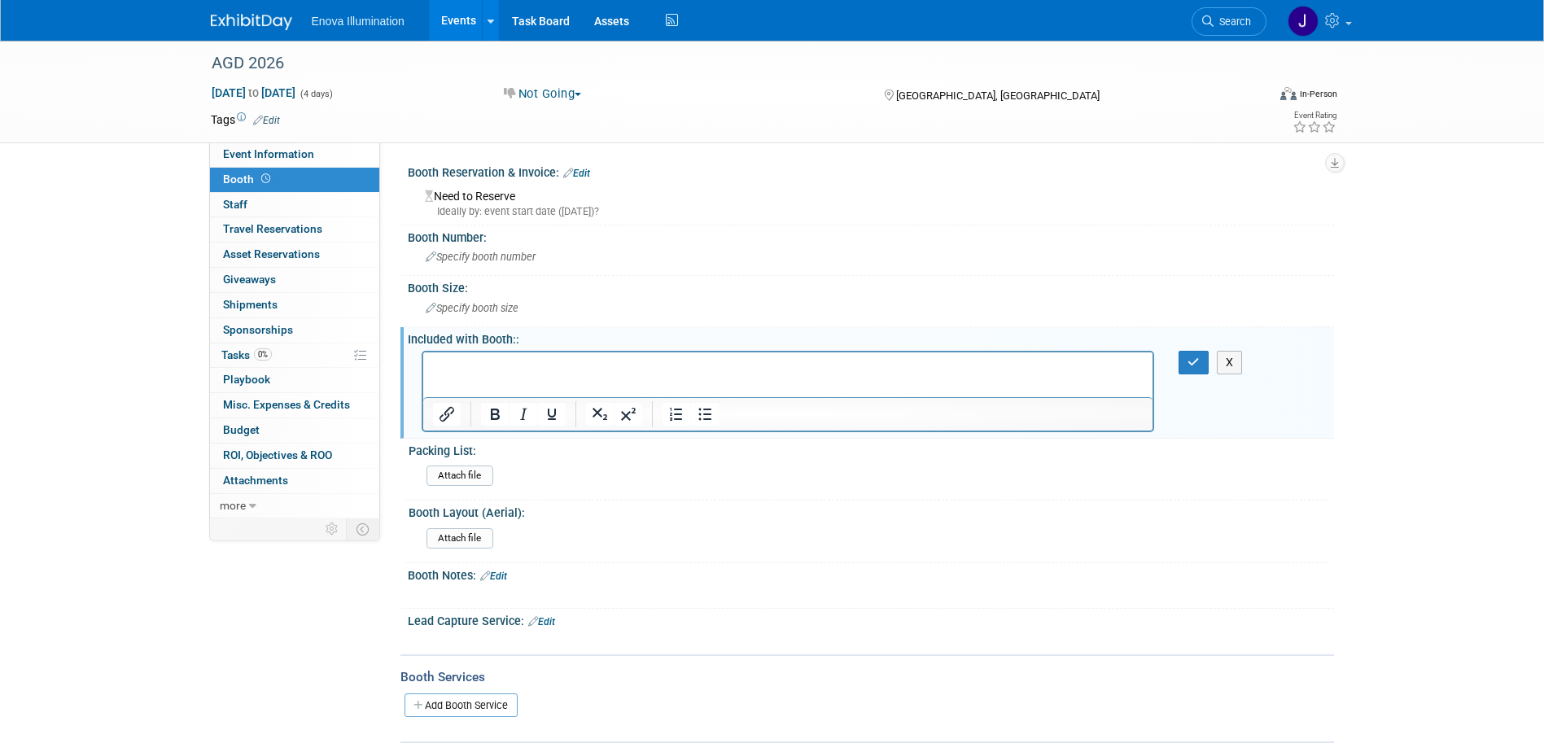
paste body "Rich Text Area. Press ALT-0 for help."
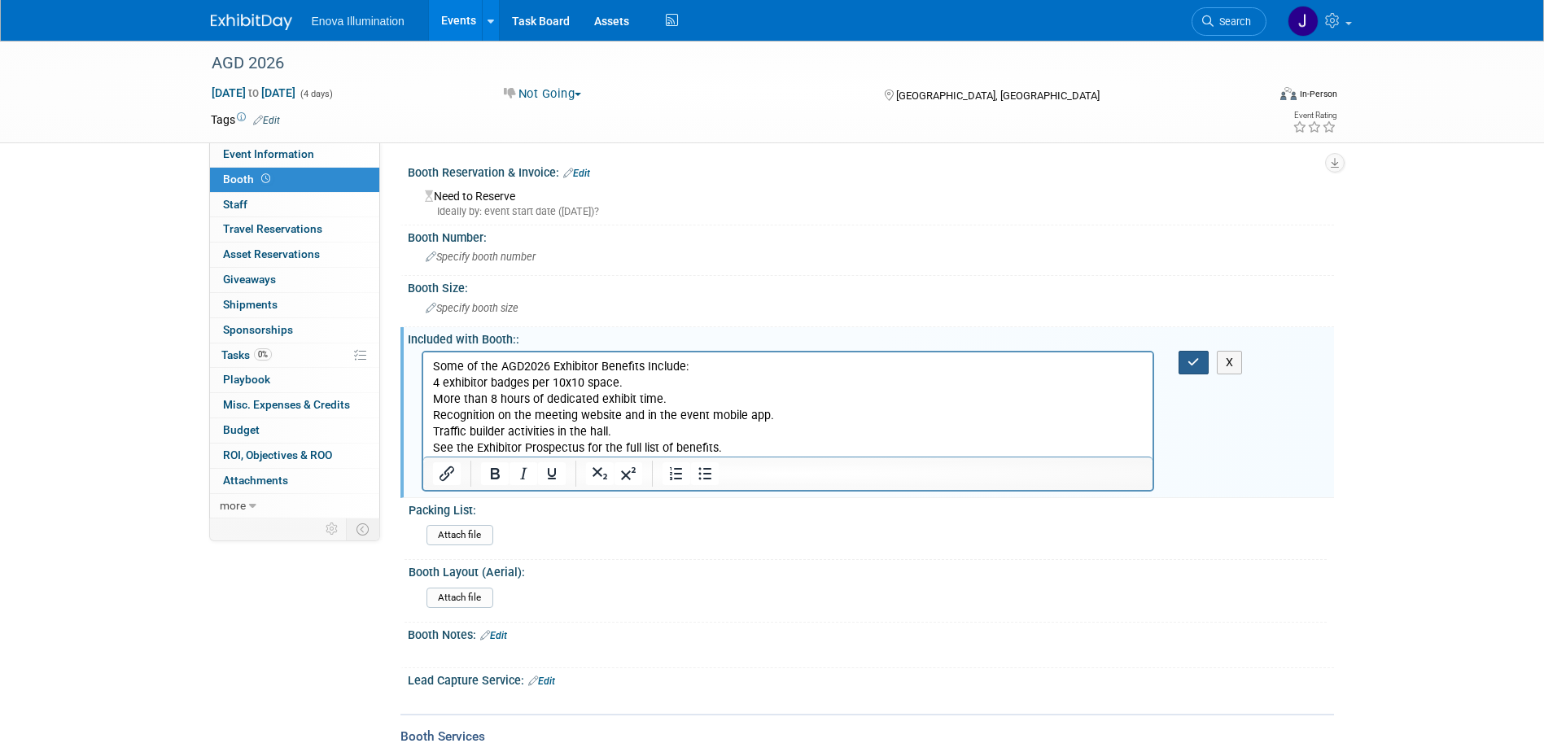
click at [1183, 366] on button "button" at bounding box center [1193, 363] width 30 height 24
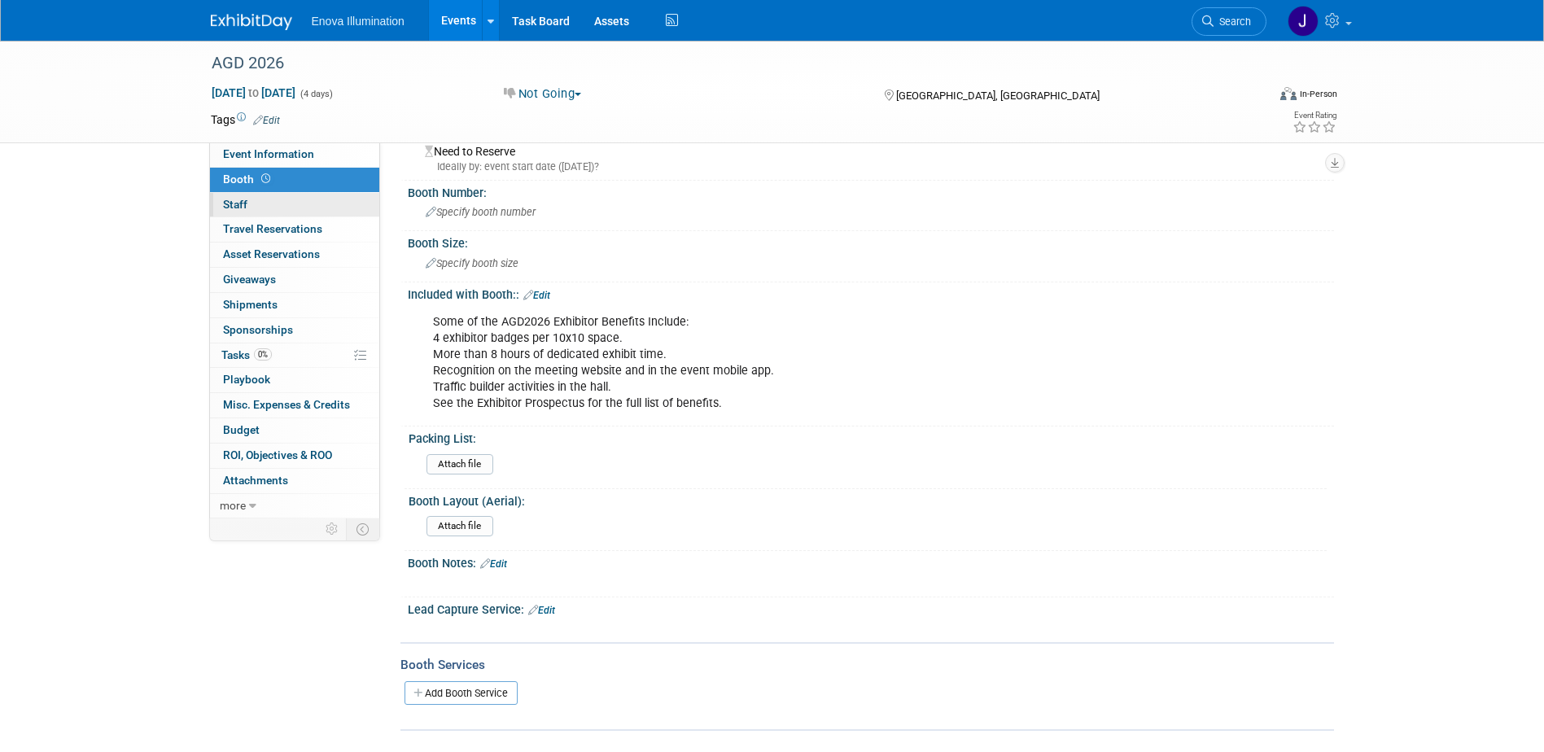
scroll to position [81, 0]
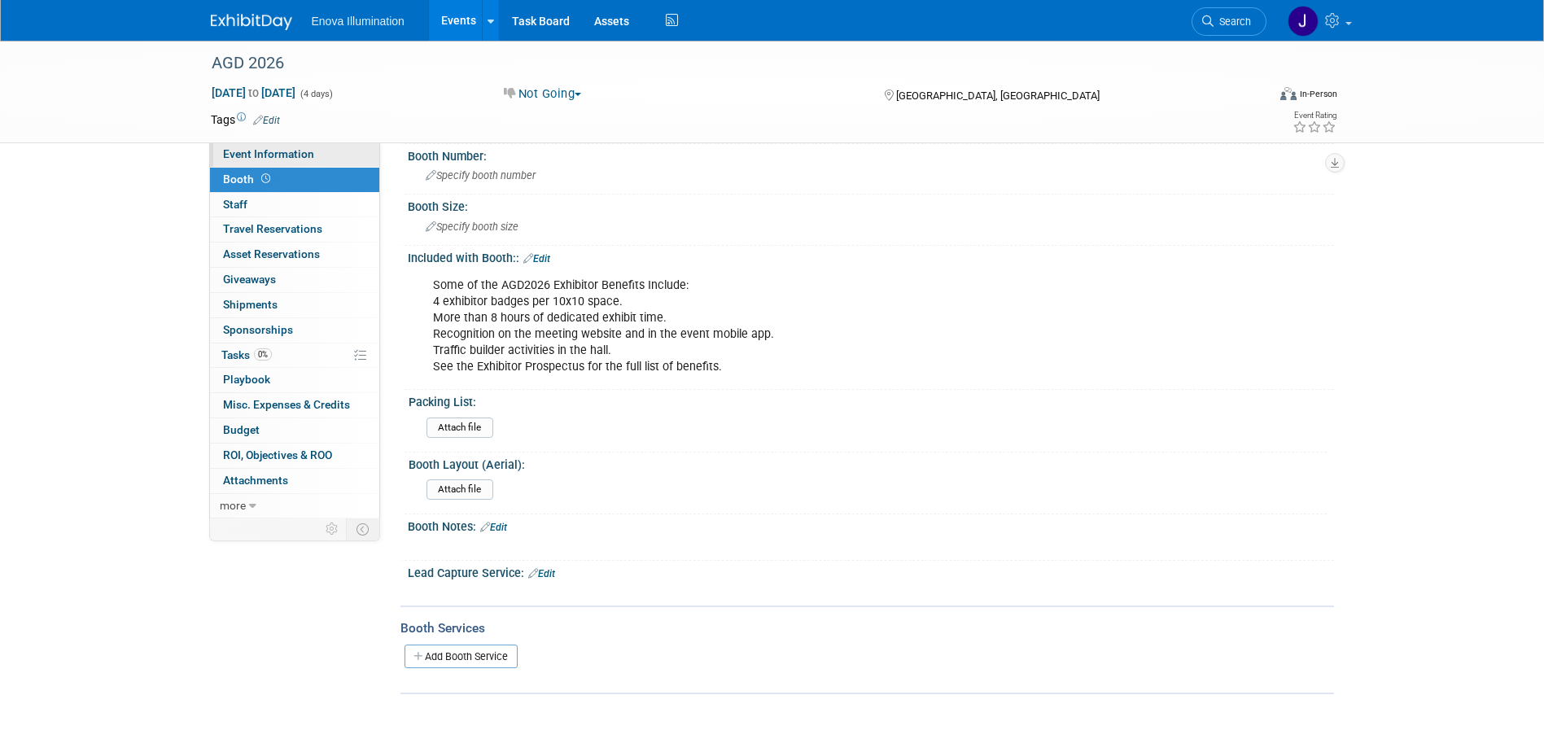
drag, startPoint x: 254, startPoint y: 147, endPoint x: 262, endPoint y: 155, distance: 11.5
click at [254, 147] on span "Event Information" at bounding box center [268, 153] width 91 height 13
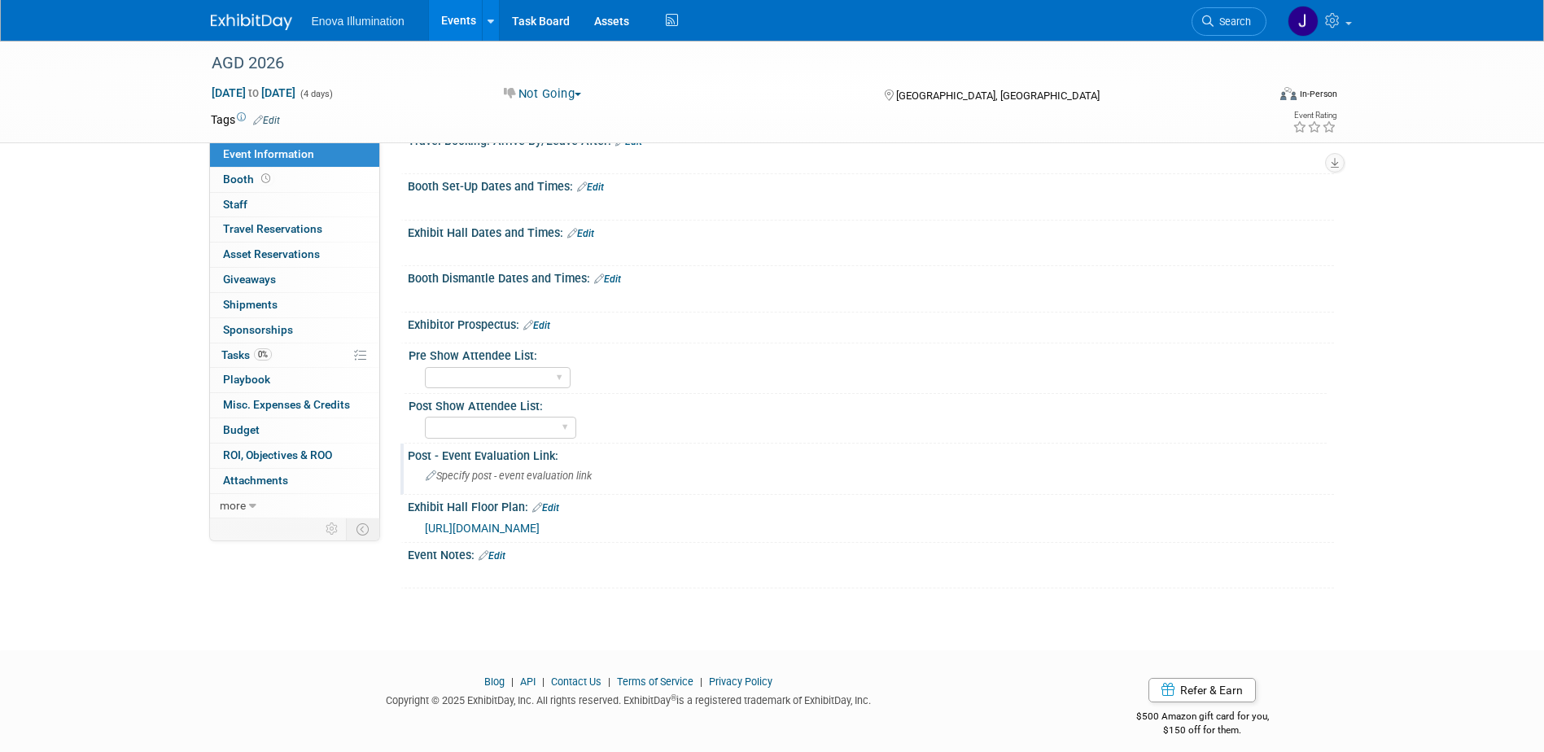
scroll to position [309, 0]
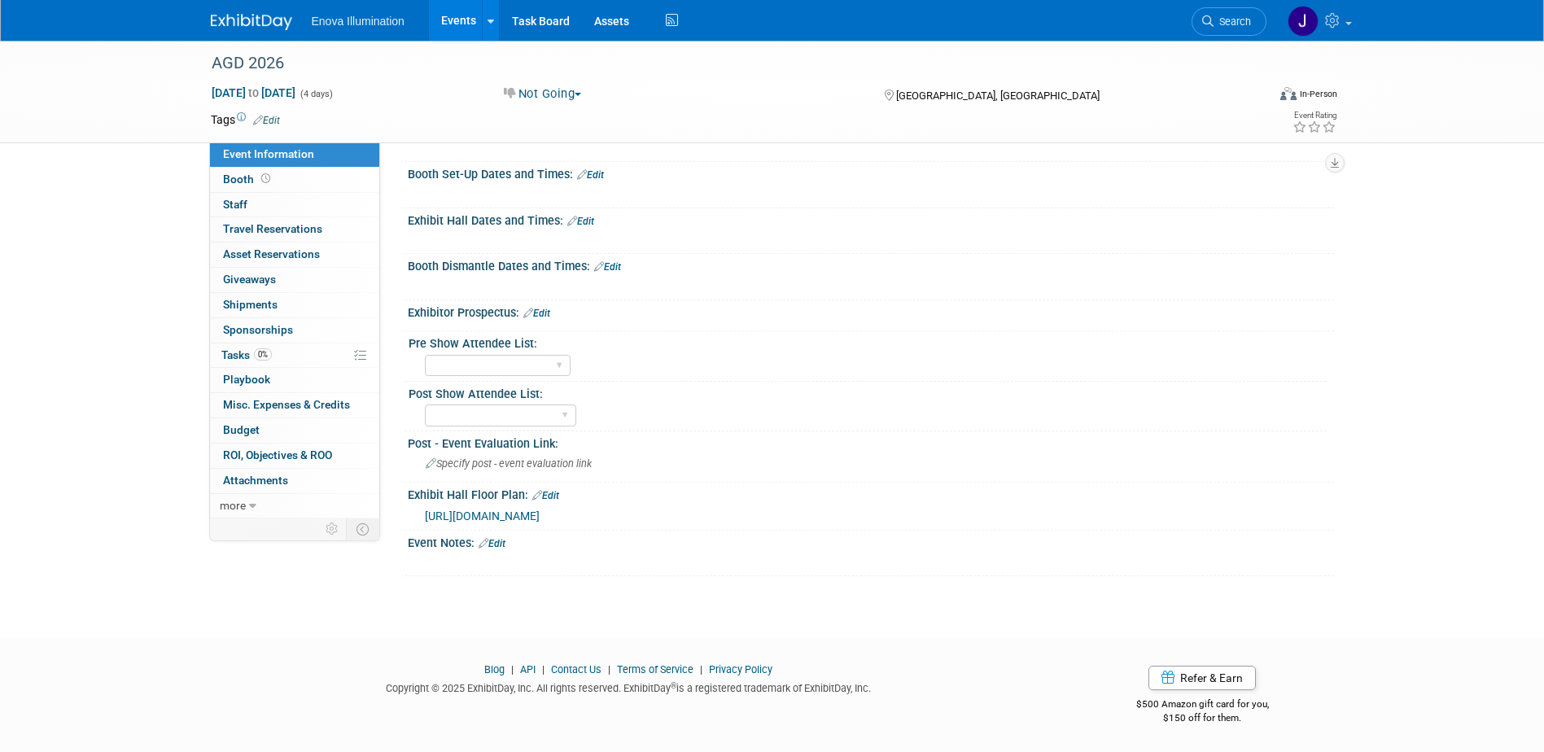
click at [499, 545] on link "Edit" at bounding box center [492, 543] width 27 height 11
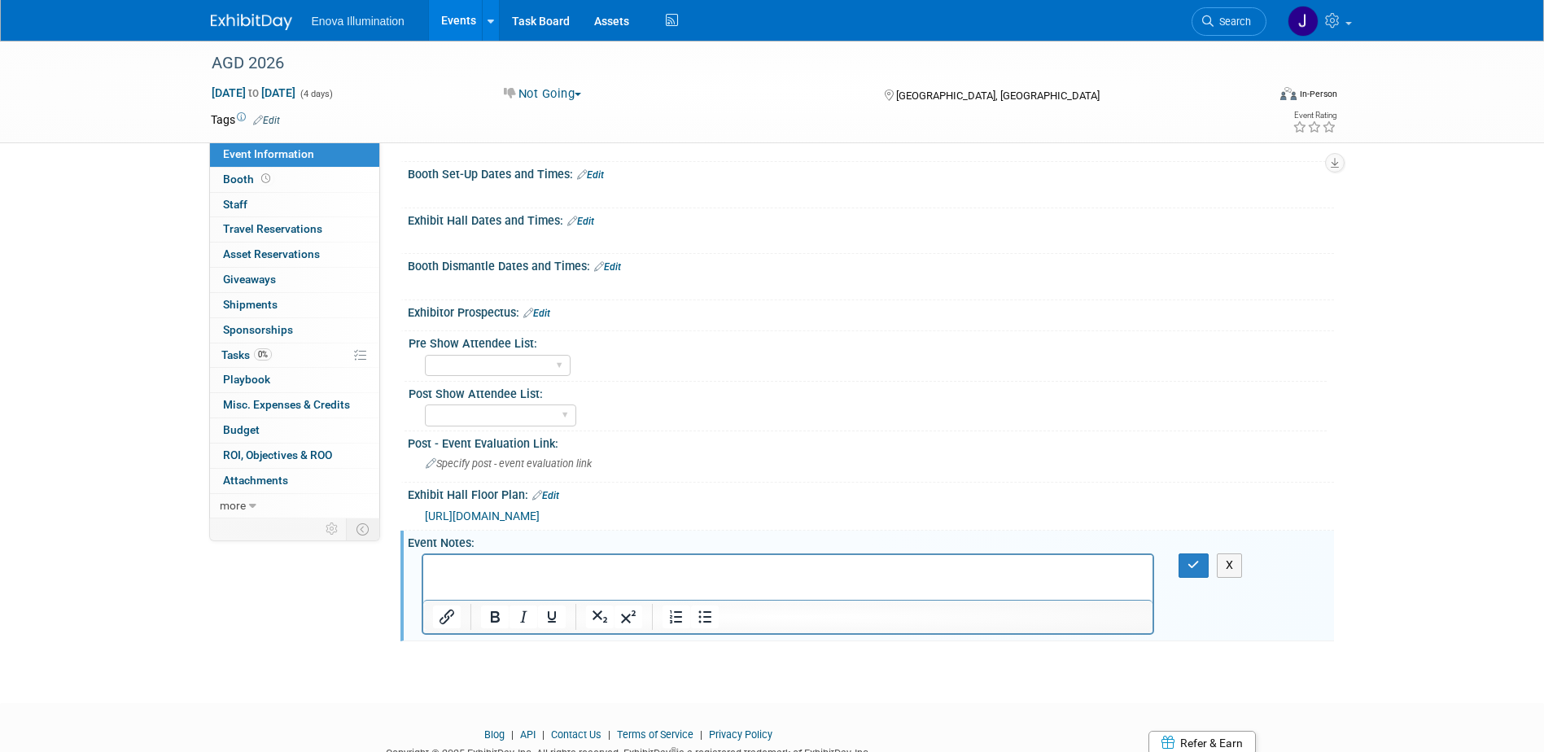
scroll to position [0, 0]
click at [1192, 567] on icon "button" at bounding box center [1193, 564] width 12 height 11
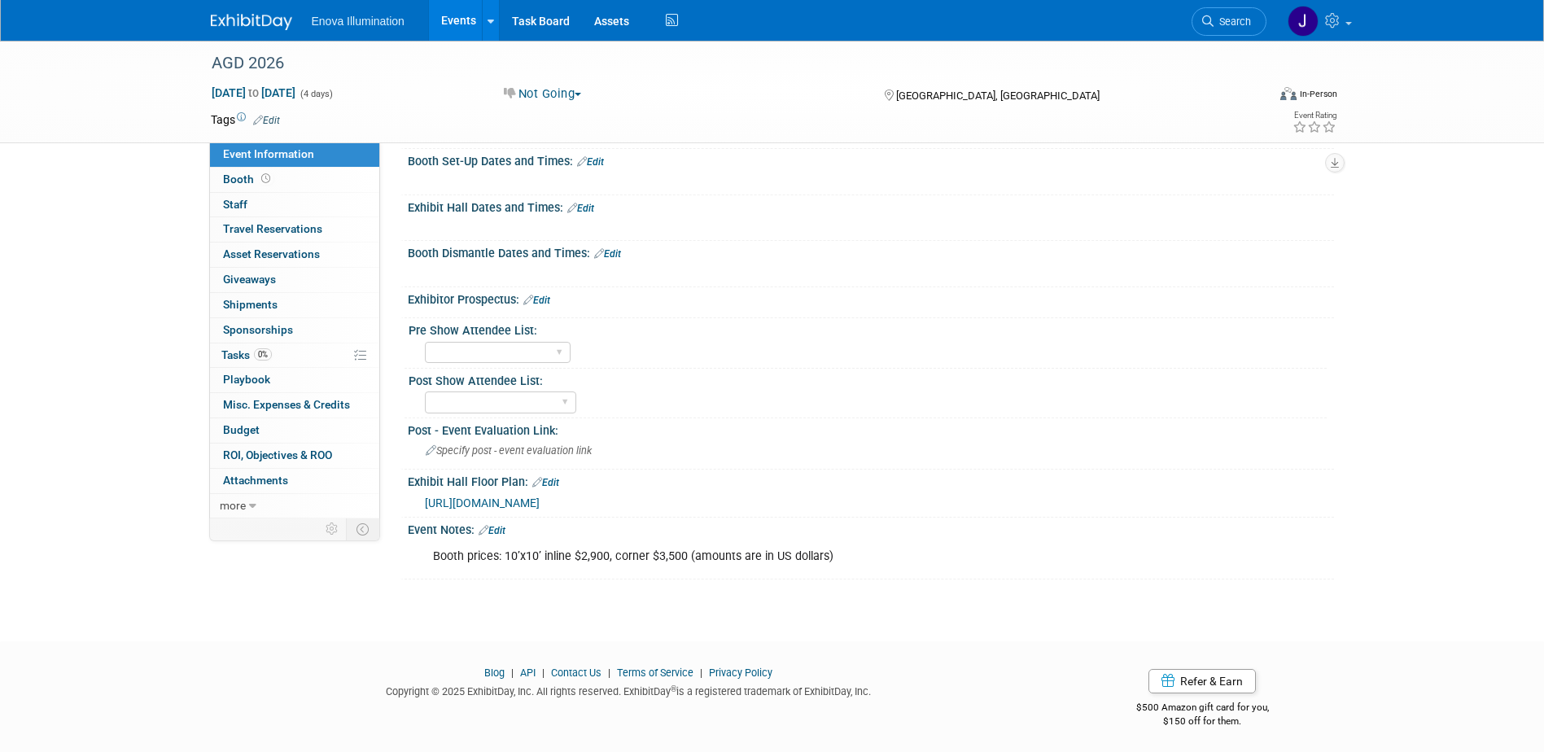
scroll to position [326, 0]
click at [310, 159] on span "Event Information" at bounding box center [268, 153] width 91 height 13
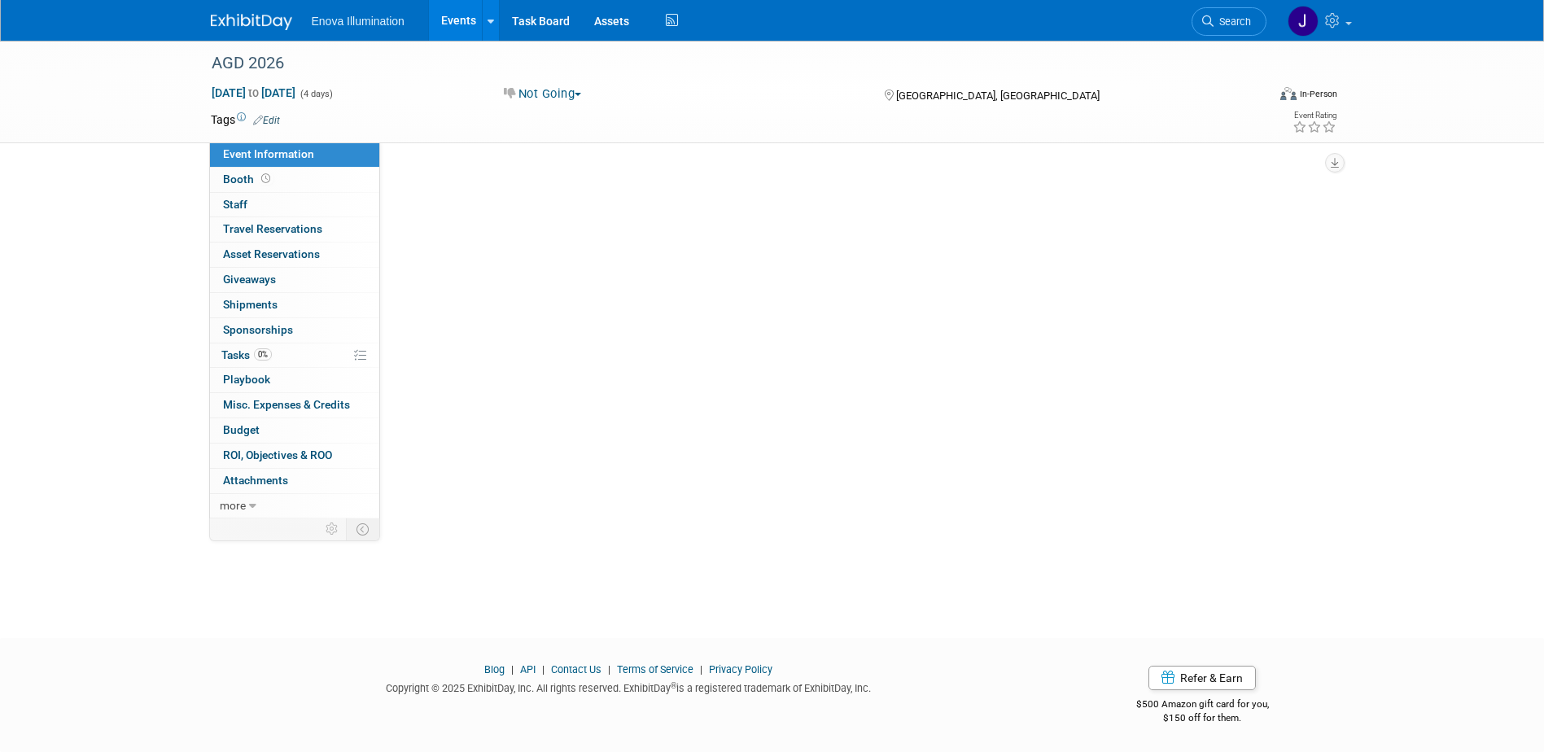
scroll to position [0, 0]
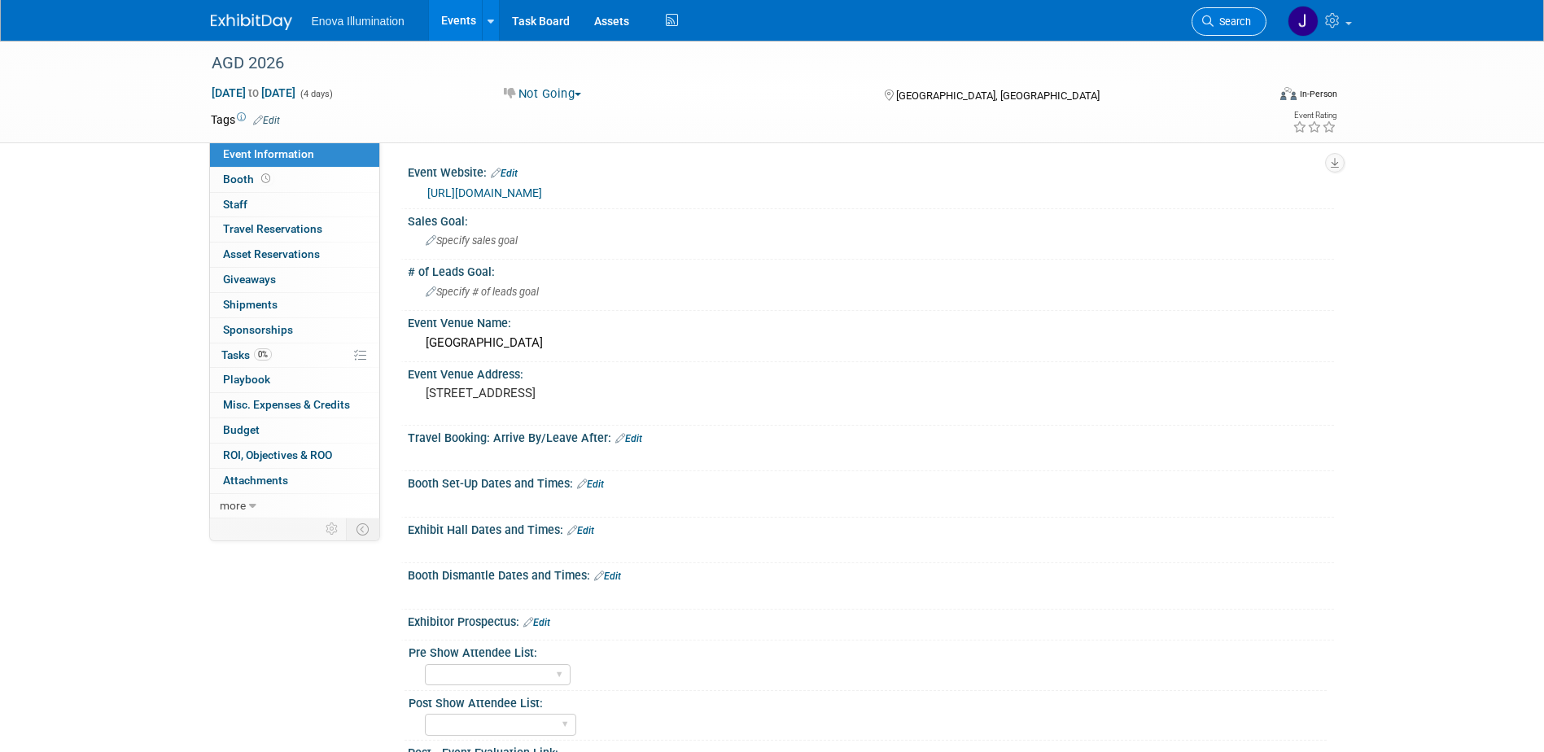
click at [1237, 32] on link "Search" at bounding box center [1228, 21] width 75 height 28
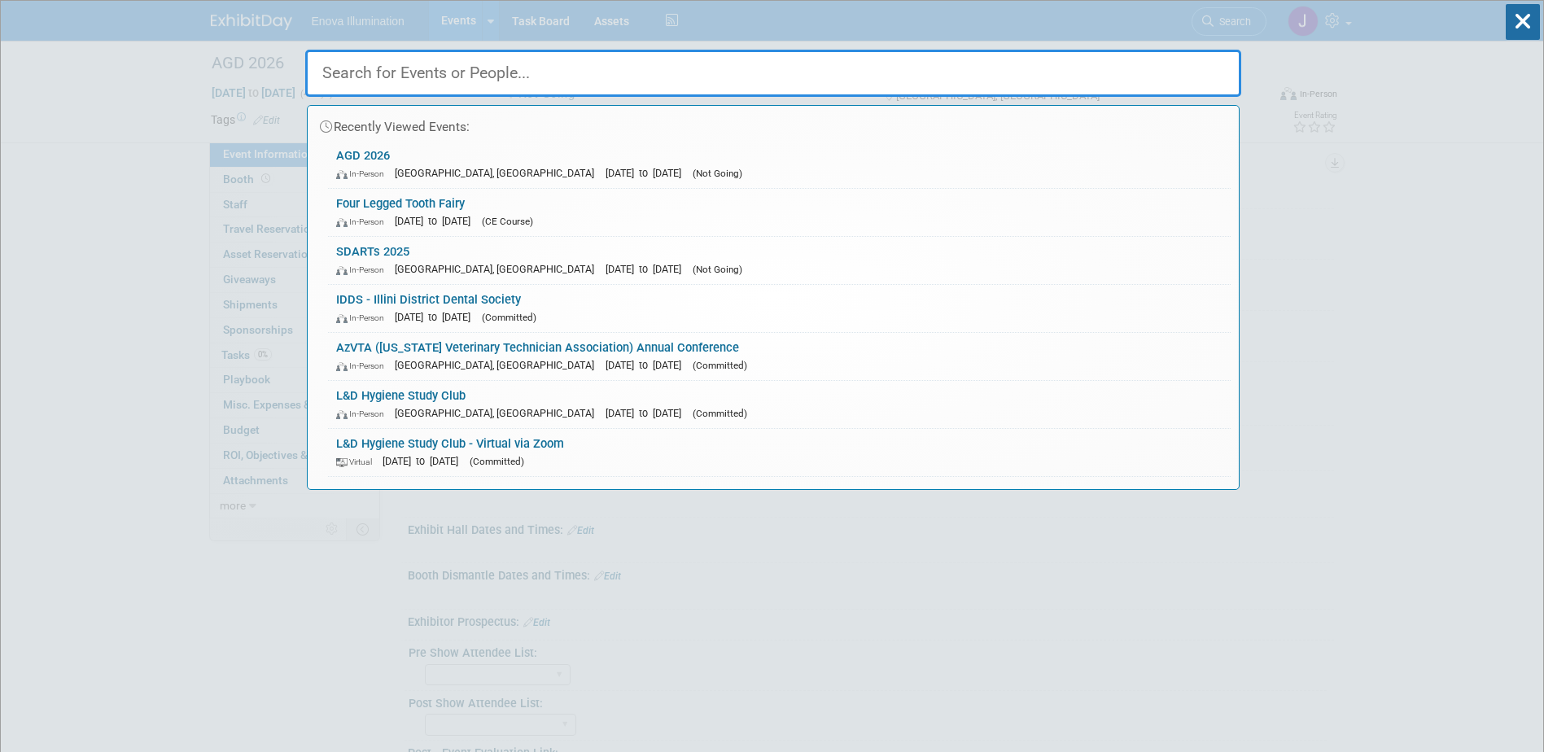
click at [1053, 81] on input "text" at bounding box center [773, 73] width 936 height 47
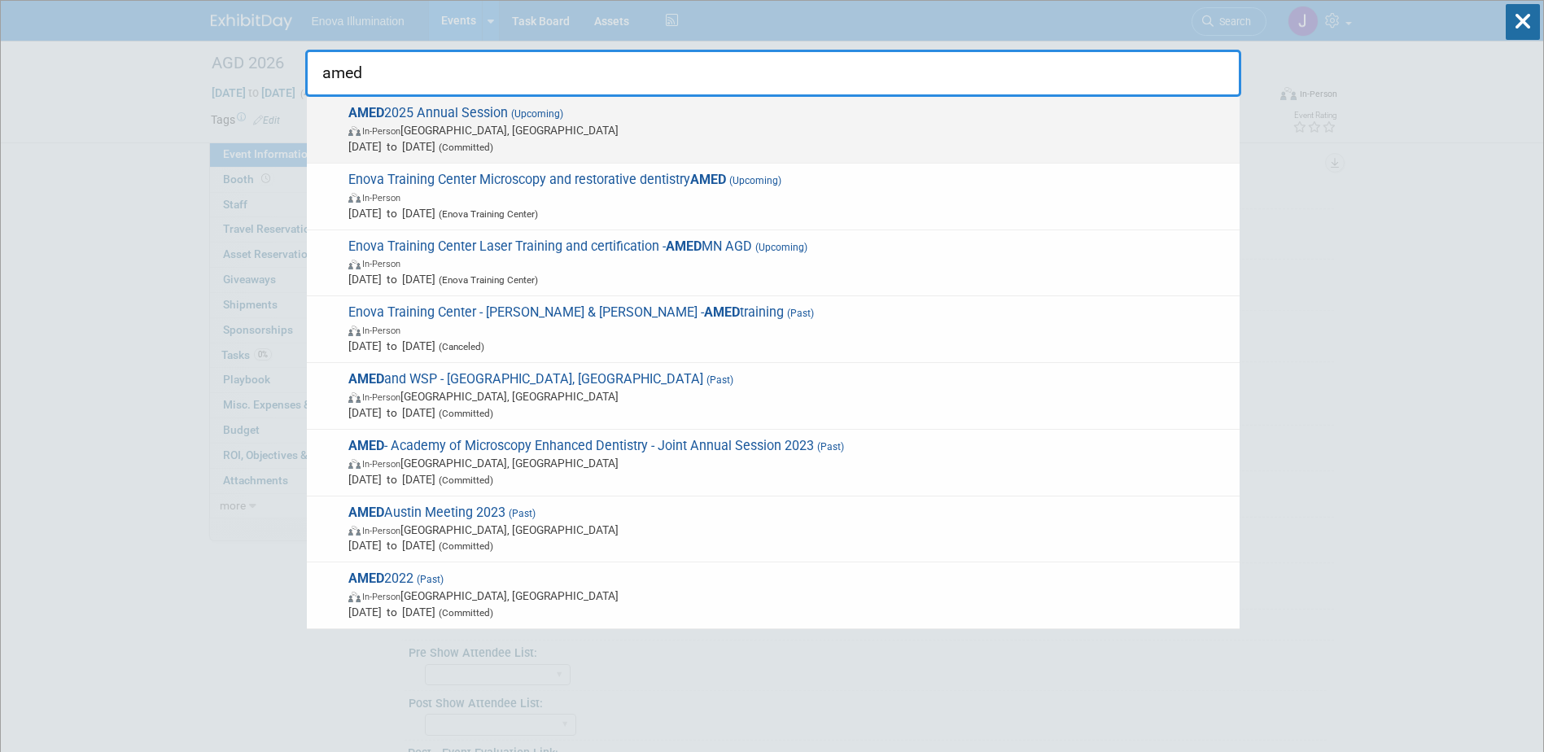
type input "amed"
click at [518, 119] on span "(Upcoming)" at bounding box center [535, 113] width 55 height 11
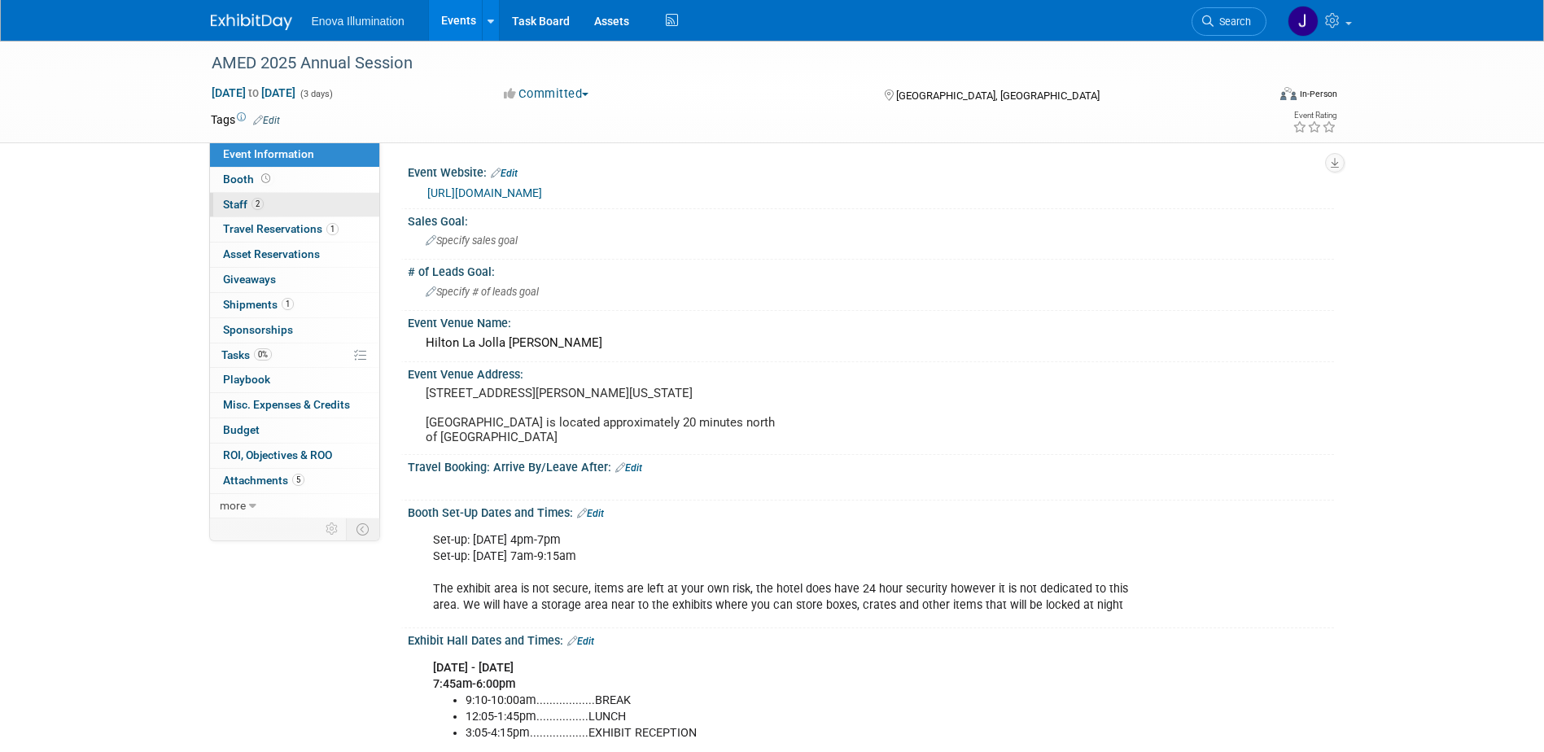
click at [278, 205] on link "2 Staff 2" at bounding box center [294, 205] width 169 height 24
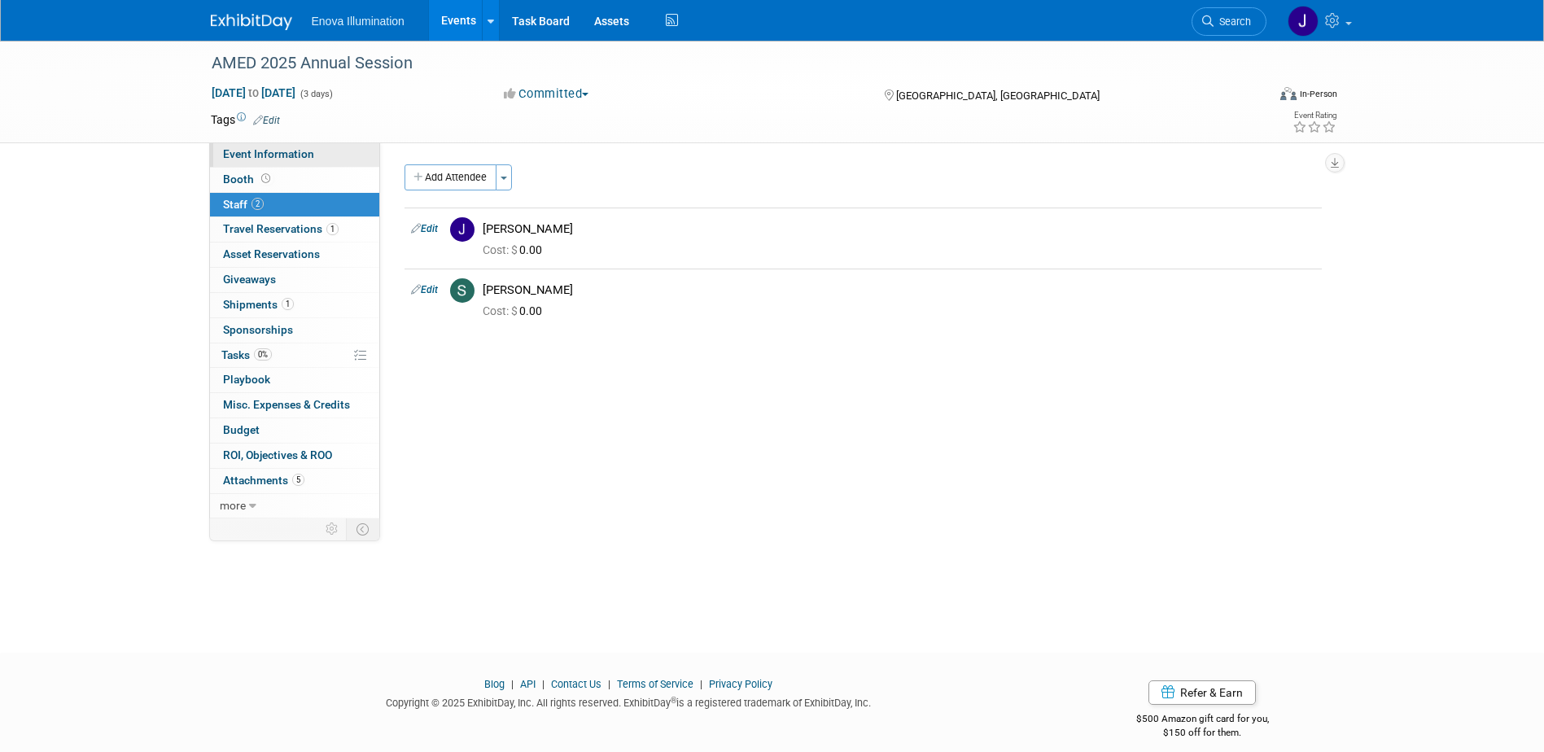
click at [348, 150] on link "Event Information" at bounding box center [294, 154] width 169 height 24
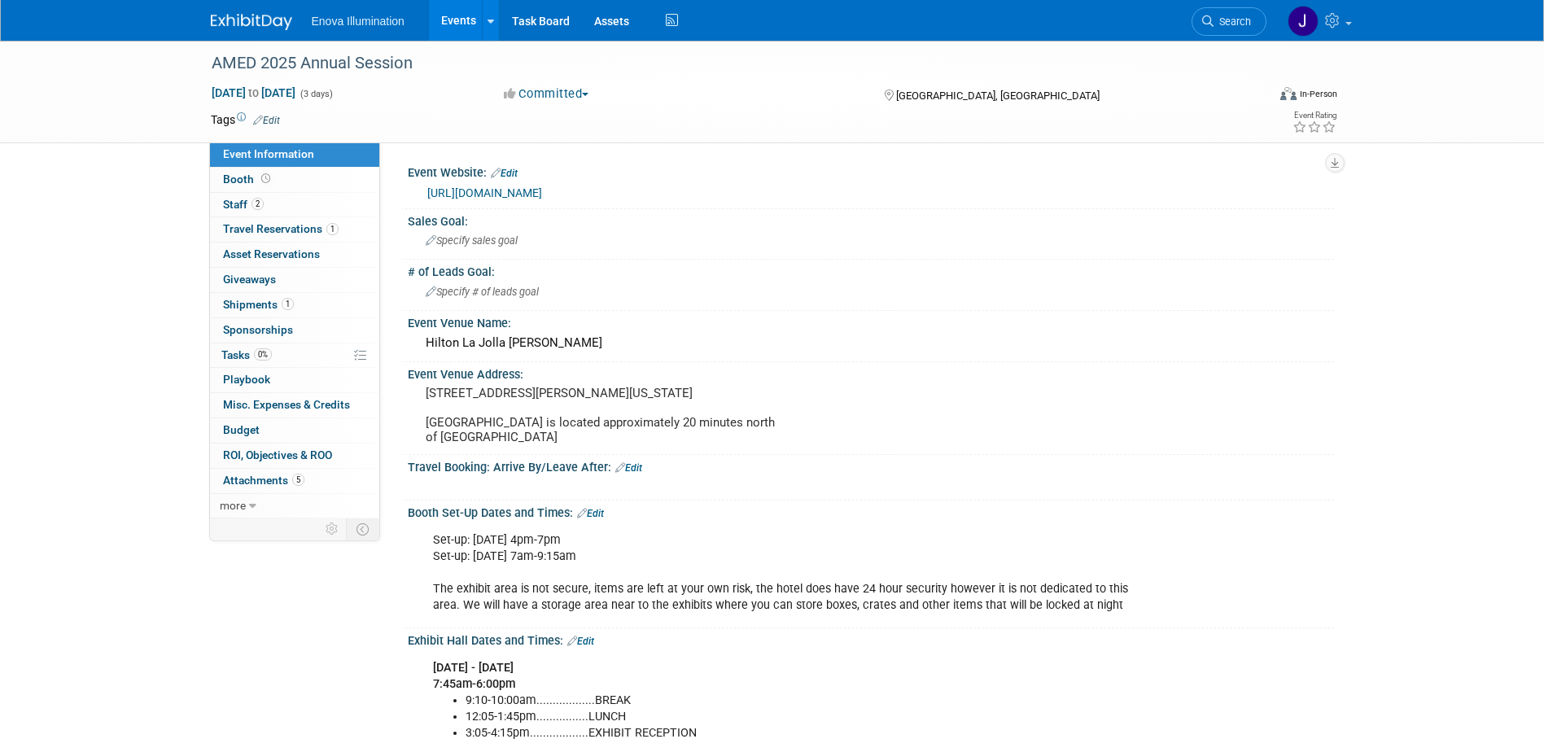
click at [236, 42] on div at bounding box center [730, 48] width 1048 height 14
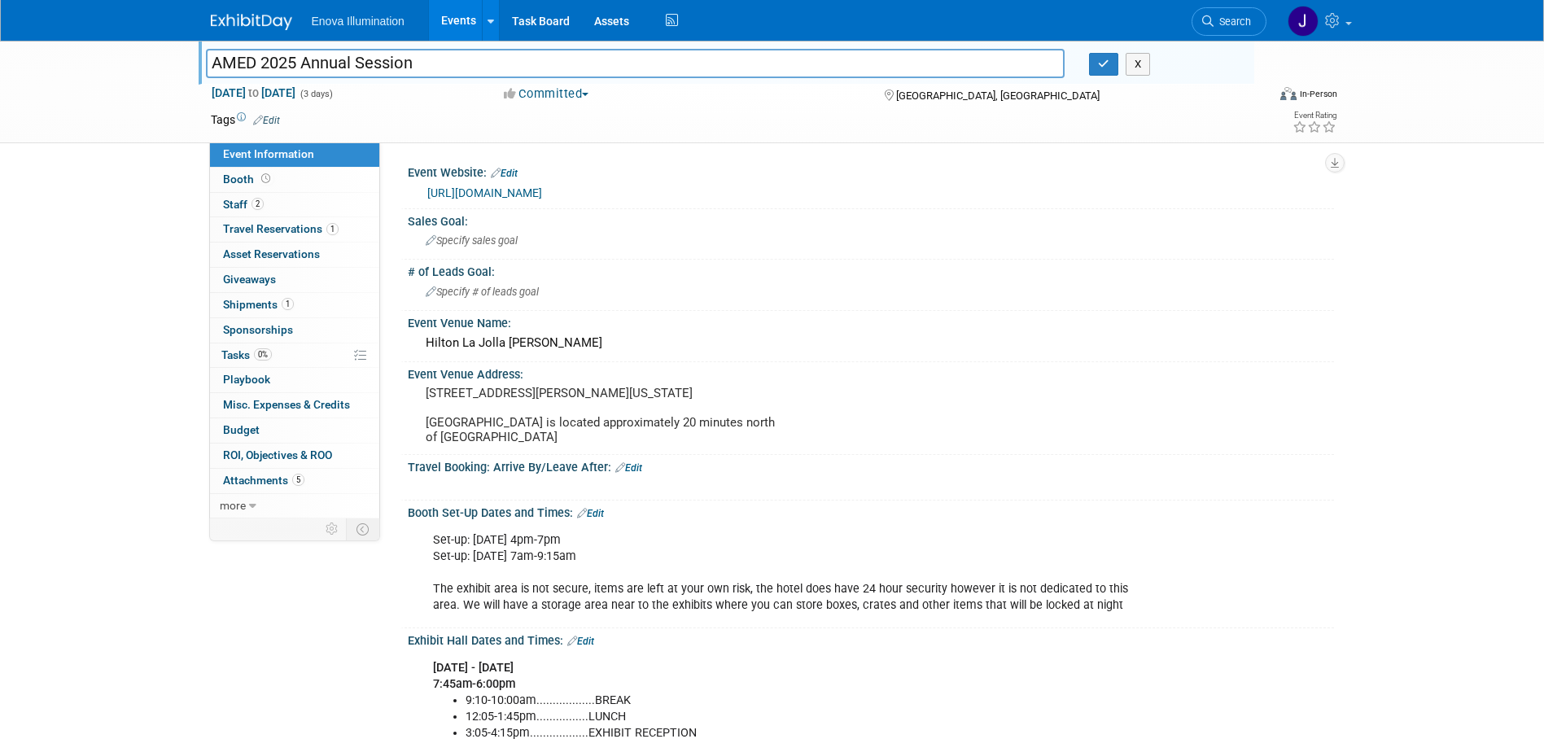
click at [237, 24] on img at bounding box center [251, 22] width 81 height 16
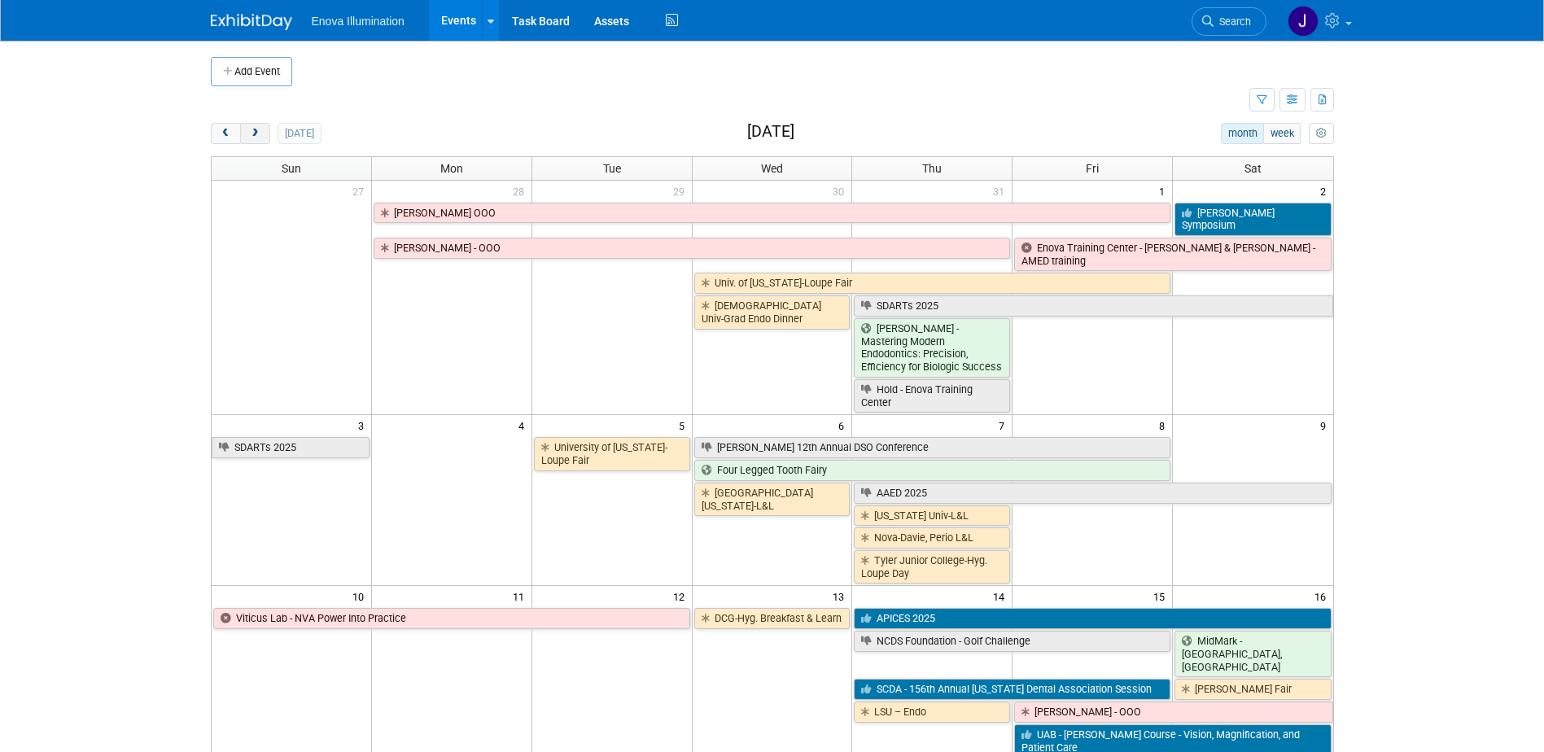
click at [253, 131] on span "next" at bounding box center [255, 134] width 12 height 11
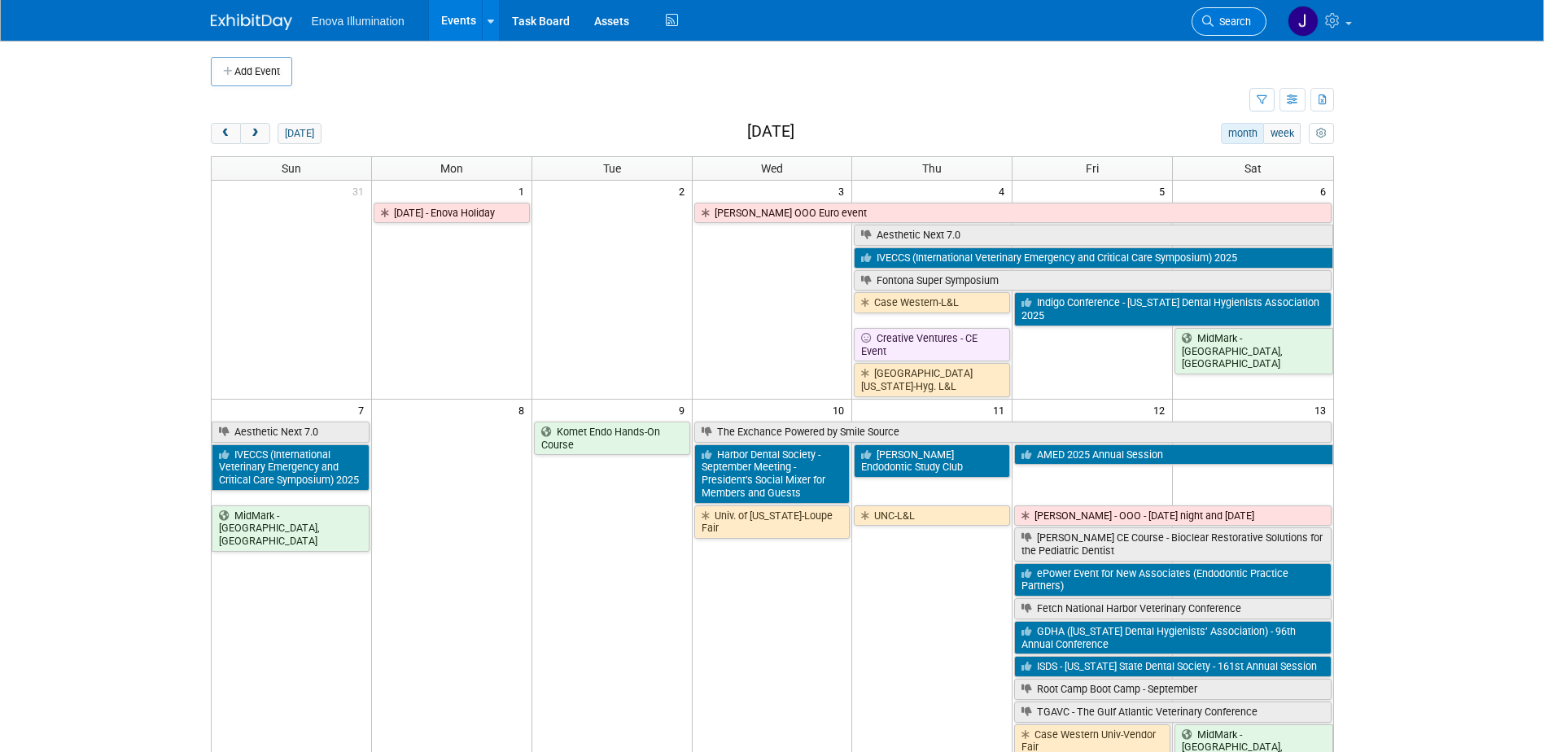
click at [1240, 22] on span "Search" at bounding box center [1231, 21] width 37 height 12
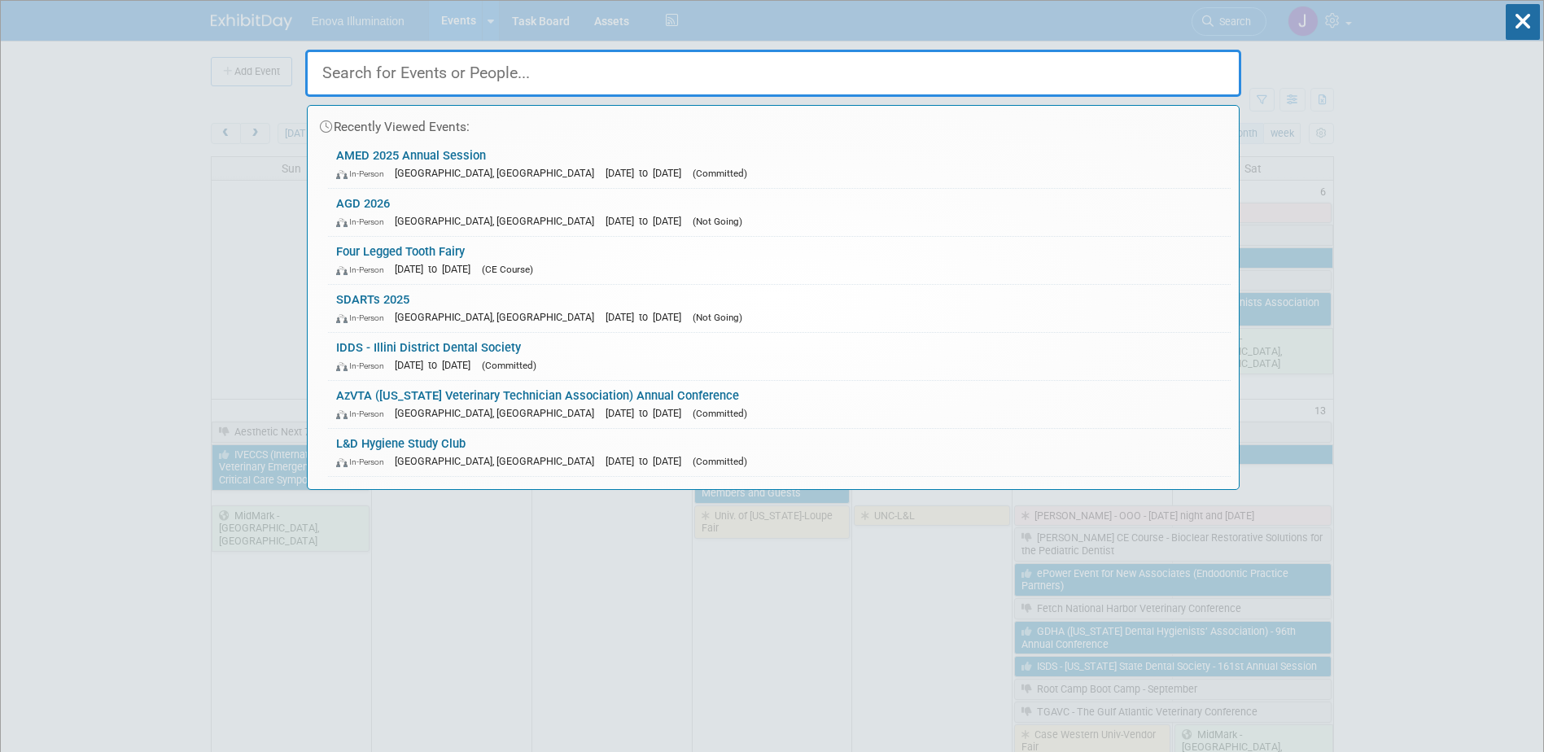
click at [1077, 68] on input "text" at bounding box center [773, 73] width 936 height 47
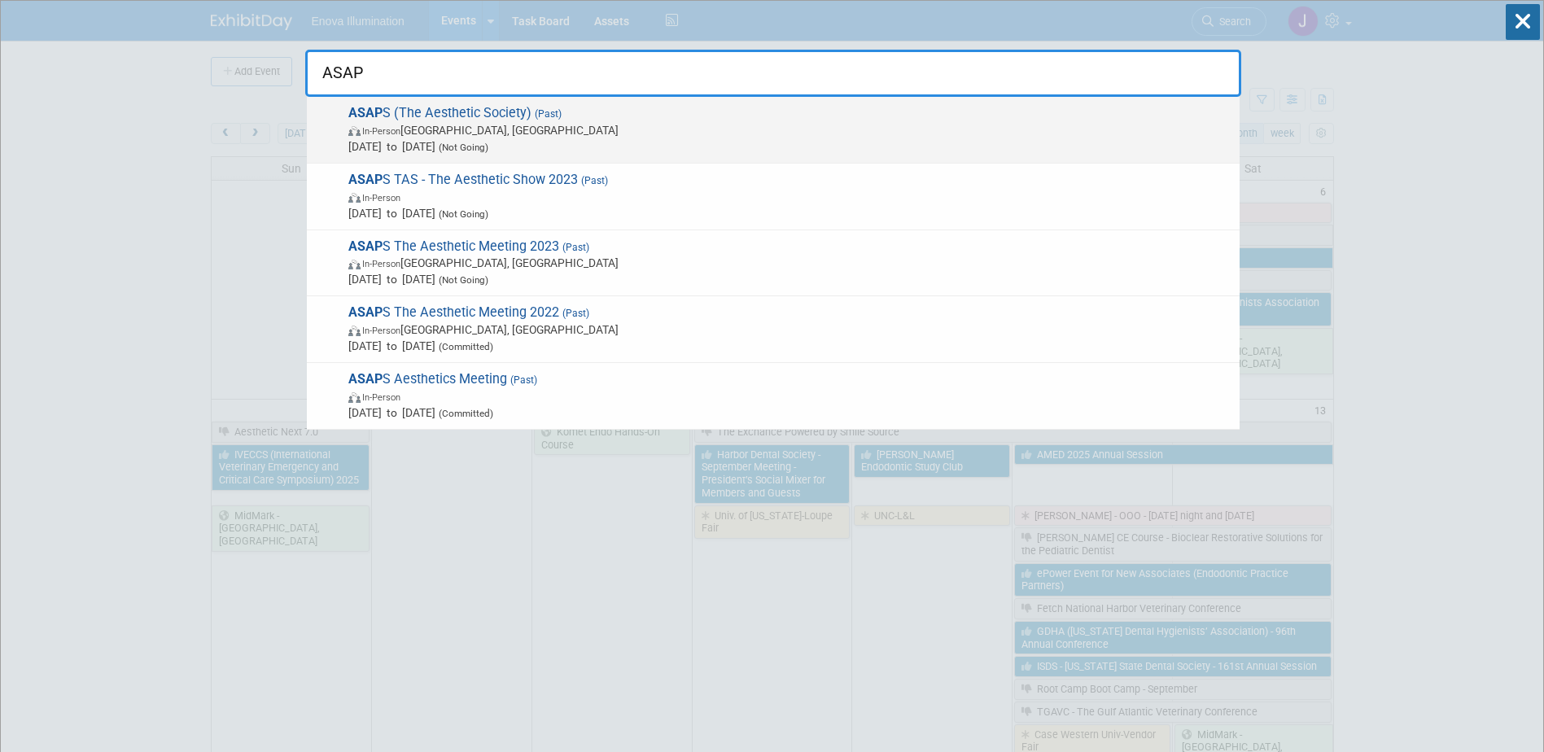
type input "ASAP"
click at [422, 114] on span "ASAP S (The Aesthetic Society) (Past) In-Person [GEOGRAPHIC_DATA], [GEOGRAPHIC_…" at bounding box center [787, 130] width 888 height 50
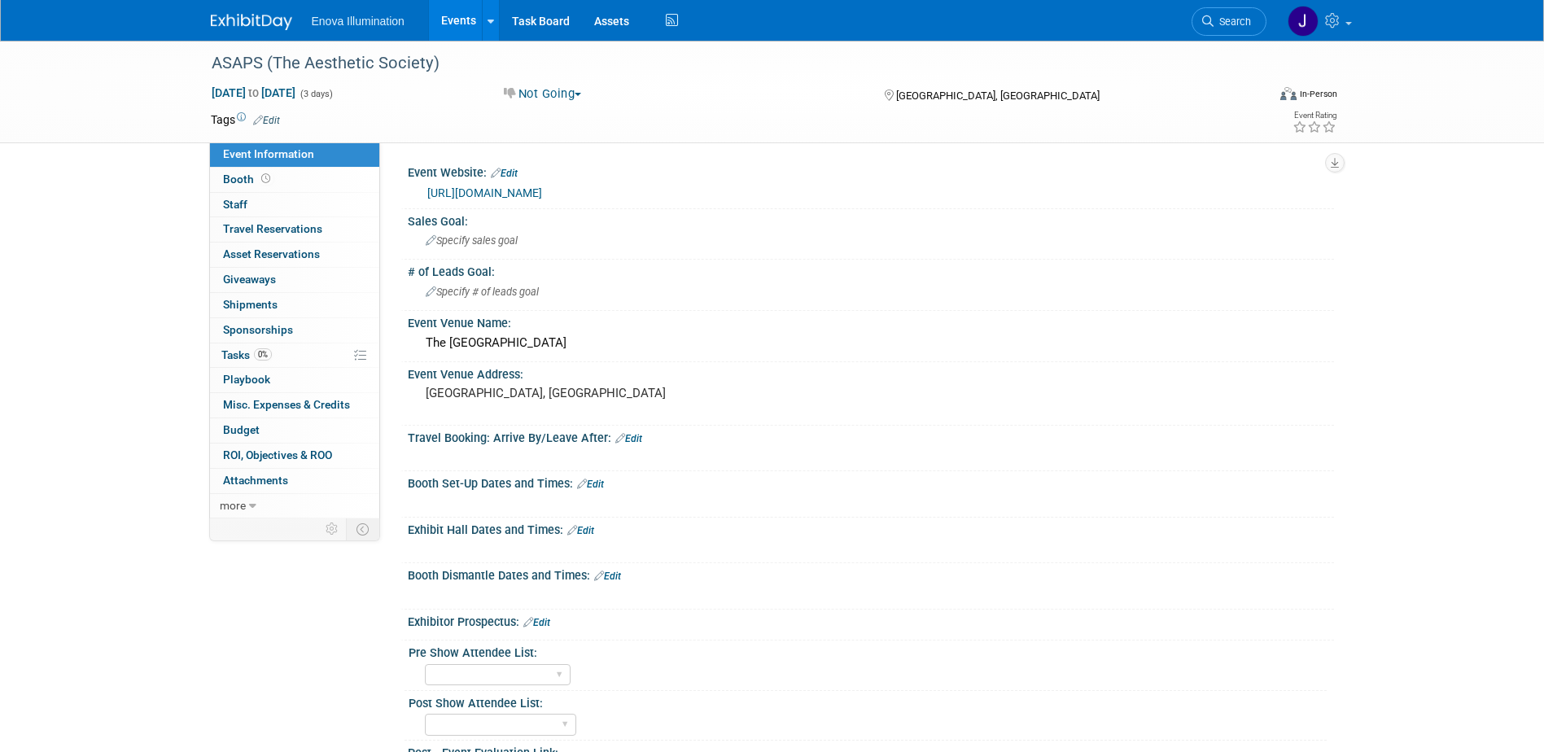
click at [260, 23] on img at bounding box center [251, 22] width 81 height 16
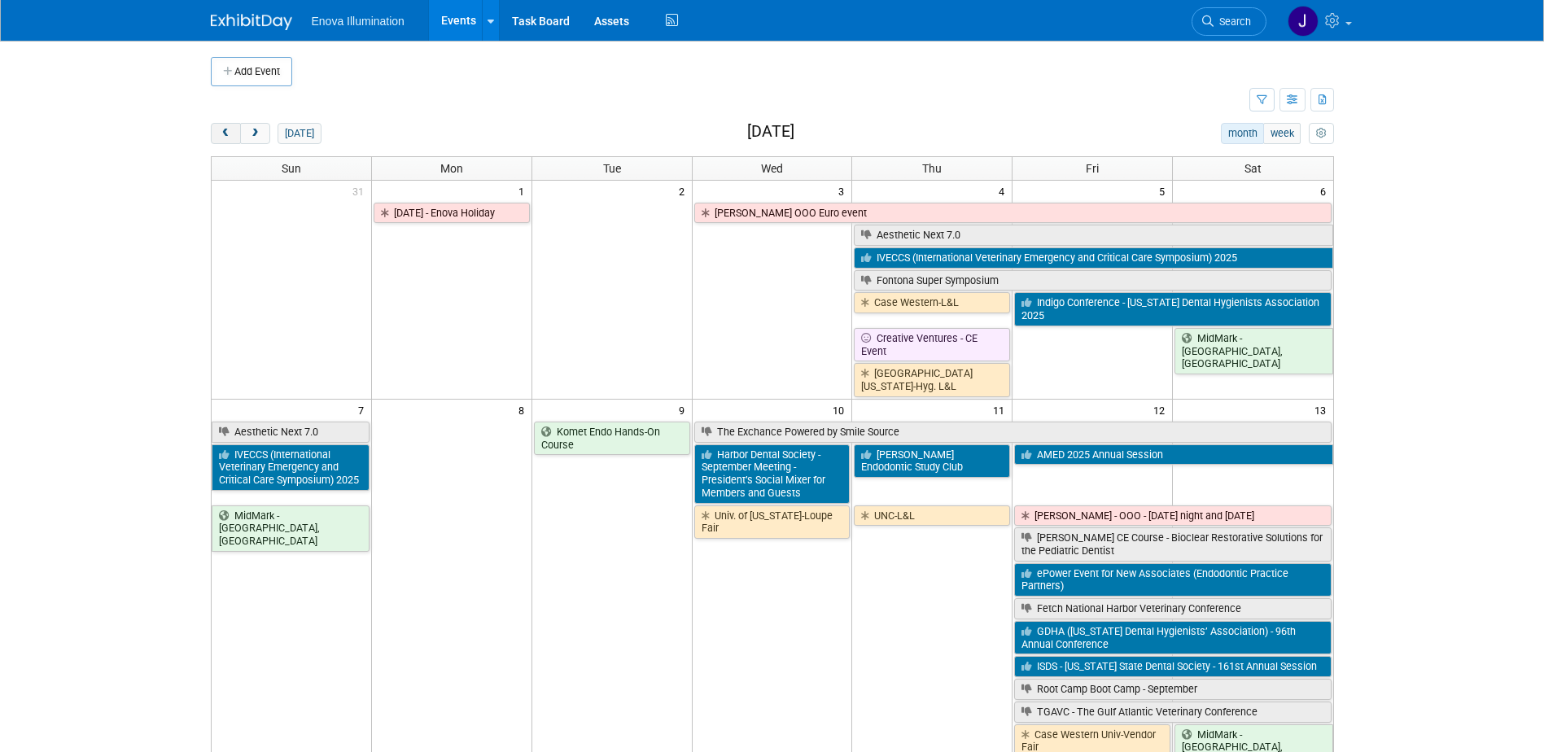
click at [229, 129] on span "prev" at bounding box center [226, 134] width 12 height 11
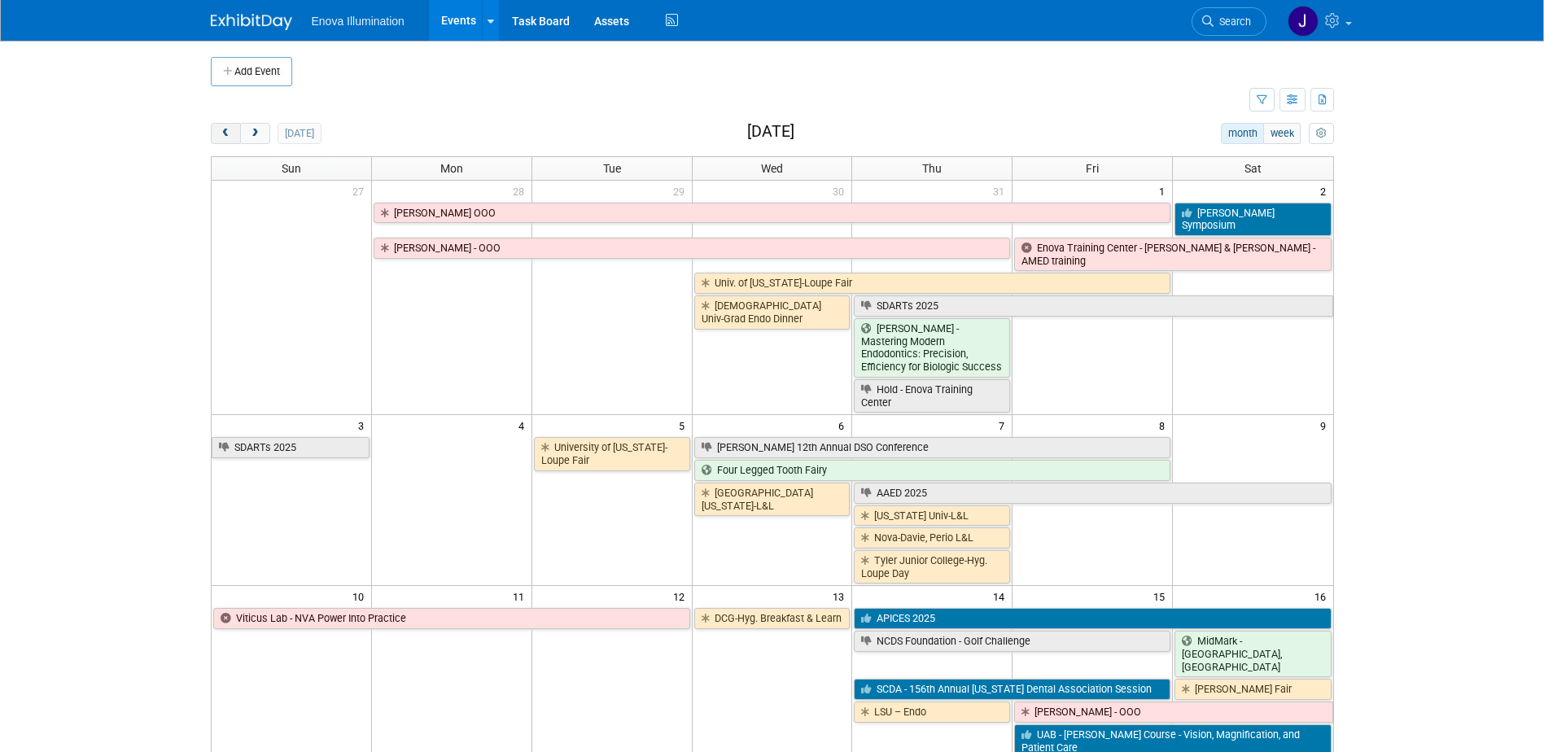
click at [229, 129] on span "prev" at bounding box center [226, 134] width 12 height 11
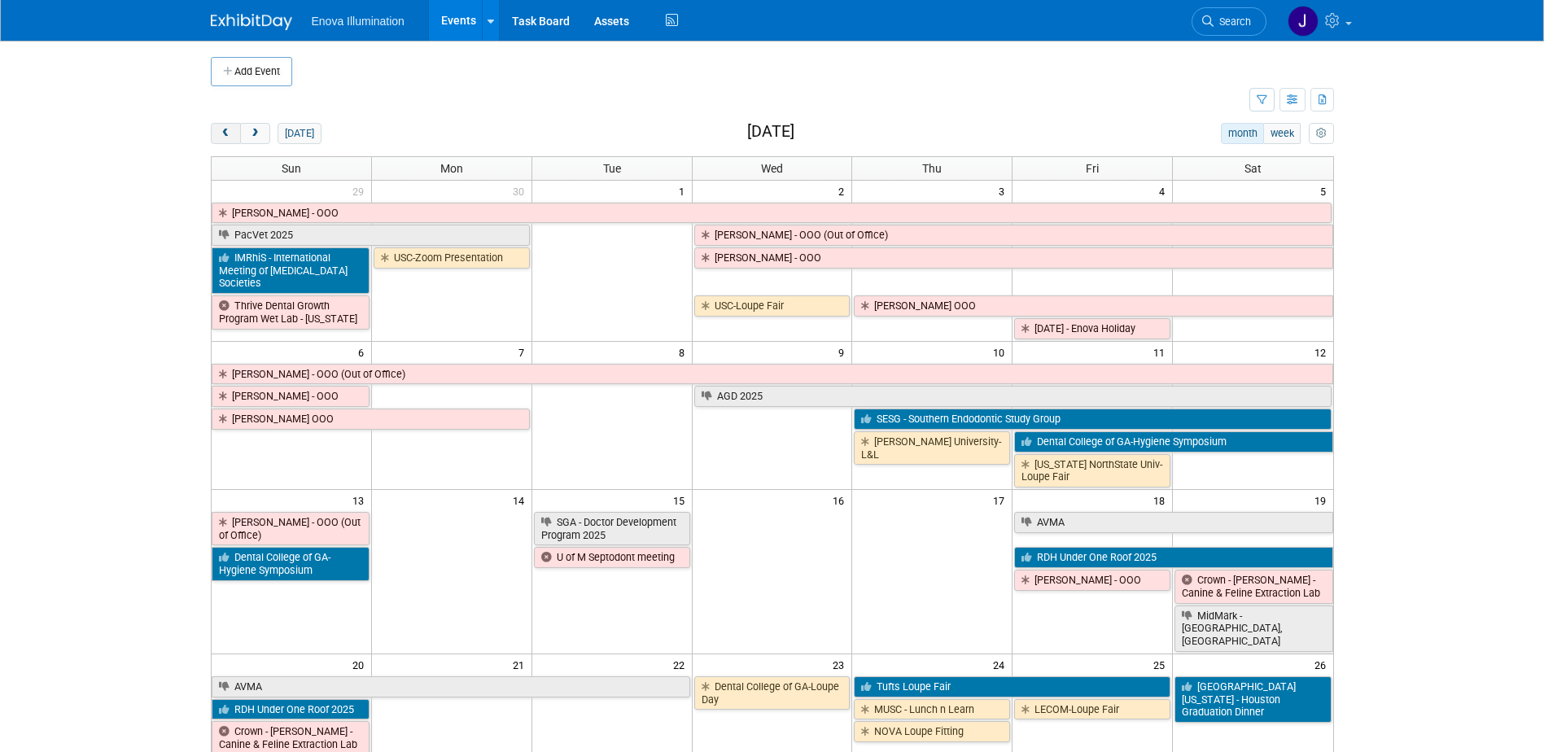
click at [229, 129] on span "prev" at bounding box center [226, 134] width 12 height 11
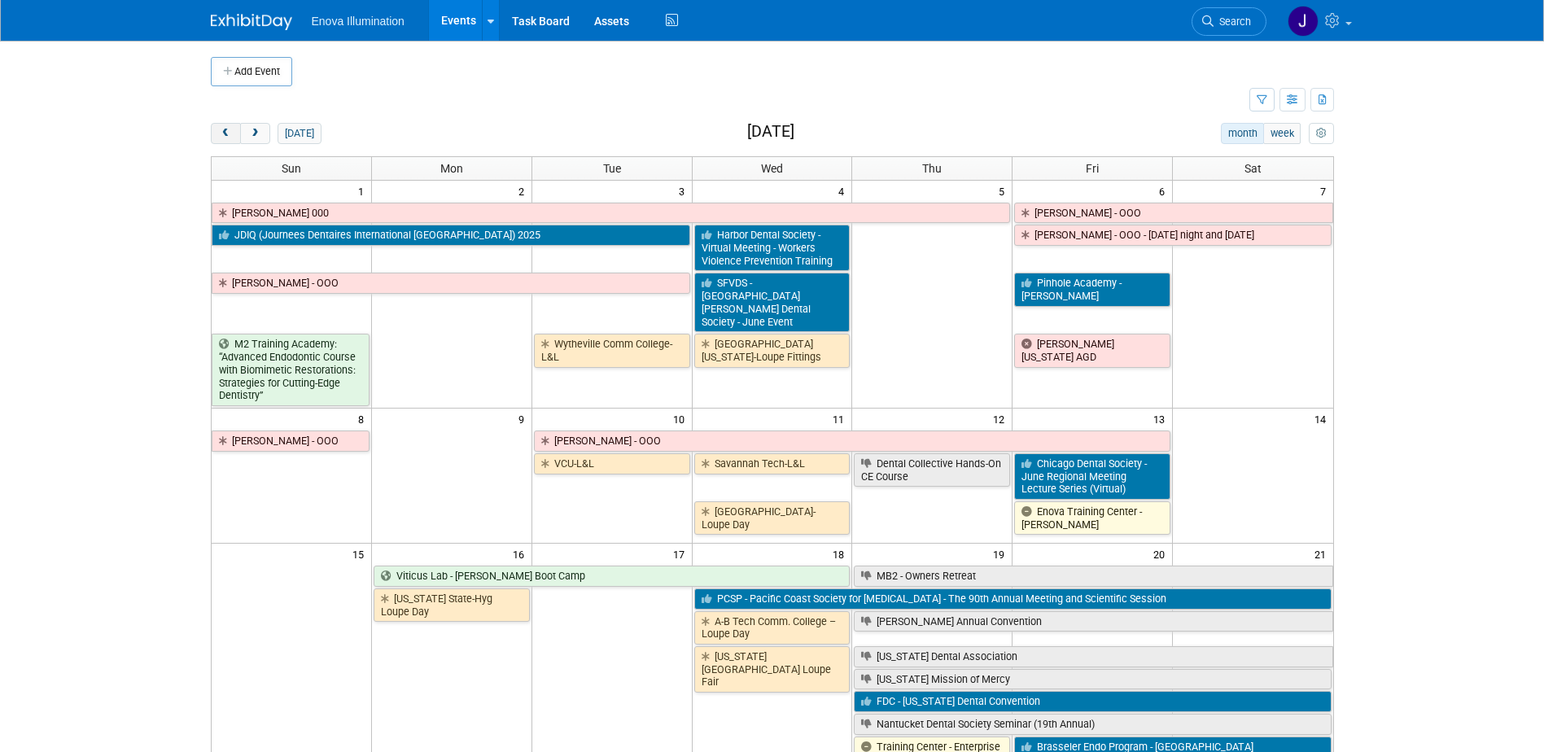
click at [229, 129] on span "prev" at bounding box center [226, 134] width 12 height 11
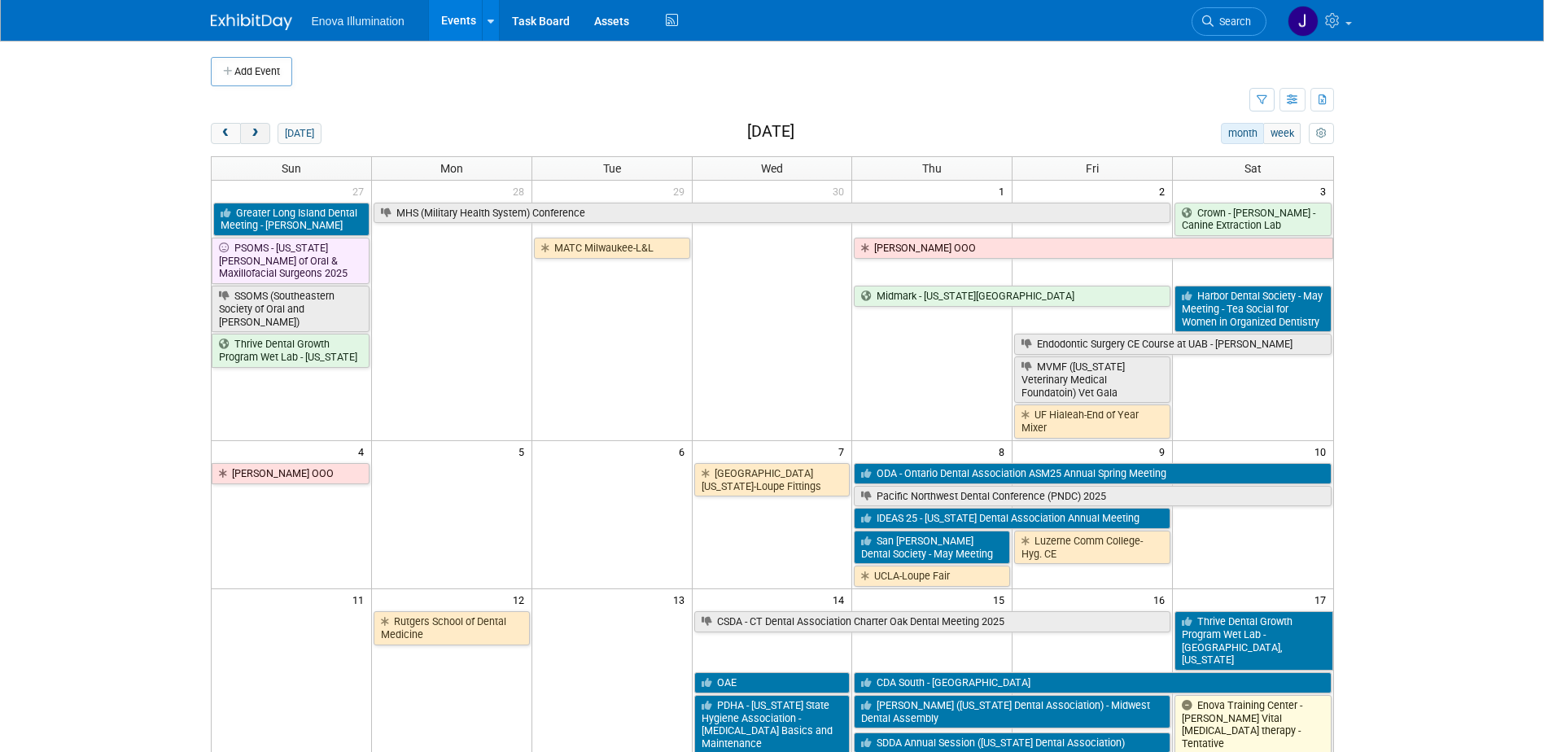
click at [250, 132] on span "next" at bounding box center [255, 134] width 12 height 11
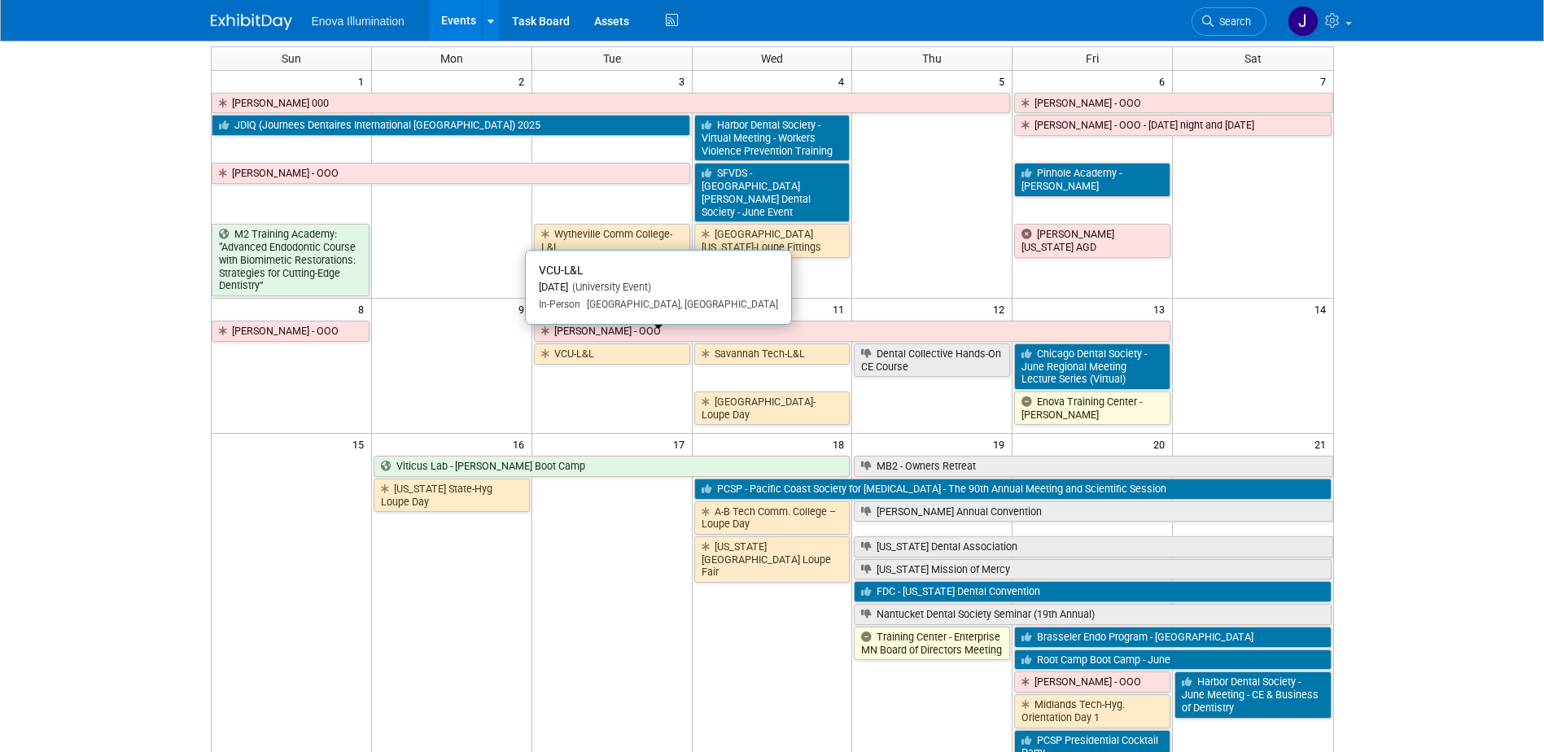
scroll to position [81, 0]
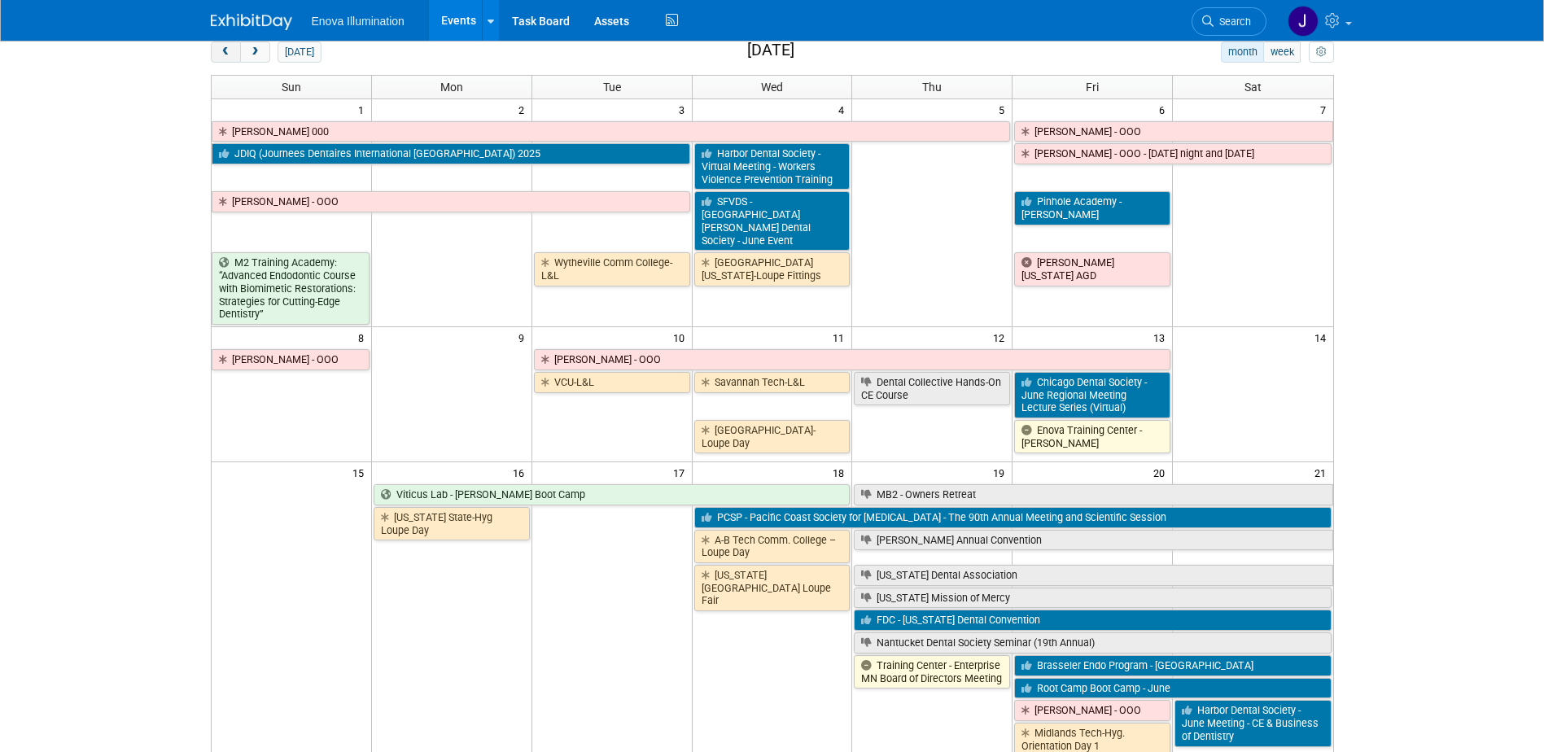
click at [230, 50] on span "prev" at bounding box center [226, 52] width 12 height 11
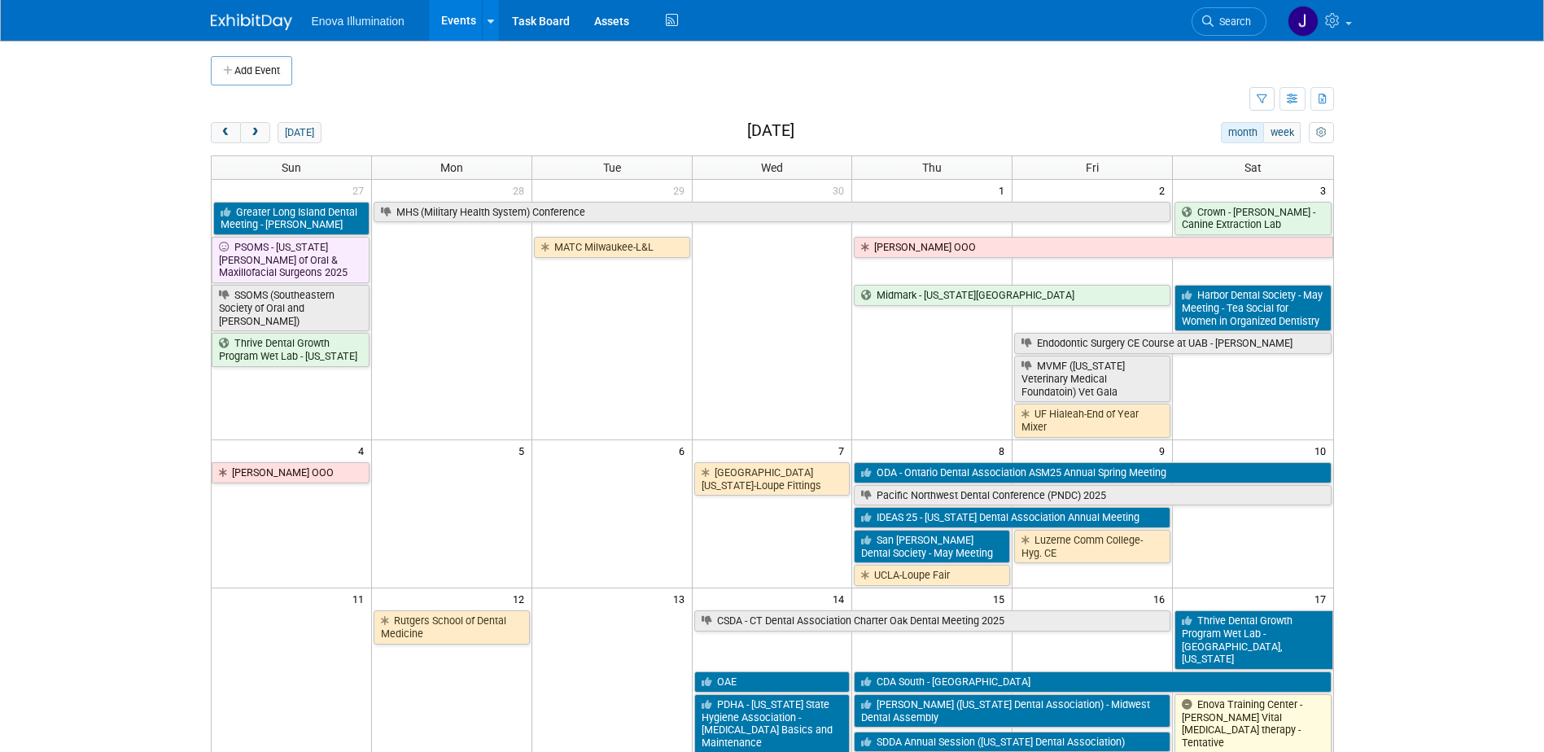
scroll to position [0, 0]
click at [226, 133] on span "prev" at bounding box center [226, 134] width 12 height 11
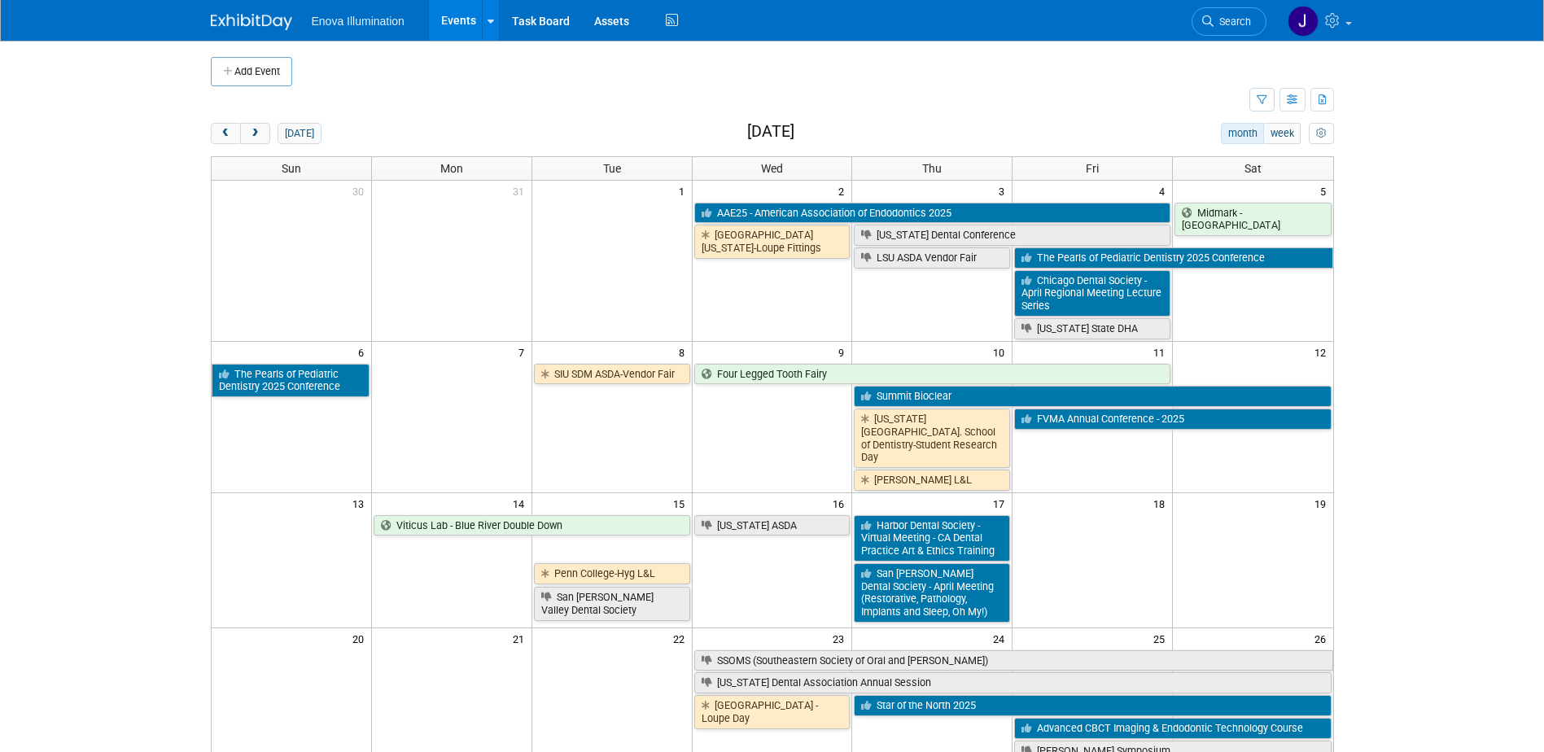
drag, startPoint x: 225, startPoint y: 133, endPoint x: 312, endPoint y: 151, distance: 88.9
click at [225, 133] on span "prev" at bounding box center [226, 134] width 12 height 11
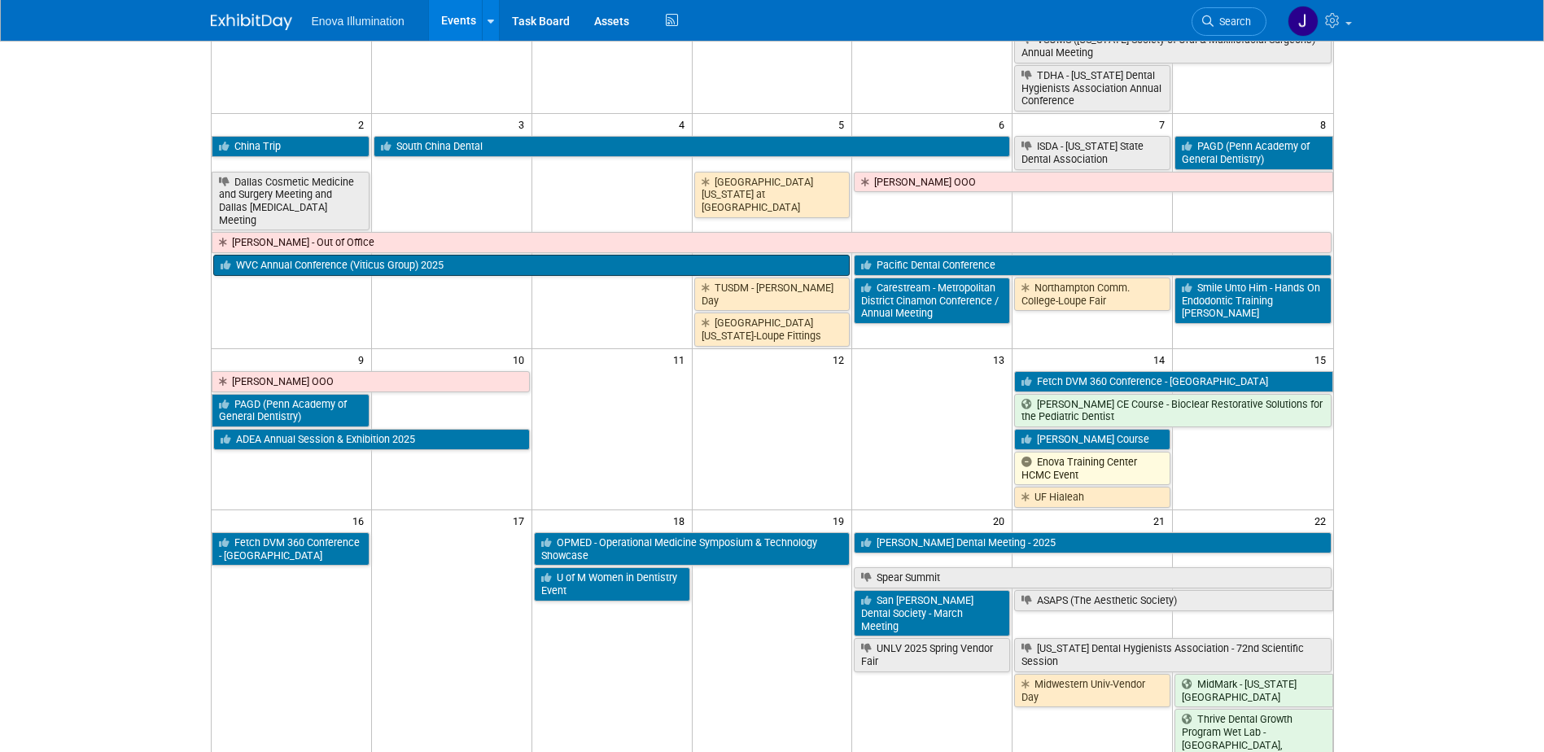
scroll to position [81, 0]
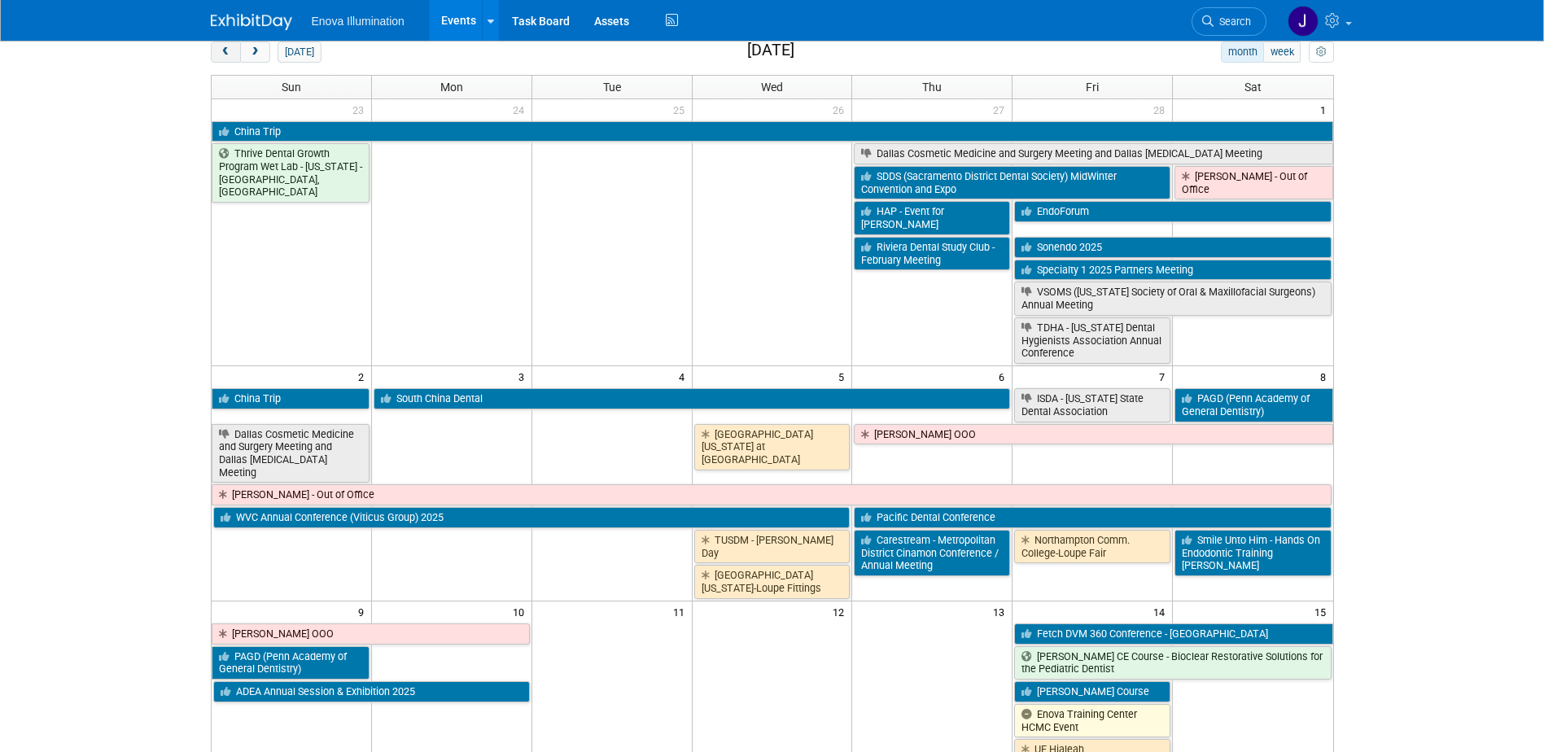
click at [225, 49] on span "prev" at bounding box center [226, 52] width 12 height 11
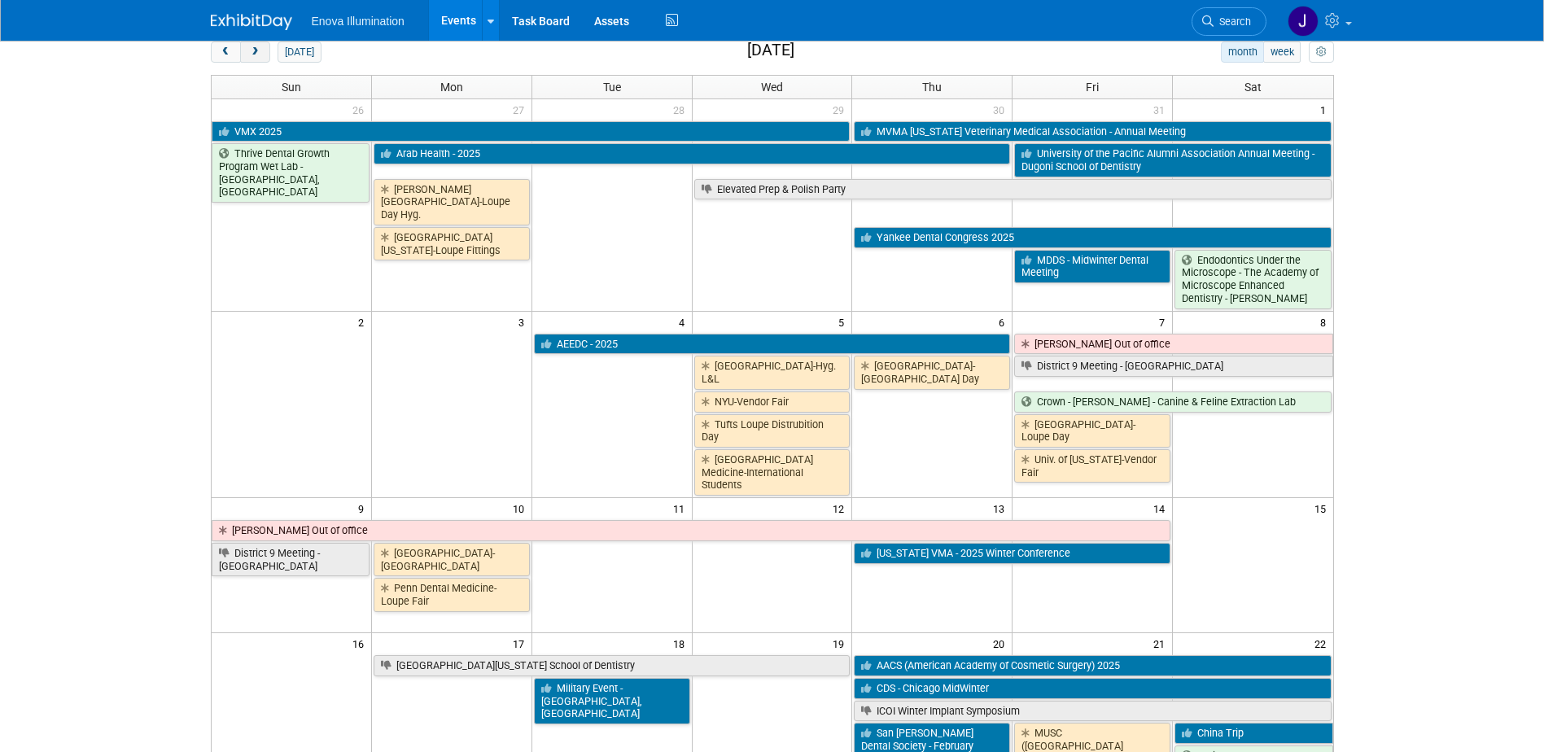
click at [254, 45] on button "next" at bounding box center [255, 52] width 30 height 21
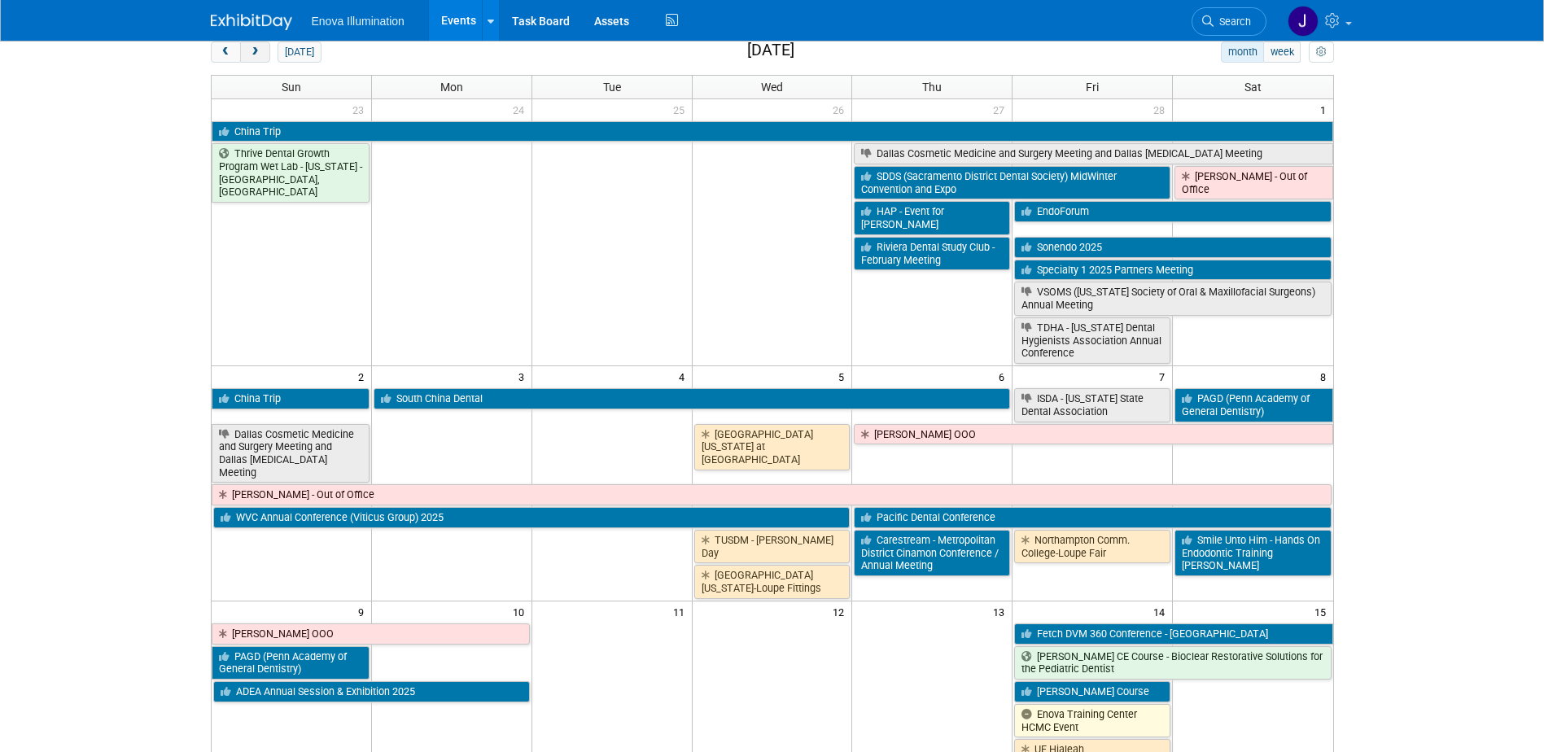
click at [259, 56] on span "next" at bounding box center [255, 52] width 12 height 11
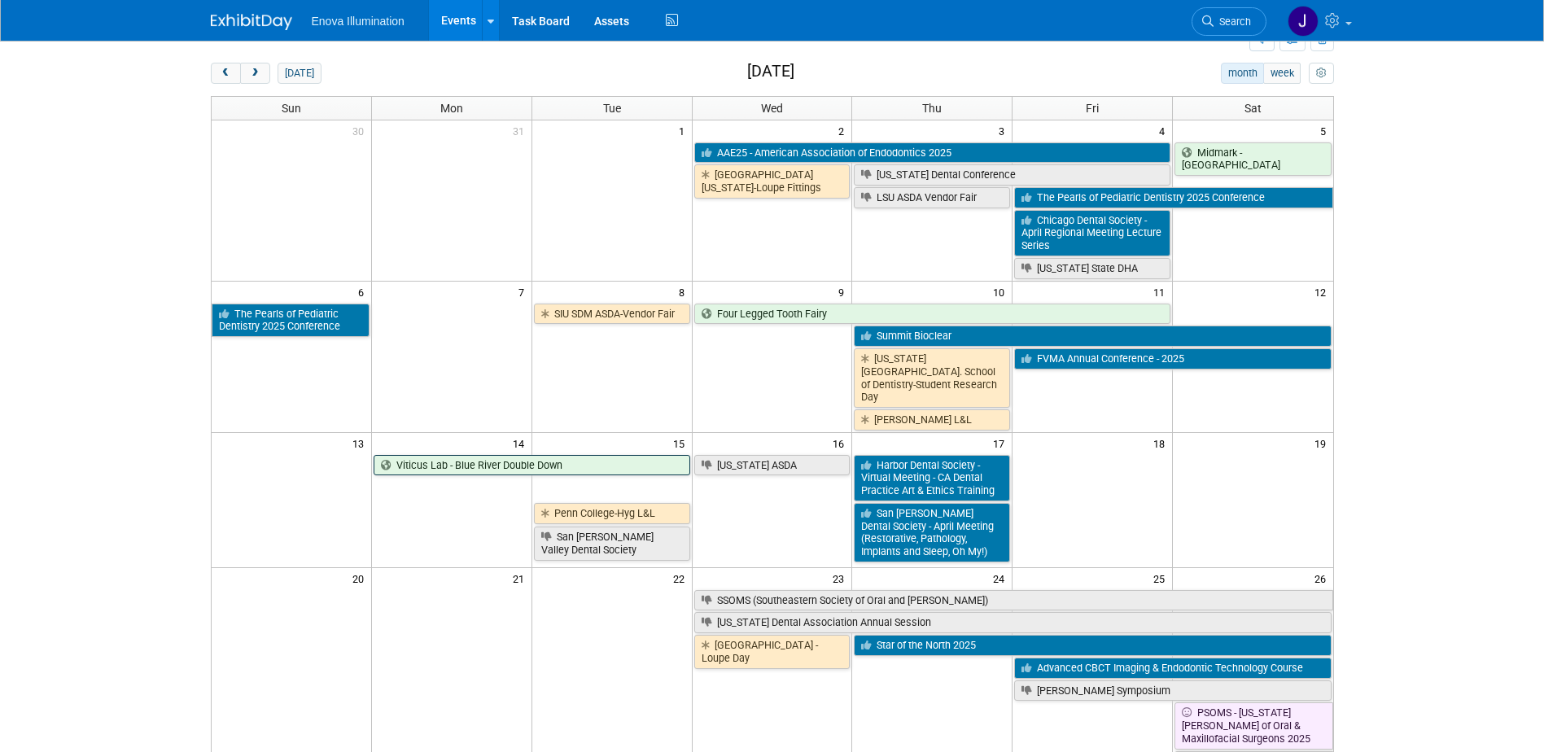
scroll to position [0, 0]
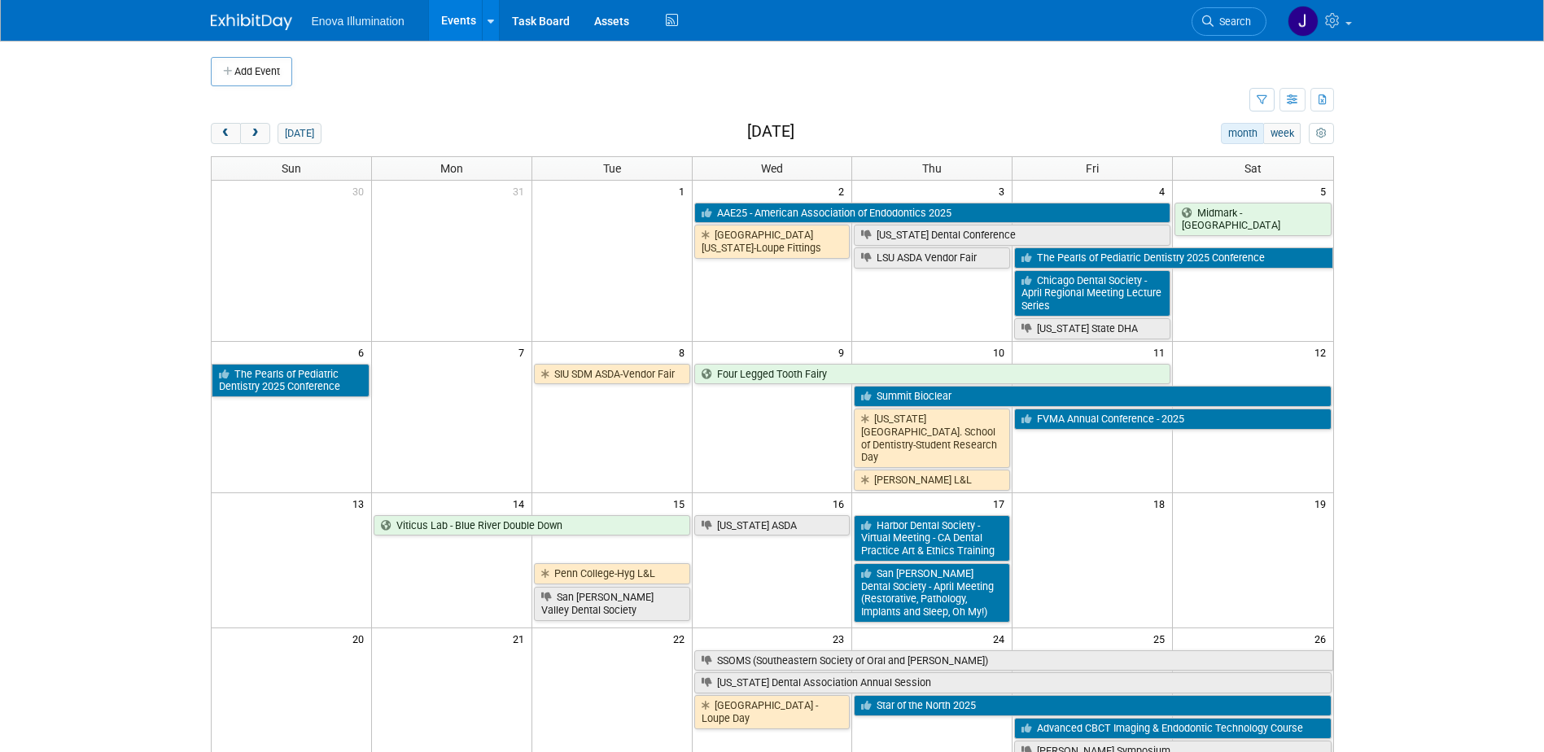
click at [228, 145] on div "today month week April 2025" at bounding box center [772, 134] width 1123 height 22
click at [225, 138] on span "prev" at bounding box center [226, 134] width 12 height 11
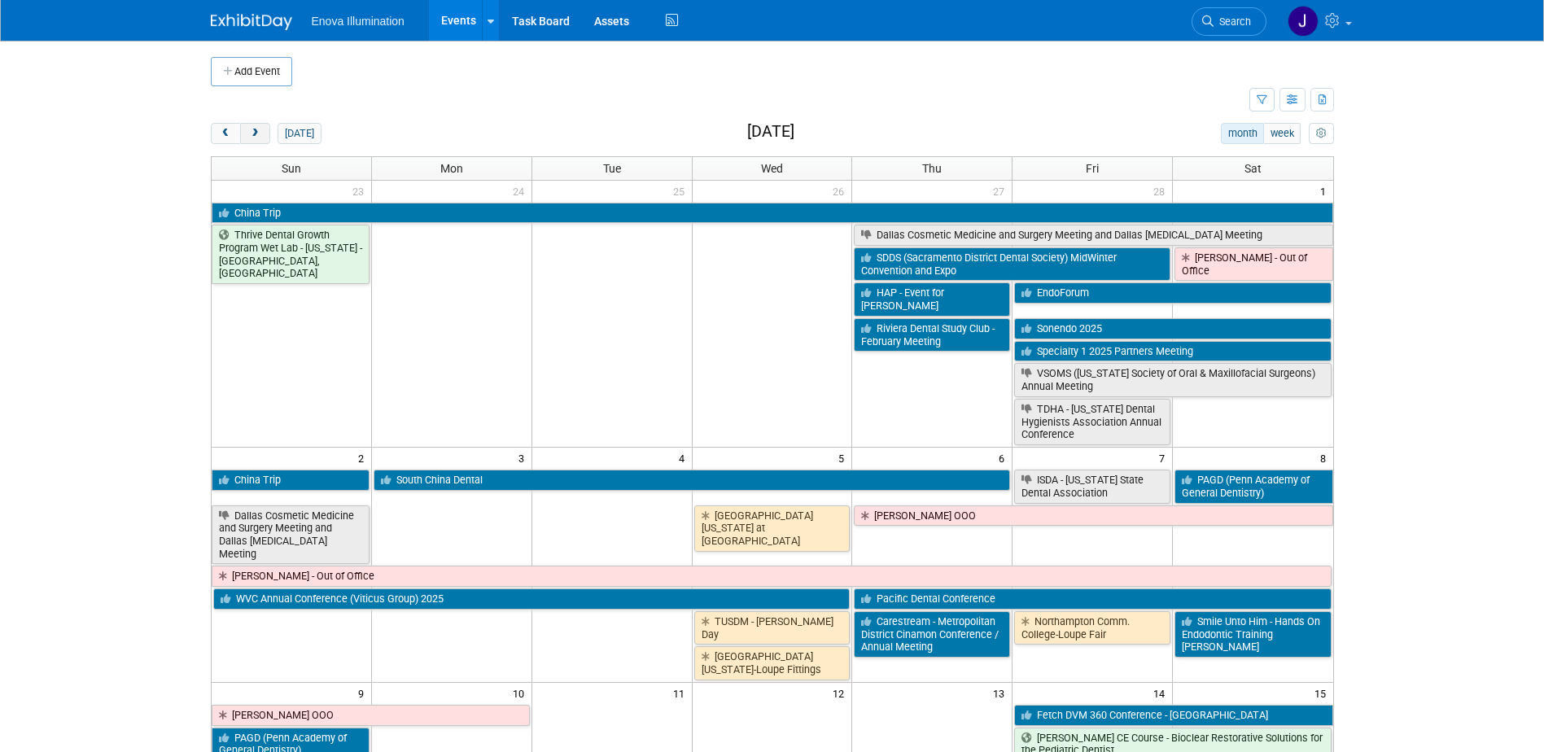
click at [248, 135] on button "next" at bounding box center [255, 133] width 30 height 21
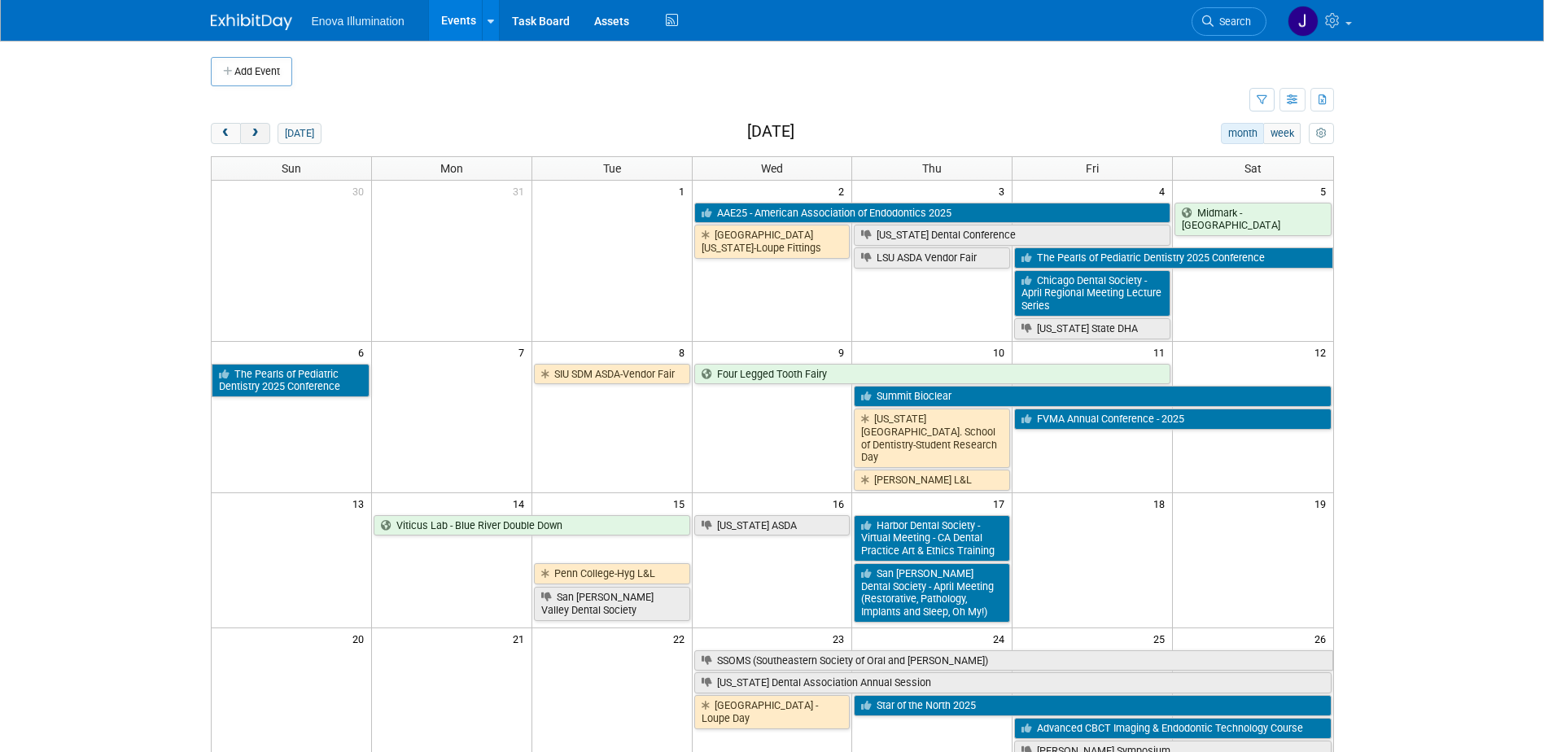
click at [249, 131] on span "next" at bounding box center [255, 134] width 12 height 11
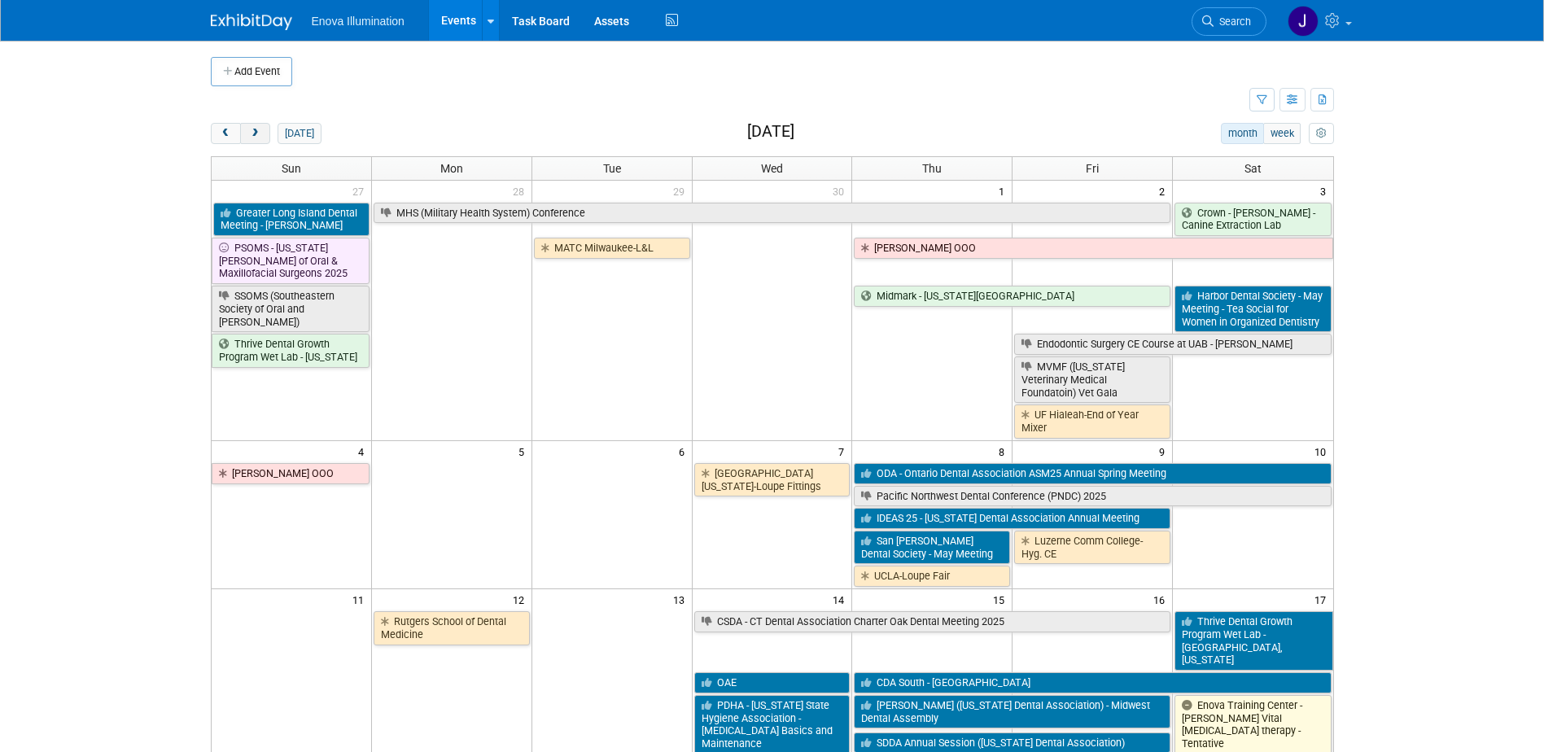
click at [249, 131] on span "next" at bounding box center [255, 134] width 12 height 11
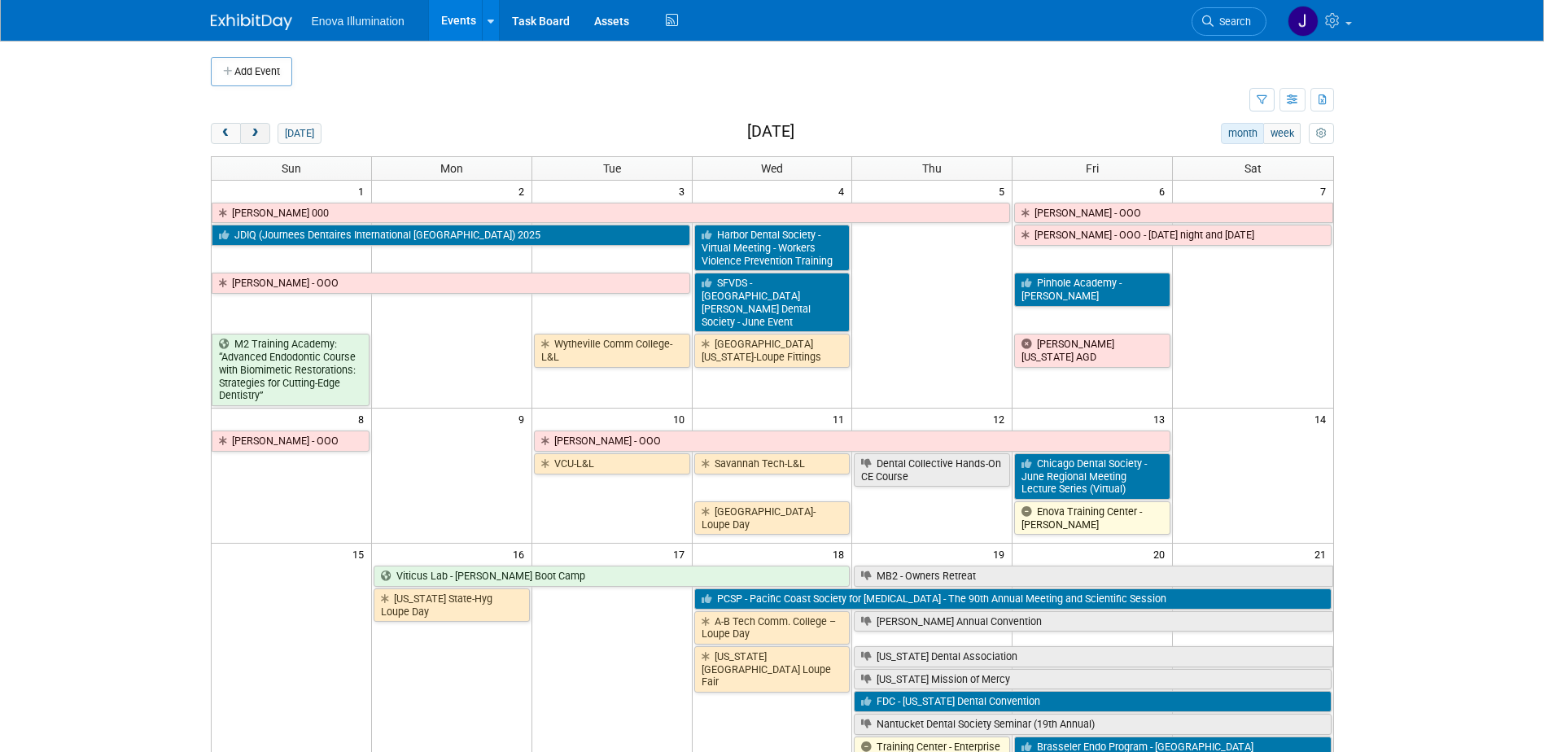
click at [249, 131] on span "next" at bounding box center [255, 134] width 12 height 11
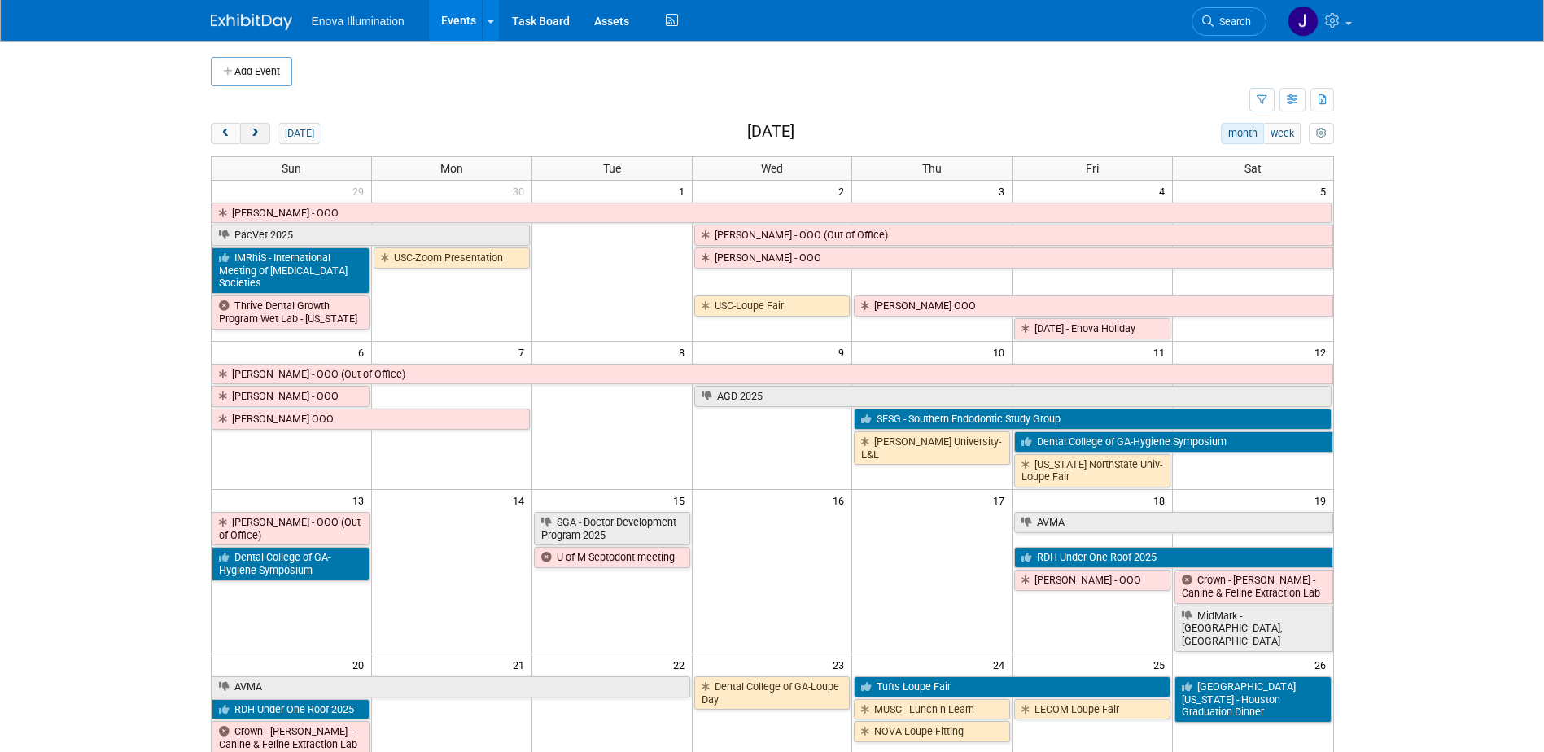
click at [249, 131] on span "next" at bounding box center [255, 134] width 12 height 11
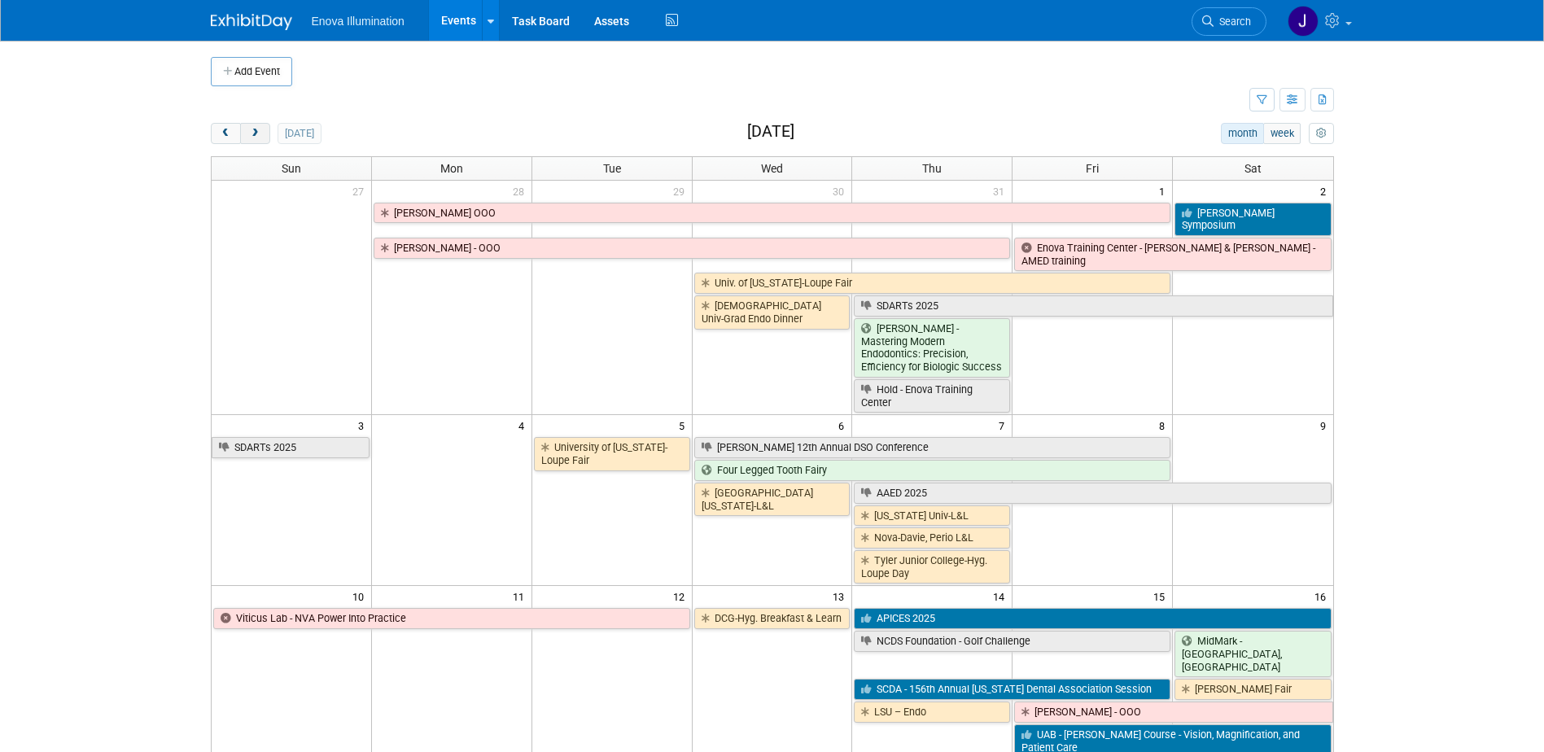
click at [249, 131] on span "next" at bounding box center [255, 134] width 12 height 11
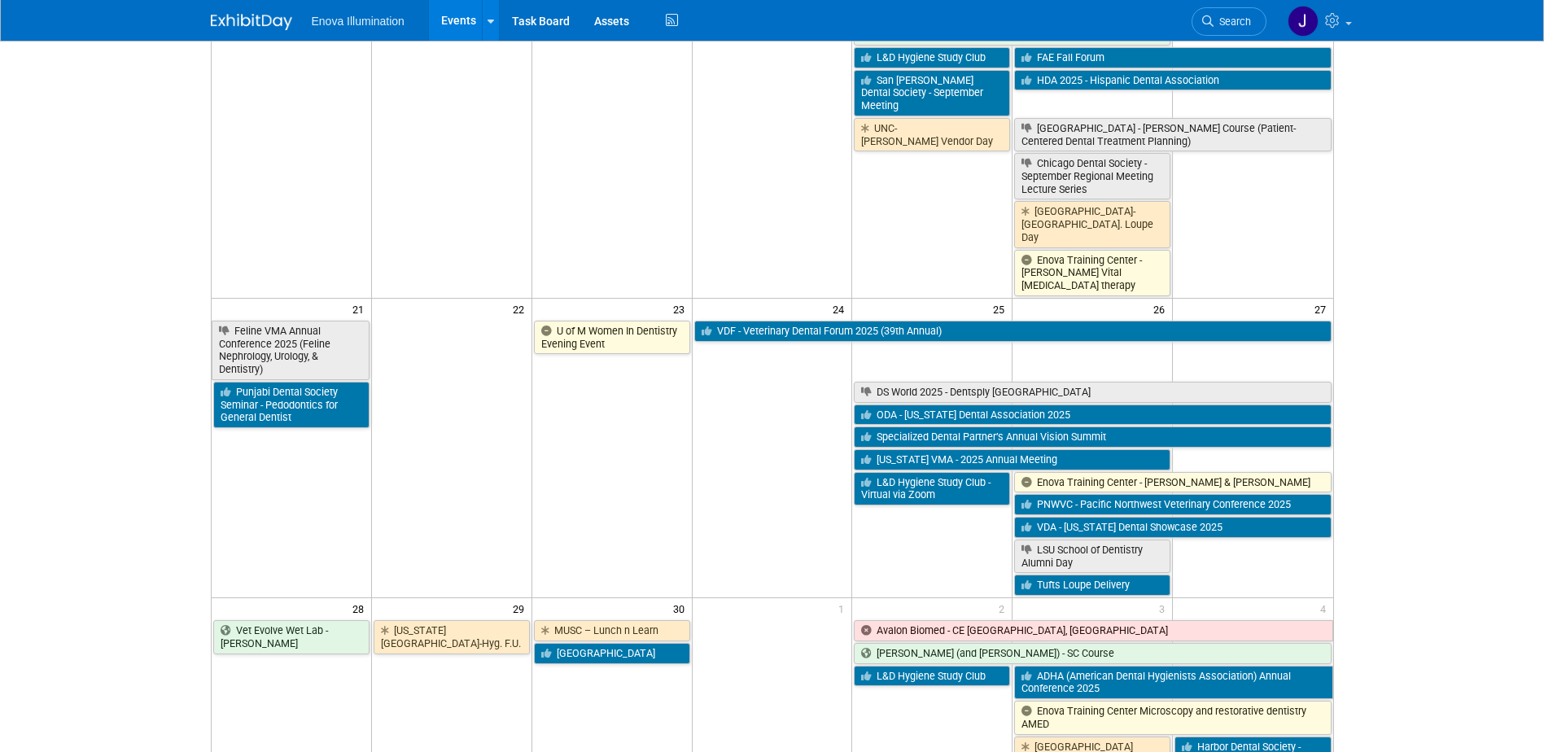
scroll to position [977, 0]
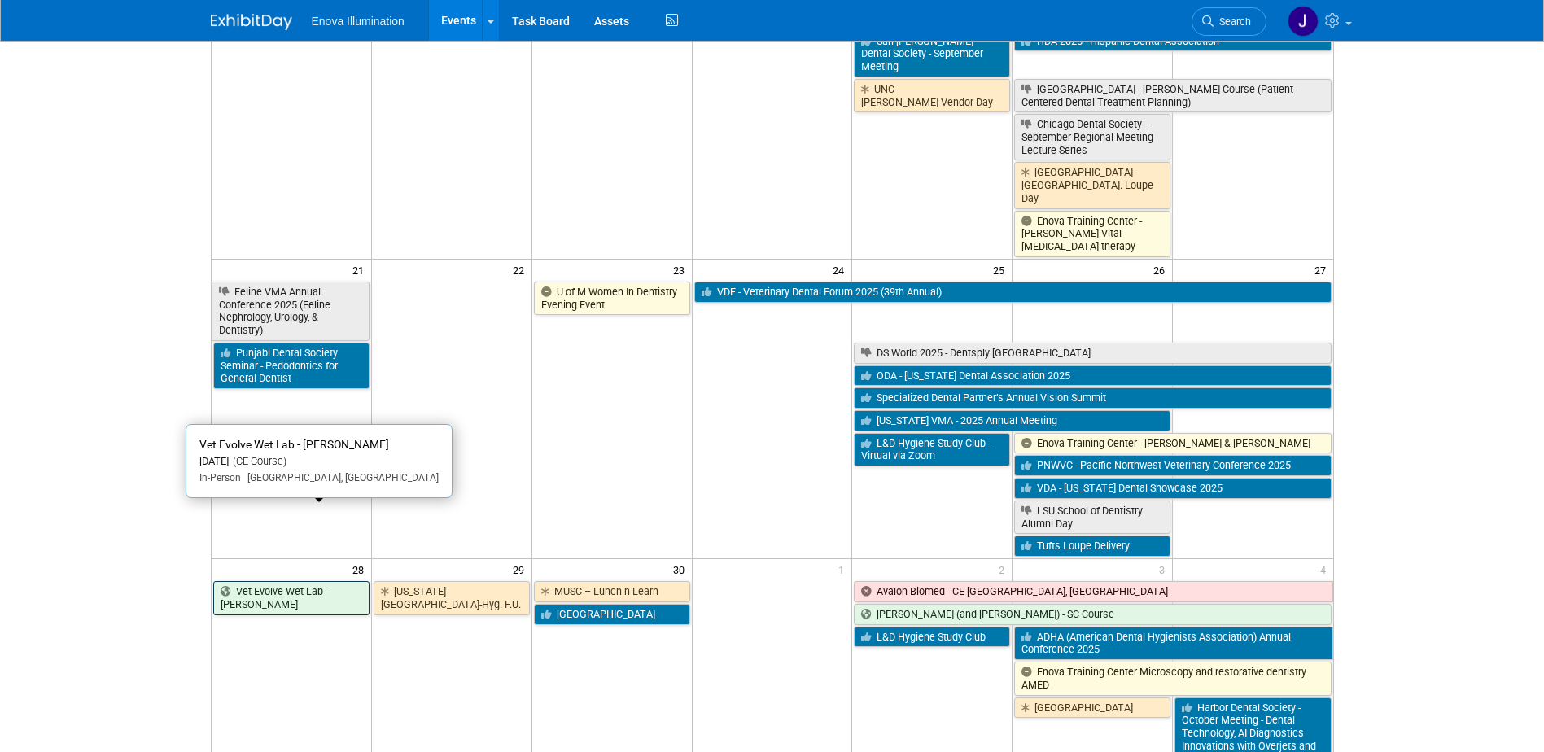
click at [325, 581] on link "Vet Evolve Wet Lab - Dr. Carrie Muller" at bounding box center [291, 597] width 156 height 33
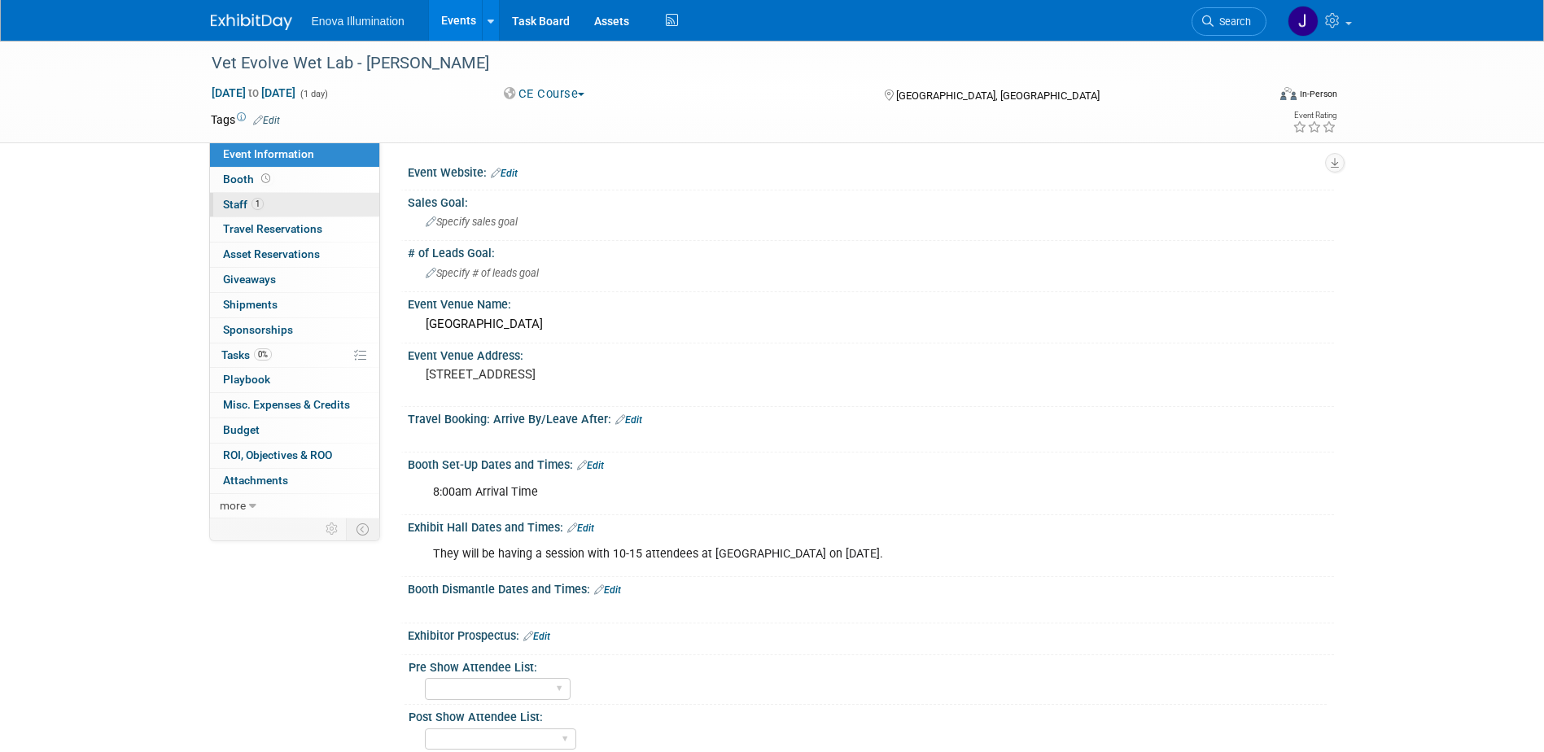
click at [302, 199] on link "1 Staff 1" at bounding box center [294, 205] width 169 height 24
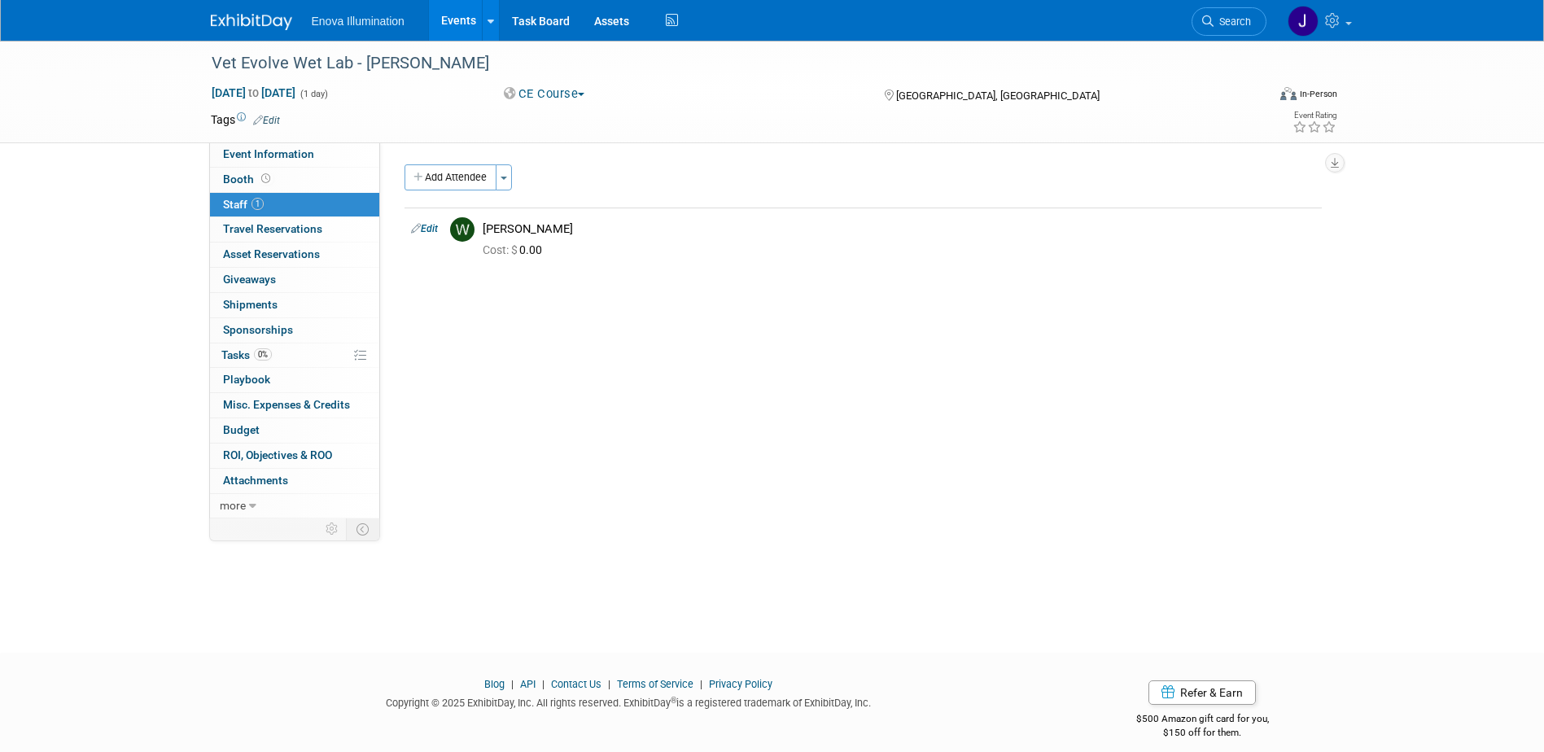
click at [256, 29] on img at bounding box center [251, 22] width 81 height 16
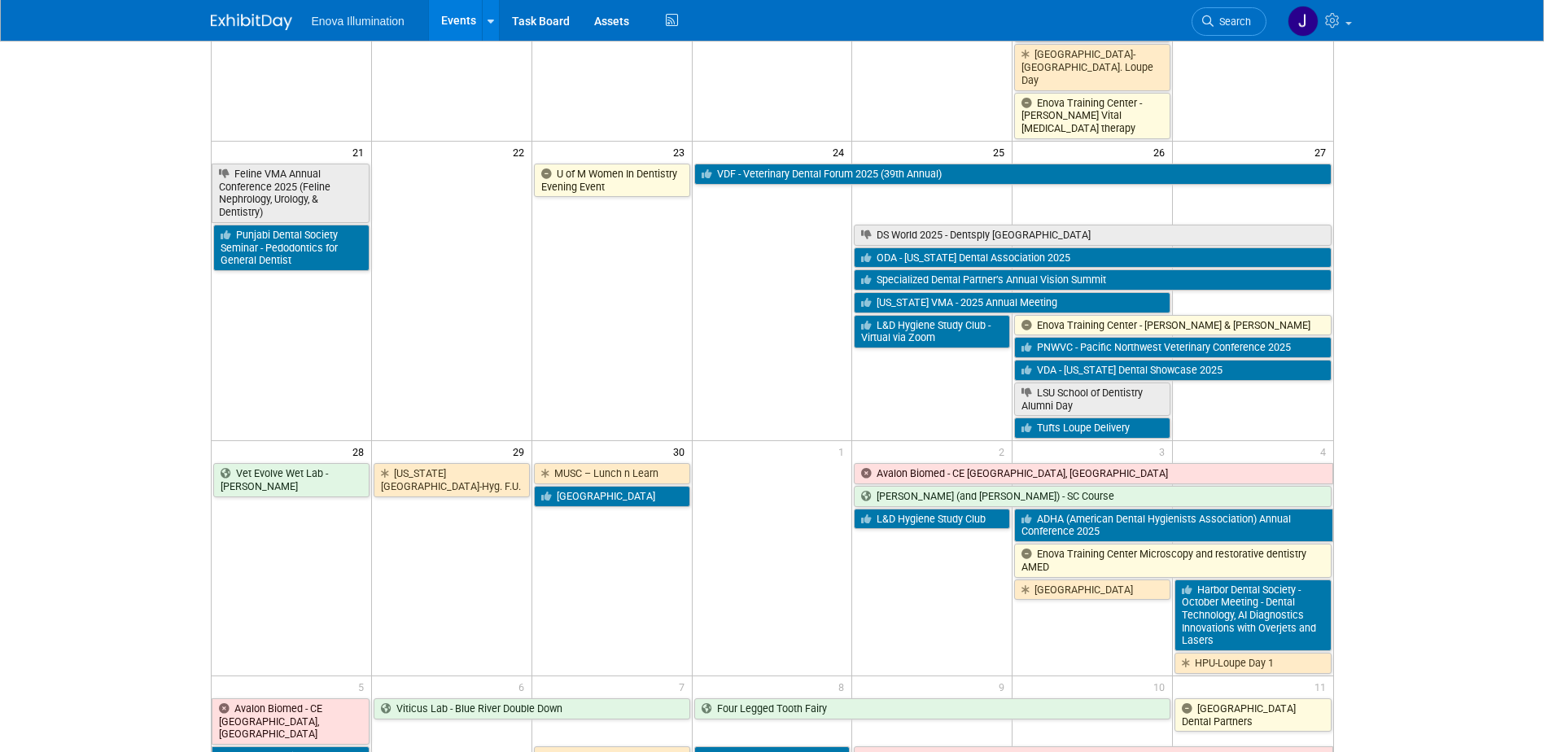
scroll to position [1058, 0]
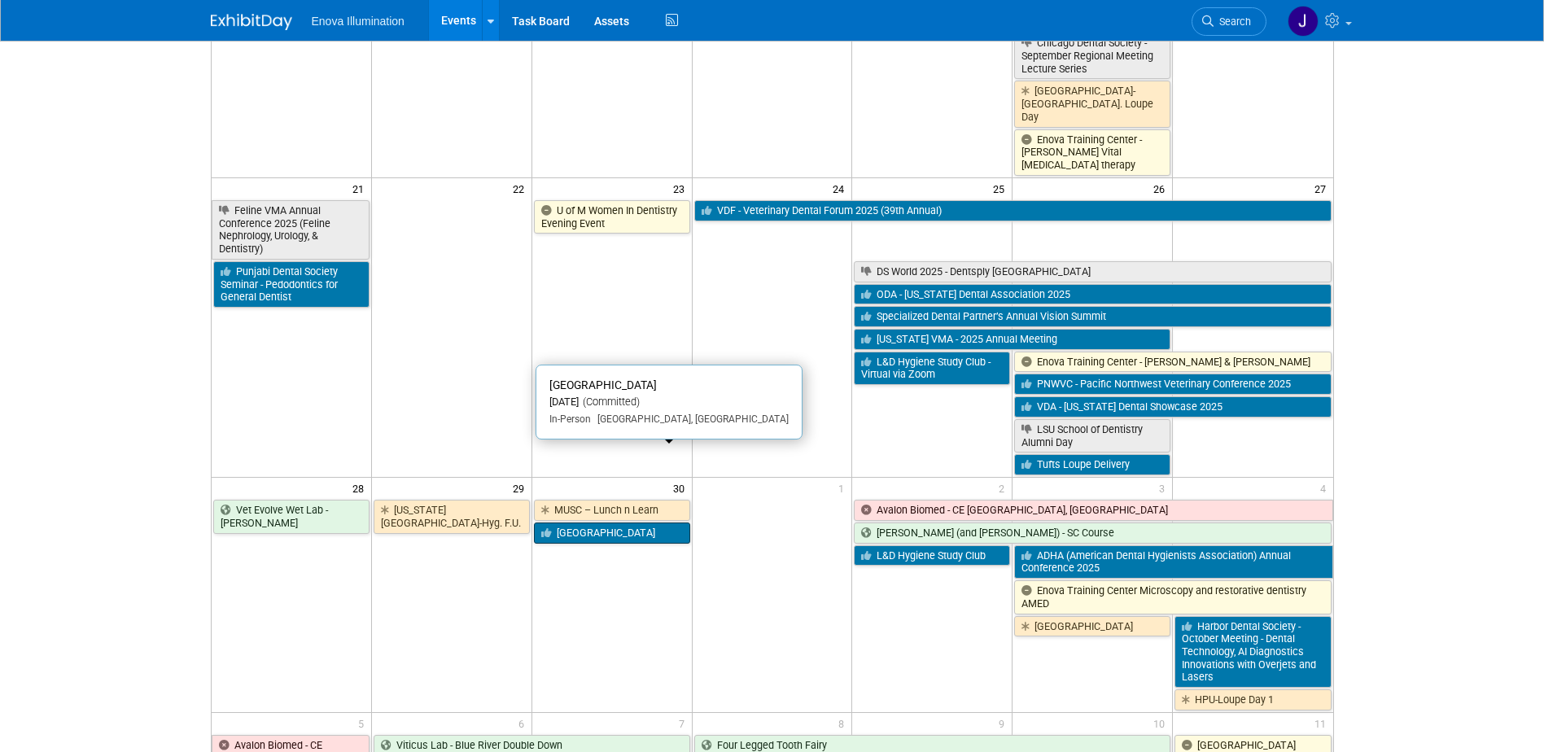
click at [579, 522] on link "[GEOGRAPHIC_DATA]" at bounding box center [612, 532] width 156 height 21
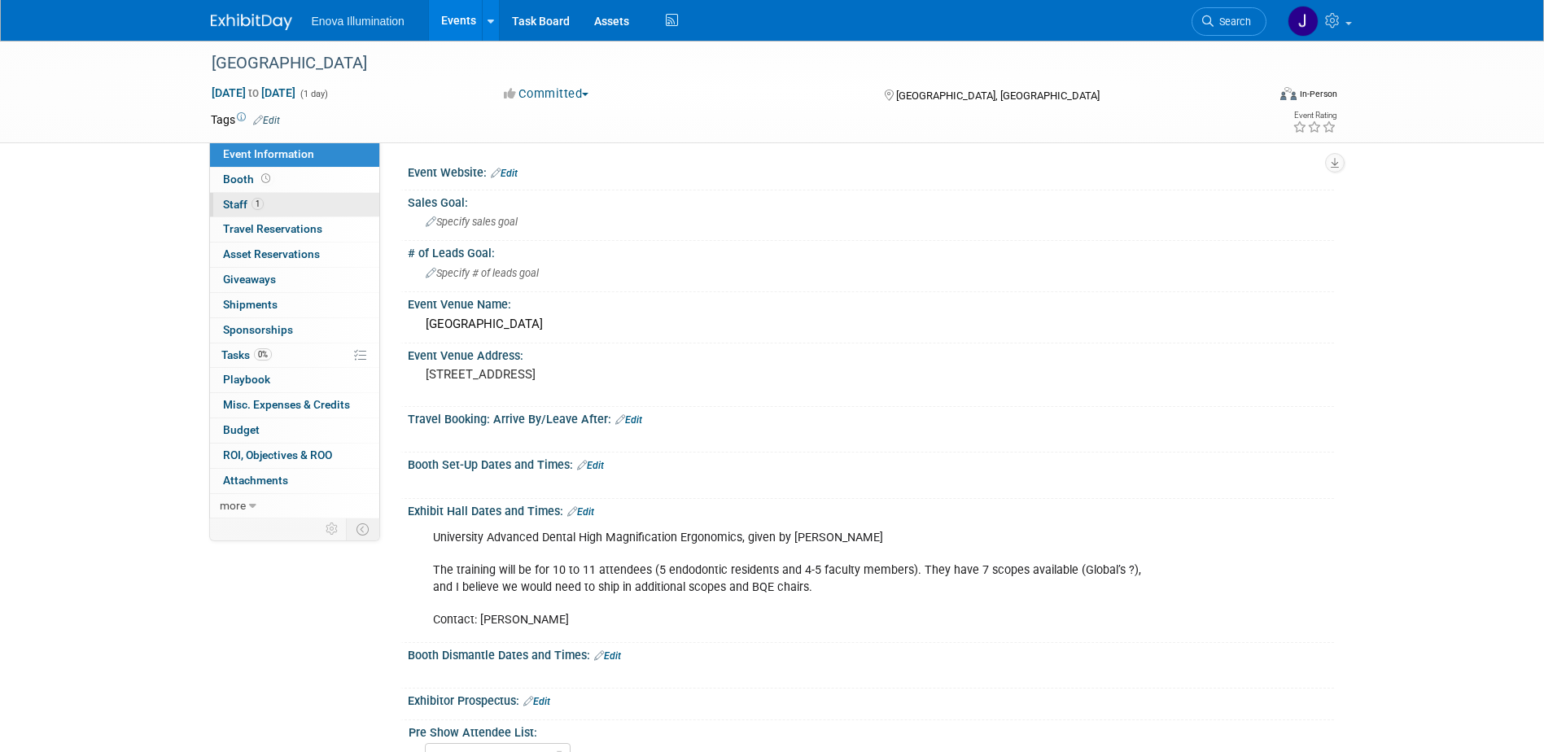
click at [227, 213] on link "1 Staff 1" at bounding box center [294, 205] width 169 height 24
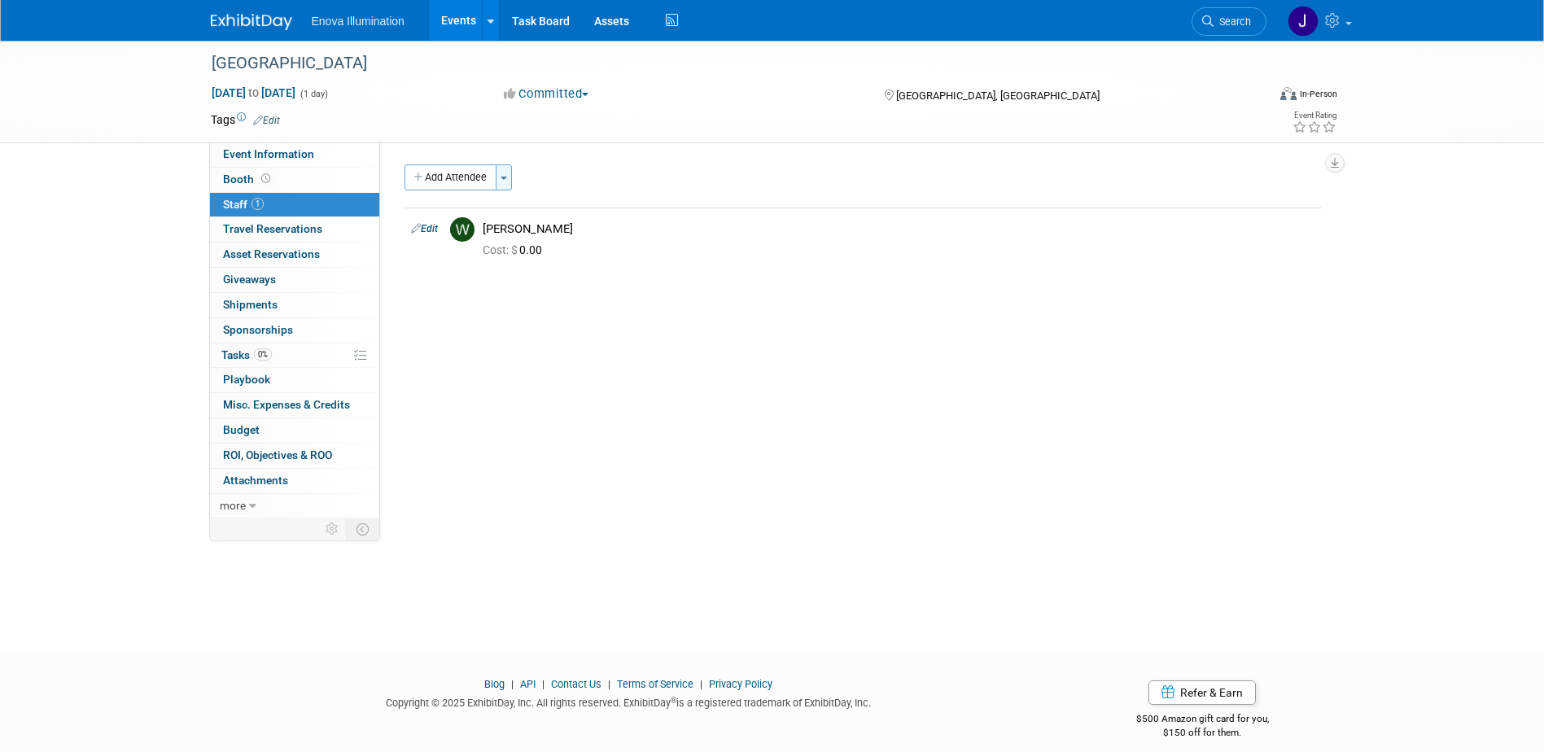
click at [512, 177] on button "Toggle Dropdown" at bounding box center [504, 177] width 16 height 26
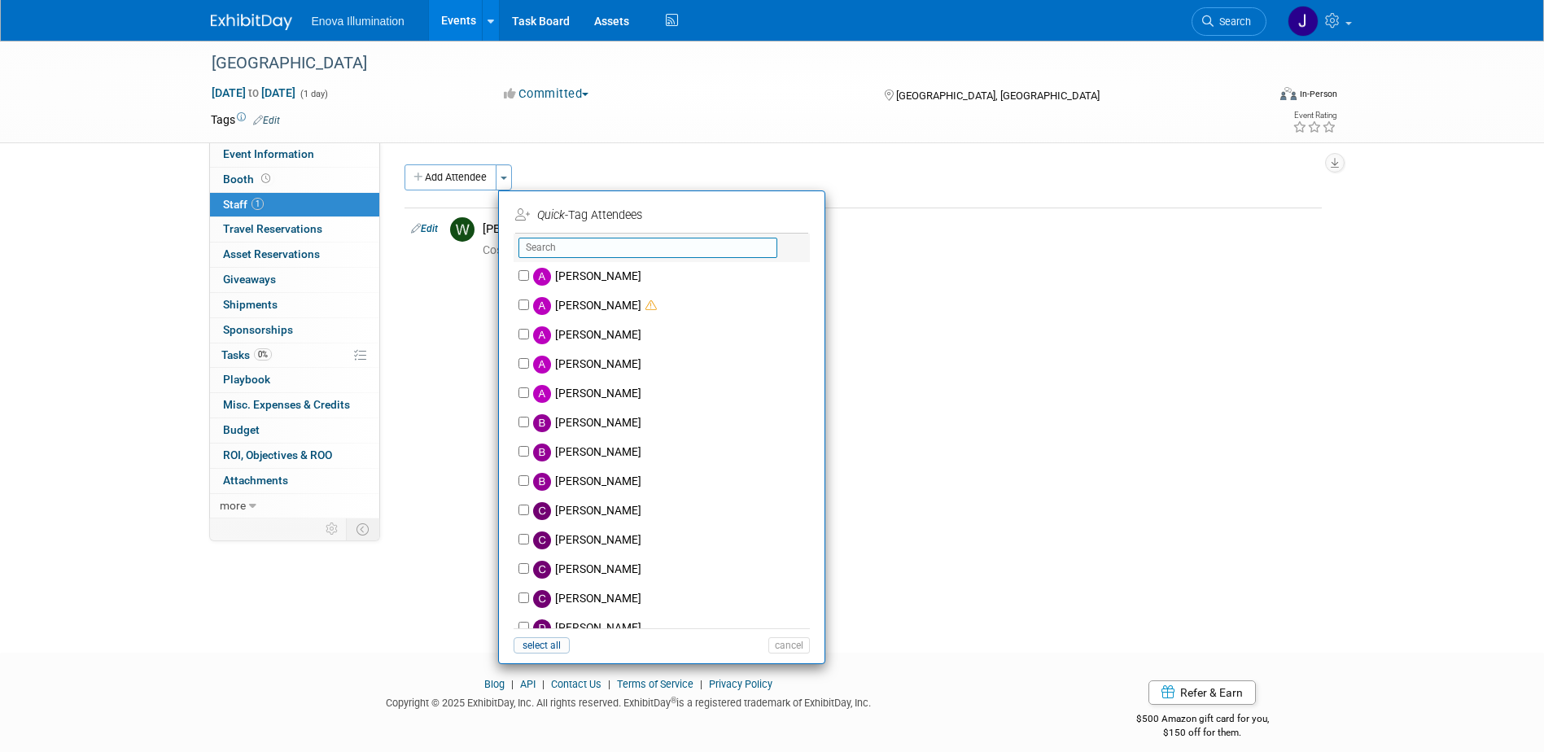
click at [549, 246] on input "text" at bounding box center [647, 248] width 259 height 20
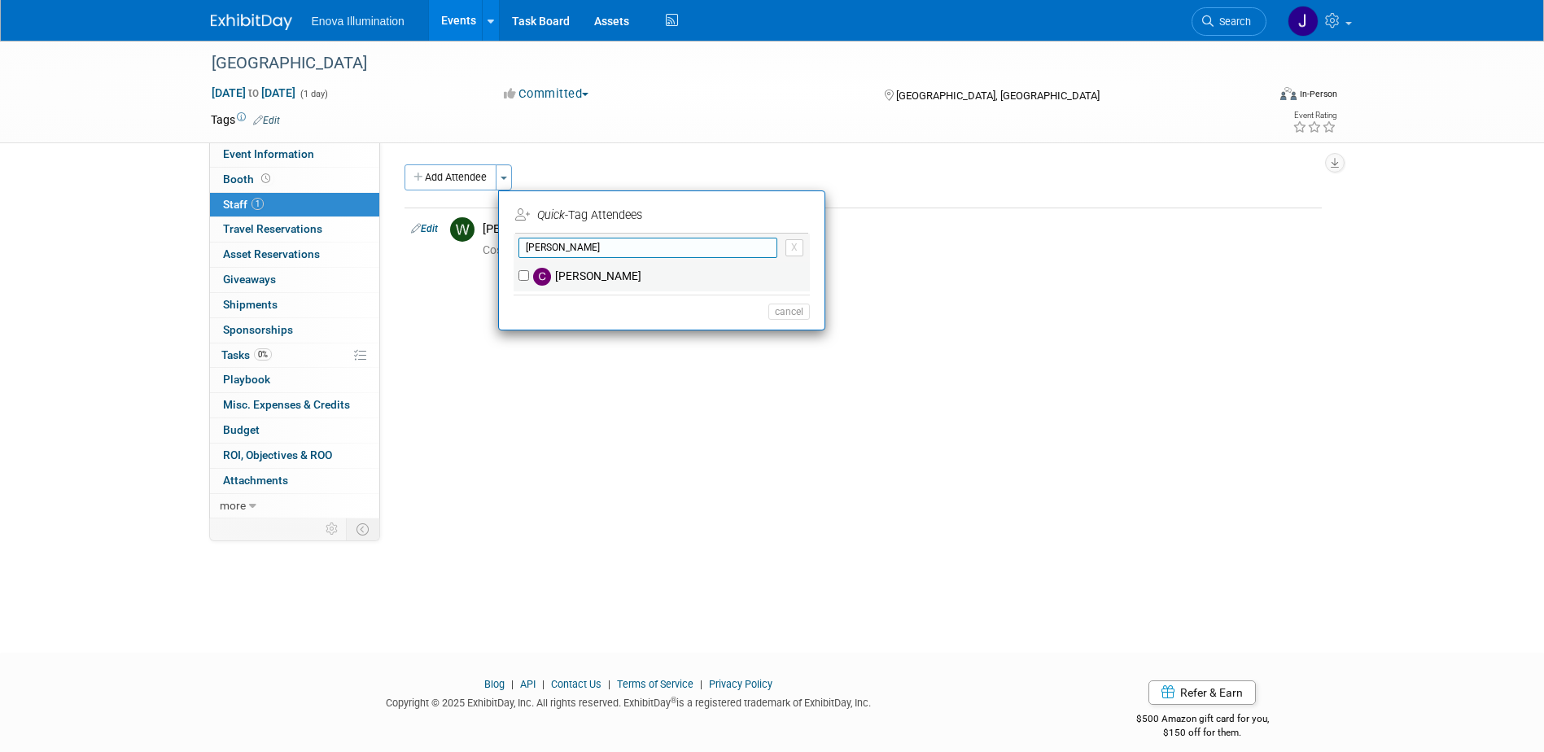
type input "[PERSON_NAME]"
click at [571, 269] on label "Coley McClendon" at bounding box center [672, 276] width 286 height 29
click at [529, 270] on input "Coley McClendon" at bounding box center [523, 275] width 11 height 11
checkbox input "true"
click at [778, 211] on button "Apply" at bounding box center [783, 215] width 50 height 24
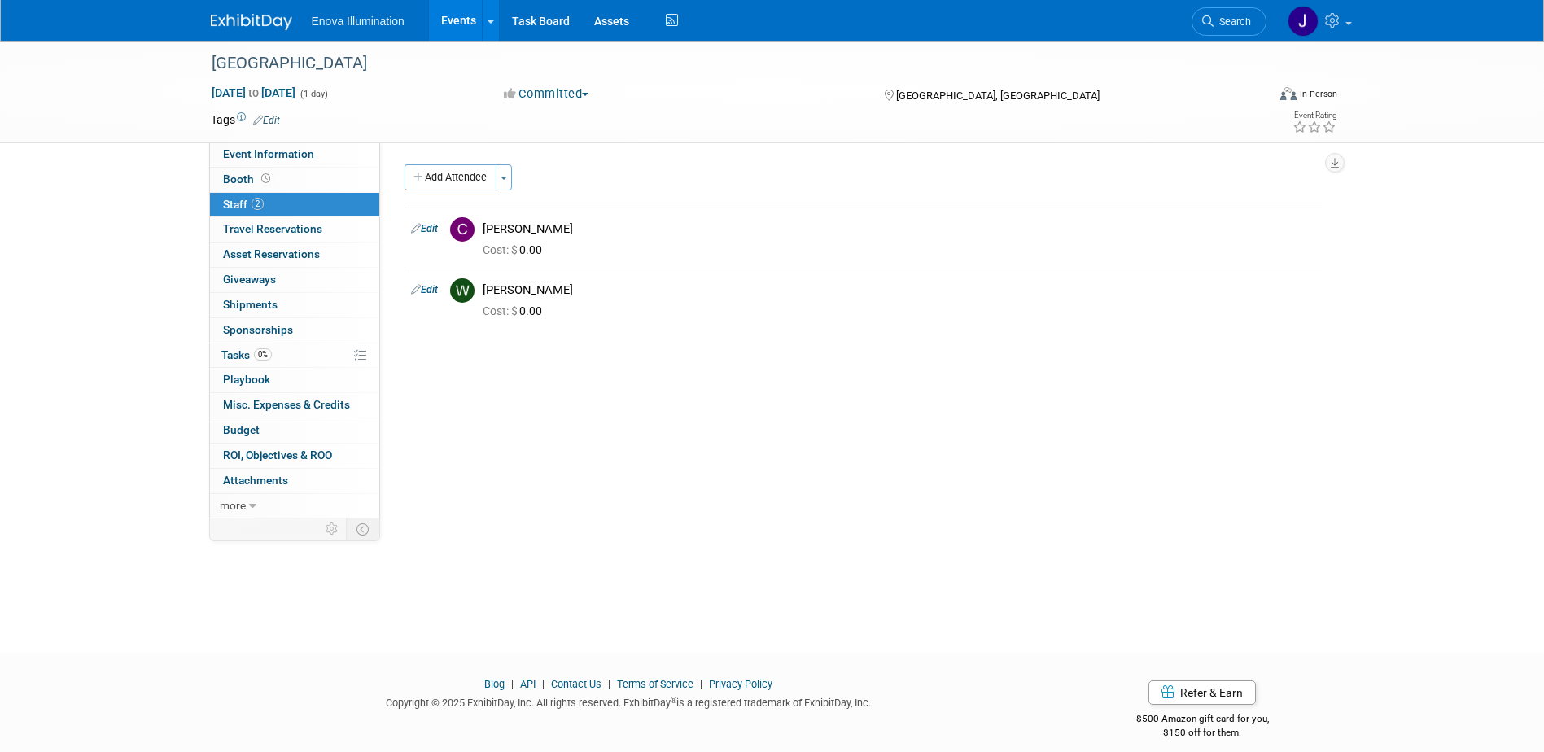
click at [288, 26] on img at bounding box center [251, 22] width 81 height 16
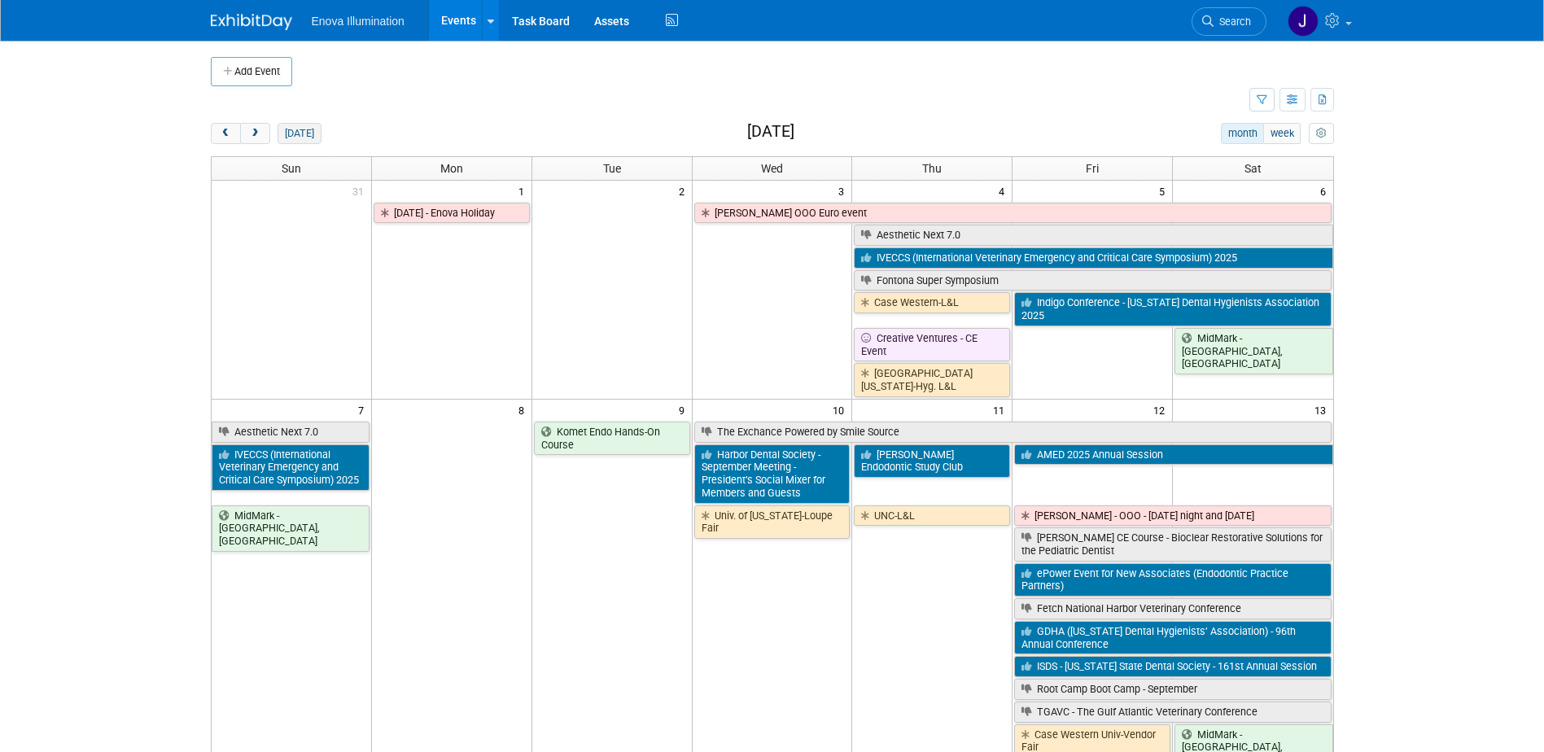
click at [299, 133] on button "[DATE]" at bounding box center [299, 133] width 43 height 21
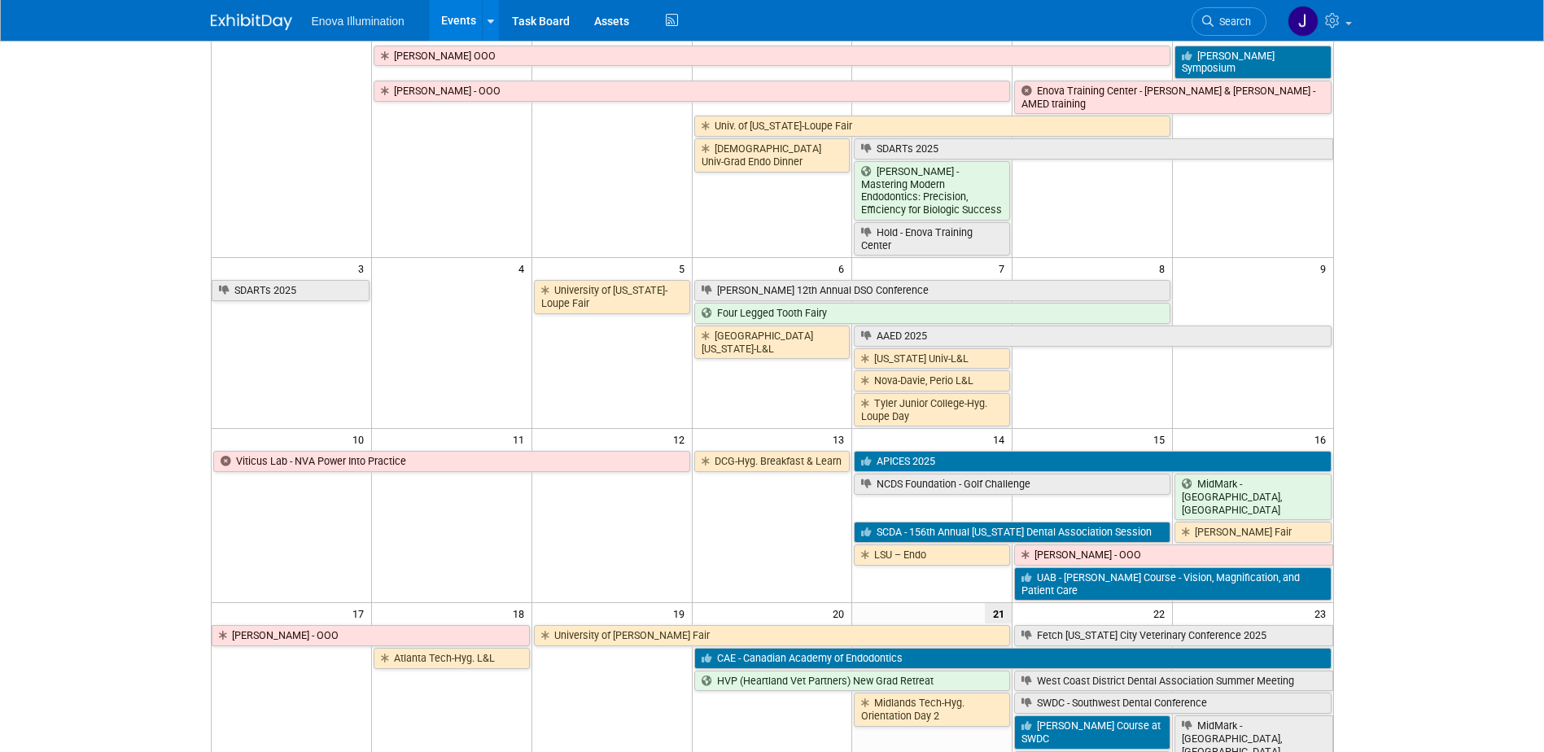
scroll to position [163, 0]
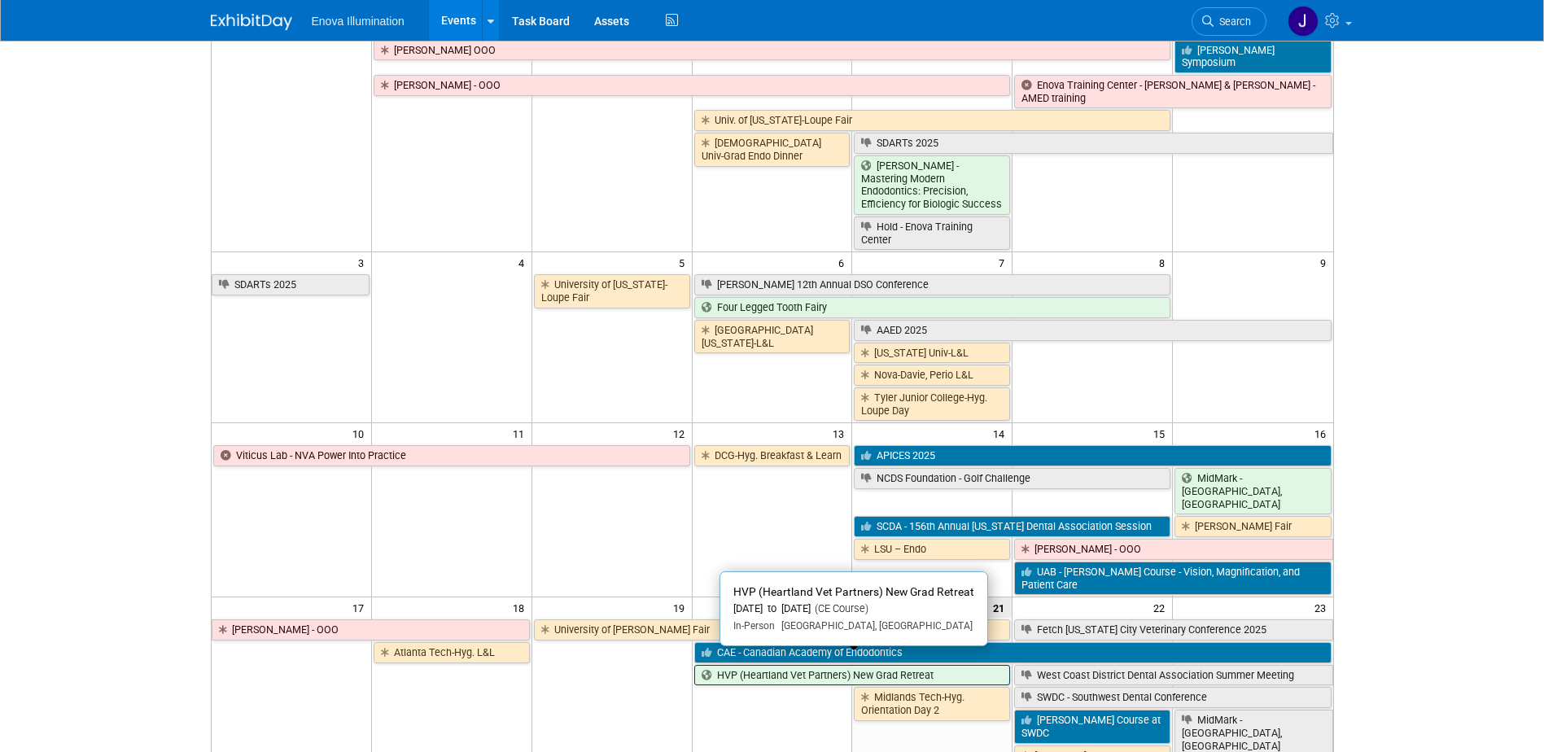
click at [772, 665] on link "HVP (Heartland Vet Partners) New Grad Retreat" at bounding box center [852, 675] width 317 height 21
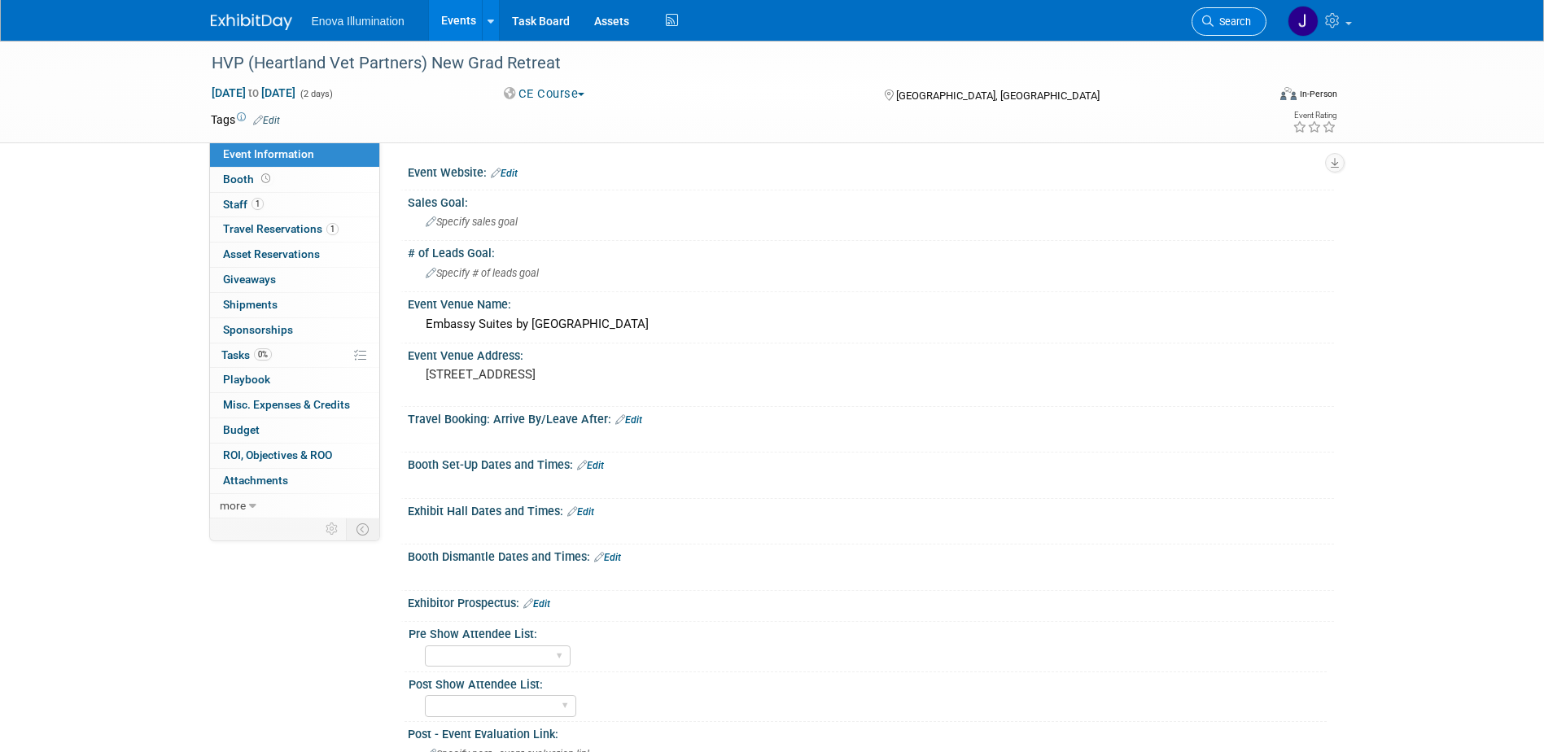
click at [1222, 29] on link "Search" at bounding box center [1228, 21] width 75 height 28
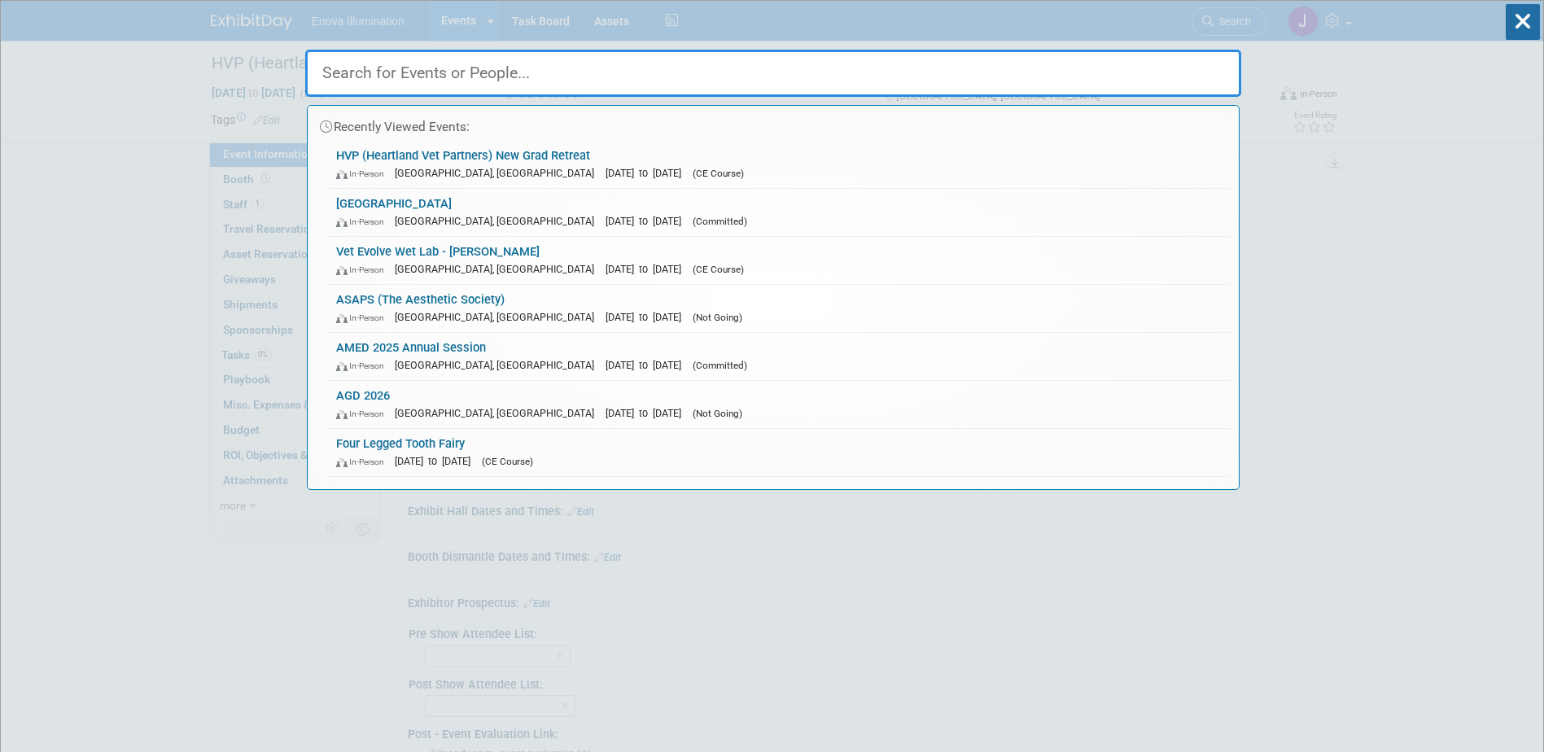
click at [1111, 86] on input "text" at bounding box center [773, 73] width 936 height 47
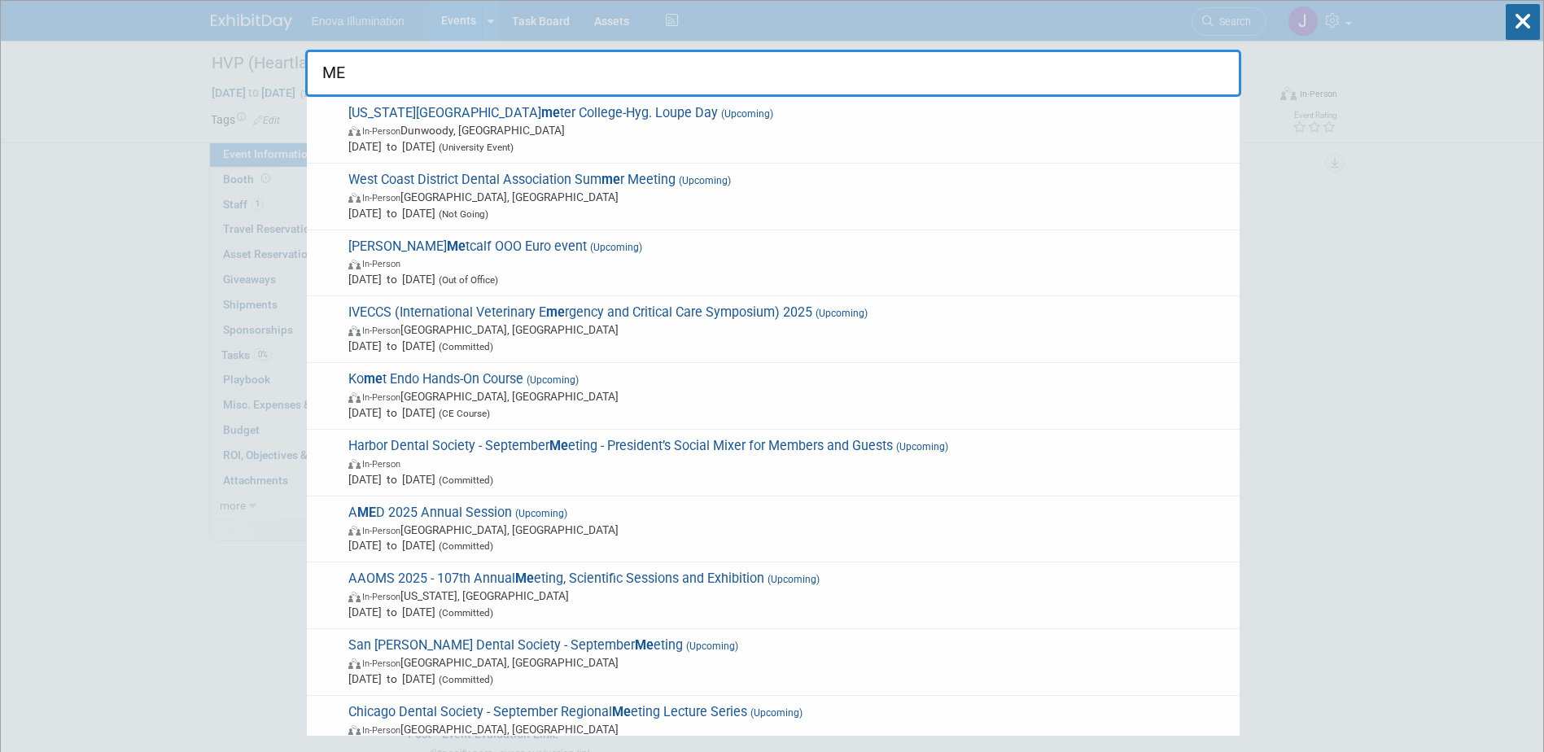
type input "M"
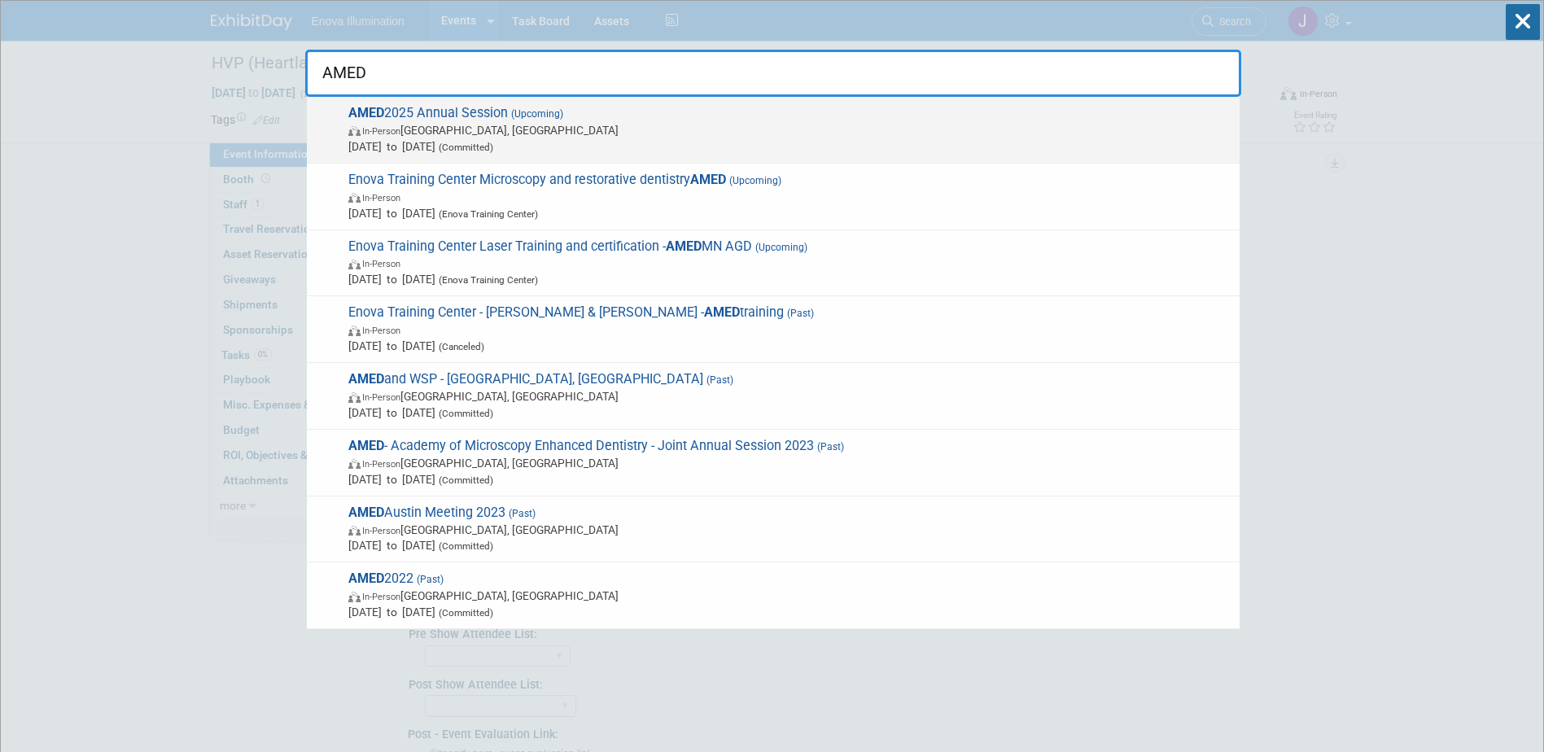
type input "AMED"
click at [396, 122] on span "In-Person San Diego, CA" at bounding box center [789, 130] width 883 height 16
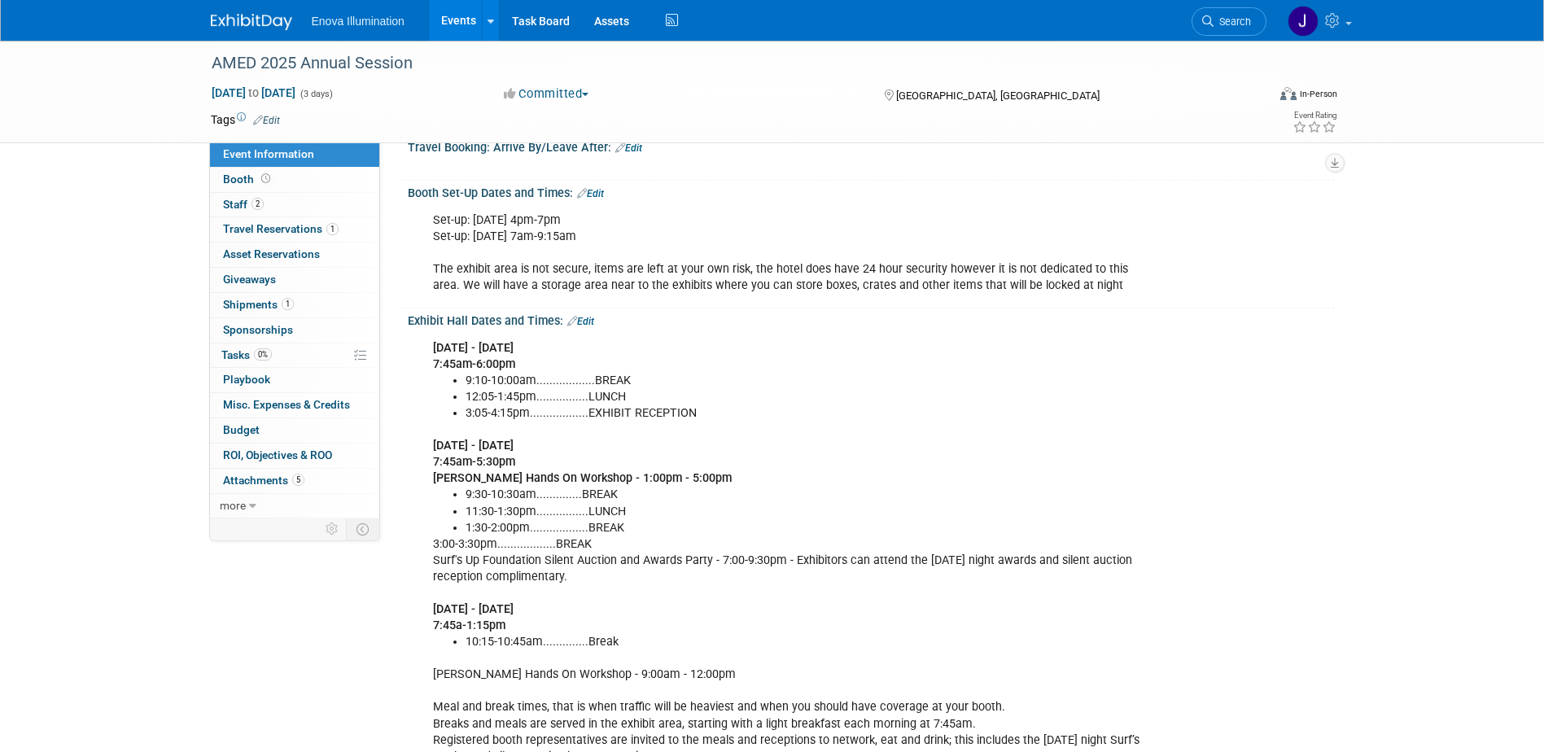
scroll to position [326, 0]
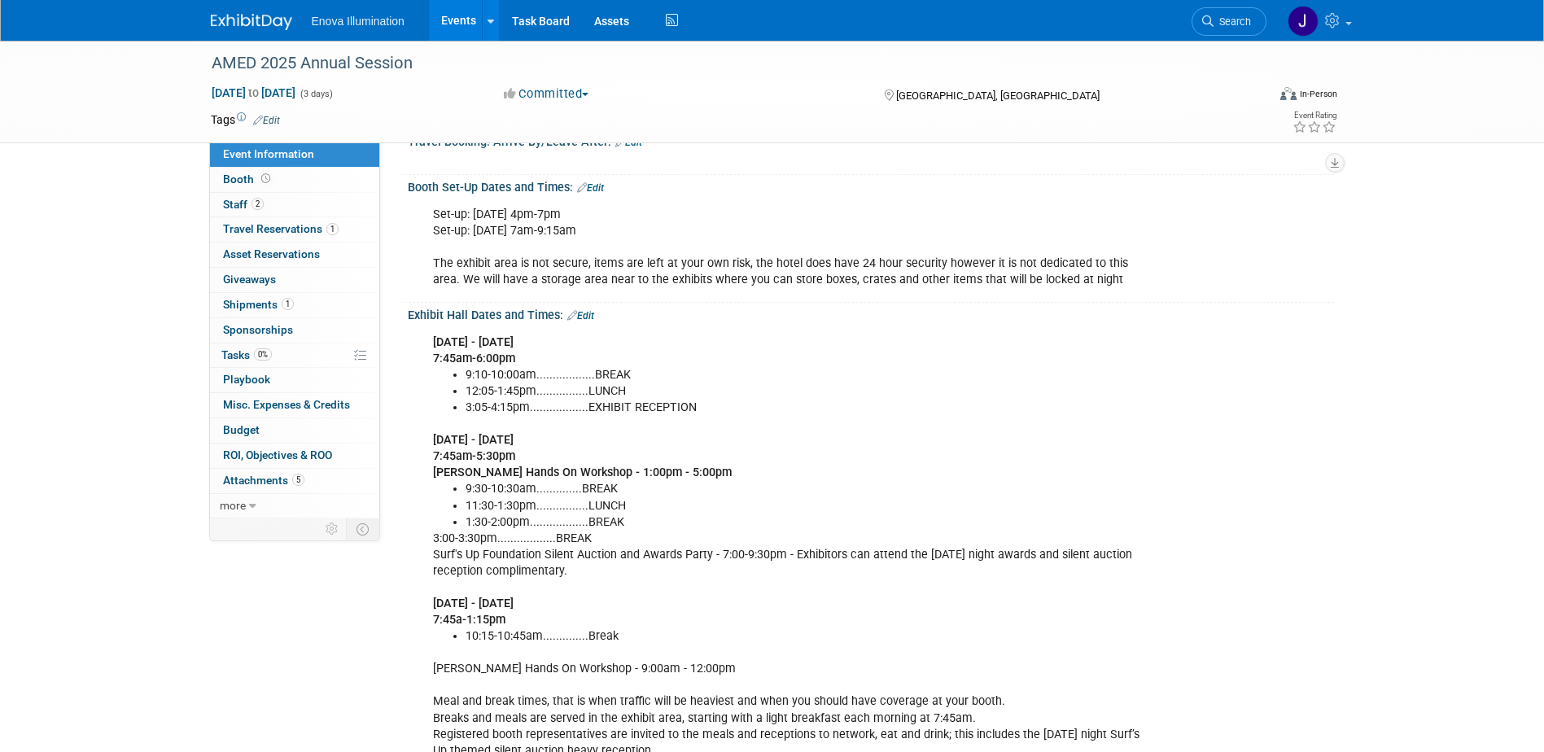
click at [268, 25] on img at bounding box center [251, 22] width 81 height 16
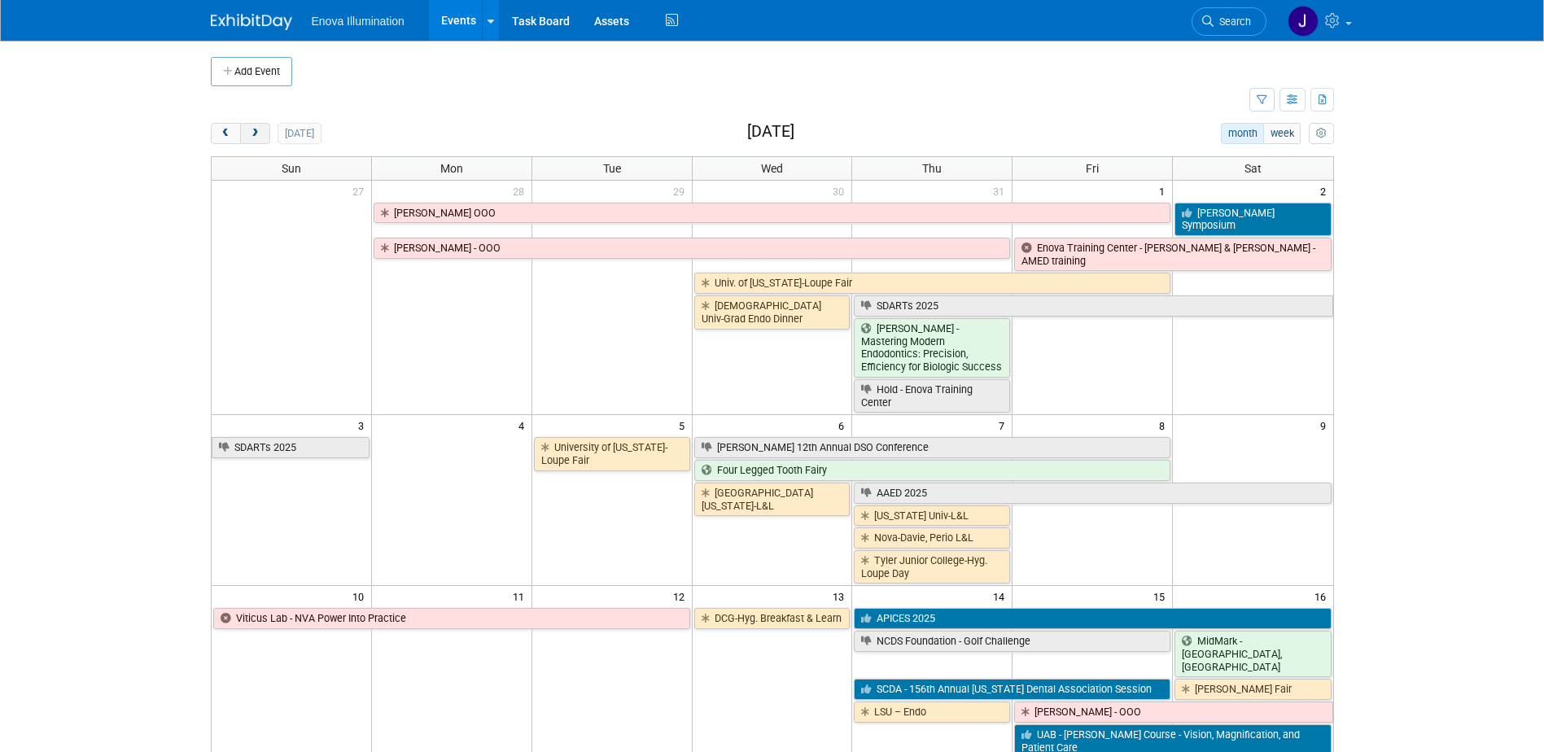
click at [261, 141] on button "next" at bounding box center [255, 133] width 30 height 21
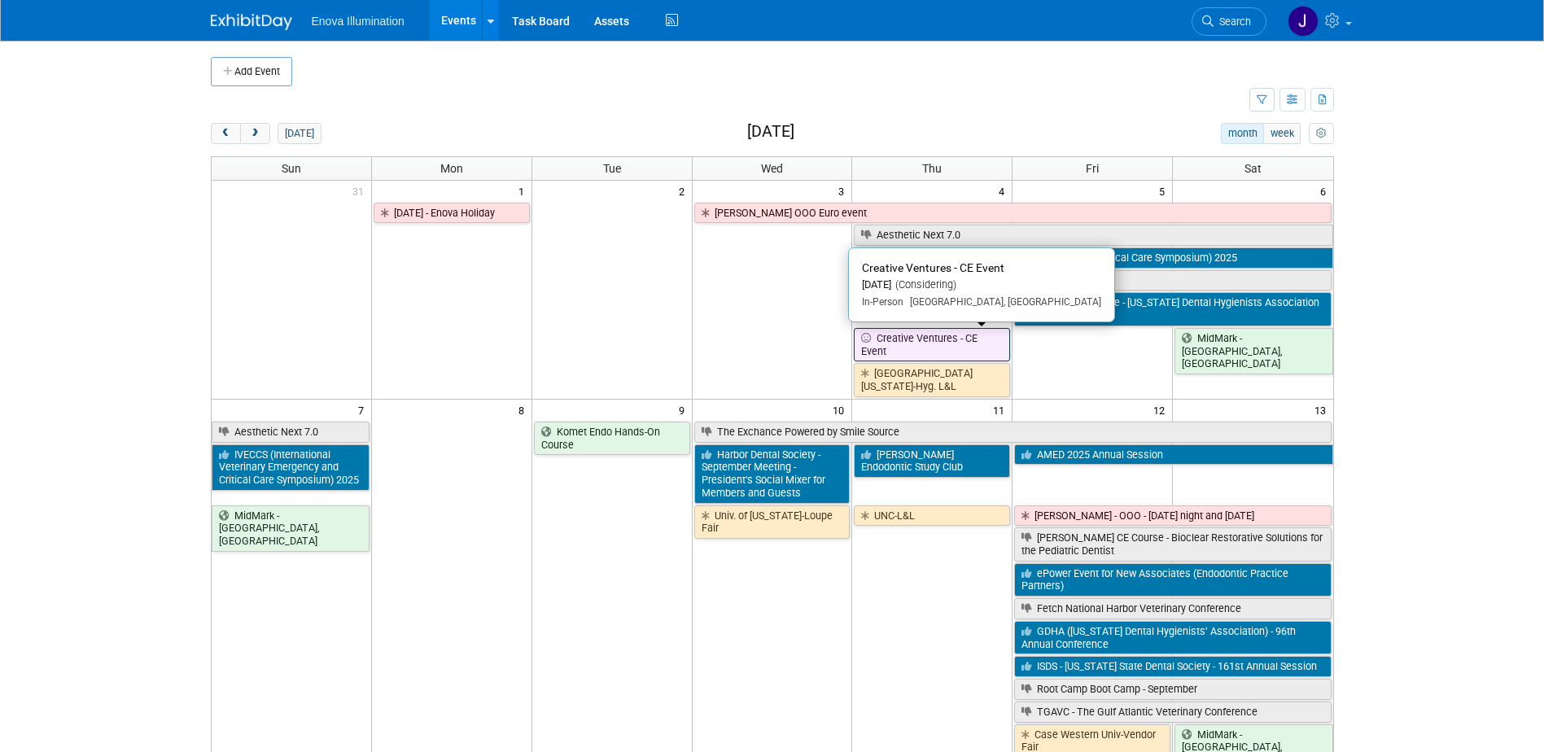
click at [914, 339] on link "Creative Ventures - CE Event" at bounding box center [932, 344] width 156 height 33
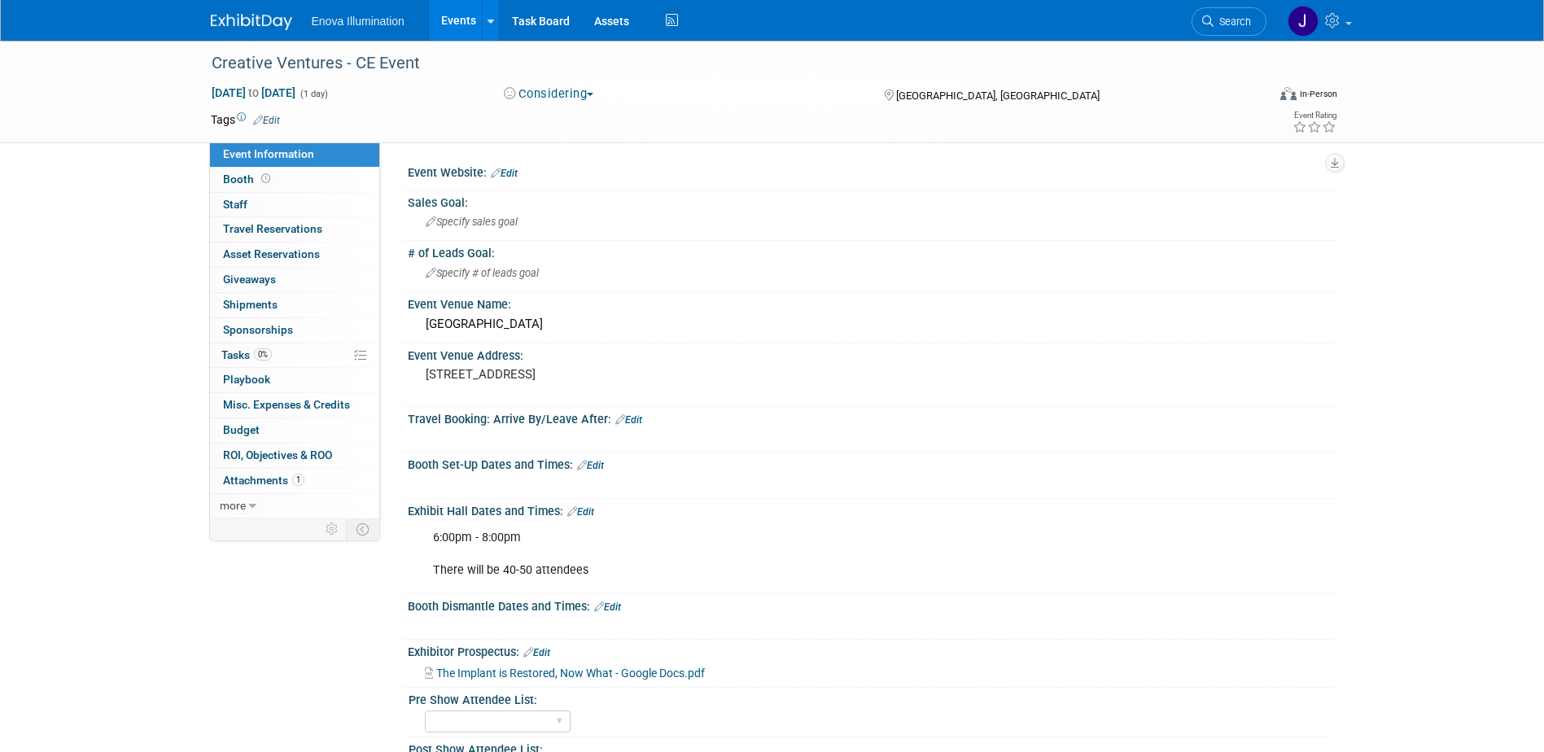
click at [575, 90] on button "Considering" at bounding box center [549, 93] width 102 height 17
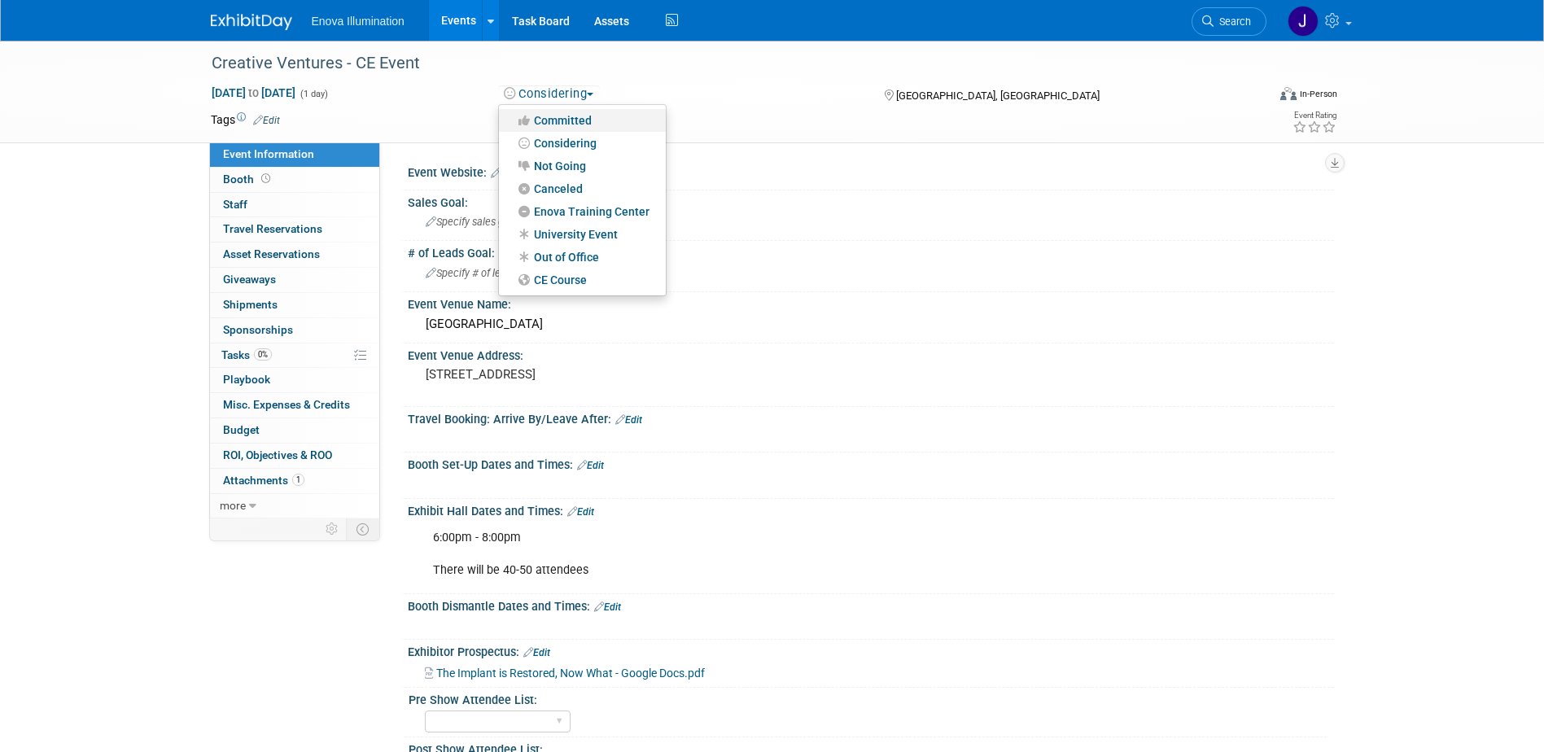
click at [571, 118] on link "Committed" at bounding box center [582, 120] width 167 height 23
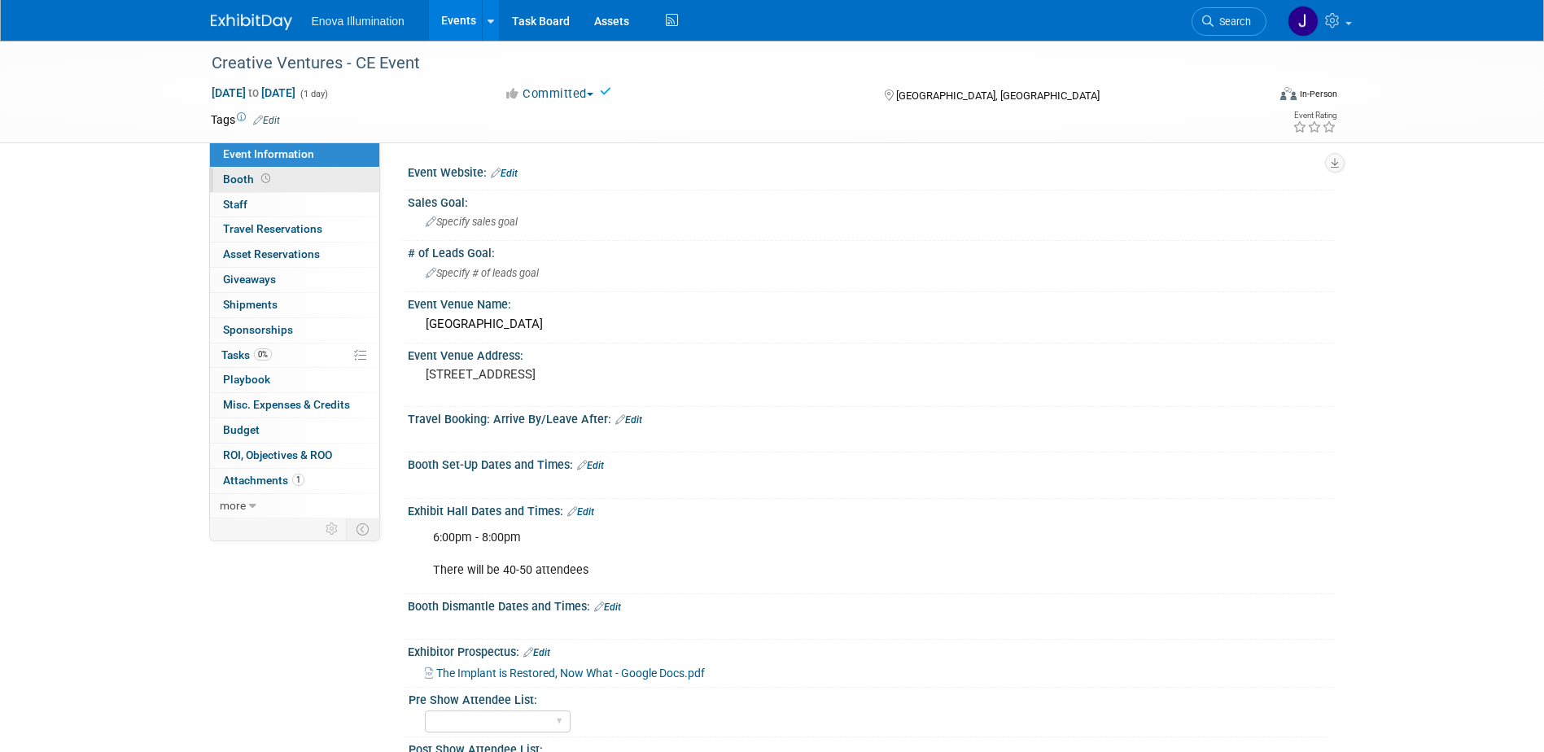
click at [326, 181] on link "Booth" at bounding box center [294, 180] width 169 height 24
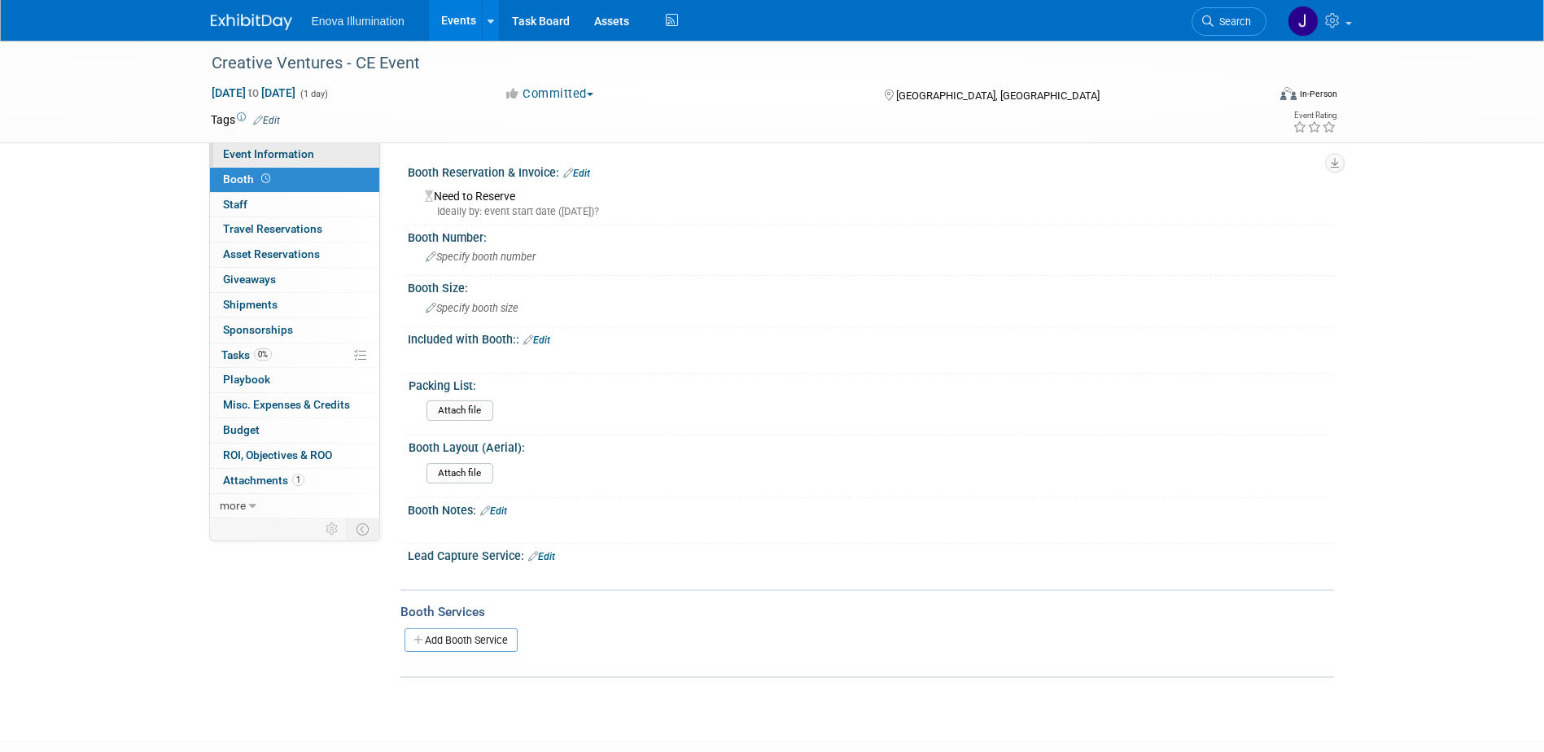
click at [309, 149] on span "Event Information" at bounding box center [268, 153] width 91 height 13
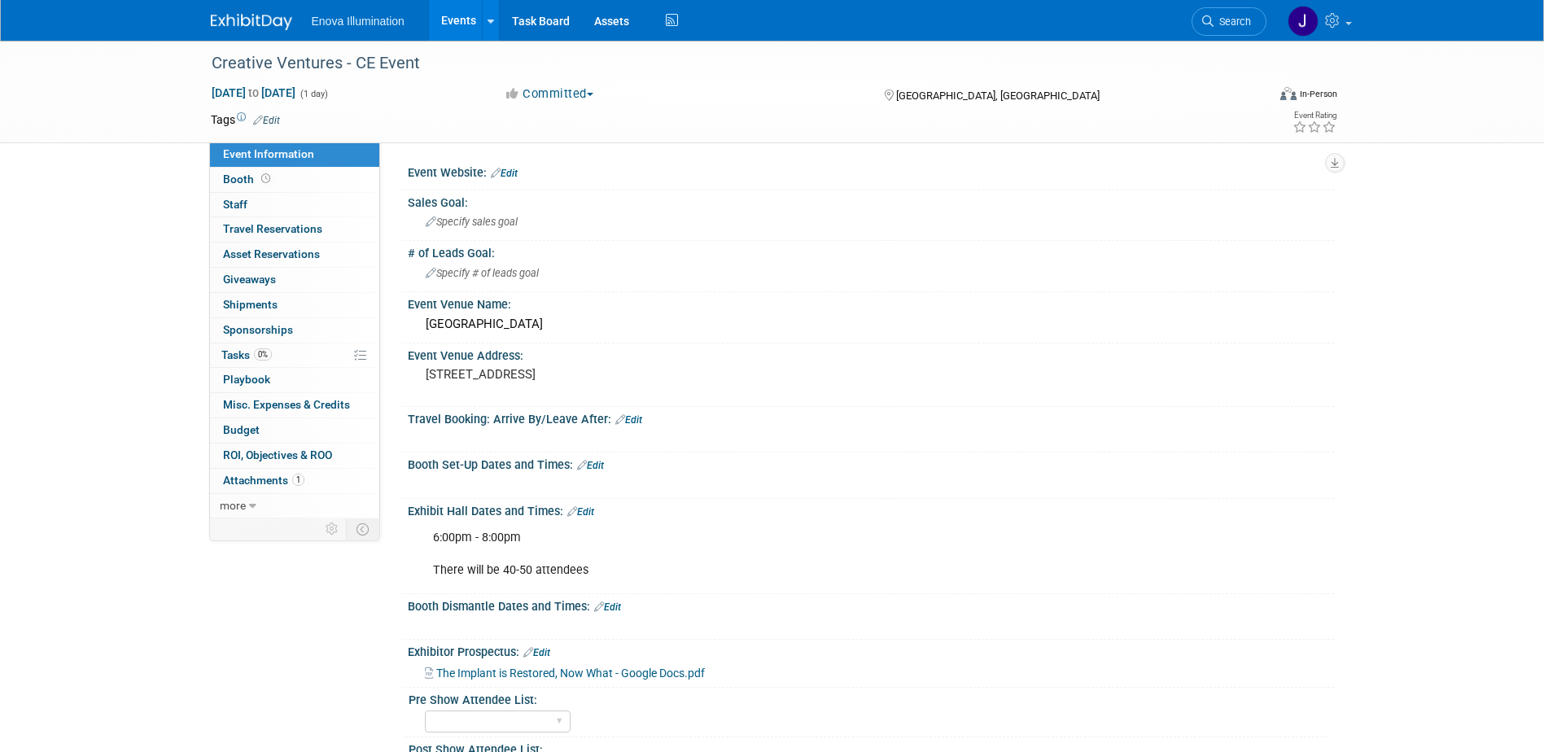
click at [601, 466] on link "Edit" at bounding box center [590, 465] width 27 height 11
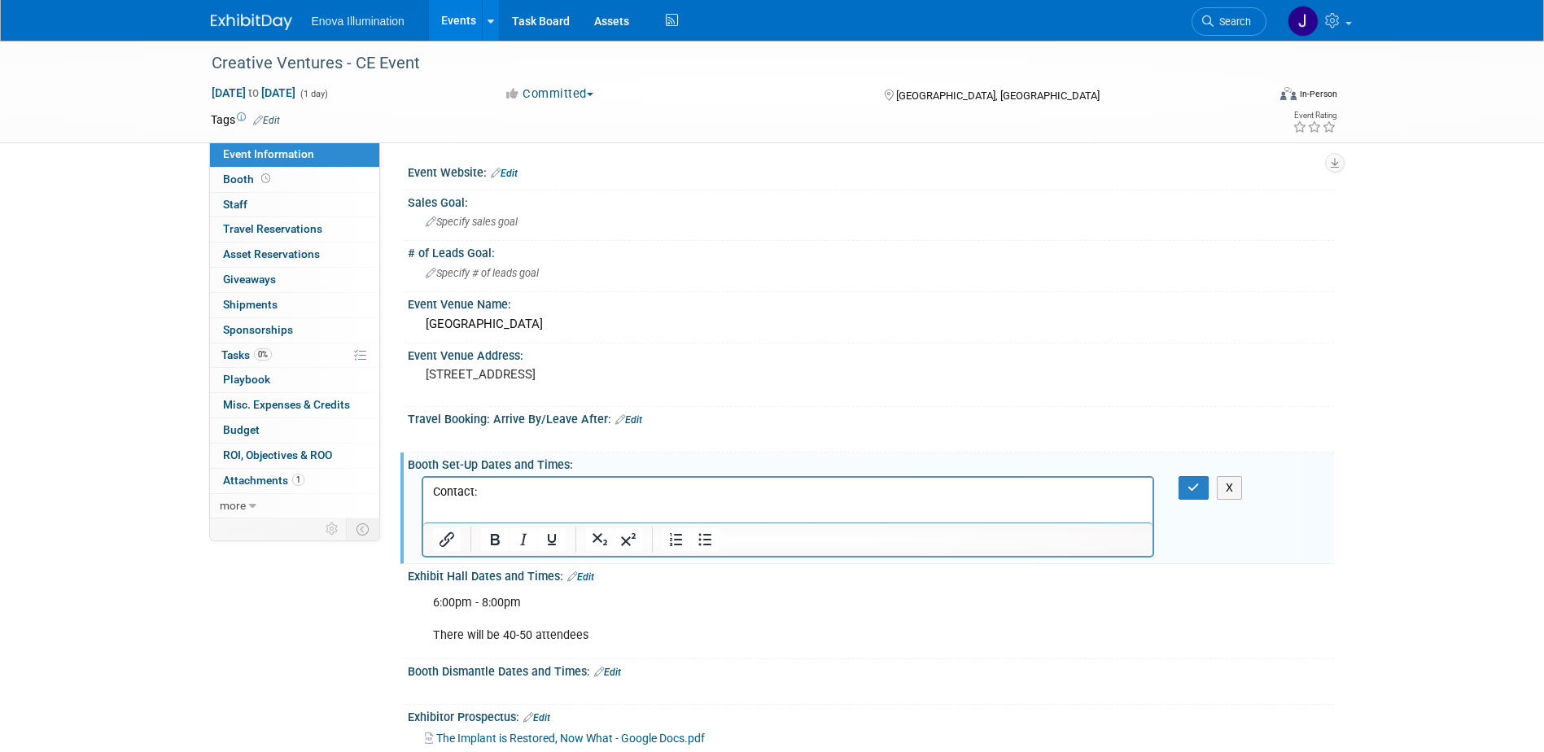
click at [450, 508] on p "Rich Text Area. Press ALT-0 for help." at bounding box center [787, 508] width 711 height 16
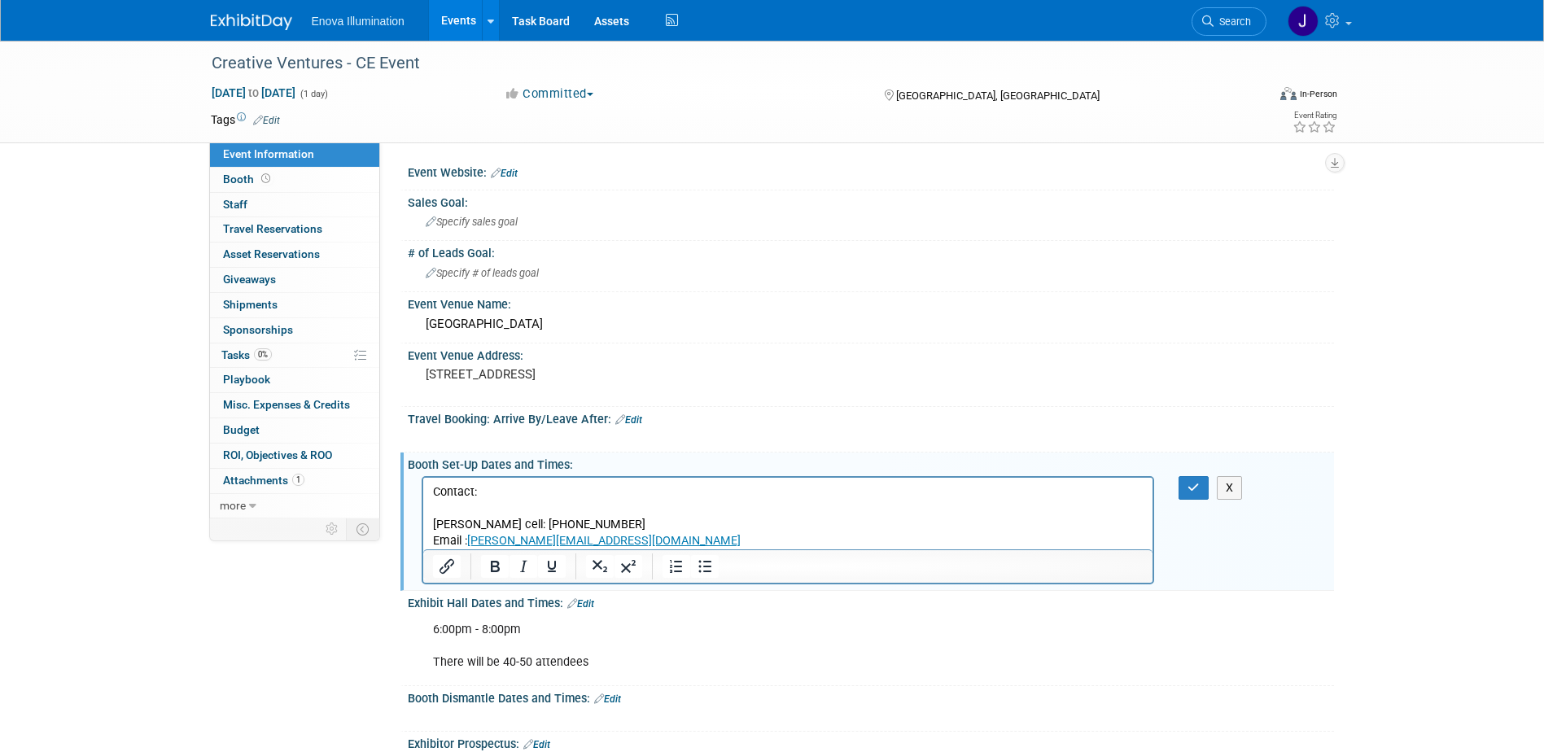
click at [476, 501] on p "Rich Text Area. Press ALT-0 for help." at bounding box center [787, 508] width 711 height 16
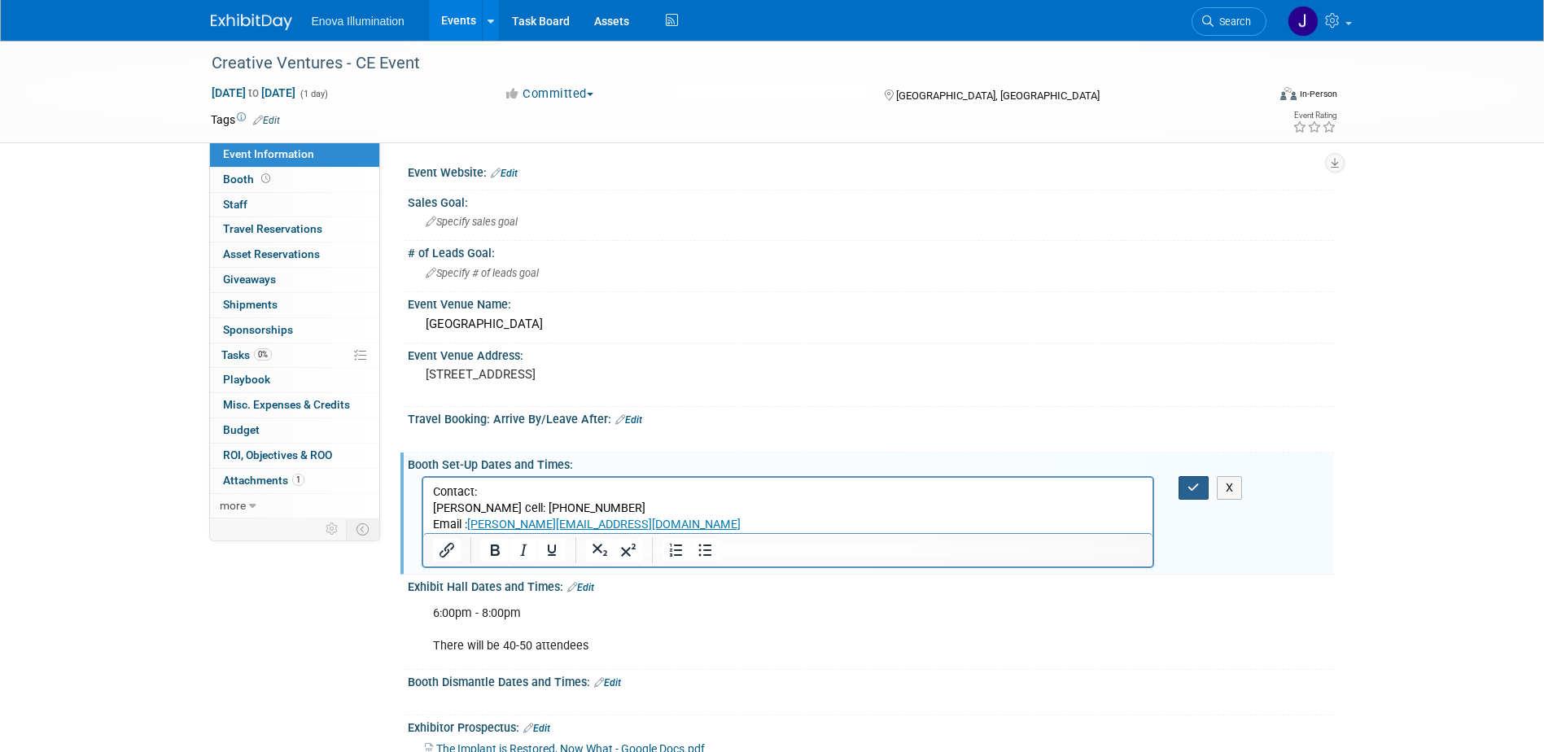
click at [1198, 490] on icon "button" at bounding box center [1193, 487] width 12 height 11
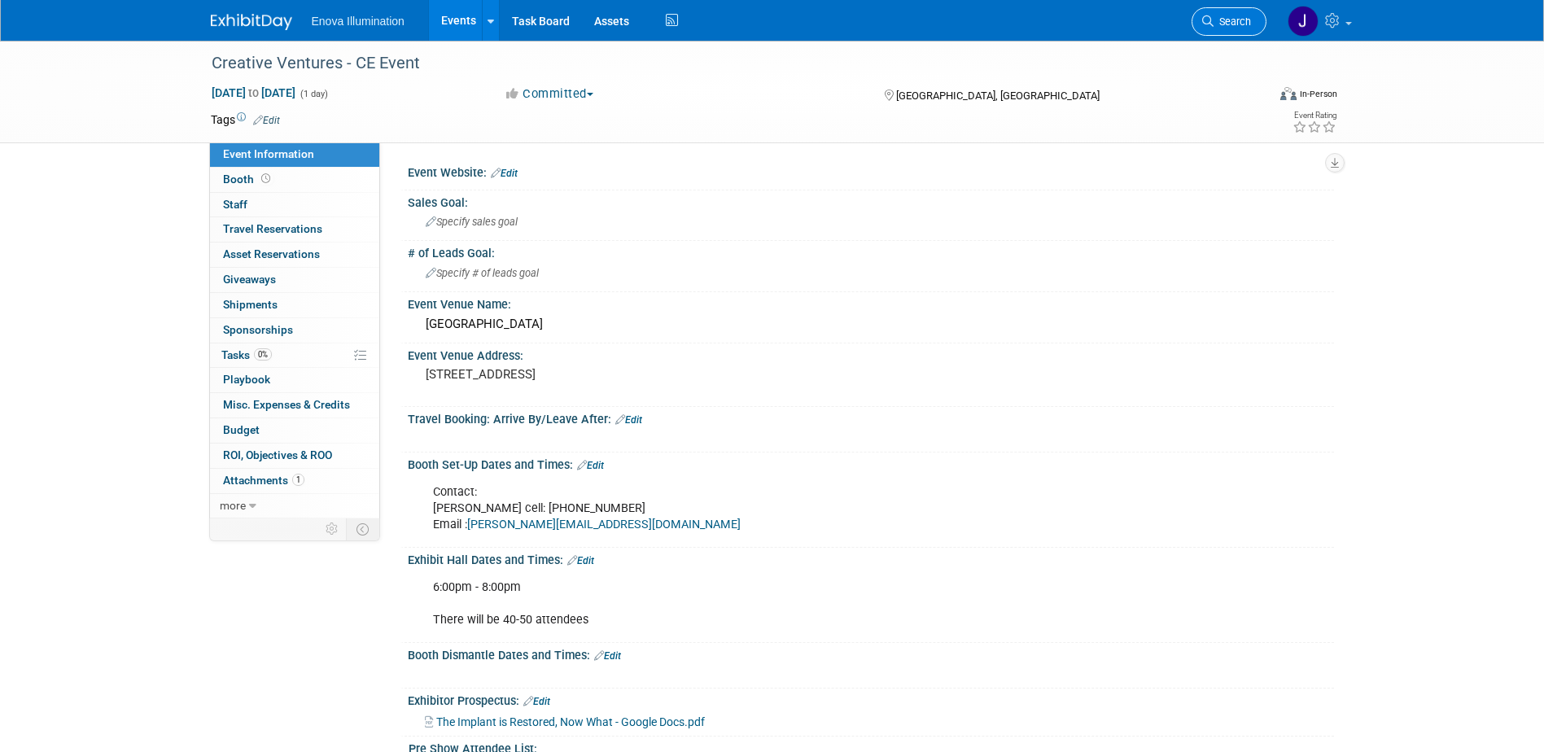
click at [1226, 18] on span "Search" at bounding box center [1231, 21] width 37 height 12
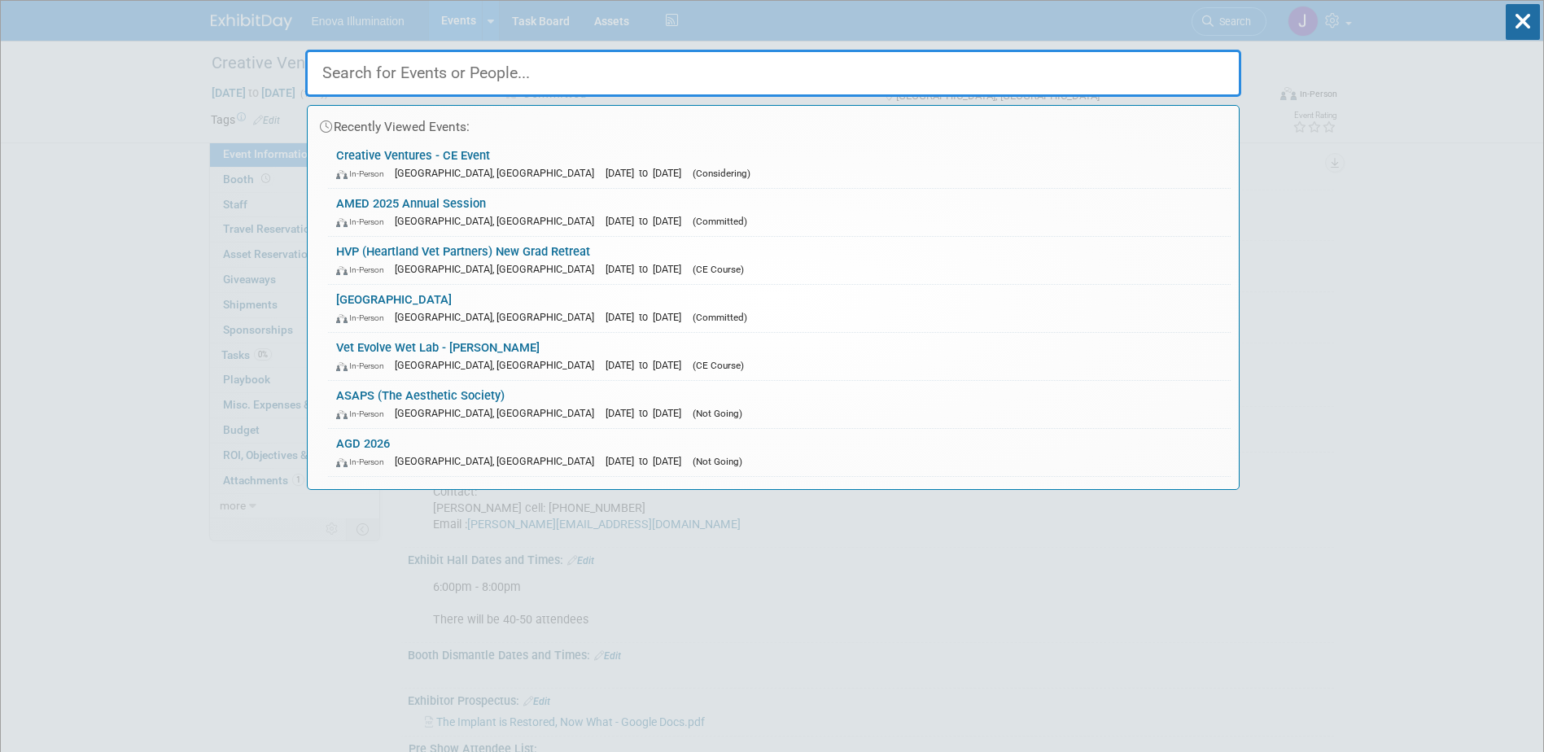
click at [1060, 63] on input "text" at bounding box center [773, 73] width 936 height 47
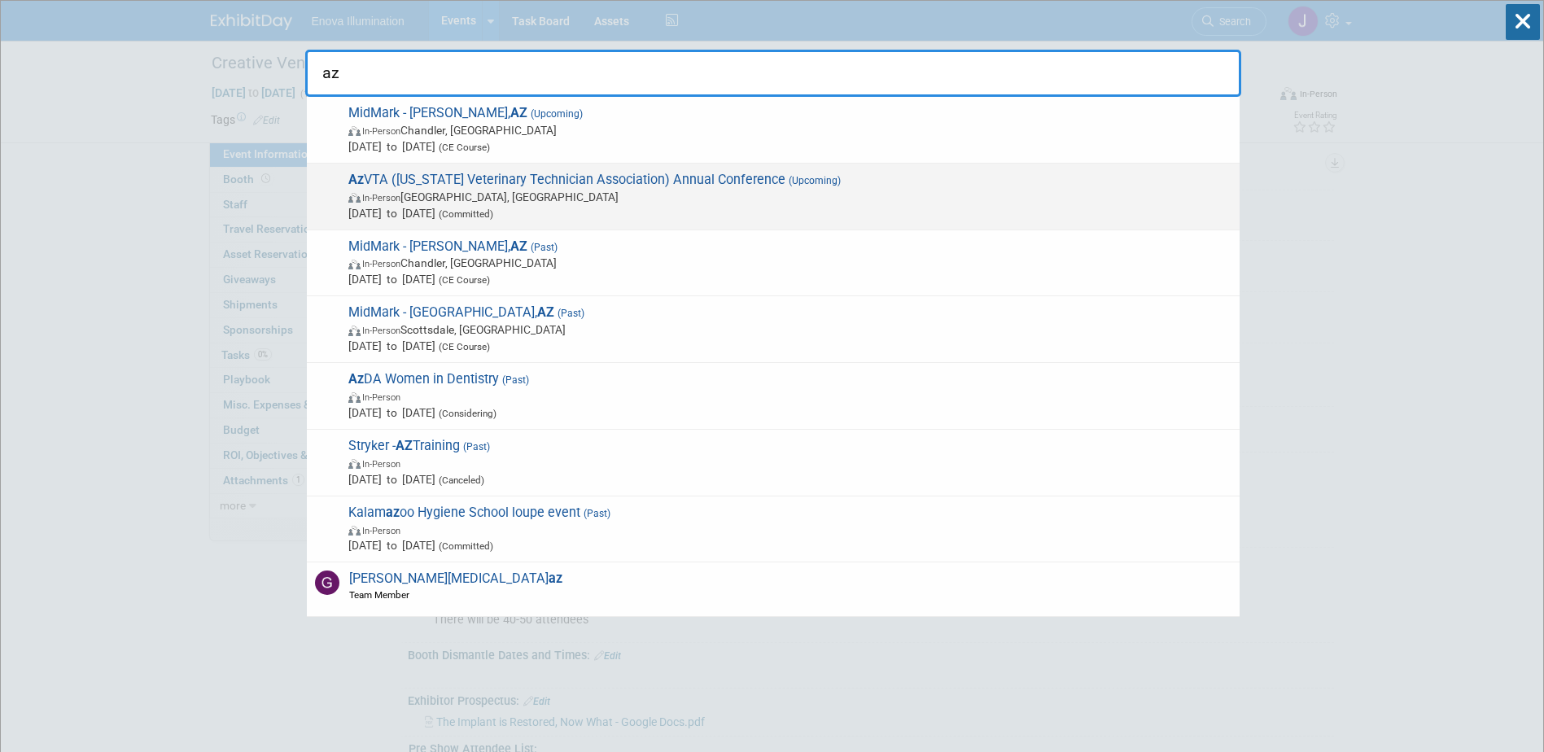
type input "az"
click at [386, 194] on span "In-Person" at bounding box center [381, 198] width 38 height 11
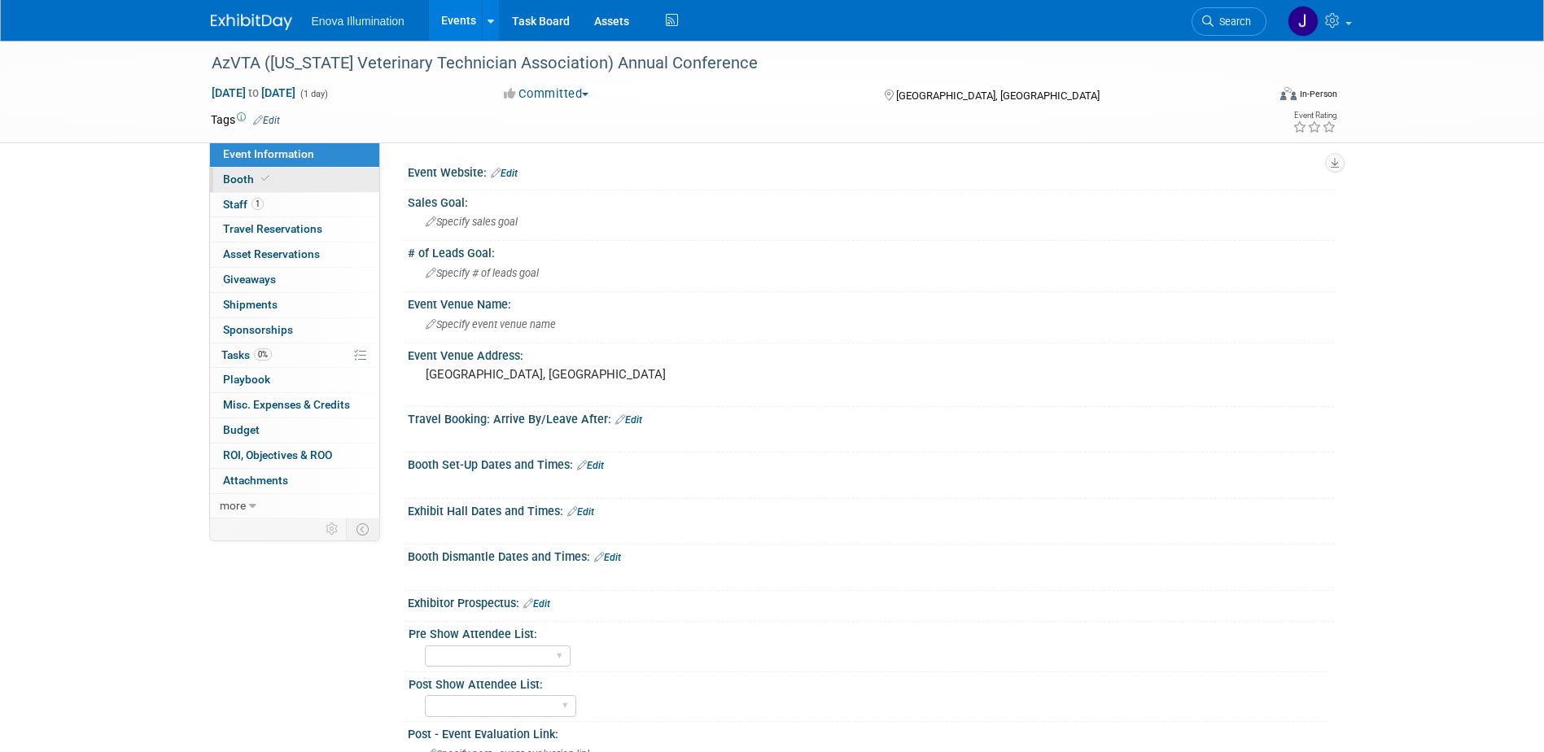
click at [310, 174] on link "Booth" at bounding box center [294, 180] width 169 height 24
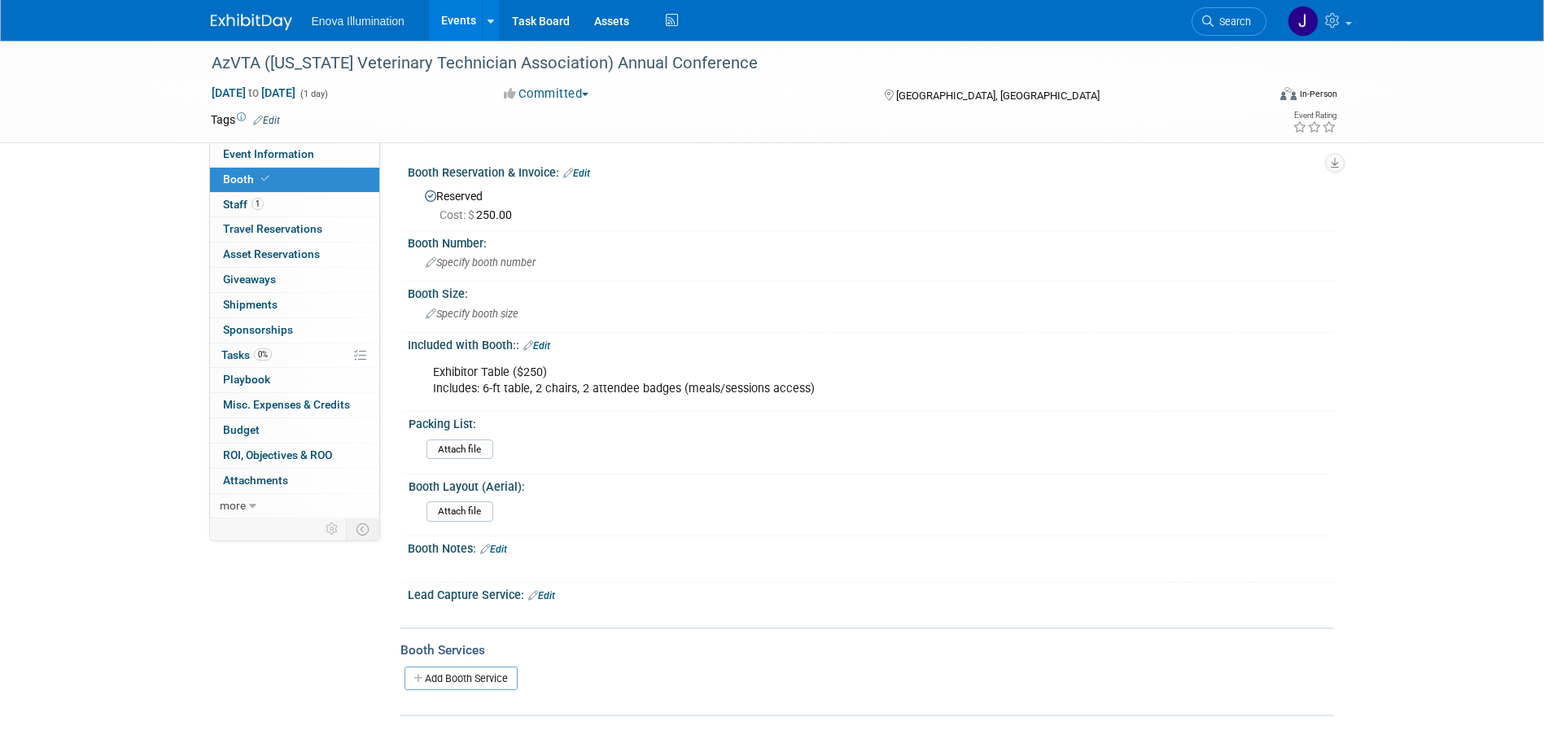
click at [589, 169] on link "Edit" at bounding box center [576, 173] width 27 height 11
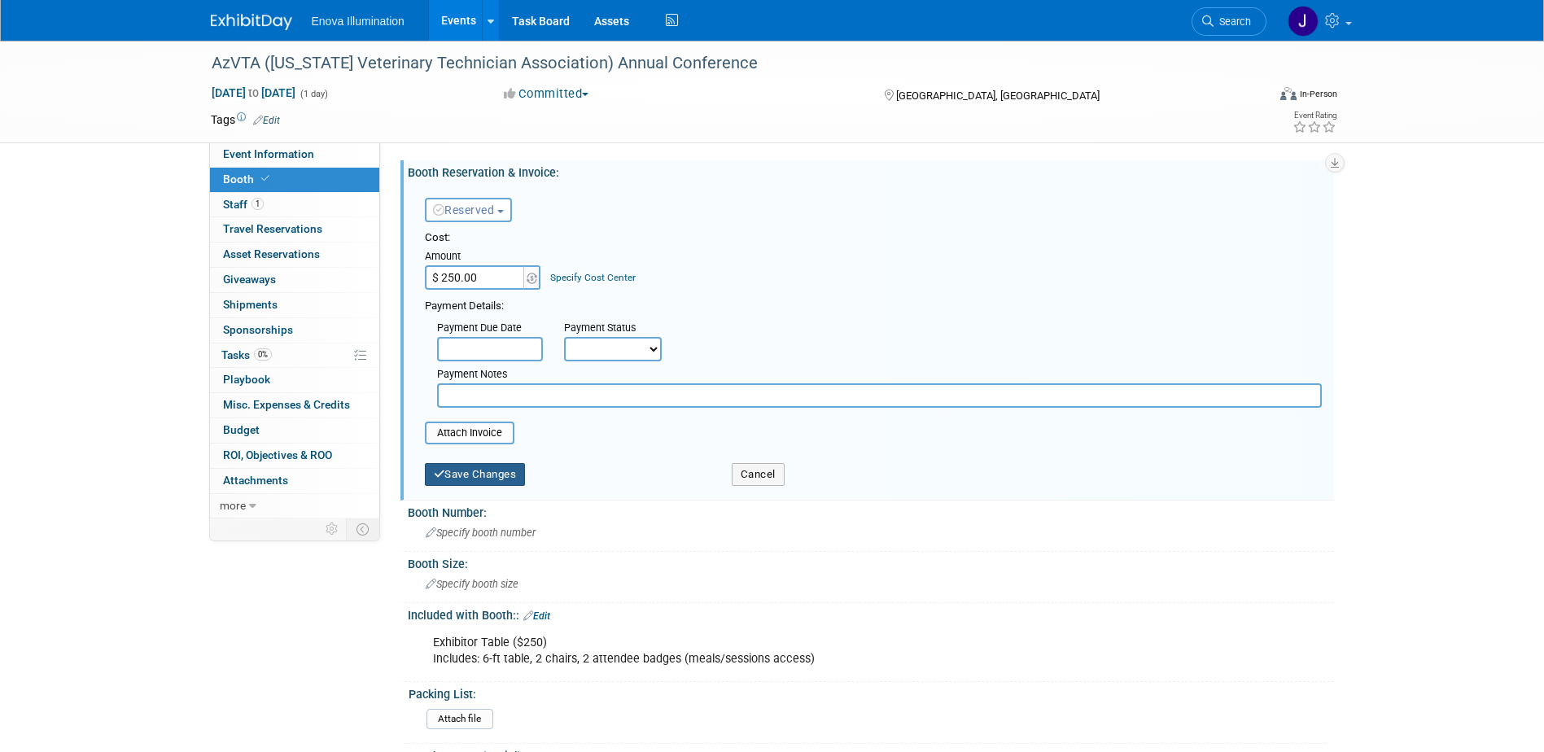
click at [501, 471] on button "Save Changes" at bounding box center [475, 474] width 101 height 23
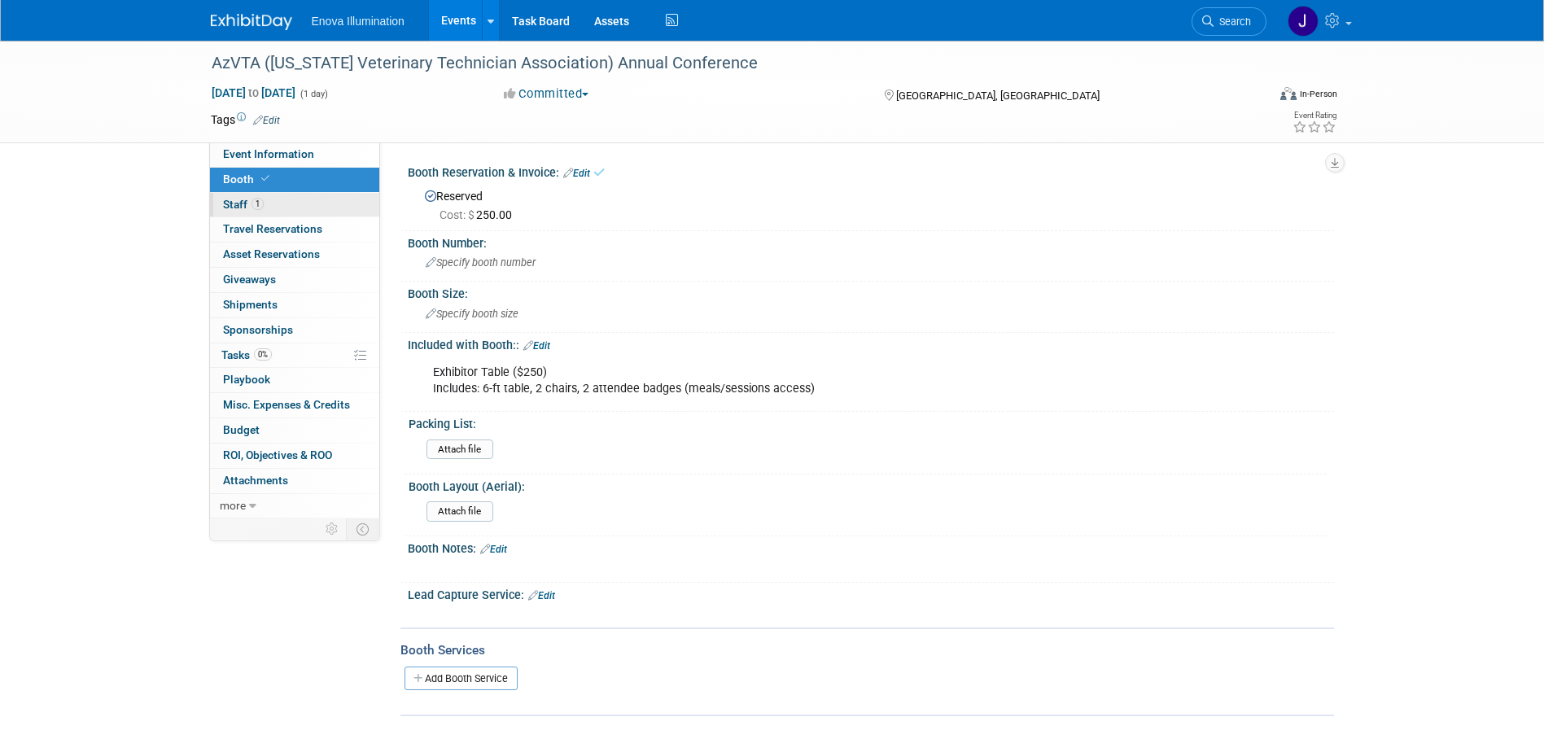
click at [273, 209] on link "1 Staff 1" at bounding box center [294, 205] width 169 height 24
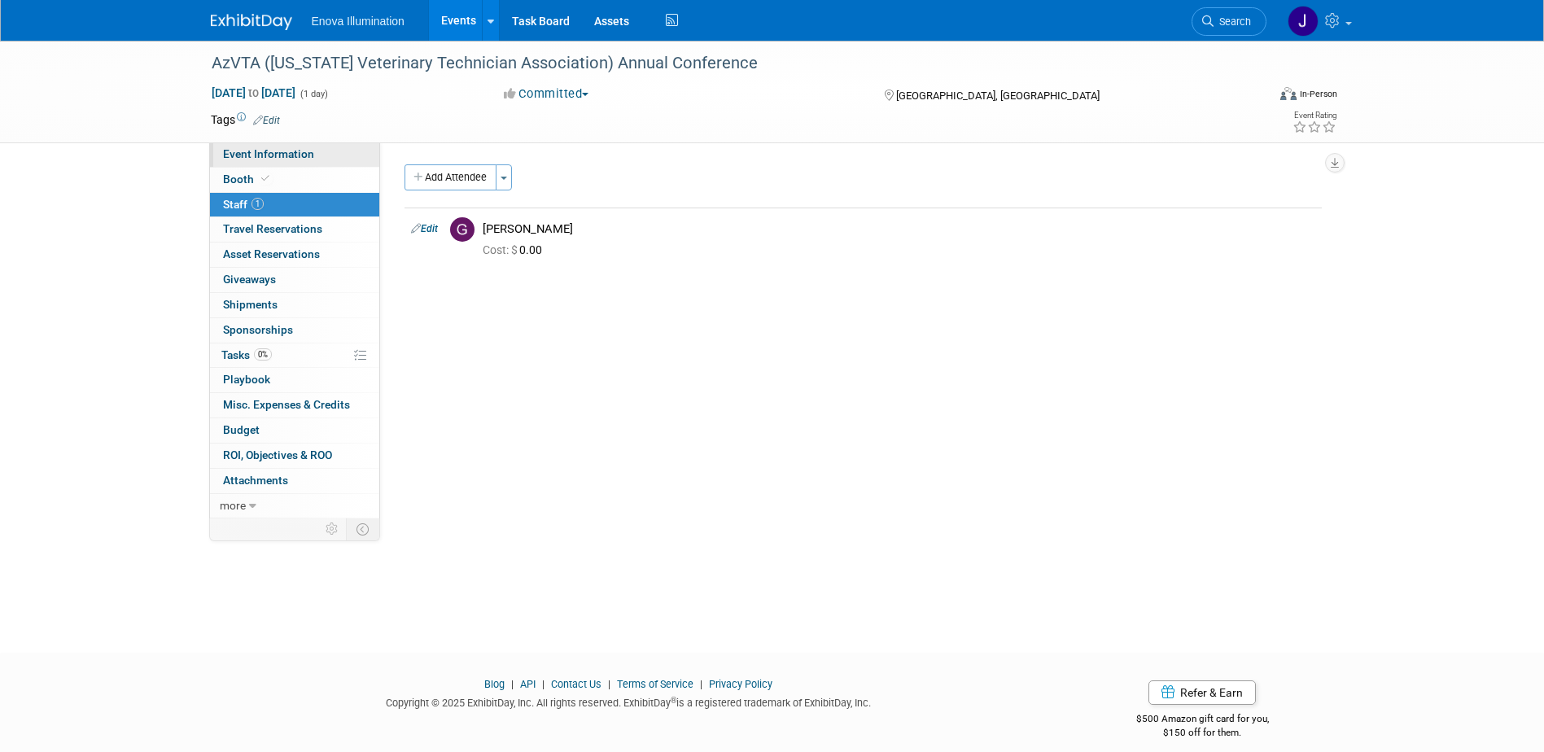
click at [304, 158] on span "Event Information" at bounding box center [268, 153] width 91 height 13
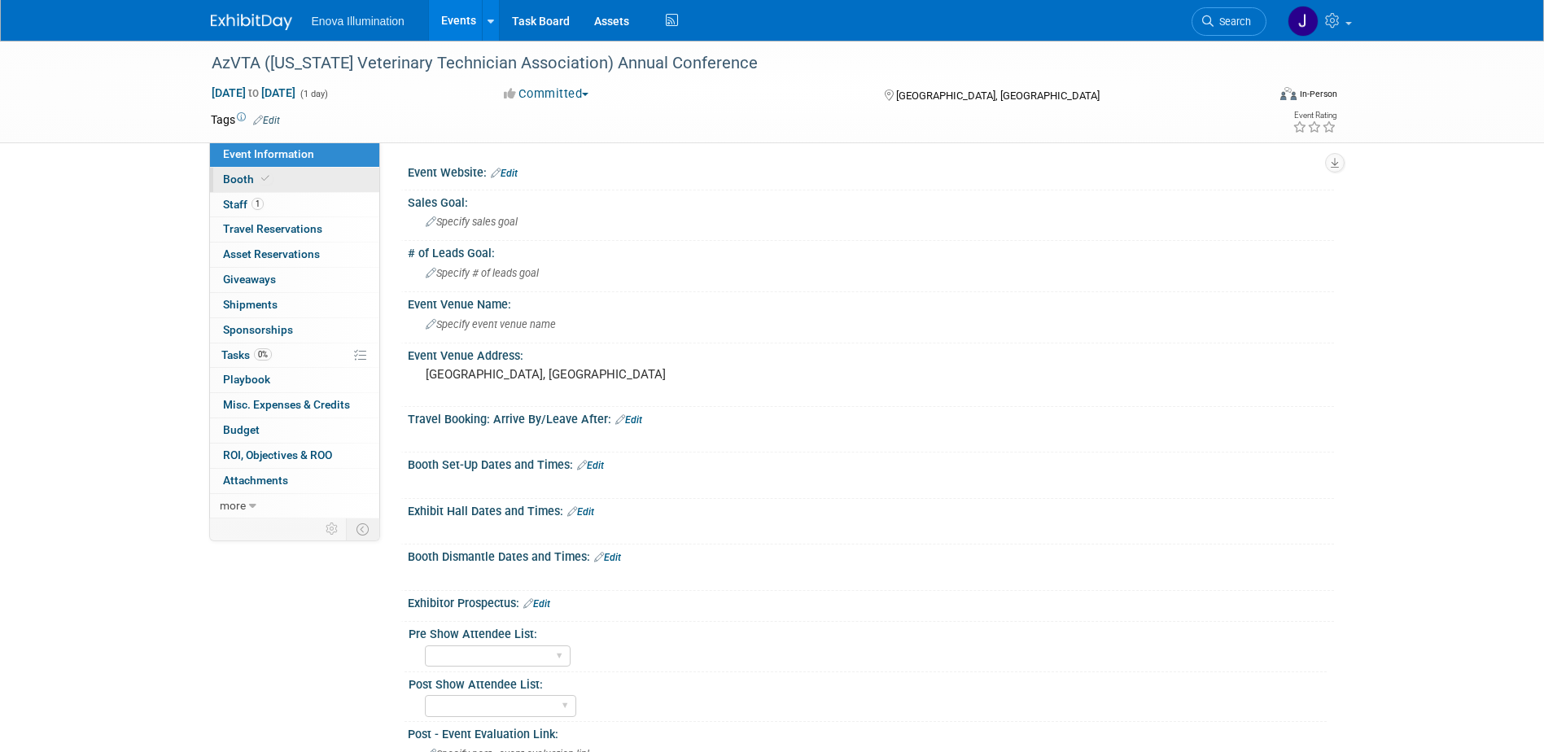
click at [302, 187] on link "Booth" at bounding box center [294, 180] width 169 height 24
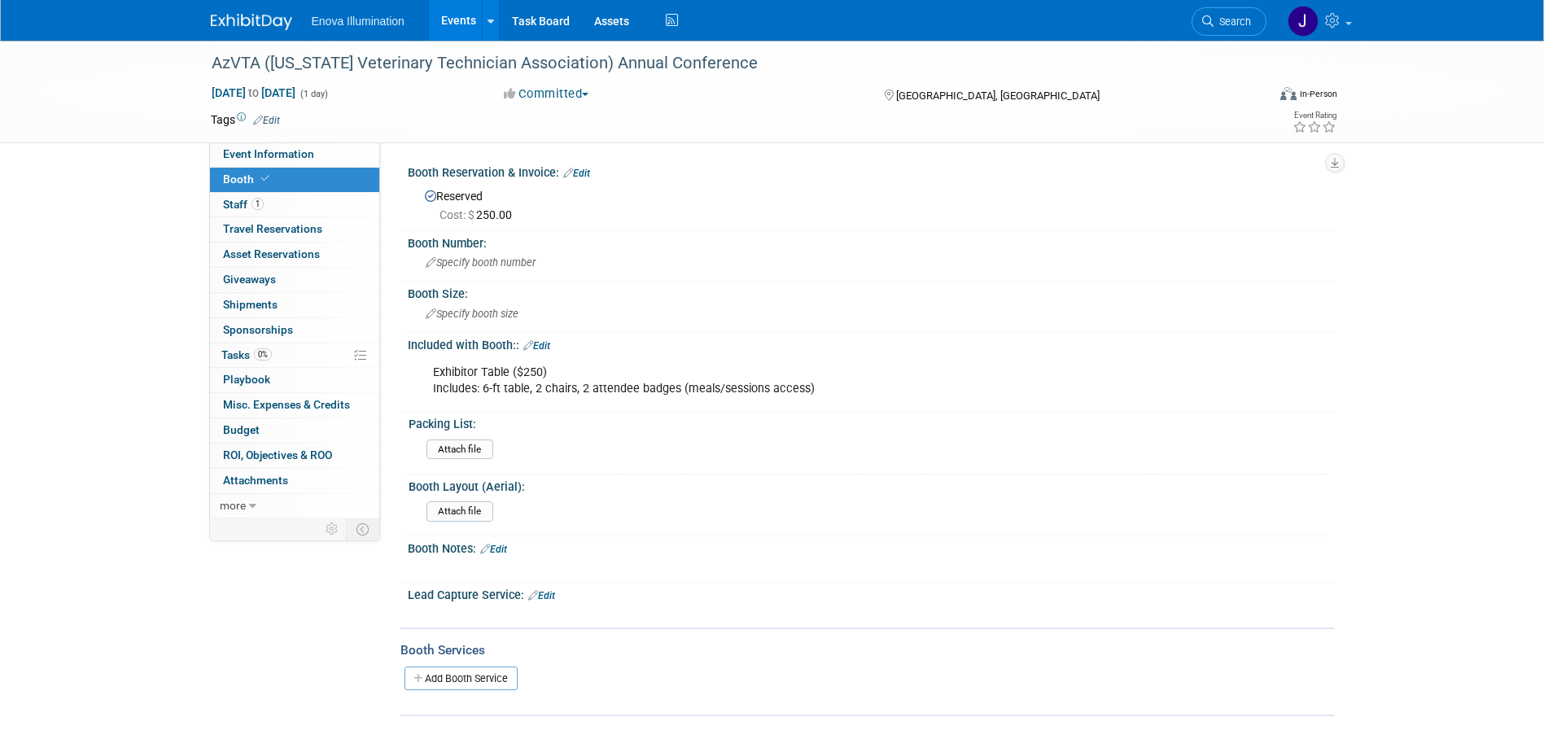
click at [581, 173] on link "Edit" at bounding box center [576, 173] width 27 height 11
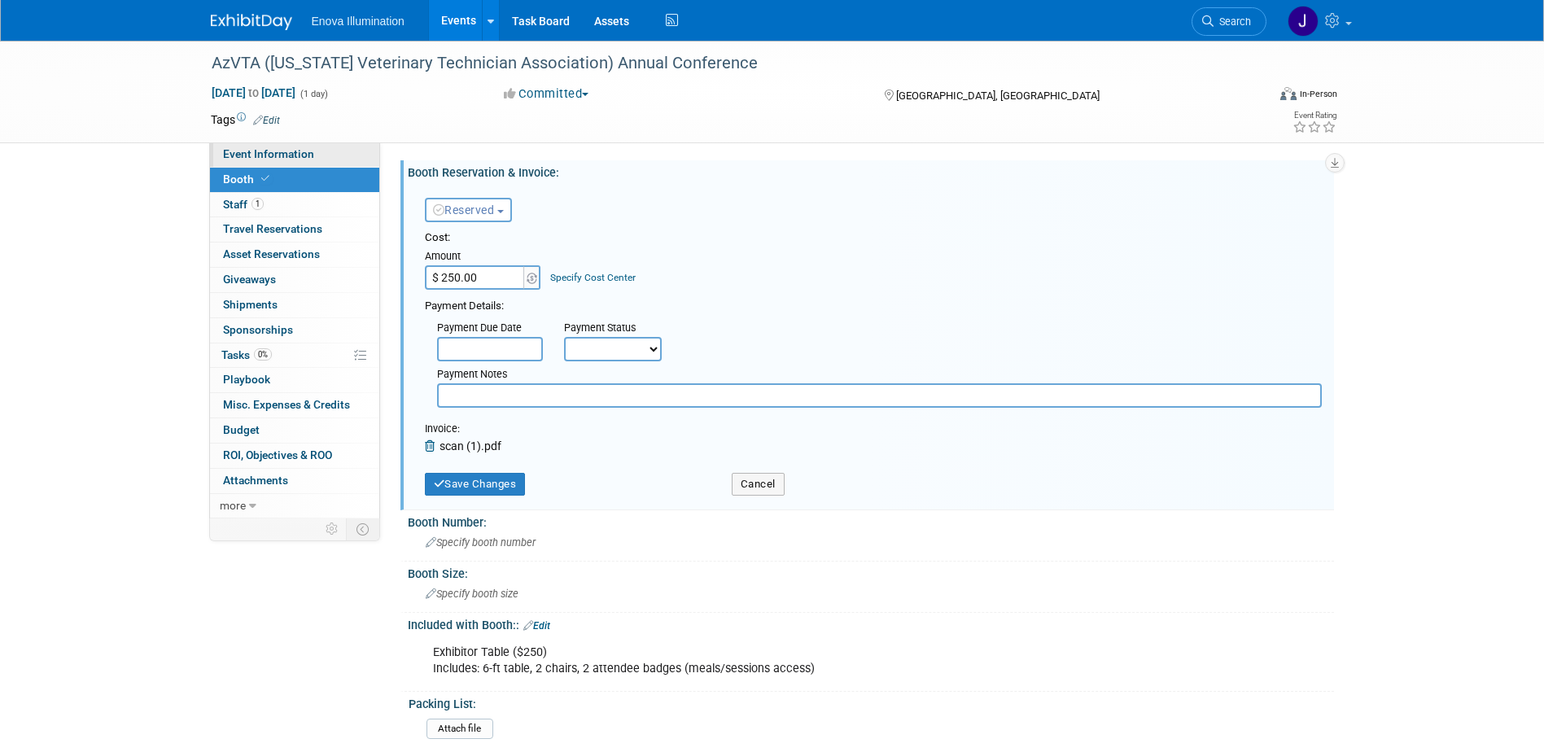
click at [289, 151] on span "Event Information" at bounding box center [268, 153] width 91 height 13
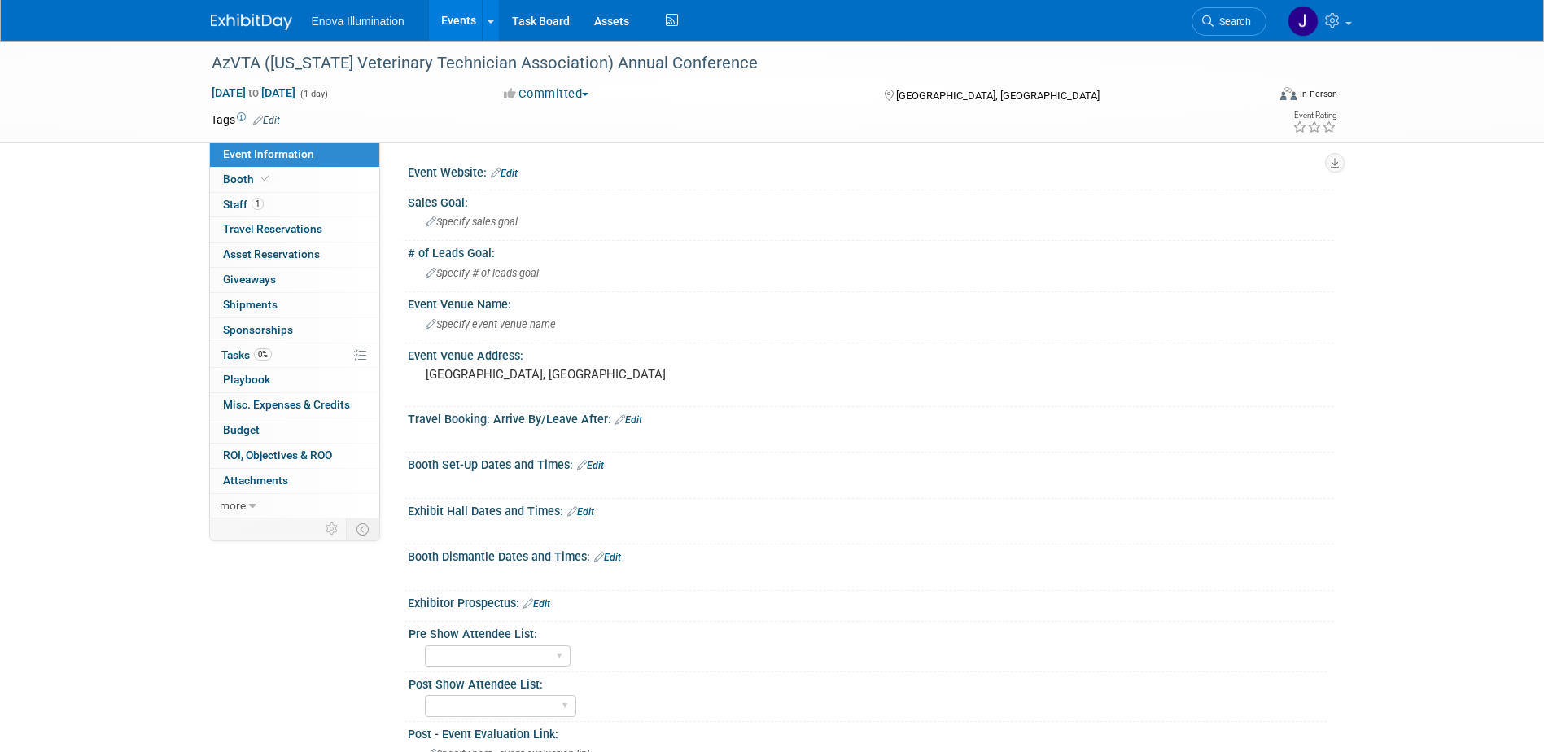
click at [1244, 22] on span "Search" at bounding box center [1231, 21] width 37 height 12
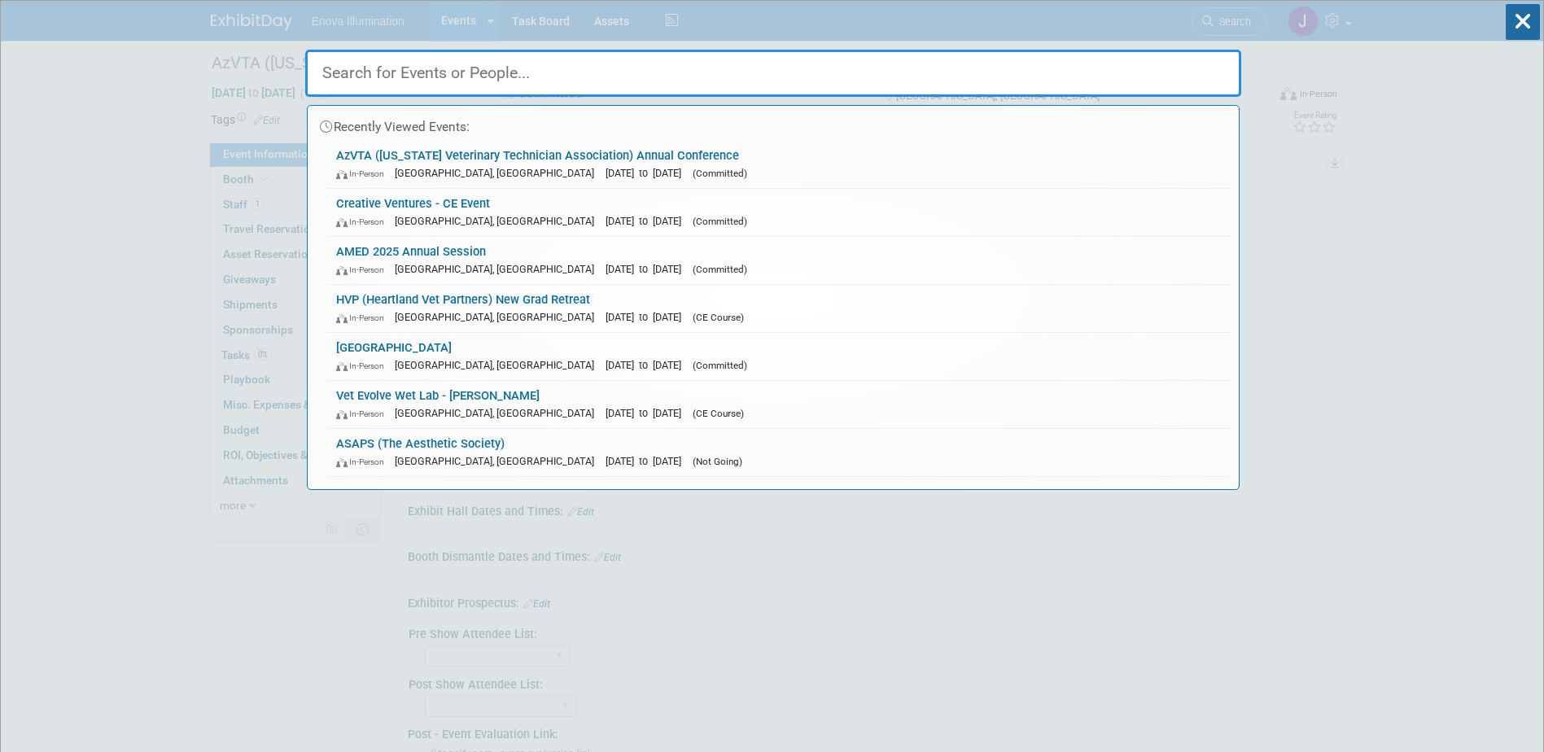
click at [1086, 71] on input "text" at bounding box center [773, 73] width 936 height 47
click at [1086, 71] on input "z" at bounding box center [773, 73] width 936 height 47
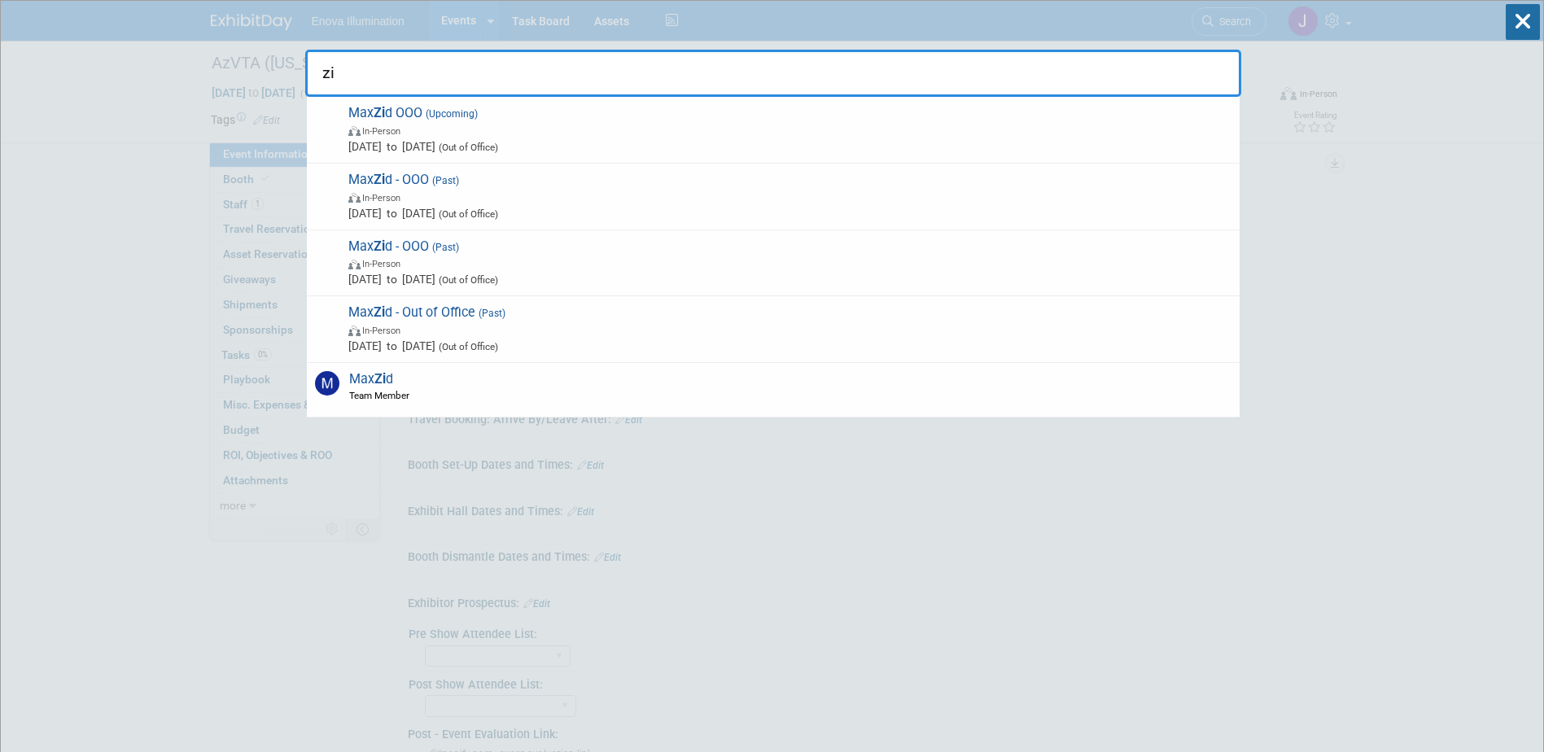
type input "z"
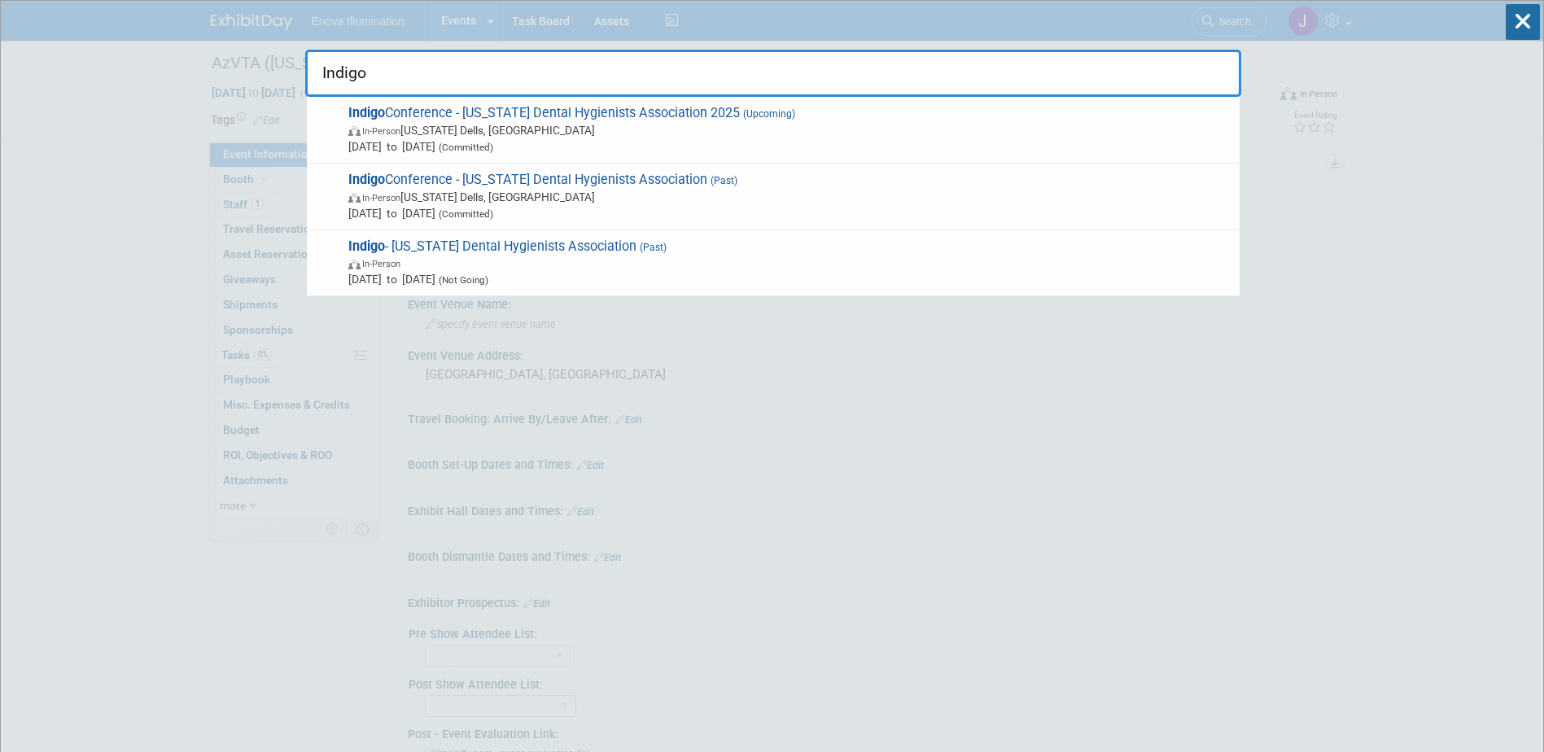
drag, startPoint x: 187, startPoint y: 120, endPoint x: 222, endPoint y: 130, distance: 36.3
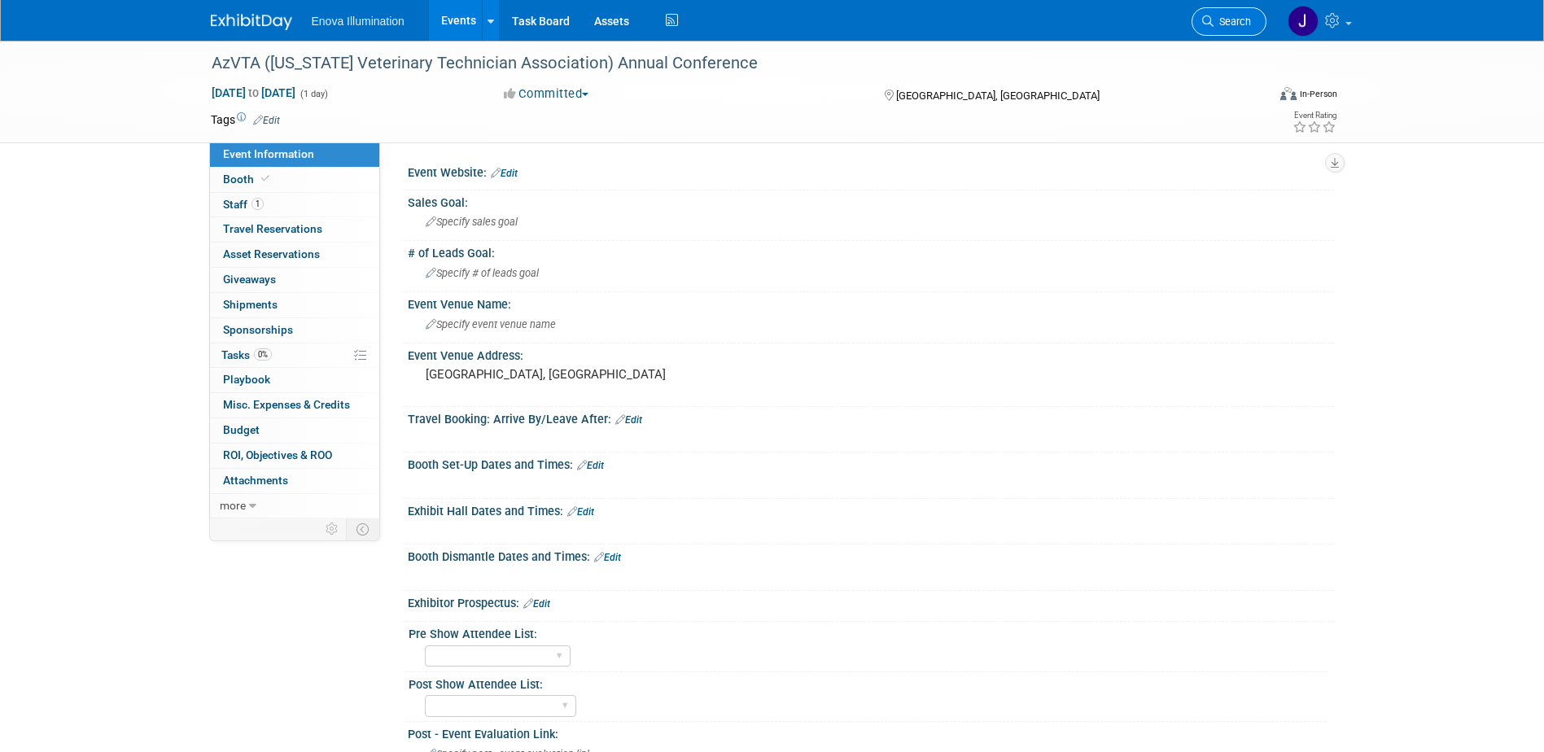
click at [1235, 16] on span "Search" at bounding box center [1231, 21] width 37 height 12
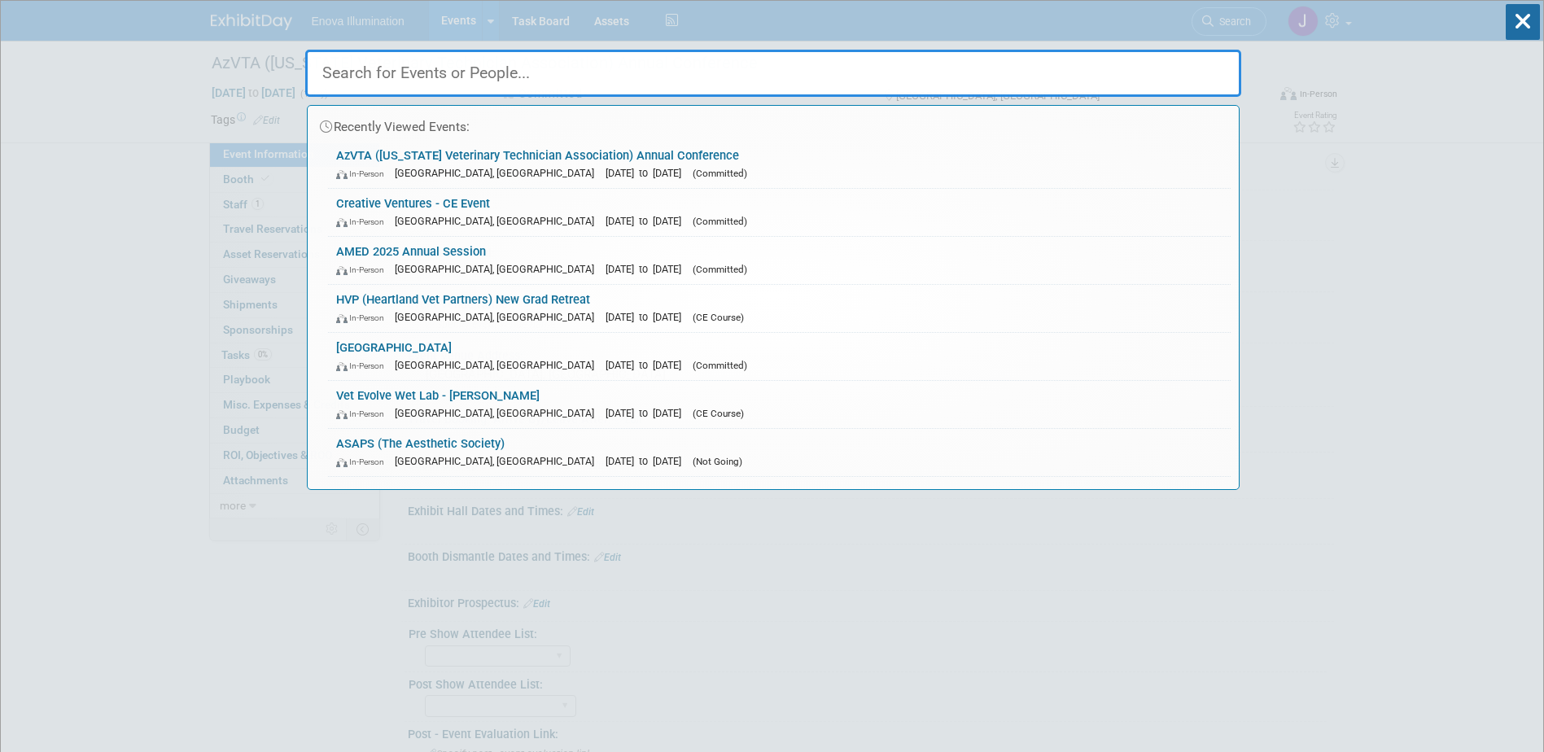
click at [1188, 64] on input "text" at bounding box center [773, 73] width 936 height 47
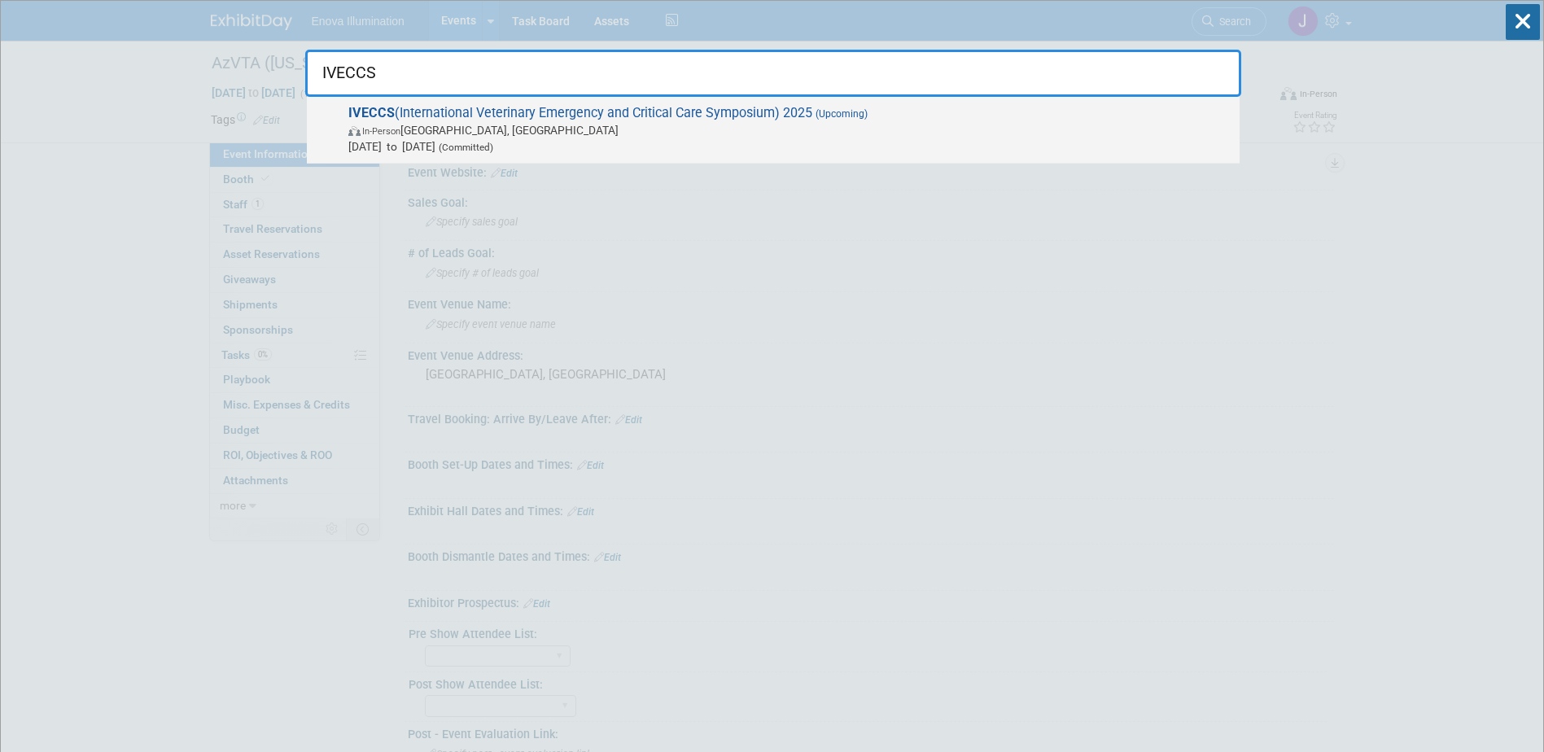
type input "IVECCS"
click at [747, 140] on span "Sep 4, 2025 to Sep 7, 2025 (Committed)" at bounding box center [789, 146] width 883 height 16
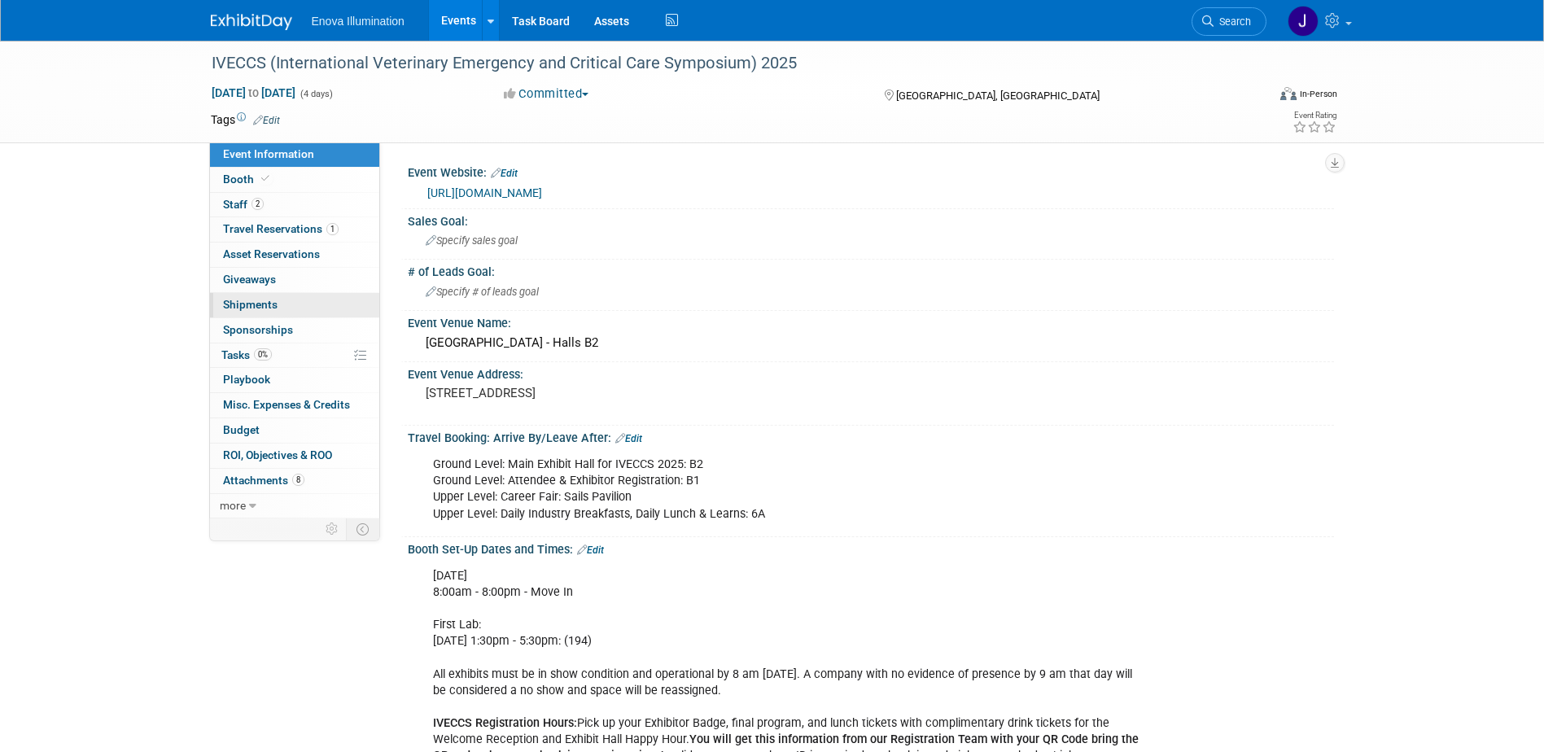
click at [297, 299] on link "0 Shipments 0" at bounding box center [294, 305] width 169 height 24
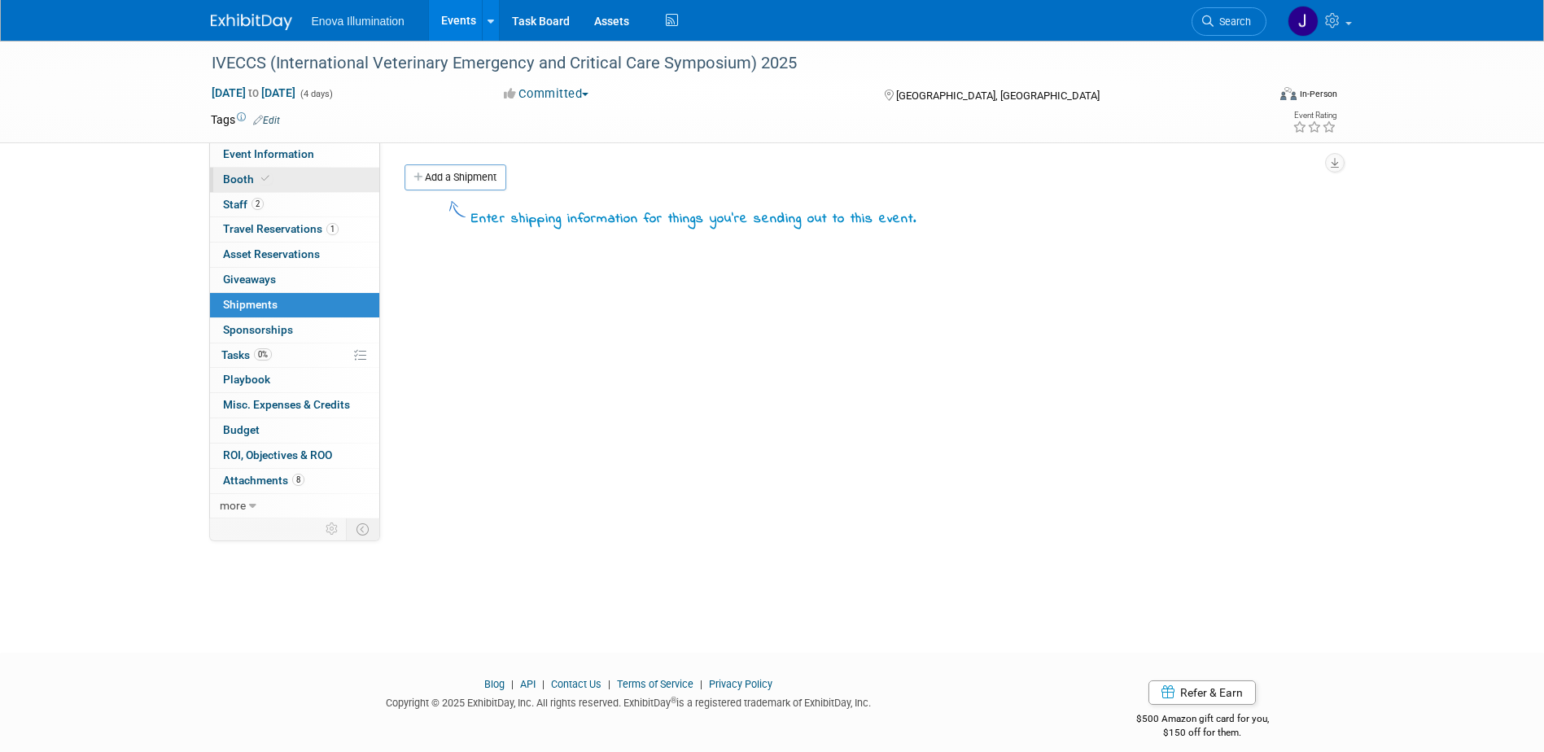
click at [291, 177] on link "Booth" at bounding box center [294, 180] width 169 height 24
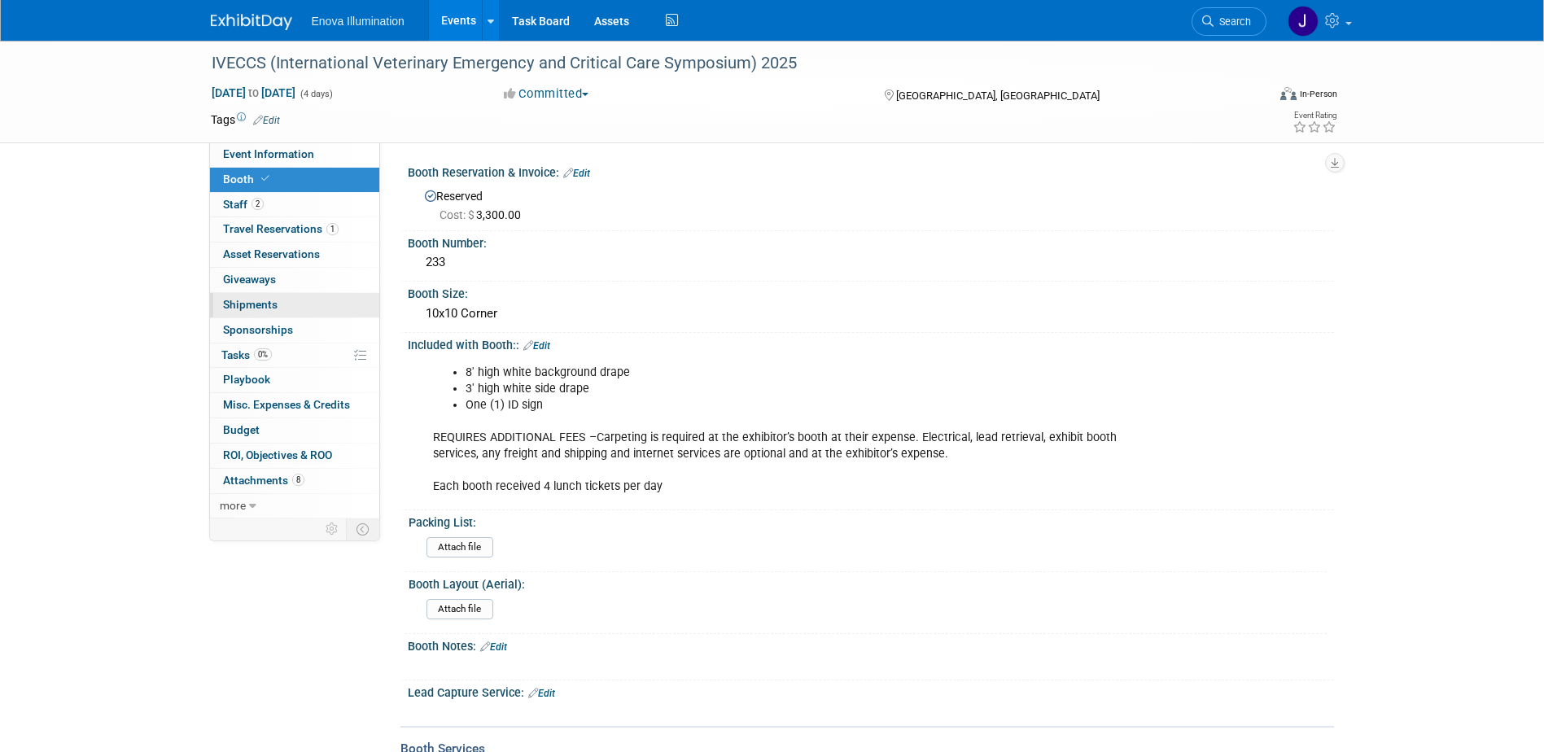
click at [303, 304] on link "0 Shipments 0" at bounding box center [294, 305] width 169 height 24
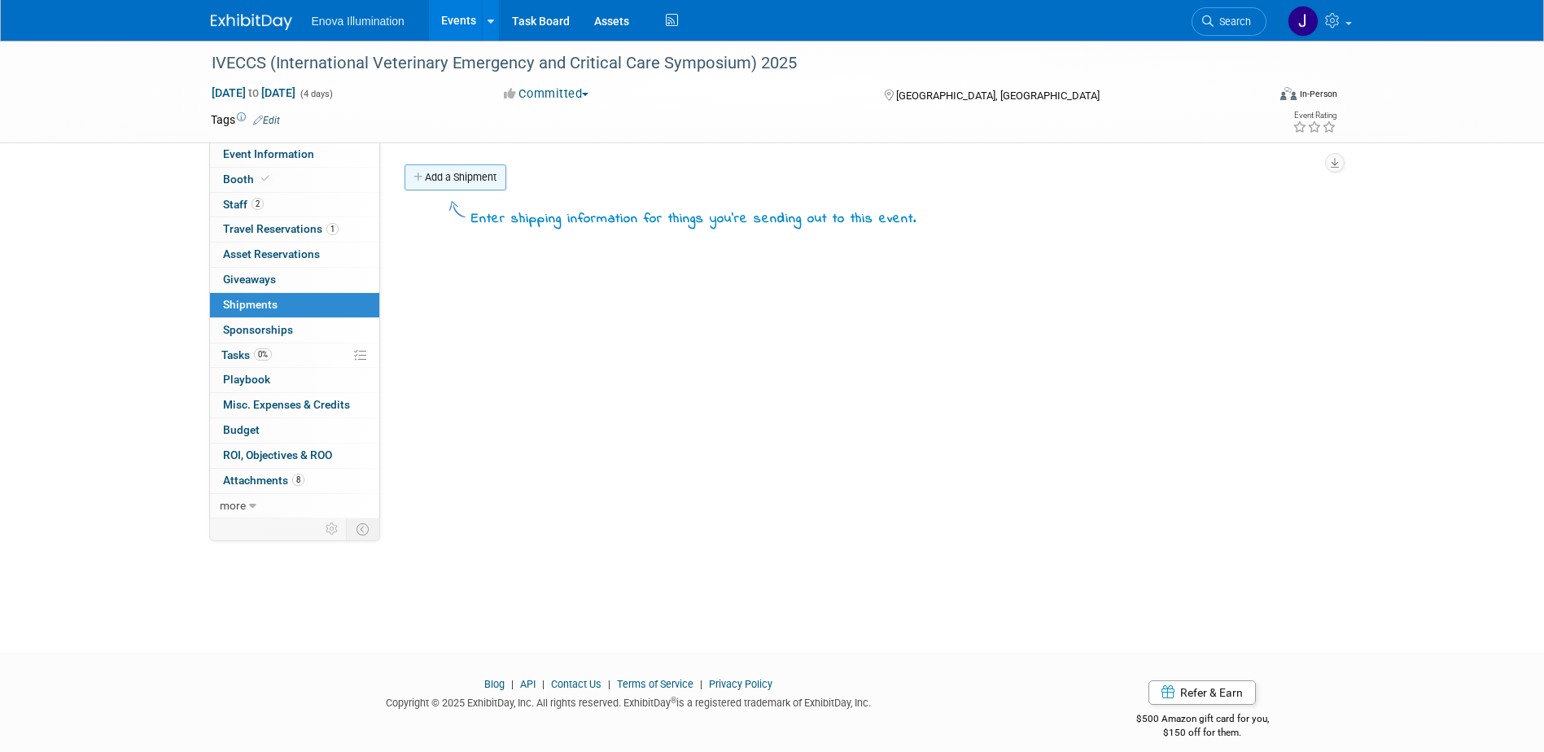
click at [487, 176] on link "Add a Shipment" at bounding box center [455, 177] width 102 height 26
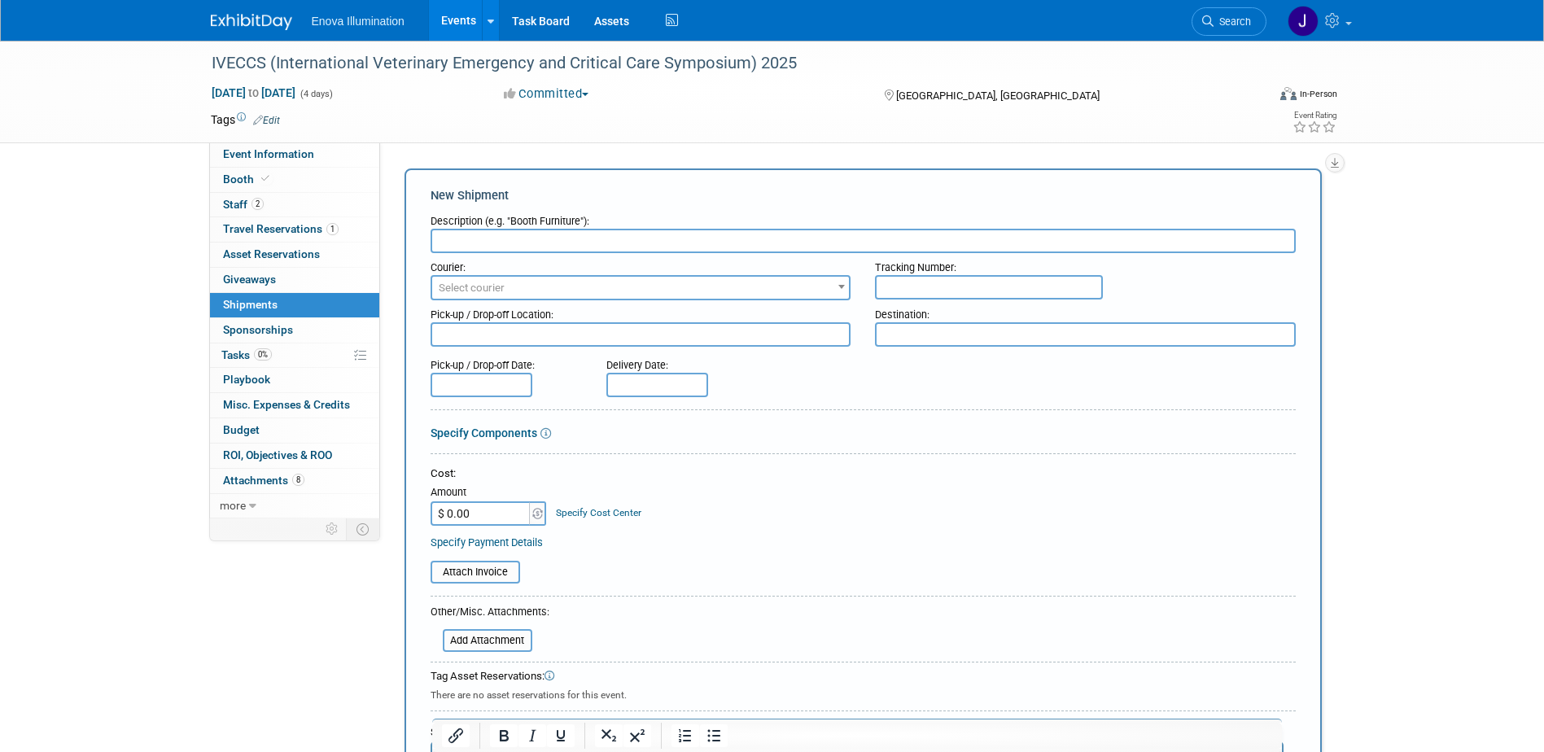
click at [538, 239] on input "text" at bounding box center [863, 241] width 865 height 24
type input "Inbound - Enova to IVECCS"
click at [461, 513] on input "$ 0.00" at bounding box center [482, 513] width 102 height 24
type input "$ 429.72"
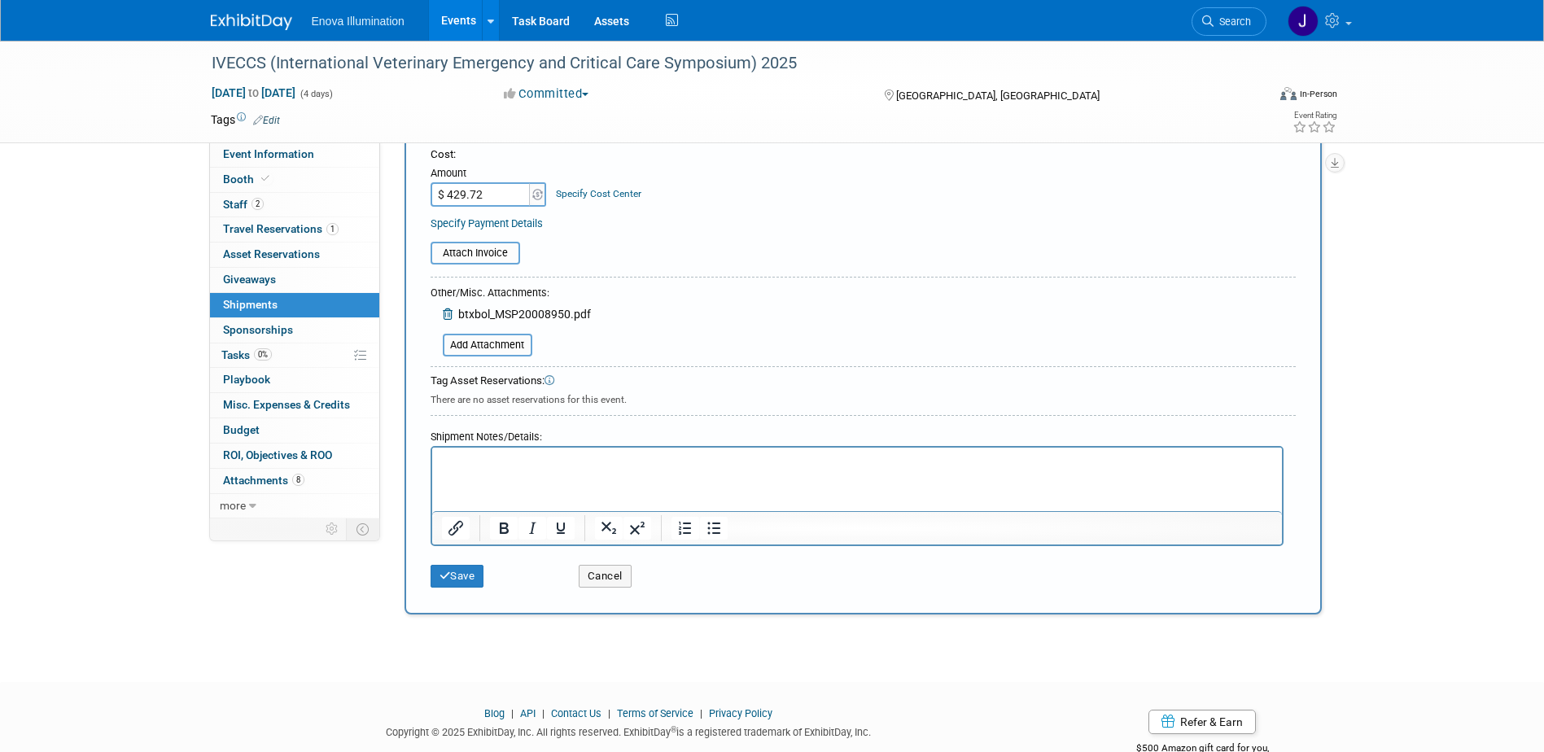
scroll to position [326, 0]
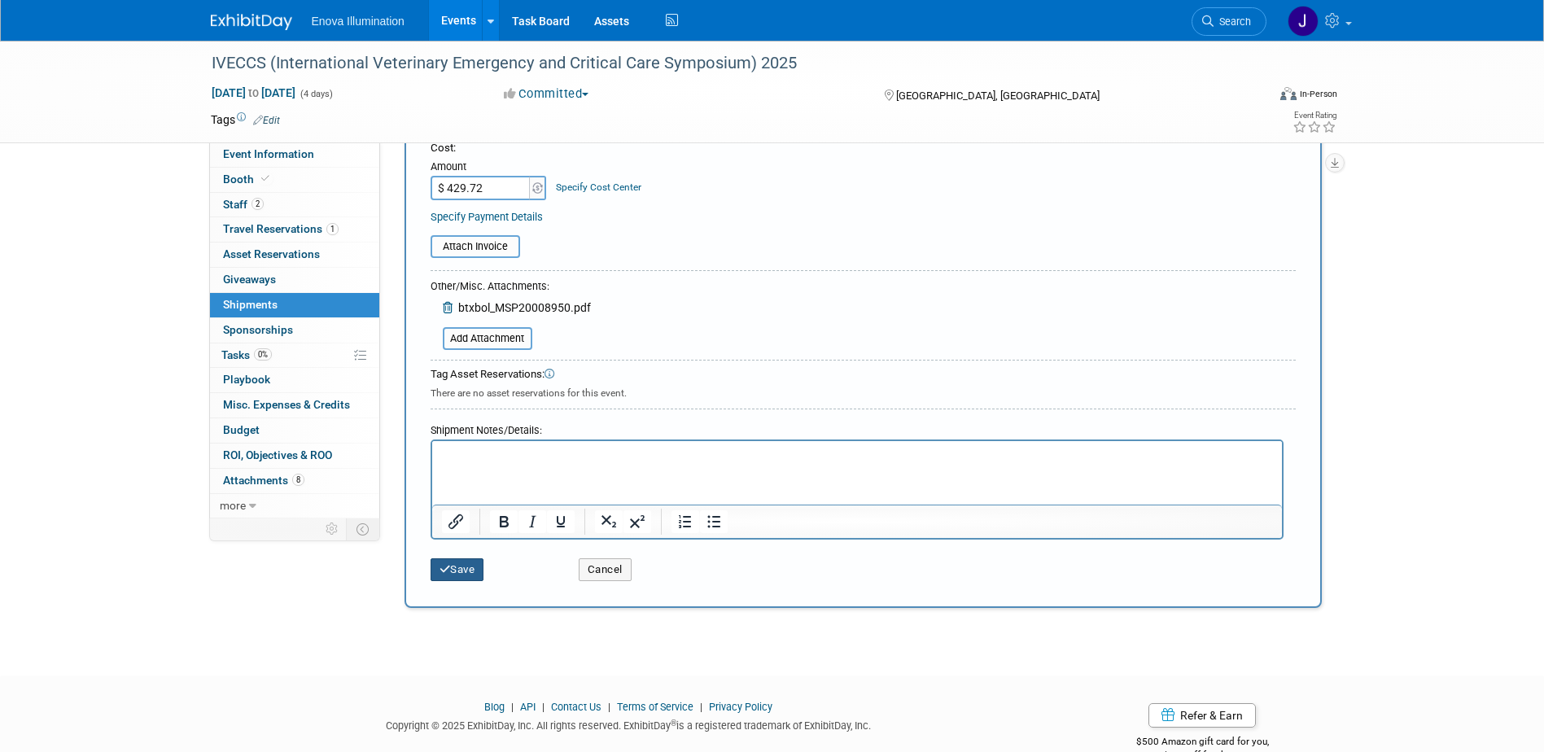
click at [474, 570] on button "Save" at bounding box center [458, 569] width 54 height 23
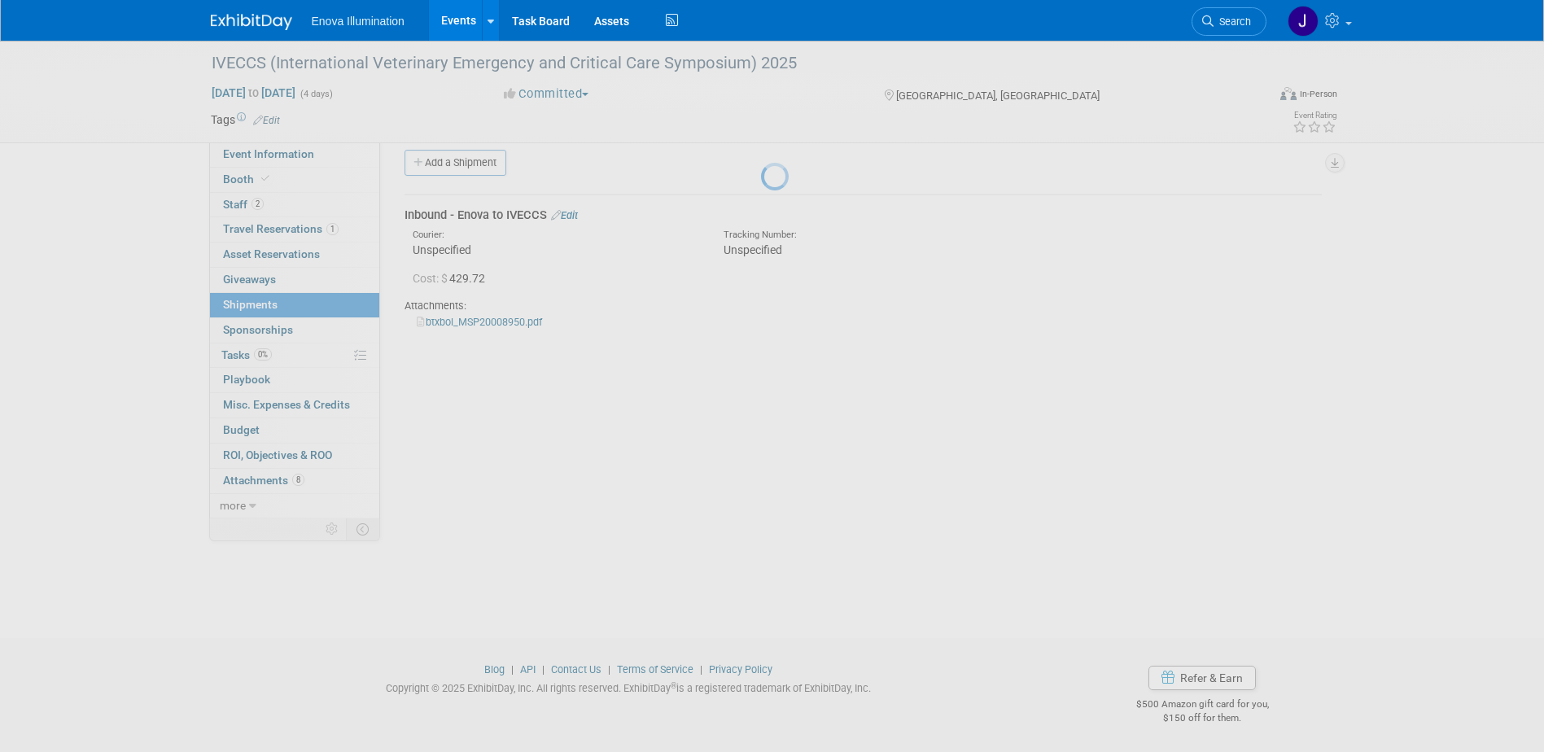
scroll to position [15, 0]
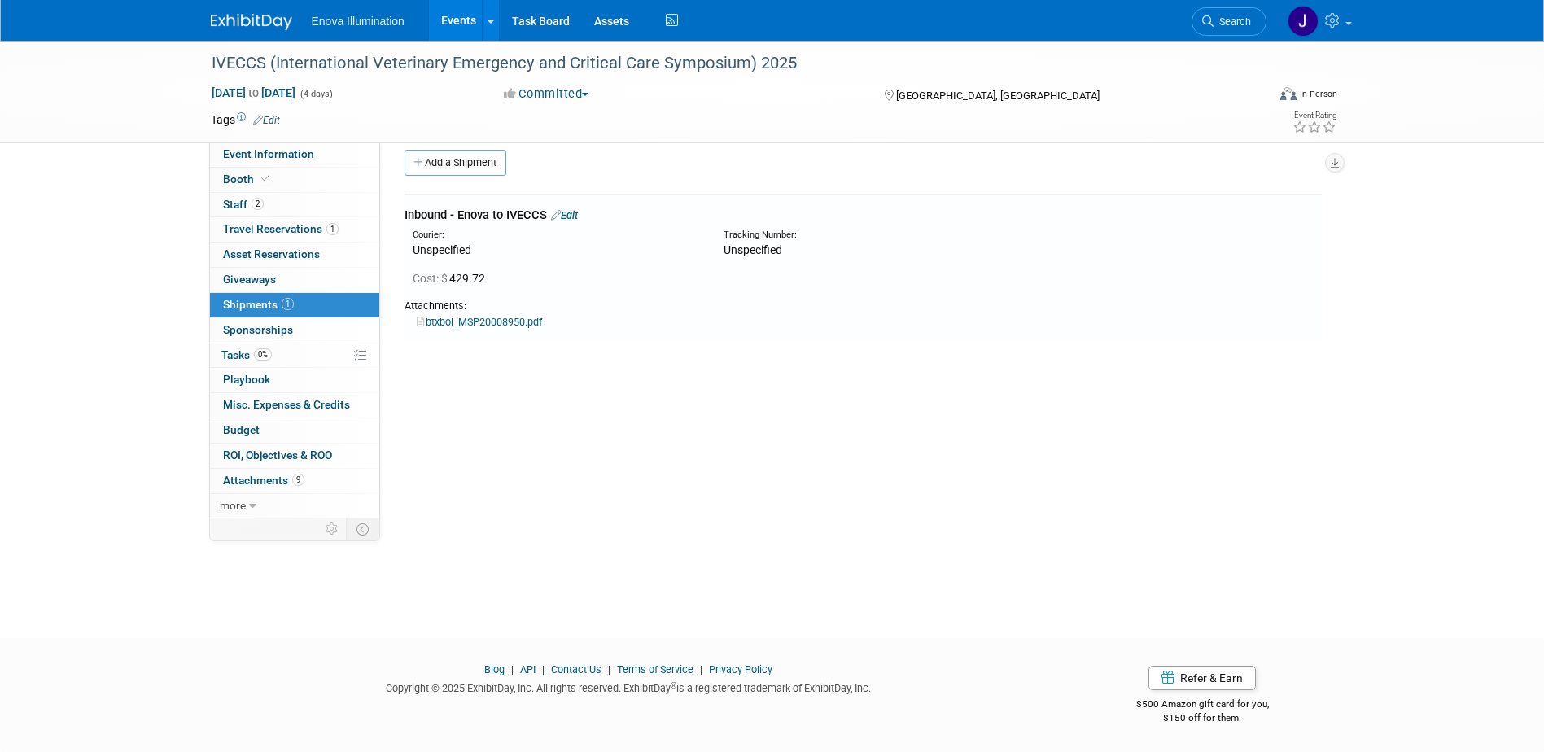
drag, startPoint x: 1242, startPoint y: 21, endPoint x: 1230, endPoint y: 27, distance: 13.5
click at [1242, 21] on span "Search" at bounding box center [1231, 21] width 37 height 12
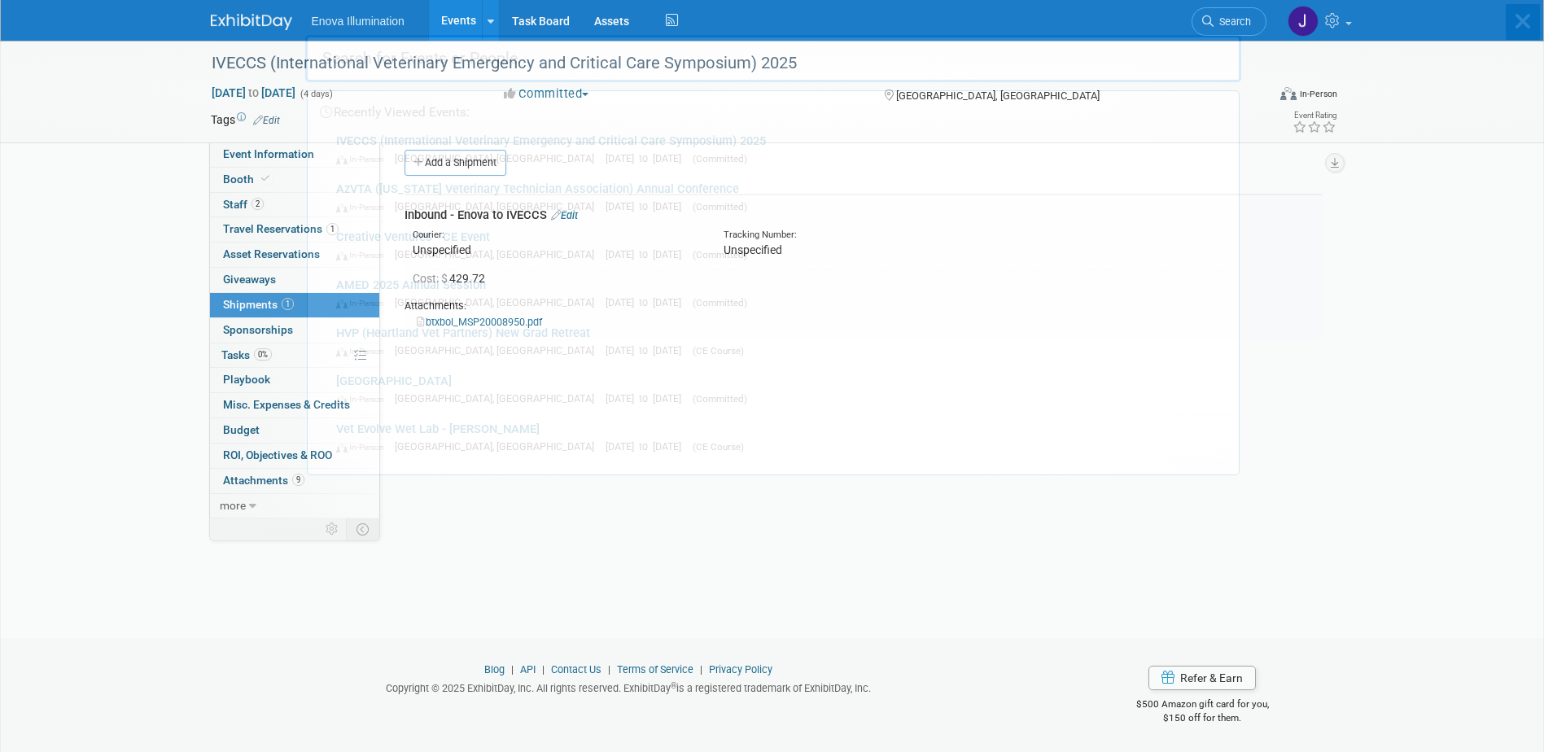
scroll to position [0, 0]
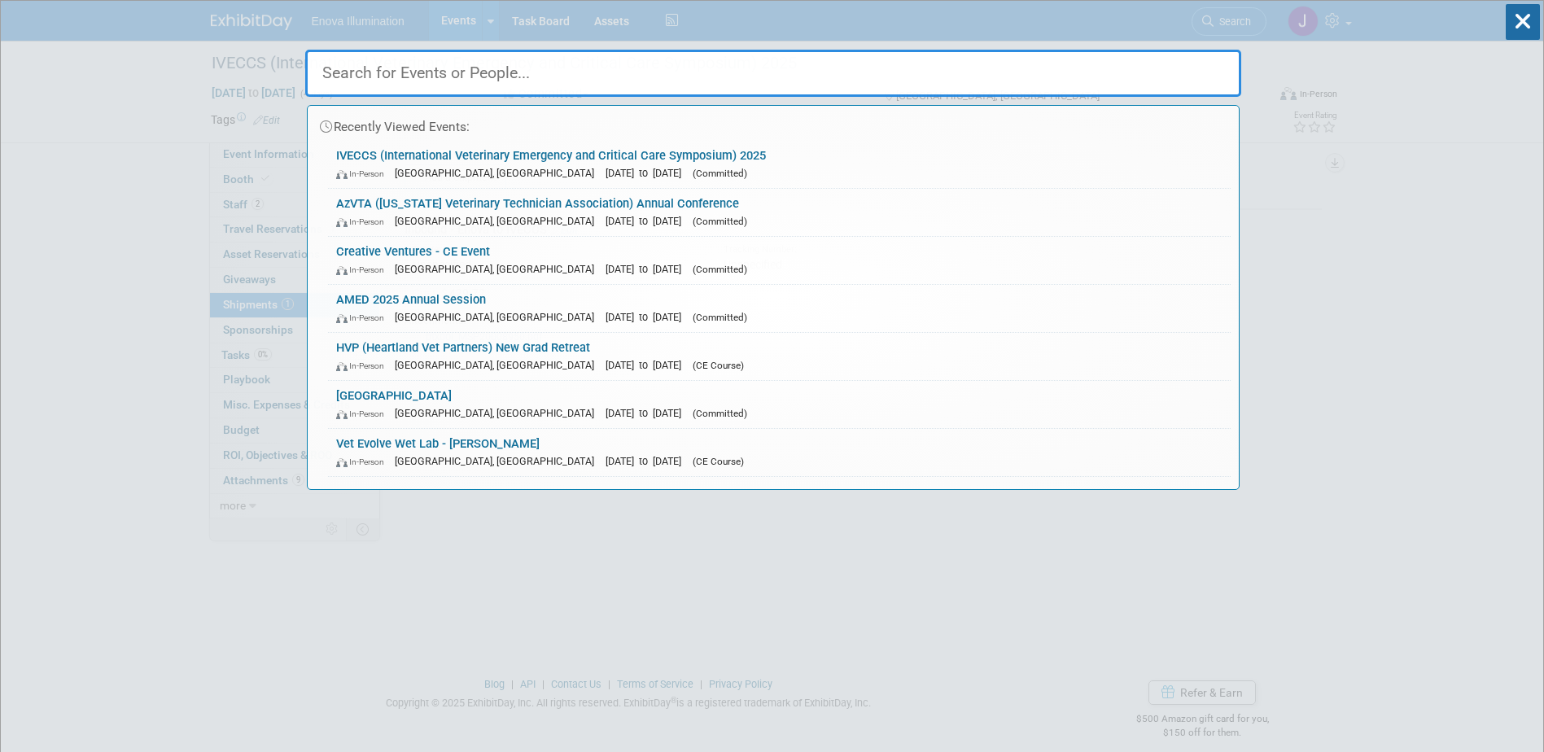
click at [1120, 72] on input "text" at bounding box center [773, 73] width 936 height 47
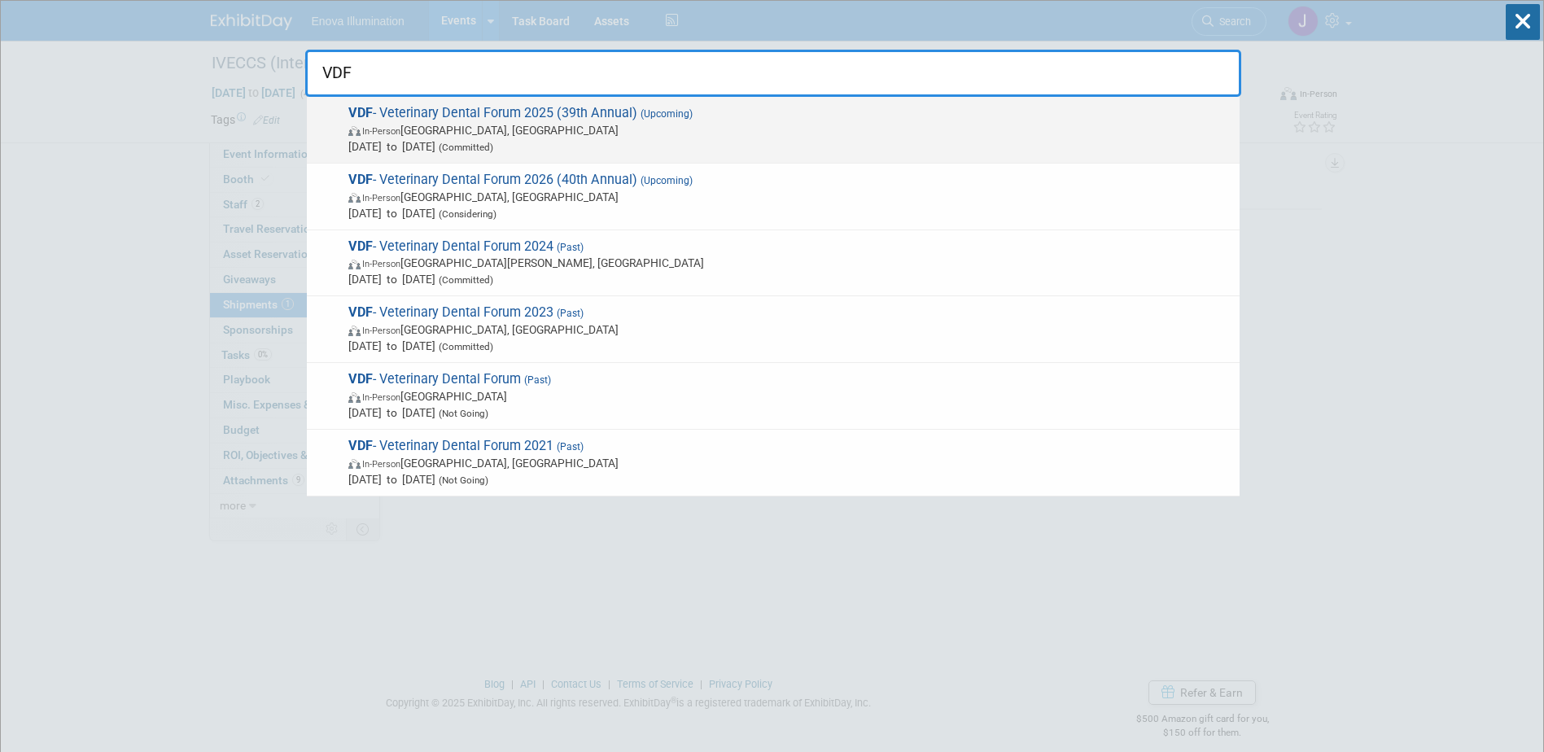
type input "VDF"
click at [496, 127] on span "In-Person San Antonio, TX" at bounding box center [789, 130] width 883 height 16
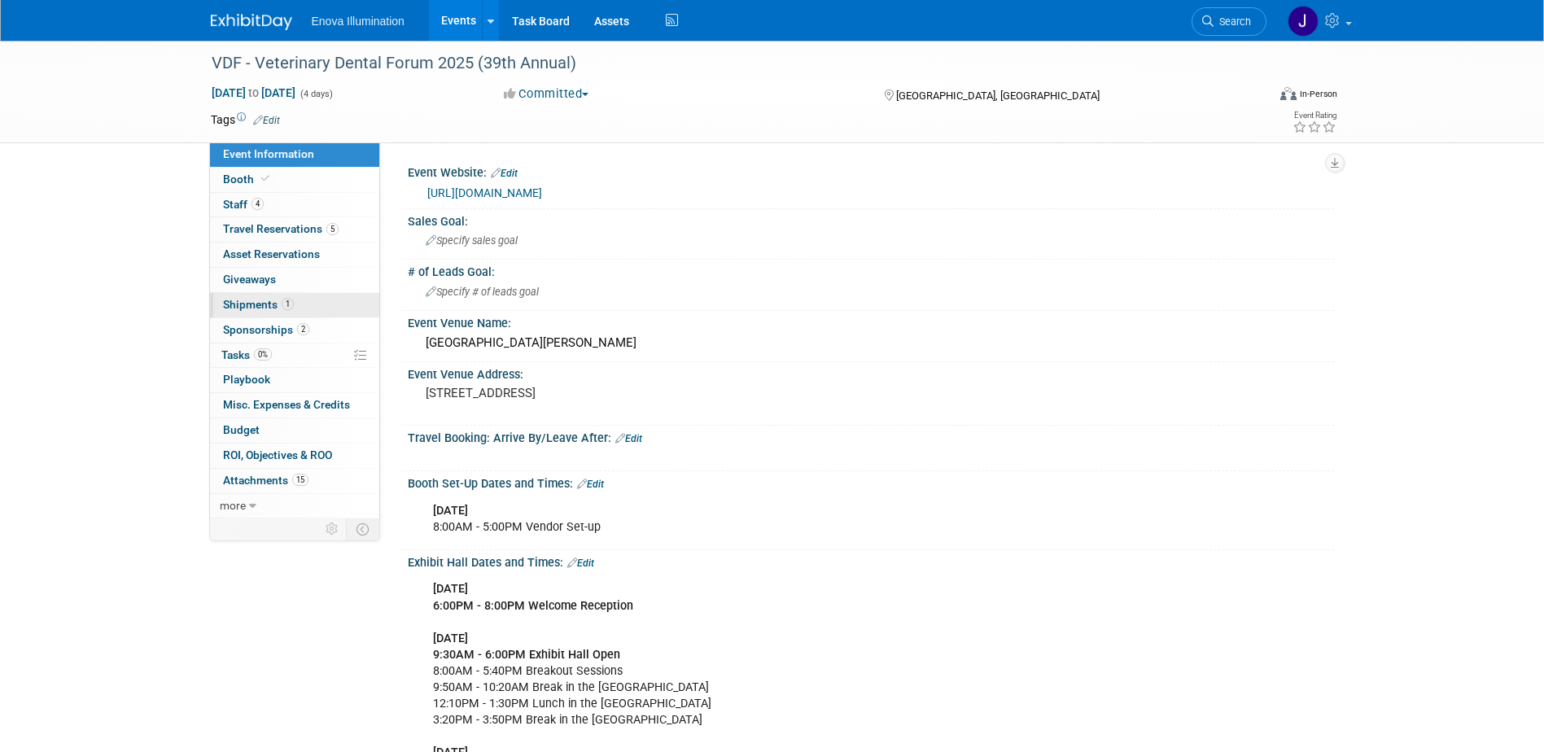
click at [252, 312] on link "1 Shipments 1" at bounding box center [294, 305] width 169 height 24
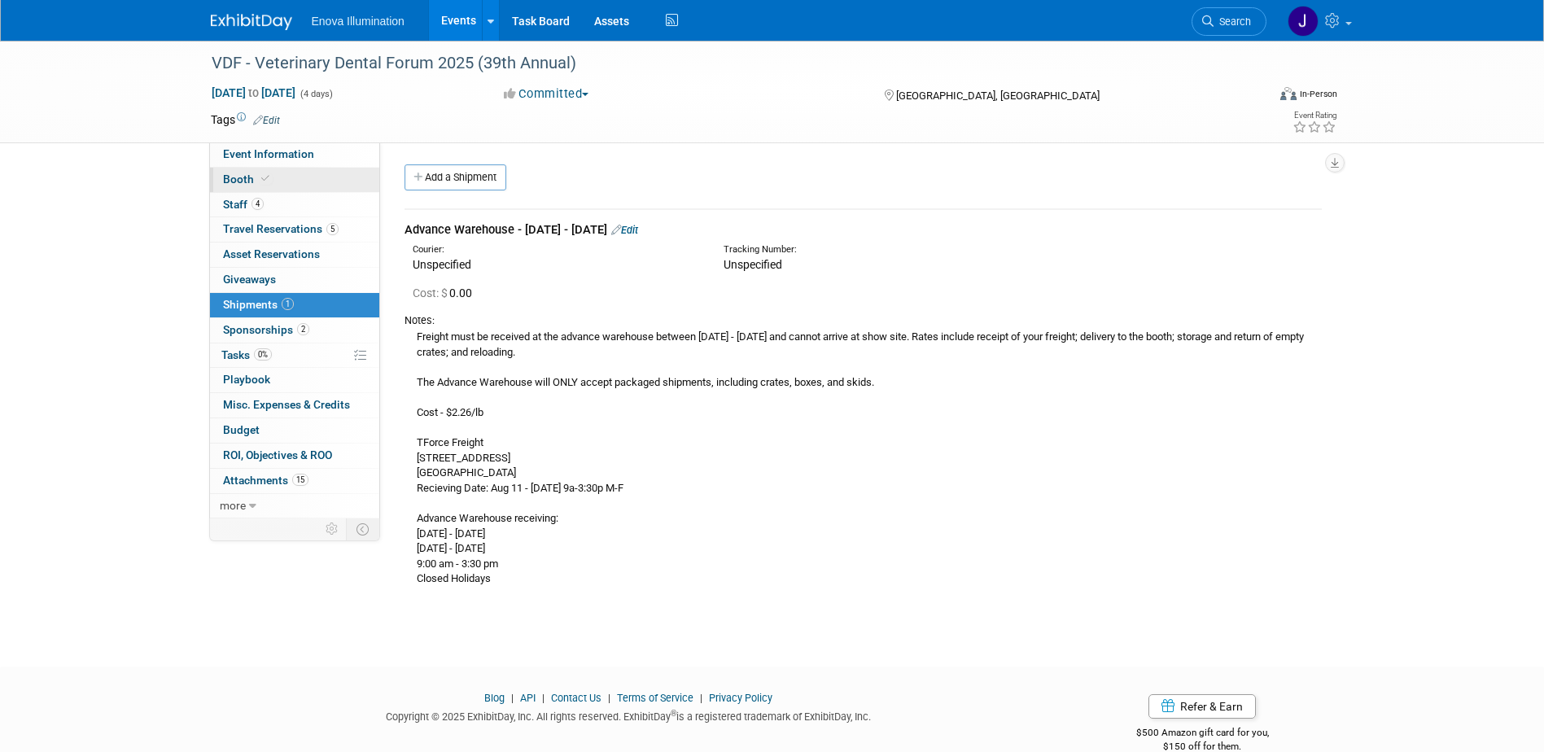
click at [252, 169] on link "Booth" at bounding box center [294, 180] width 169 height 24
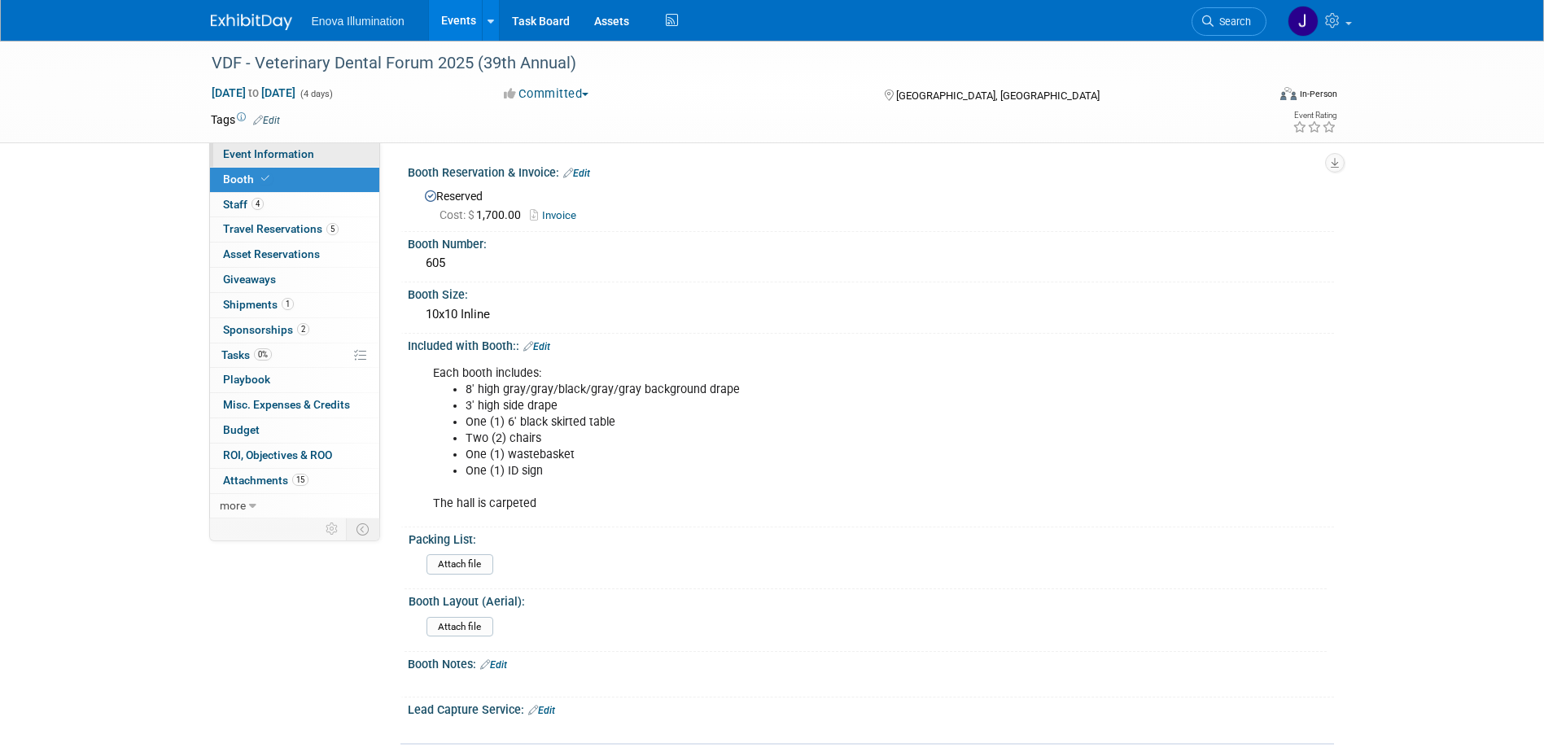
click at [283, 146] on link "Event Information" at bounding box center [294, 154] width 169 height 24
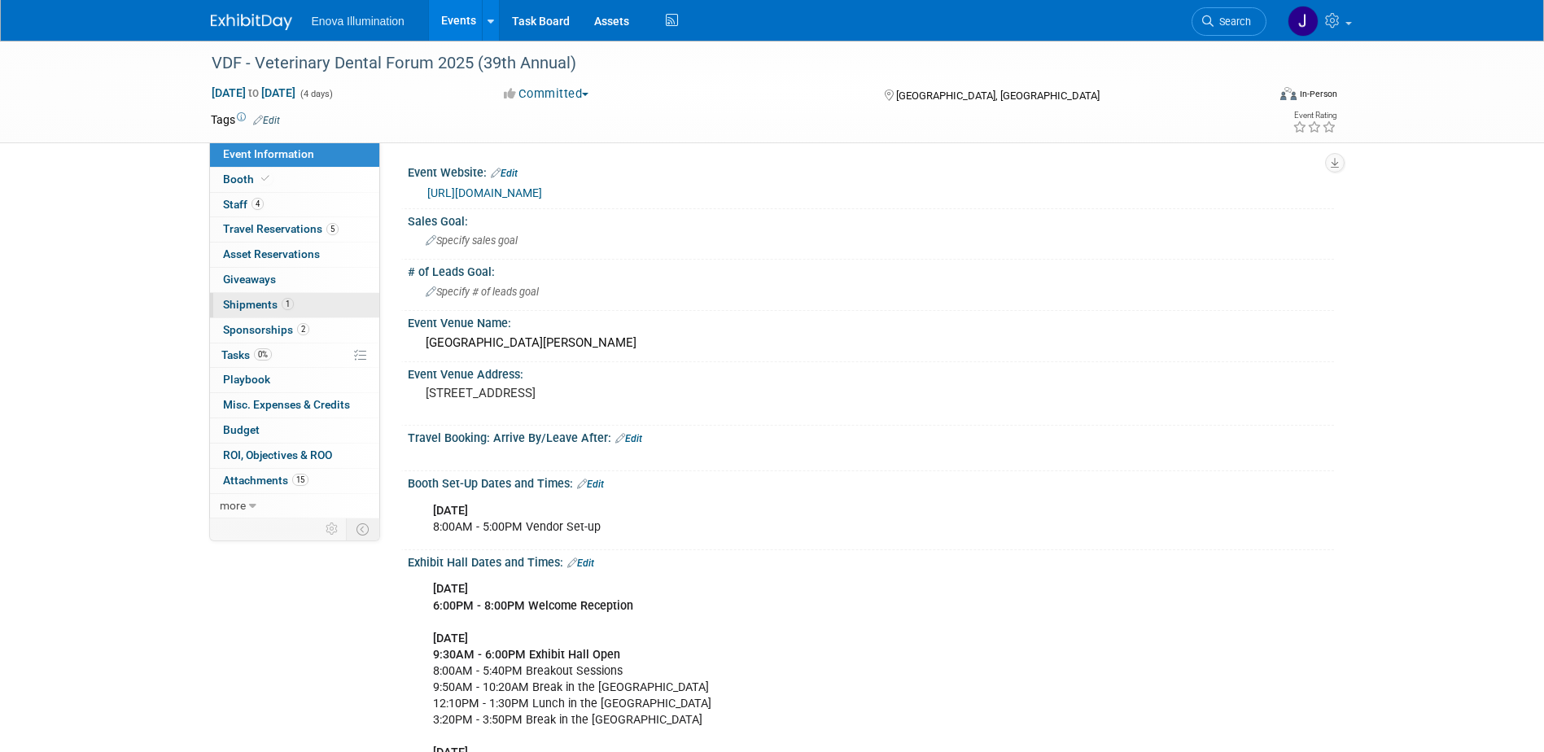
click at [262, 308] on span "Shipments 1" at bounding box center [258, 304] width 71 height 13
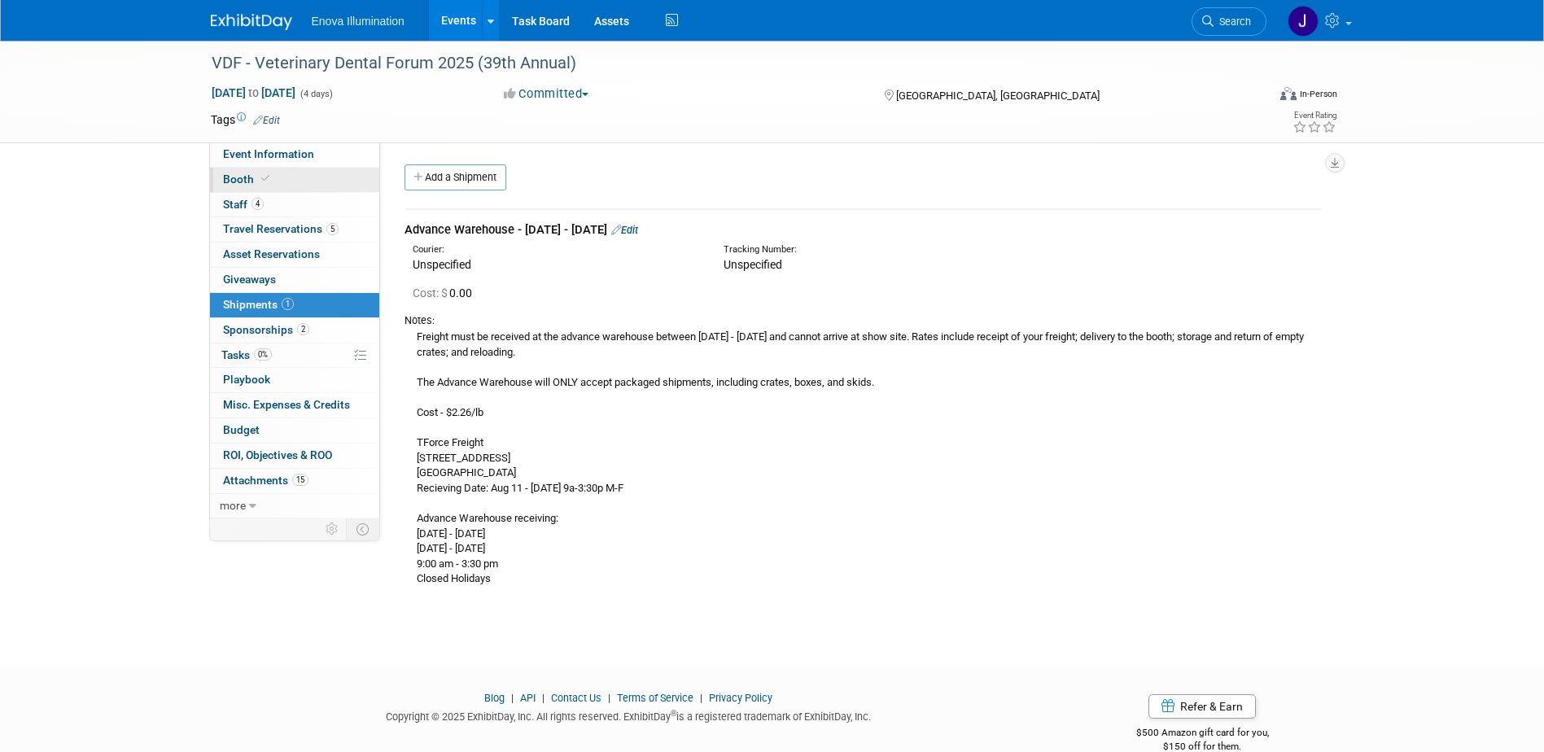
click at [236, 180] on span "Booth" at bounding box center [248, 179] width 50 height 13
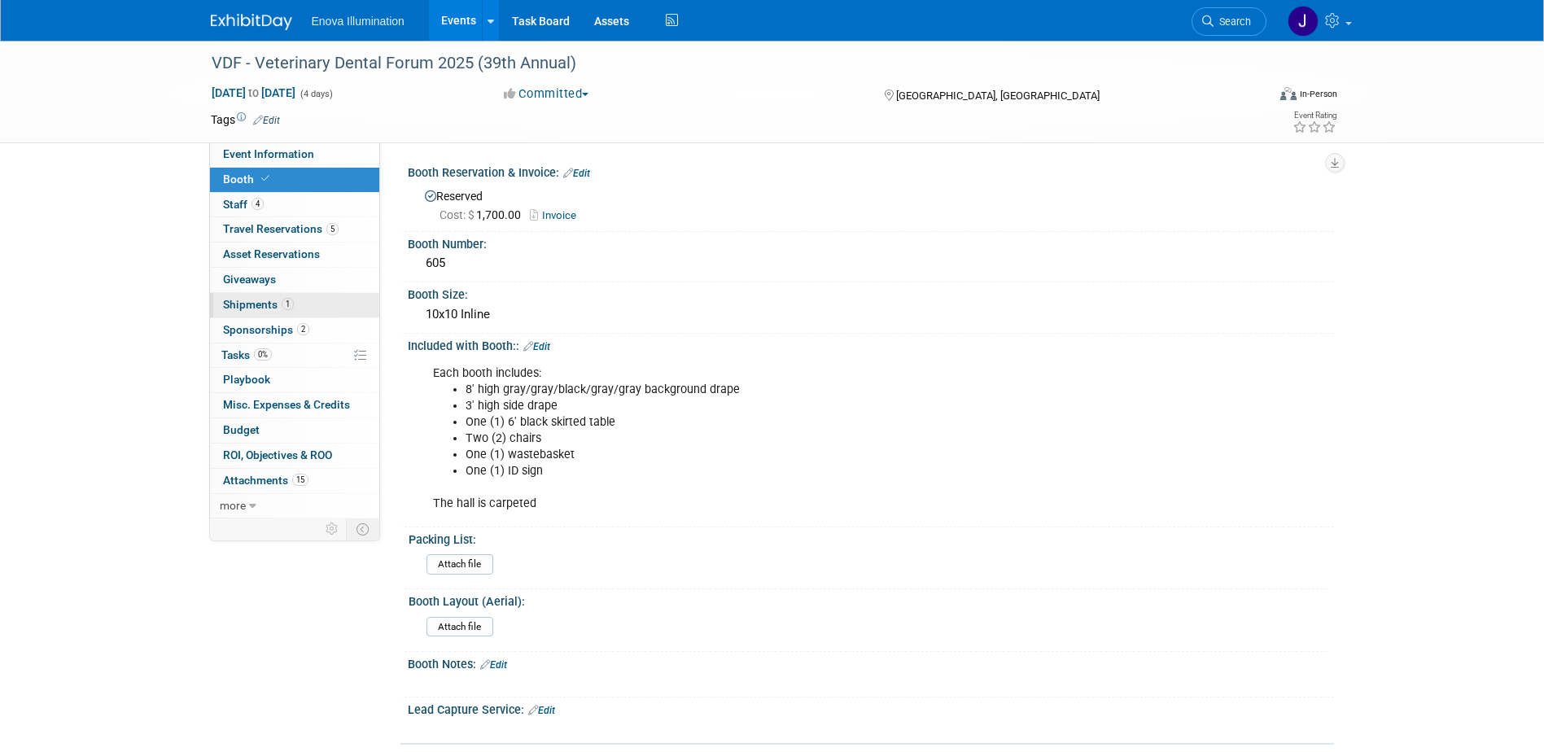
click at [247, 308] on span "Shipments 1" at bounding box center [258, 304] width 71 height 13
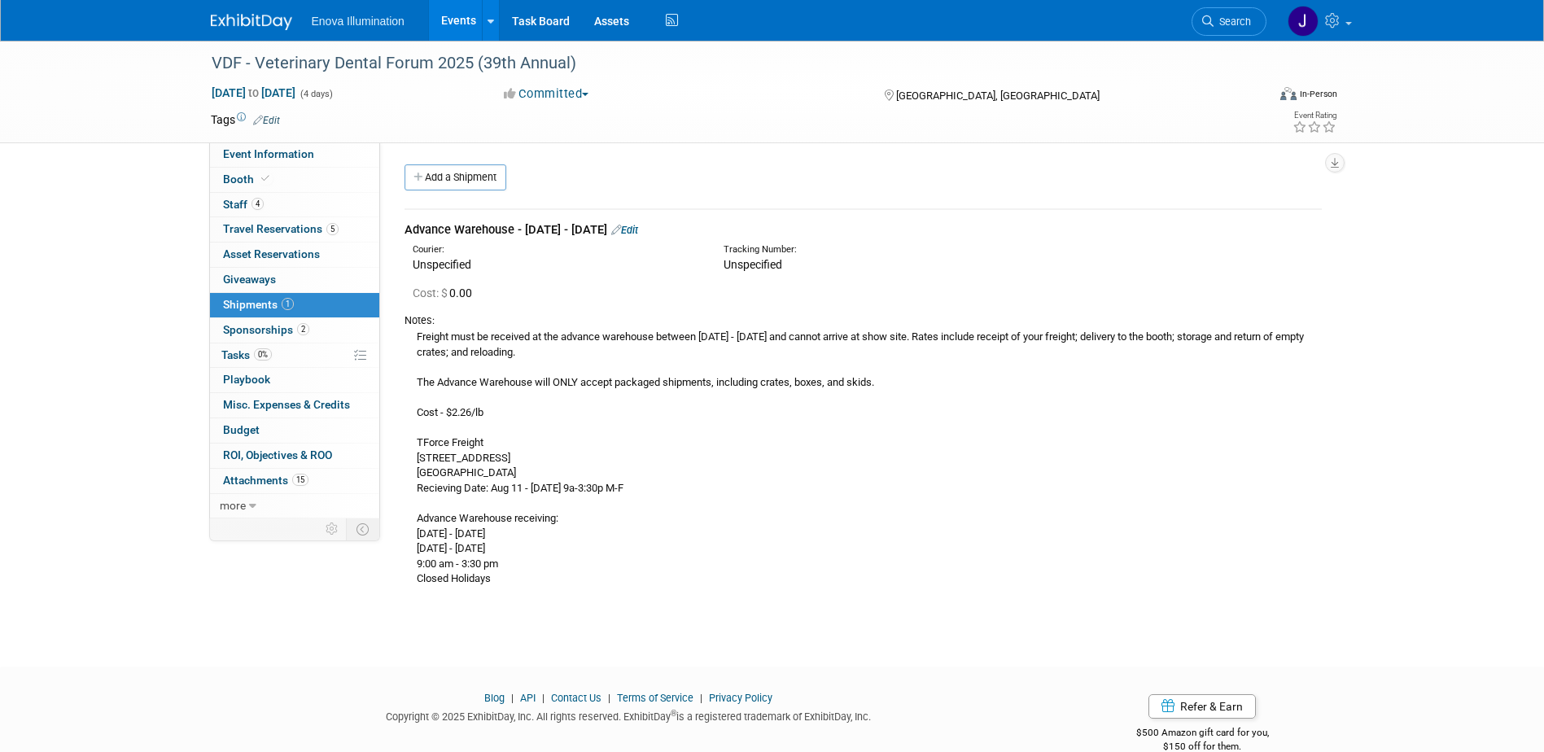
click at [428, 185] on link "Add a Shipment" at bounding box center [455, 177] width 102 height 26
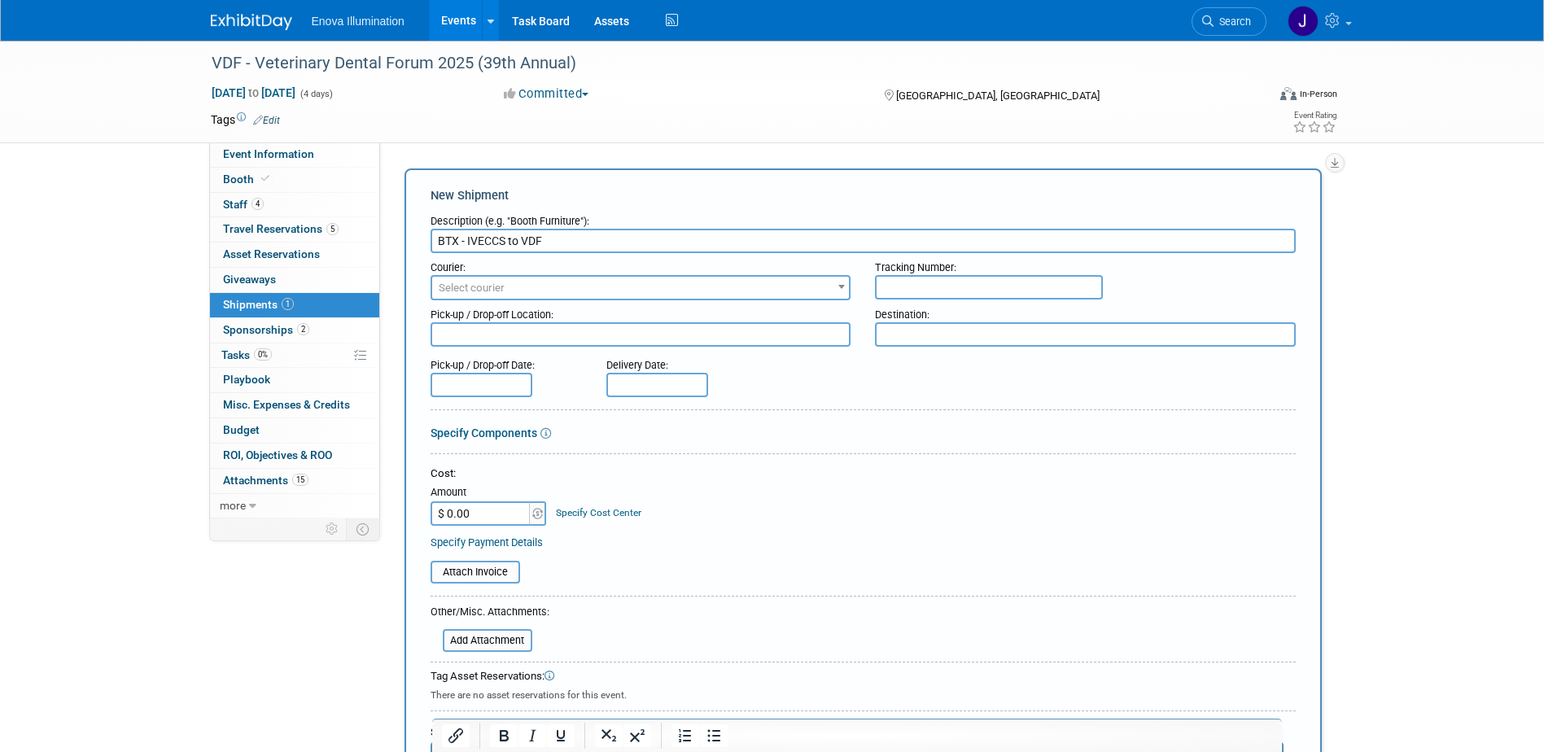
type input "BTX - IVECCS to VDF"
click at [498, 517] on input "$ 0.00" at bounding box center [482, 513] width 102 height 24
type input "$ 582.15"
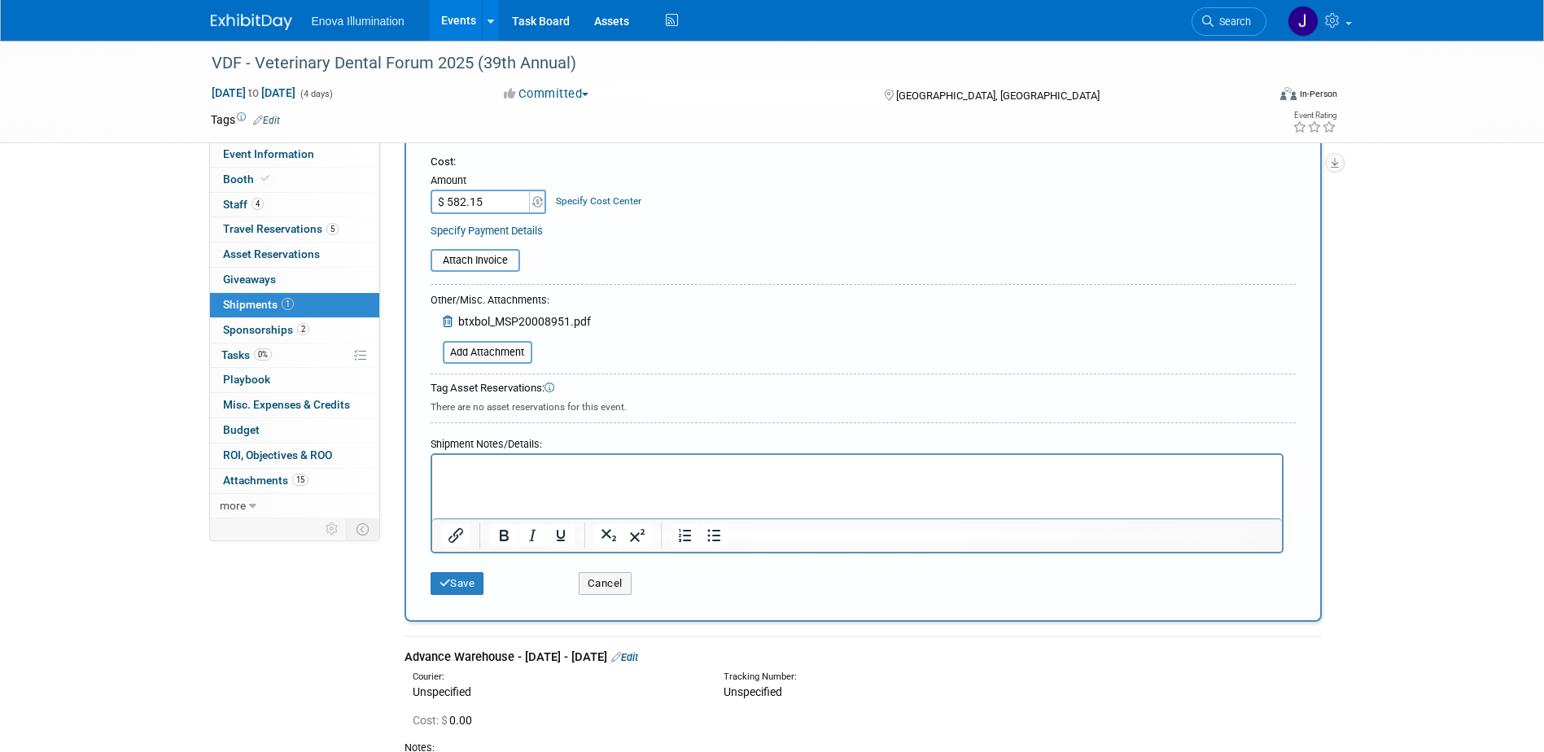
scroll to position [326, 0]
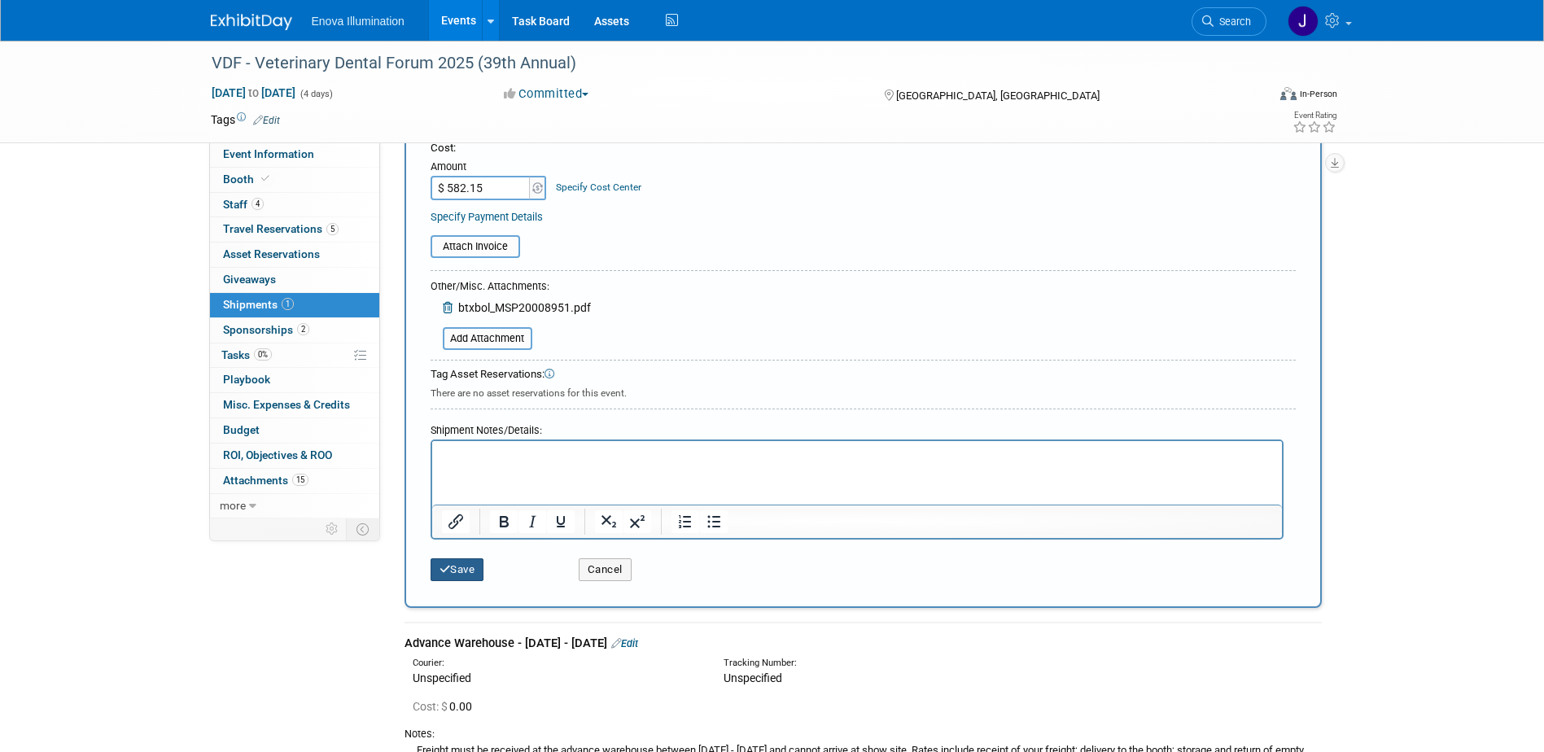
click at [454, 575] on button "Save" at bounding box center [458, 569] width 54 height 23
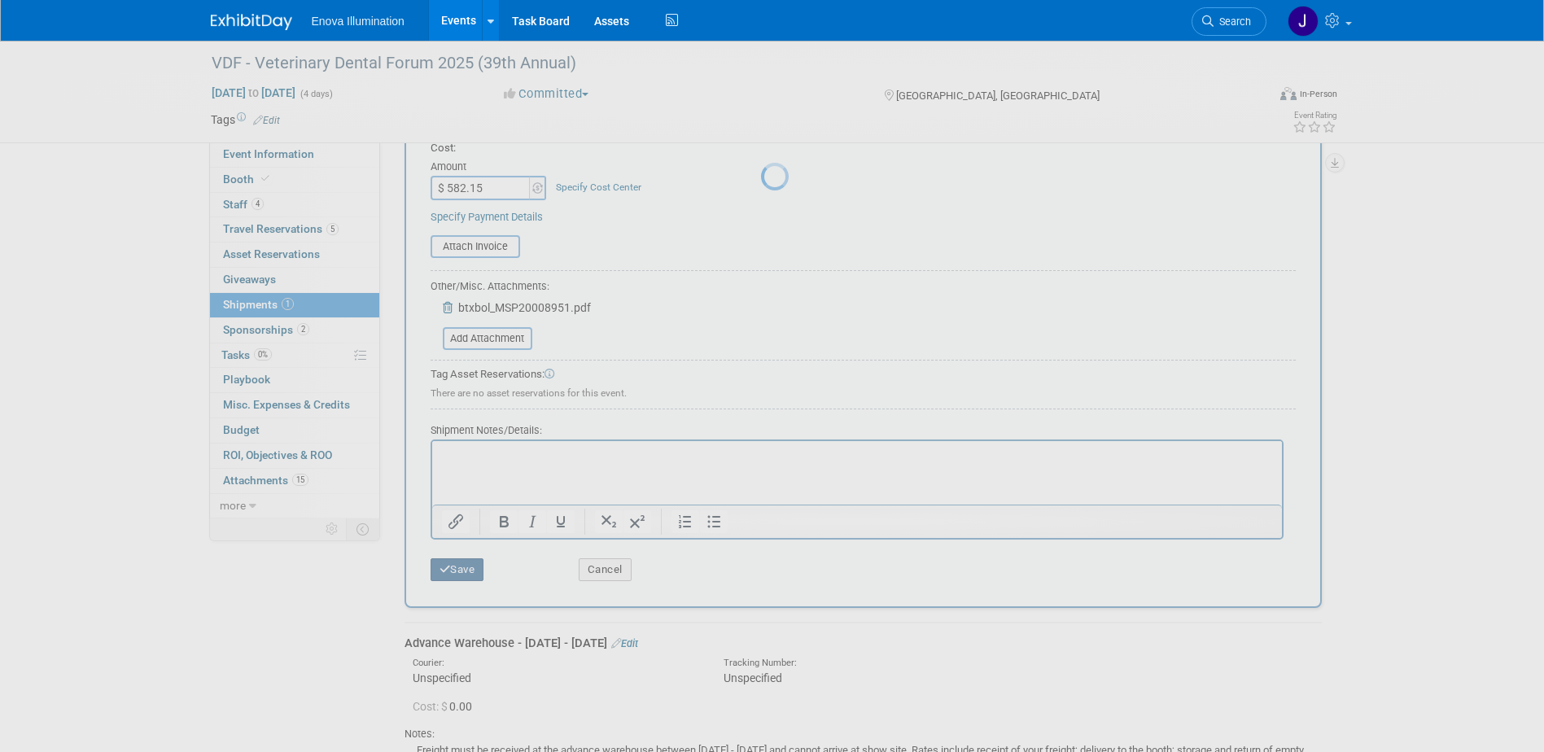
scroll to position [176, 0]
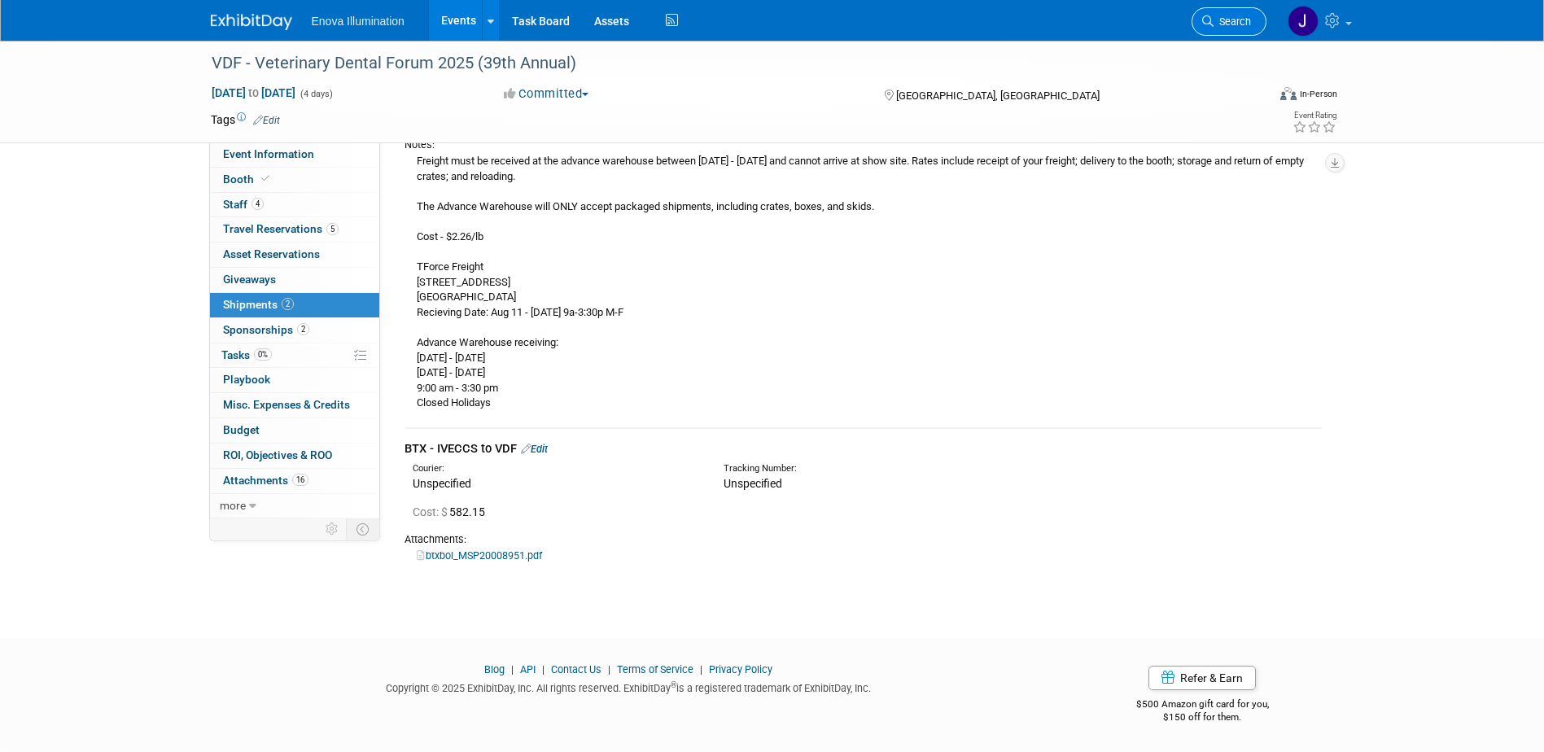
click at [1244, 15] on span "Search" at bounding box center [1231, 21] width 37 height 12
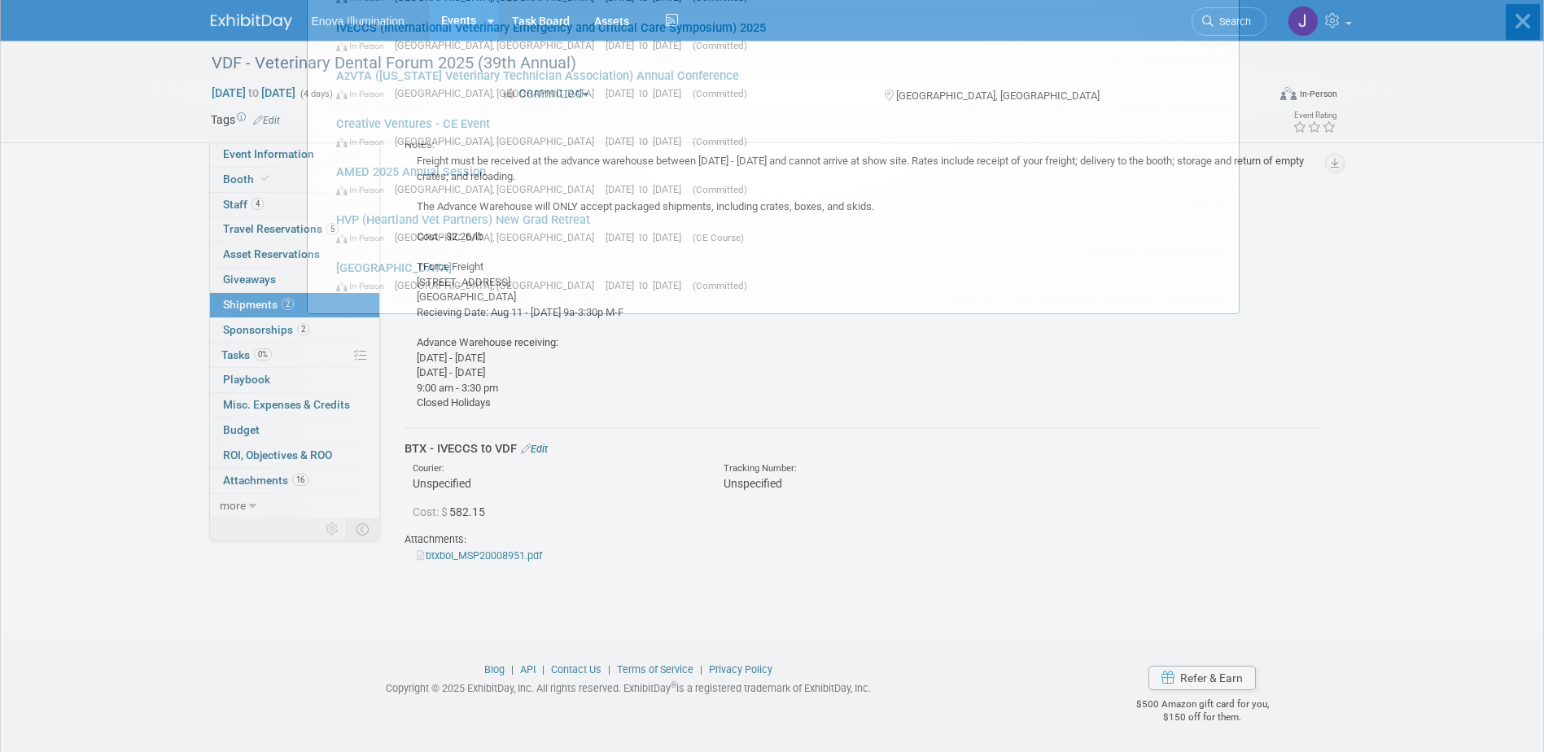
scroll to position [0, 0]
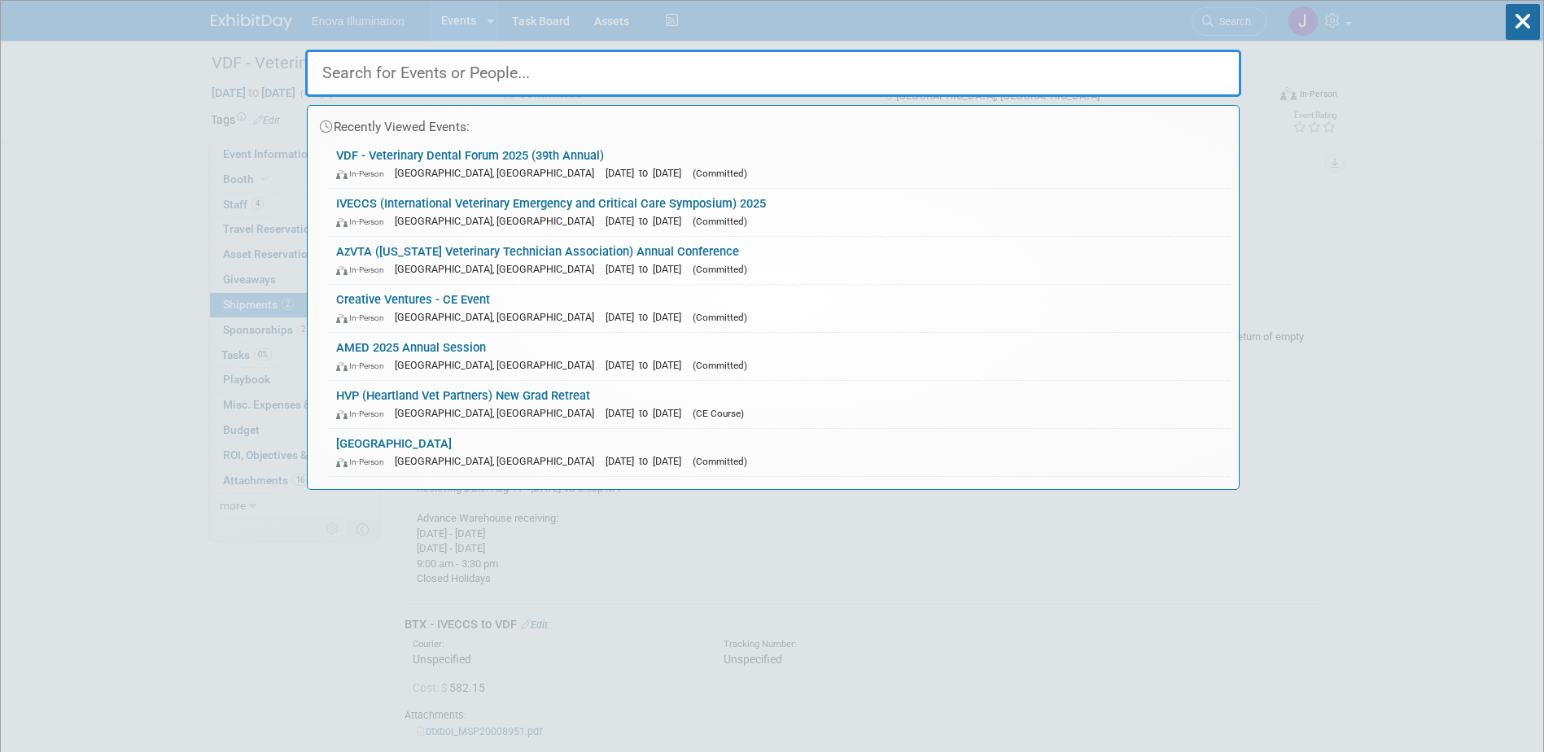
click at [1063, 60] on input "text" at bounding box center [773, 73] width 936 height 47
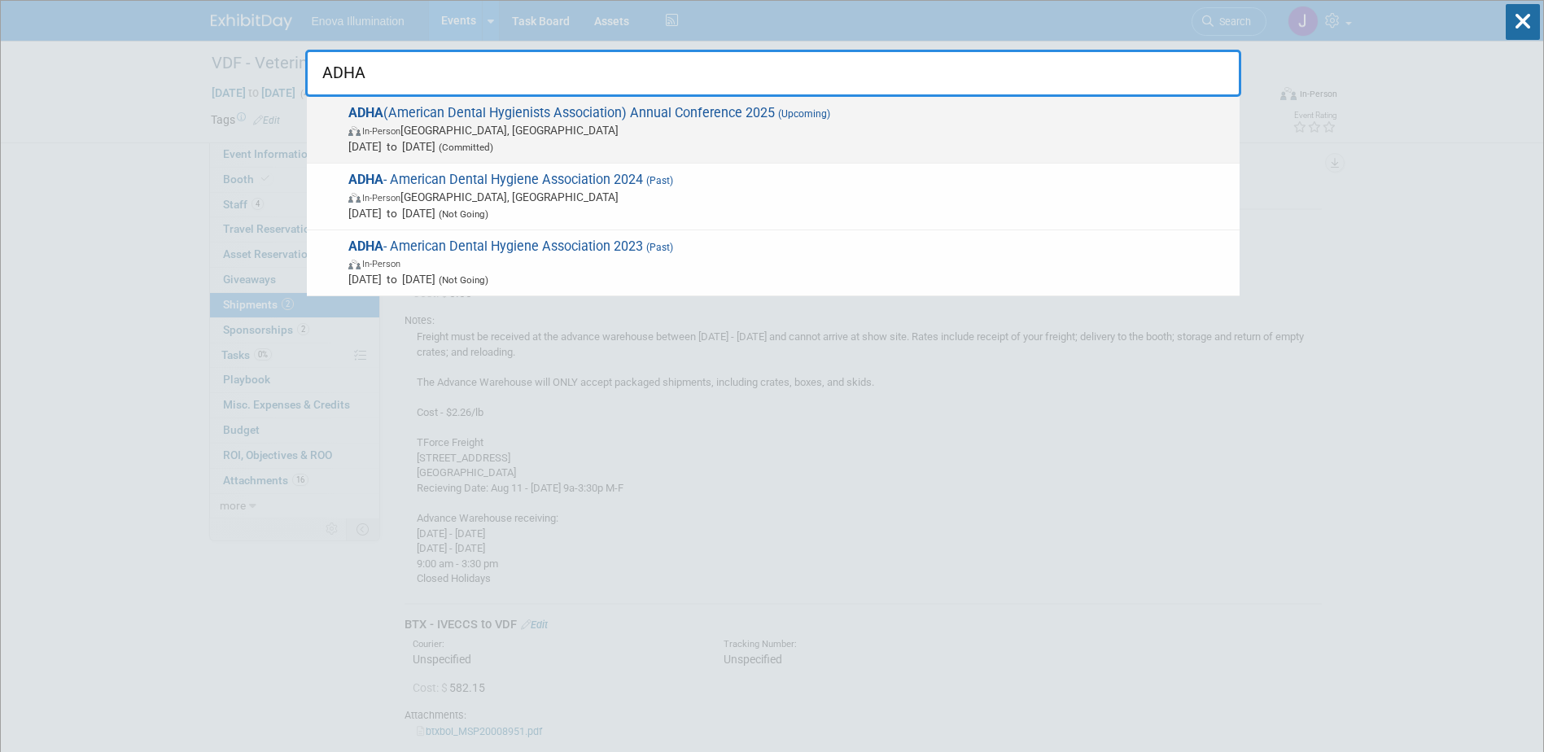
type input "ADHA"
click at [475, 138] on span "In-Person Long Beach, CA" at bounding box center [789, 130] width 883 height 16
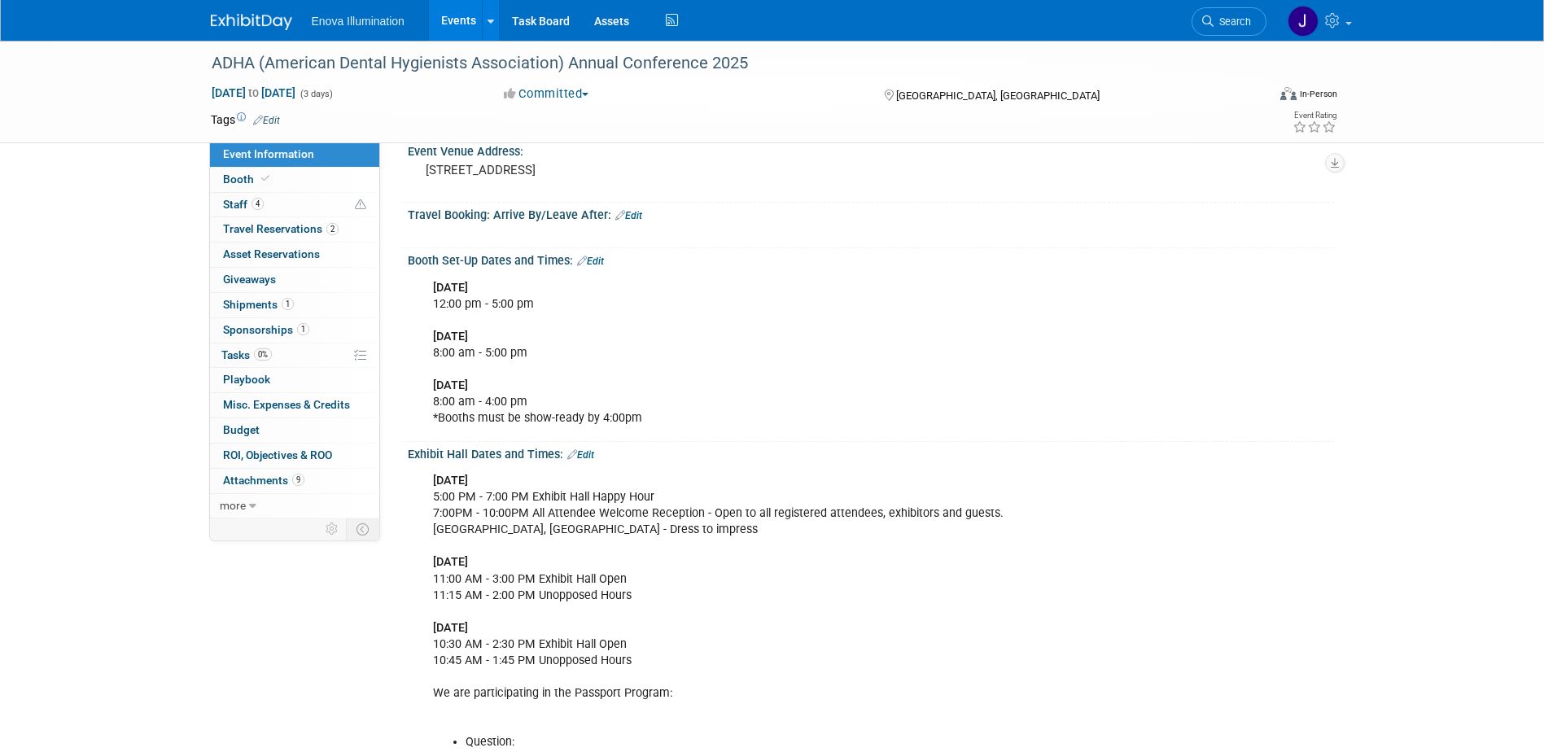
scroll to position [244, 0]
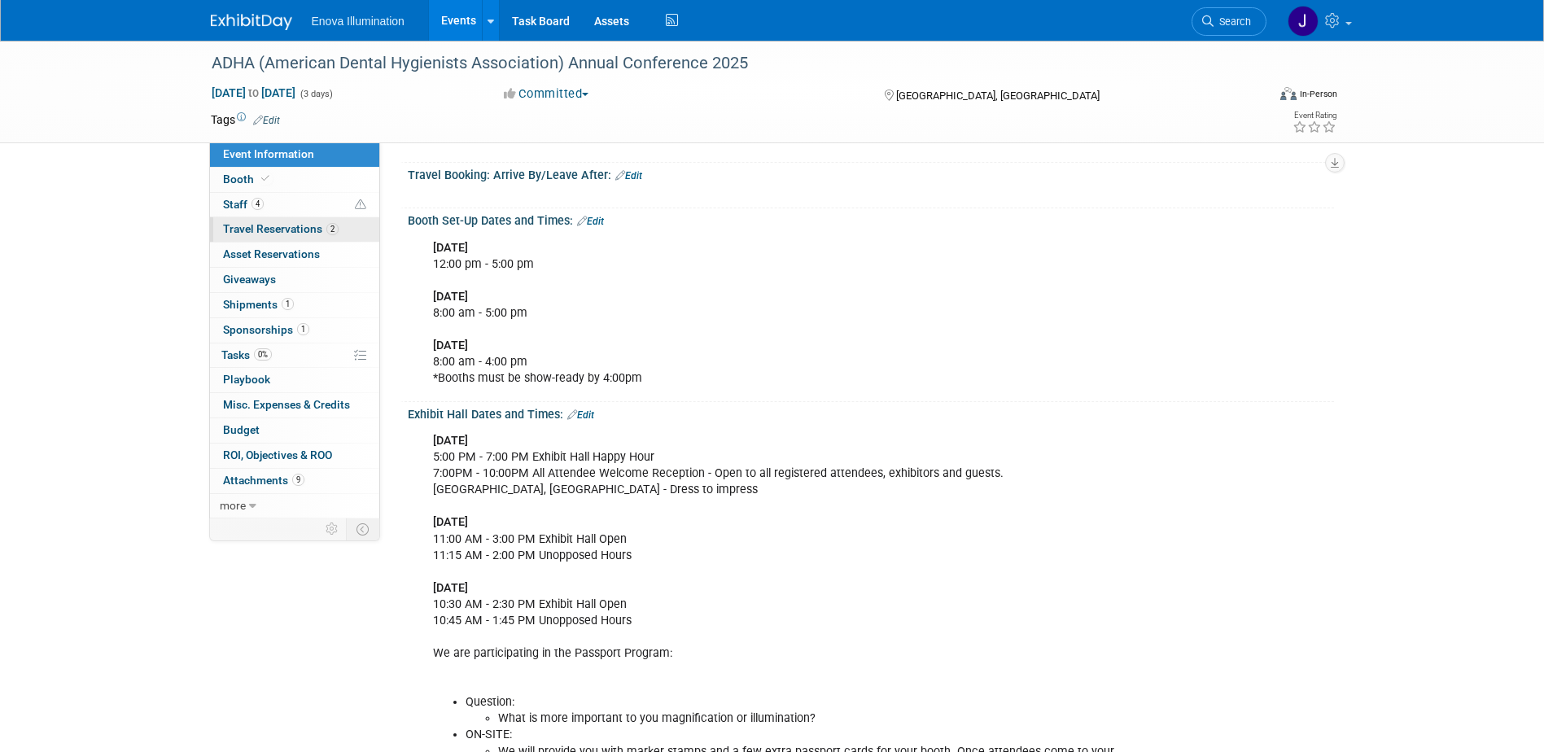
click at [282, 222] on span "Travel Reservations 2" at bounding box center [281, 228] width 116 height 13
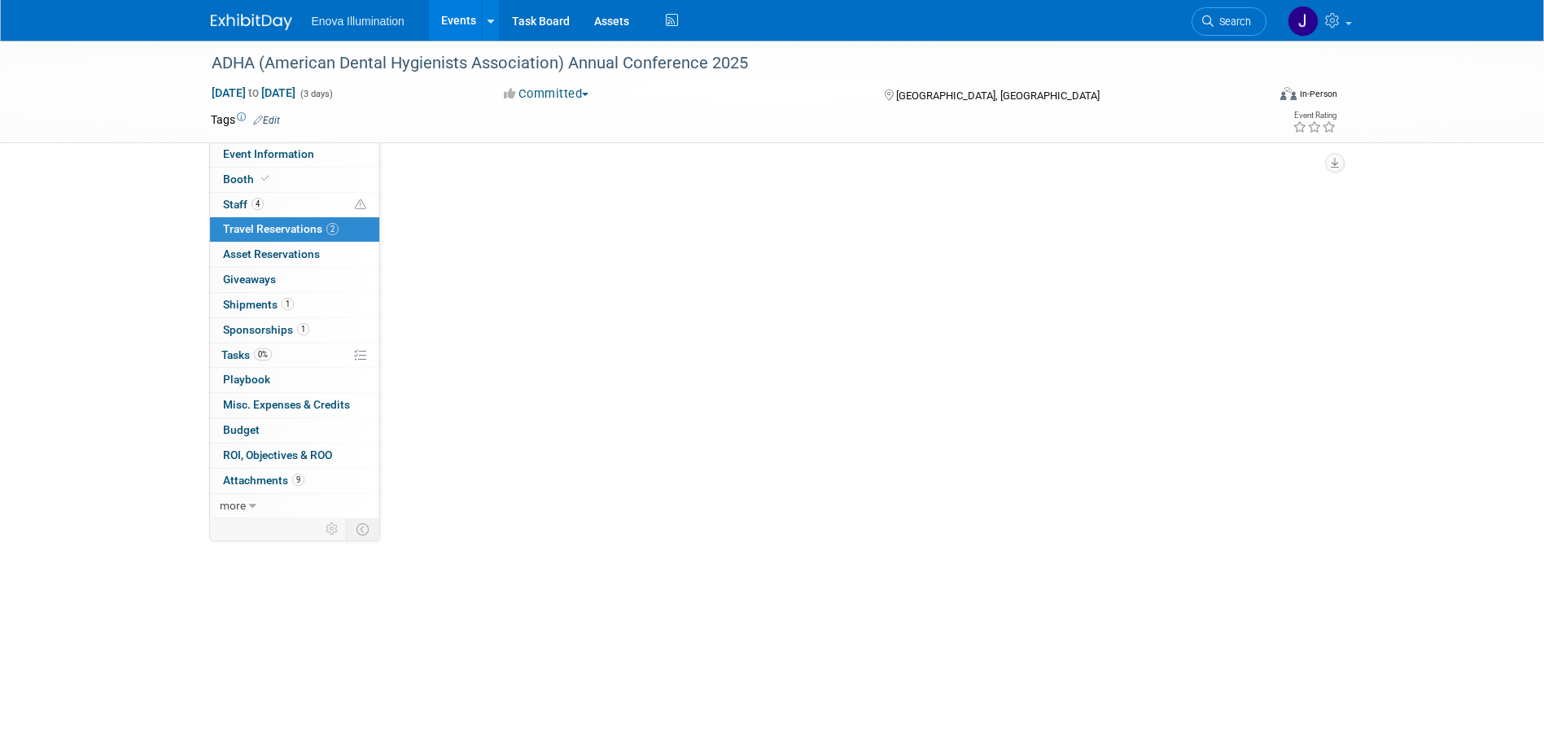
scroll to position [0, 0]
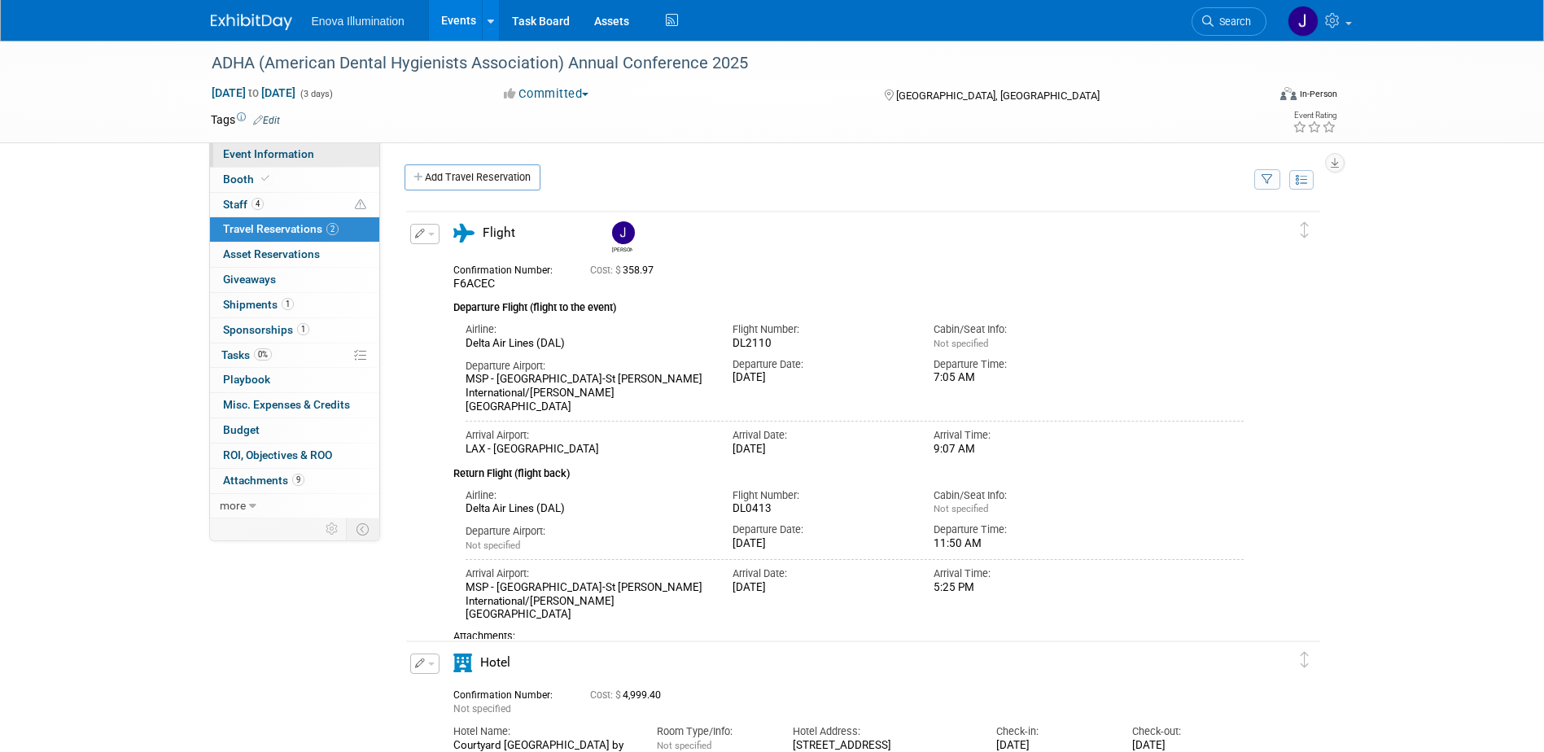
click at [304, 152] on span "Event Information" at bounding box center [268, 153] width 91 height 13
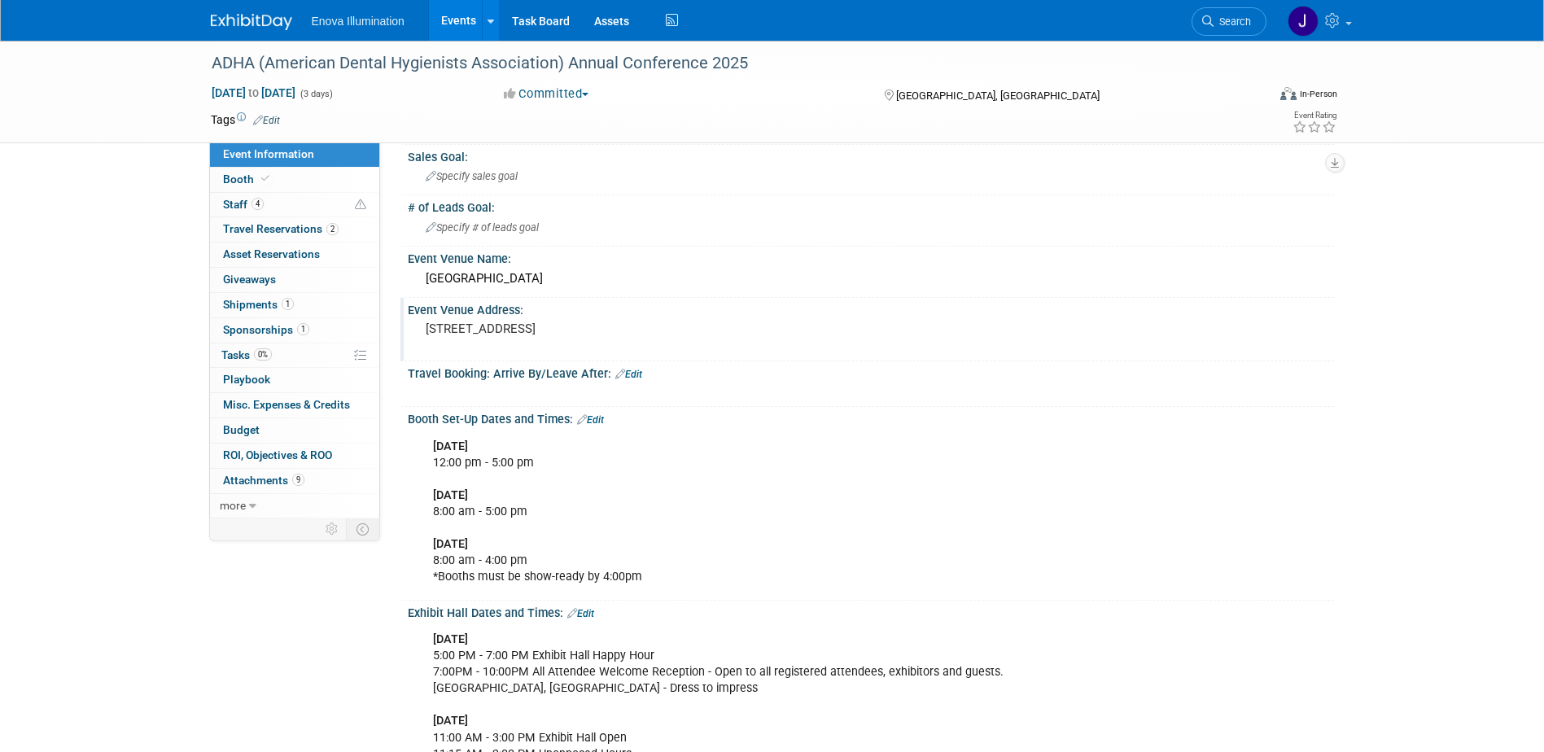
scroll to position [81, 0]
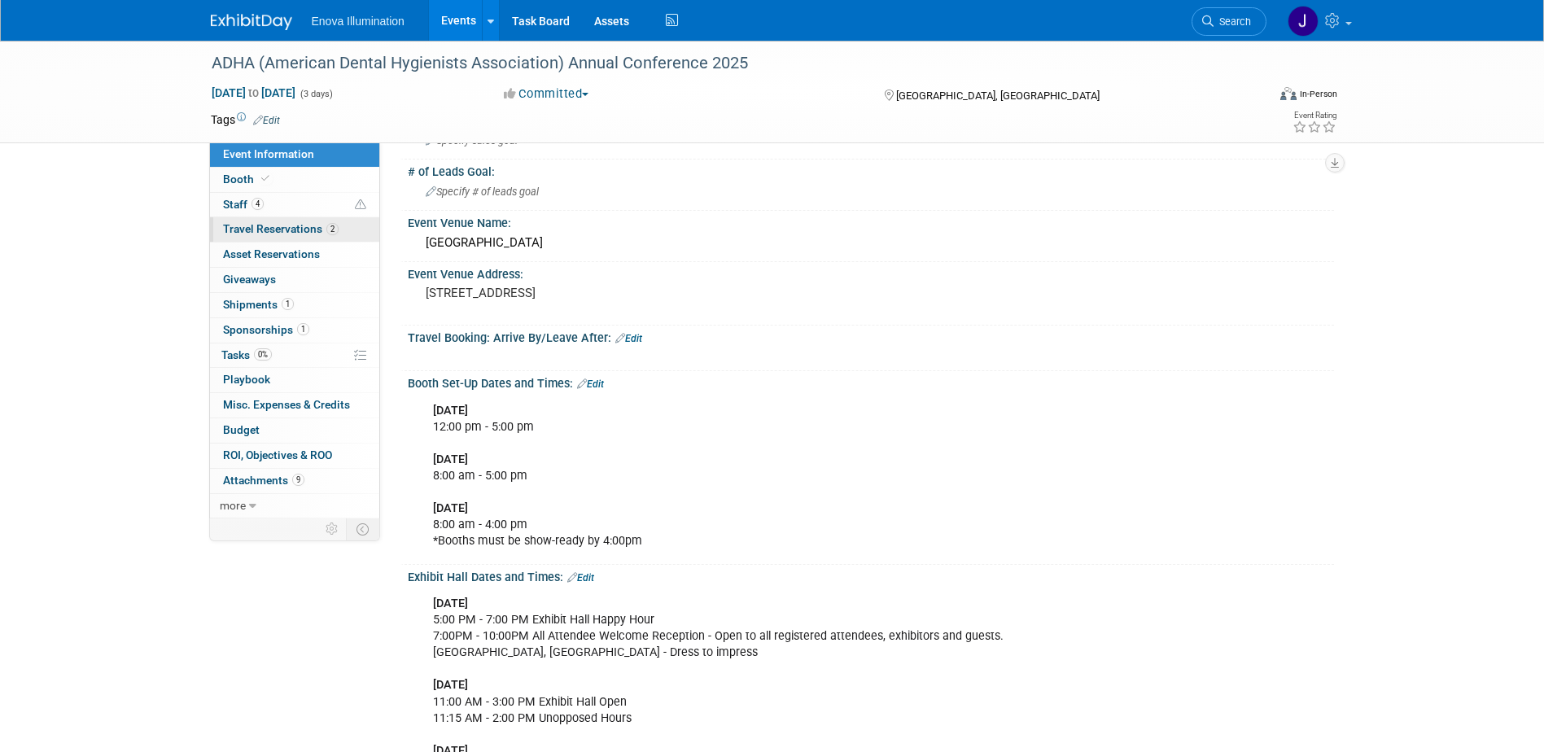
click at [269, 239] on link "2 Travel Reservations 2" at bounding box center [294, 229] width 169 height 24
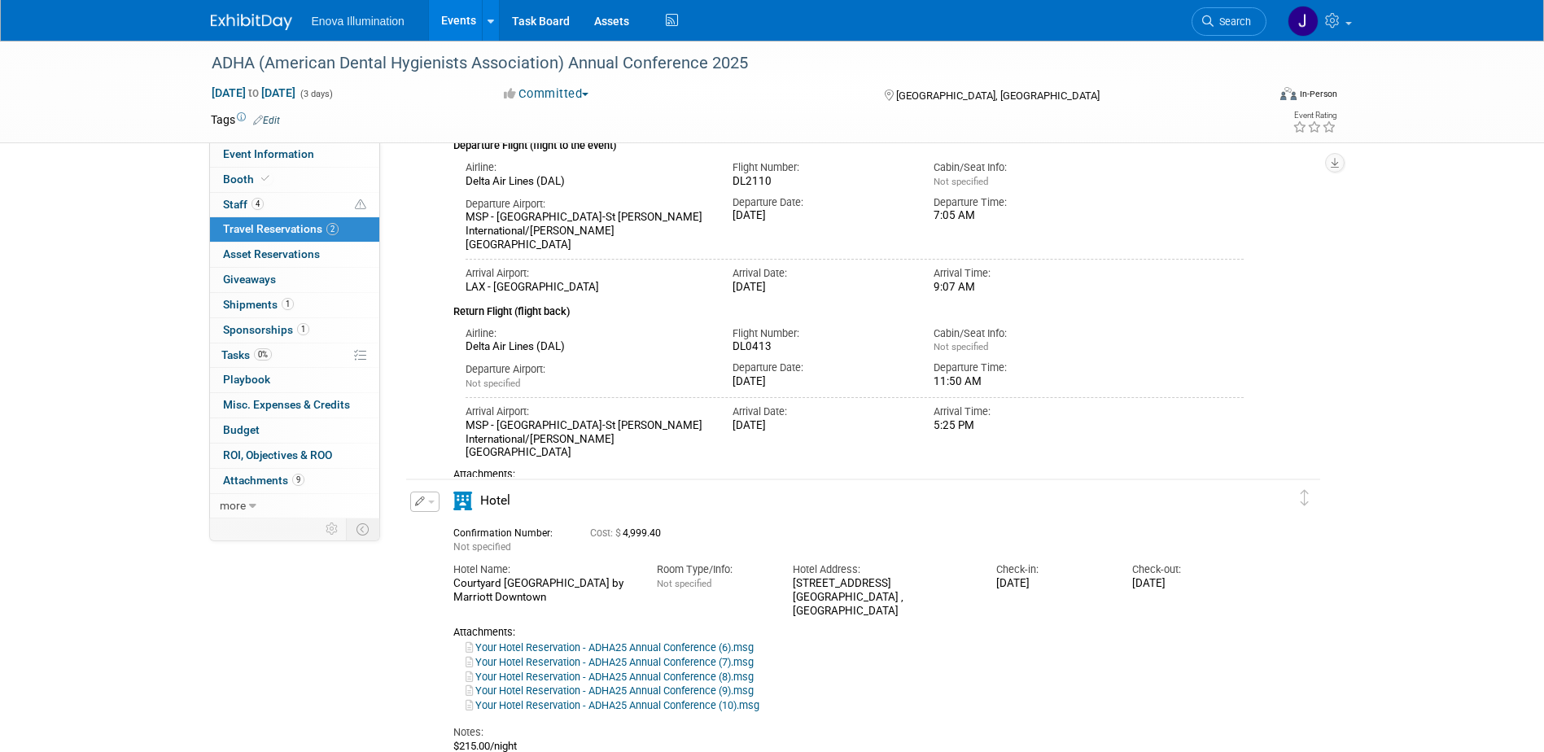
scroll to position [163, 0]
